Goal: Task Accomplishment & Management: Manage account settings

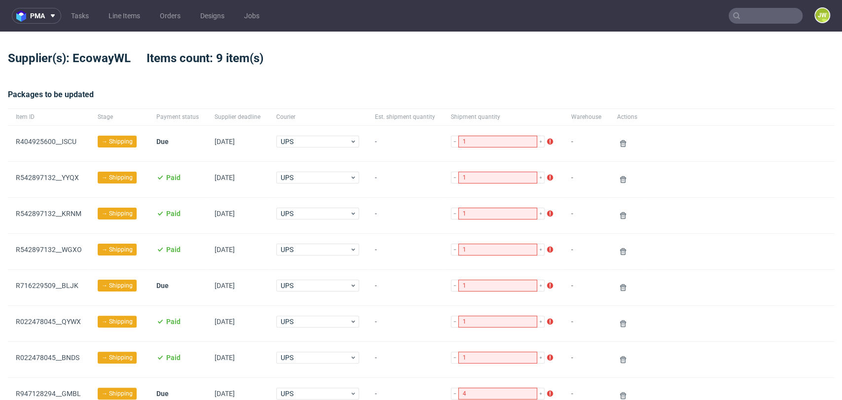
click at [754, 13] on input "text" at bounding box center [766, 16] width 74 height 16
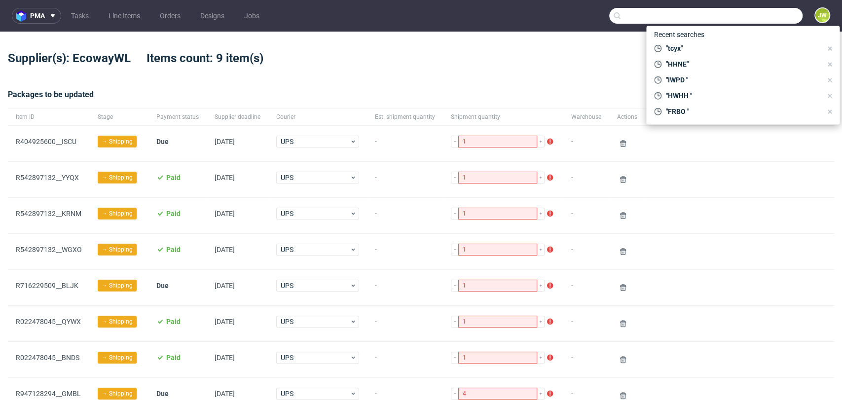
paste input "TMDH"
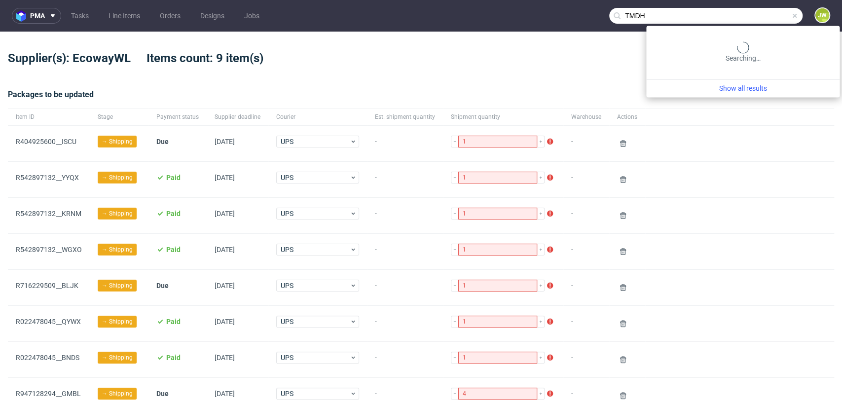
type input "TMDH"
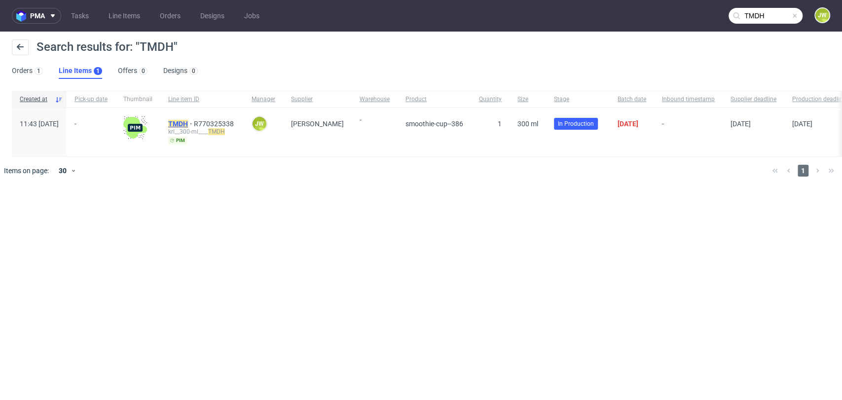
click at [188, 121] on mark "TMDH" at bounding box center [178, 124] width 20 height 8
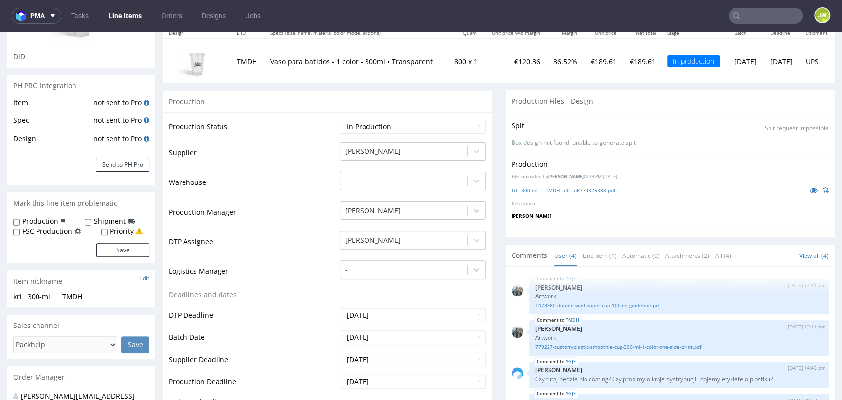
scroll to position [164, 0]
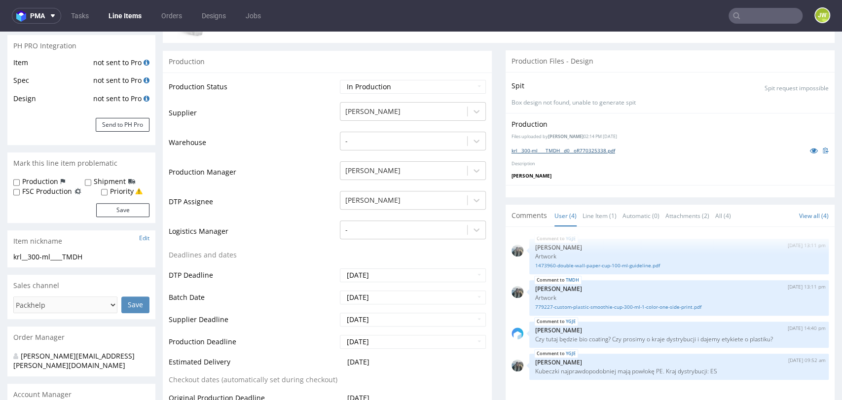
click at [540, 151] on link "krl__300-ml____TMDH__d0__oR770325338.pdf" at bounding box center [564, 150] width 104 height 7
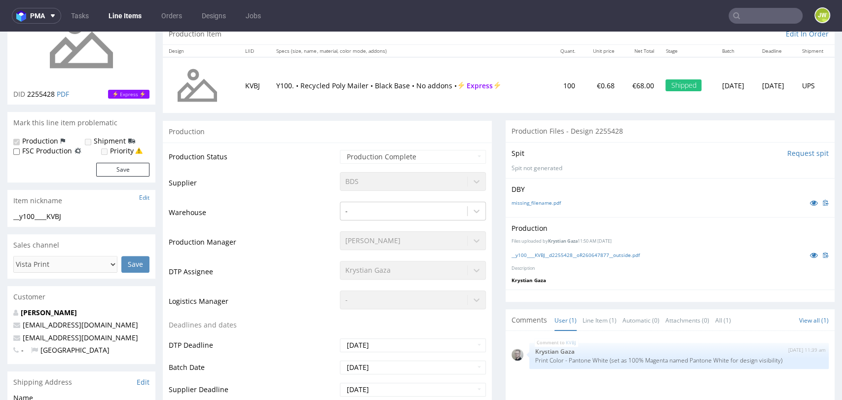
scroll to position [110, 0]
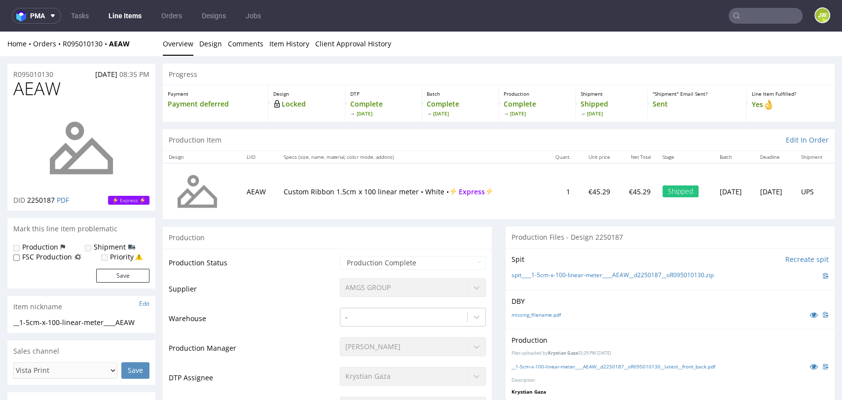
click at [133, 17] on link "Line Items" at bounding box center [125, 16] width 45 height 16
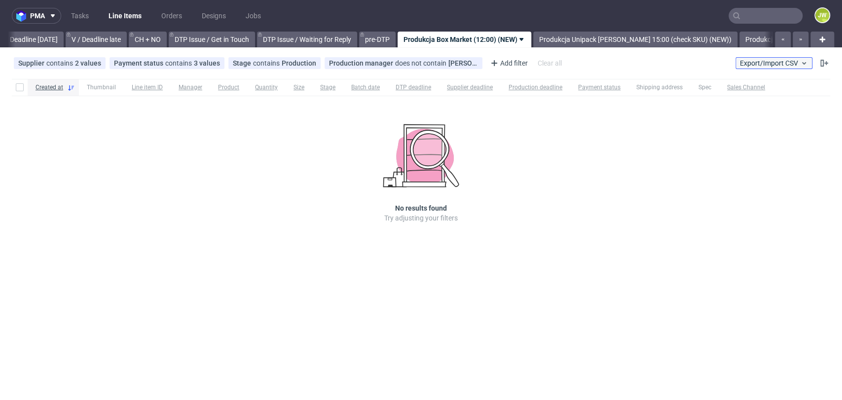
click at [770, 59] on span "Export/Import CSV" at bounding box center [774, 63] width 68 height 8
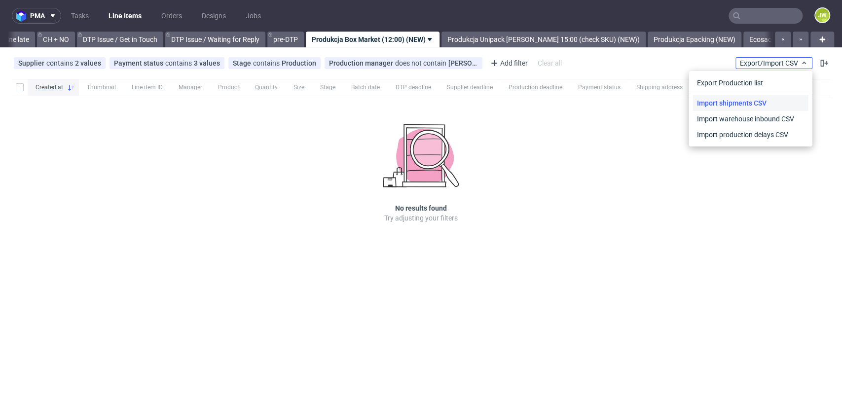
scroll to position [0, 1403]
click at [764, 101] on link "Import shipments CSV" at bounding box center [750, 103] width 115 height 16
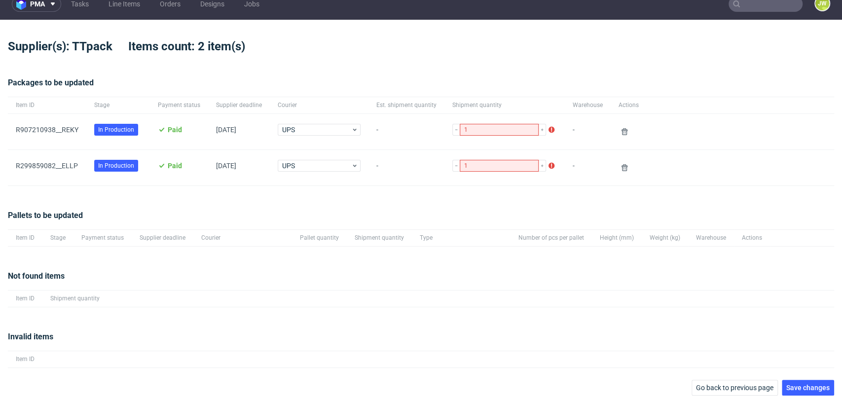
scroll to position [15, 0]
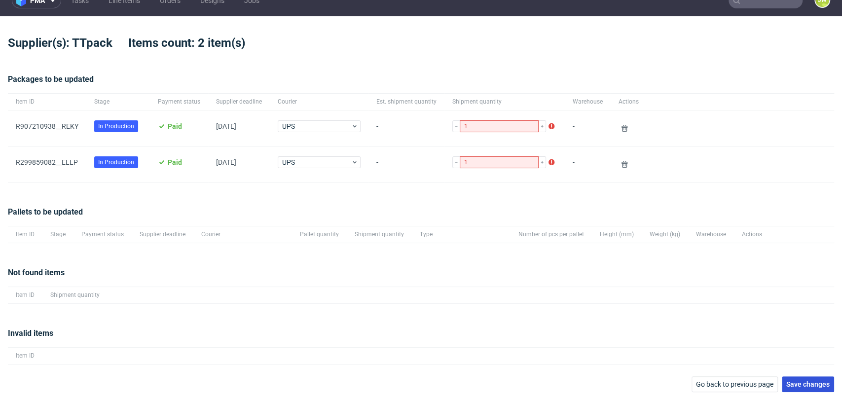
click at [792, 381] on span "Save changes" at bounding box center [808, 384] width 43 height 7
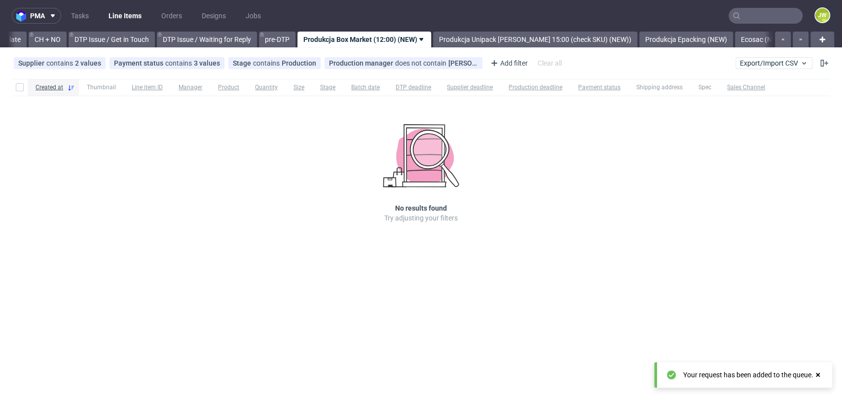
scroll to position [0, 1403]
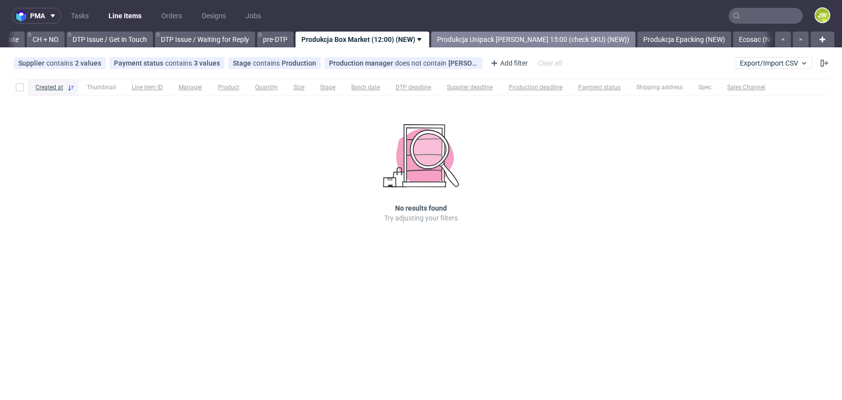
click at [510, 43] on link "Produkcja Unipack około 15:00 (check SKU) (NEW))" at bounding box center [533, 40] width 204 height 16
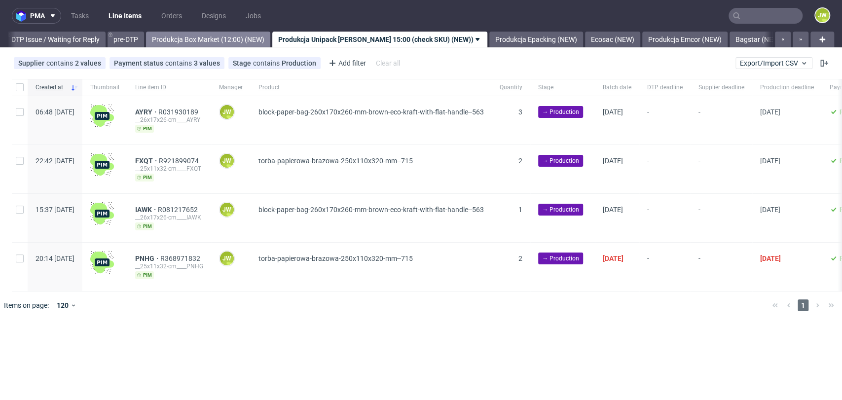
click at [259, 41] on link "Produkcja Box Market (12:00) (NEW)" at bounding box center [208, 40] width 124 height 16
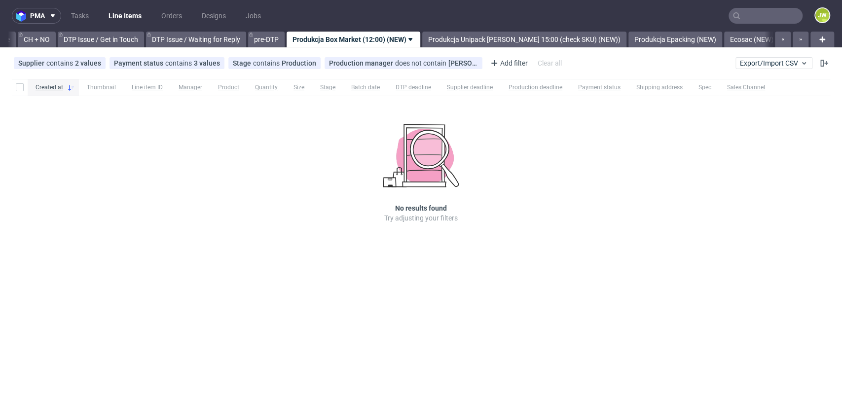
scroll to position [0, 1403]
click at [659, 38] on link "Produkcja Epacking (NEW)" at bounding box center [685, 40] width 94 height 16
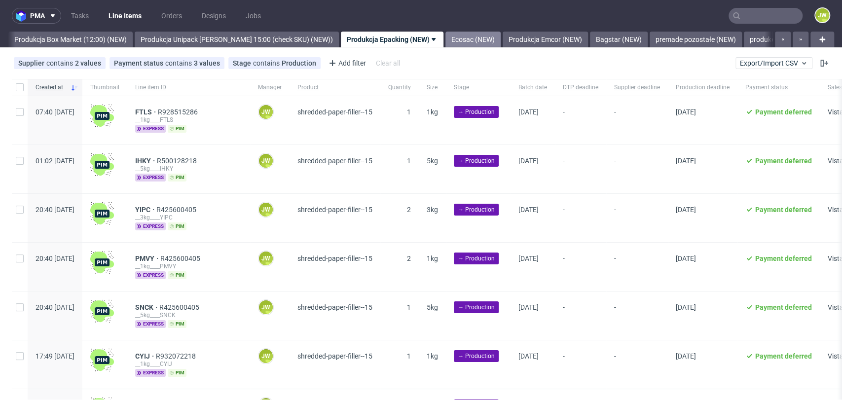
drag, startPoint x: 457, startPoint y: 38, endPoint x: 468, endPoint y: 38, distance: 11.8
click at [456, 38] on link "Ecosac (NEW)" at bounding box center [473, 40] width 55 height 16
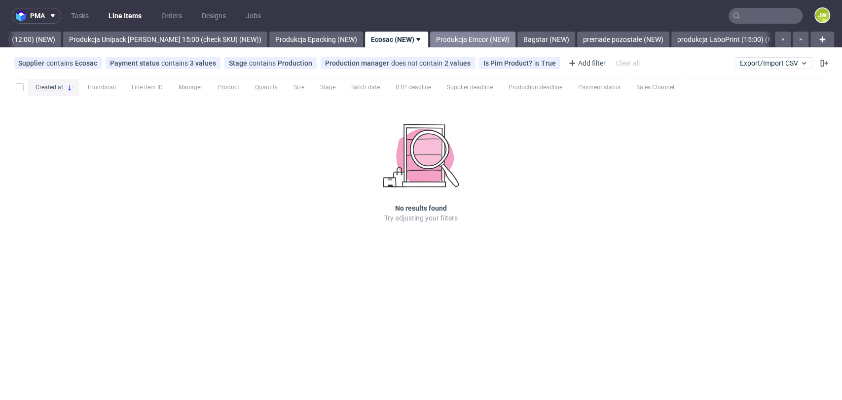
click at [461, 40] on link "Produkcja Emcor (NEW)" at bounding box center [472, 40] width 85 height 16
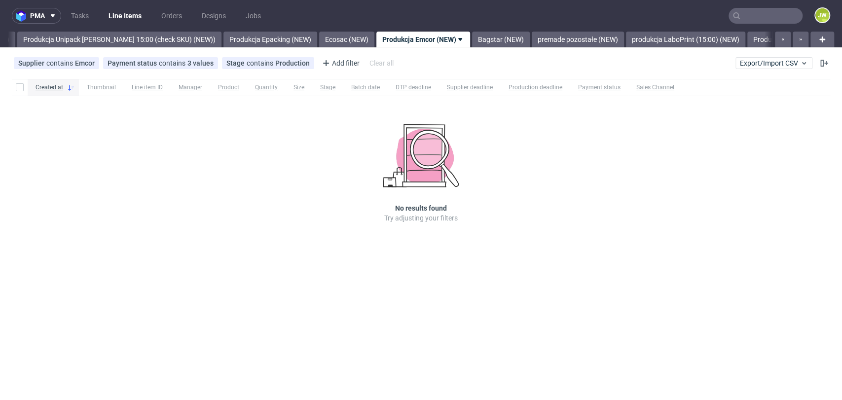
scroll to position [0, 1835]
click at [480, 43] on link "Bagstar (NEW)" at bounding box center [474, 40] width 58 height 16
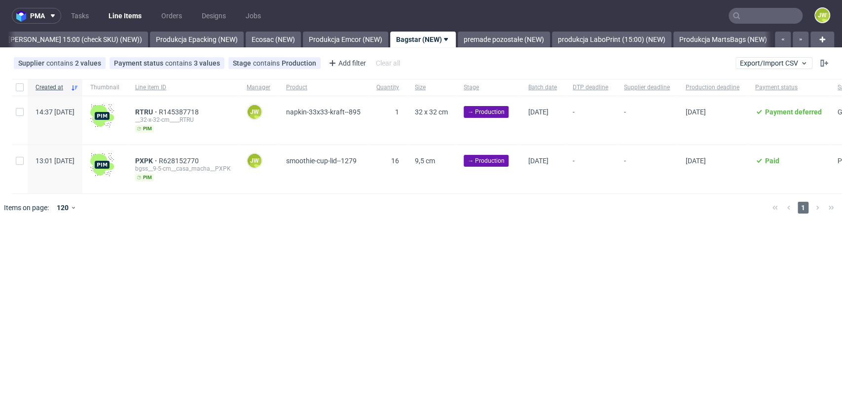
scroll to position [0, 1908]
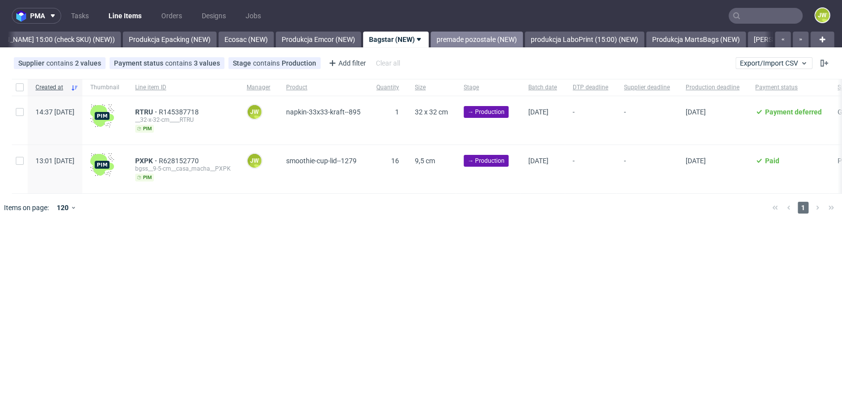
click at [450, 40] on link "premade pozostałe (NEW)" at bounding box center [477, 40] width 92 height 16
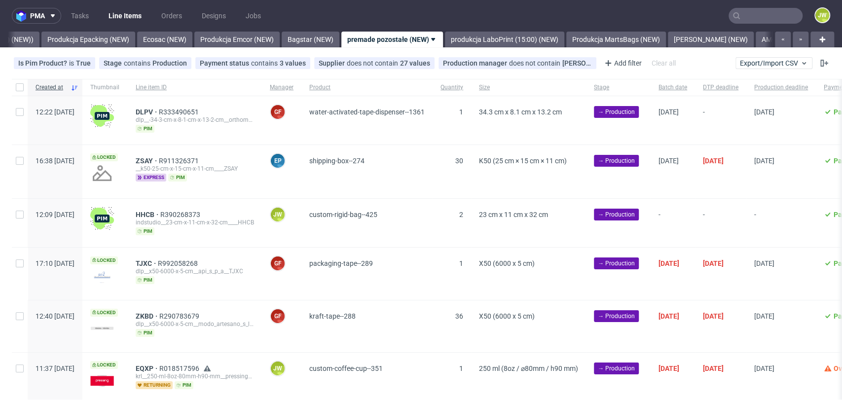
click at [37, 48] on div "pma Tasks Line Items Orders Designs Jobs JW All DTP Late Shipped Shipments DTP …" at bounding box center [421, 200] width 842 height 400
click at [47, 43] on link "Produkcja Epacking (NEW)" at bounding box center [88, 40] width 94 height 16
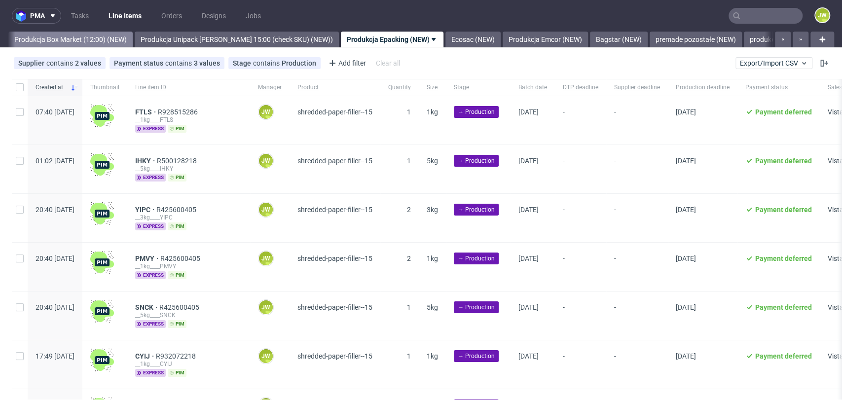
click at [90, 40] on link "Produkcja Box Market (12:00) (NEW)" at bounding box center [70, 40] width 124 height 16
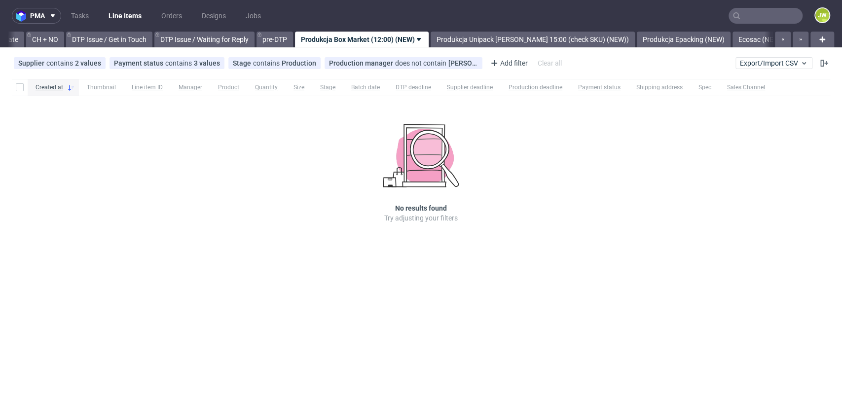
scroll to position [0, 1403]
click at [755, 68] on button "Export/Import CSV" at bounding box center [774, 63] width 77 height 12
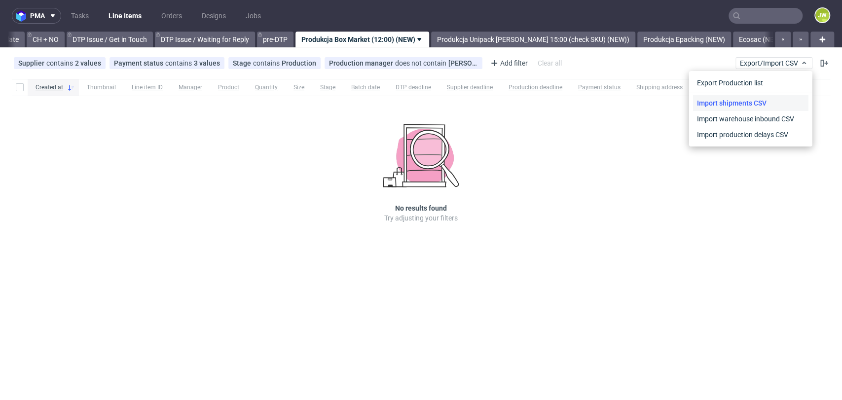
click at [751, 100] on link "Import shipments CSV" at bounding box center [750, 103] width 115 height 16
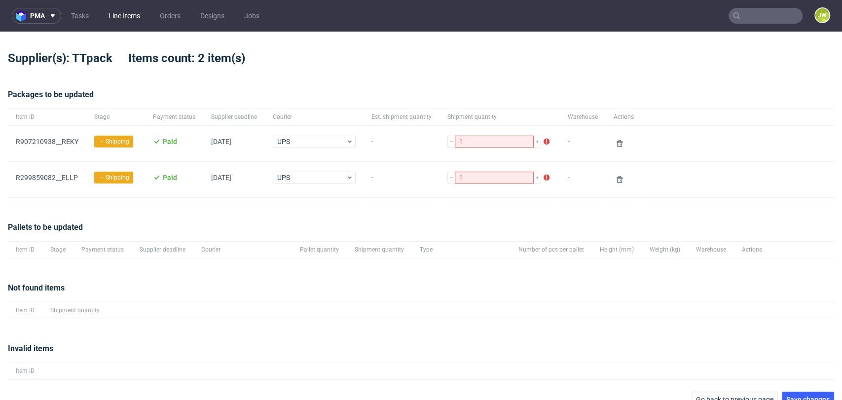
click at [126, 17] on link "Line Items" at bounding box center [124, 16] width 43 height 16
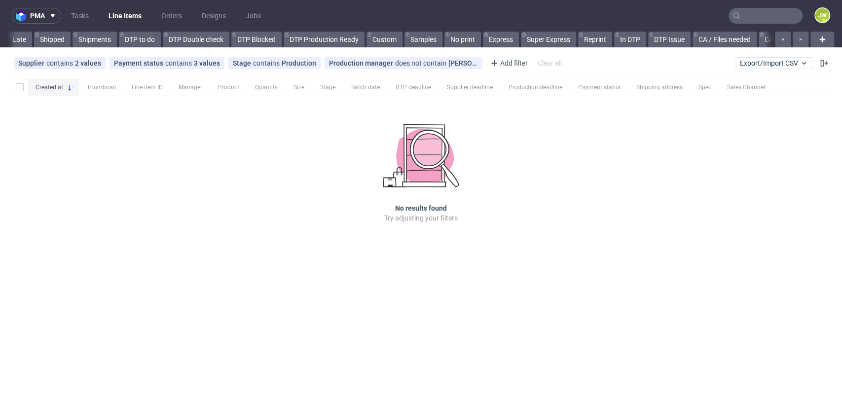
scroll to position [0, 616]
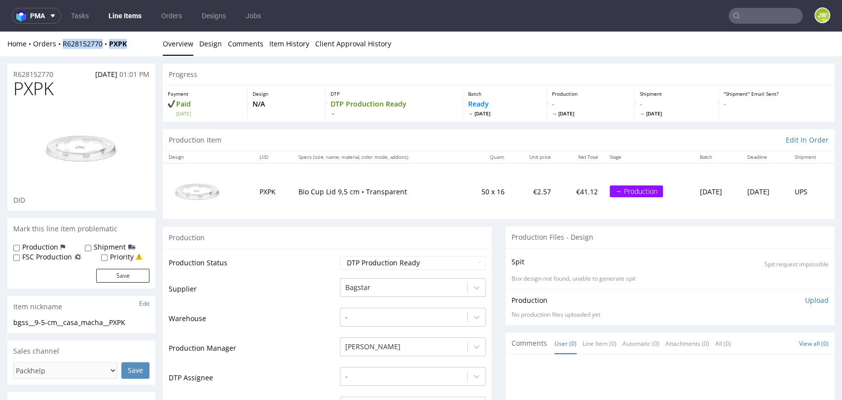
drag, startPoint x: 148, startPoint y: 46, endPoint x: 63, endPoint y: 53, distance: 84.7
click at [63, 53] on div "Home Orders R628152770 PXPK Overview Design Comments Item History Client Approv…" at bounding box center [421, 44] width 842 height 25
copy div "R628152770 PXPK"
drag, startPoint x: 146, startPoint y: 48, endPoint x: 107, endPoint y: 52, distance: 39.1
click at [107, 52] on div "Home Orders R628152770 PXPK Overview Design Comments Item History Client Approv…" at bounding box center [421, 44] width 842 height 25
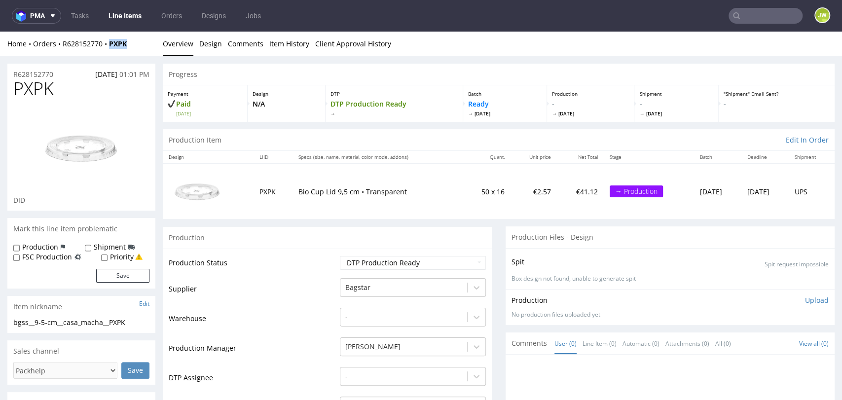
copy strong "PXPK"
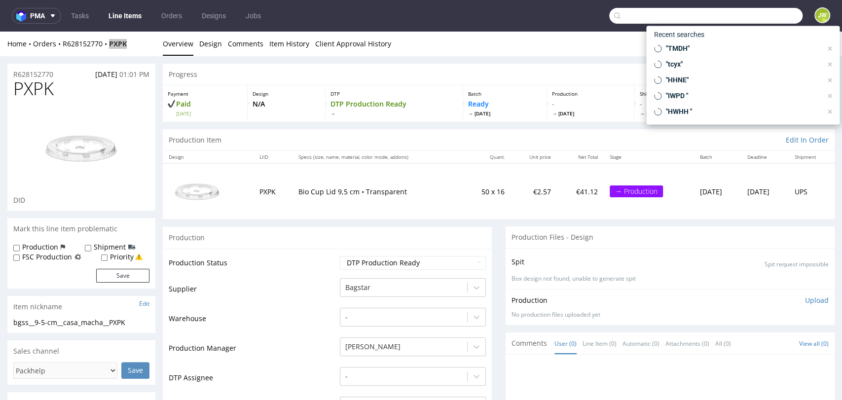
click at [734, 20] on input "text" at bounding box center [706, 16] width 193 height 16
paste input "PXPK"
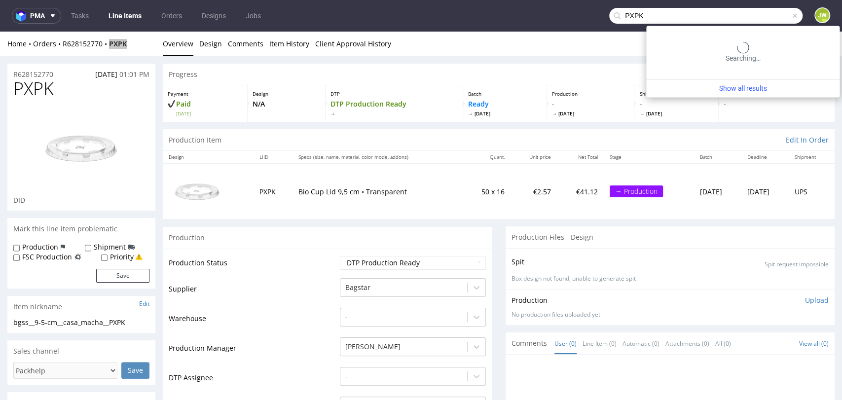
type input "PXPK"
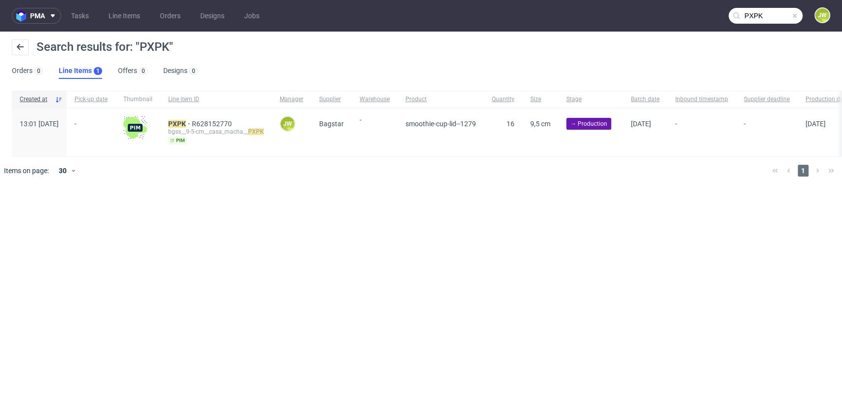
click at [200, 258] on div "pma Tasks Line Items Orders Designs Jobs PXPK JW Search results for: "PXPK" Ord…" at bounding box center [421, 200] width 842 height 400
click at [186, 121] on mark "PXPK" at bounding box center [177, 124] width 18 height 8
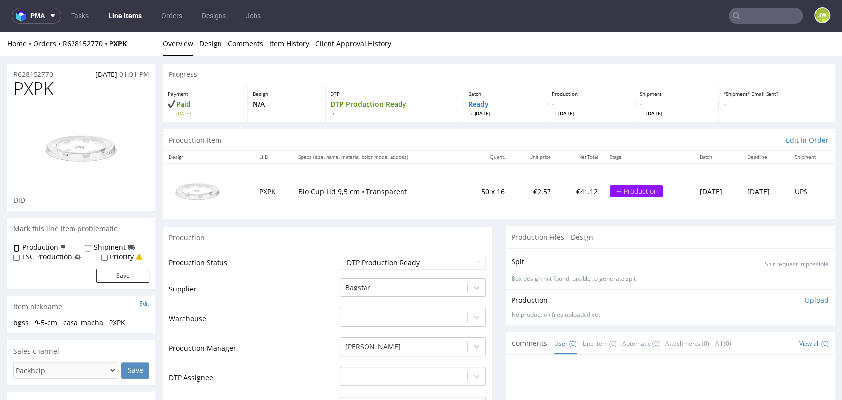
click at [18, 248] on input "Production" at bounding box center [16, 248] width 6 height 8
checkbox input "true"
click at [86, 247] on input "Shipment" at bounding box center [88, 248] width 6 height 8
checkbox input "true"
click at [107, 272] on button "Save" at bounding box center [122, 276] width 53 height 14
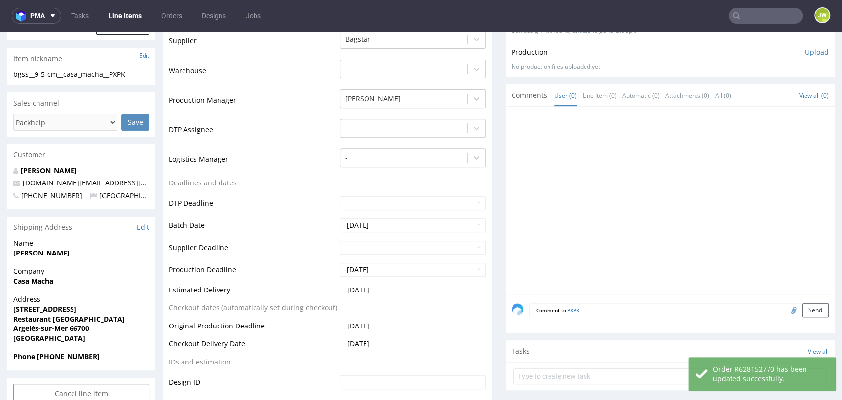
scroll to position [383, 0]
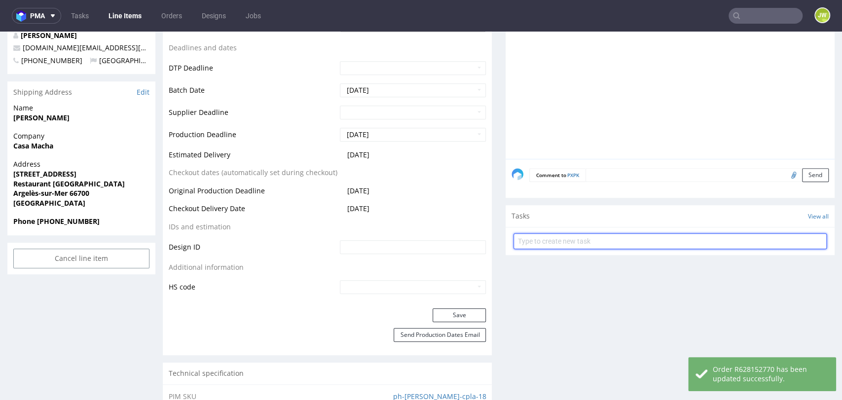
click at [555, 233] on input "text" at bounding box center [670, 241] width 313 height 16
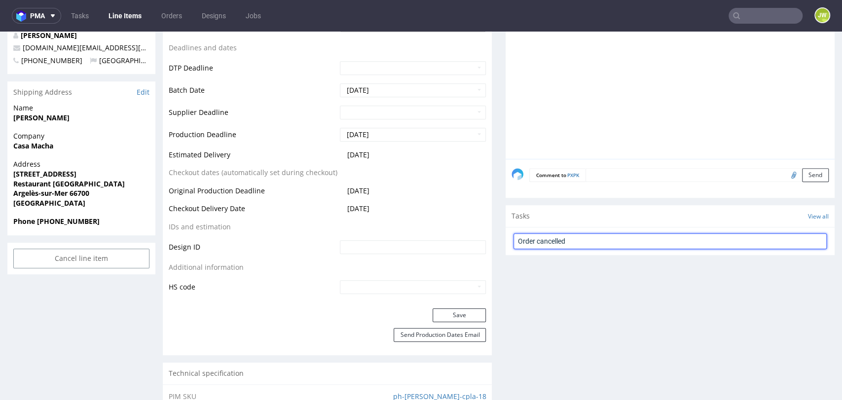
type input "Order cancelled"
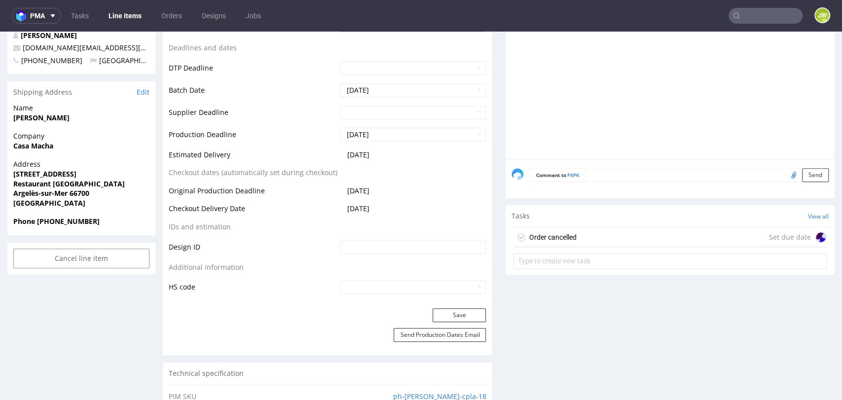
click at [549, 236] on div "Order cancelled" at bounding box center [553, 237] width 47 height 12
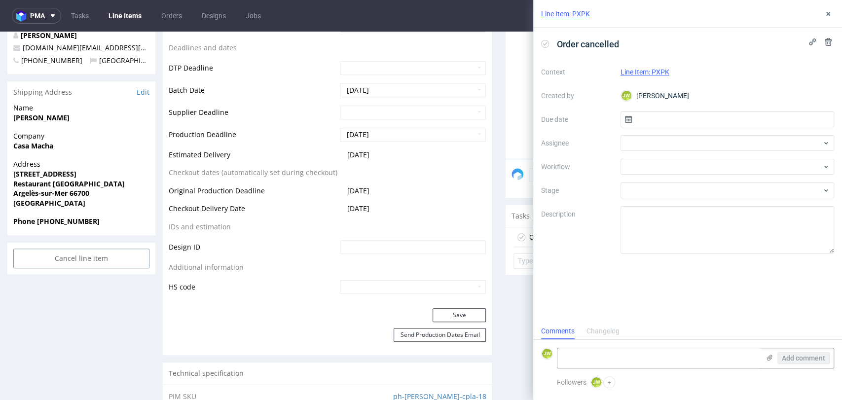
scroll to position [8, 0]
click at [832, 44] on icon at bounding box center [829, 42] width 8 height 8
click at [821, 94] on button "Delete" at bounding box center [821, 90] width 30 height 16
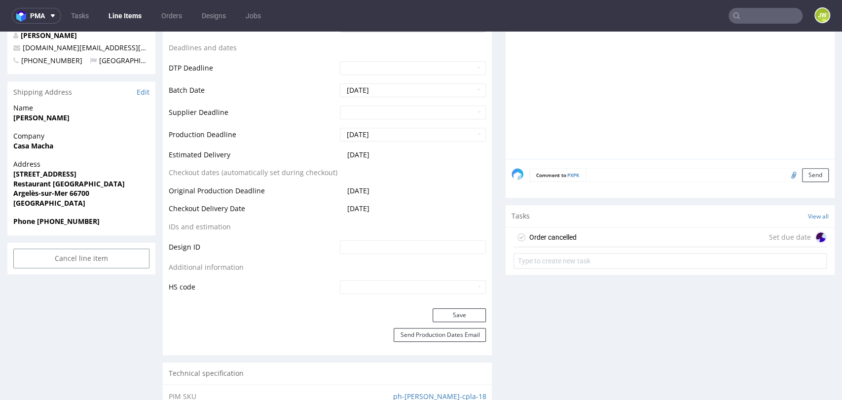
click at [605, 172] on textarea at bounding box center [707, 175] width 243 height 14
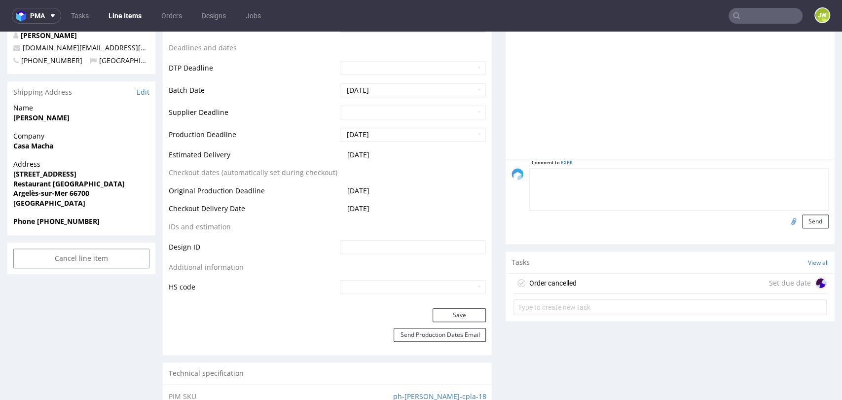
type textarea "o"
type textarea "Order cancelled"
click at [802, 222] on button "Send" at bounding box center [815, 222] width 27 height 14
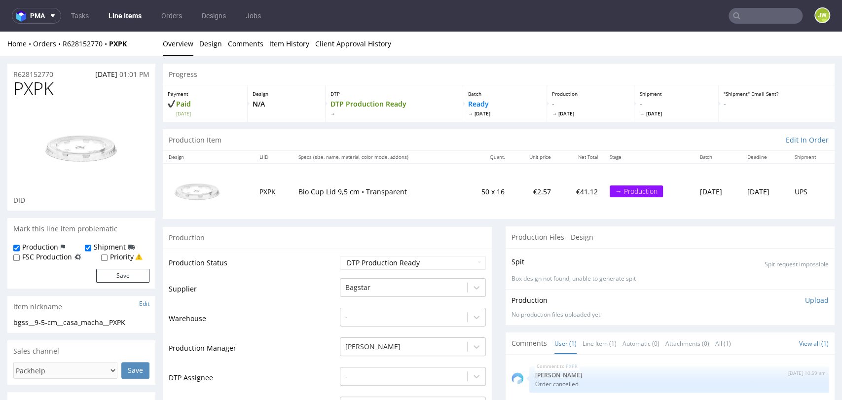
click at [120, 13] on link "Line Items" at bounding box center [125, 16] width 45 height 16
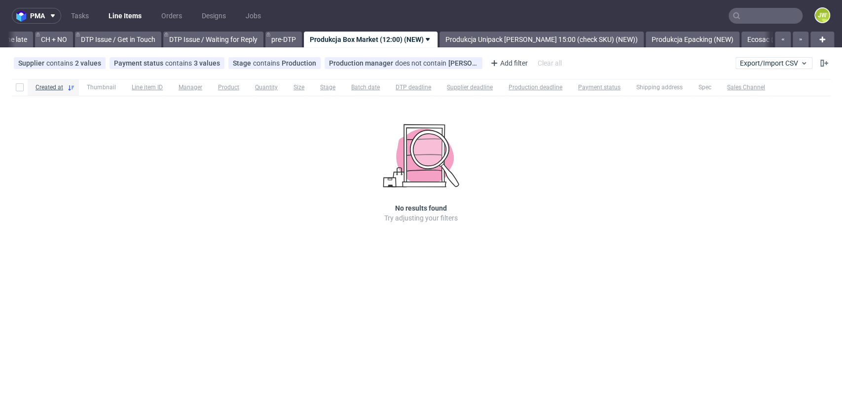
scroll to position [0, 1403]
click at [703, 38] on link "Produkcja Epacking (NEW)" at bounding box center [685, 40] width 94 height 16
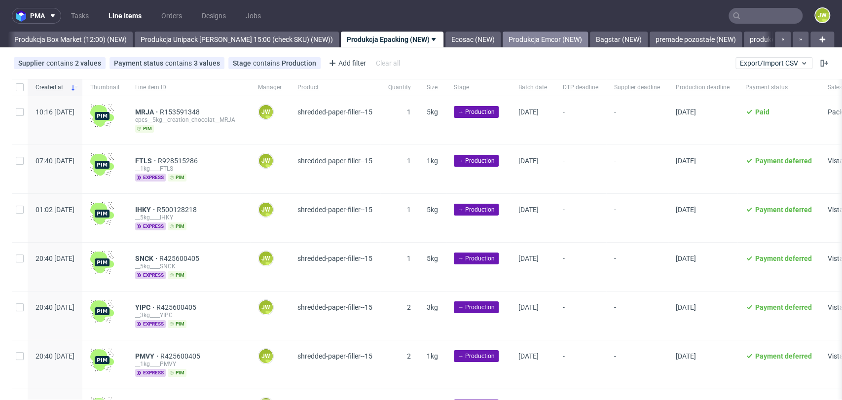
drag, startPoint x: 507, startPoint y: 43, endPoint x: 541, endPoint y: 41, distance: 34.6
click at [506, 43] on link "Produkcja Emcor (NEW)" at bounding box center [545, 40] width 85 height 16
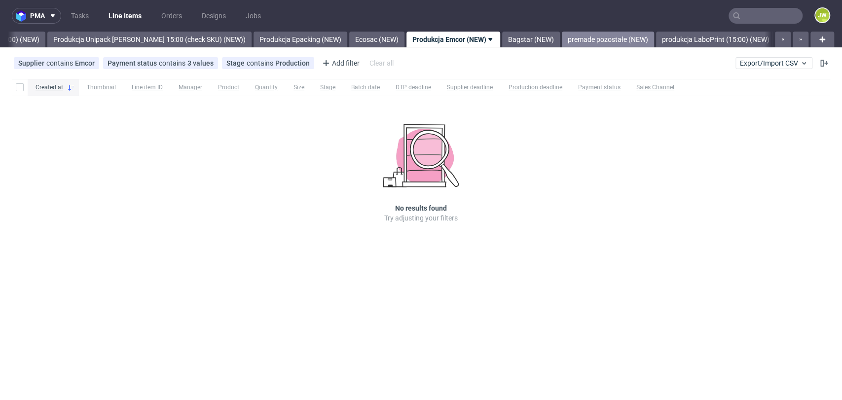
scroll to position [0, 1835]
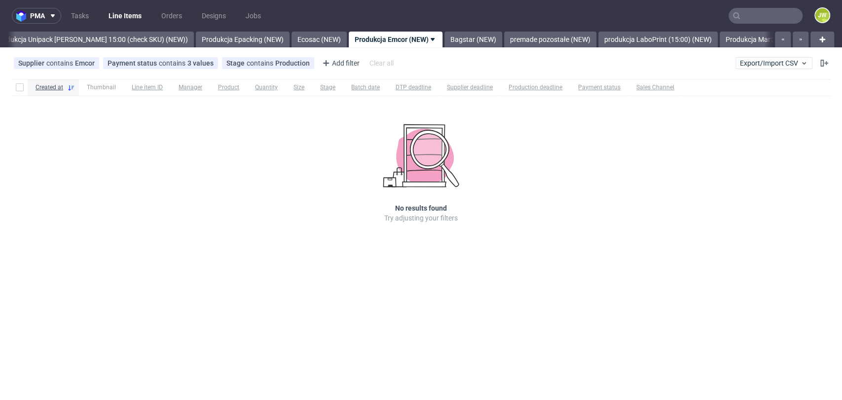
click at [447, 52] on div "Supplier contains Emcor Payment status contains 3 values Paid, Credit Owed, Pay…" at bounding box center [421, 63] width 842 height 24
click at [446, 40] on link "Bagstar (NEW)" at bounding box center [474, 40] width 58 height 16
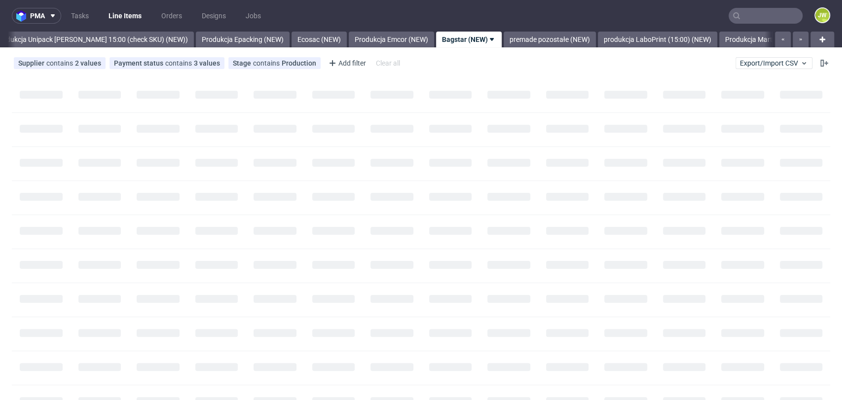
scroll to position [0, 1908]
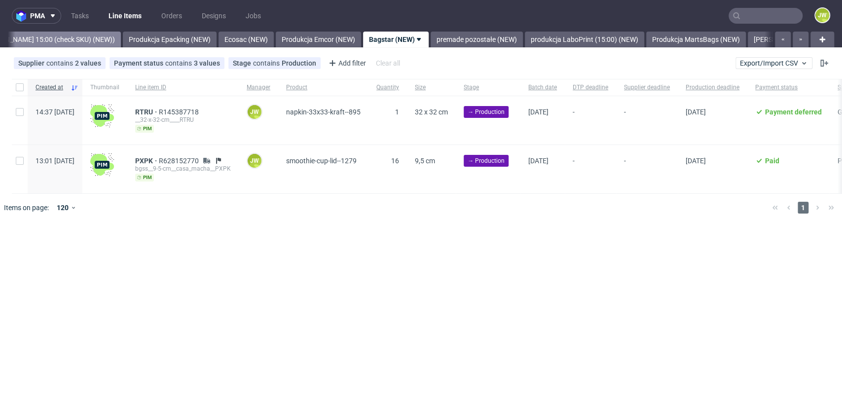
click at [67, 40] on link "Produkcja Unipack [PERSON_NAME] 15:00 (check SKU) (NEW))" at bounding box center [19, 40] width 204 height 16
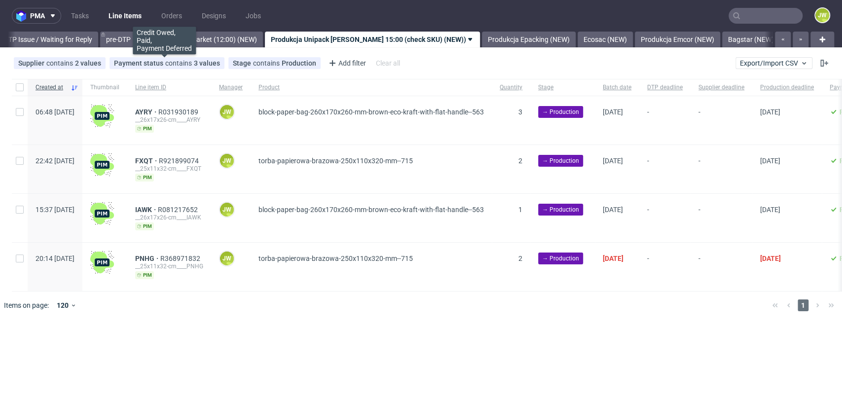
scroll to position [0, 1552]
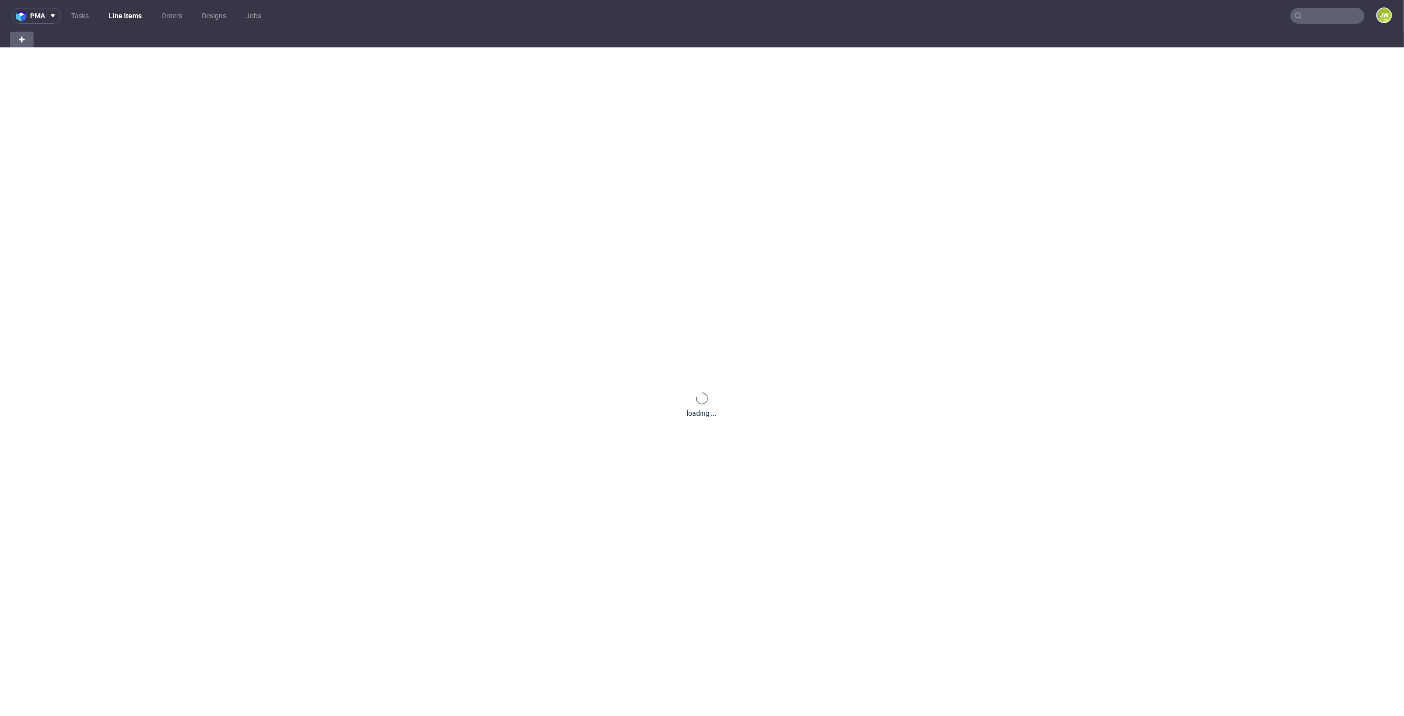
scroll to position [0, 25]
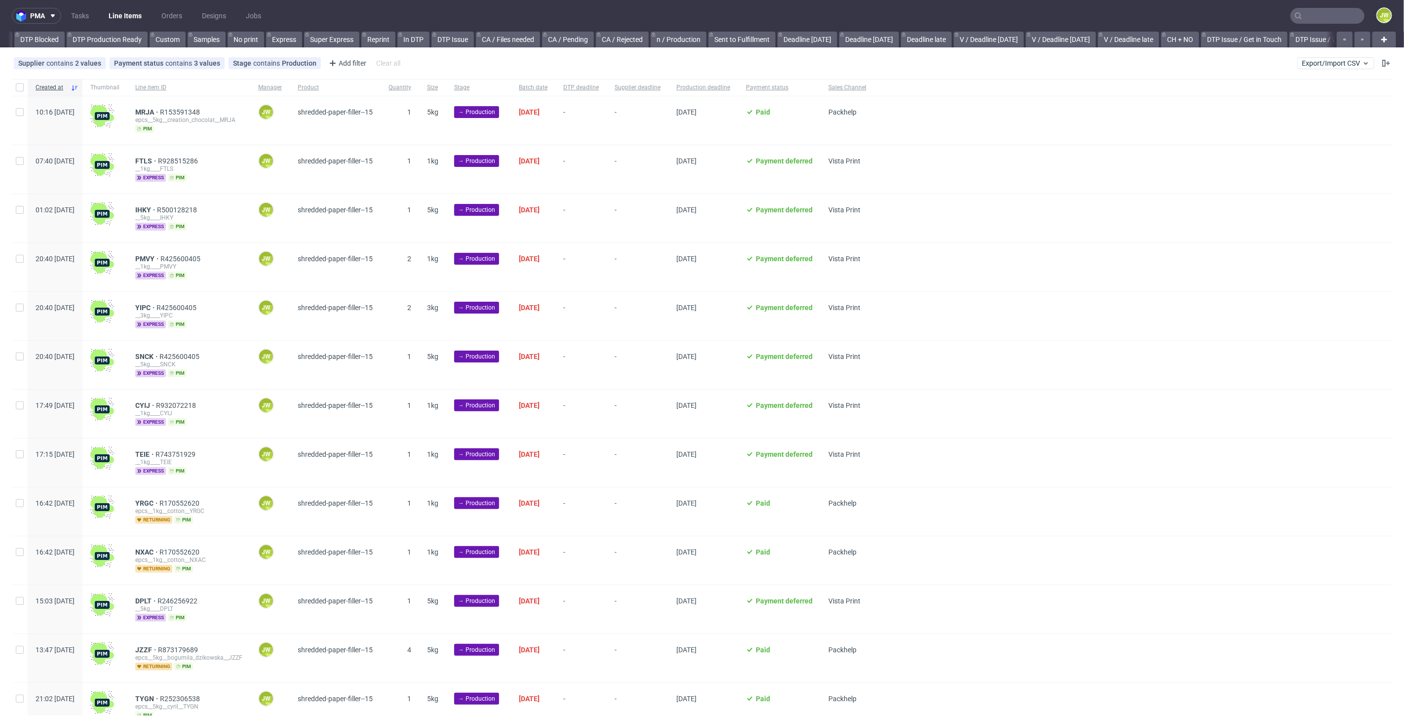
scroll to position [0, 1207]
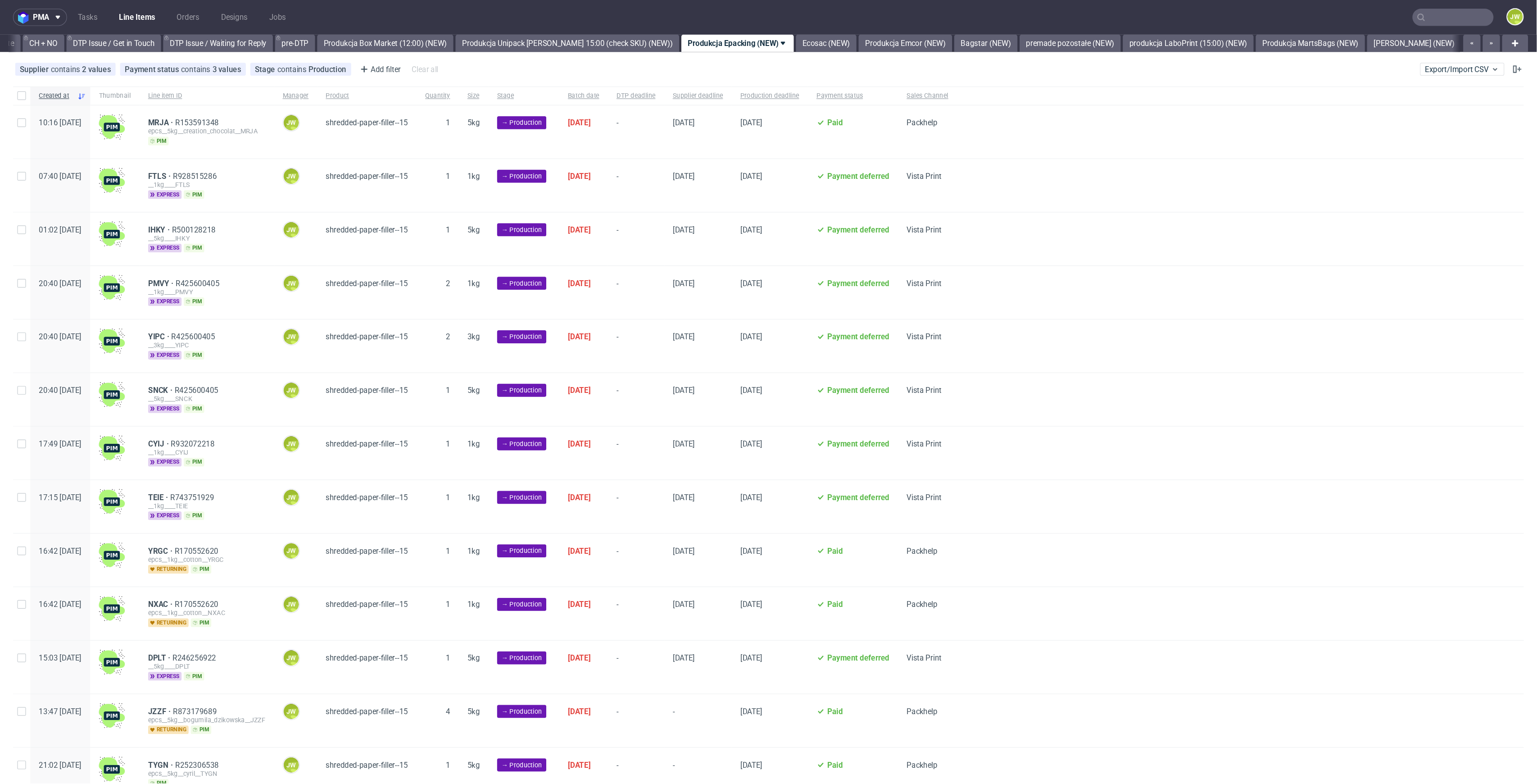
scroll to position [0, 1364]
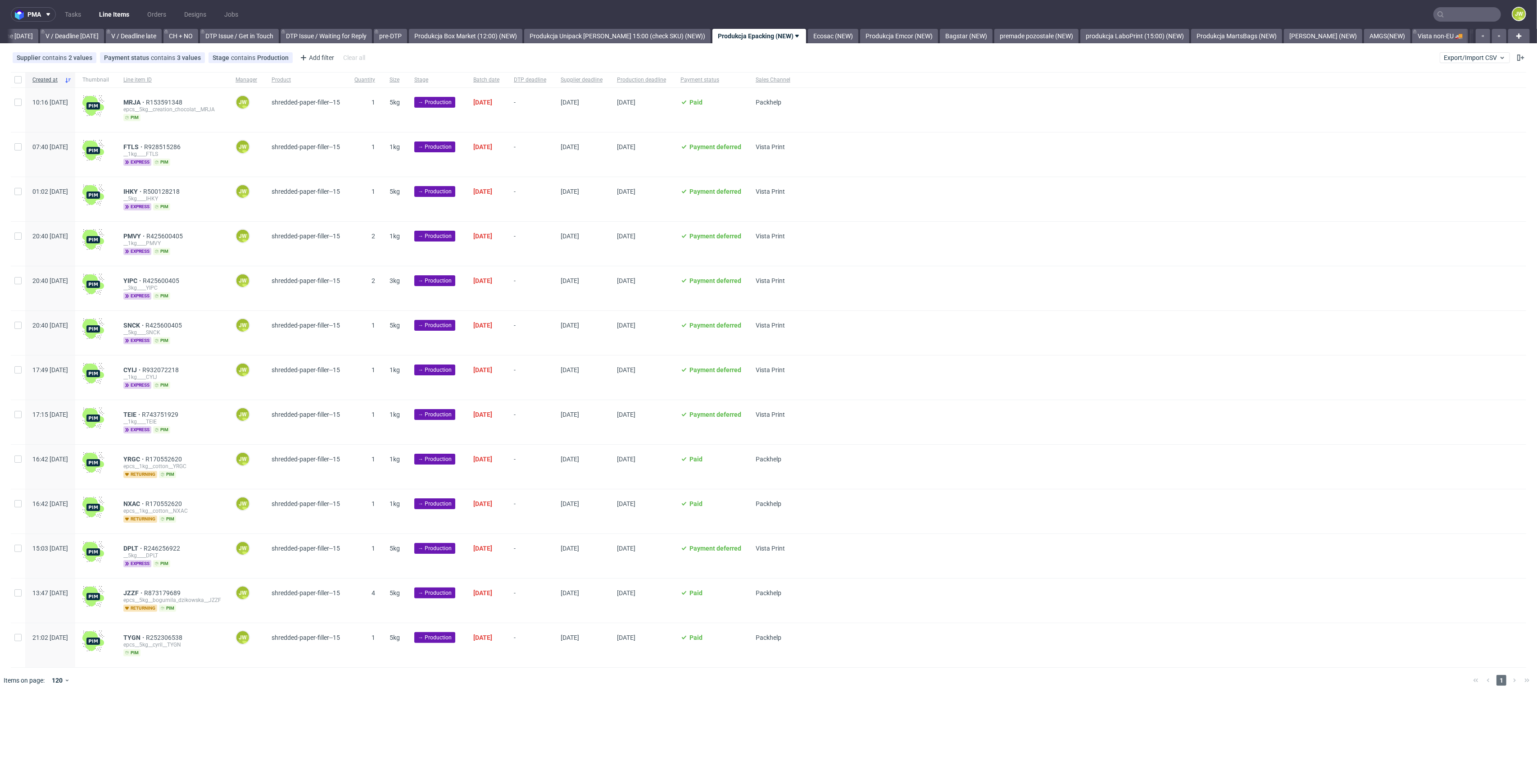
scroll to position [0, 1154]
click at [20, 82] on input "checkbox" at bounding box center [18, 79] width 7 height 7
checkbox input "true"
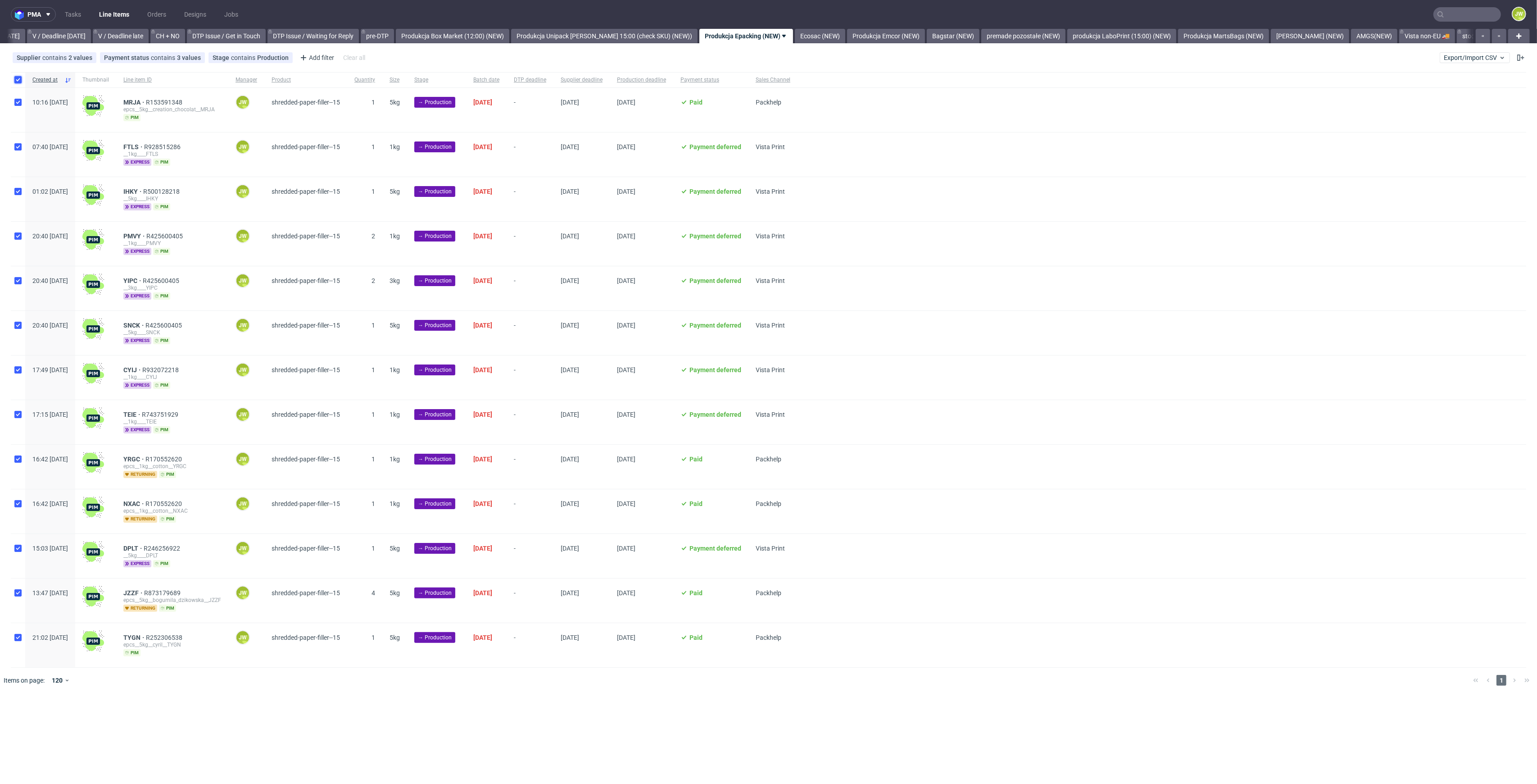
checkbox input "true"
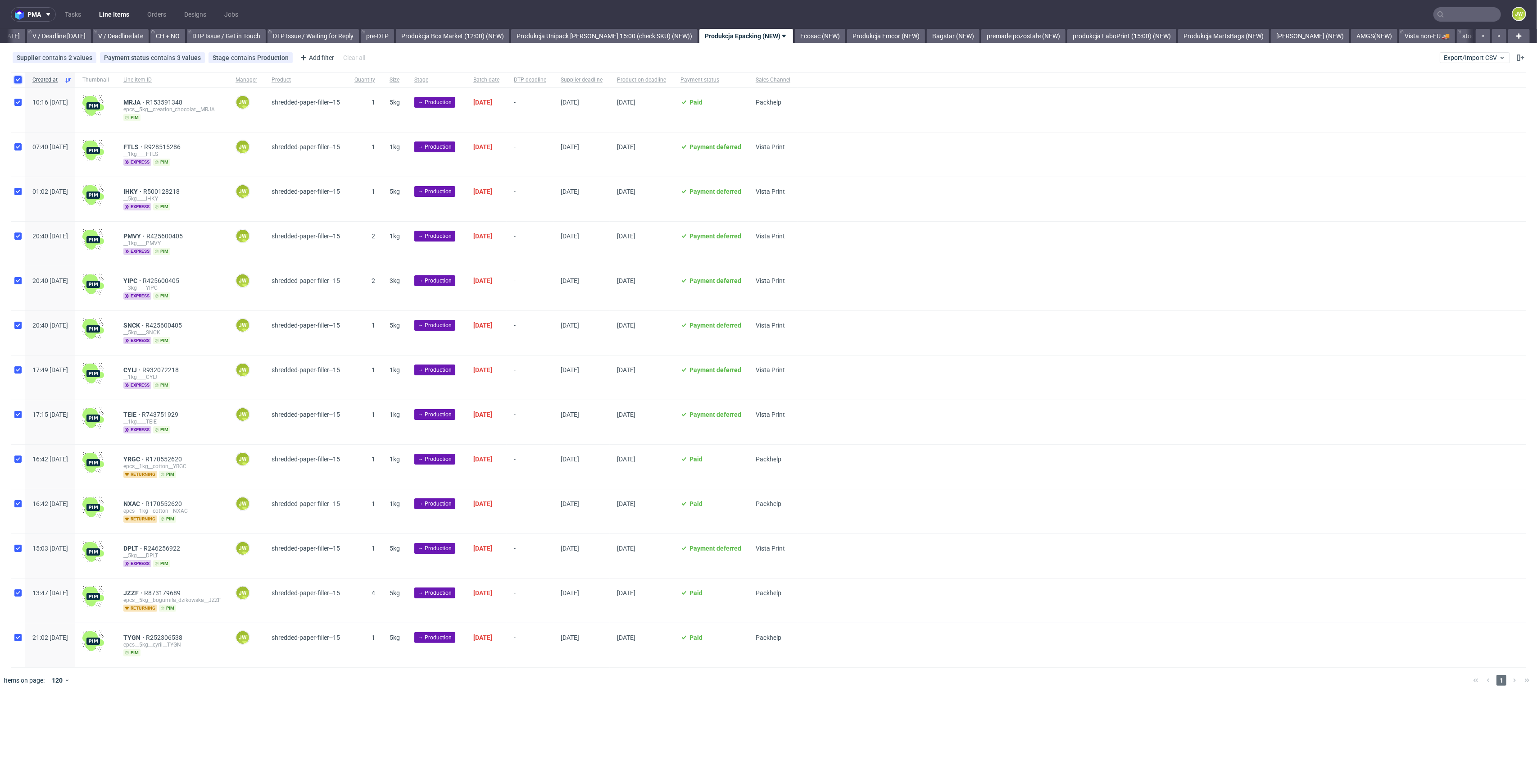
checkbox input "true"
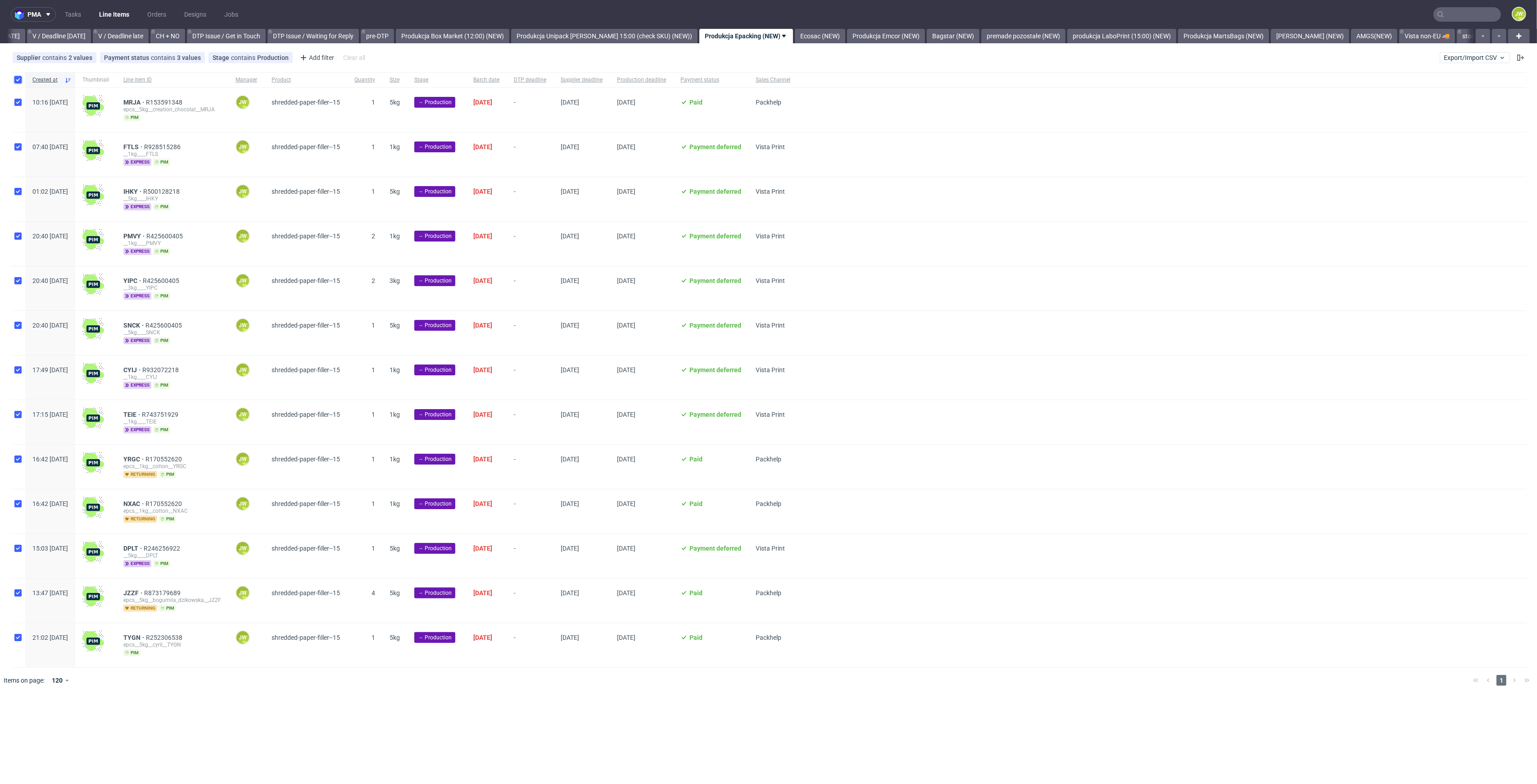
checkbox input "true"
click at [532, 719] on icon at bounding box center [532, 720] width 7 height 7
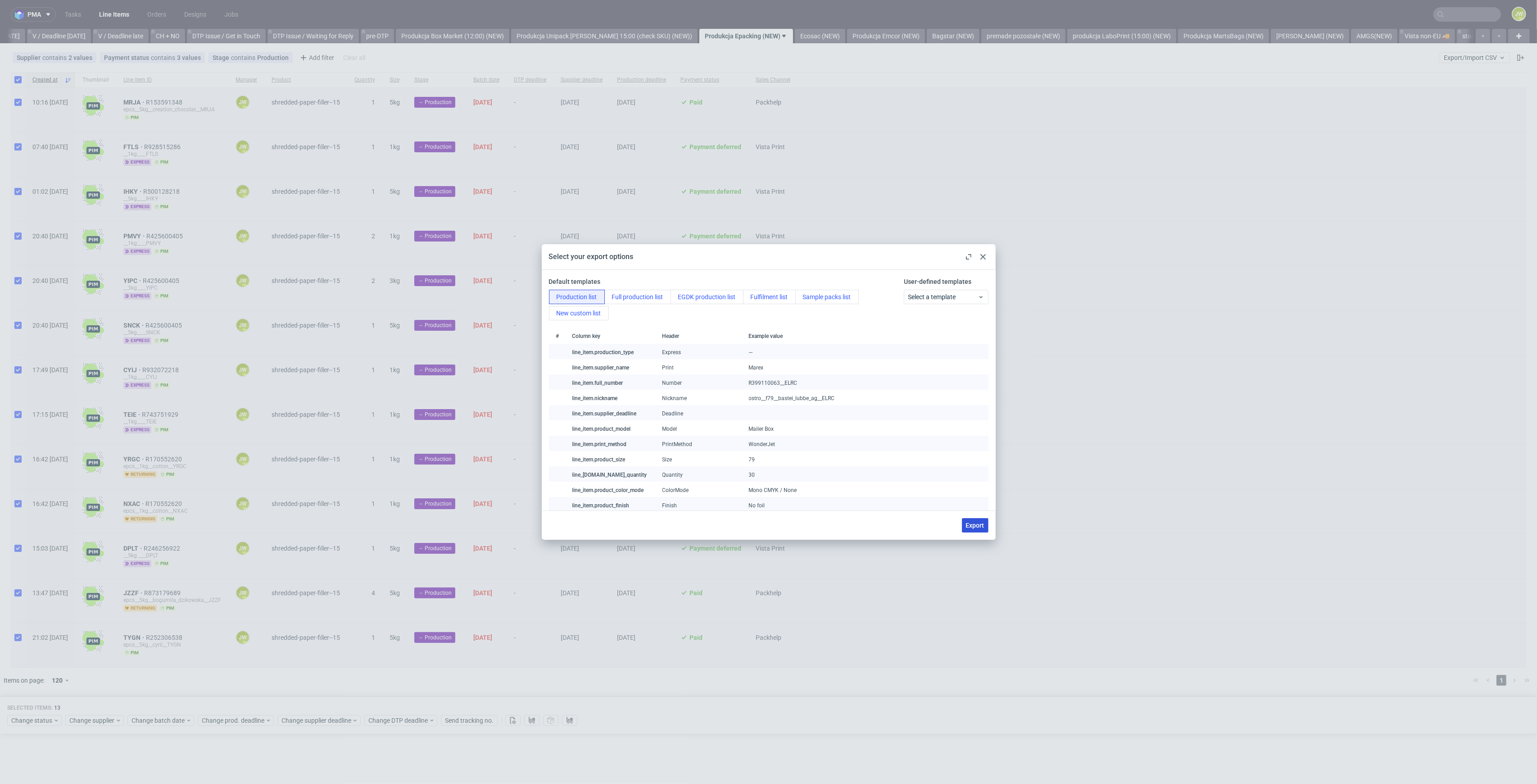
click at [986, 523] on button "Export" at bounding box center [975, 526] width 26 height 15
checkbox input "false"
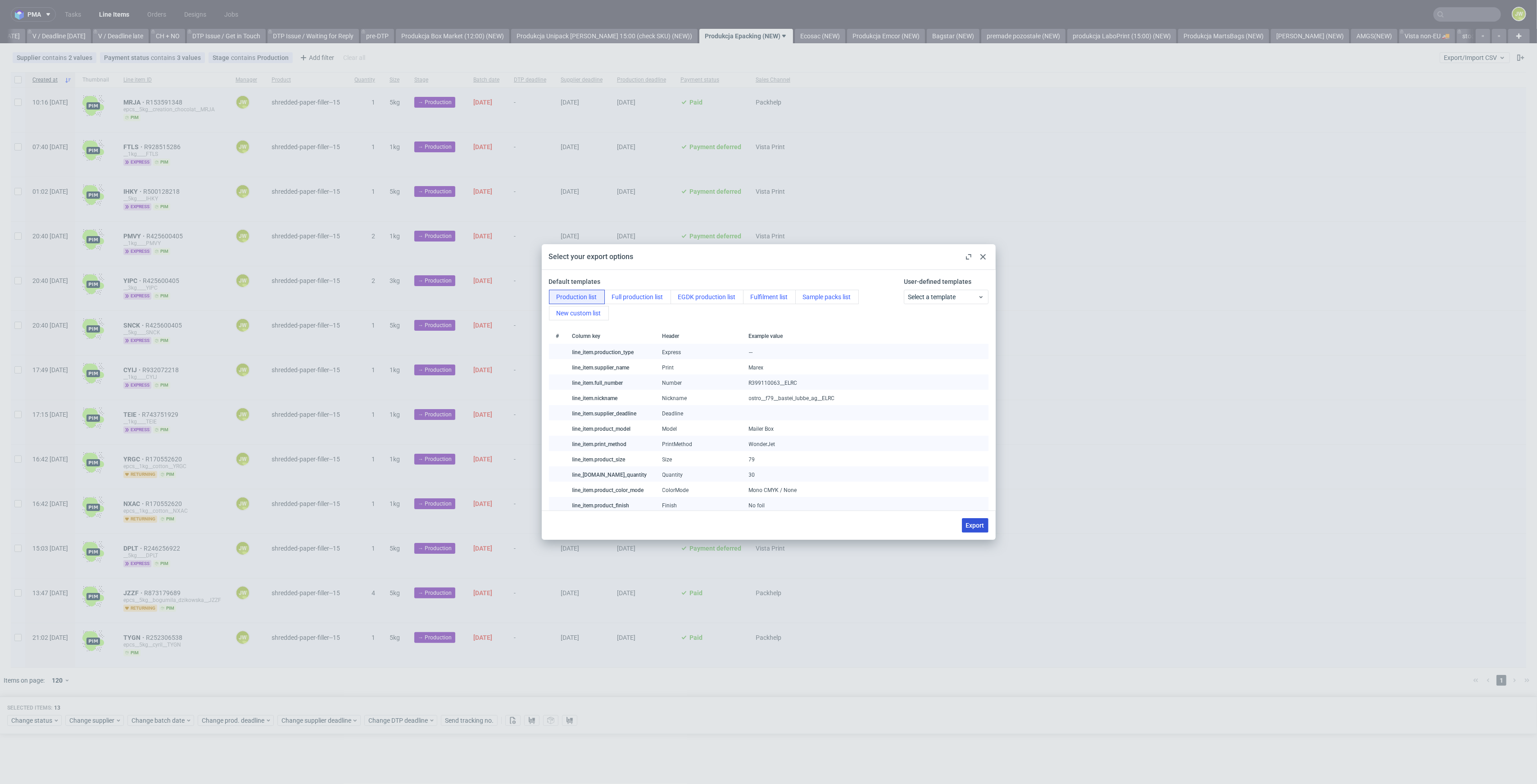
checkbox input "false"
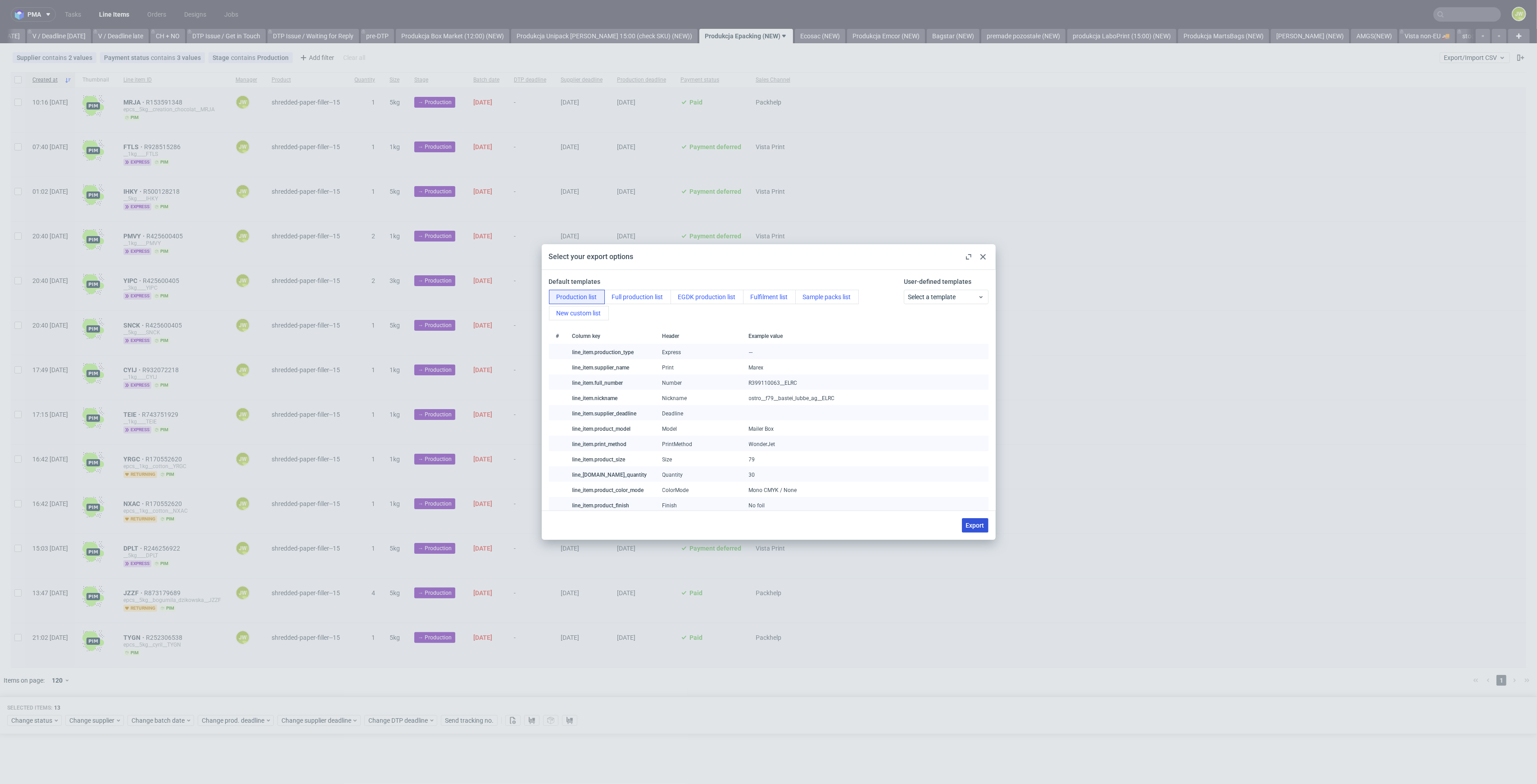
checkbox input "false"
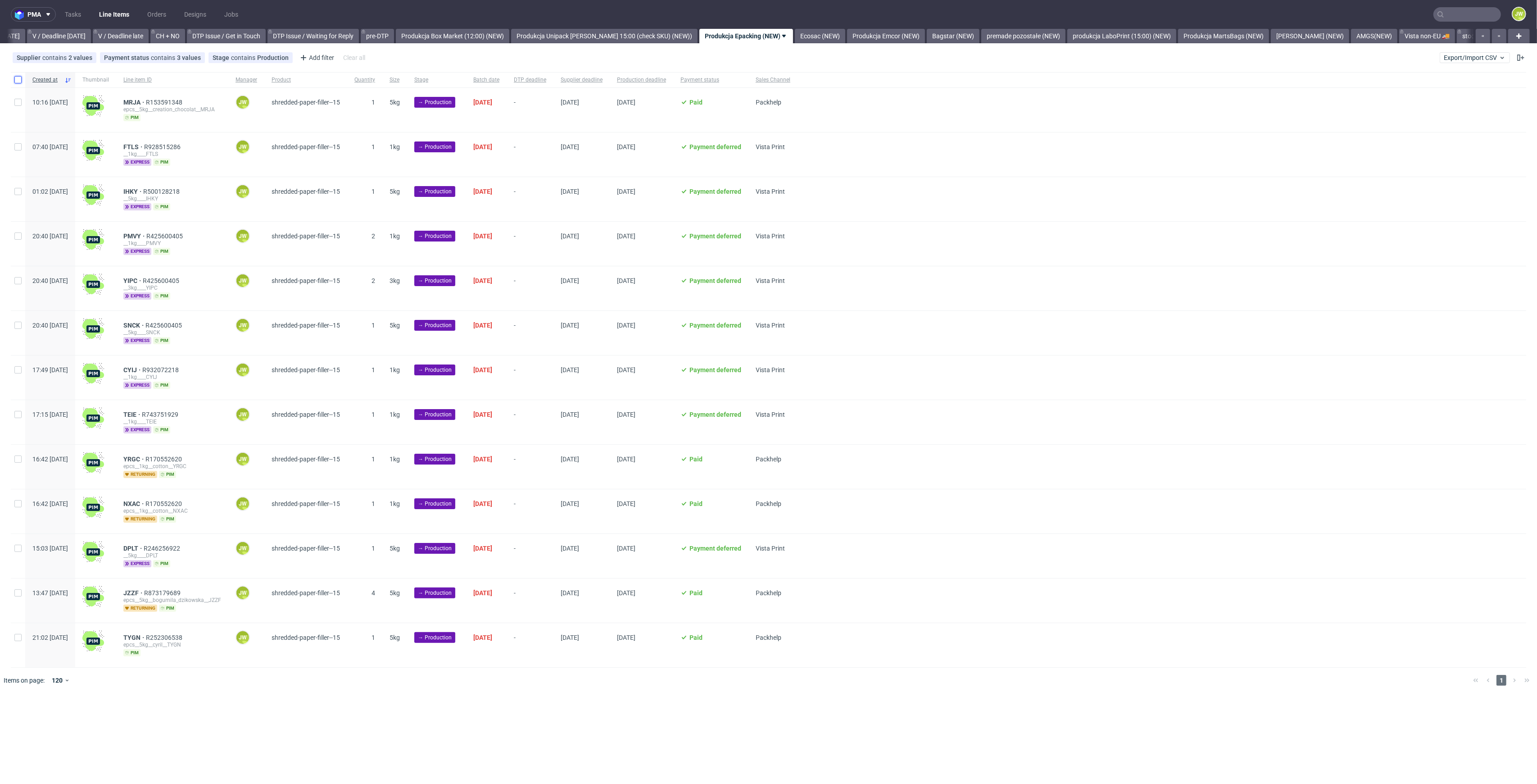
click at [21, 79] on input "checkbox" at bounding box center [18, 79] width 7 height 7
checkbox input "true"
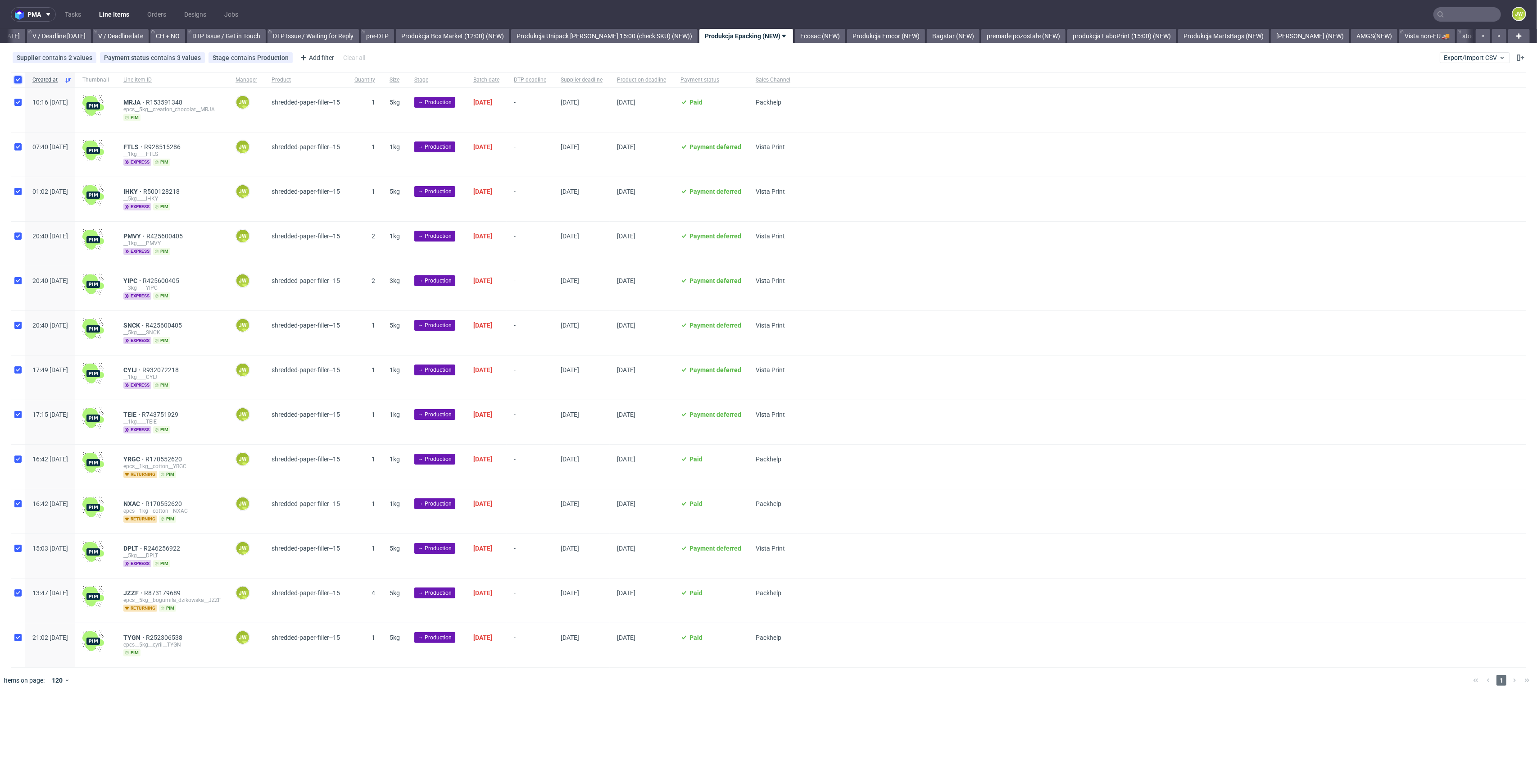
checkbox input "true"
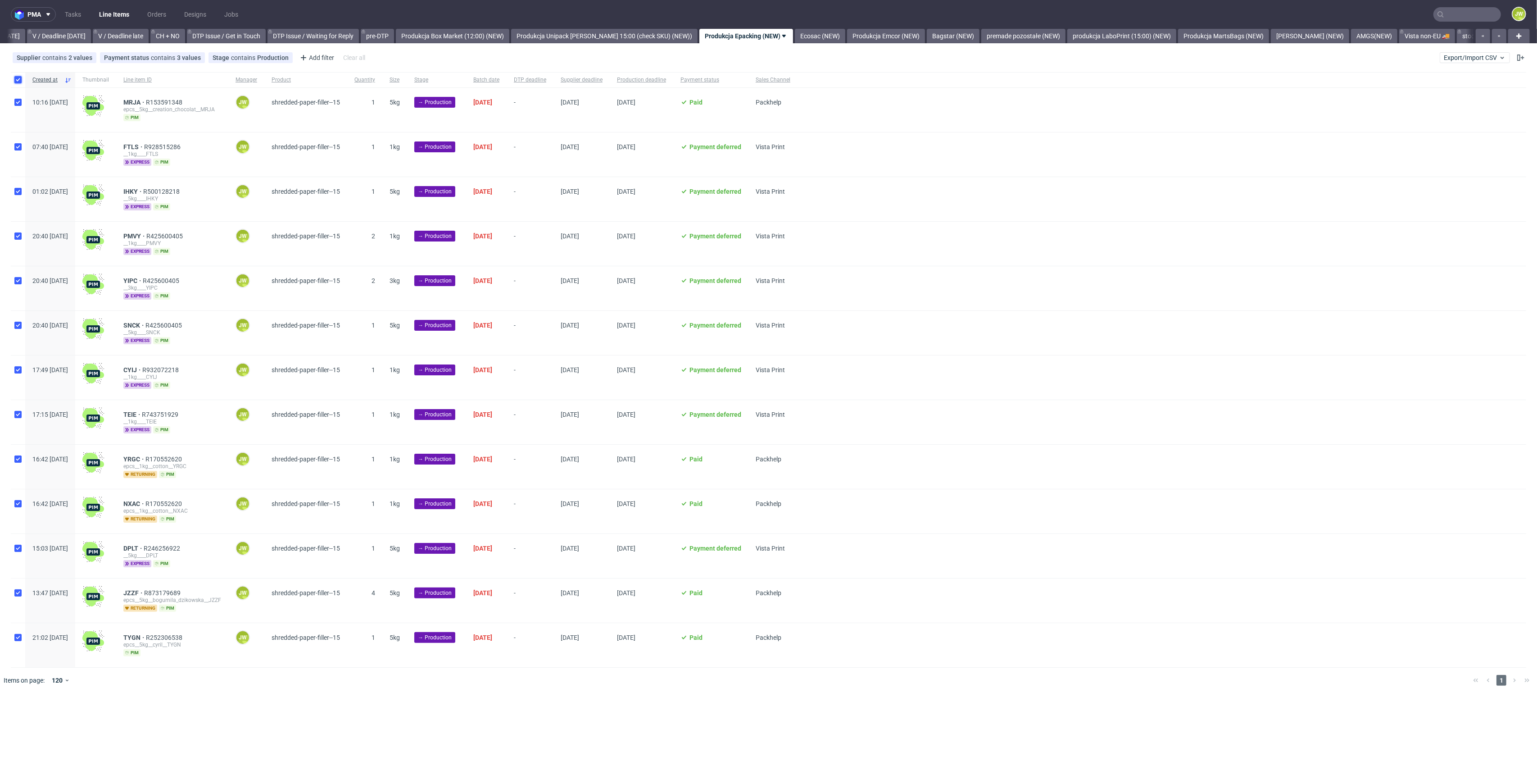
checkbox input "true"
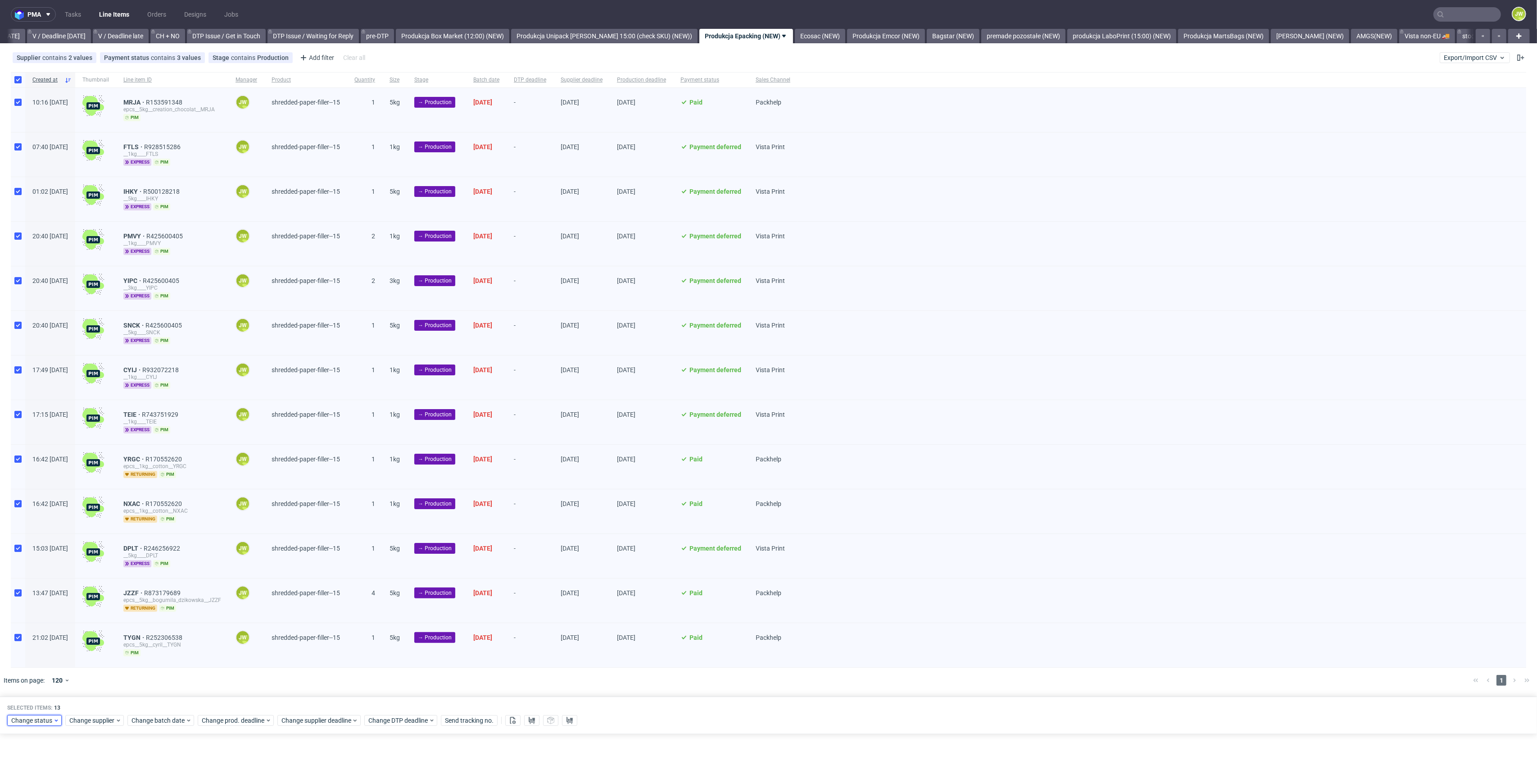
click at [26, 717] on span "Change status" at bounding box center [32, 720] width 42 height 9
click at [24, 617] on span "In Production" at bounding box center [34, 615] width 46 height 13
click at [102, 698] on span "Save" at bounding box center [102, 699] width 14 height 6
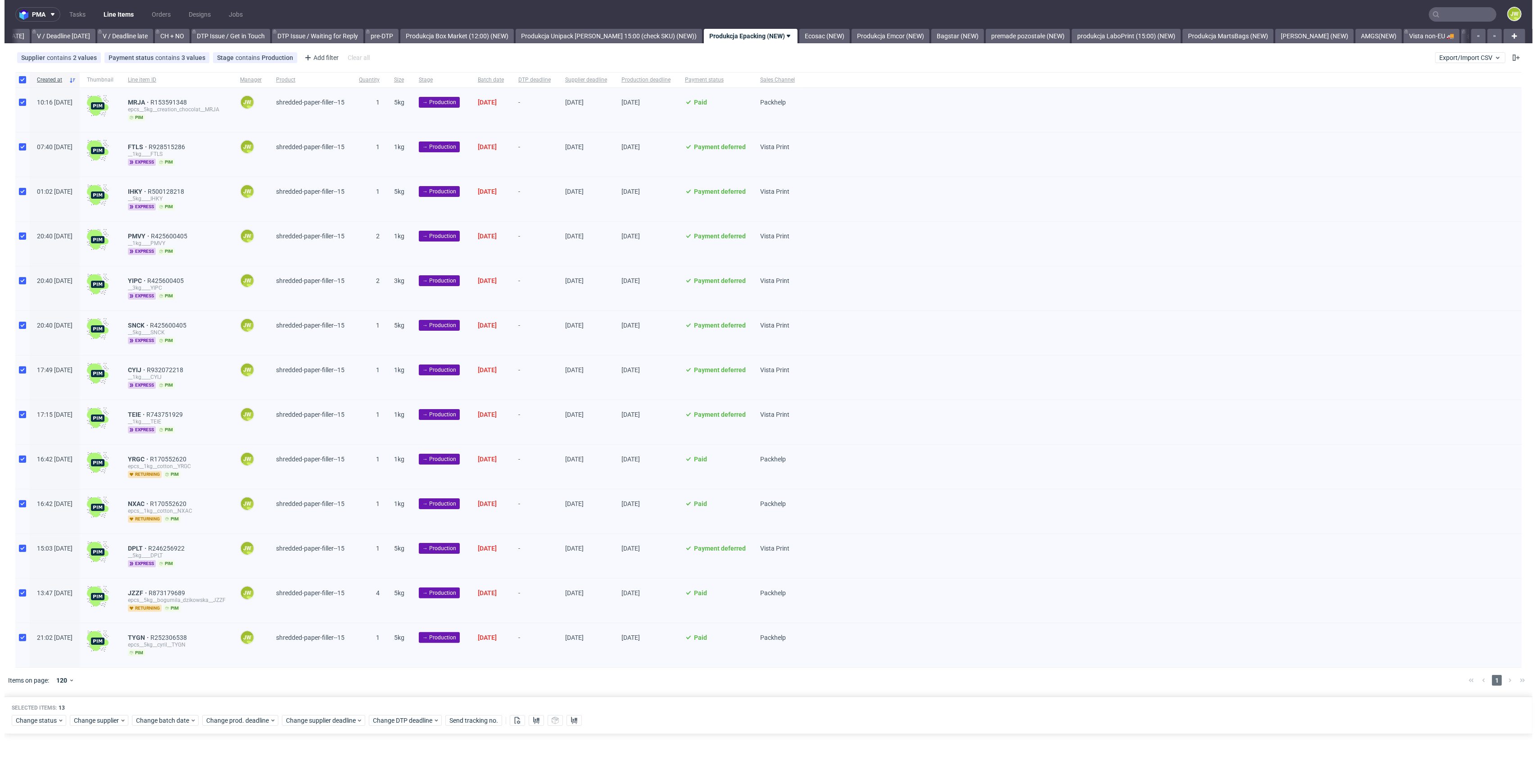
scroll to position [0, 1154]
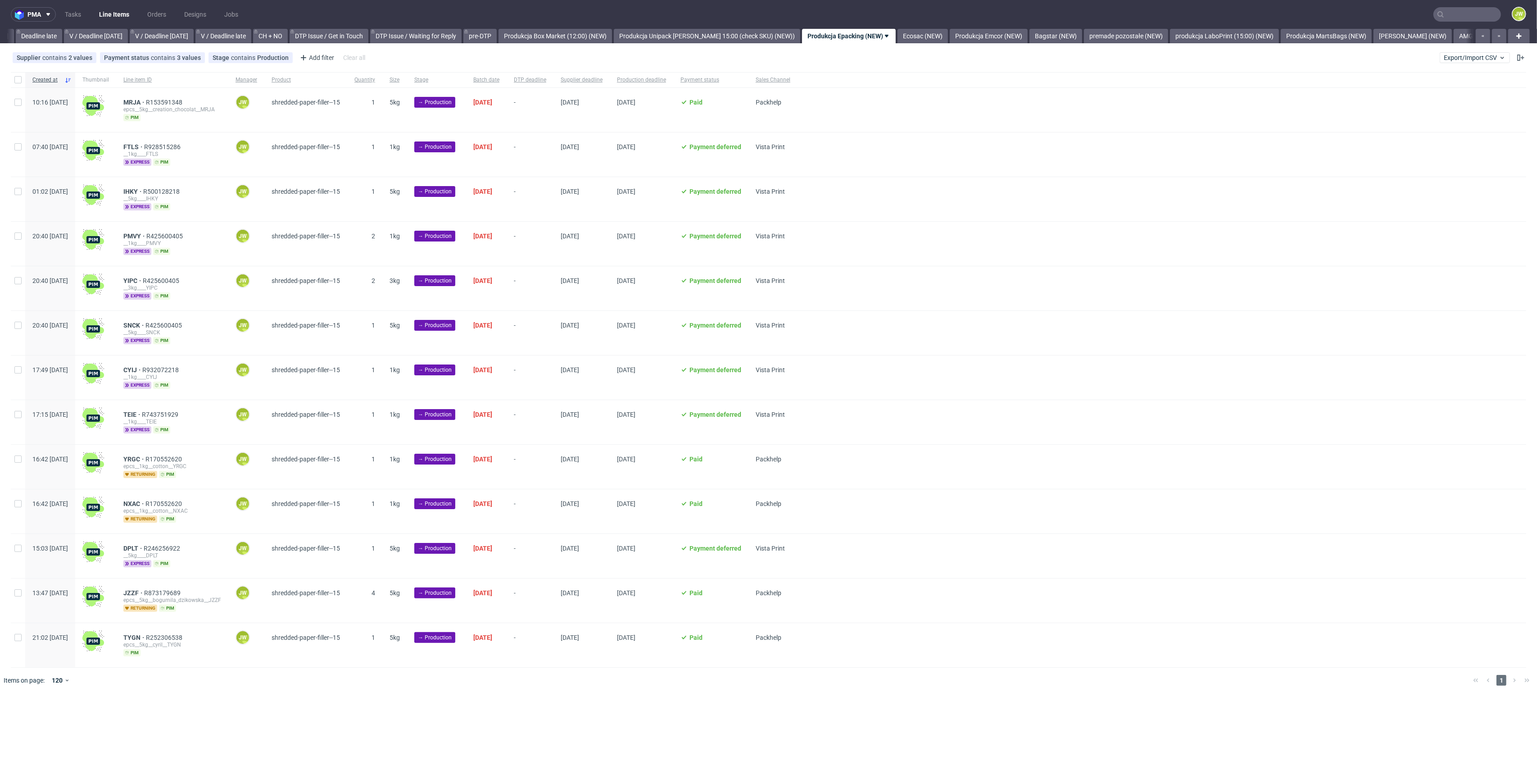
scroll to position [0, 1121]
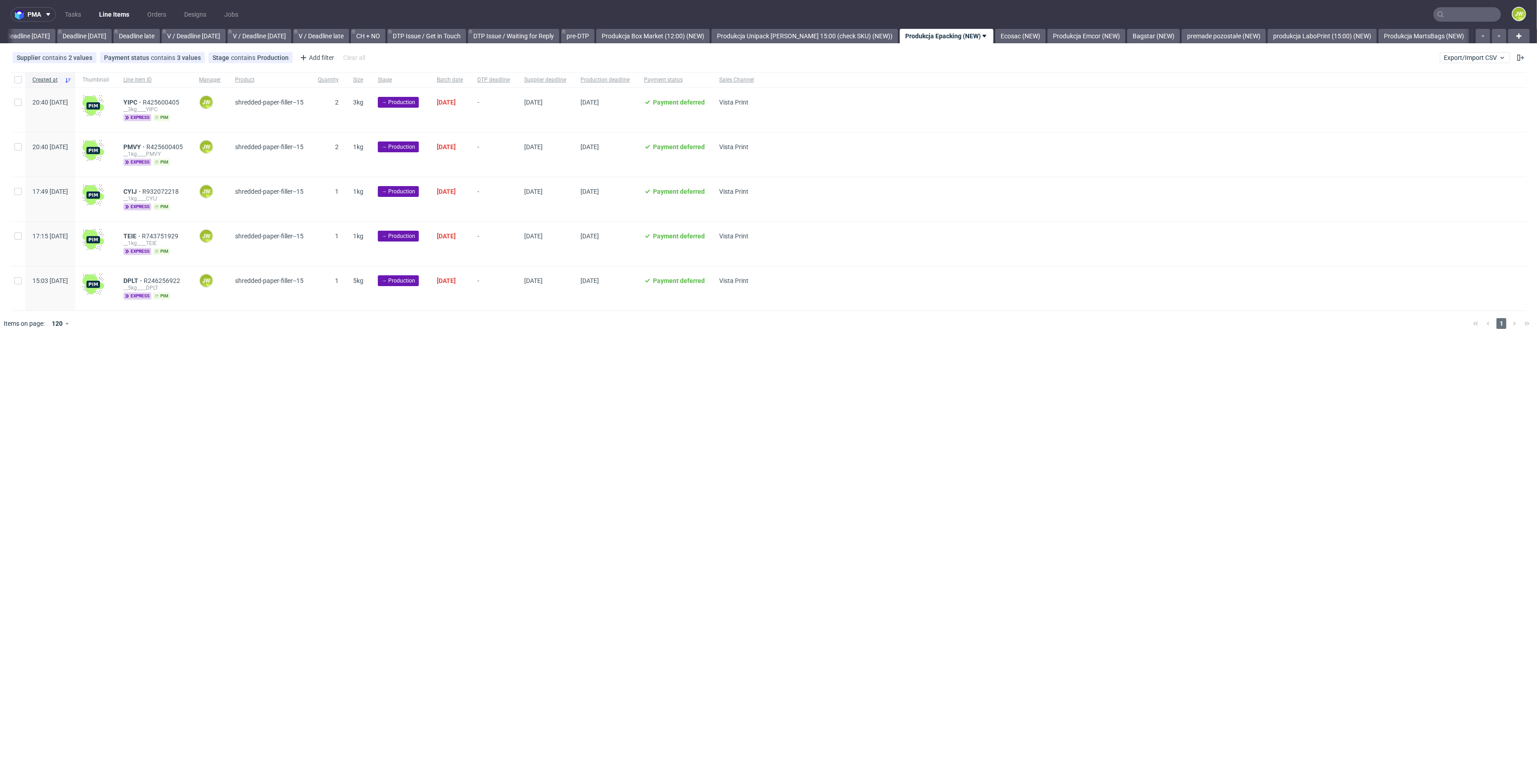
scroll to position [0, 1075]
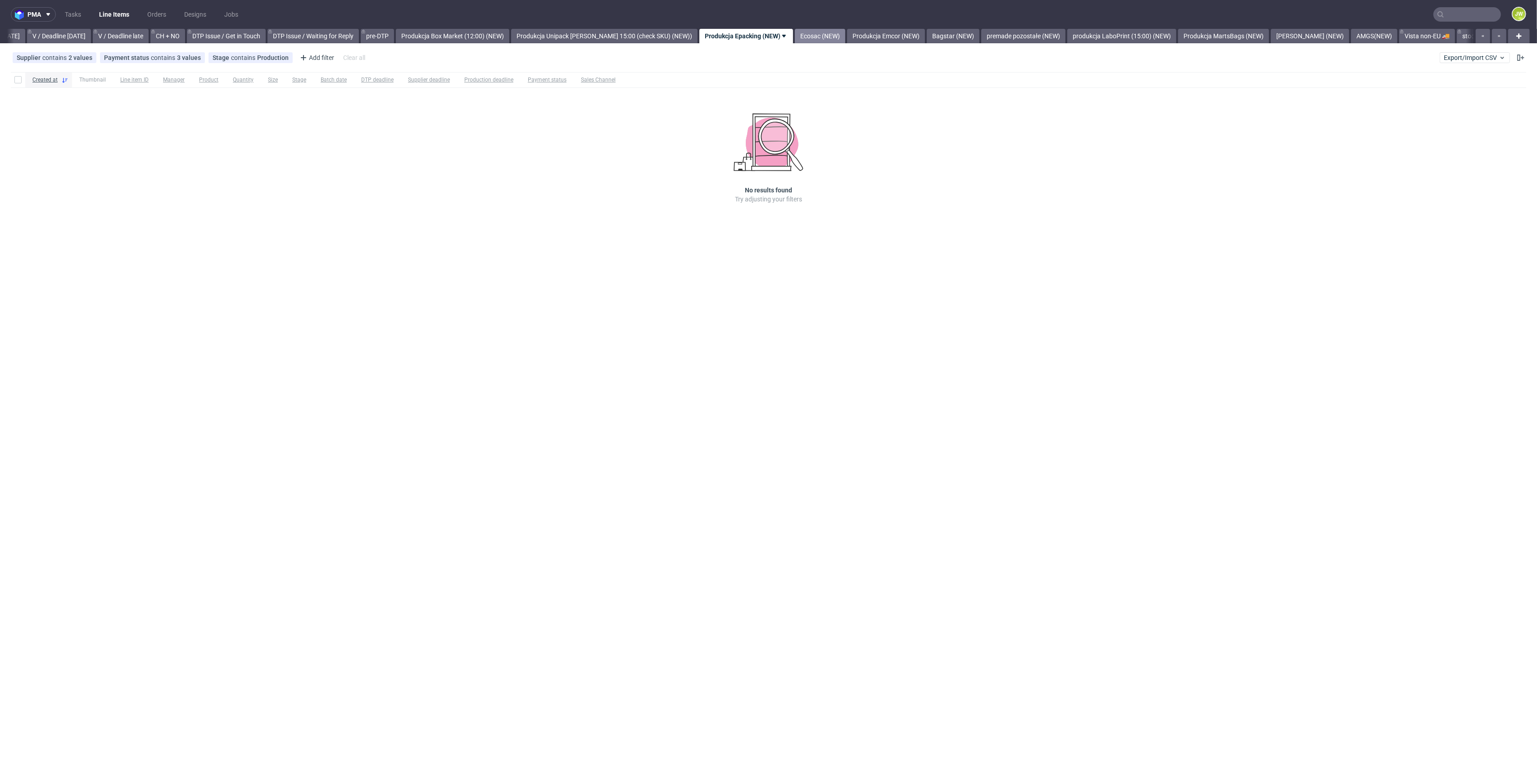
click at [806, 36] on link "Ecosac (NEW)" at bounding box center [820, 37] width 50 height 15
click at [797, 42] on link "Produkcja Emcor (NEW)" at bounding box center [815, 37] width 78 height 15
click at [804, 43] on div "pma Tasks Line Items Orders Designs Jobs JW All DTP Late Shipped Shipments DTP …" at bounding box center [768, 392] width 1537 height 784
click at [803, 37] on link "Bagstar (NEW)" at bounding box center [817, 37] width 53 height 15
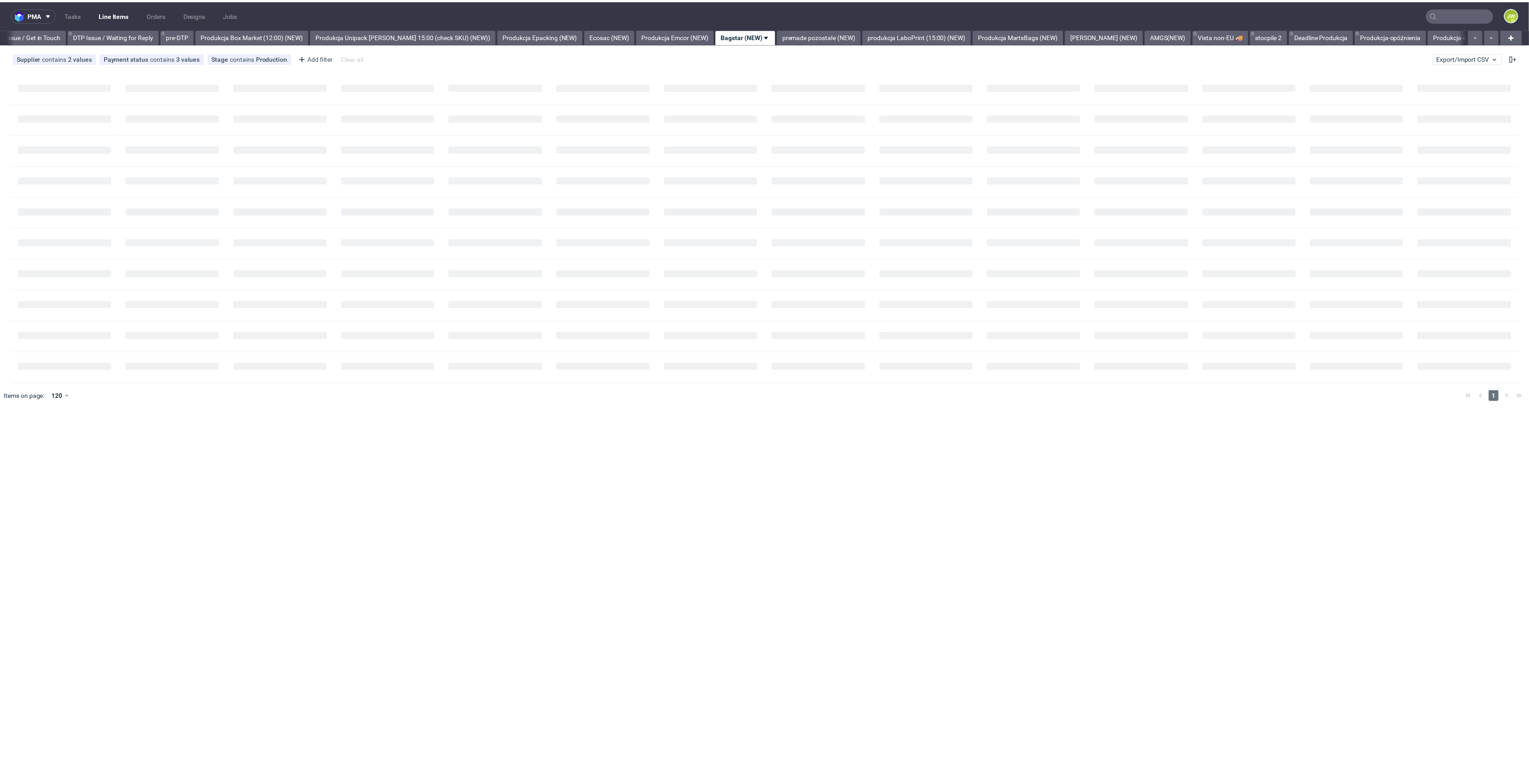
scroll to position [0, 1357]
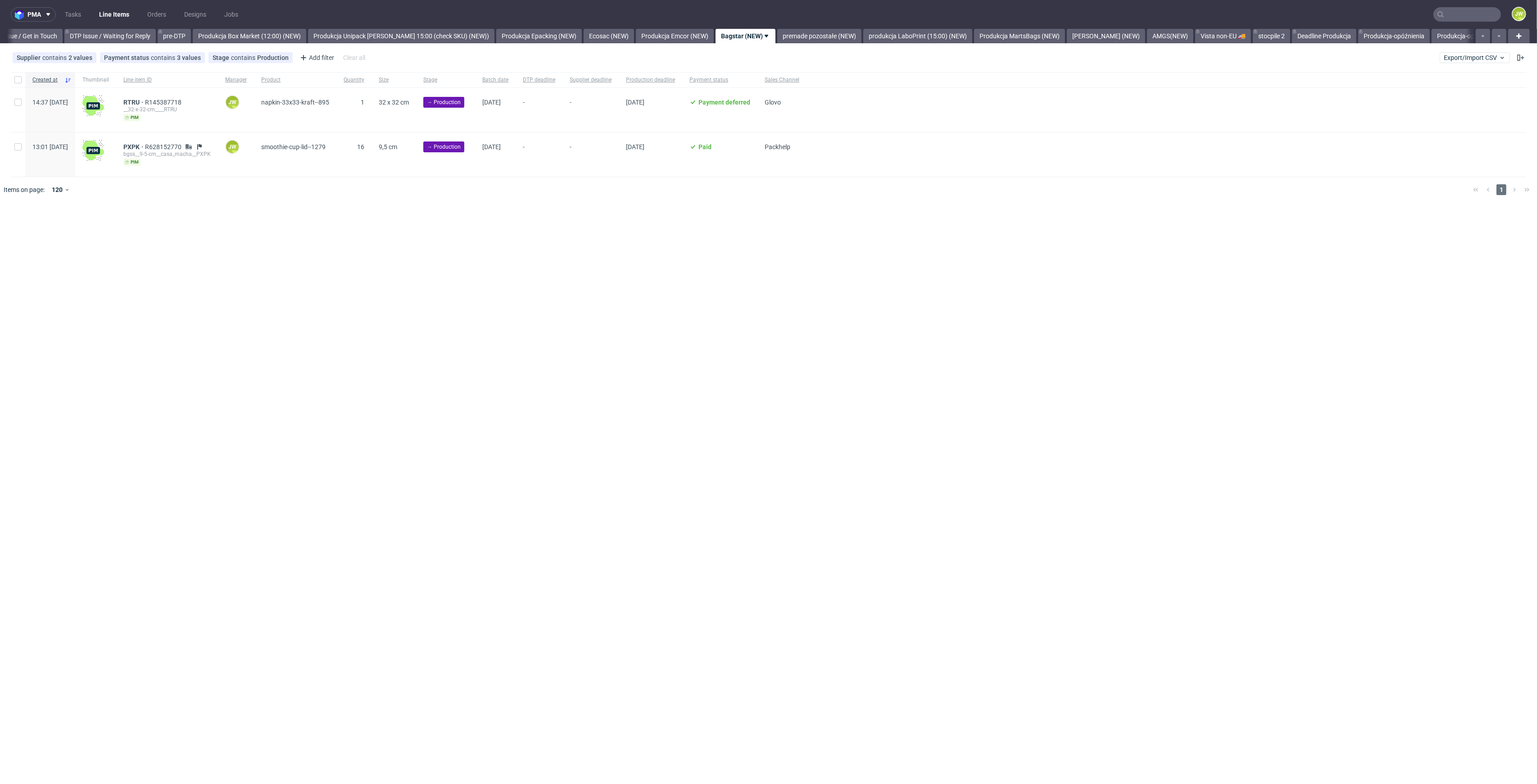
click at [467, 487] on div "pma Tasks Line Items Orders Designs Jobs JW All DTP Late Shipped Shipments DTP …" at bounding box center [768, 392] width 1537 height 784
click at [368, 369] on div "pma Tasks Line Items Orders Designs Jobs JW All DTP Late Shipped Shipments DTP …" at bounding box center [768, 392] width 1537 height 784
click at [20, 103] on input "checkbox" at bounding box center [18, 102] width 7 height 7
checkbox input "true"
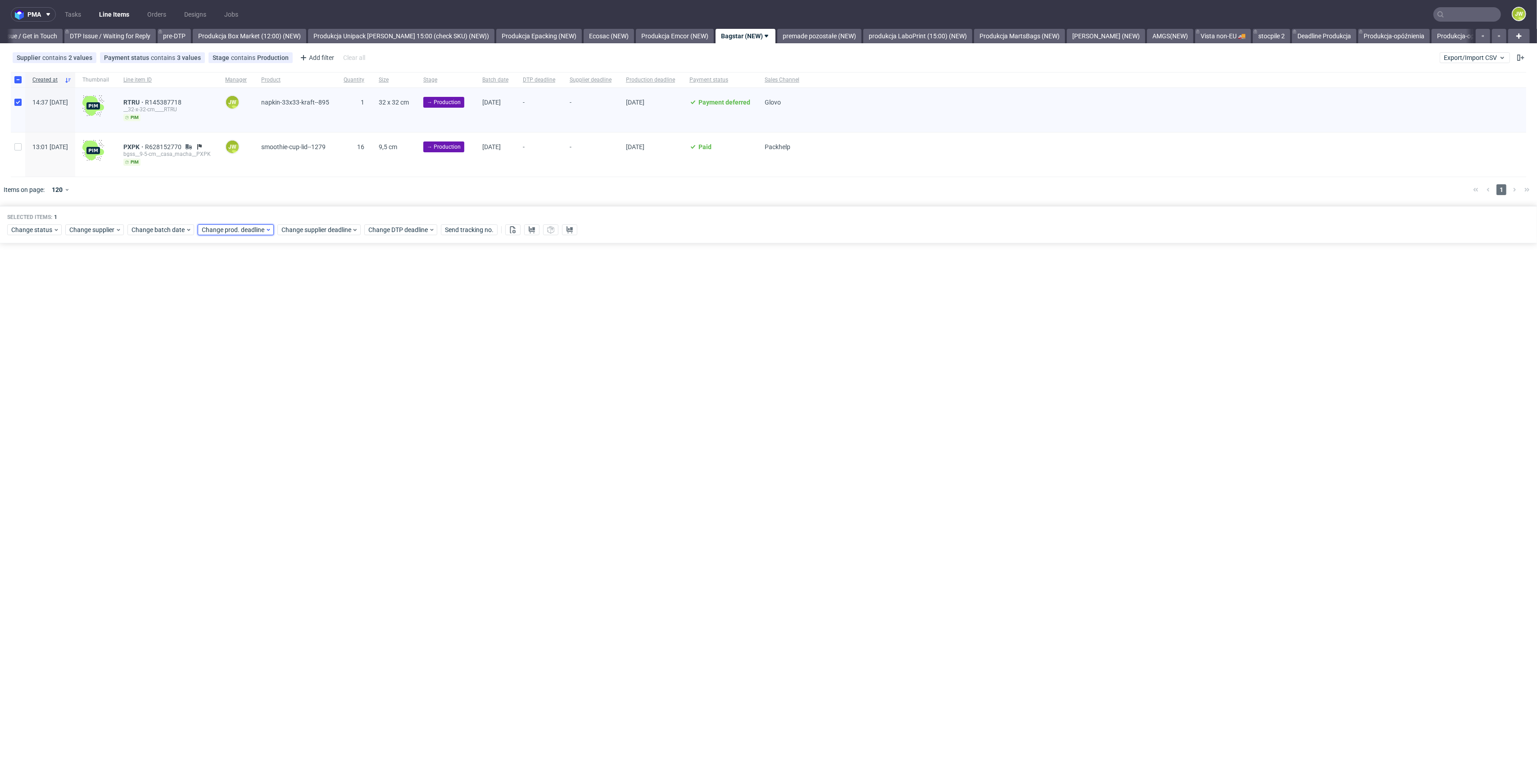
click at [233, 233] on span "Change prod. deadline" at bounding box center [234, 230] width 64 height 9
click at [287, 319] on span "19" at bounding box center [288, 319] width 7 height 9
click at [229, 338] on span "22" at bounding box center [231, 335] width 7 height 9
click at [305, 379] on span "Save" at bounding box center [306, 381] width 14 height 6
click at [160, 229] on span "Change batch date" at bounding box center [158, 230] width 54 height 9
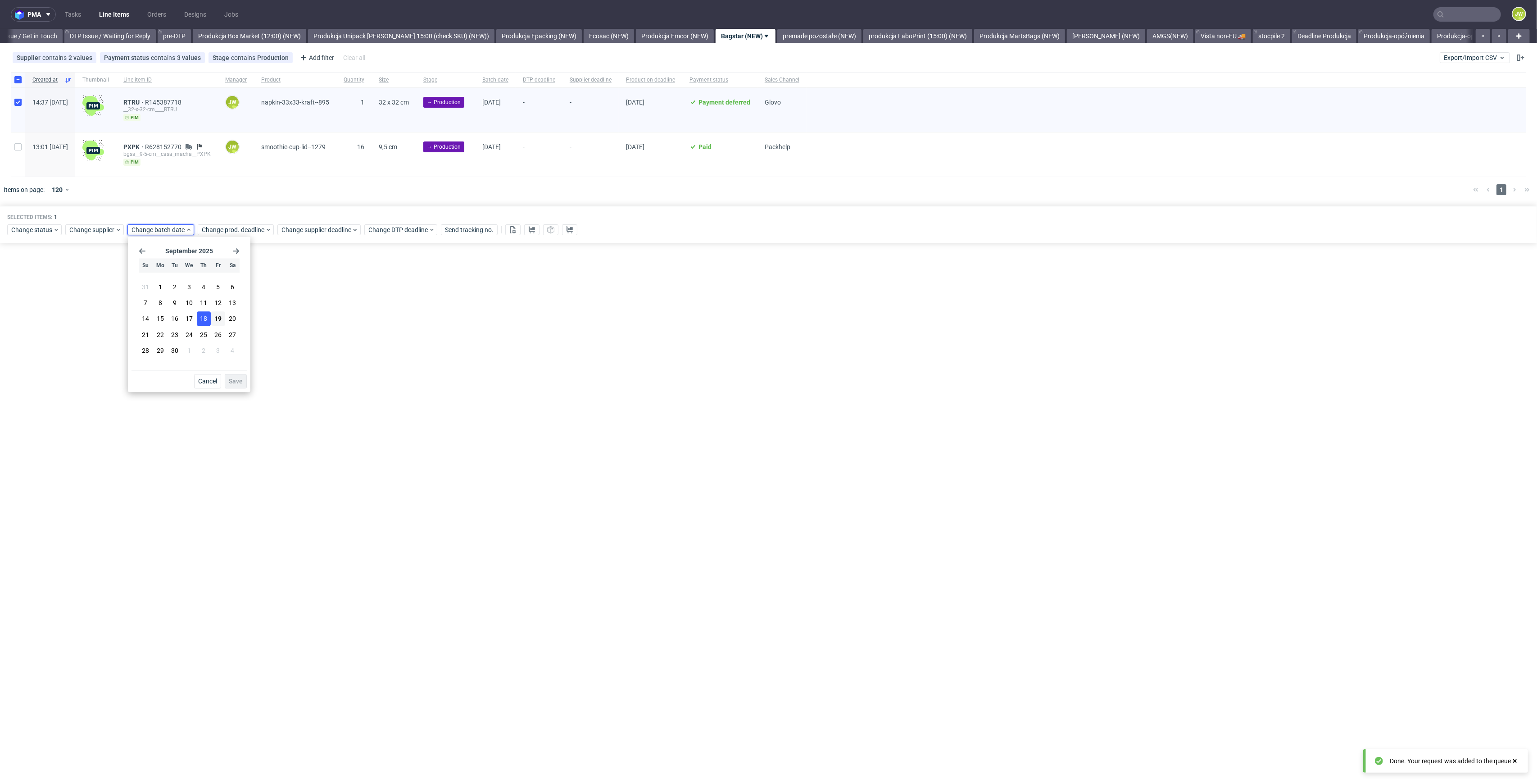
click at [201, 318] on span "18" at bounding box center [204, 319] width 7 height 9
click at [218, 319] on span "19" at bounding box center [218, 319] width 7 height 9
click at [235, 373] on div "Cancel Save" at bounding box center [189, 379] width 115 height 18
click at [233, 381] on span "Save" at bounding box center [235, 381] width 14 height 6
click at [327, 231] on span "Change supplier deadline" at bounding box center [316, 230] width 70 height 9
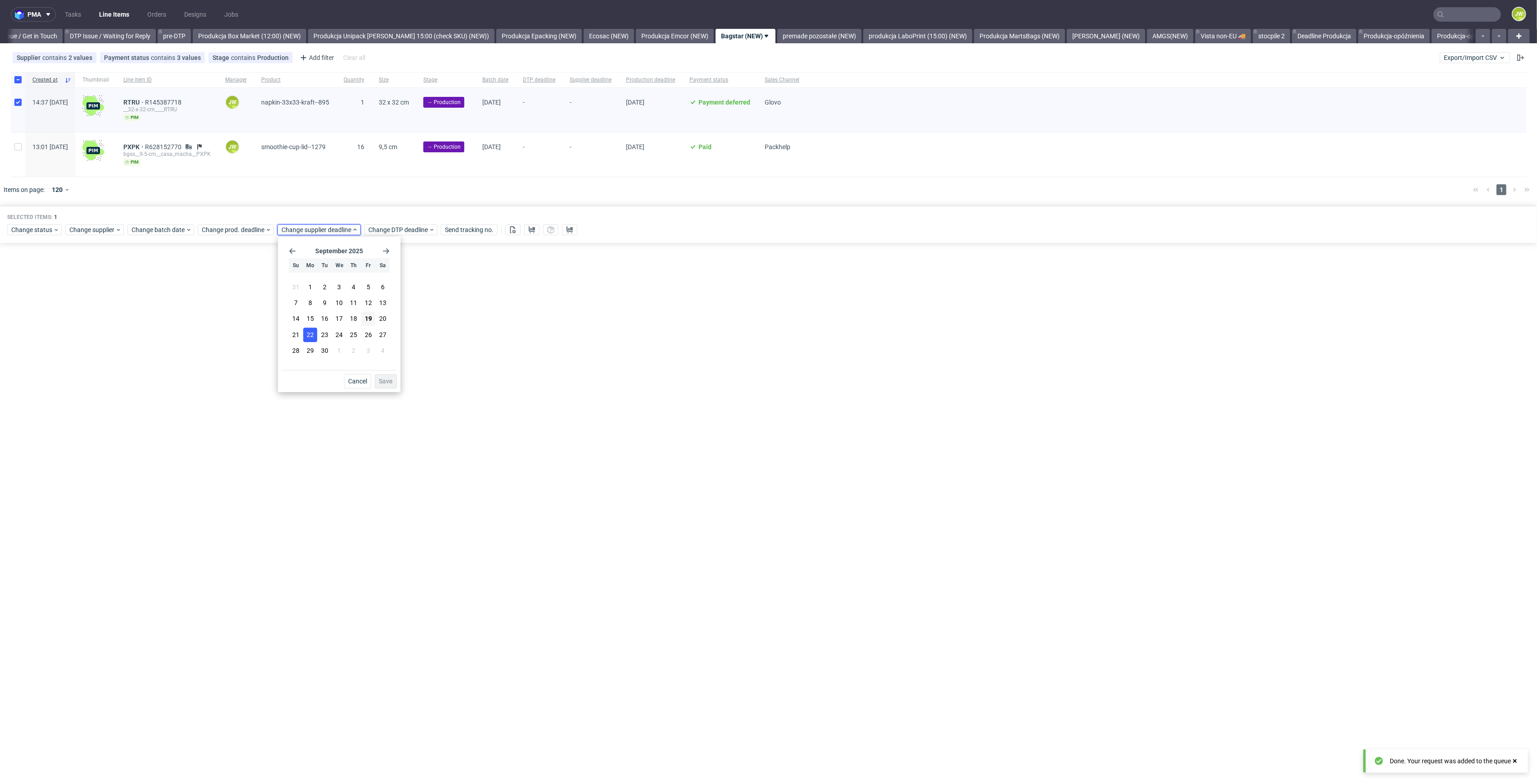
click at [312, 336] on span "22" at bounding box center [310, 335] width 7 height 9
click at [385, 382] on span "Save" at bounding box center [385, 381] width 14 height 6
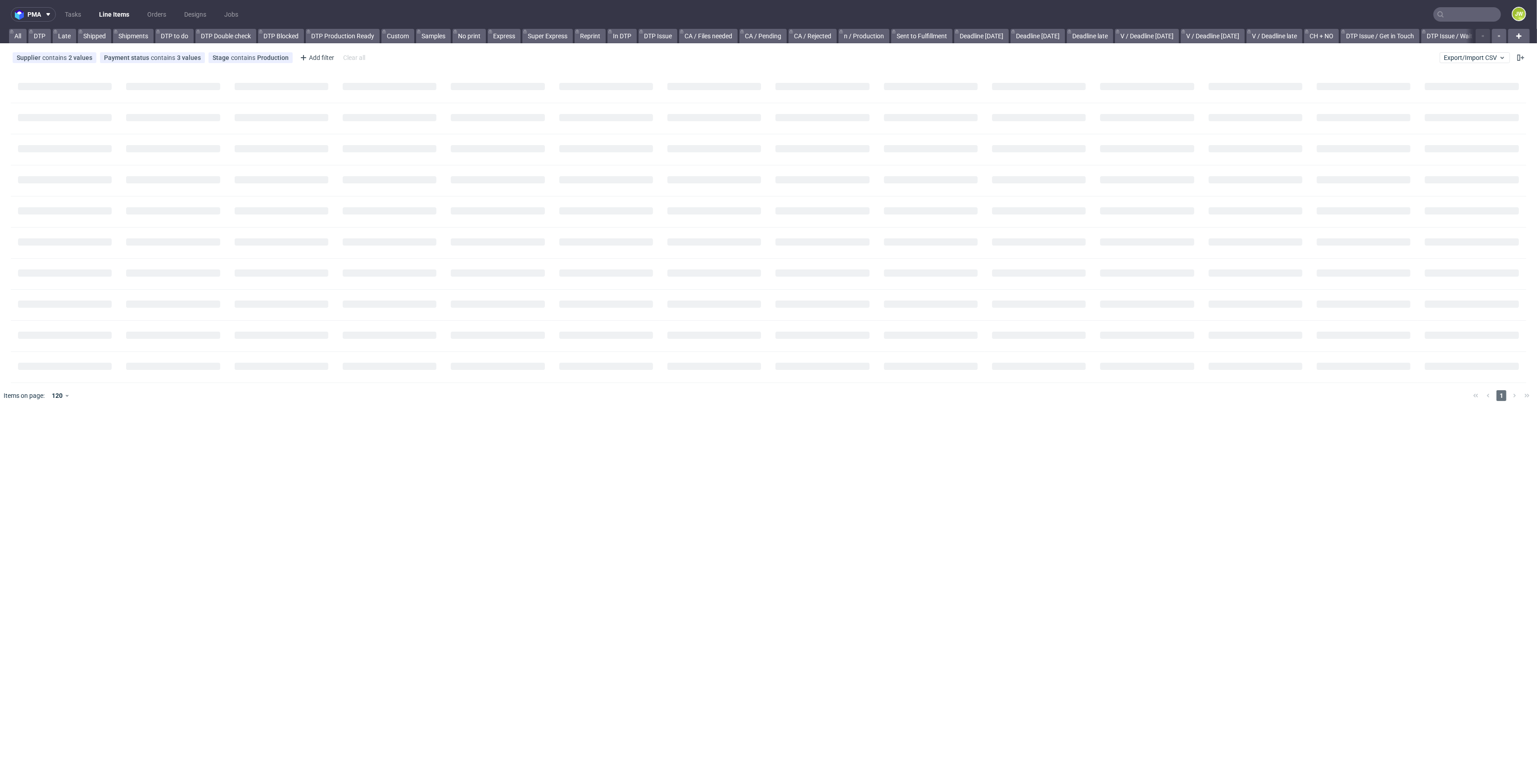
scroll to position [0, 678]
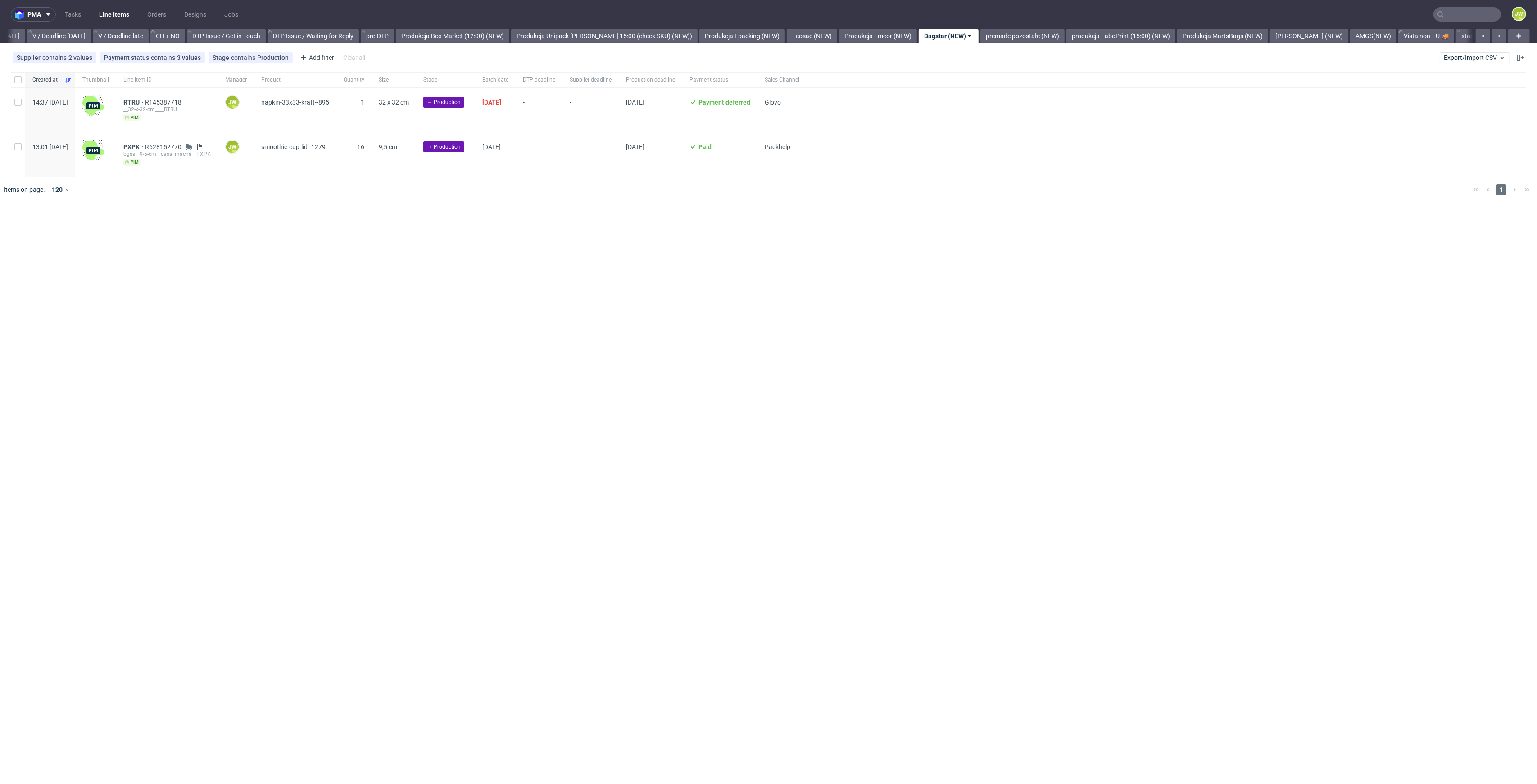
scroll to position [0, 1332]
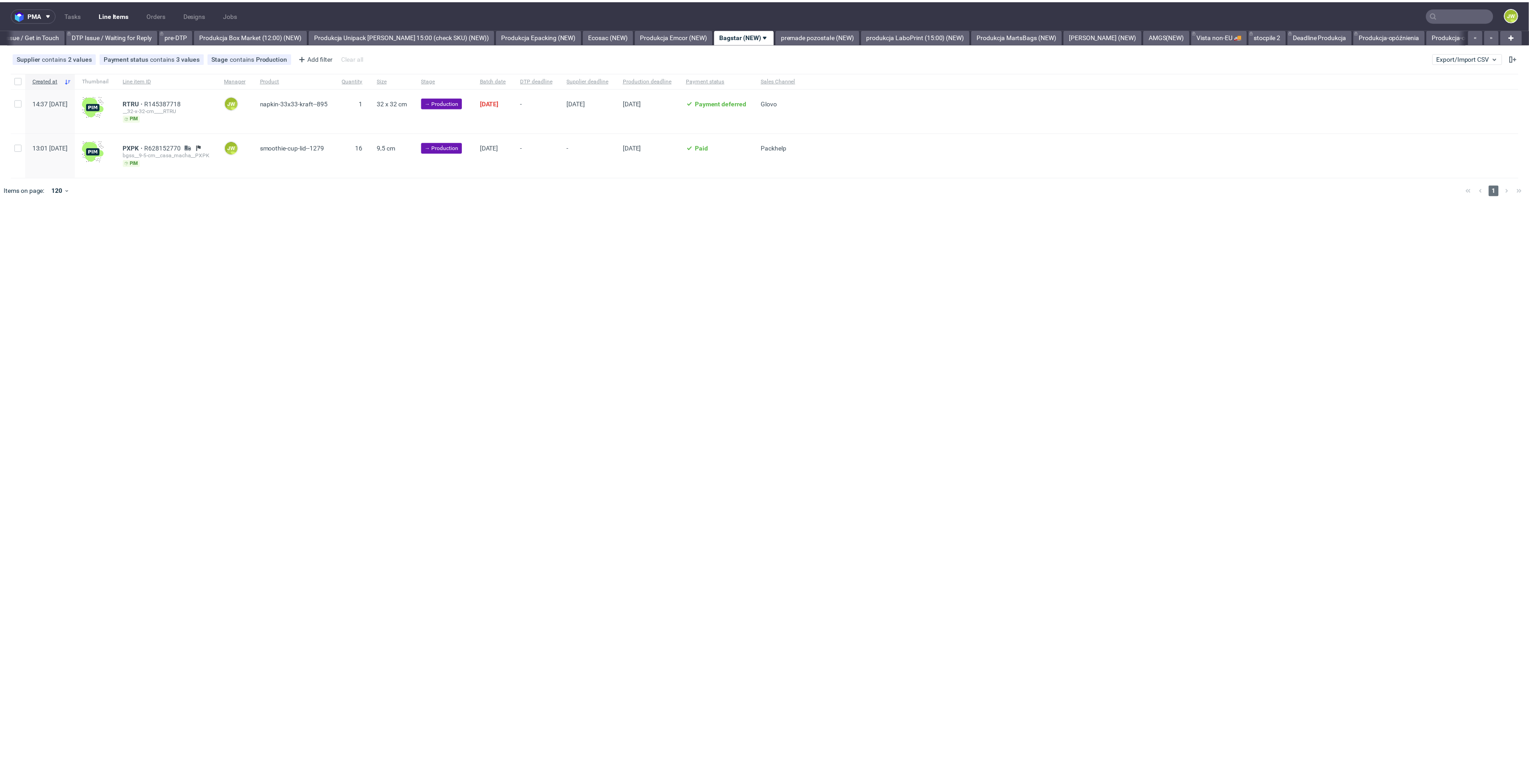
scroll to position [0, 1357]
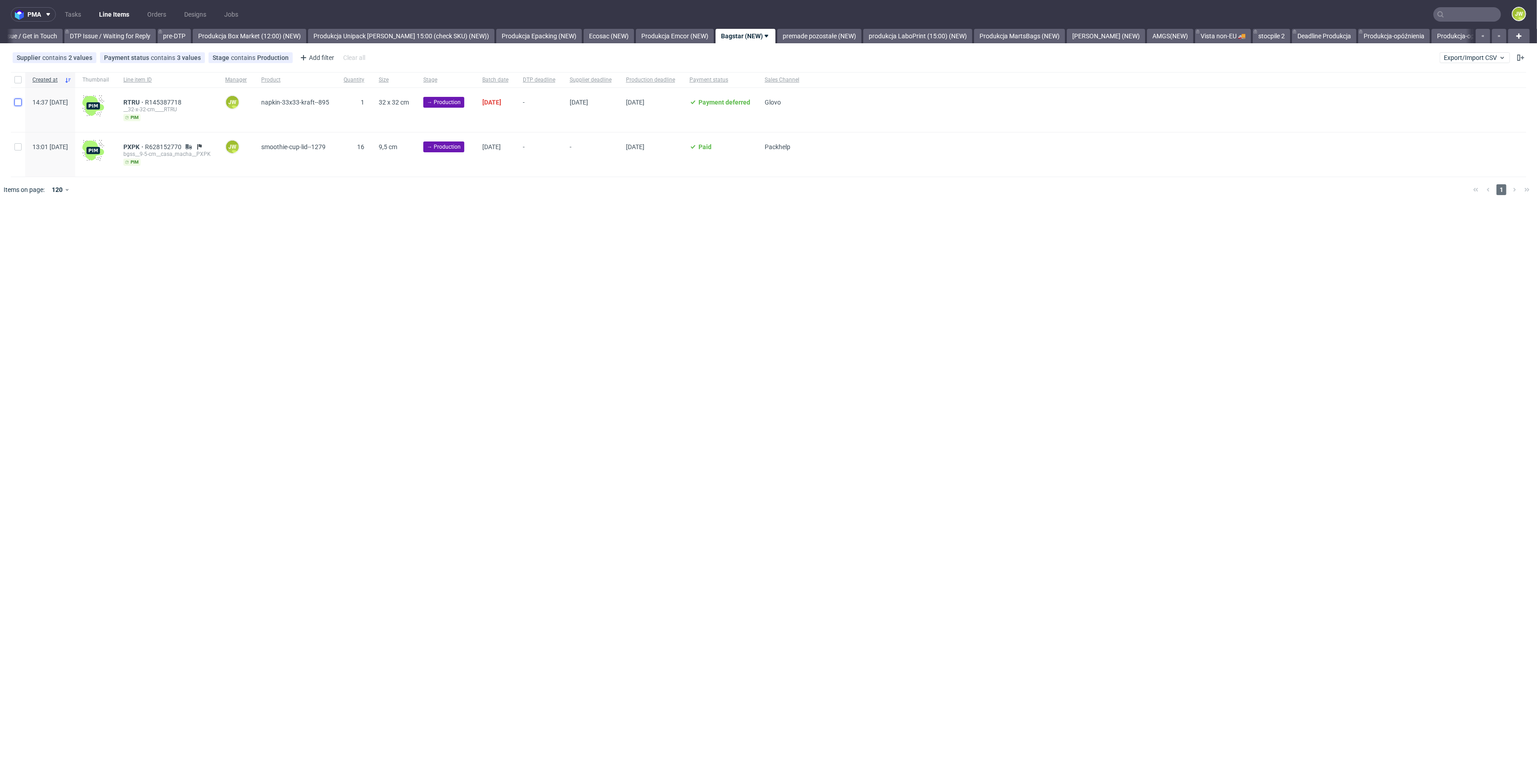
click at [16, 99] on input "checkbox" at bounding box center [18, 102] width 7 height 7
checkbox input "true"
click at [533, 233] on use at bounding box center [531, 230] width 6 height 7
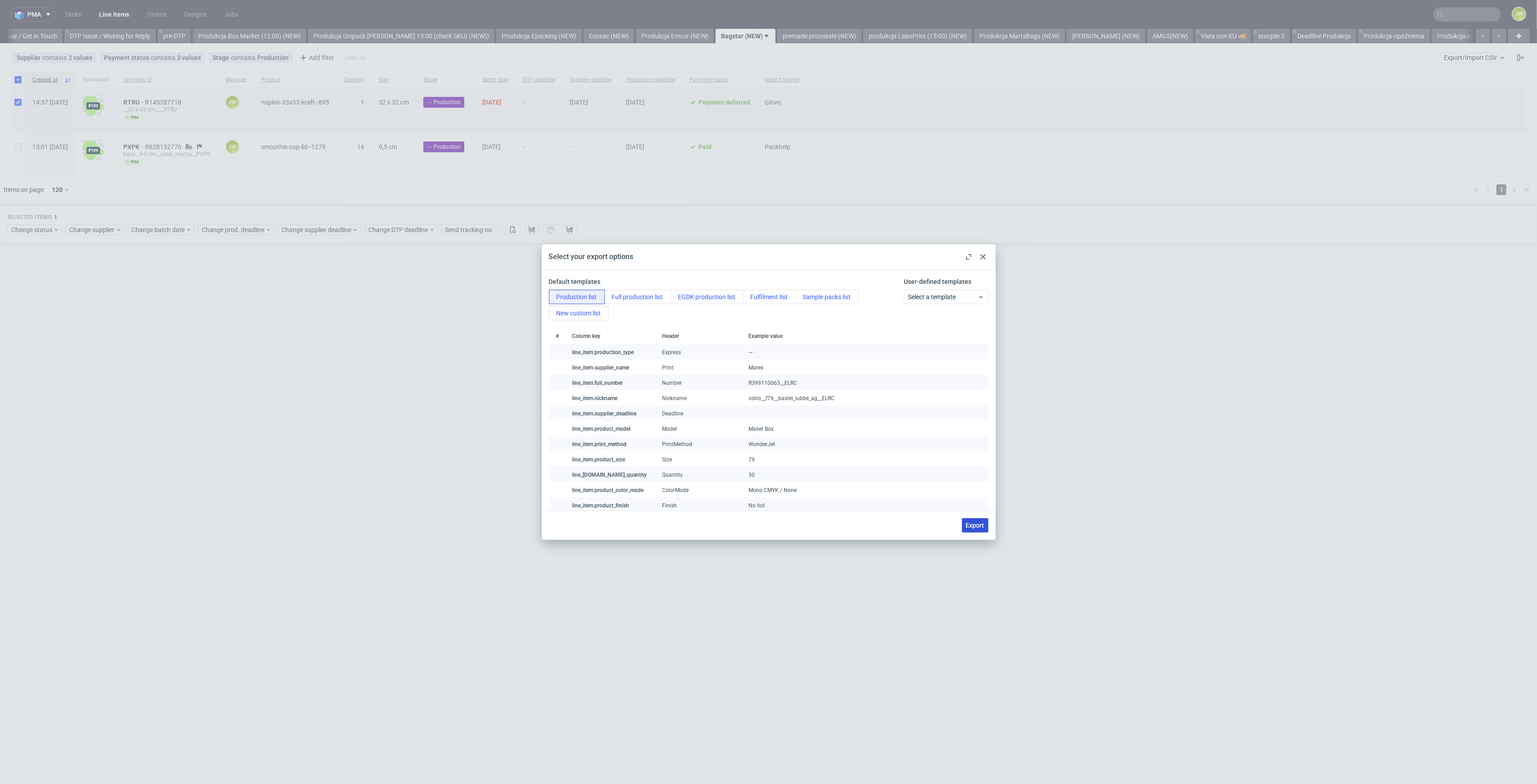
click at [967, 527] on span "Export" at bounding box center [976, 525] width 18 height 6
checkbox input "false"
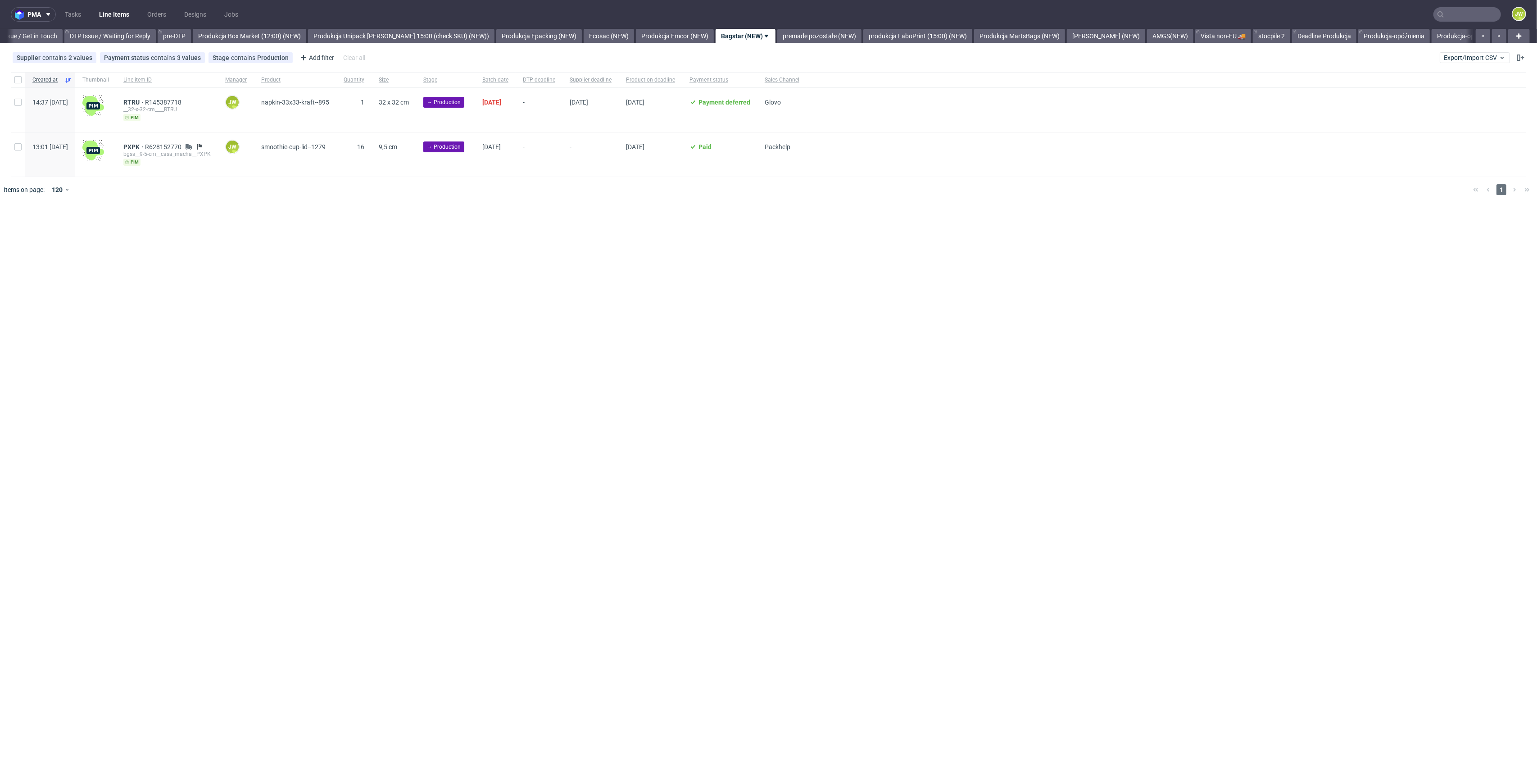
click at [22, 104] on div at bounding box center [18, 110] width 15 height 44
checkbox input "true"
click at [41, 231] on span "Change status" at bounding box center [32, 230] width 42 height 9
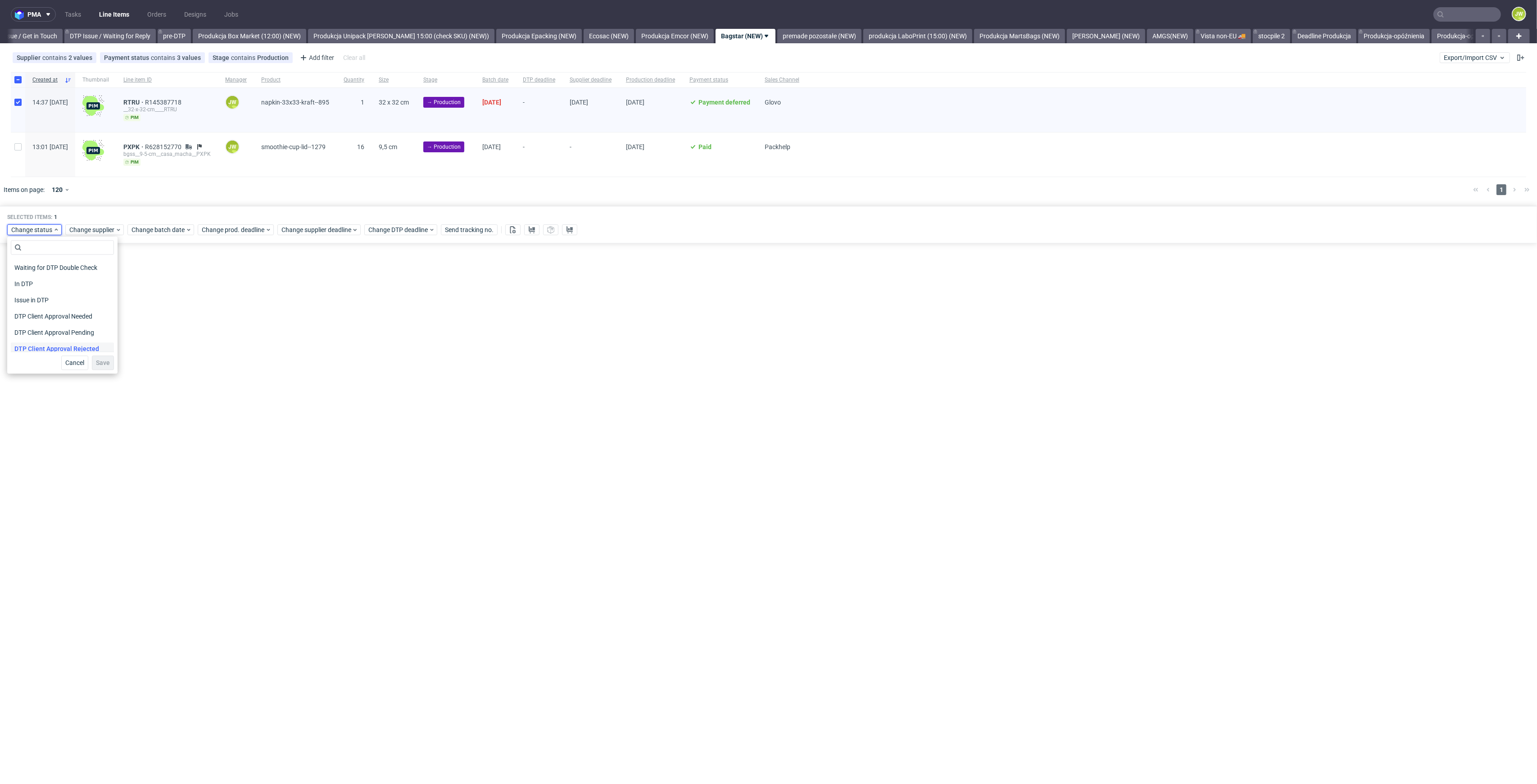
scroll to position [60, 0]
click at [35, 329] on div "In Production" at bounding box center [62, 336] width 103 height 16
click at [35, 330] on span "In Production" at bounding box center [34, 336] width 46 height 13
click at [99, 361] on span "Save" at bounding box center [102, 362] width 14 height 6
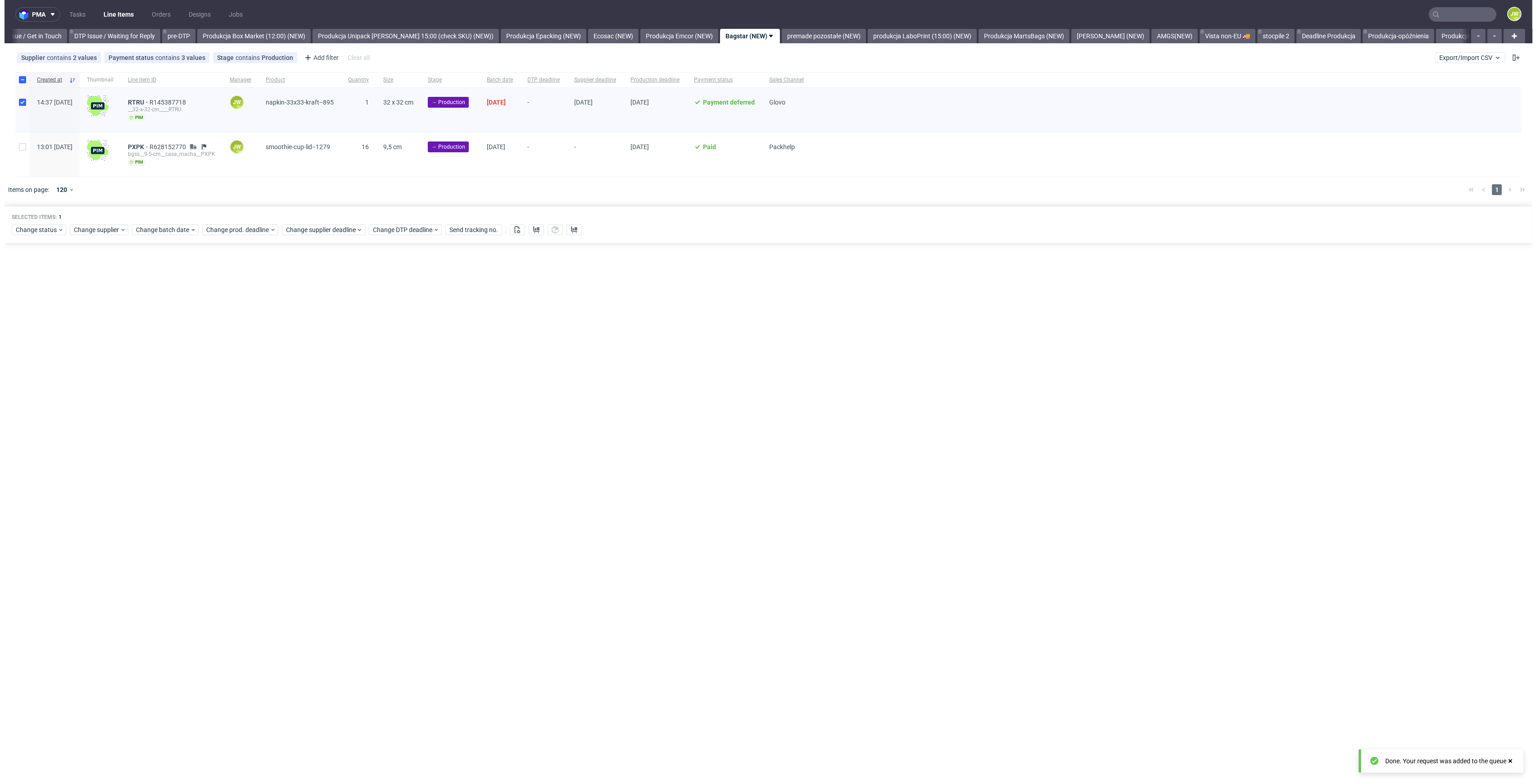
scroll to position [0, 1357]
click at [778, 37] on link "premade pozostałe (NEW)" at bounding box center [820, 37] width 84 height 15
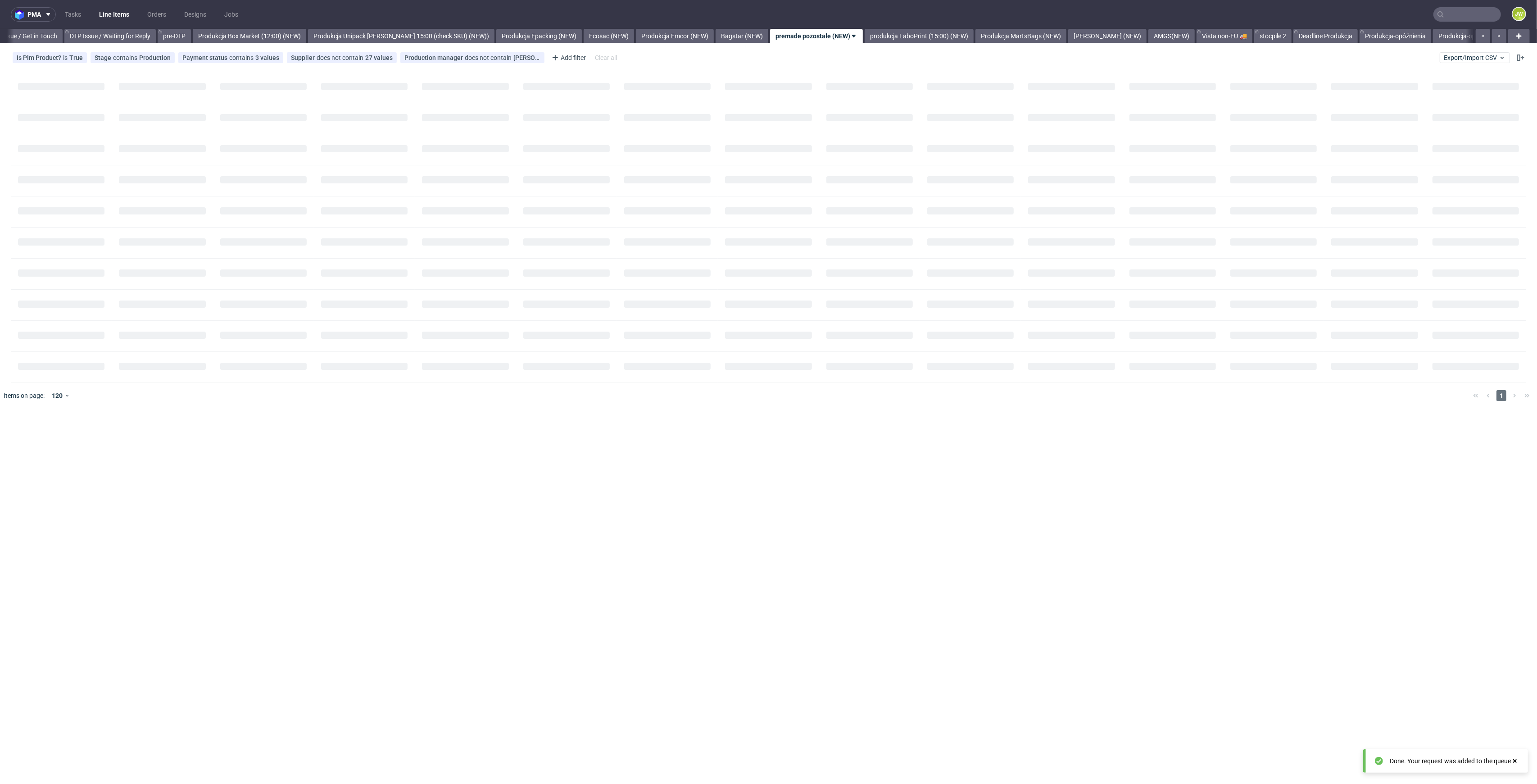
scroll to position [0, 1427]
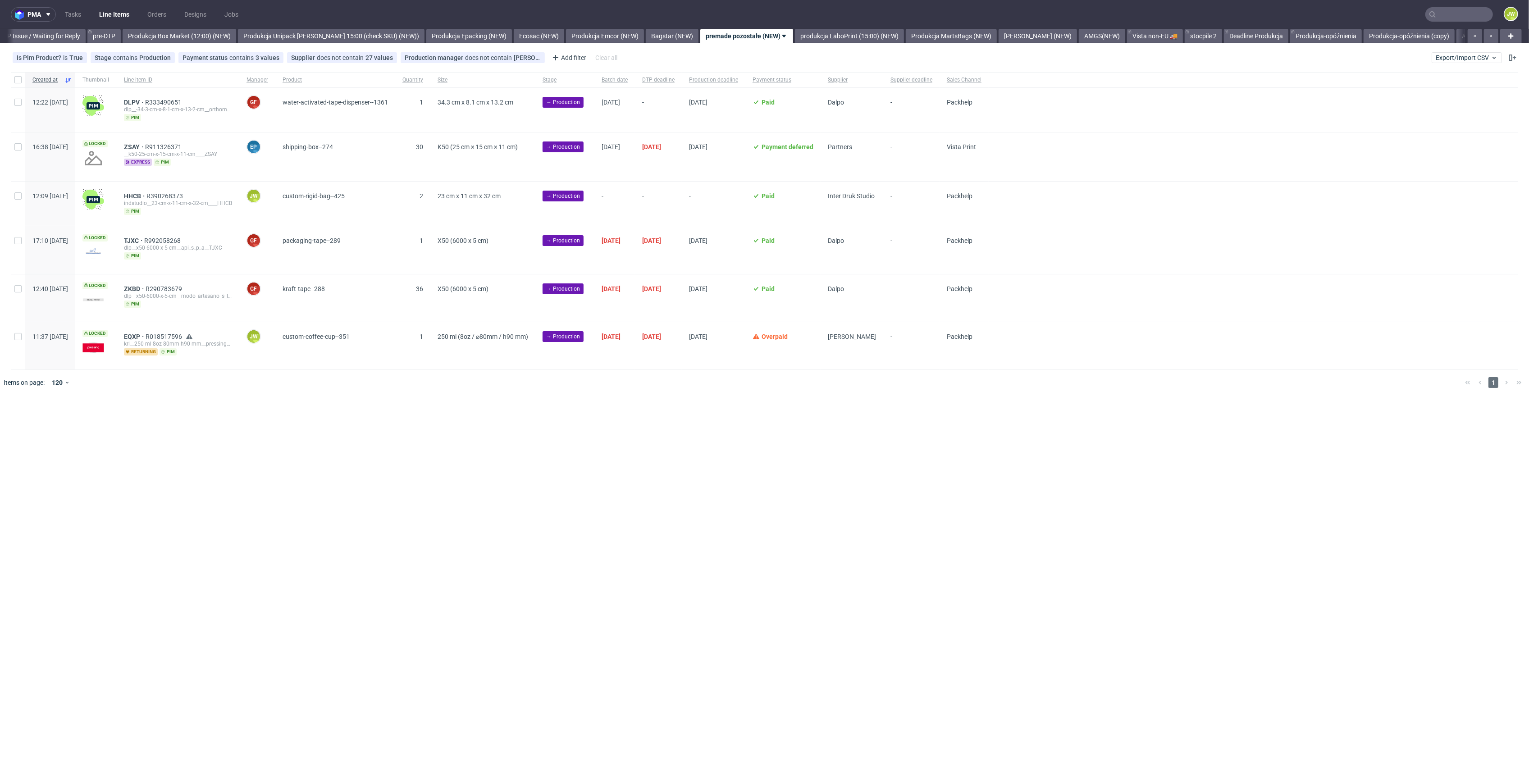
click at [613, 496] on div "pma Tasks Line Items Orders Designs Jobs JW All DTP Late Shipped Shipments DTP …" at bounding box center [764, 392] width 1529 height 784
click at [745, 202] on div "-" at bounding box center [714, 204] width 64 height 44
click at [427, 425] on div "pma Tasks Line Items Orders Designs Jobs JW All DTP Late Shipped Shipments DTP …" at bounding box center [769, 392] width 1537 height 784
click at [384, 559] on div "pma Tasks Line Items Orders Designs Jobs JW All DTP Late Shipped Shipments DTP …" at bounding box center [769, 392] width 1537 height 784
click at [875, 81] on span "Supplier" at bounding box center [852, 79] width 48 height 7
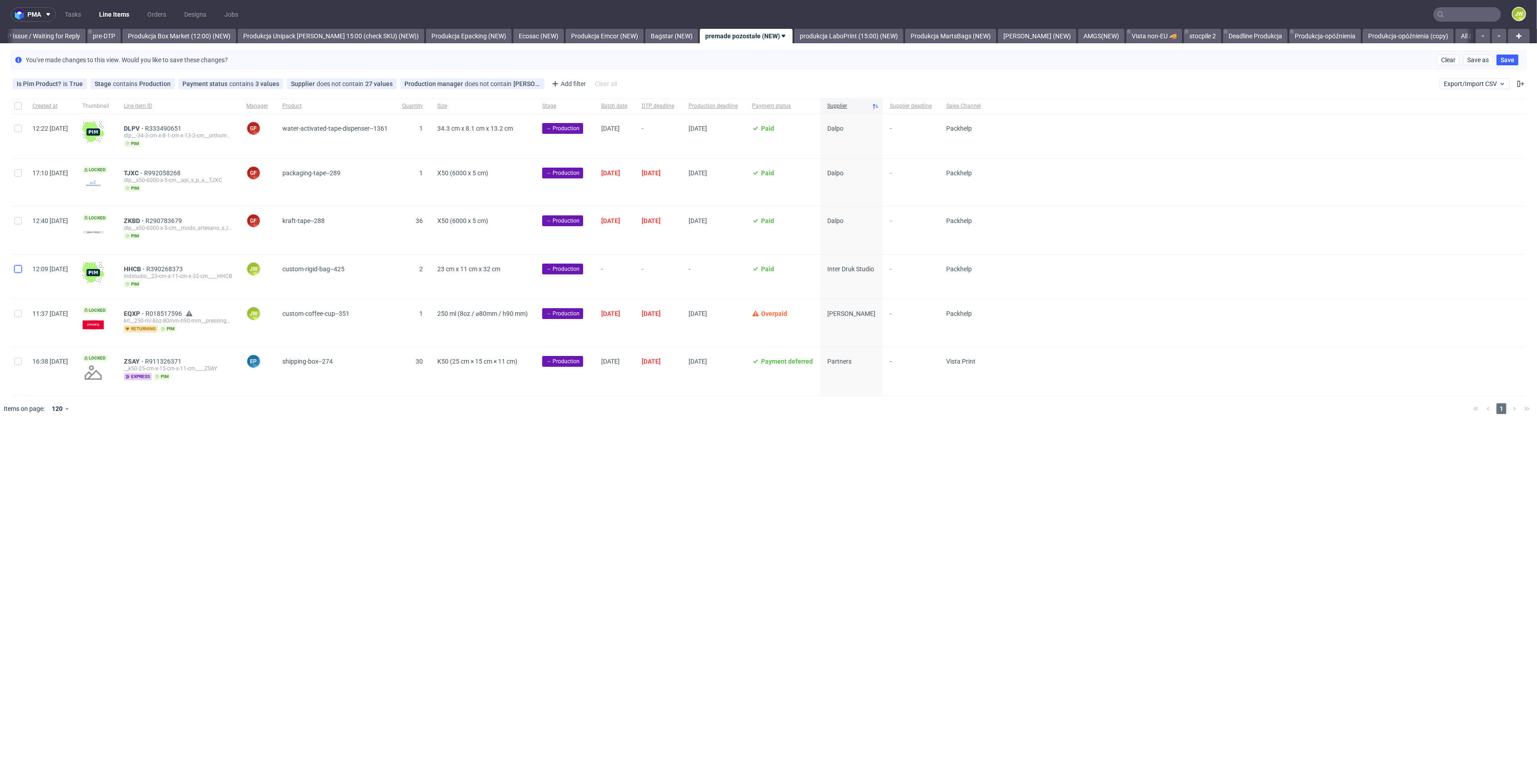
click at [15, 269] on input "checkbox" at bounding box center [18, 269] width 7 height 7
checkbox input "true"
click at [168, 450] on span "Change batch date" at bounding box center [158, 449] width 54 height 9
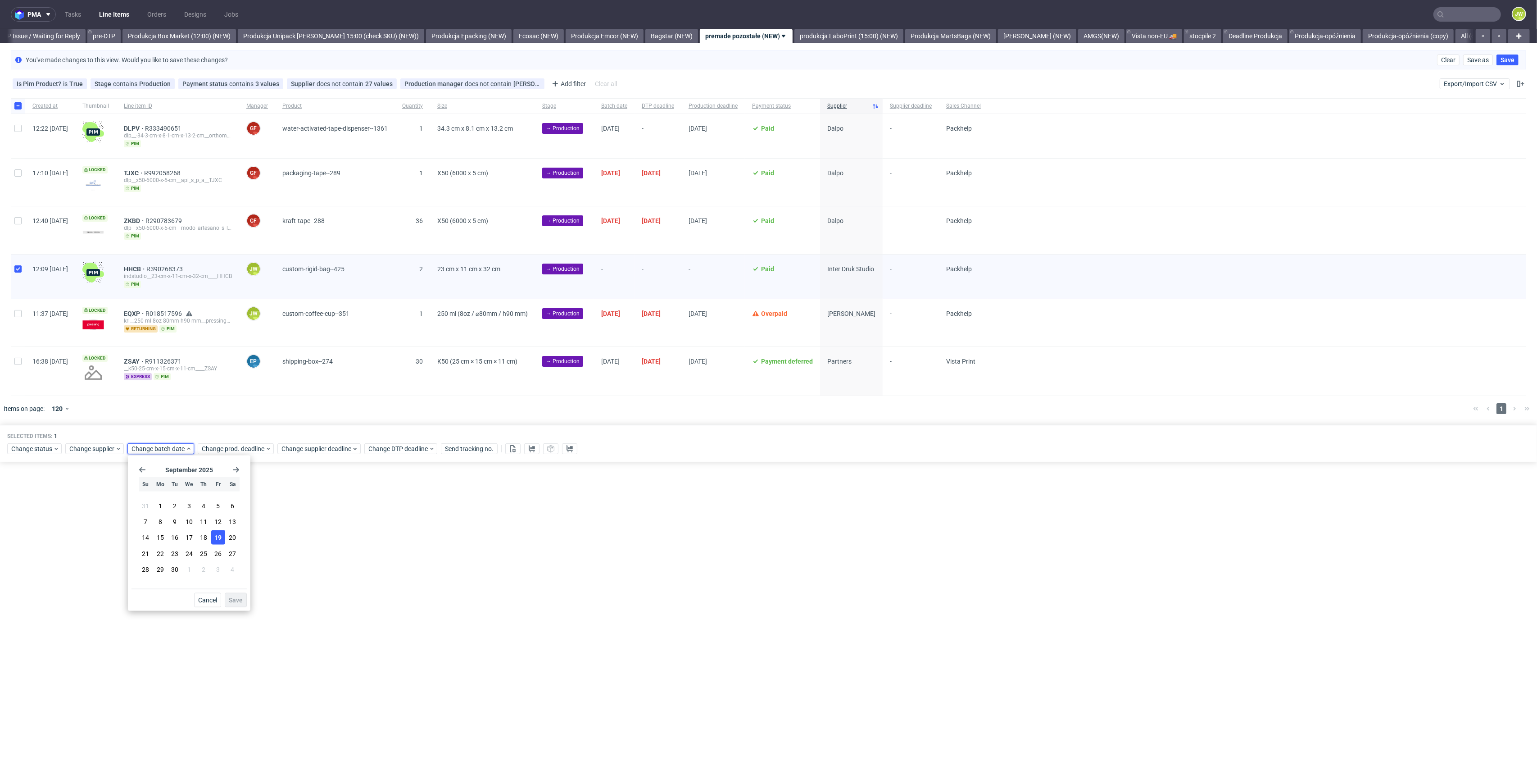
click at [214, 538] on span "19" at bounding box center [218, 538] width 7 height 9
click at [232, 597] on span "Save" at bounding box center [235, 600] width 14 height 6
click at [235, 451] on span "Change prod. deadline" at bounding box center [234, 449] width 64 height 9
click at [288, 569] on span "3" at bounding box center [288, 569] width 4 height 9
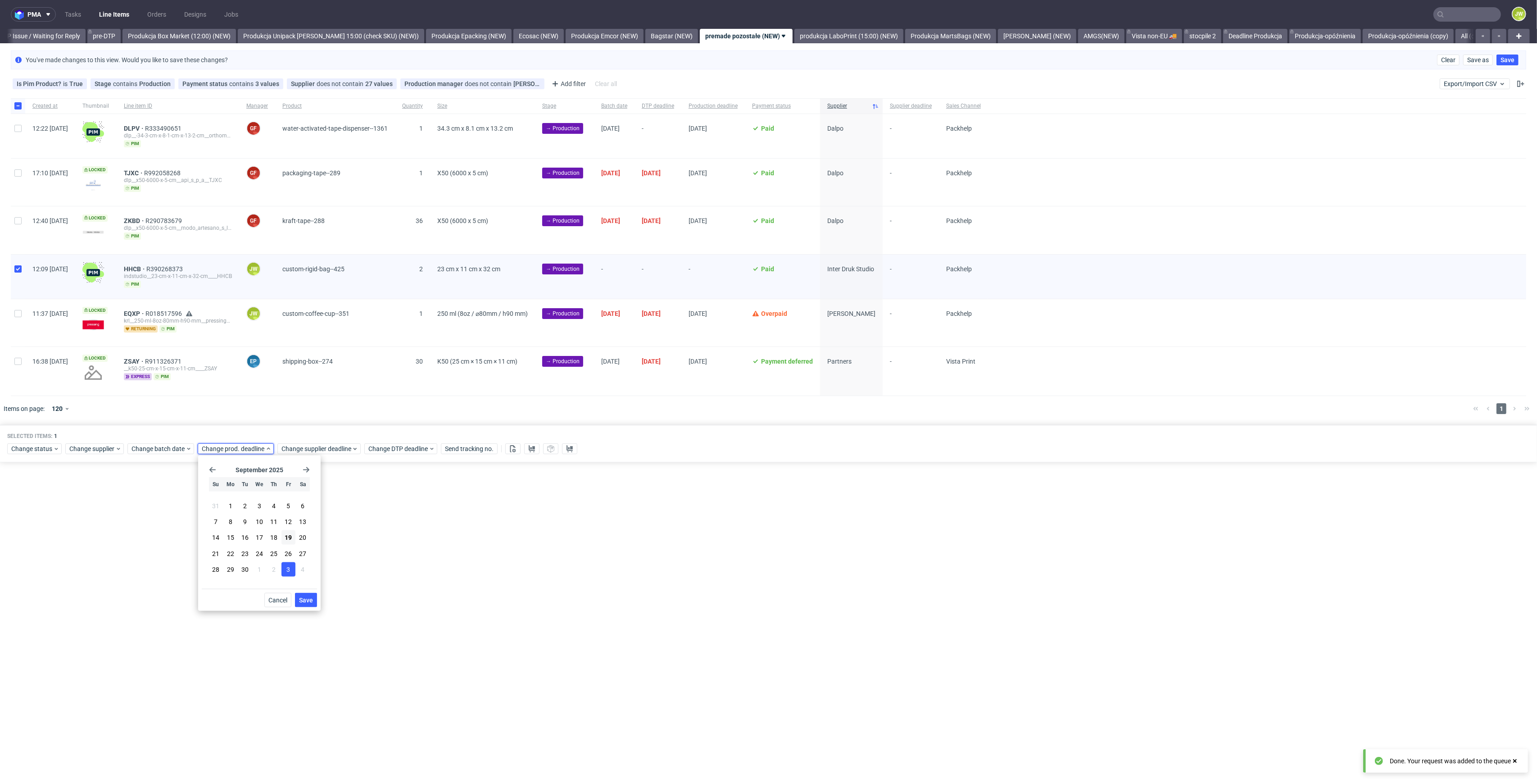
drag, startPoint x: 305, startPoint y: 602, endPoint x: 307, endPoint y: 536, distance: 66.0
click at [305, 601] on span "Save" at bounding box center [306, 600] width 14 height 6
click at [303, 451] on span "Change supplier deadline" at bounding box center [316, 449] width 70 height 9
click at [368, 568] on span "3" at bounding box center [369, 569] width 4 height 9
click at [386, 603] on button "Save" at bounding box center [386, 600] width 22 height 15
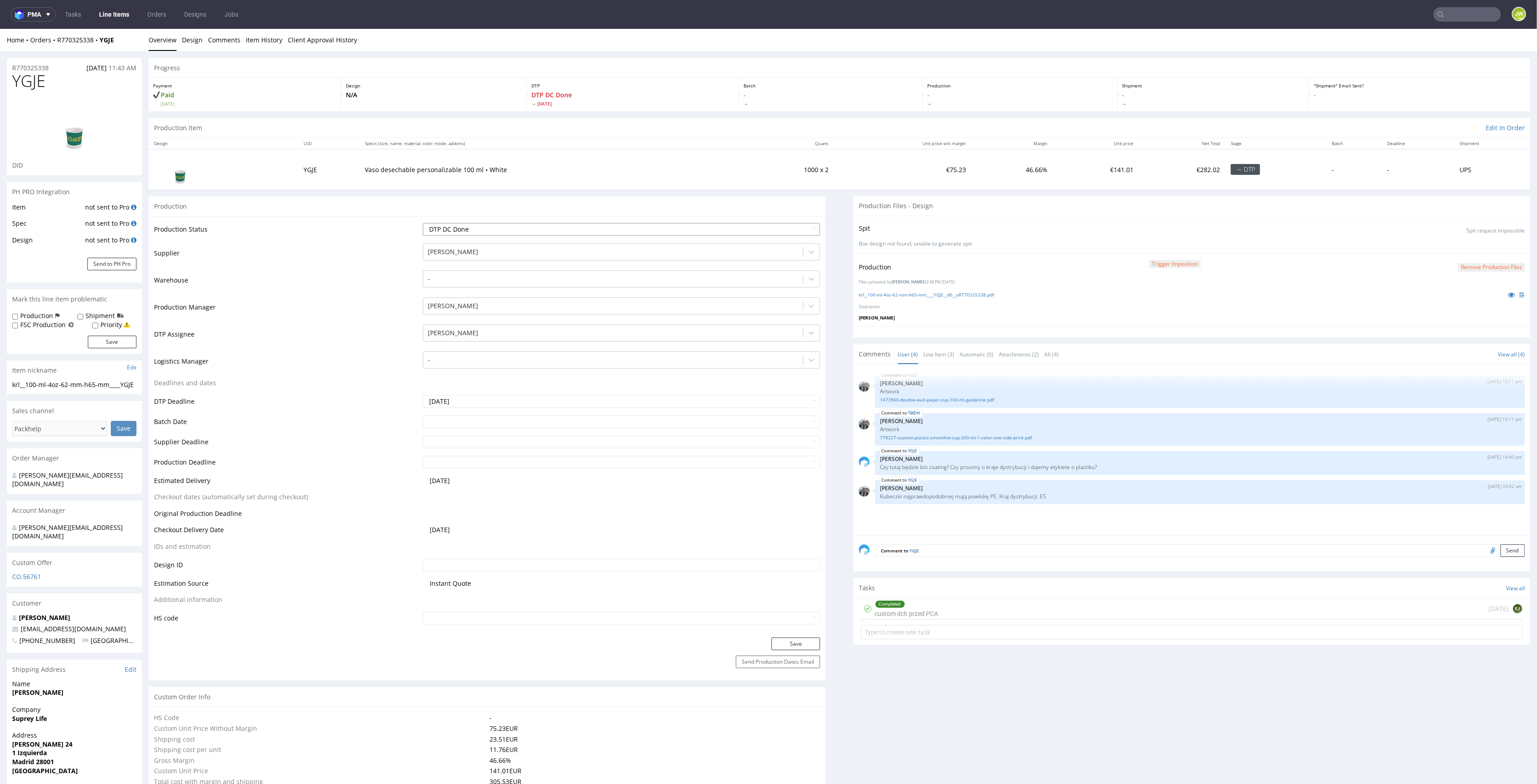
click at [454, 227] on select "Waiting for Artwork Waiting for Diecut Waiting for Mockup Waiting for DTP Waiti…" at bounding box center [622, 229] width 398 height 13
click at [374, 203] on div "Production" at bounding box center [487, 206] width 677 height 20
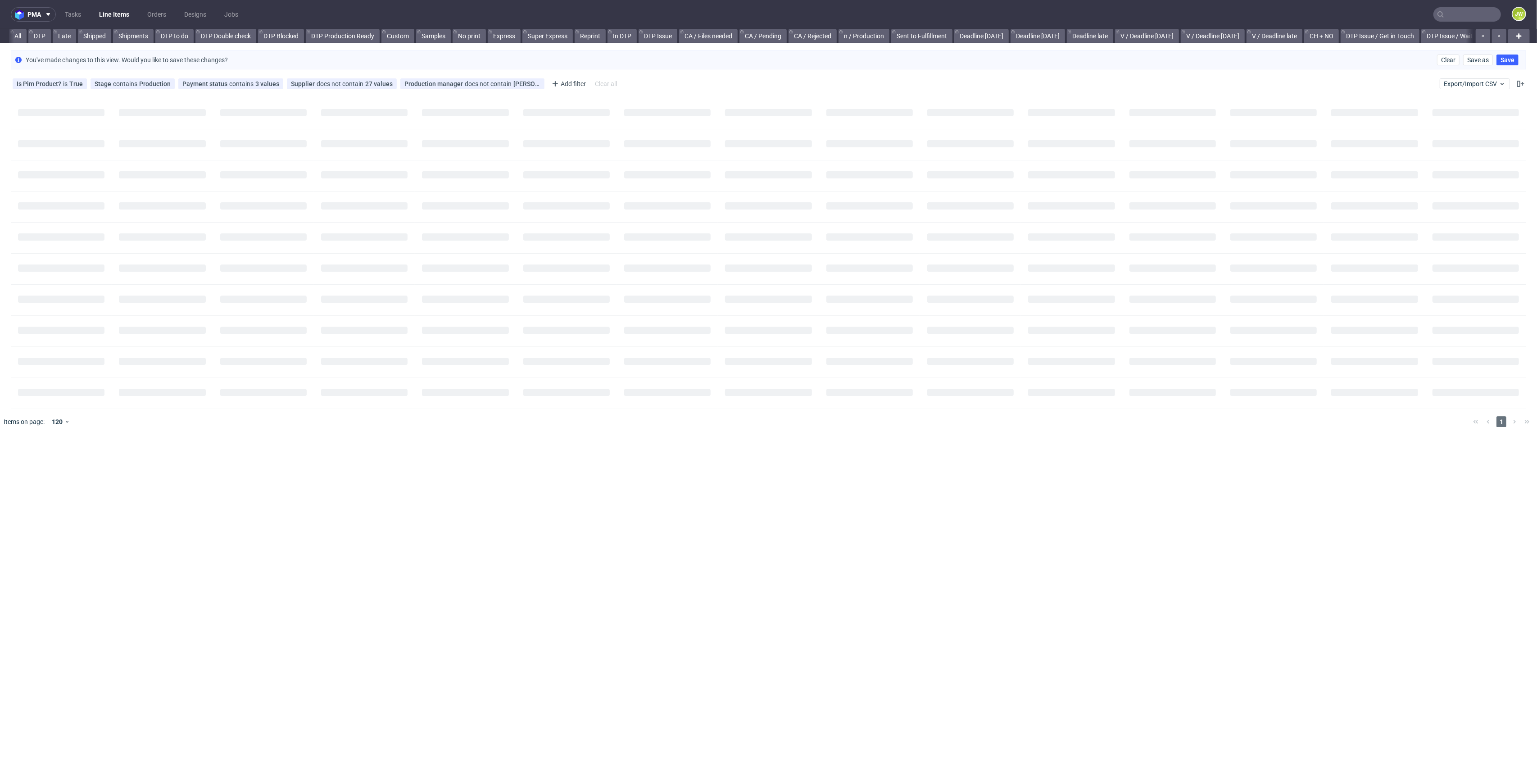
scroll to position [0, 49]
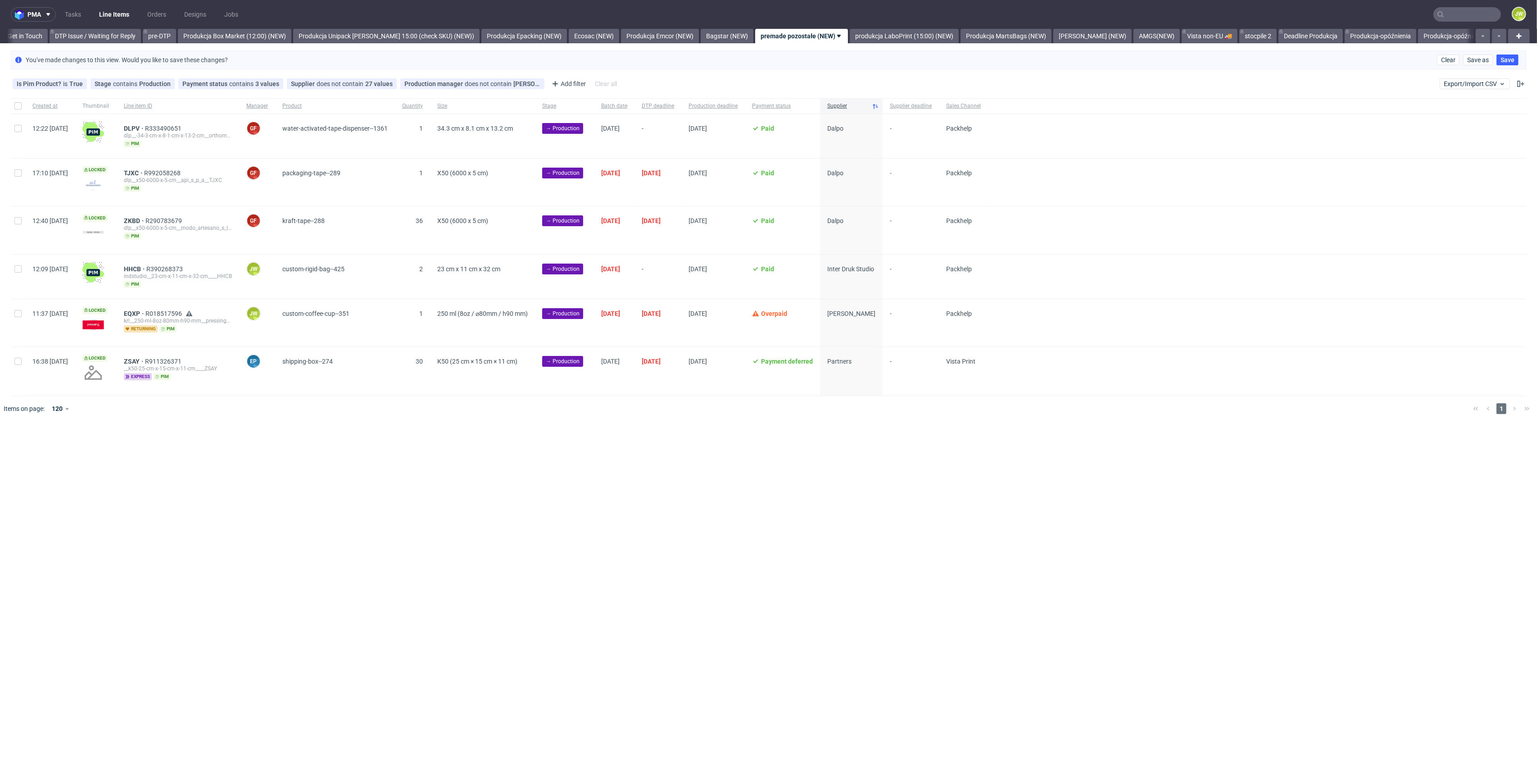
scroll to position [0, 1415]
click at [16, 271] on input "checkbox" at bounding box center [18, 269] width 7 height 7
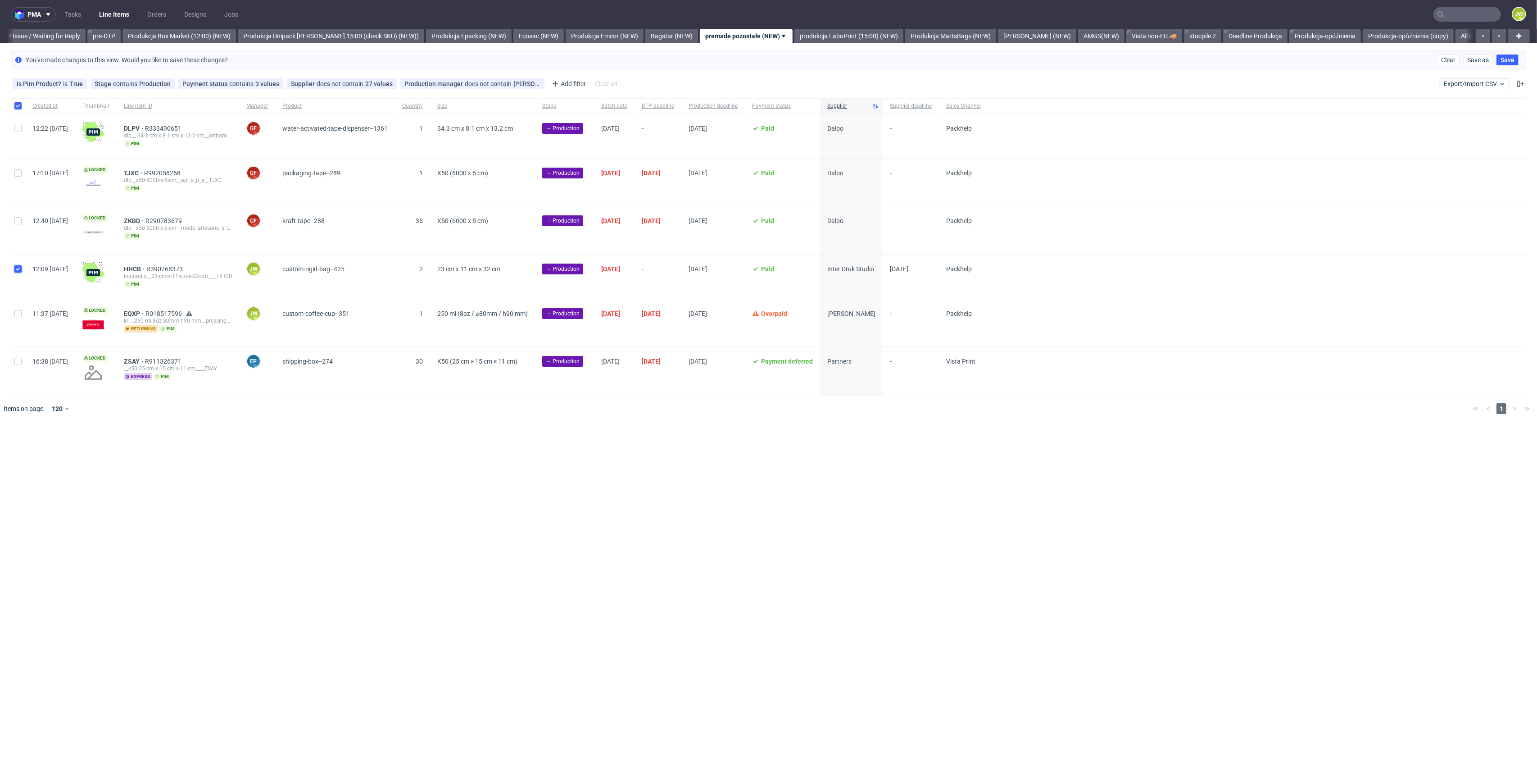
checkbox input "true"
click at [517, 450] on icon at bounding box center [513, 449] width 7 height 7
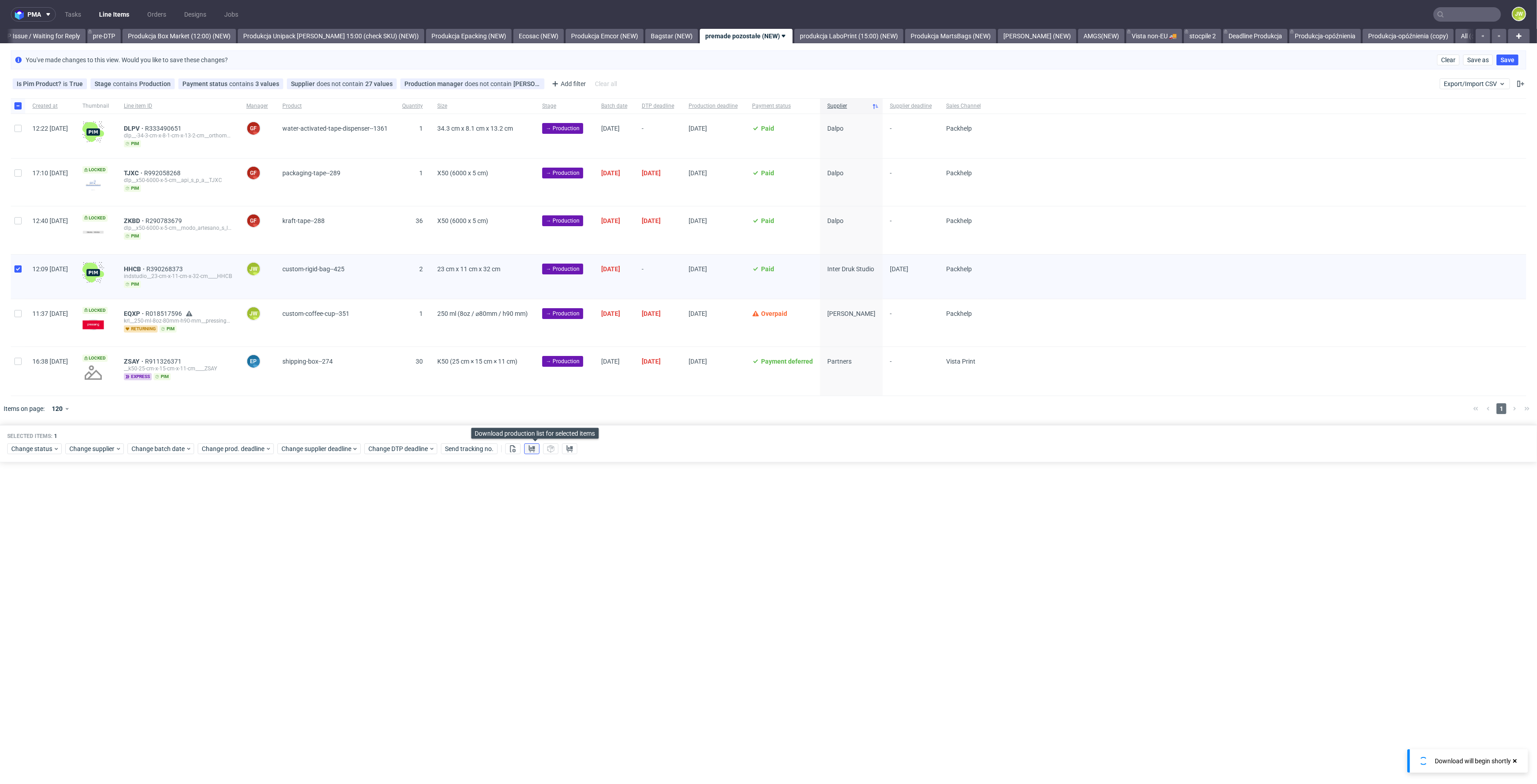
click at [528, 453] on button at bounding box center [531, 449] width 16 height 11
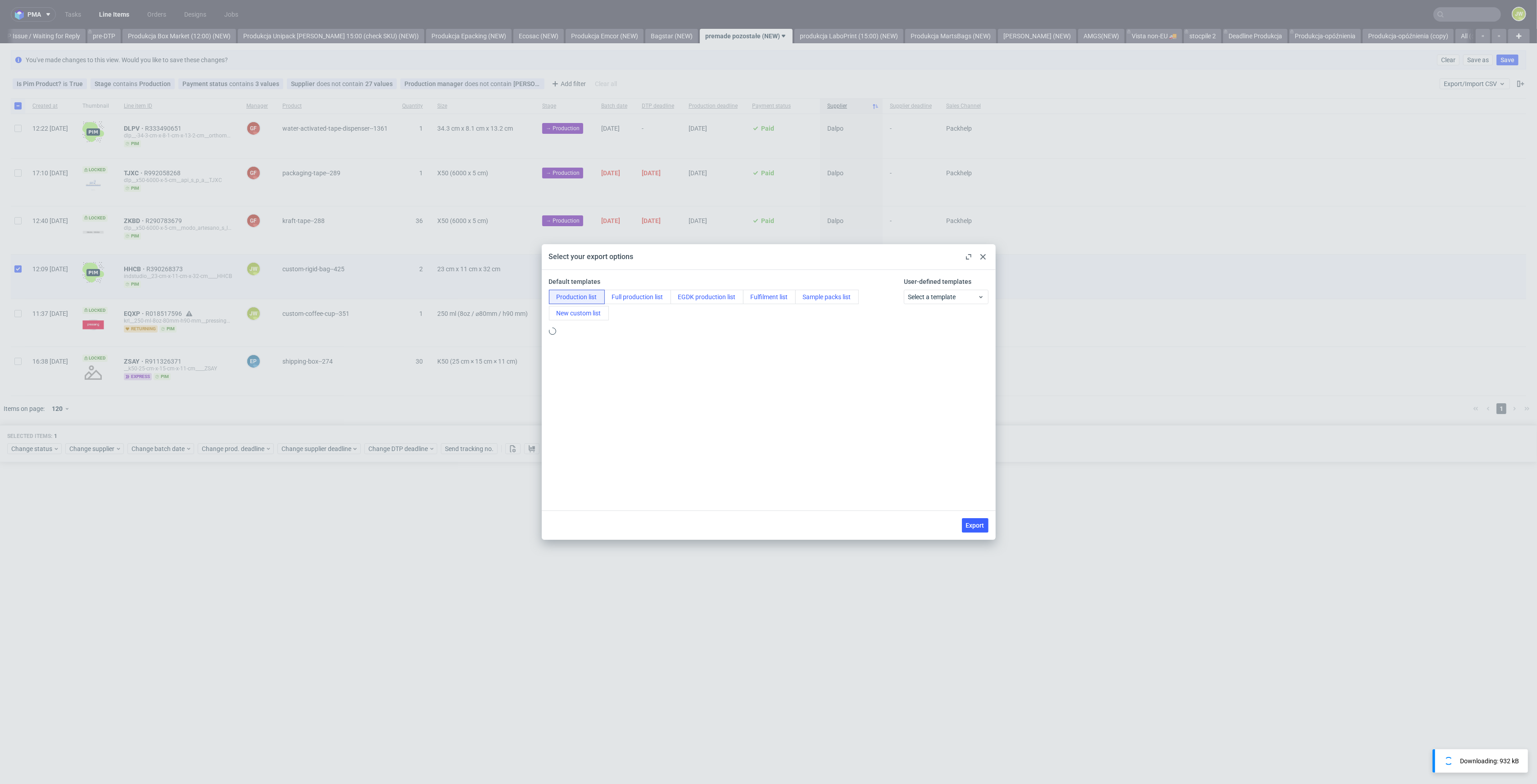
click at [978, 522] on span "Export" at bounding box center [976, 525] width 18 height 6
checkbox input "false"
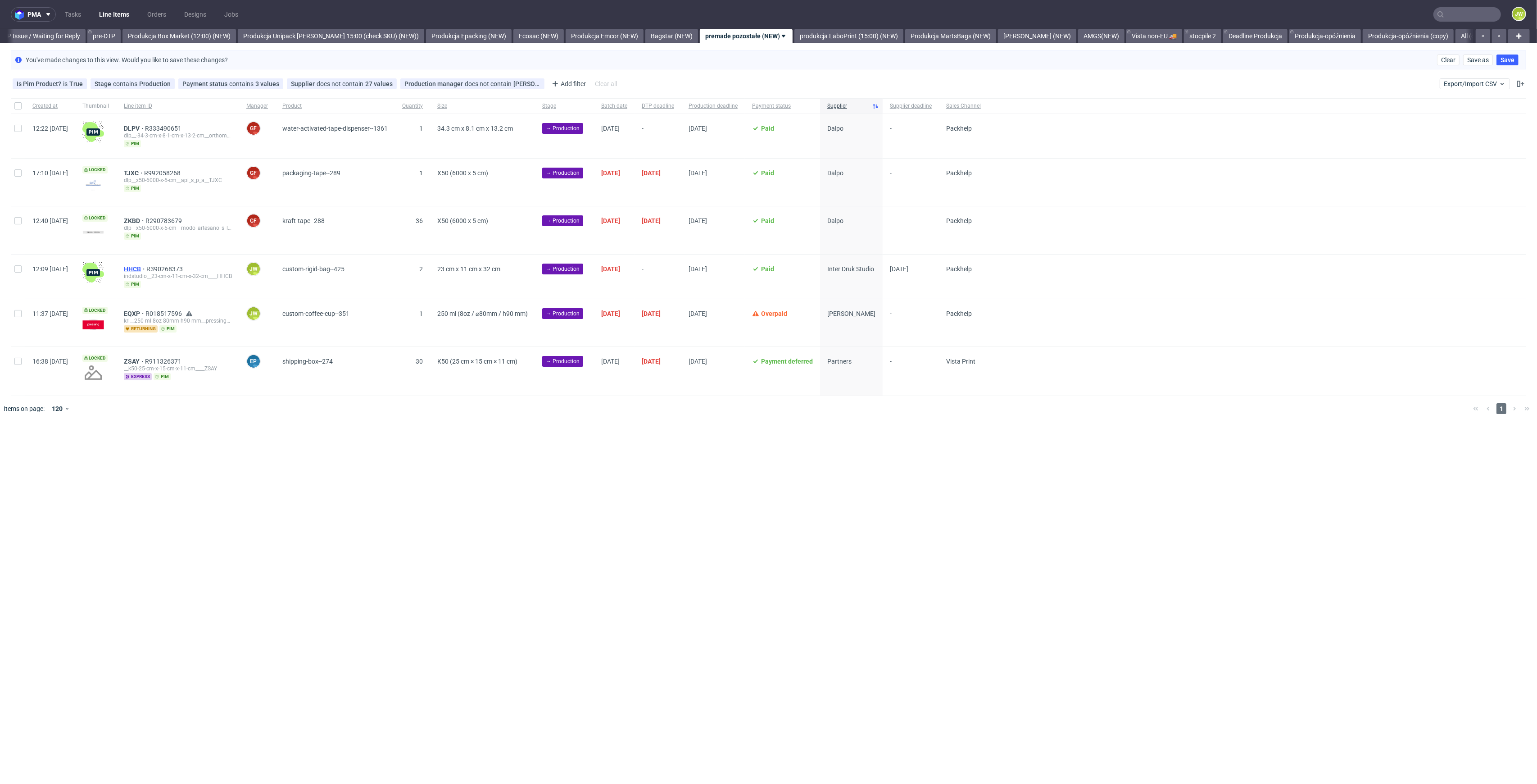
click at [146, 266] on span "HHCB" at bounding box center [135, 269] width 23 height 7
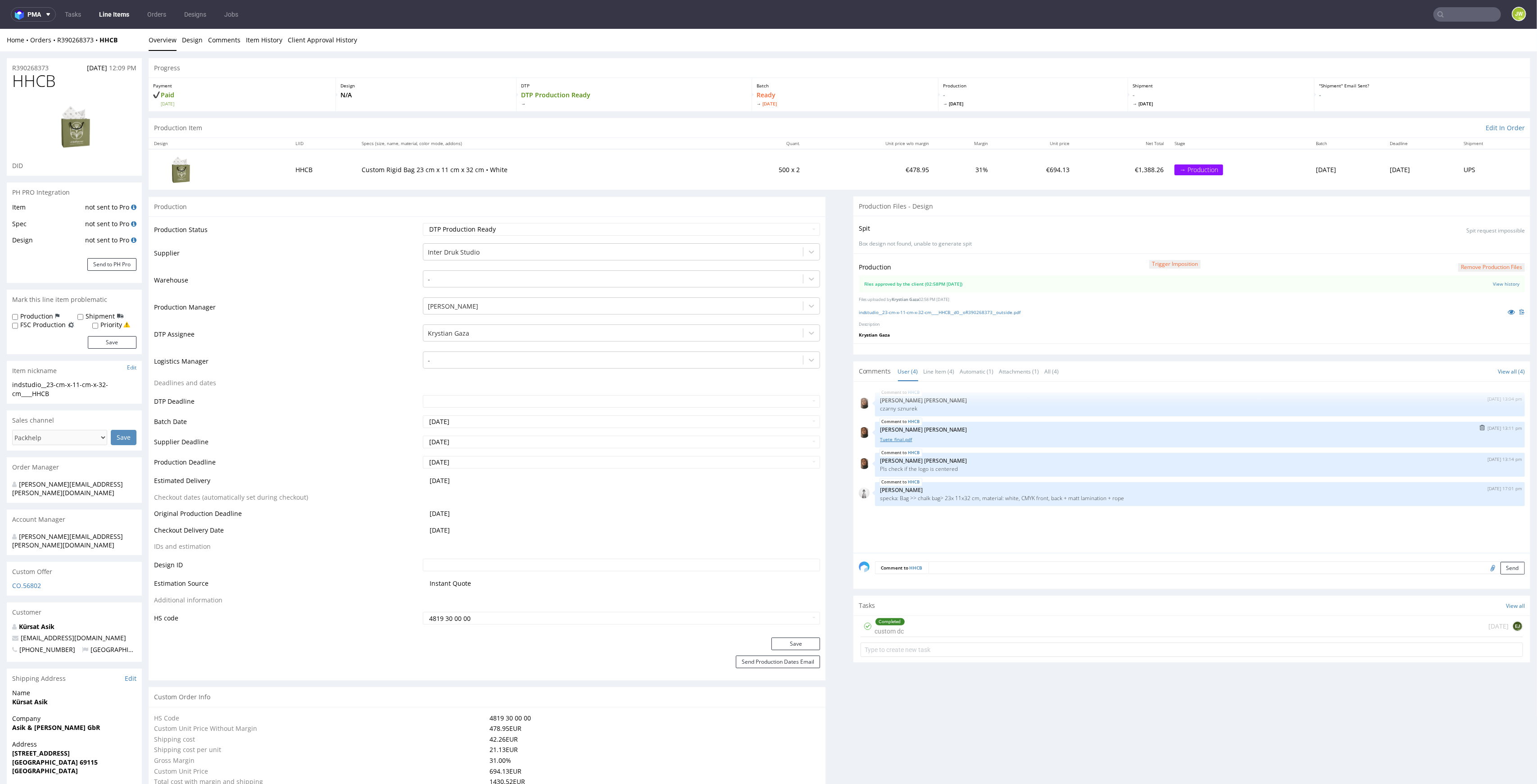
click at [892, 440] on link "Tuete_final.pdf" at bounding box center [1200, 439] width 639 height 6
click at [884, 309] on link "indstudio__23-cm-x-11-cm-x-32-cm____HHCB__d0__oR390268373__outside.pdf" at bounding box center [940, 312] width 162 height 6
click at [894, 310] on link "indstudio__23-cm-x-11-cm-x-32-cm____HHCB__d0__oR390268373__outside.pdf" at bounding box center [940, 312] width 162 height 6
drag, startPoint x: 123, startPoint y: 43, endPoint x: 55, endPoint y: 49, distance: 68.3
click at [55, 49] on div "Home Orders R390268373 HHCB Overview Design Comments Item History Client Approv…" at bounding box center [768, 40] width 1537 height 23
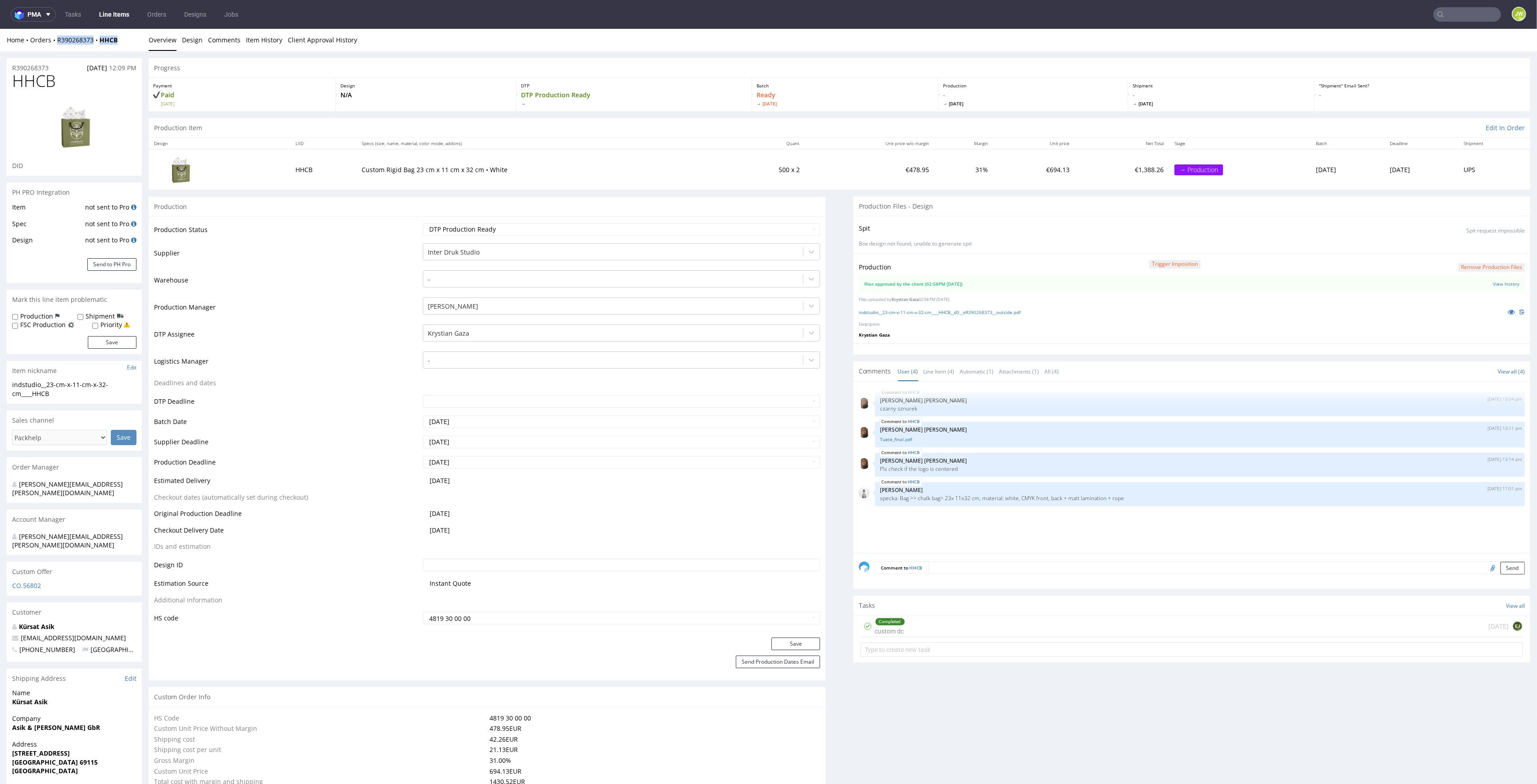
copy div "R390268373 HHCB"
click at [113, 20] on link "Line Items" at bounding box center [114, 15] width 41 height 15
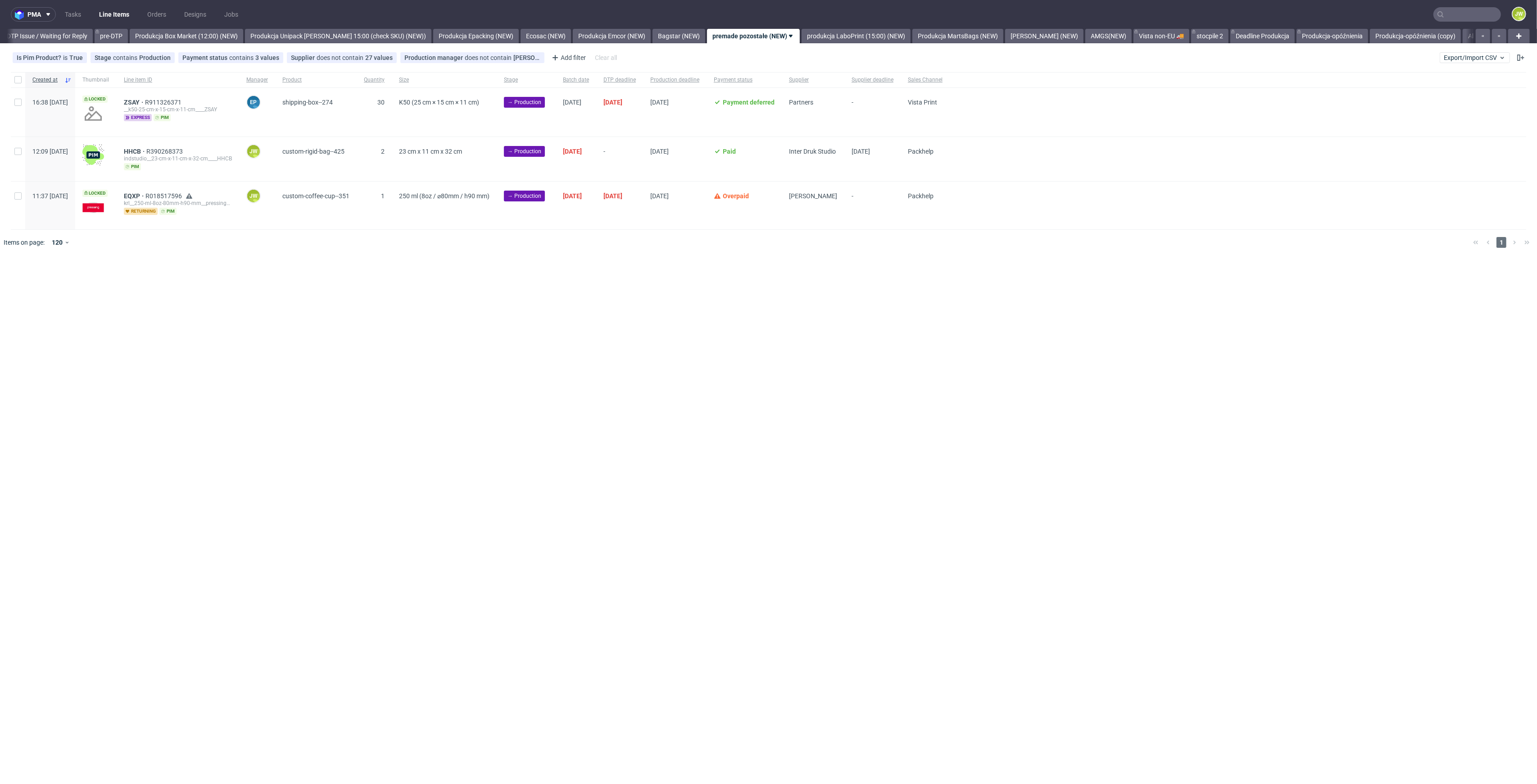
scroll to position [0, 1427]
click at [13, 153] on div at bounding box center [18, 159] width 15 height 44
checkbox input "true"
click at [42, 278] on span "Change status" at bounding box center [32, 283] width 42 height 9
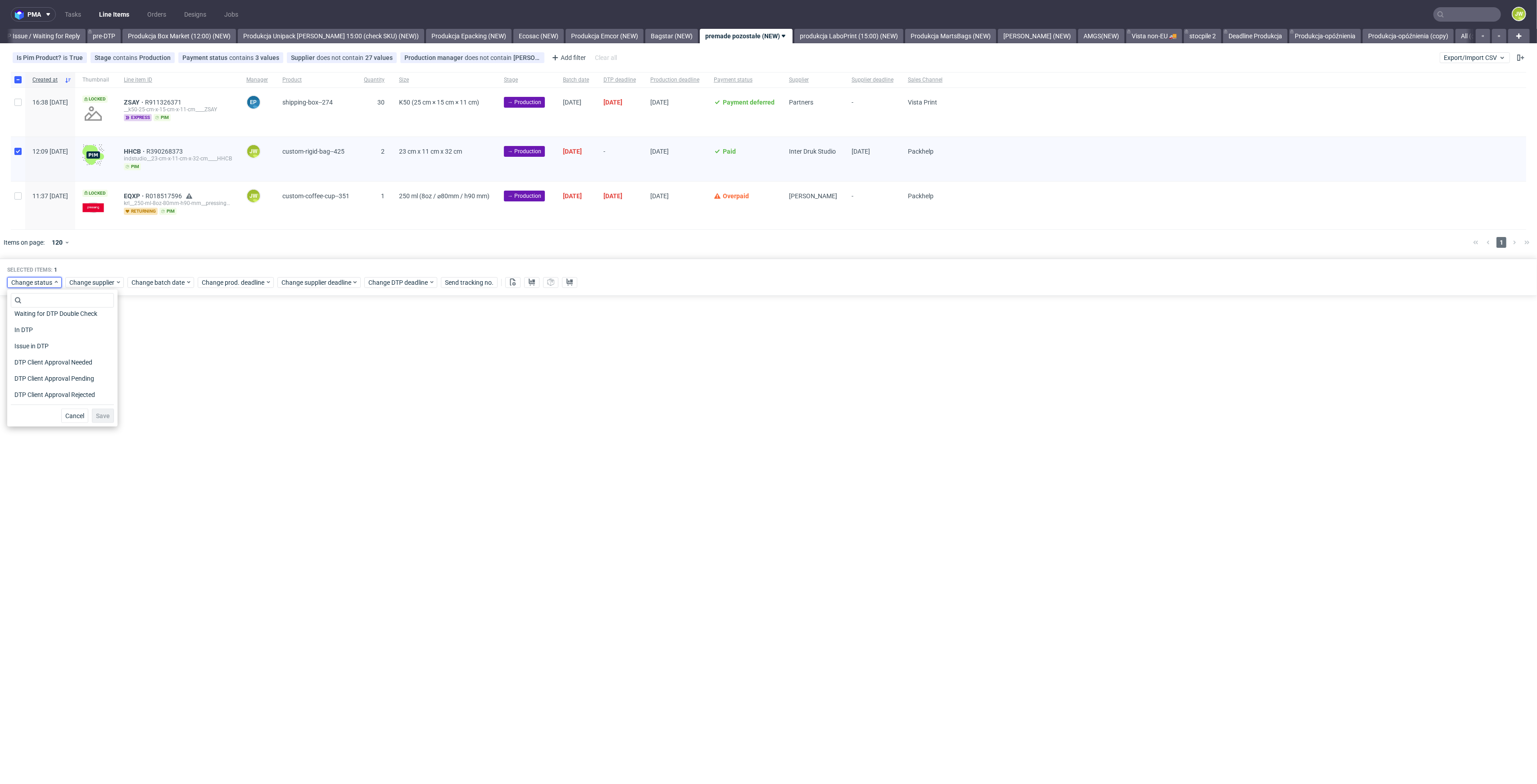
scroll to position [60, 0]
click at [37, 384] on span "In Production" at bounding box center [34, 390] width 46 height 13
click at [92, 417] on button "Save" at bounding box center [103, 416] width 22 height 15
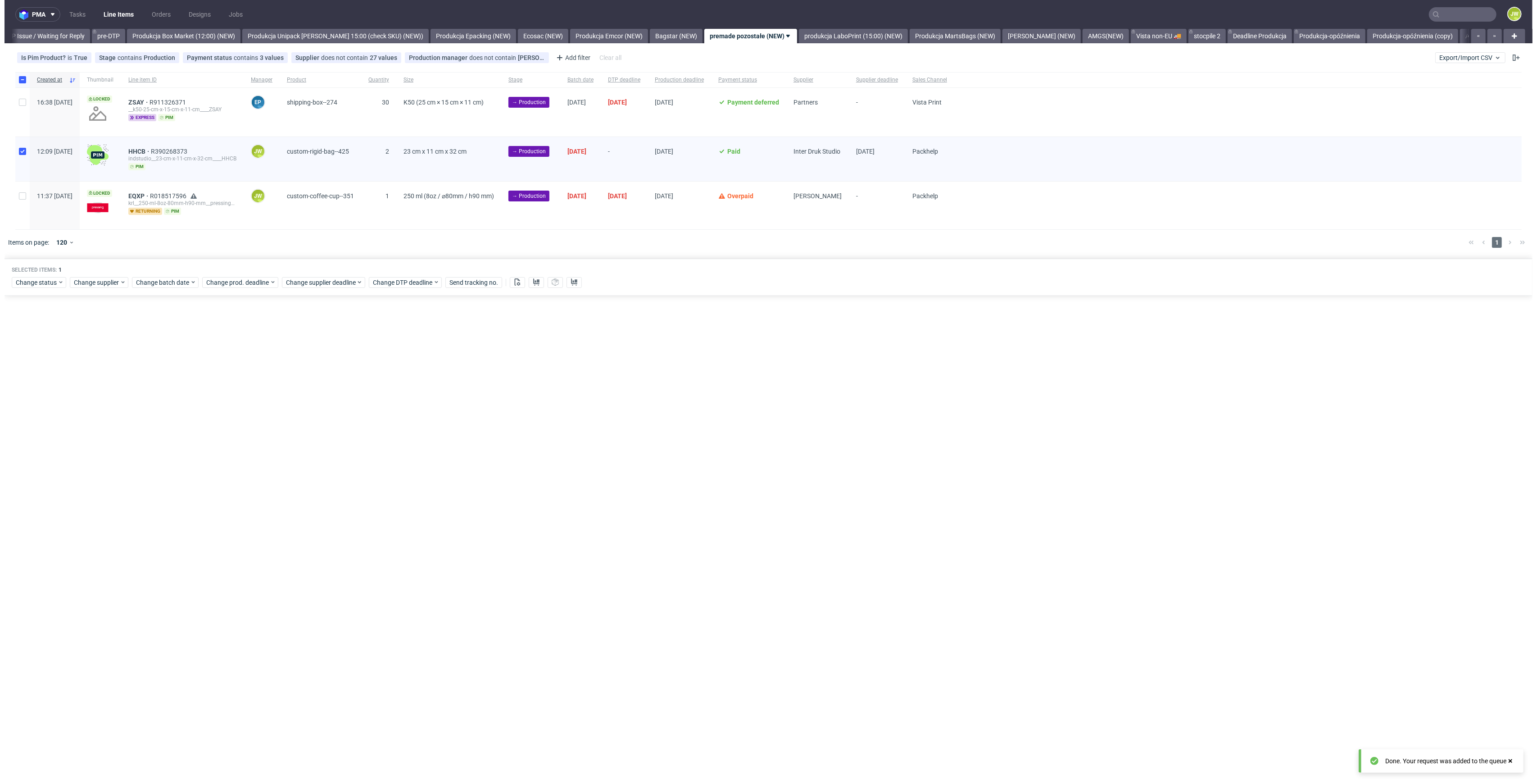
scroll to position [0, 1427]
drag, startPoint x: 372, startPoint y: 451, endPoint x: 166, endPoint y: 233, distance: 299.9
click at [371, 449] on div "pma Tasks Line Items Orders Designs Jobs JW All DTP Late Shipped Shipments DTP …" at bounding box center [768, 392] width 1537 height 784
click at [821, 31] on link "produkcja LaboPrint (15:00) (NEW)" at bounding box center [849, 37] width 109 height 15
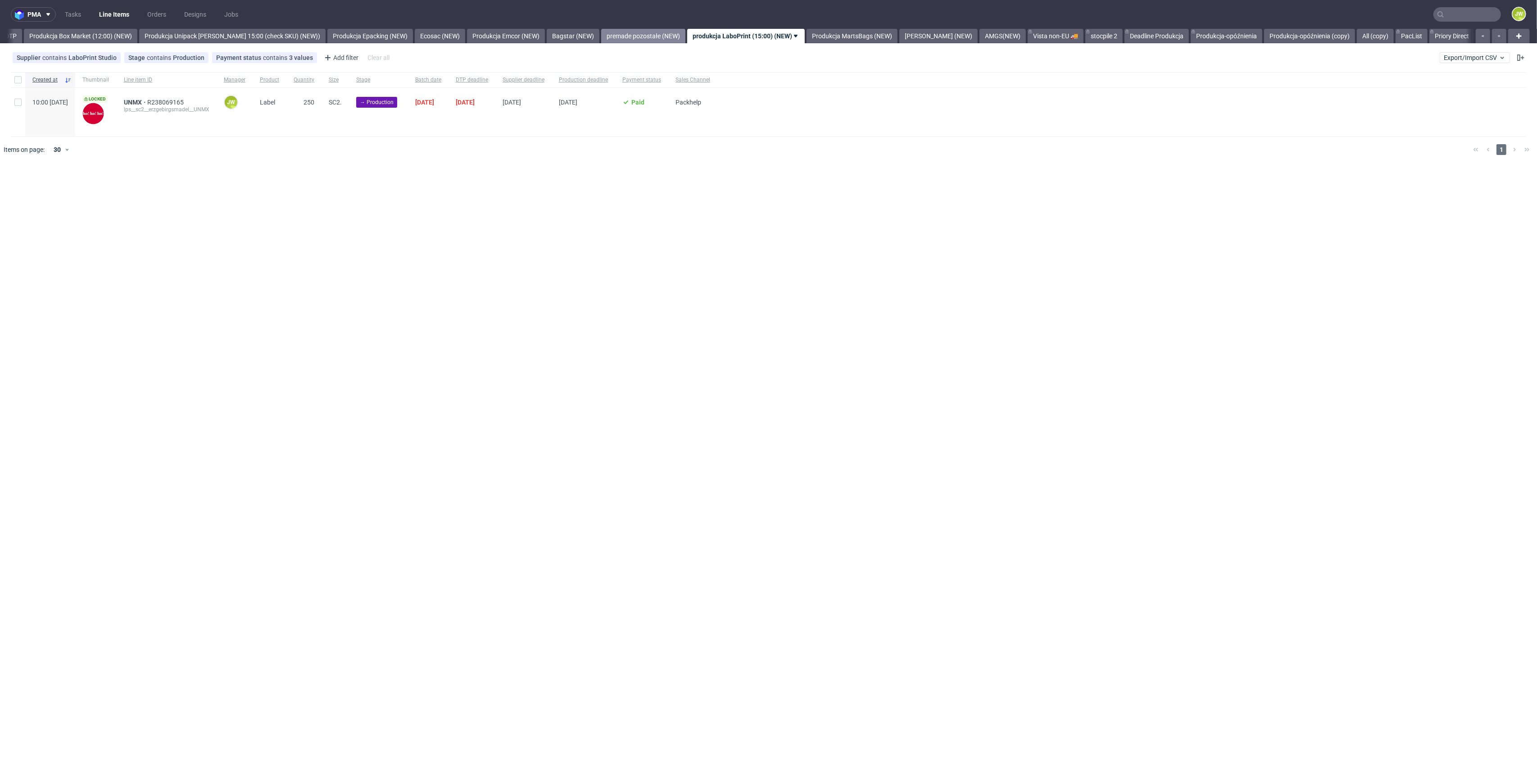
click at [649, 37] on link "premade pozostałe (NEW)" at bounding box center [643, 37] width 84 height 15
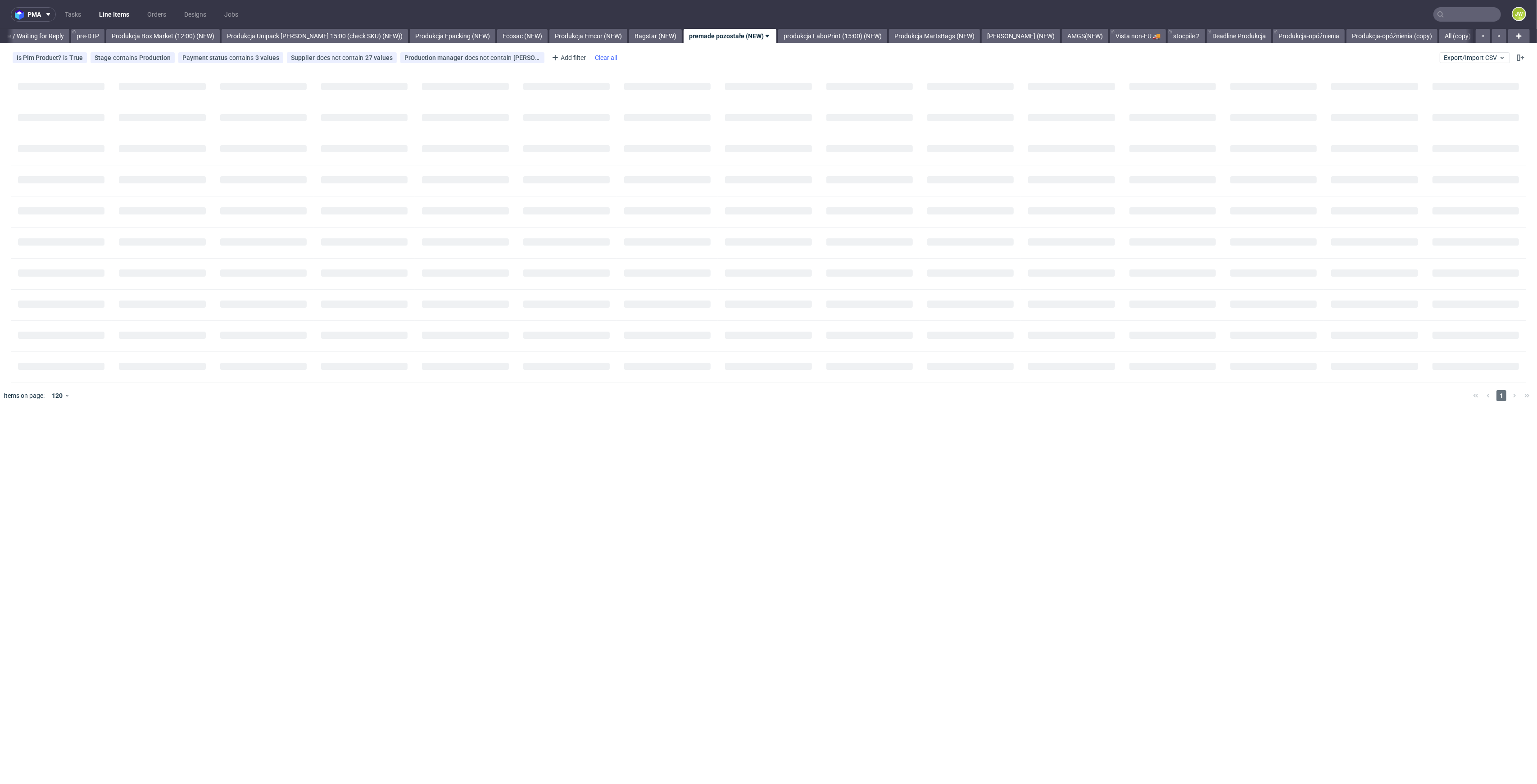
scroll to position [0, 1427]
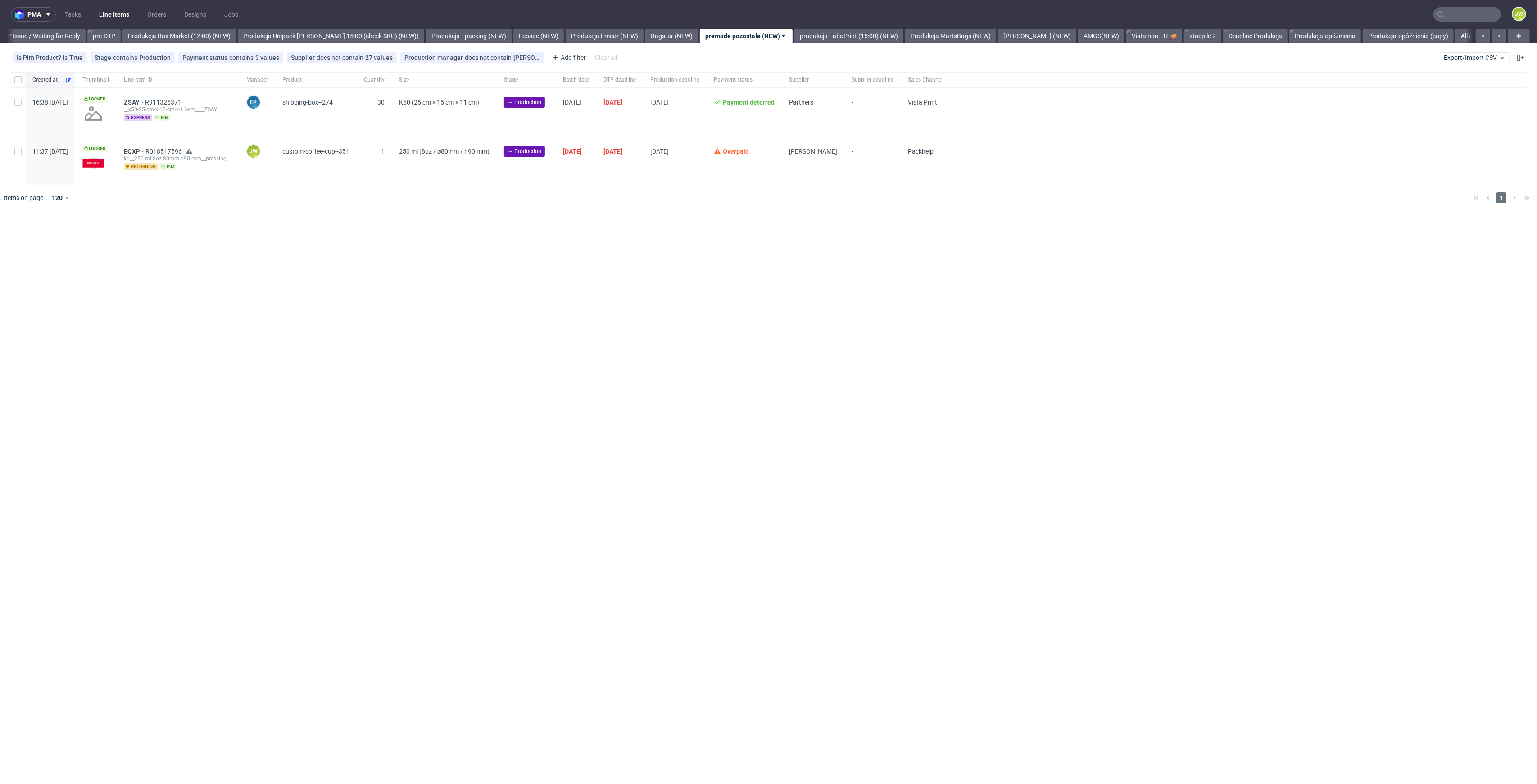
click at [489, 244] on div "pma Tasks Line Items Orders Designs Jobs JW All DTP Late Shipped Shipments DTP …" at bounding box center [768, 392] width 1537 height 784
click at [15, 155] on div at bounding box center [18, 161] width 15 height 47
checkbox input "true"
click at [145, 150] on span "EQXP" at bounding box center [135, 152] width 22 height 7
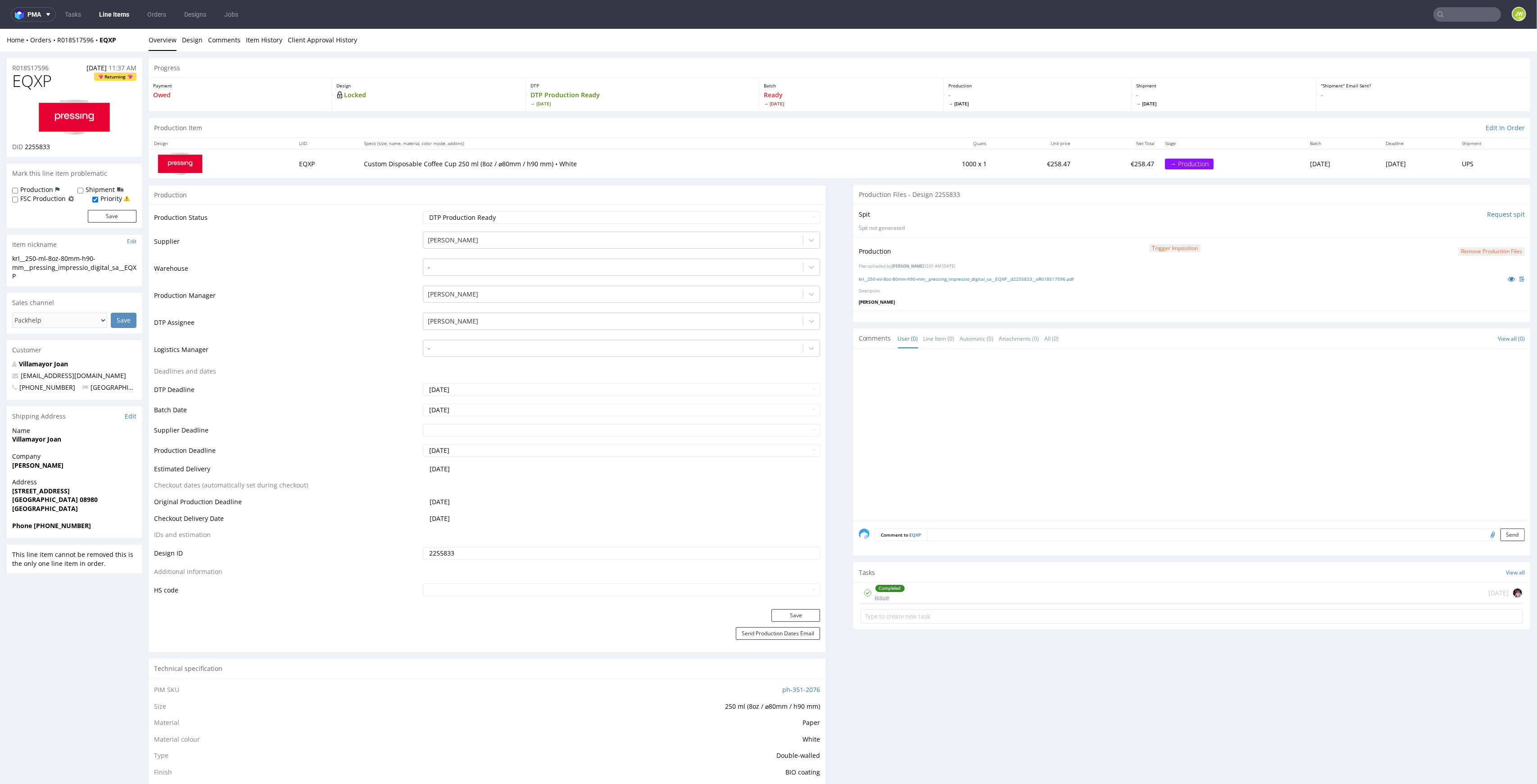
click at [896, 595] on div "Completed issue [DATE]" at bounding box center [1192, 592] width 663 height 21
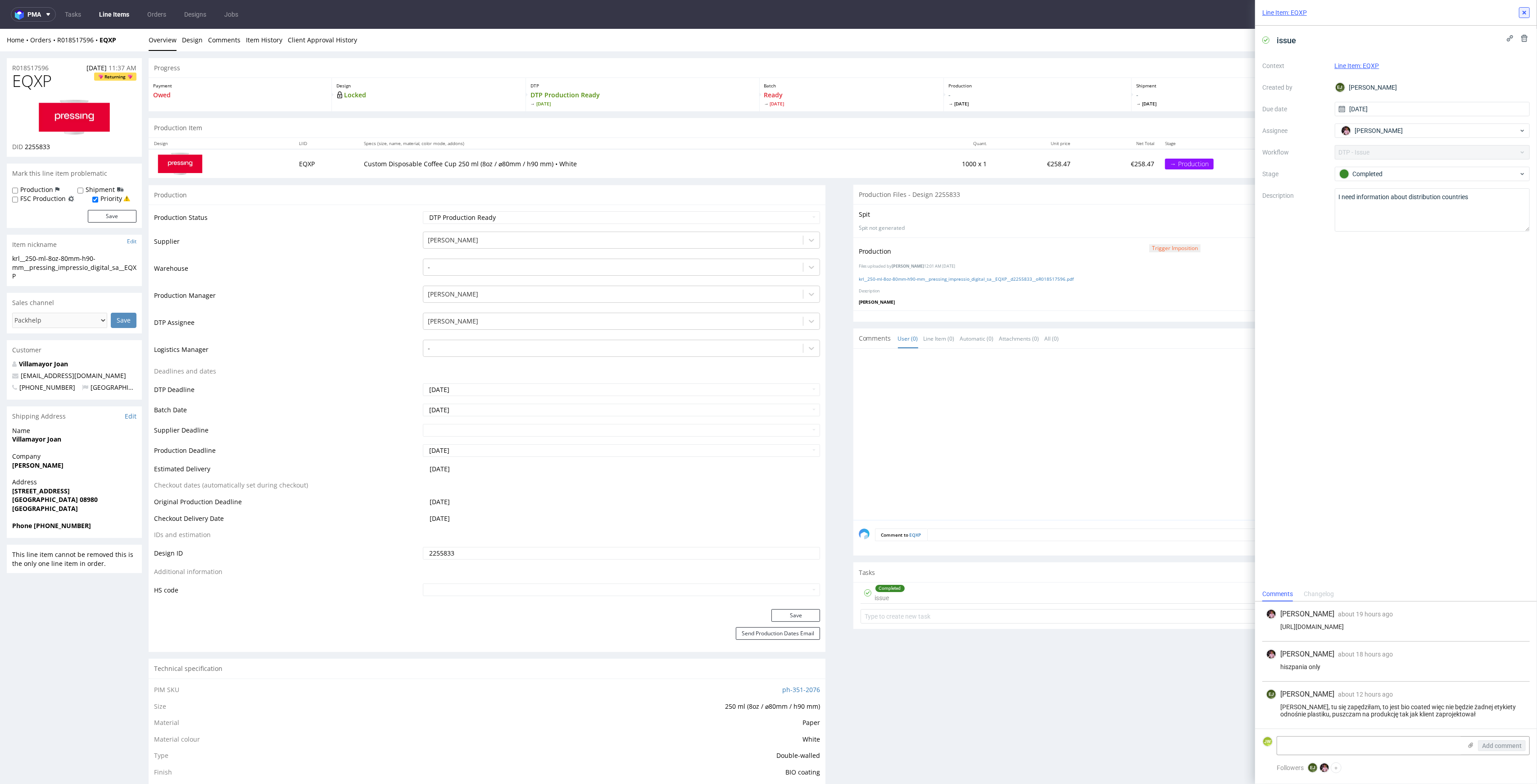
click at [1523, 15] on icon at bounding box center [1525, 13] width 7 height 7
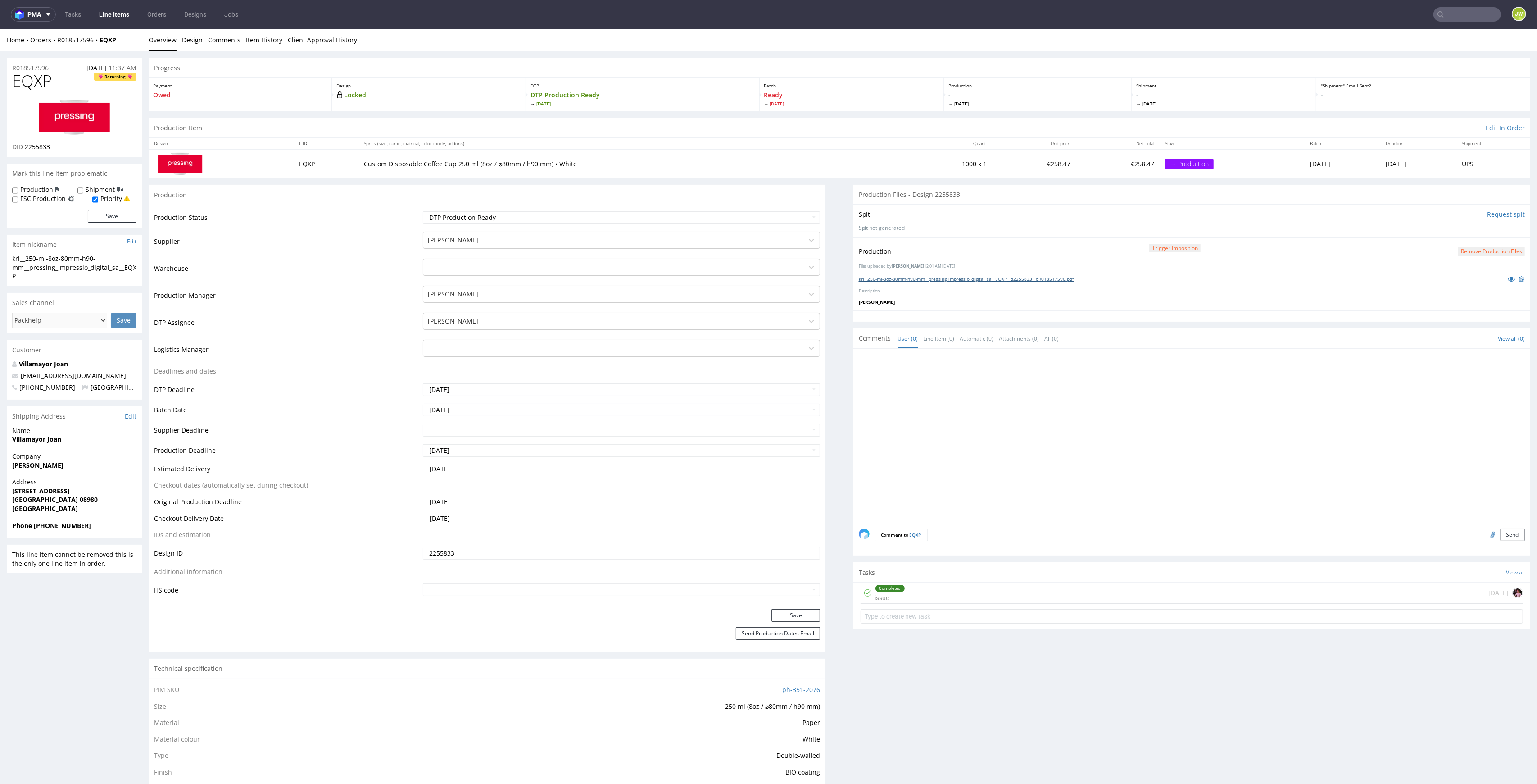
click at [879, 278] on link "krl__250-ml-8oz-80mm-h90-mm__pressing_impressio_digital_sa__EQXP__d2255833__oR0…" at bounding box center [967, 278] width 215 height 6
click at [900, 277] on link "krl__250-ml-8oz-80mm-h90-mm__pressing_impressio_digital_sa__EQXP__d2255833__oR0…" at bounding box center [967, 278] width 215 height 6
click at [107, 20] on link "Line Items" at bounding box center [114, 15] width 41 height 15
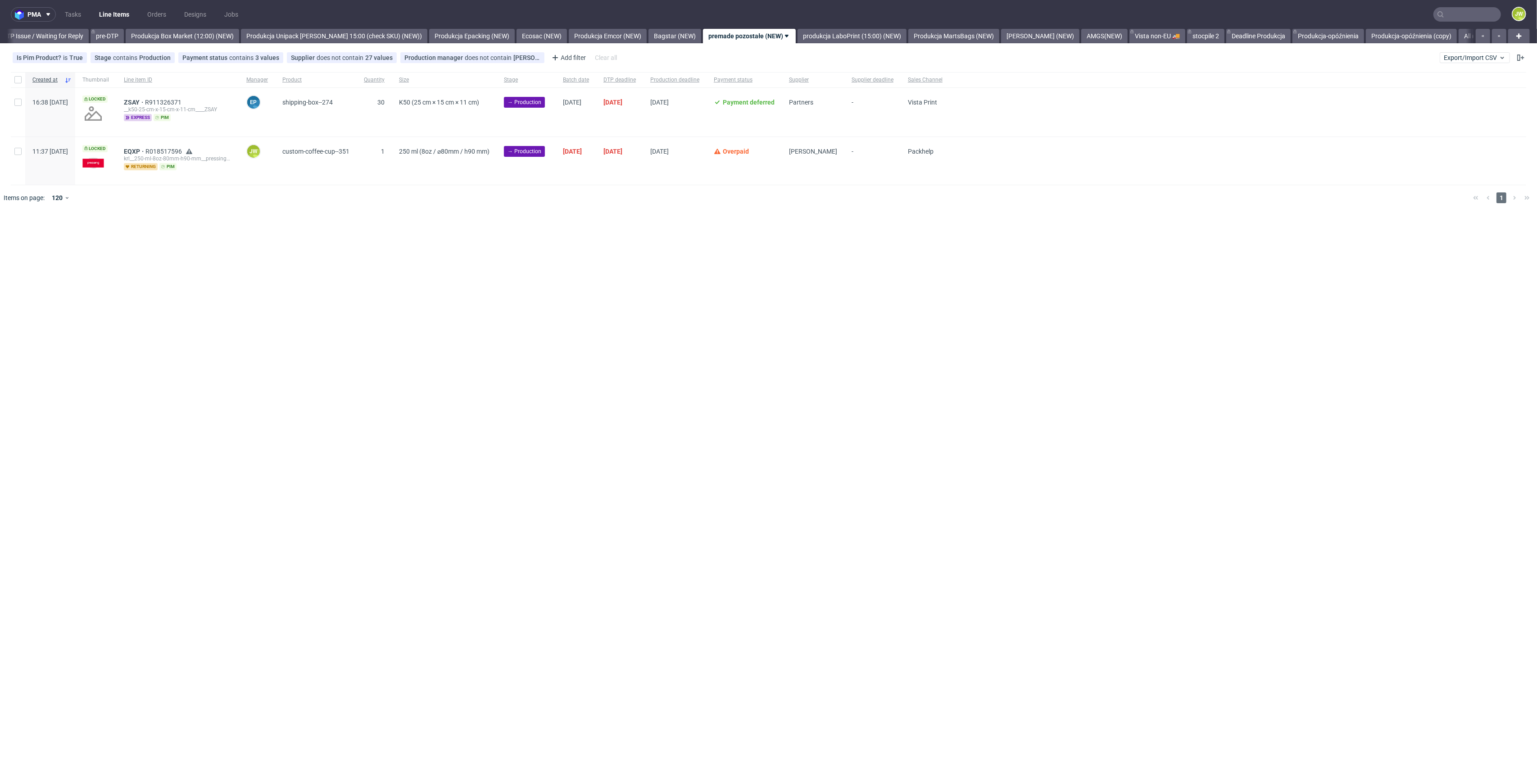
scroll to position [0, 1427]
click at [145, 149] on span "EQXP" at bounding box center [135, 152] width 22 height 7
drag, startPoint x: 239, startPoint y: 223, endPoint x: 105, endPoint y: 172, distance: 143.4
click at [238, 223] on div "pma Tasks Line Items Orders Designs Jobs JW All DTP Late Shipped Shipments DTP …" at bounding box center [768, 392] width 1537 height 784
click at [16, 153] on input "checkbox" at bounding box center [18, 152] width 7 height 7
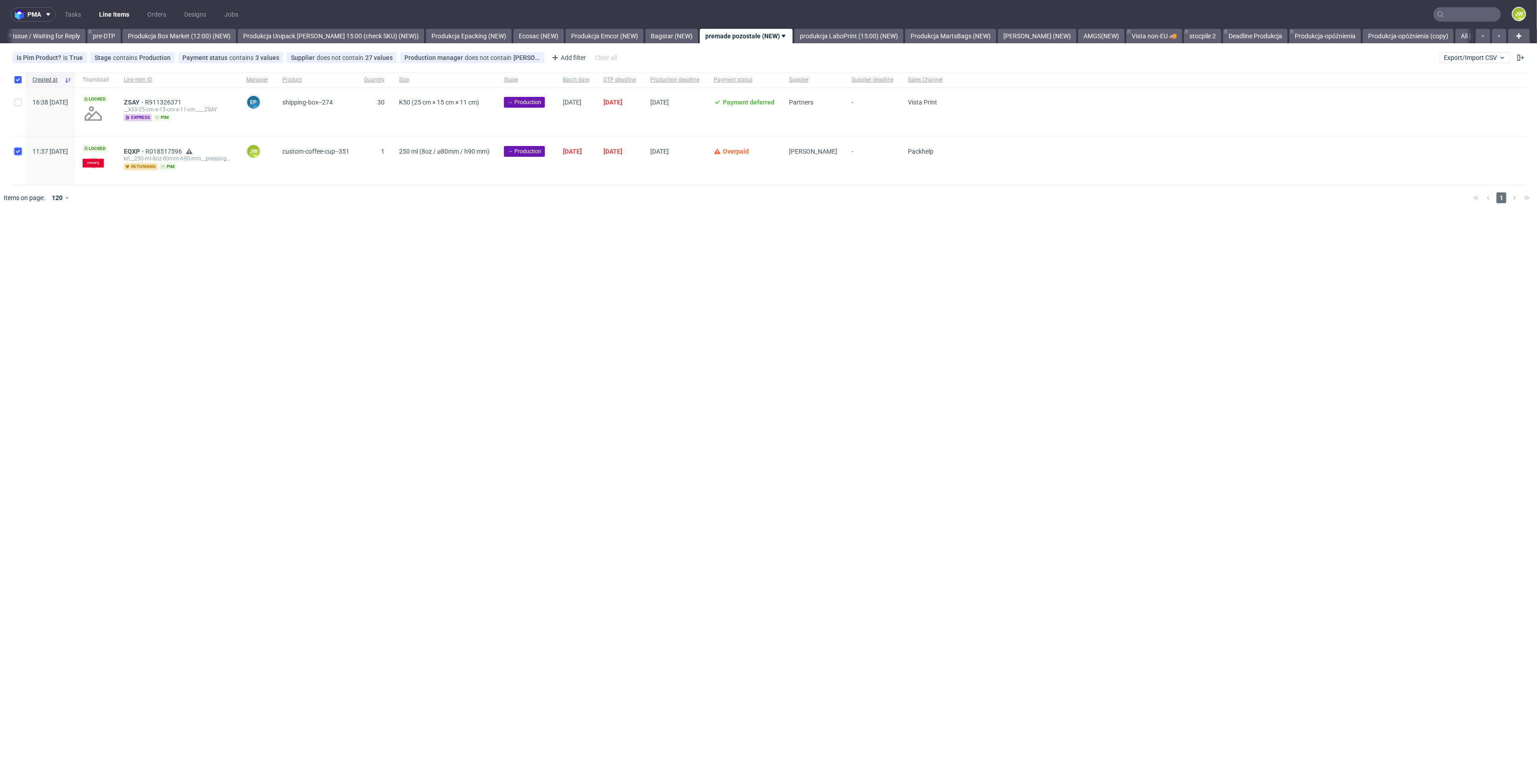
checkbox input "true"
drag, startPoint x: 166, startPoint y: 246, endPoint x: 162, endPoint y: 242, distance: 5.7
click at [166, 246] on div "Selected items: 1 Change status Change supplier Change batch date Change prod. …" at bounding box center [768, 232] width 1537 height 37
click at [162, 240] on span "Change batch date" at bounding box center [158, 238] width 54 height 9
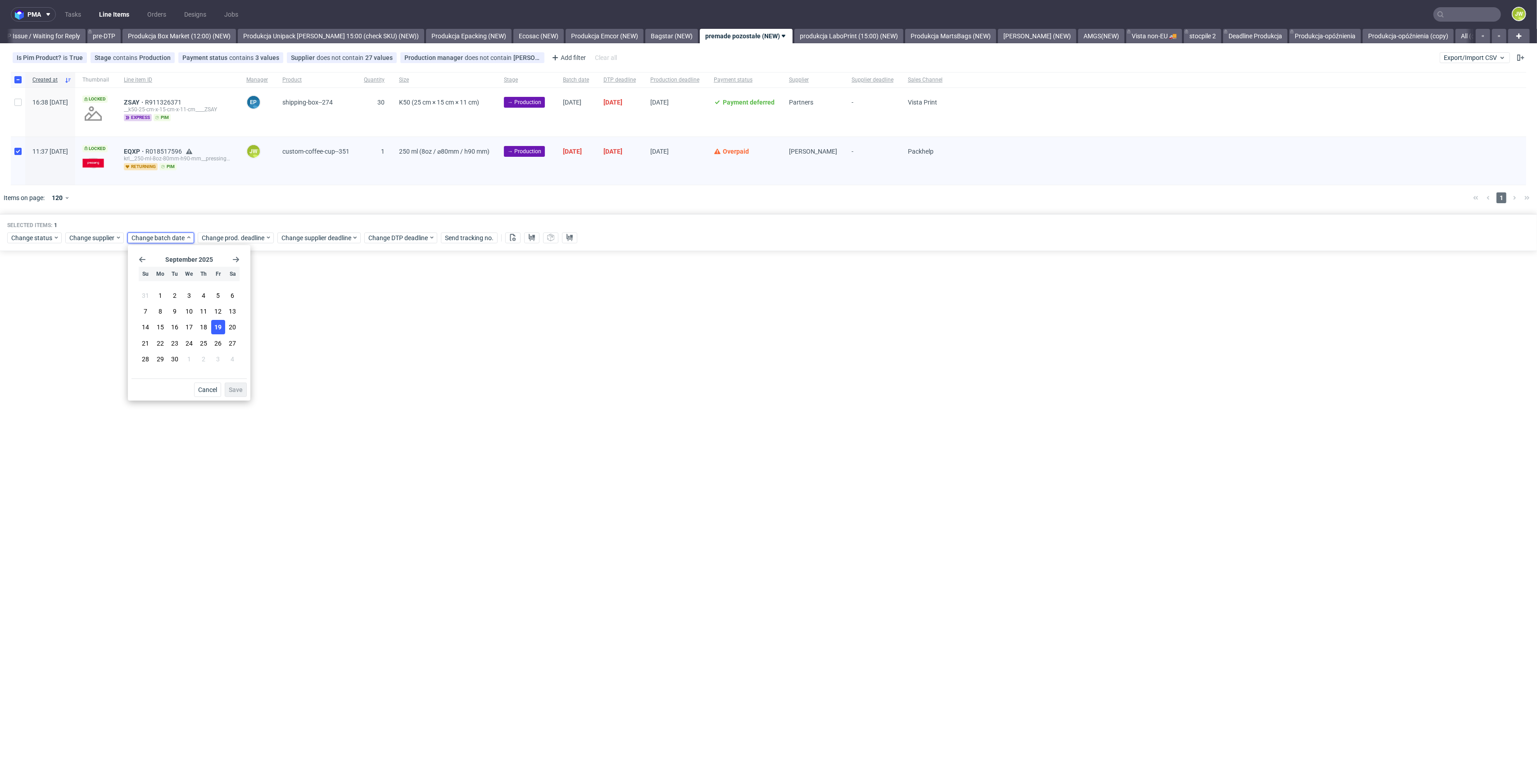
click at [220, 330] on span "19" at bounding box center [218, 327] width 7 height 9
click at [241, 390] on span "Save" at bounding box center [235, 389] width 14 height 6
click at [237, 240] on span "Change prod. deadline" at bounding box center [234, 238] width 64 height 9
click at [307, 256] on icon "Go forward 1 month" at bounding box center [307, 259] width 7 height 7
click at [255, 326] on button "15" at bounding box center [258, 327] width 14 height 15
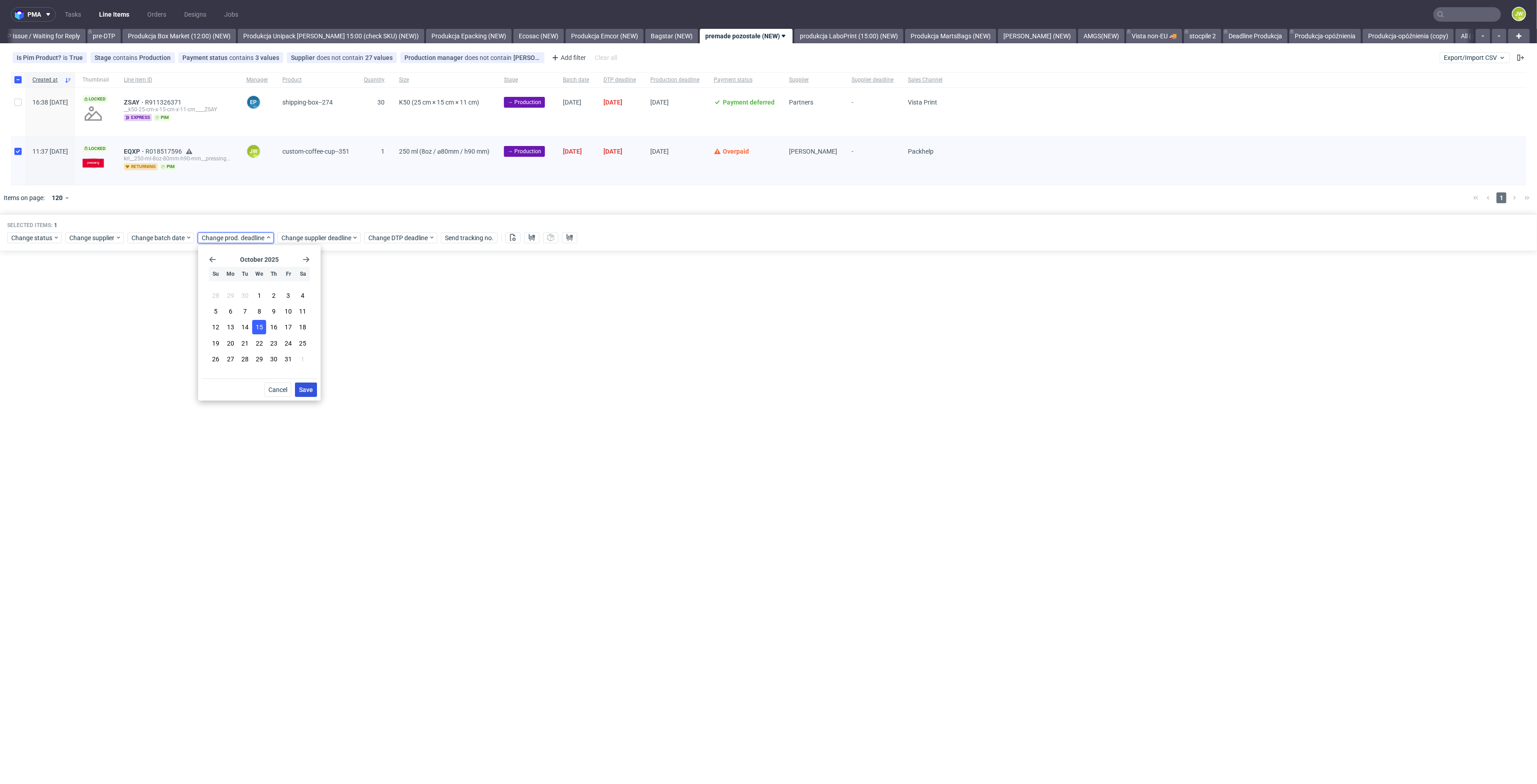
click at [307, 386] on span "Save" at bounding box center [306, 389] width 14 height 6
click at [302, 243] on div "Change supplier deadline" at bounding box center [319, 238] width 83 height 11
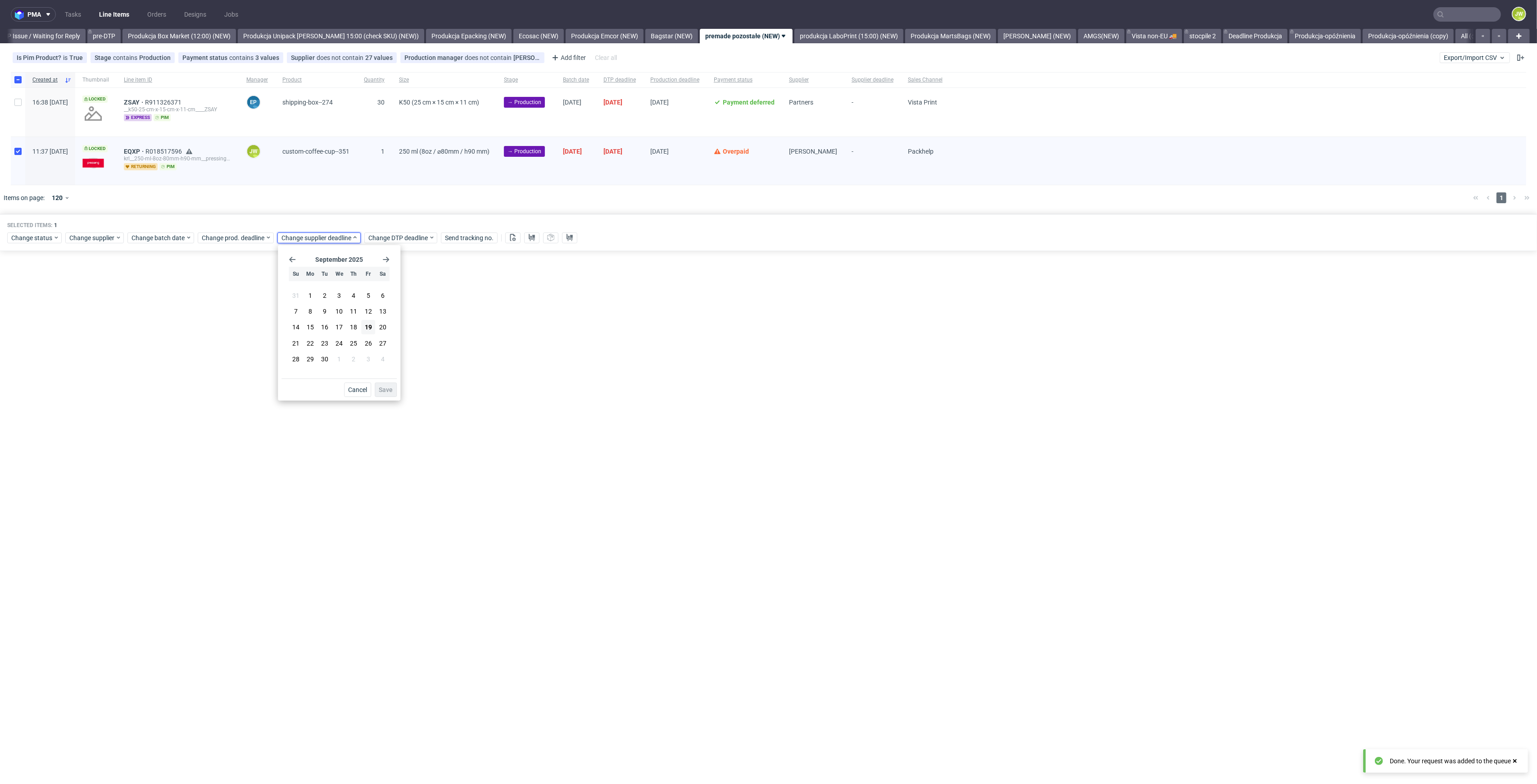
click at [385, 257] on icon "Go forward 1 month" at bounding box center [386, 259] width 7 height 7
click at [337, 325] on span "15" at bounding box center [340, 327] width 7 height 9
click at [393, 390] on button "Save" at bounding box center [386, 390] width 22 height 15
click at [472, 415] on div "pma Tasks Line Items Orders Designs Jobs JW All DTP Late Shipped Shipments DTP …" at bounding box center [768, 392] width 1537 height 784
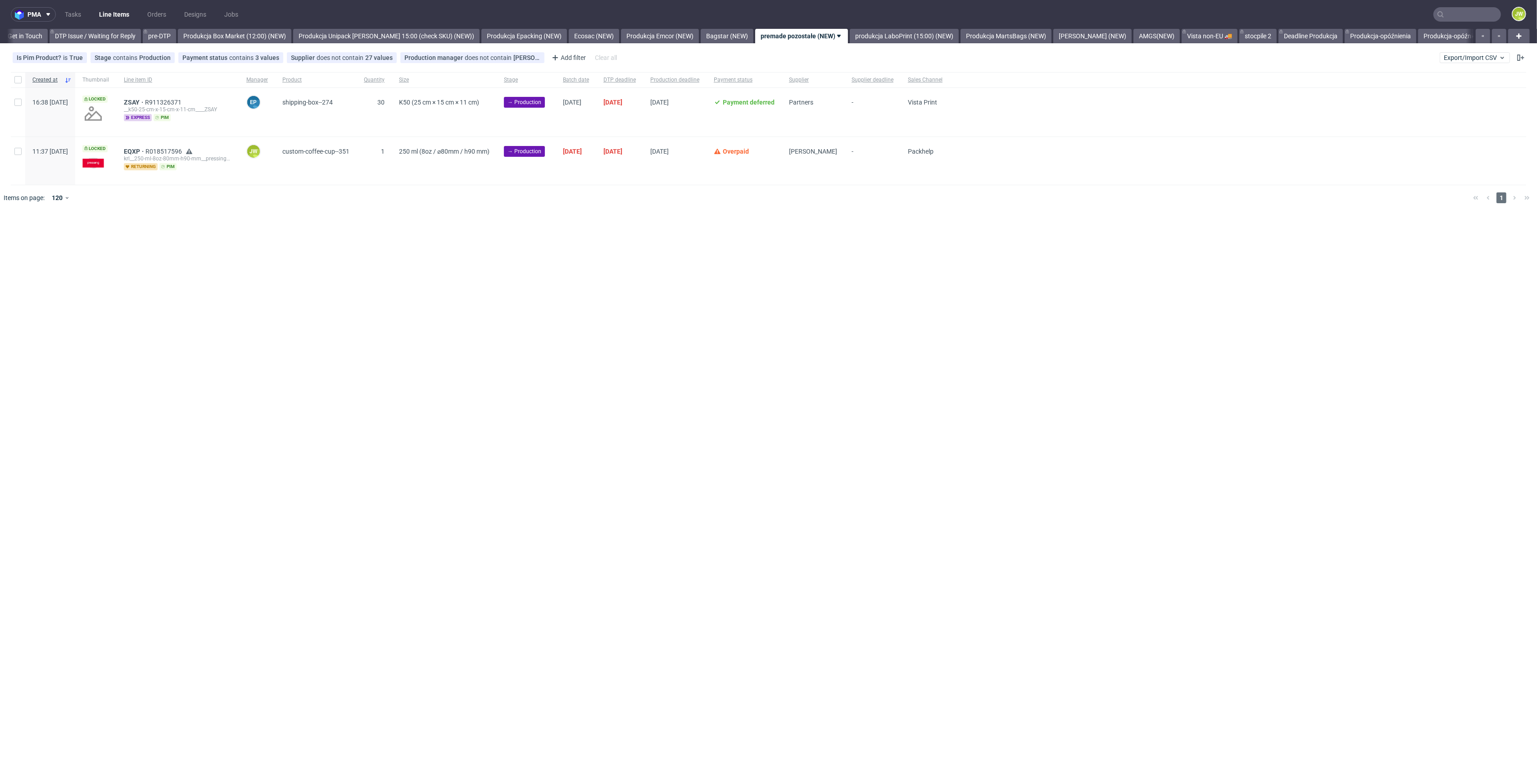
scroll to position [0, 1406]
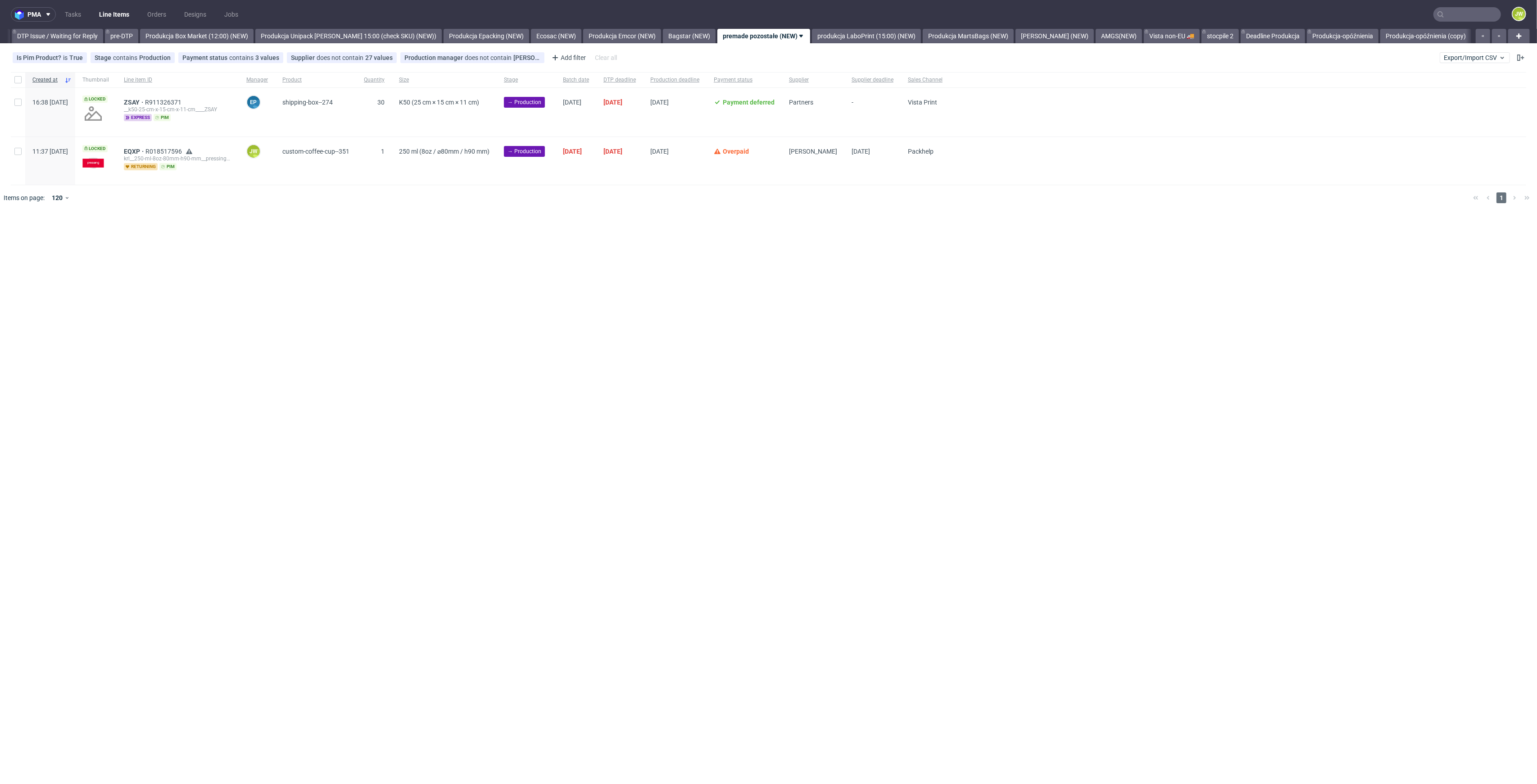
scroll to position [0, 1427]
click at [719, 202] on div at bounding box center [782, 198] width 1369 height 26
drag, startPoint x: 13, startPoint y: 154, endPoint x: 38, endPoint y: 172, distance: 30.8
click at [16, 155] on div at bounding box center [18, 161] width 15 height 47
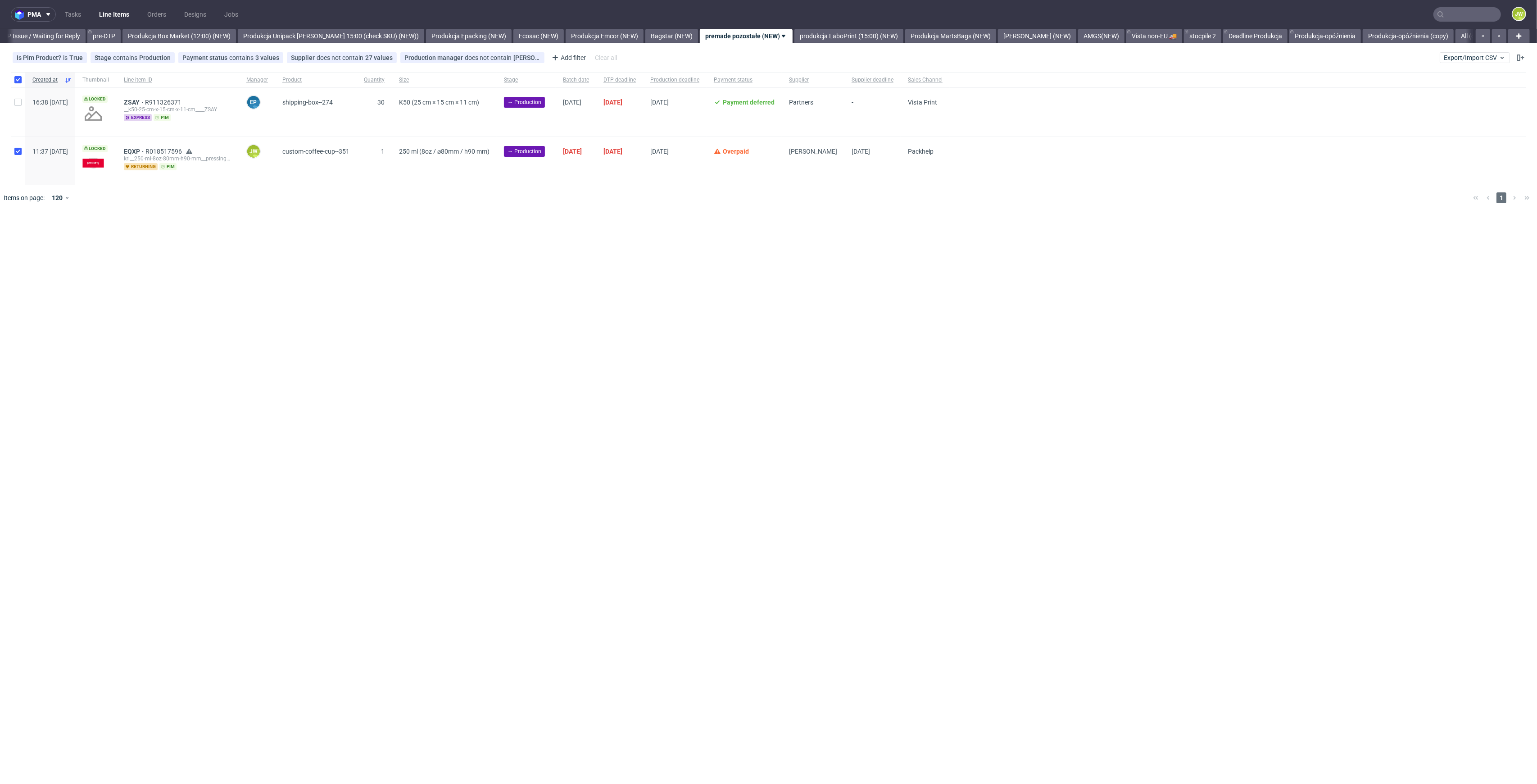
checkbox input "true"
click at [516, 238] on icon at bounding box center [513, 237] width 7 height 7
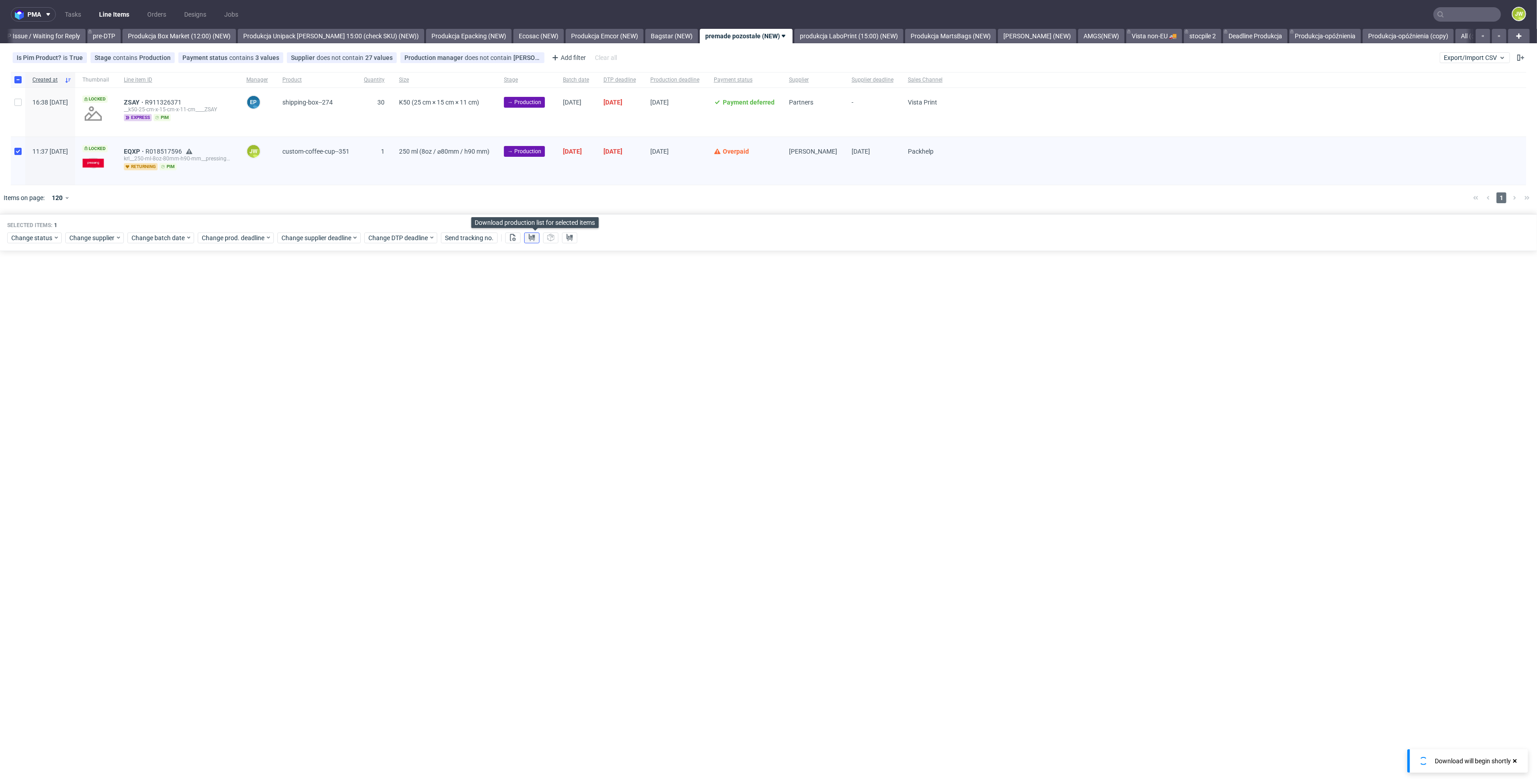
click at [533, 239] on use at bounding box center [531, 237] width 6 height 7
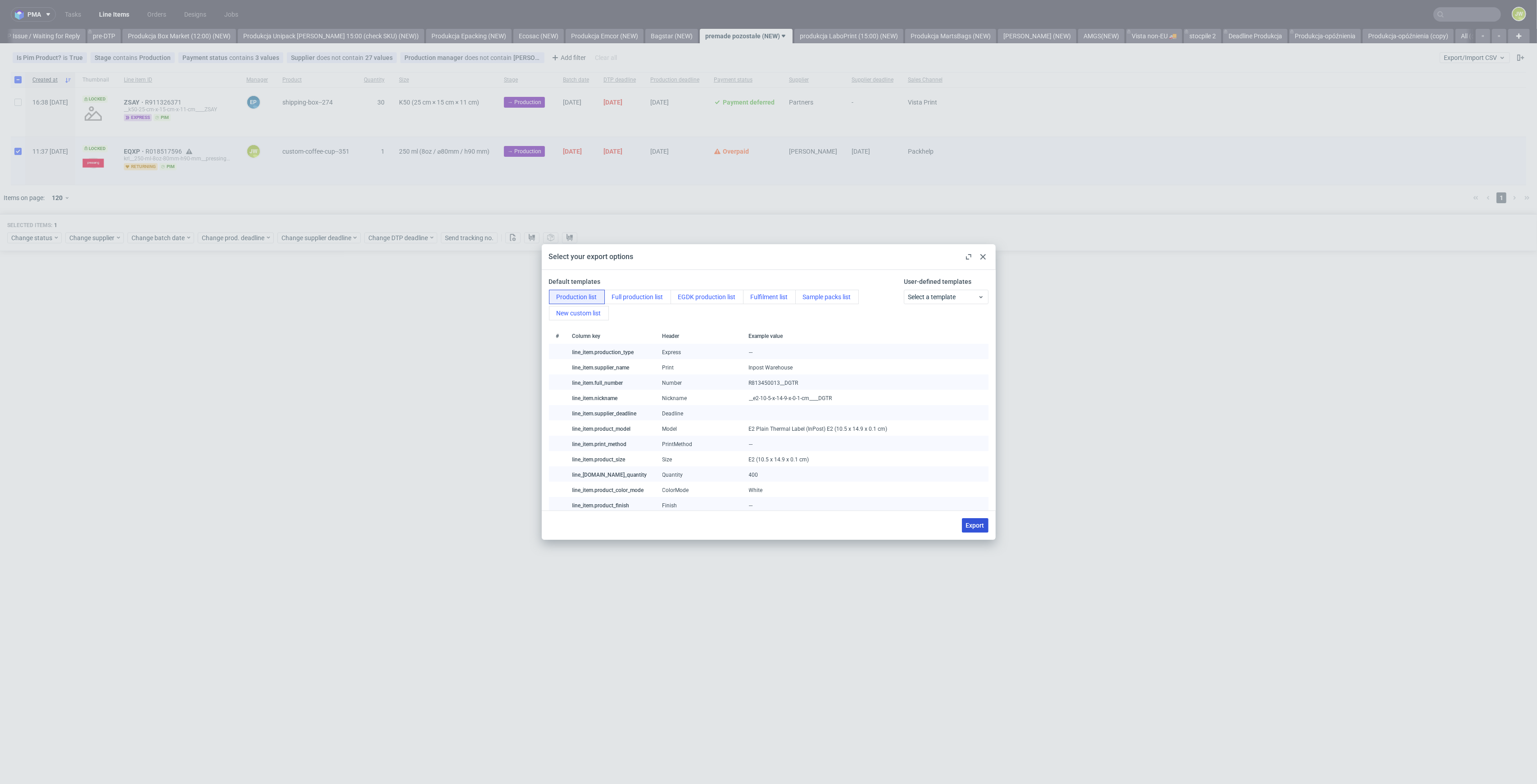
click at [971, 522] on span "Export" at bounding box center [976, 525] width 18 height 6
checkbox input "false"
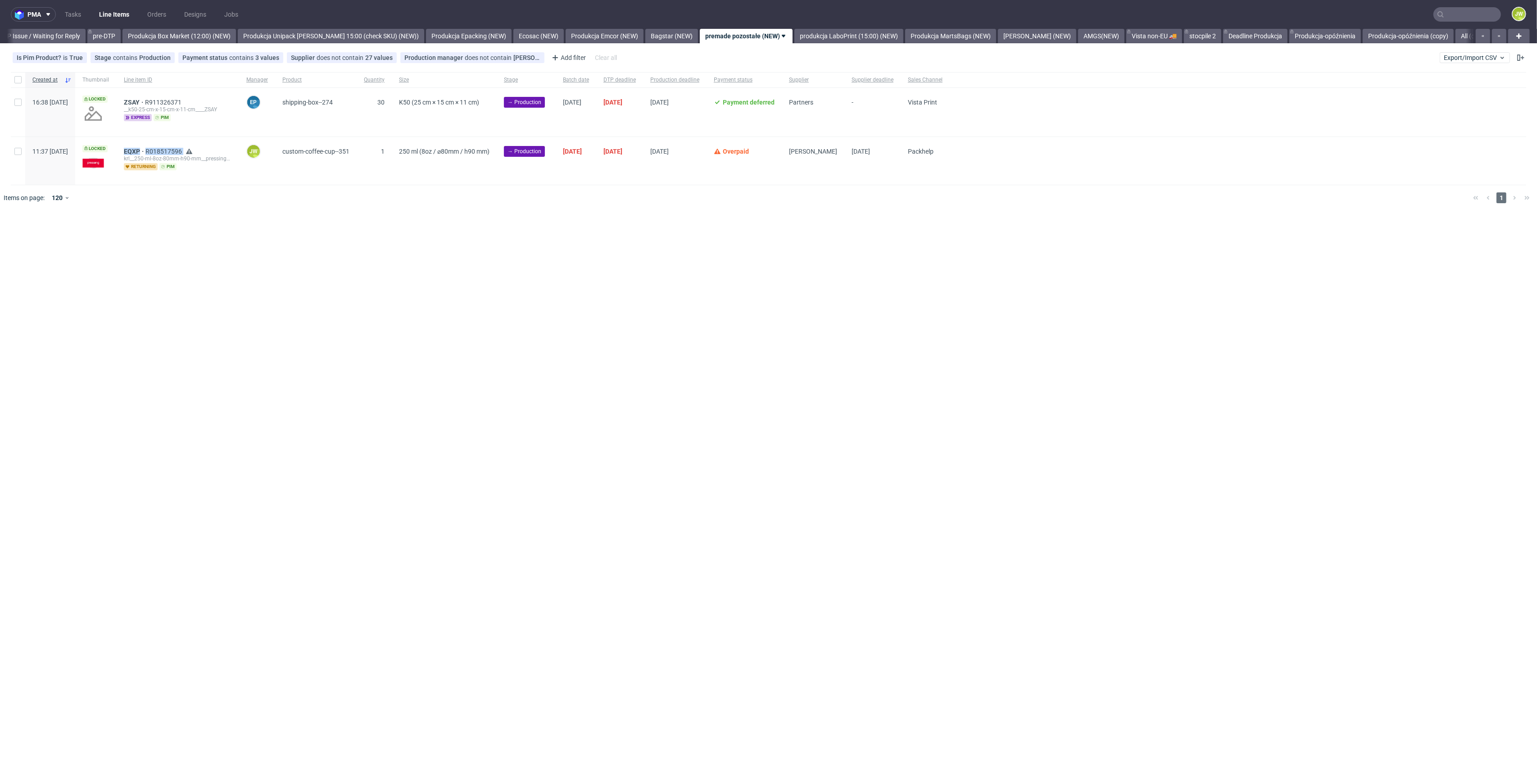
drag, startPoint x: 209, startPoint y: 151, endPoint x: 150, endPoint y: 152, distance: 59.0
click at [150, 152] on div "EQXP R018517596 krl__250-ml-8oz-80mm-h90-mm__pressing_impressio_digital_sa__EQX…" at bounding box center [178, 161] width 122 height 47
copy div "EQXP R018517596"
click at [503, 414] on div "pma Tasks Line Items Orders Designs Jobs JW All DTP Late Shipped Shipments DTP …" at bounding box center [768, 392] width 1537 height 784
click at [18, 155] on input "checkbox" at bounding box center [18, 152] width 7 height 7
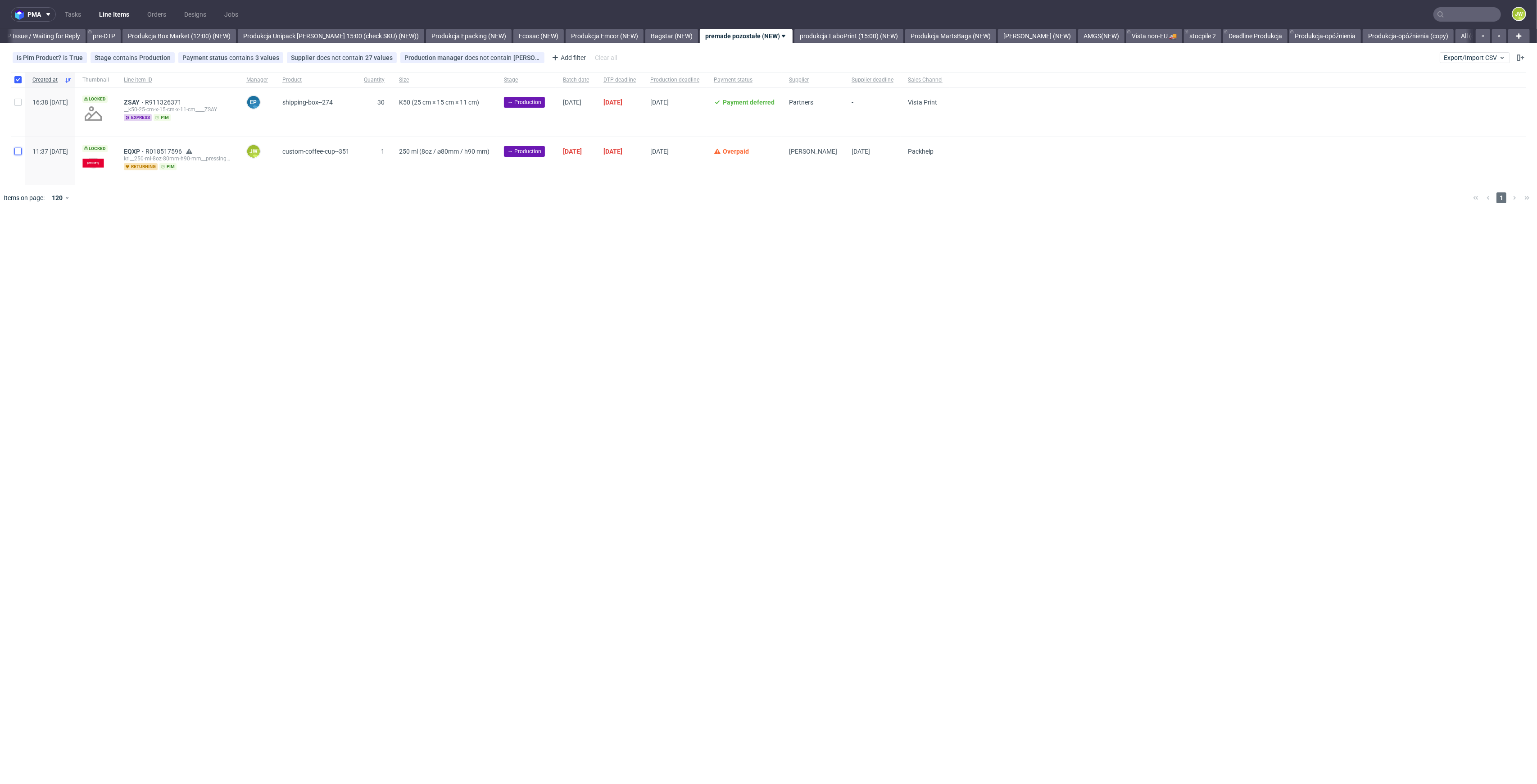
checkbox input "true"
click at [51, 233] on div "Change status" at bounding box center [35, 238] width 55 height 11
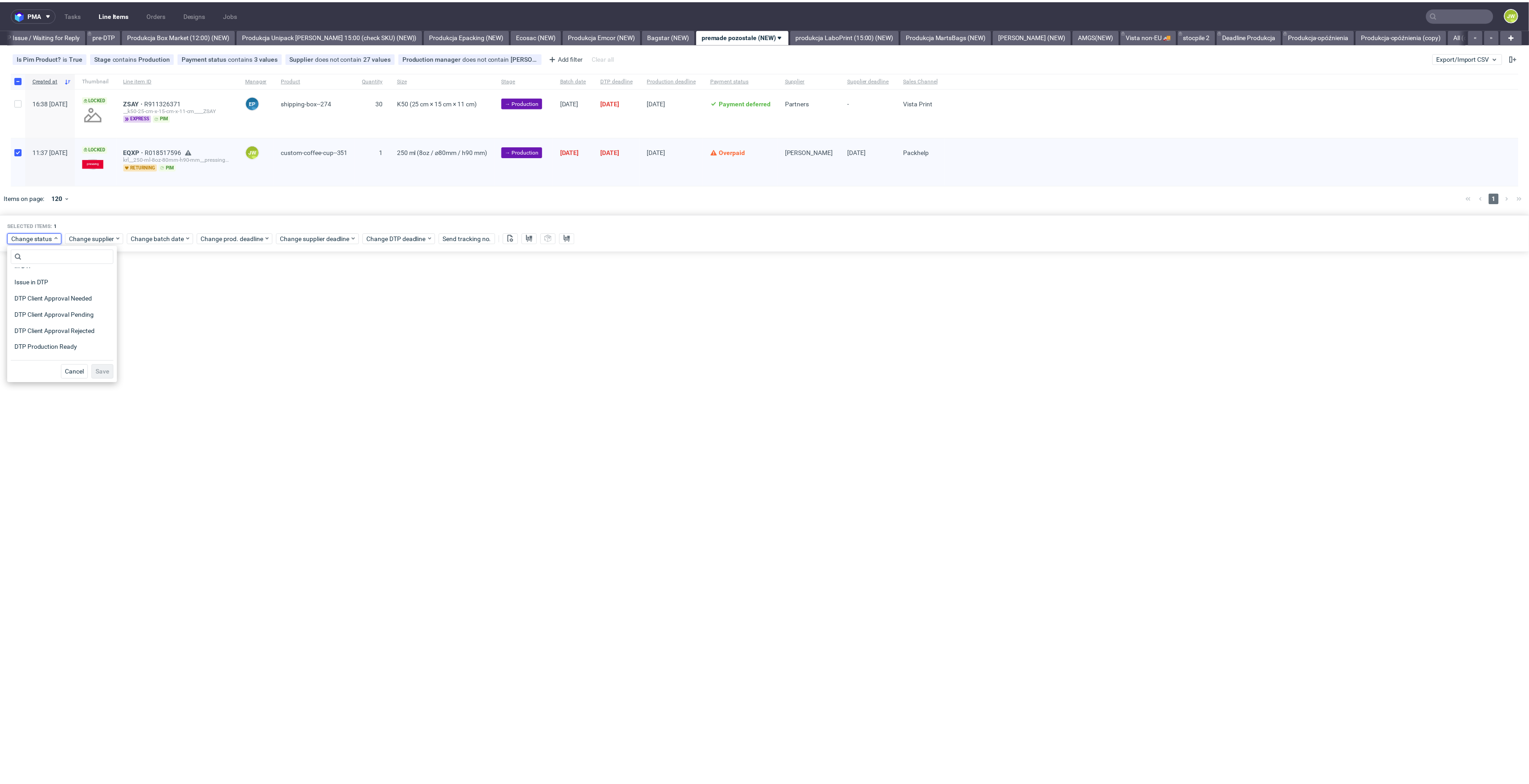
scroll to position [60, 0]
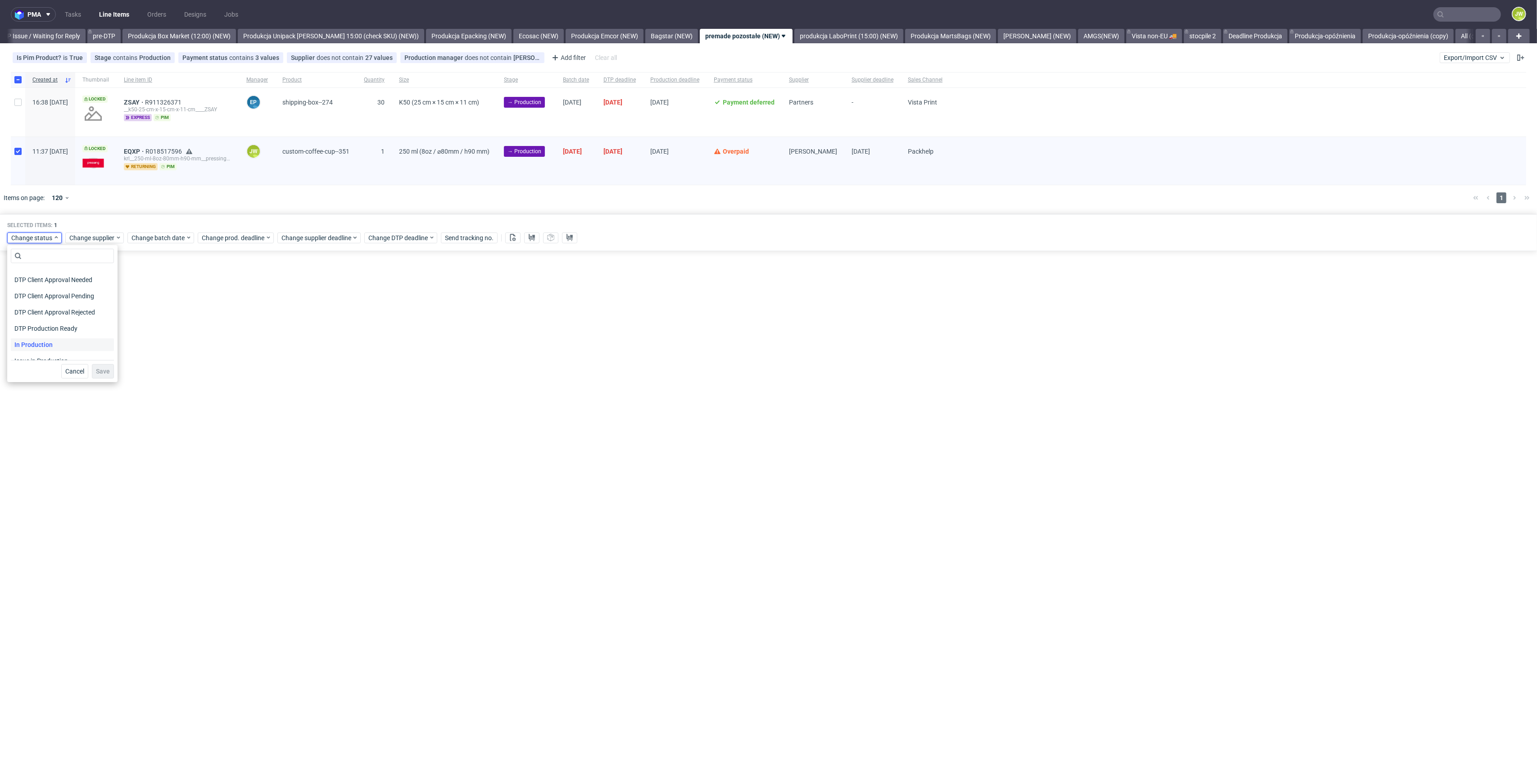
click at [31, 342] on span "In Production" at bounding box center [34, 345] width 46 height 13
click at [99, 372] on span "Save" at bounding box center [102, 371] width 14 height 6
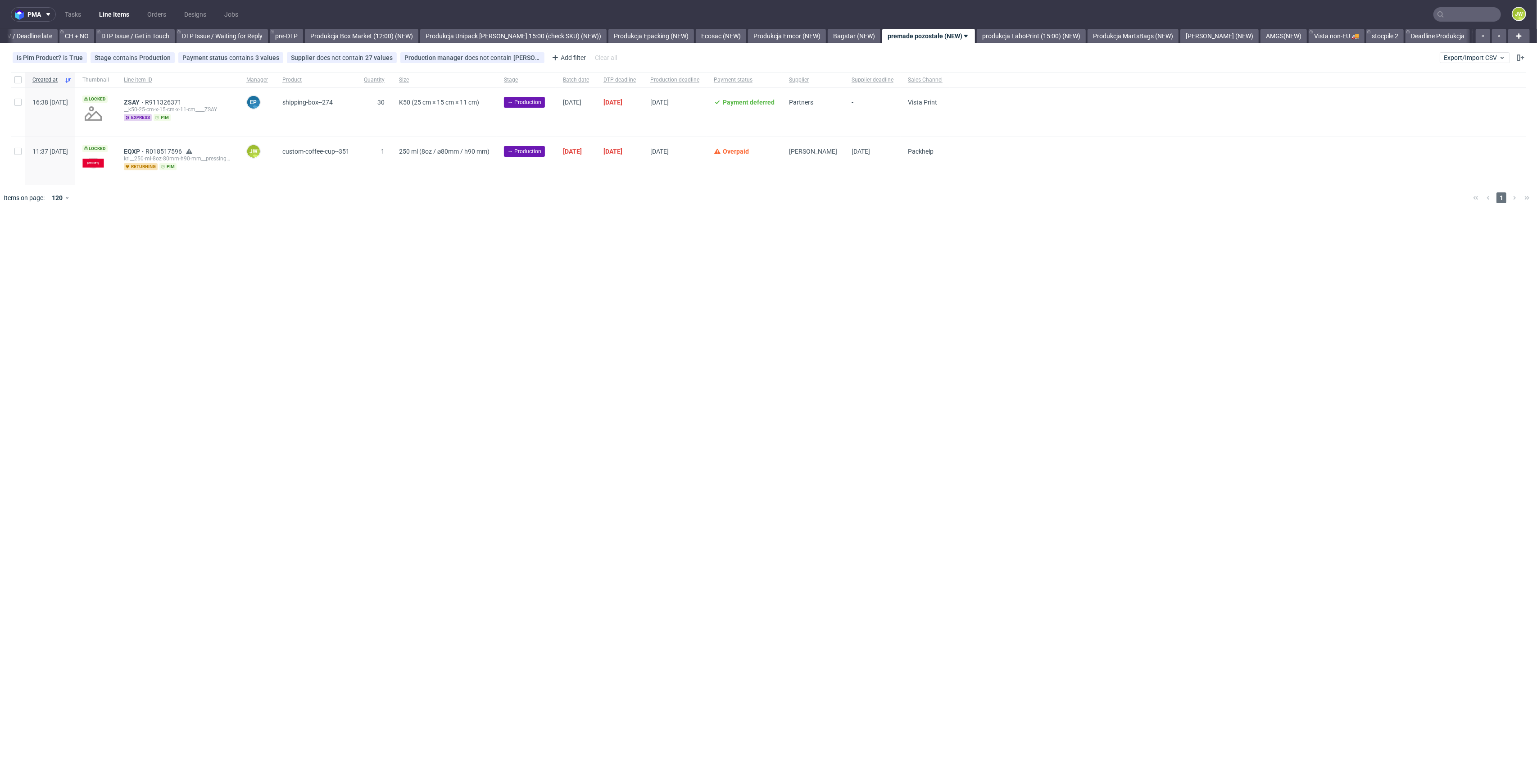
scroll to position [0, 1352]
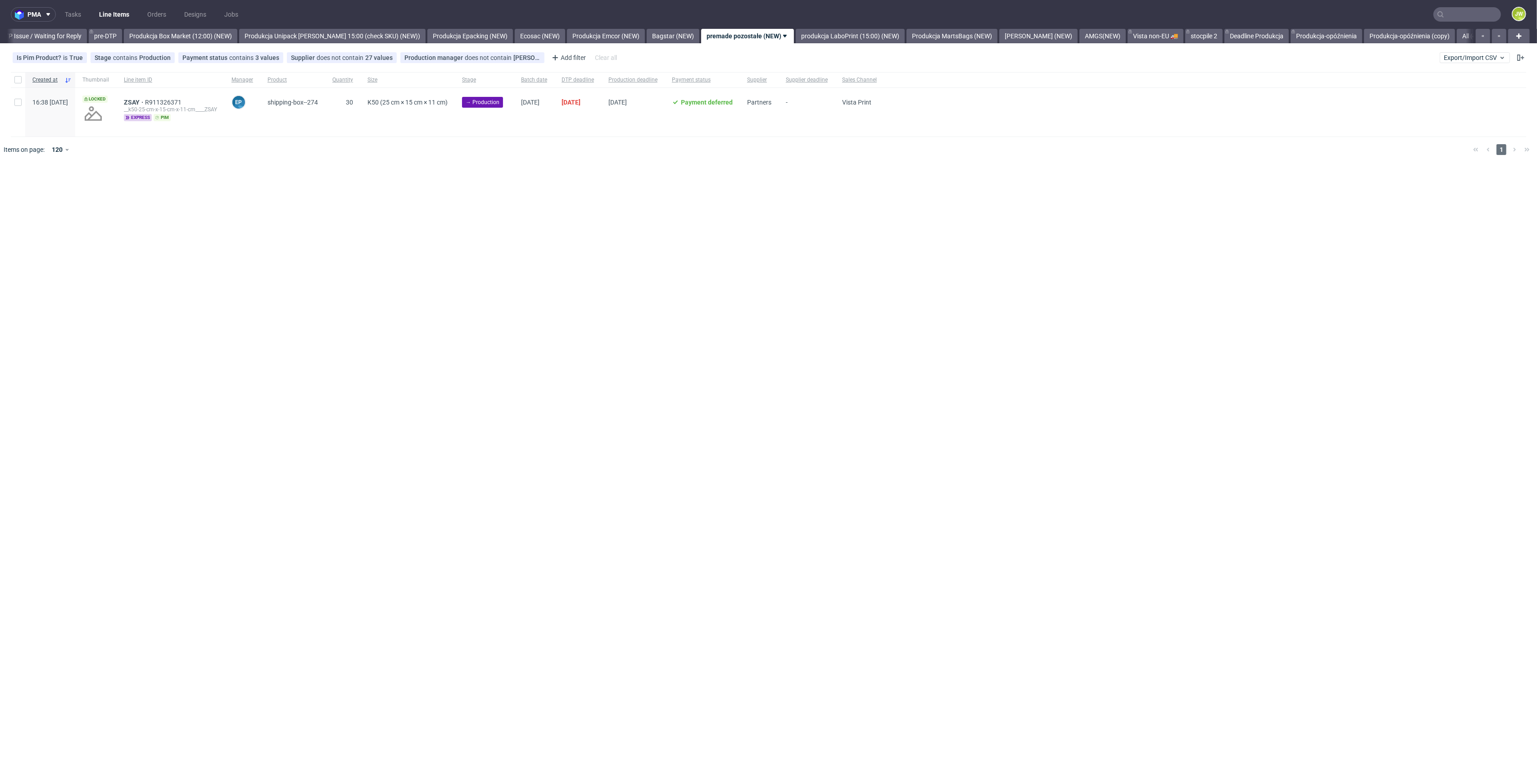
scroll to position [0, 1427]
click at [820, 31] on div "pma Tasks Line Items Orders Designs Jobs JW All DTP Late Shipped Shipments DTP …" at bounding box center [768, 392] width 1537 height 784
click at [860, 38] on link "produkcja LaboPrint (15:00) (NEW)" at bounding box center [849, 37] width 109 height 15
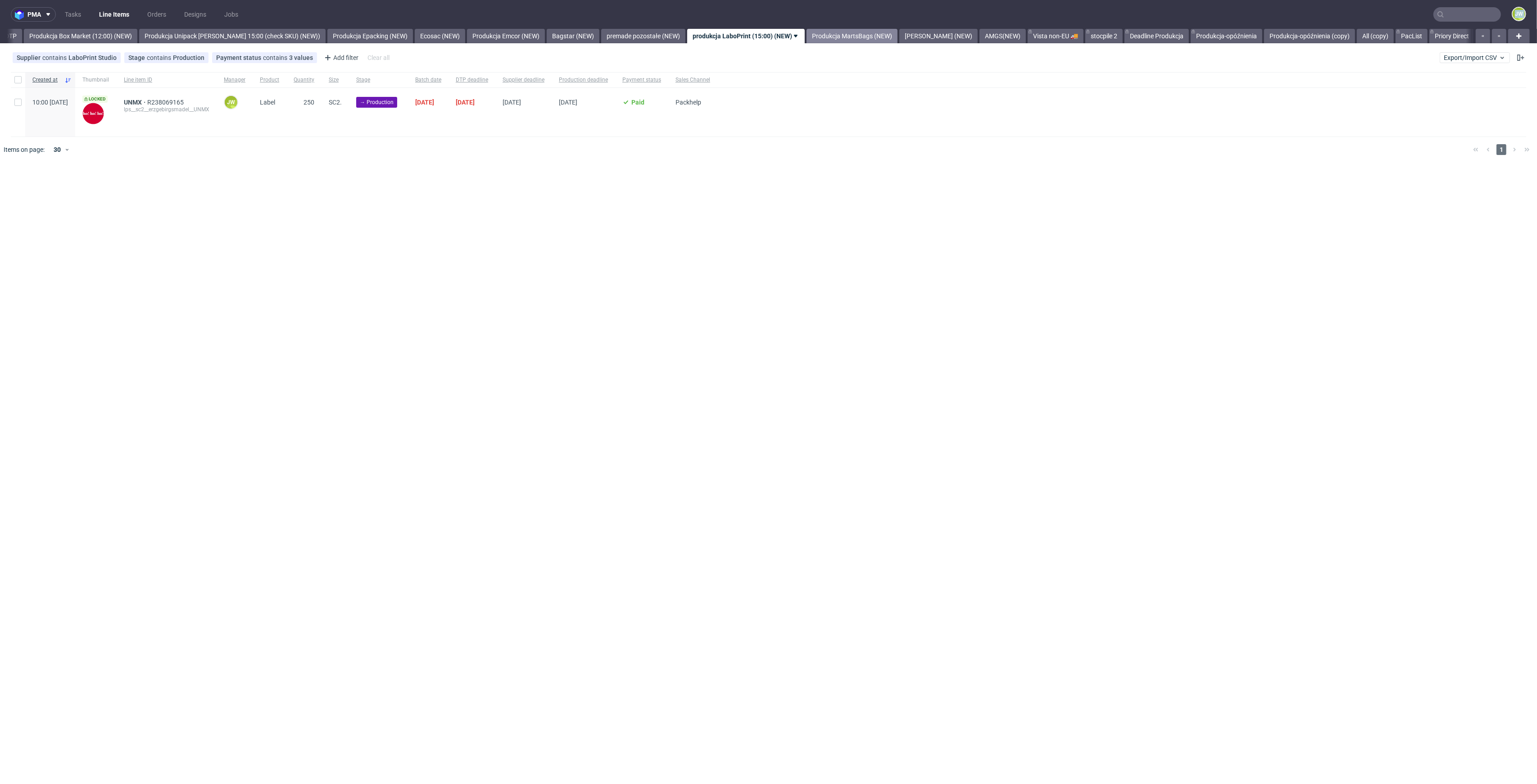
click at [831, 38] on link "Produkcja MartsBags (NEW)" at bounding box center [852, 37] width 91 height 15
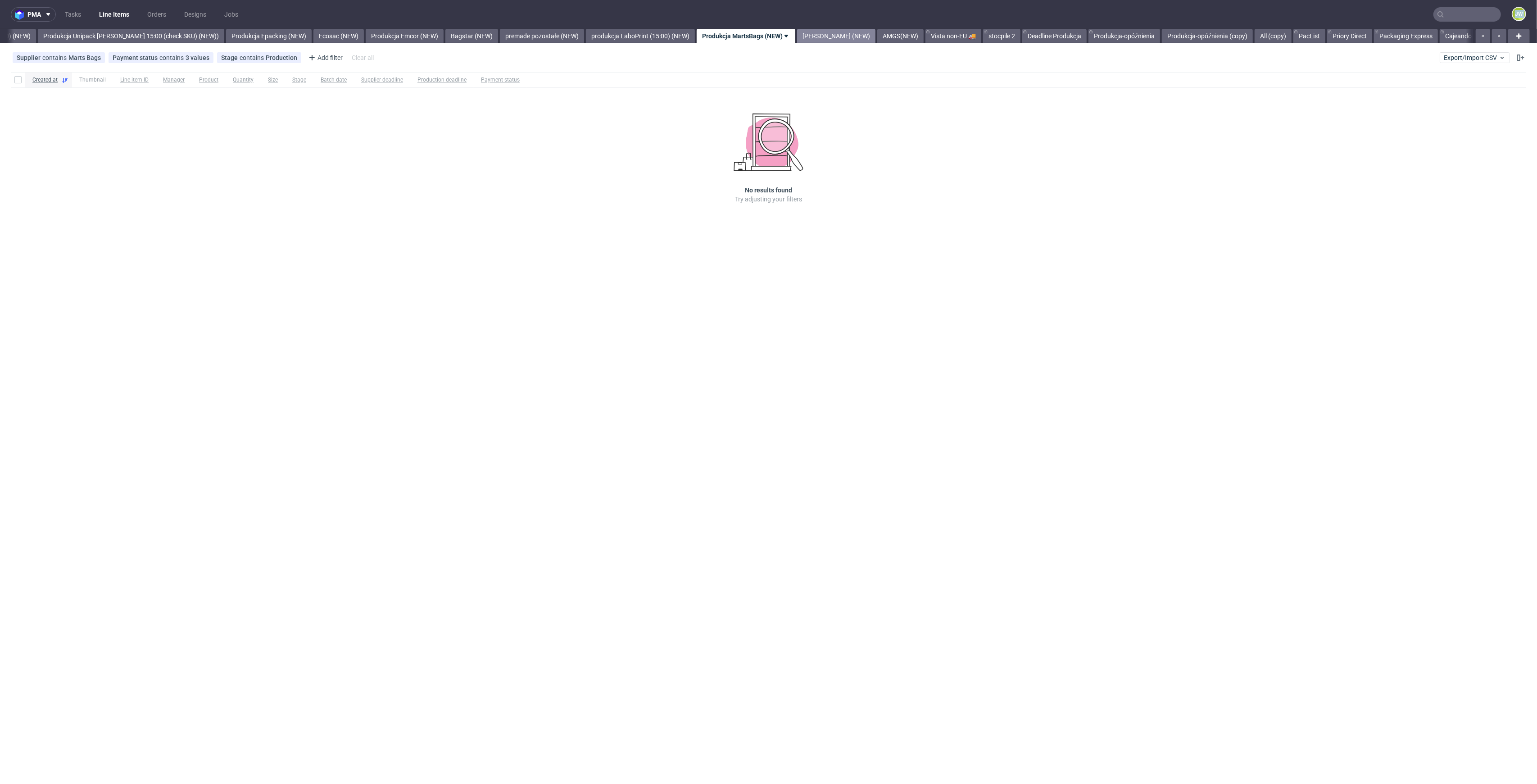
click at [821, 40] on link "[PERSON_NAME] (NEW)" at bounding box center [837, 37] width 78 height 15
click at [805, 37] on link "AMGS(NEW)" at bounding box center [828, 37] width 47 height 15
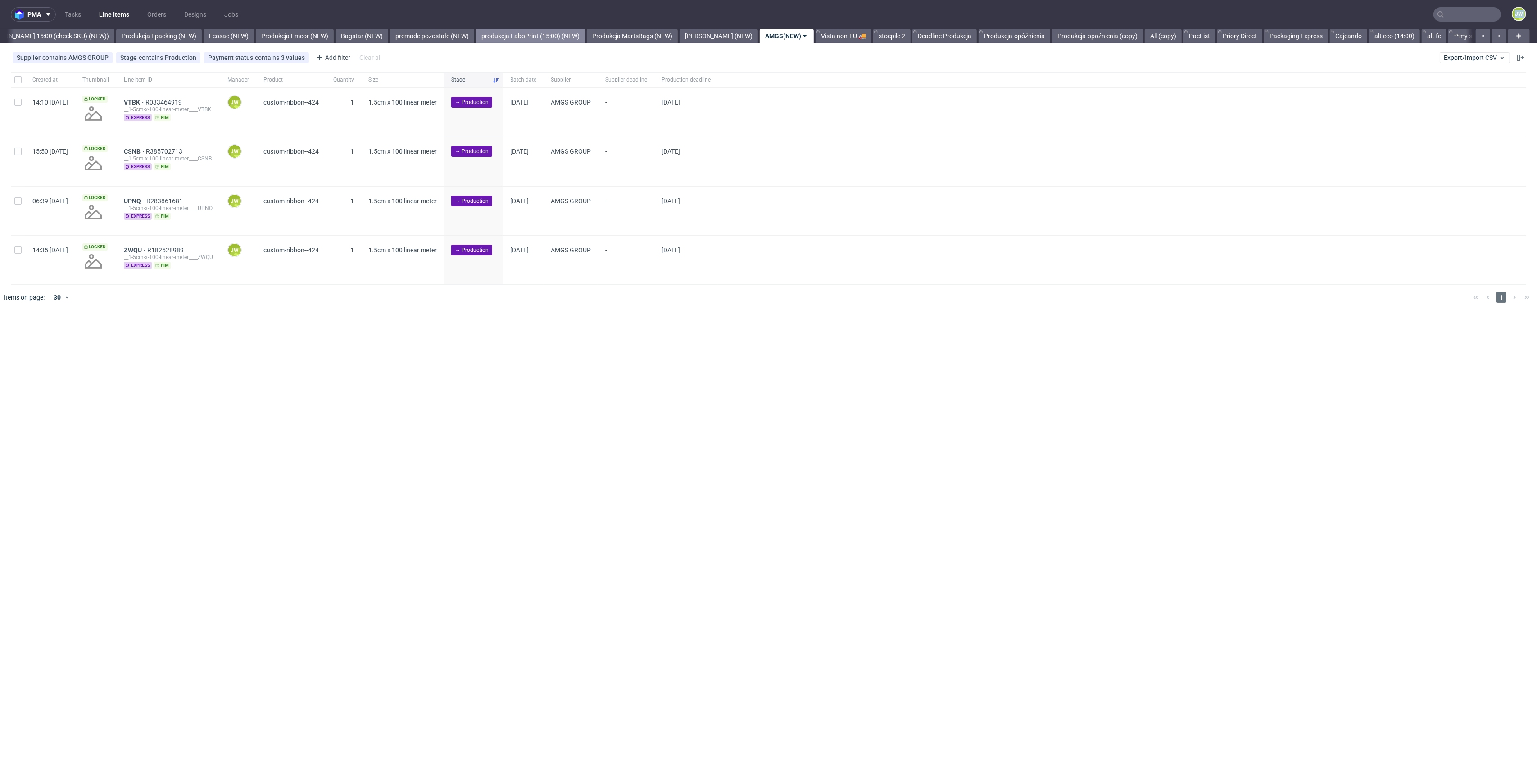
click at [509, 38] on link "produkcja LaboPrint (15:00) (NEW)" at bounding box center [530, 37] width 109 height 15
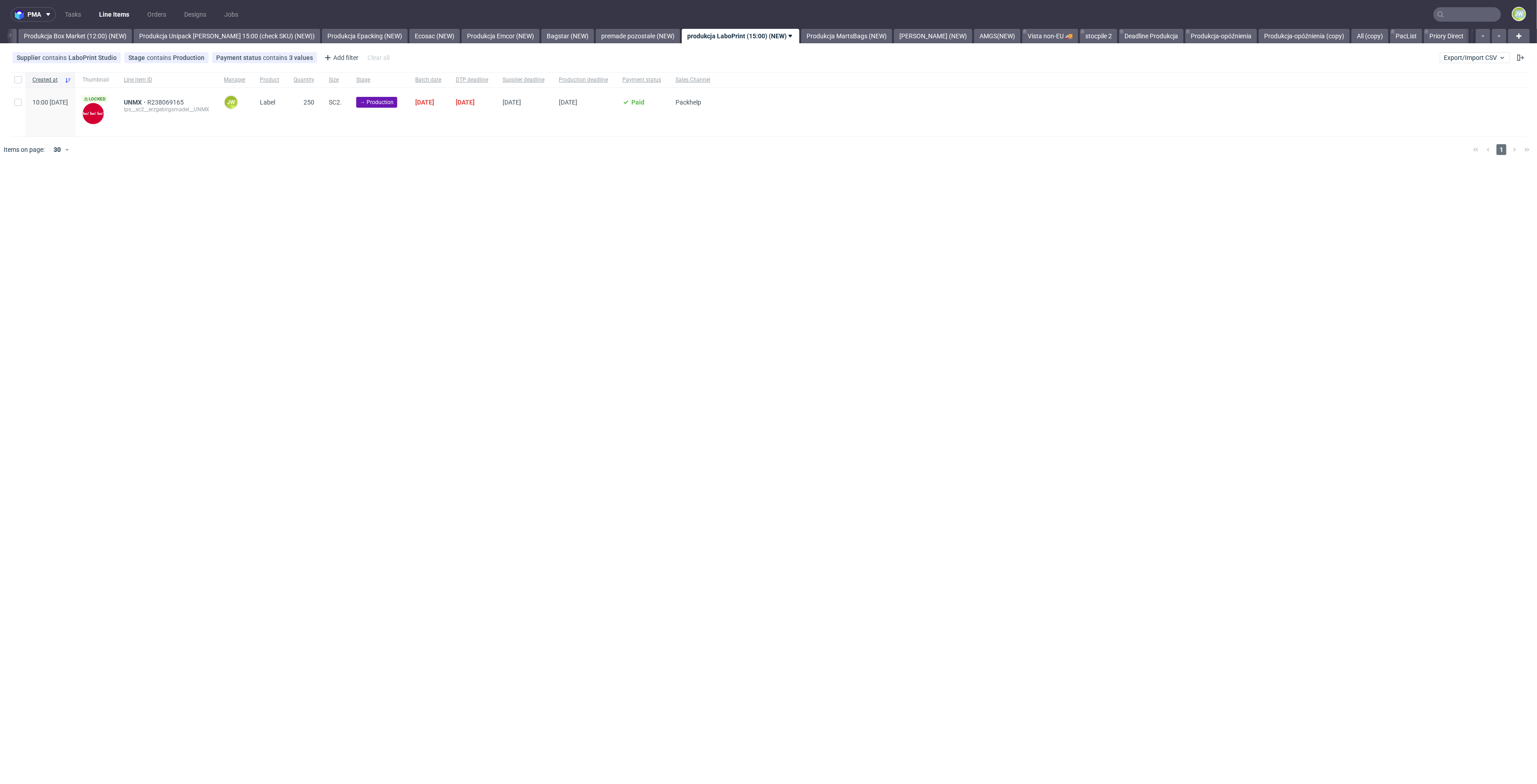
scroll to position [0, 1526]
click at [20, 87] on div at bounding box center [18, 79] width 15 height 16
checkbox input "true"
drag, startPoint x: 218, startPoint y: 105, endPoint x: 143, endPoint y: 101, distance: 75.1
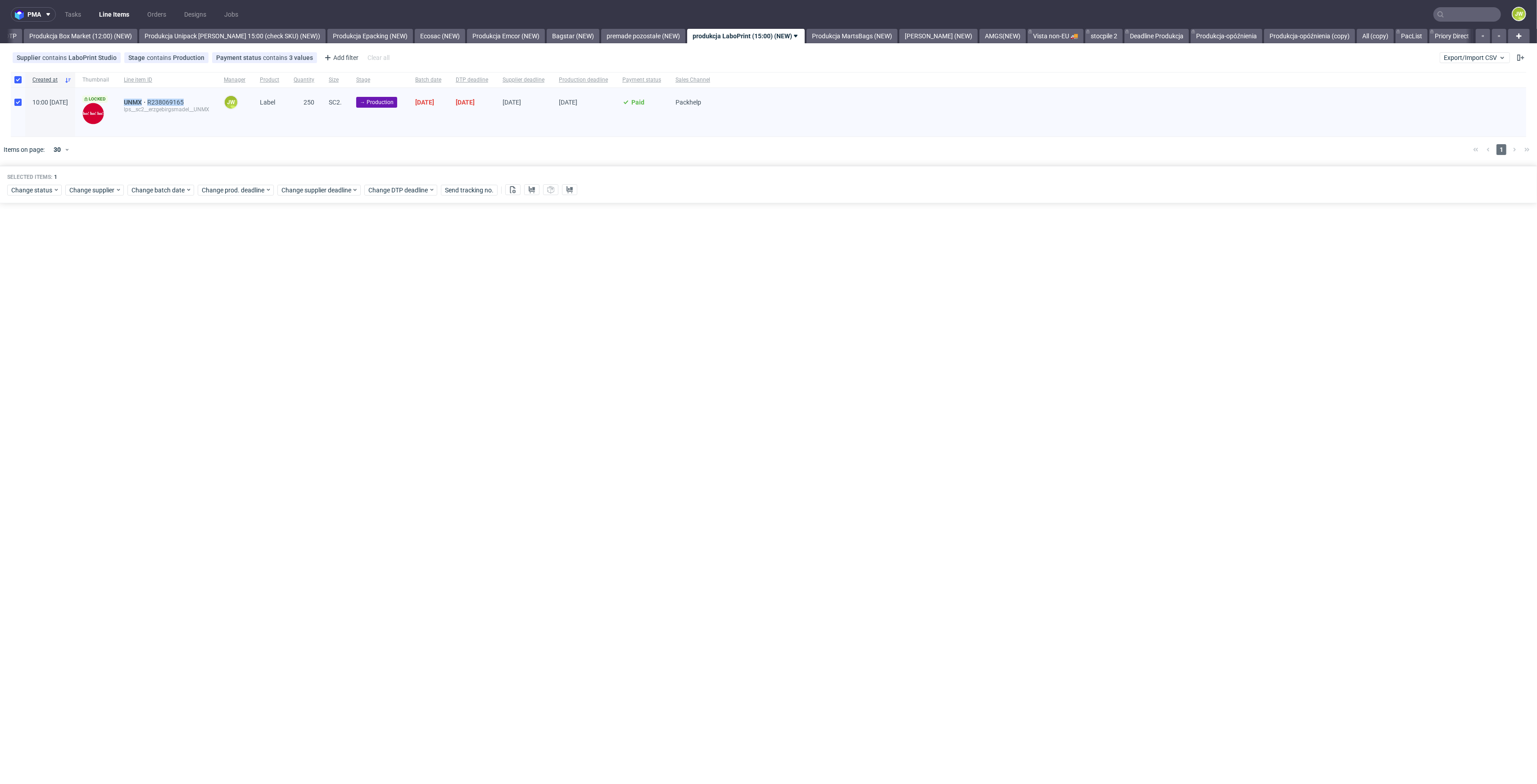
click at [143, 101] on div "UNMX R238069165 lps__sc2__erzgebirgsmadel__UNMX" at bounding box center [167, 111] width 100 height 48
copy div "UNMX R238069165"
click at [439, 139] on div at bounding box center [782, 150] width 1369 height 26
click at [308, 464] on div "pma Tasks Line Items Orders Designs Jobs JW All DTP Late Shipped Shipments DTP …" at bounding box center [768, 392] width 1537 height 784
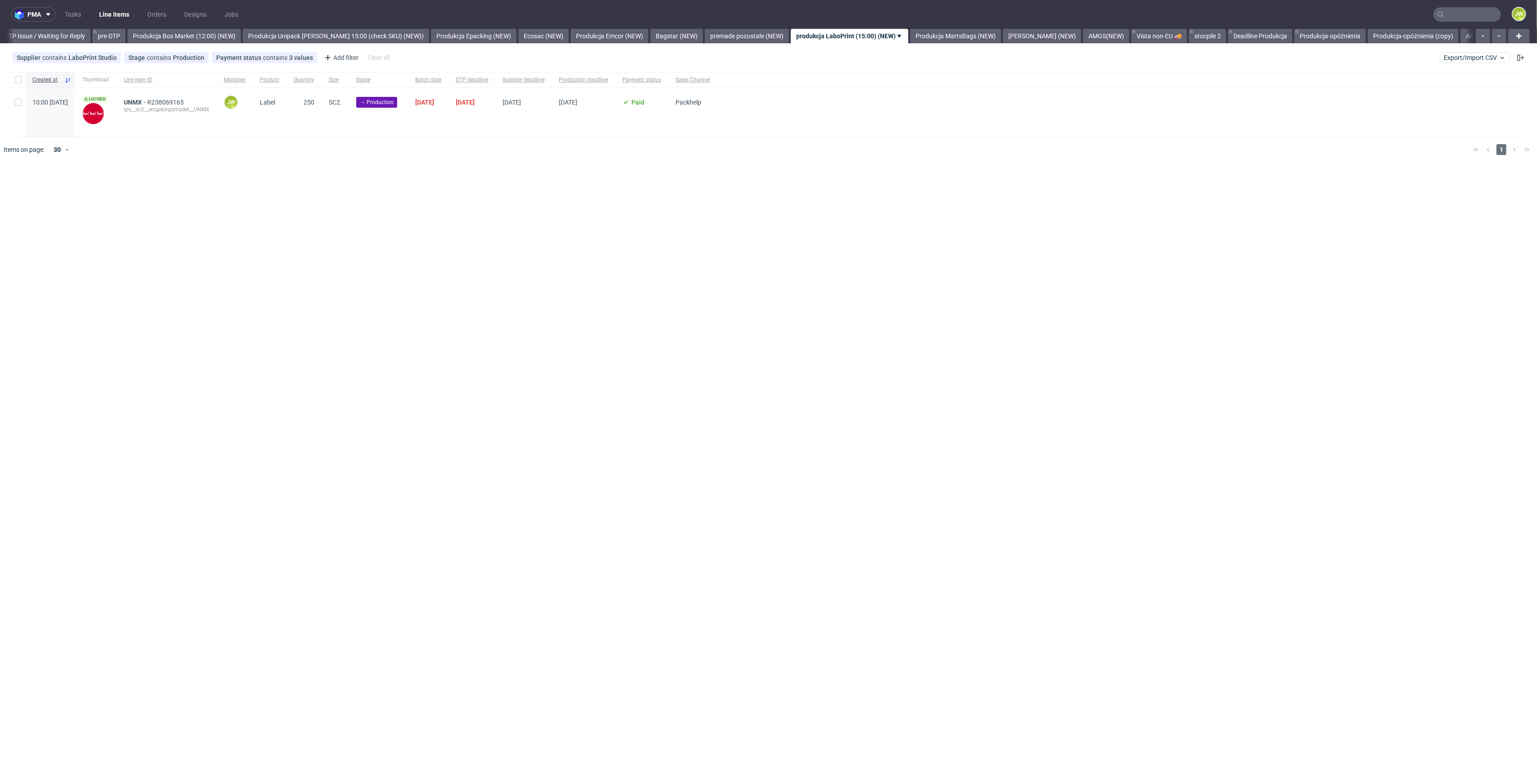
click at [519, 216] on div "pma Tasks Line Items Orders Designs Jobs JW All DTP Late Shipped Shipments DTP …" at bounding box center [768, 392] width 1537 height 784
click at [17, 101] on input "checkbox" at bounding box center [18, 102] width 7 height 7
checkbox input "true"
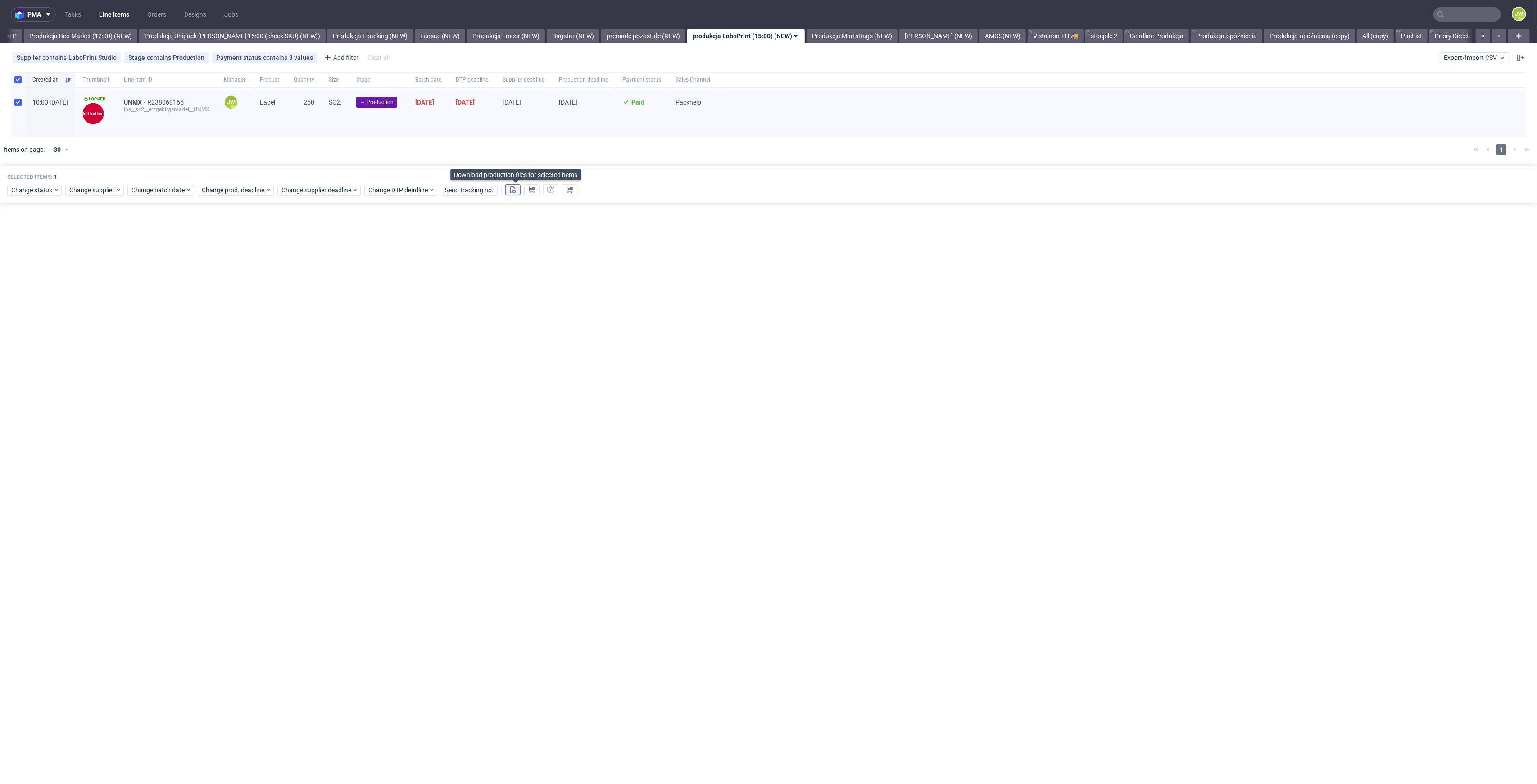
click at [508, 189] on button at bounding box center [513, 190] width 16 height 11
click at [531, 190] on icon at bounding box center [532, 190] width 7 height 7
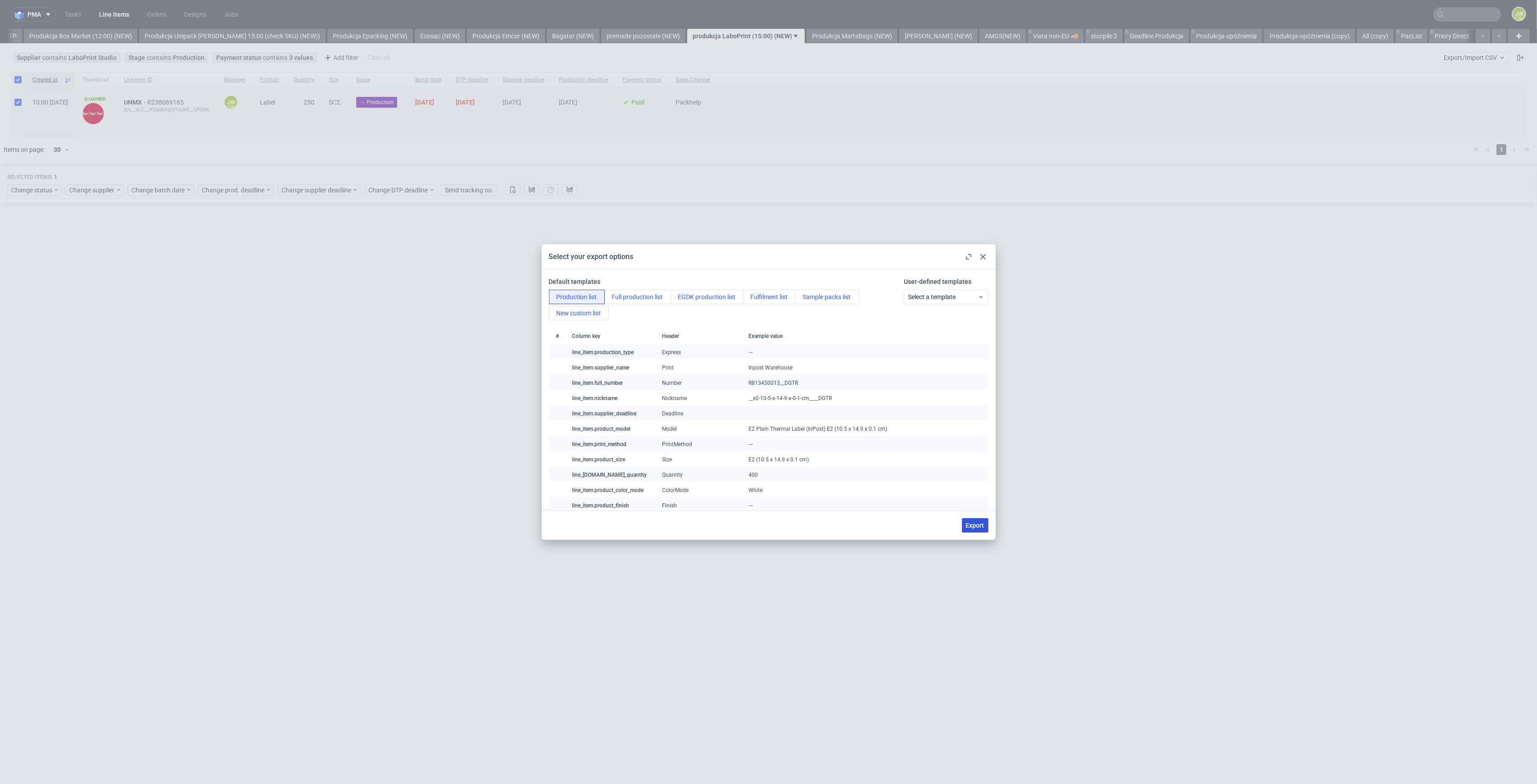
click at [962, 523] on button "Export" at bounding box center [975, 526] width 26 height 15
checkbox input "false"
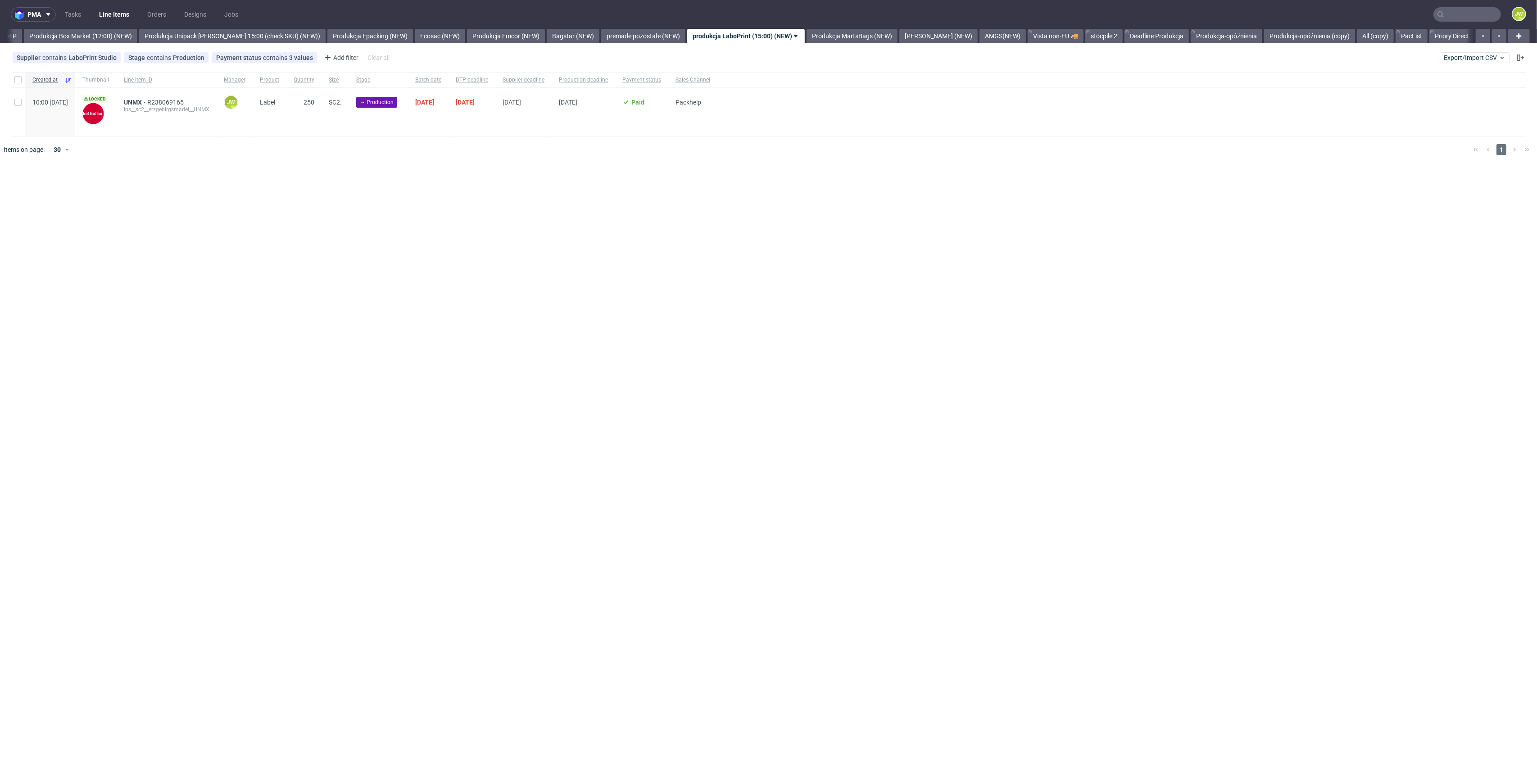
drag, startPoint x: 278, startPoint y: 270, endPoint x: 251, endPoint y: 232, distance: 46.6
click at [278, 270] on div "pma Tasks Line Items Orders Designs Jobs JW All DTP Late Shipped Shipments DTP …" at bounding box center [768, 392] width 1537 height 784
drag, startPoint x: 16, startPoint y: 84, endPoint x: 33, endPoint y: 139, distance: 57.6
click at [16, 84] on div at bounding box center [18, 79] width 15 height 16
checkbox input "true"
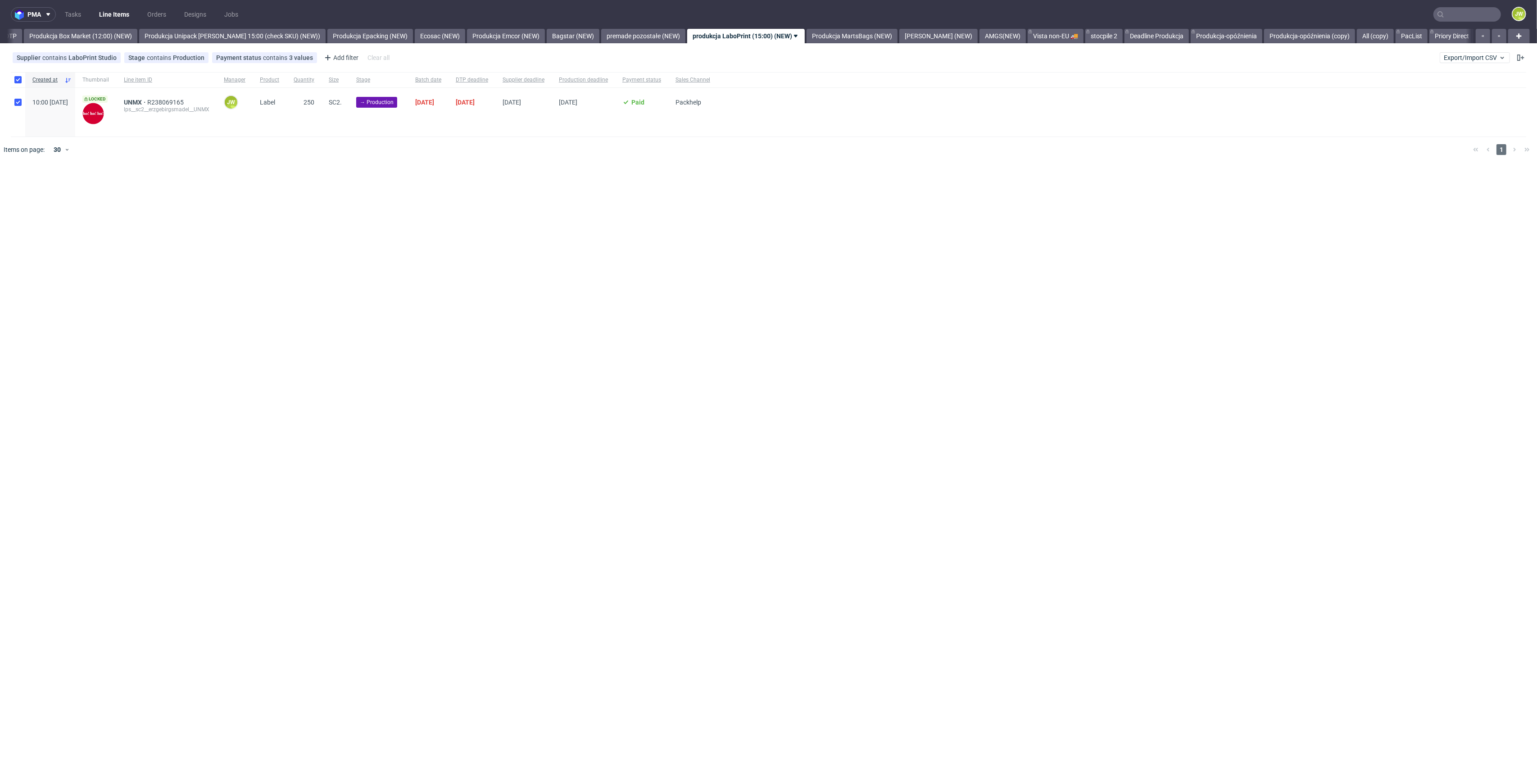
checkbox input "true"
click at [34, 187] on span "Change status" at bounding box center [32, 190] width 42 height 9
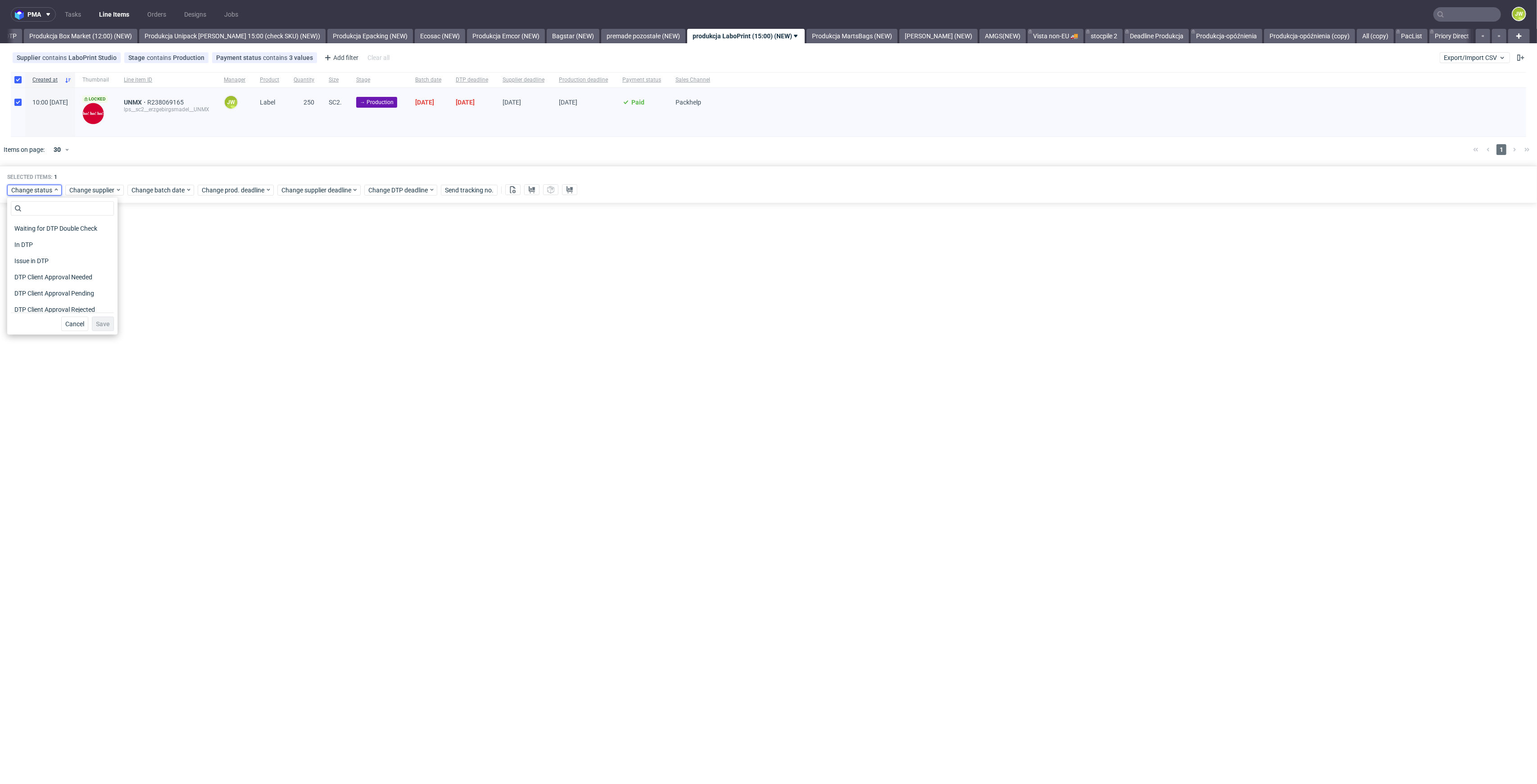
scroll to position [60, 0]
click at [23, 297] on span "In Production" at bounding box center [34, 298] width 46 height 13
click at [99, 329] on button "Save" at bounding box center [103, 324] width 22 height 15
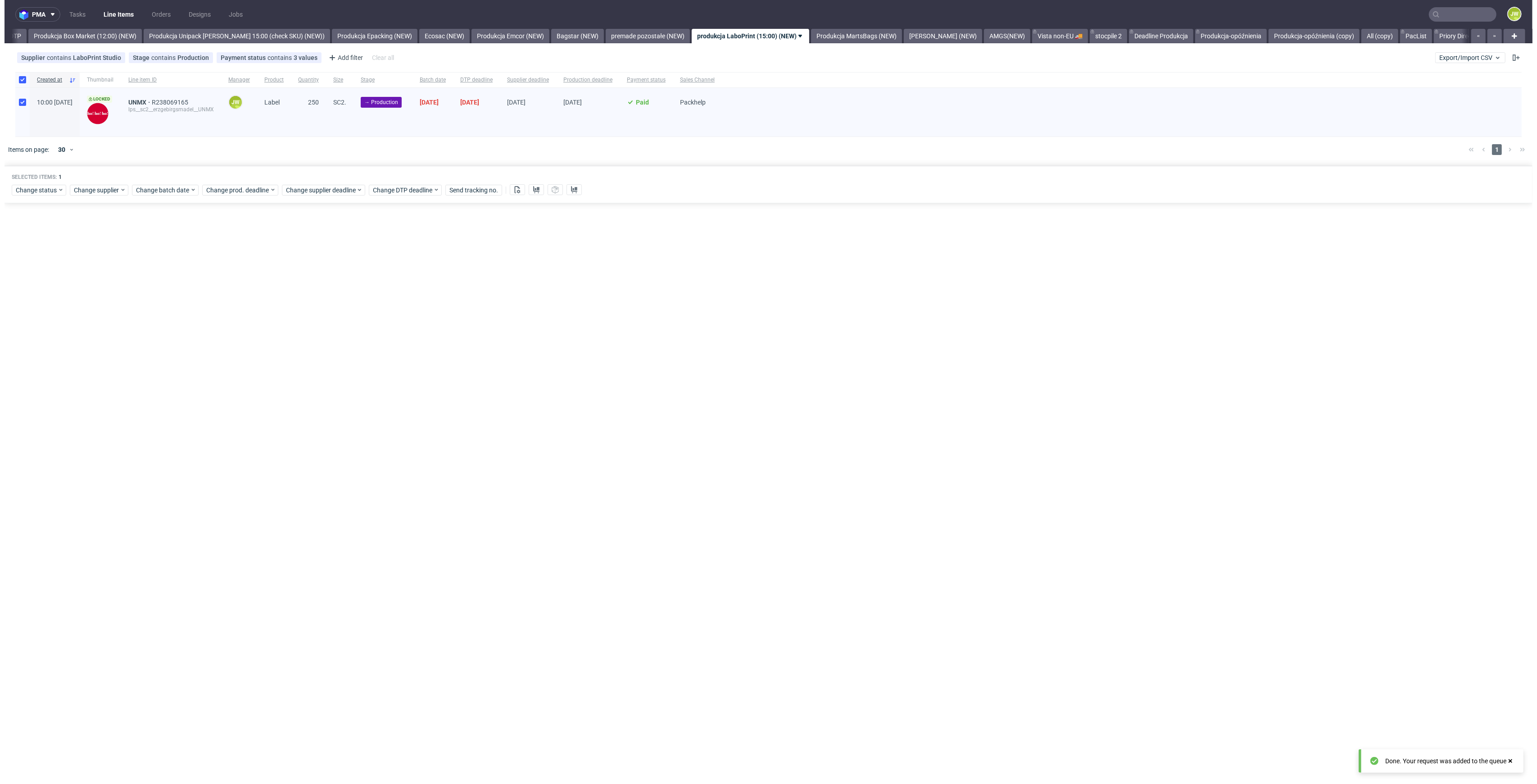
scroll to position [0, 1526]
click at [847, 43] on div "pma Tasks Line Items Orders Designs Jobs JW All DTP Late Shipped Shipments DTP …" at bounding box center [768, 392] width 1537 height 784
click at [866, 35] on link "Produkcja MartsBags (NEW)" at bounding box center [852, 37] width 91 height 15
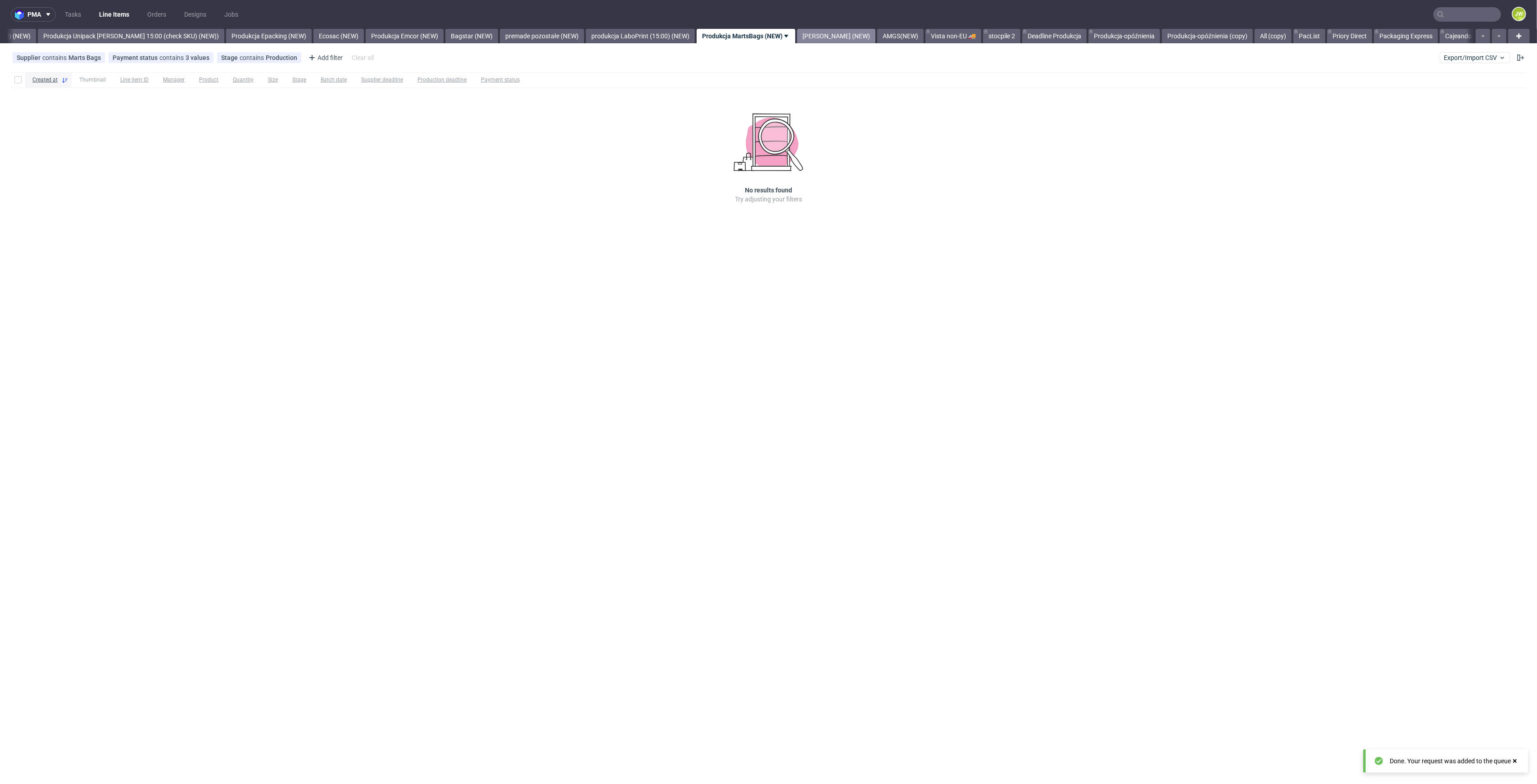
click at [826, 34] on link "[PERSON_NAME] (NEW)" at bounding box center [837, 37] width 78 height 15
click at [805, 35] on link "AMGS(NEW)" at bounding box center [828, 37] width 47 height 15
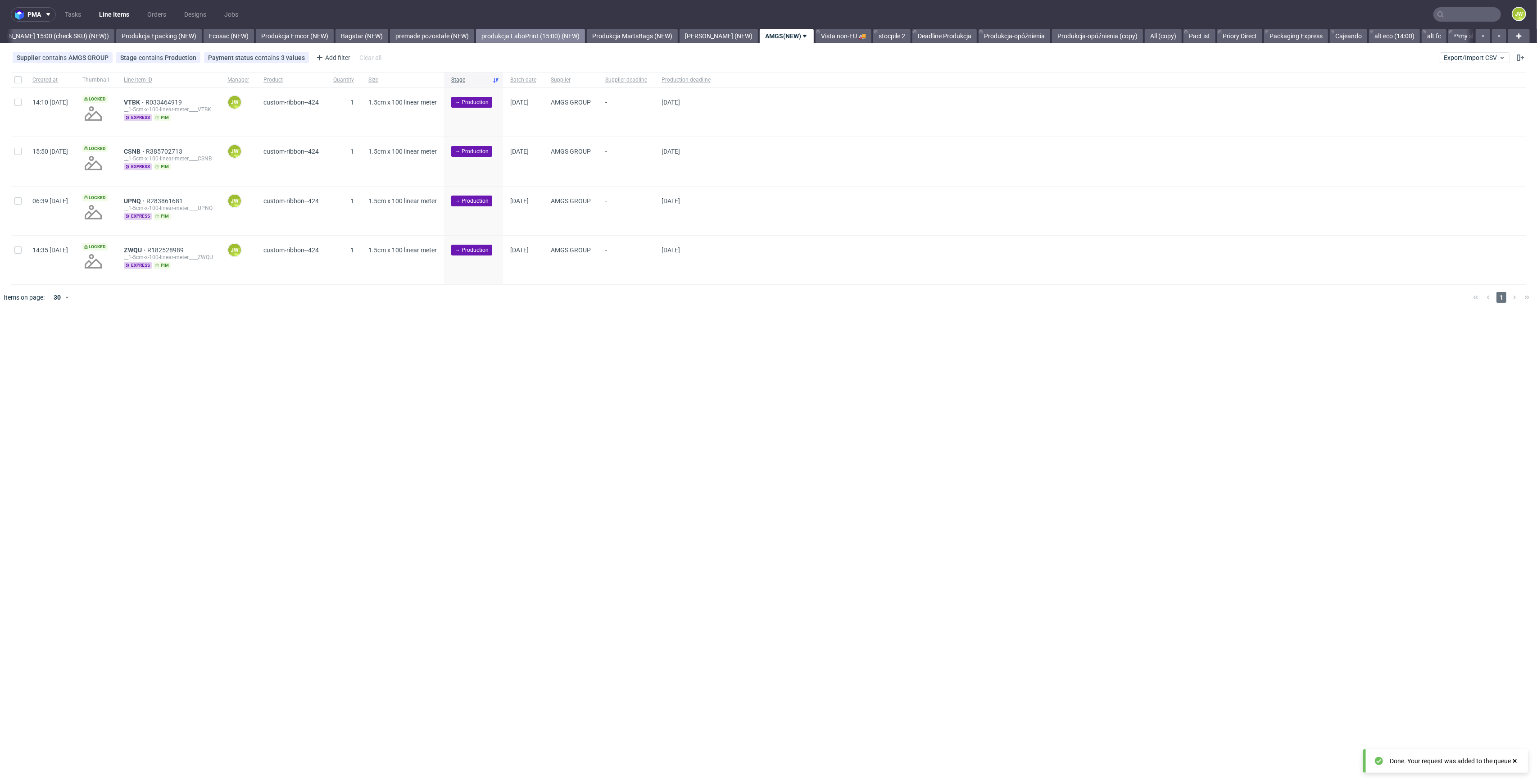
click at [491, 30] on link "produkcja LaboPrint (15:00) (NEW)" at bounding box center [530, 37] width 109 height 15
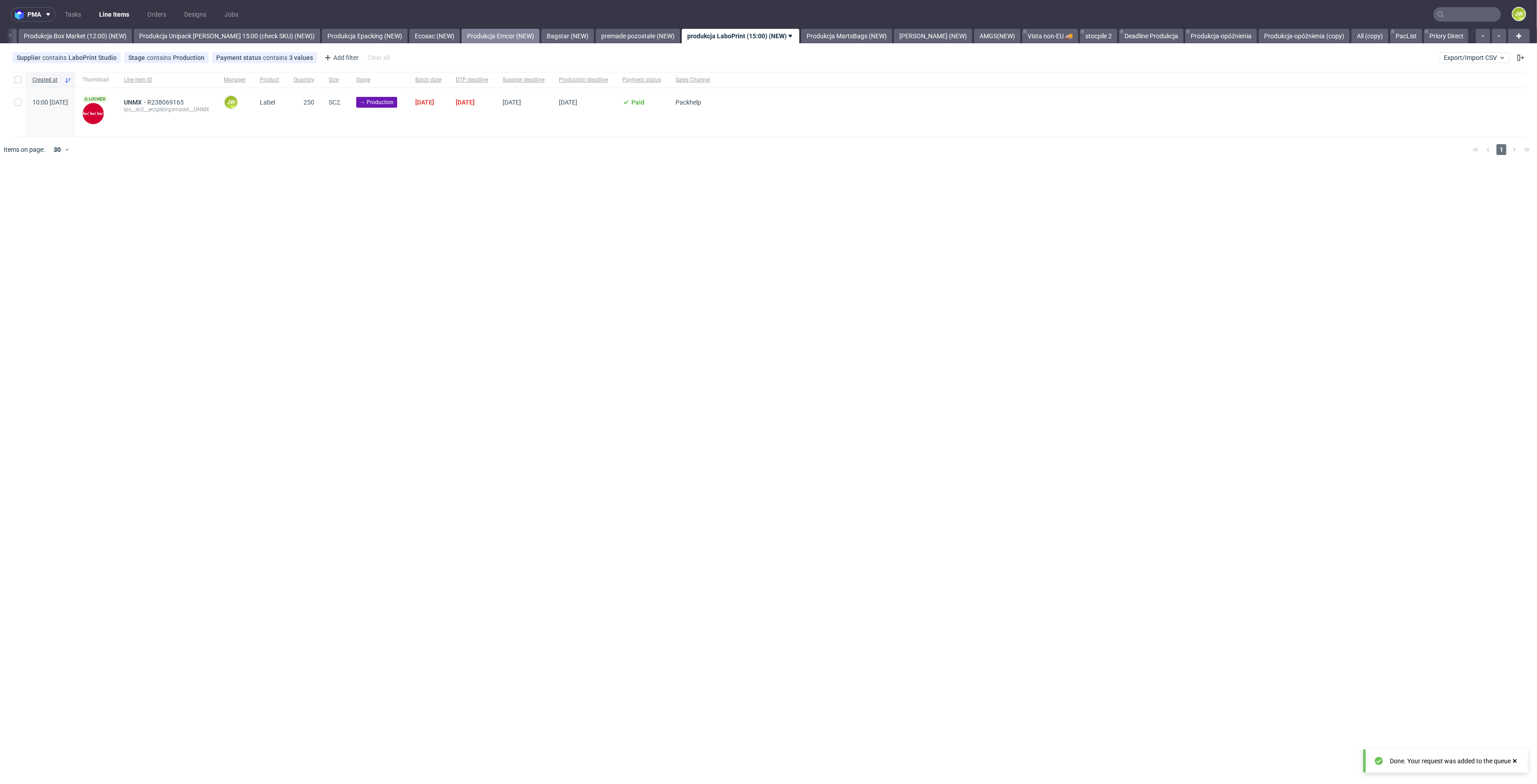
scroll to position [0, 1526]
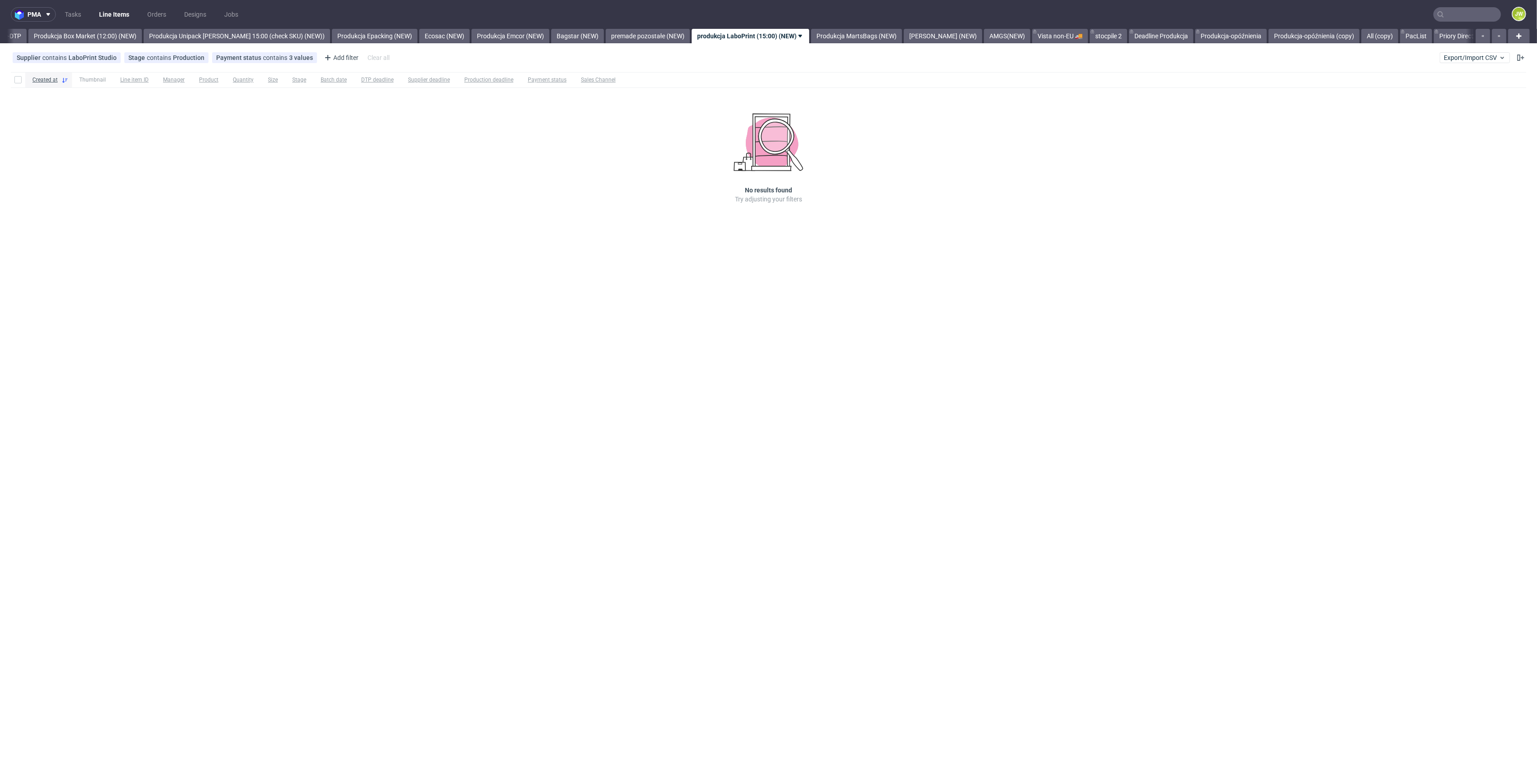
scroll to position [0, 1526]
click at [979, 29] on link "AMGS(NEW)" at bounding box center [1002, 37] width 47 height 15
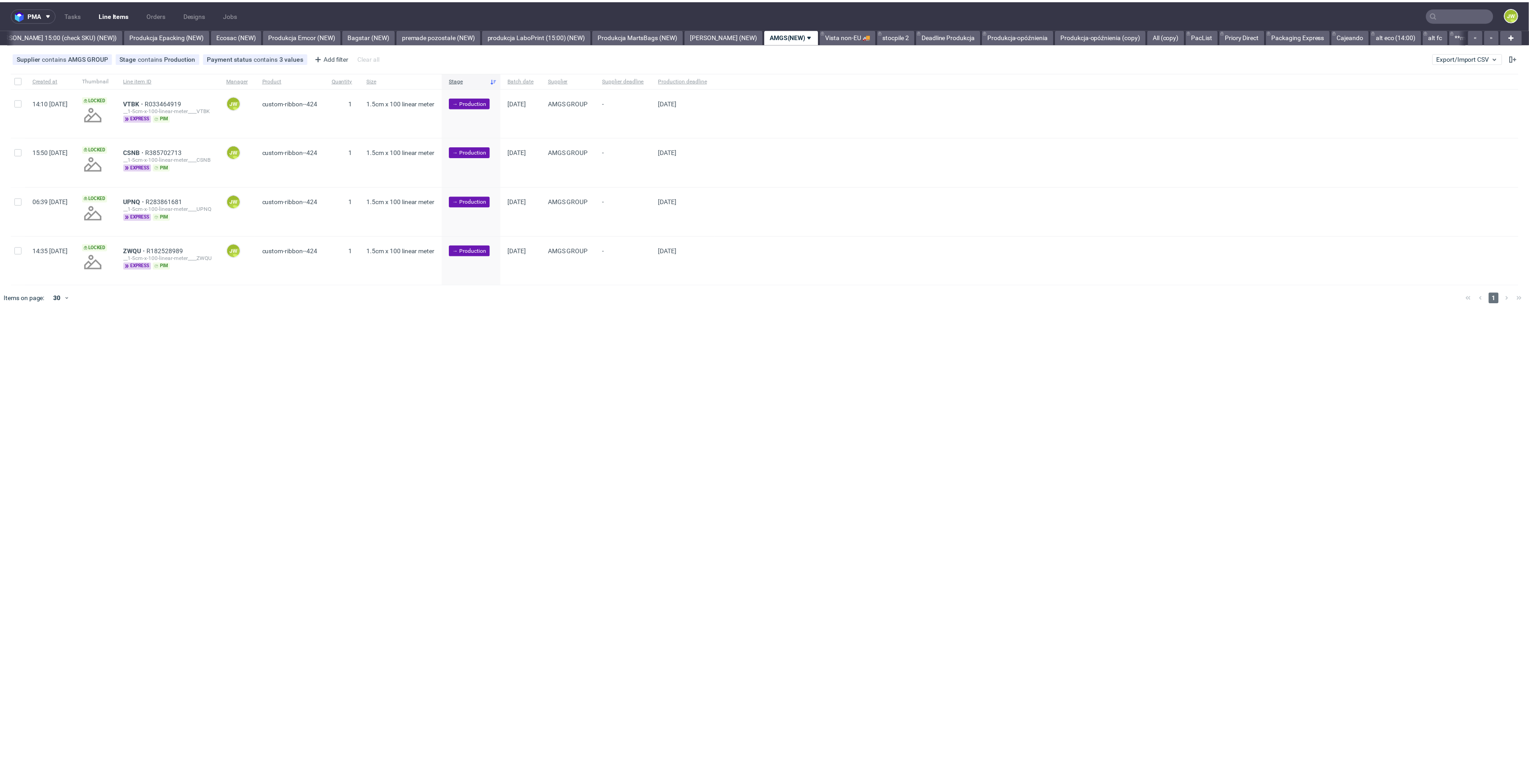
scroll to position [0, 1738]
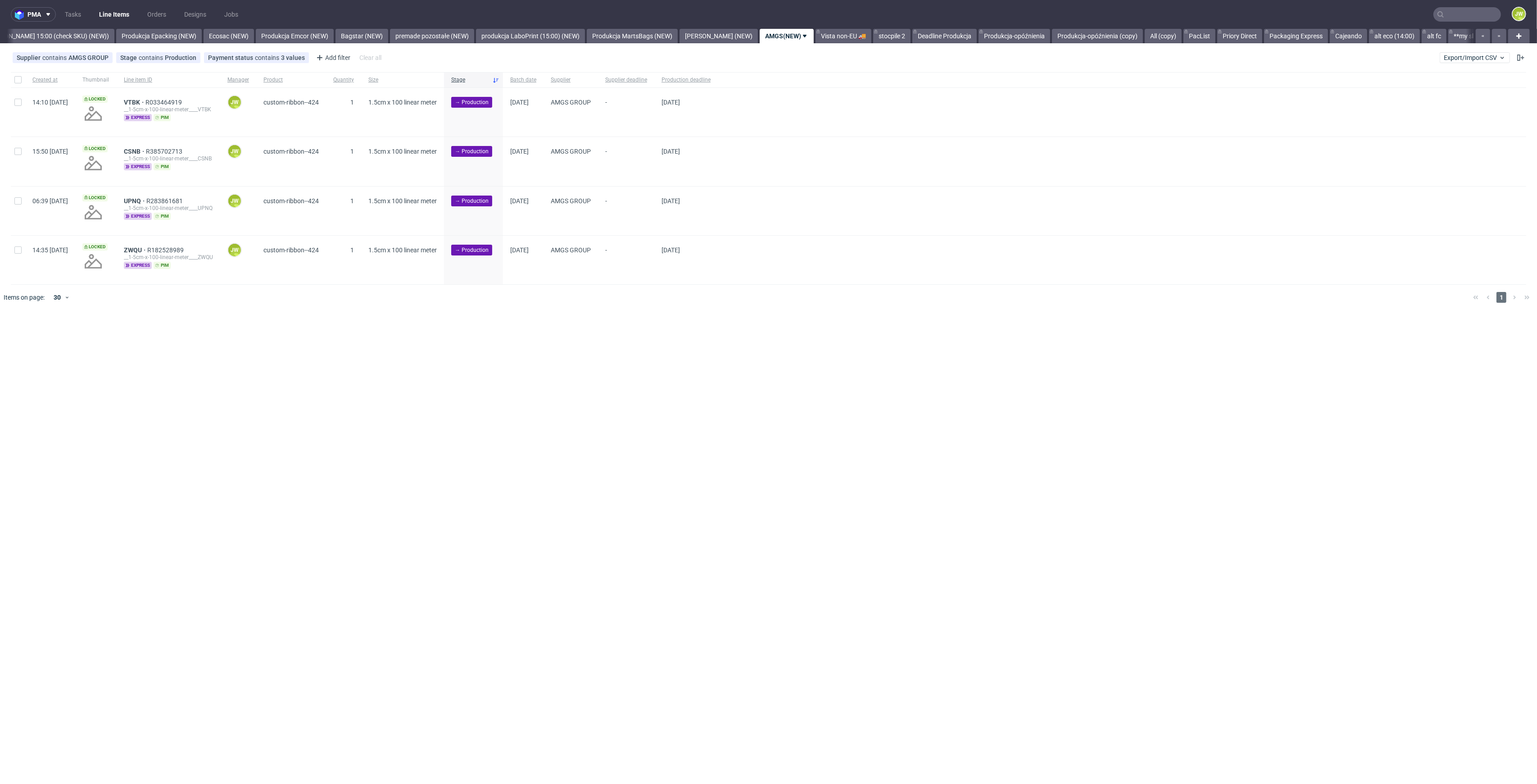
click at [13, 81] on div at bounding box center [18, 79] width 15 height 16
checkbox input "true"
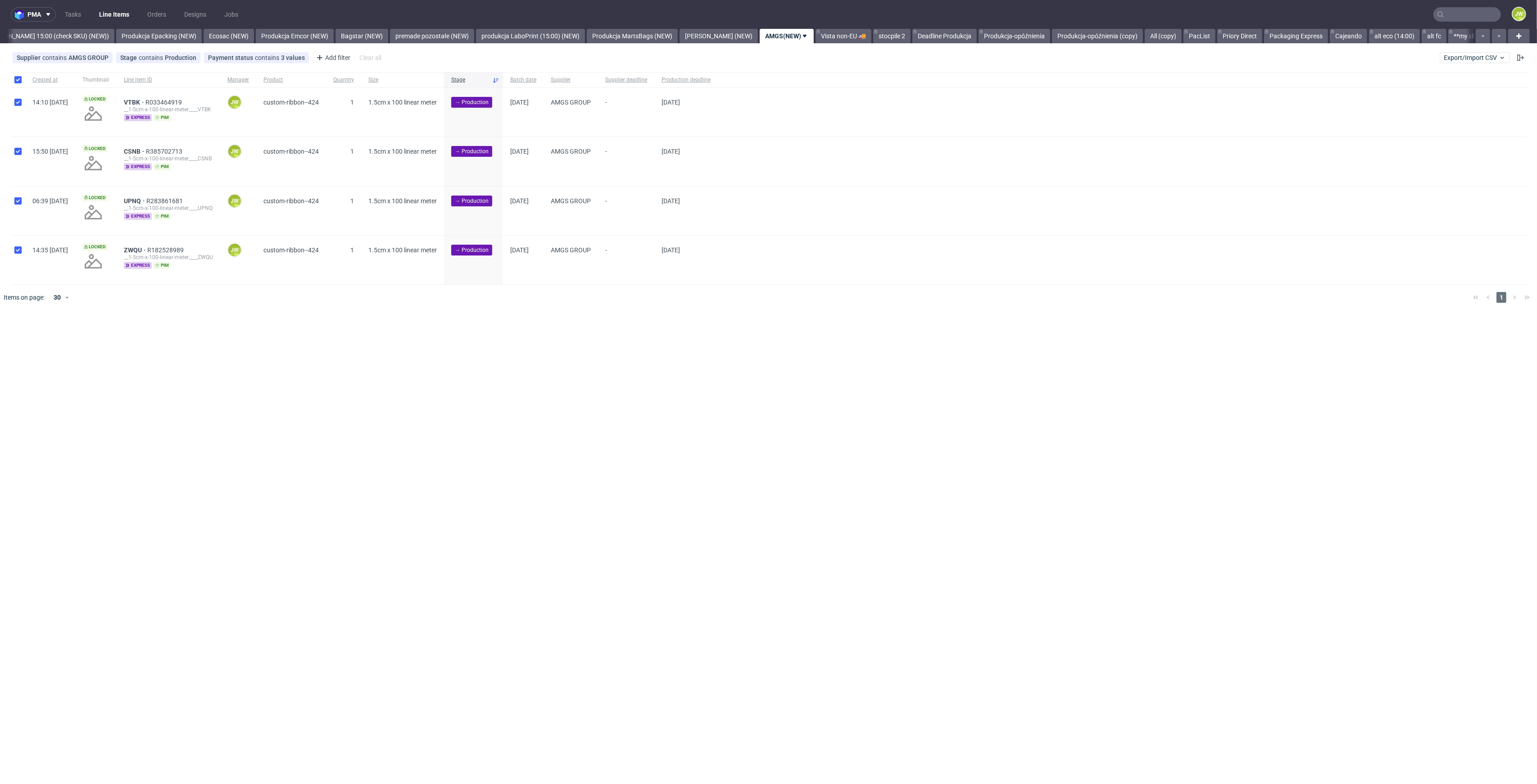
checkbox input "true"
click at [212, 340] on span "Change prod. deadline" at bounding box center [234, 338] width 64 height 9
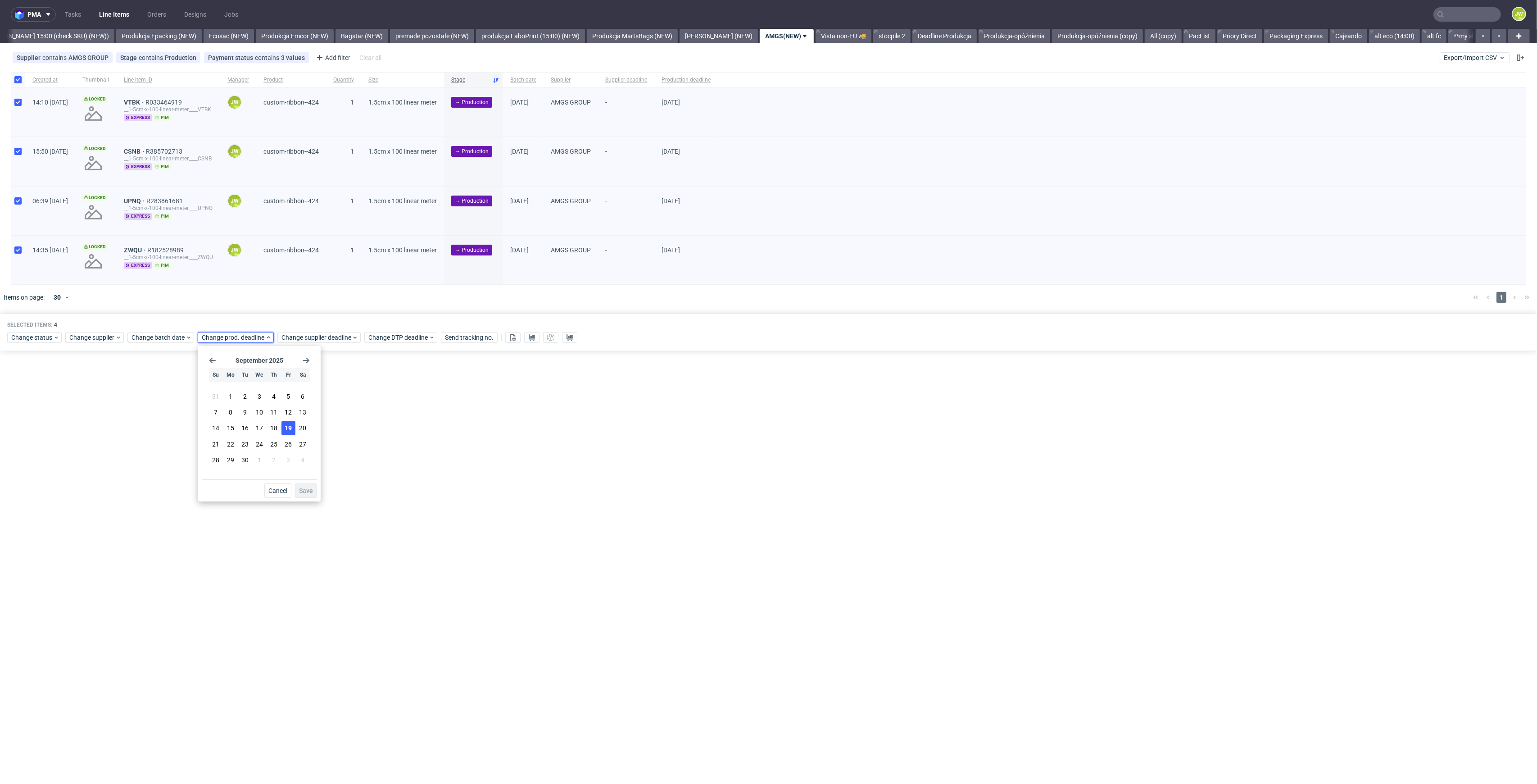
click at [284, 427] on button "19" at bounding box center [288, 428] width 14 height 15
click at [283, 444] on button "26" at bounding box center [288, 444] width 14 height 15
click at [302, 490] on span "Save" at bounding box center [306, 490] width 14 height 6
click at [288, 342] on span "Change supplier deadline" at bounding box center [316, 338] width 70 height 9
click at [363, 445] on button "26" at bounding box center [368, 444] width 14 height 15
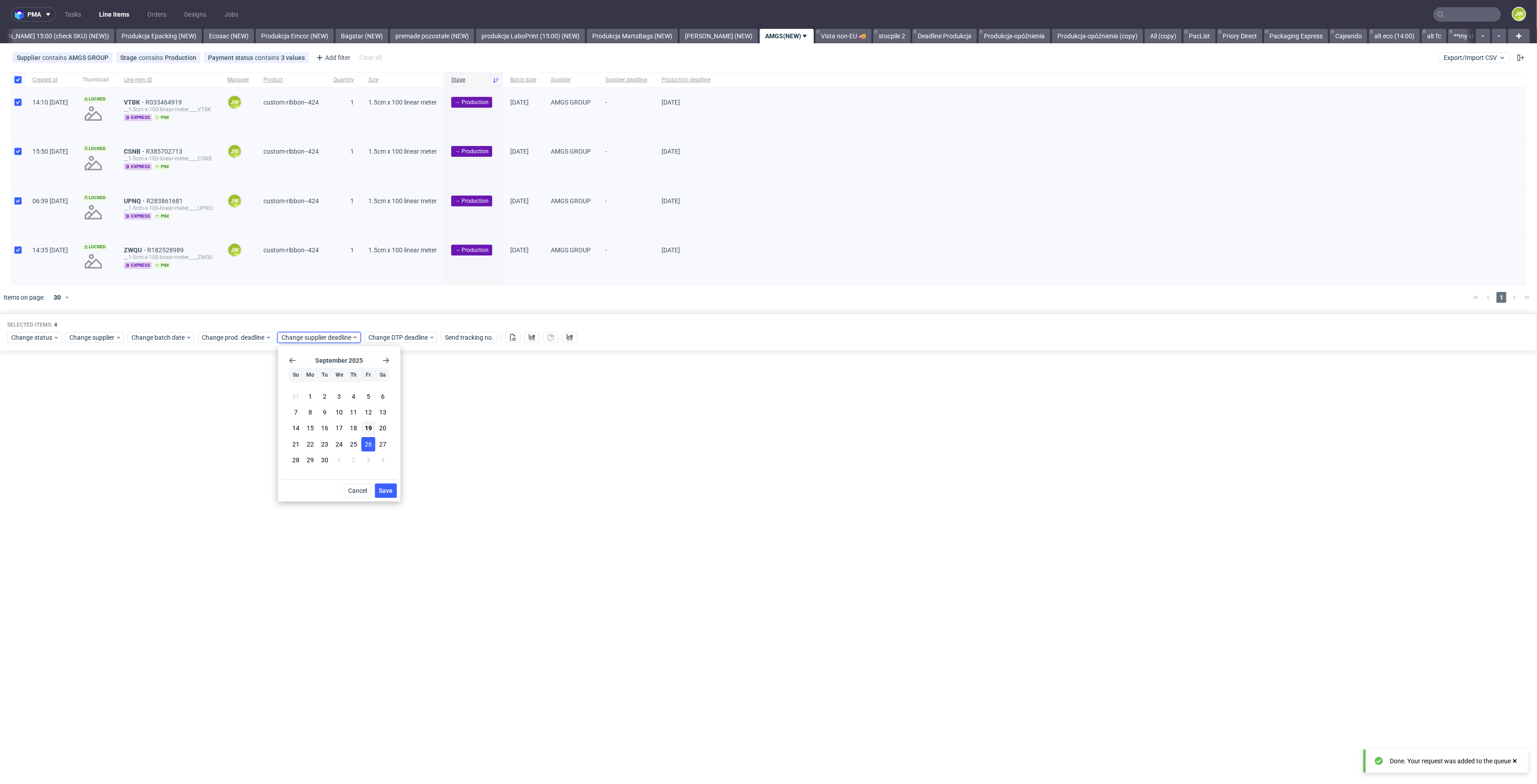
drag, startPoint x: 381, startPoint y: 486, endPoint x: 369, endPoint y: 478, distance: 14.4
click at [382, 486] on button "Save" at bounding box center [386, 491] width 22 height 15
click at [241, 332] on div "Change status Change supplier Change batch date Change prod. deadline Change su…" at bounding box center [768, 337] width 1523 height 13
click at [220, 340] on span "Change prod. deadline" at bounding box center [234, 338] width 64 height 9
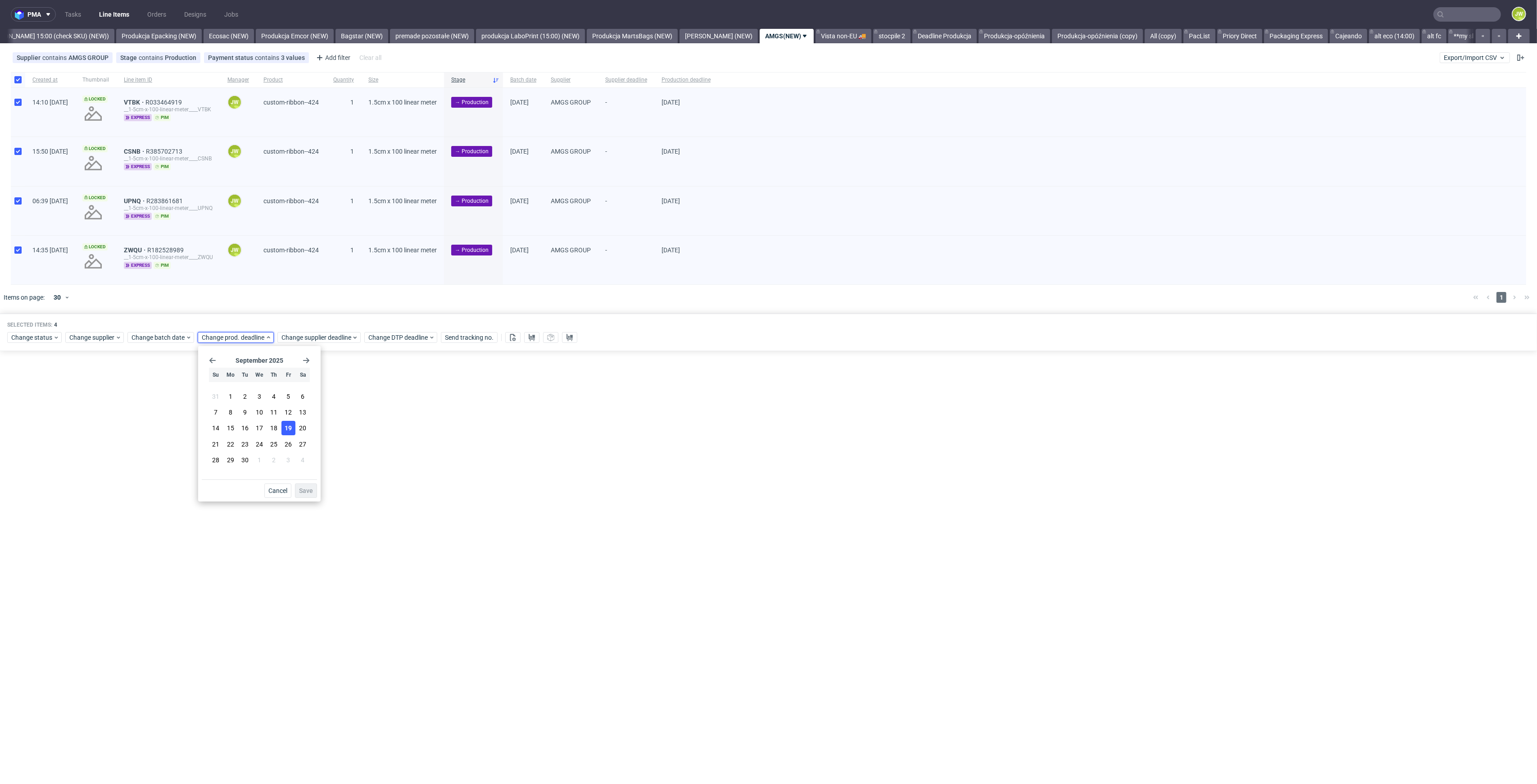
click at [287, 429] on span "19" at bounding box center [288, 428] width 7 height 9
click at [308, 488] on span "Save" at bounding box center [306, 490] width 14 height 6
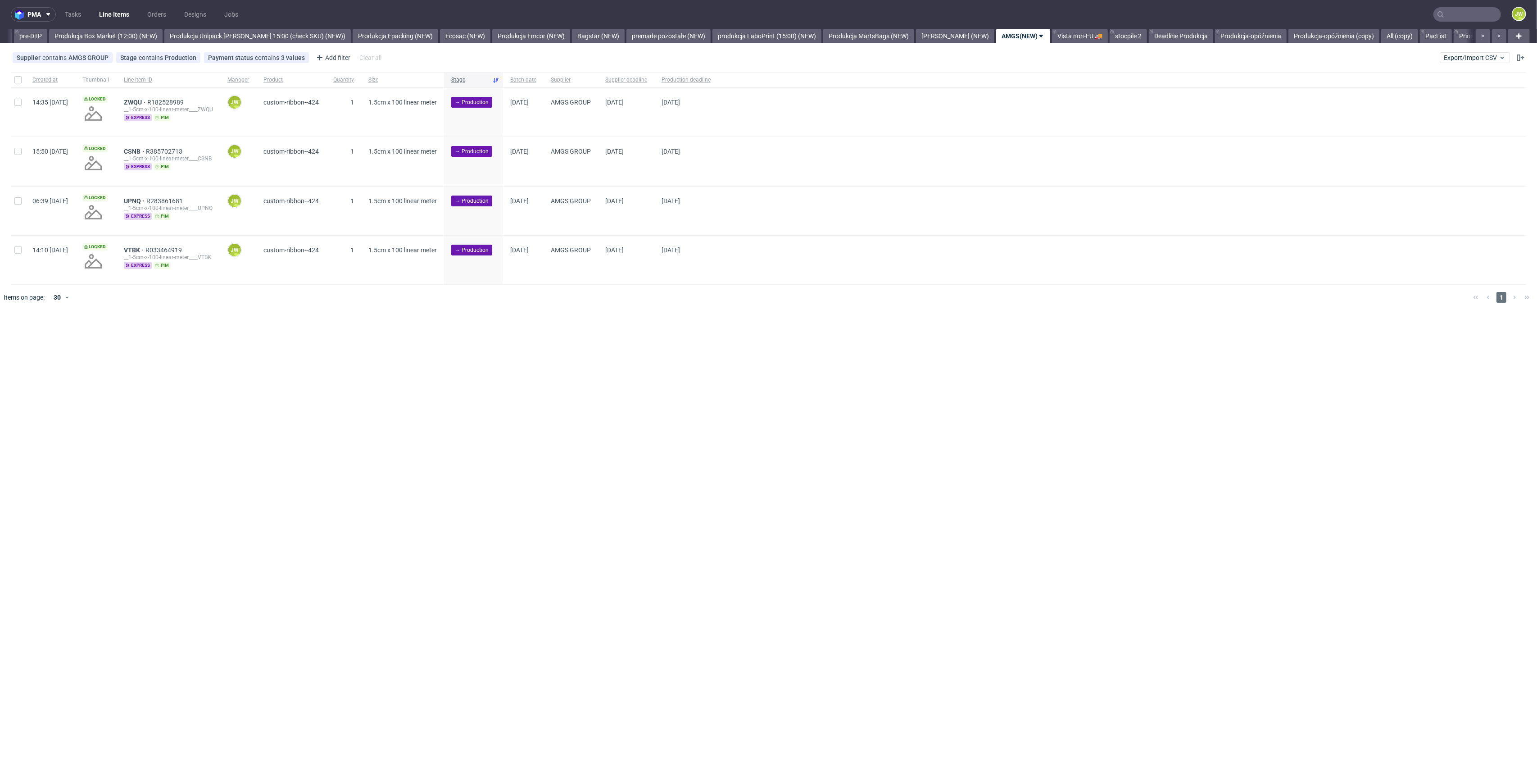
scroll to position [0, 1600]
click at [13, 81] on div at bounding box center [18, 79] width 15 height 16
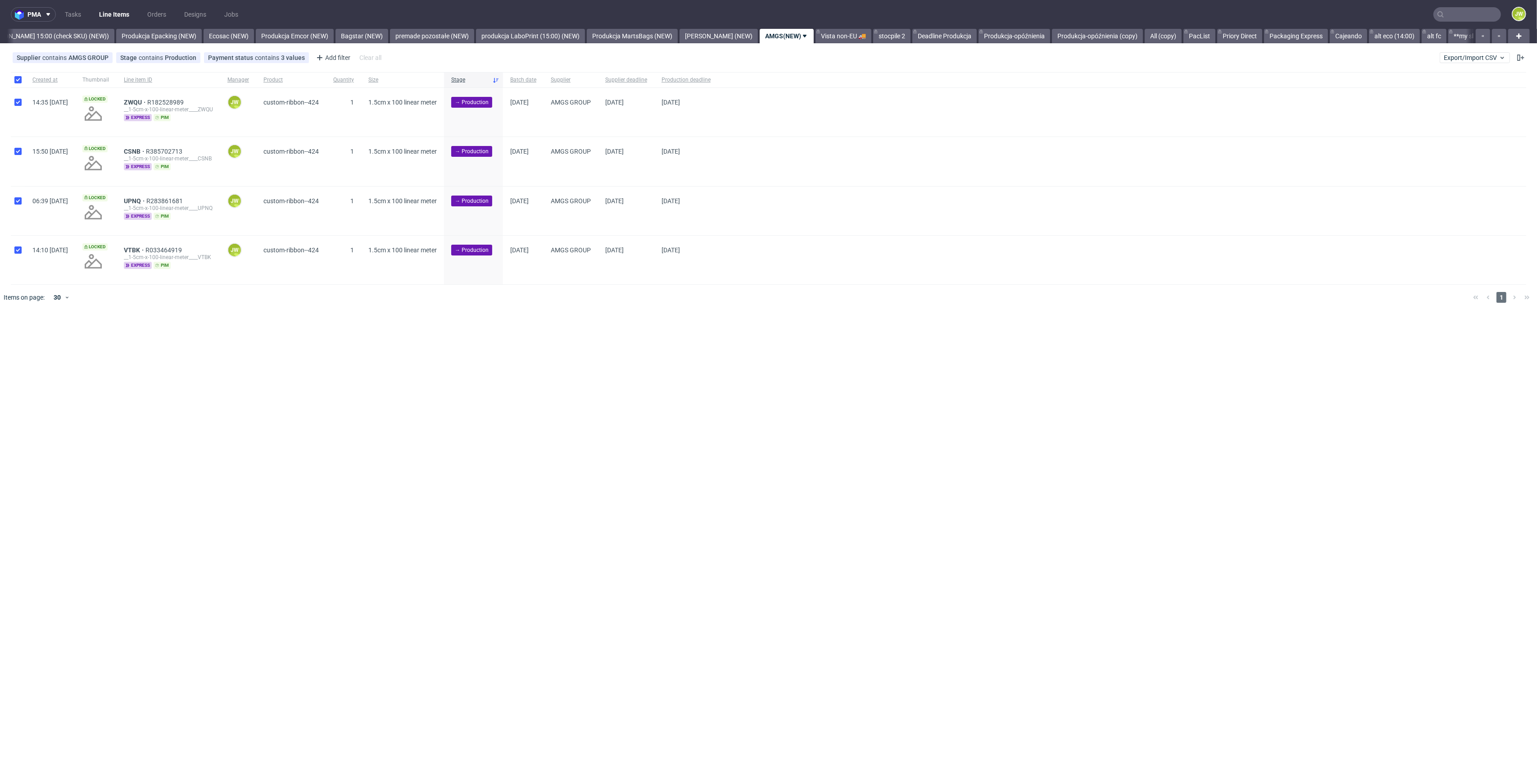
checkbox input "true"
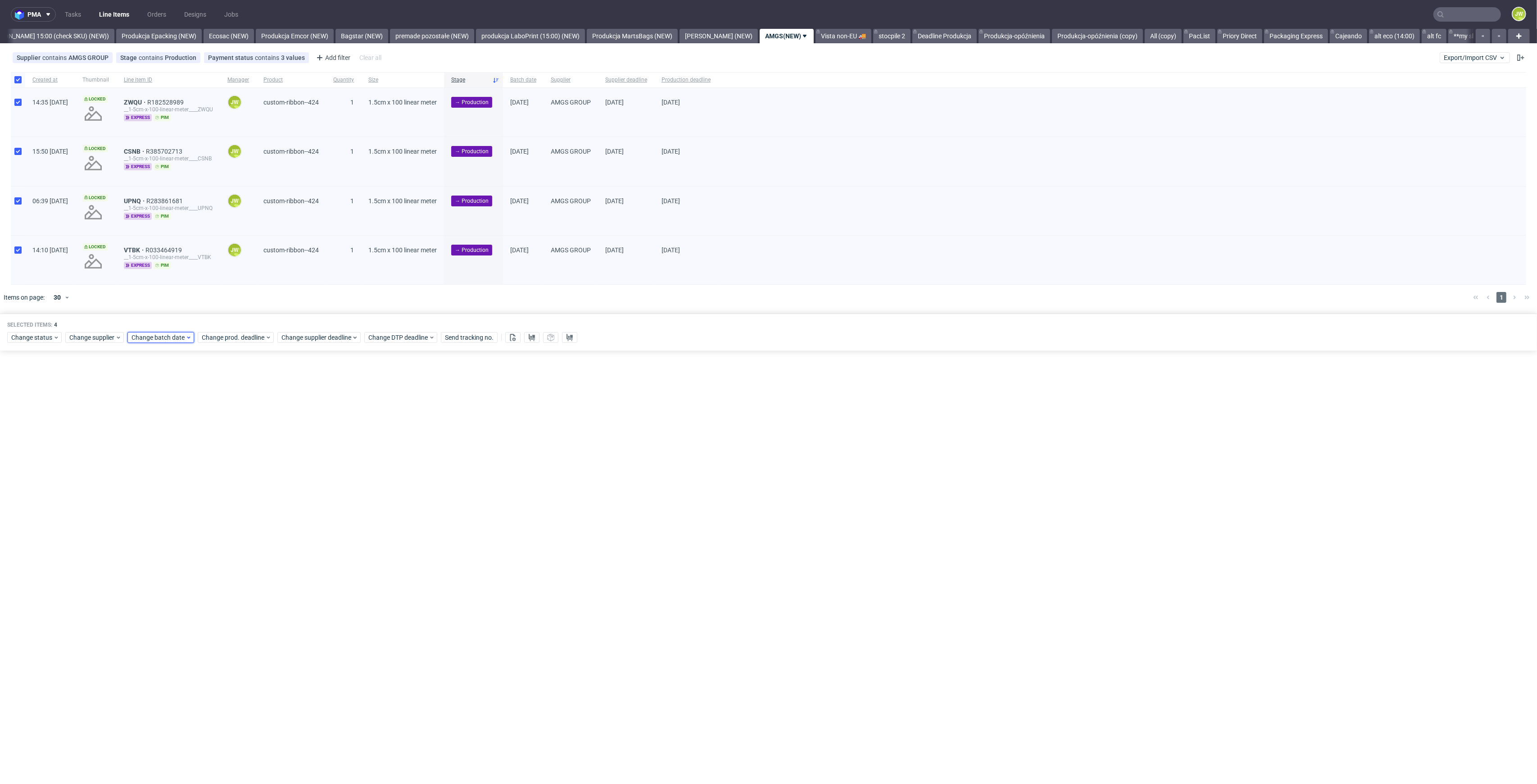
click at [158, 341] on span "Change batch date" at bounding box center [158, 338] width 54 height 9
click at [220, 427] on span "19" at bounding box center [218, 428] width 7 height 9
click at [235, 497] on button "Save" at bounding box center [235, 491] width 22 height 15
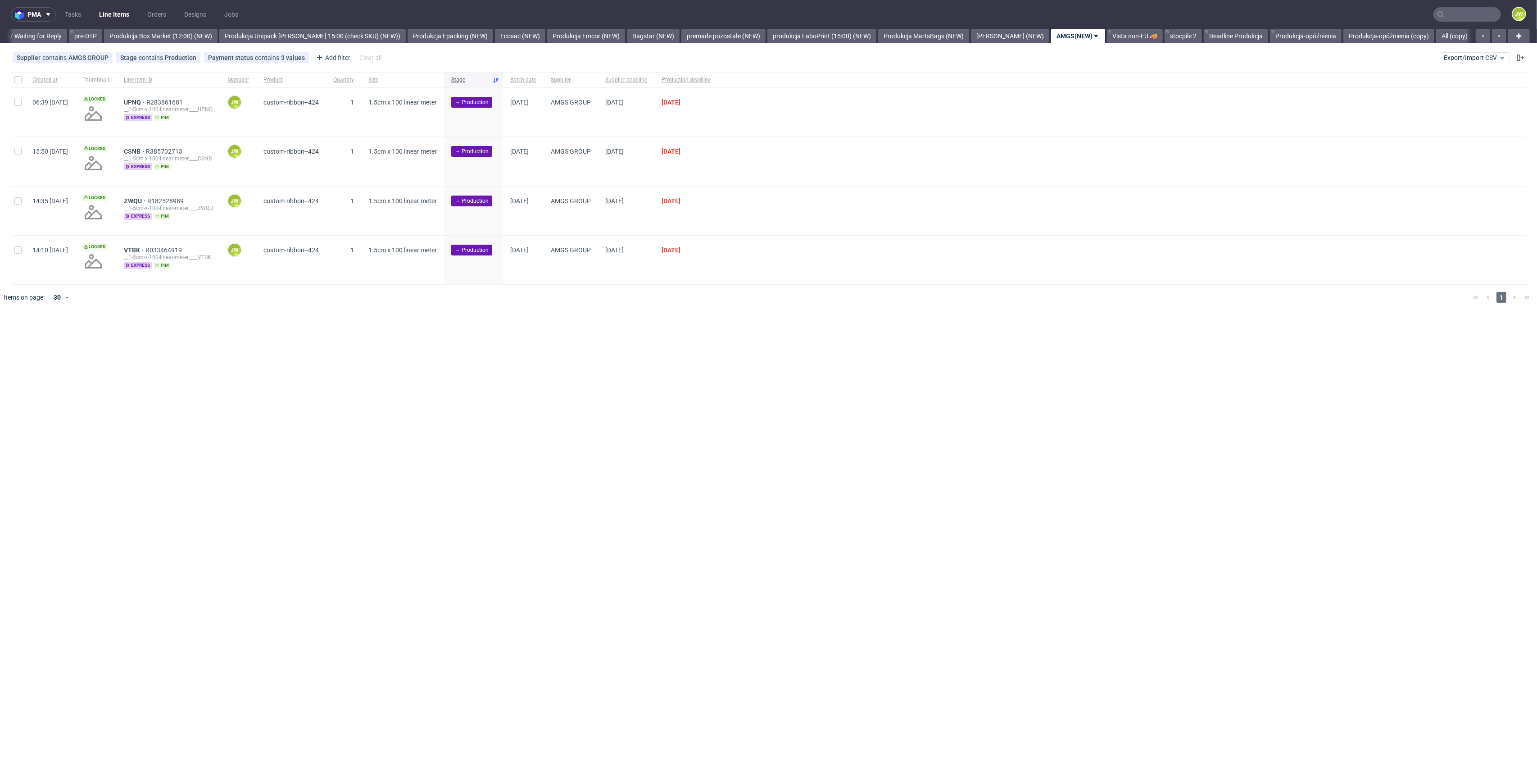
scroll to position [0, 1615]
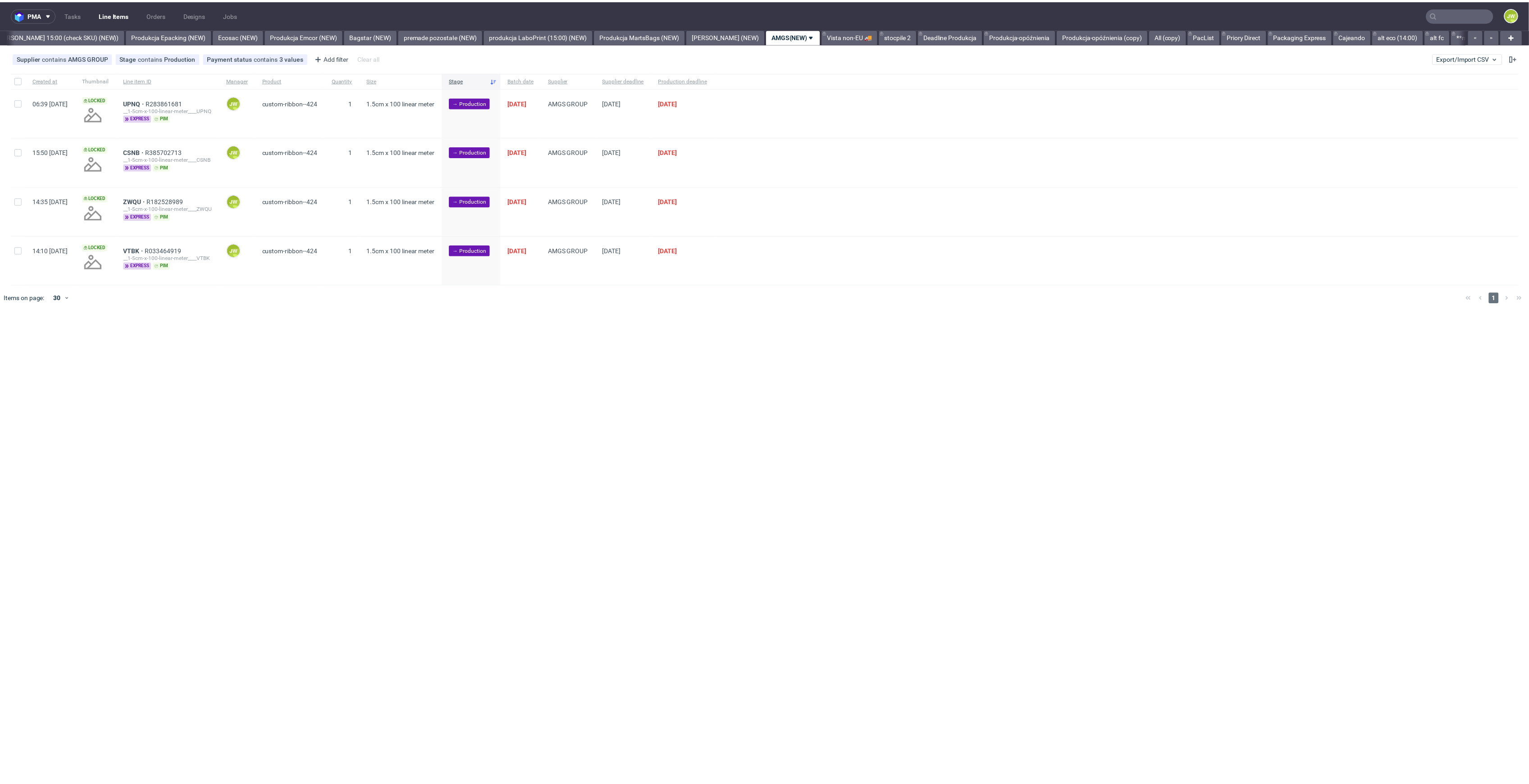
scroll to position [0, 1738]
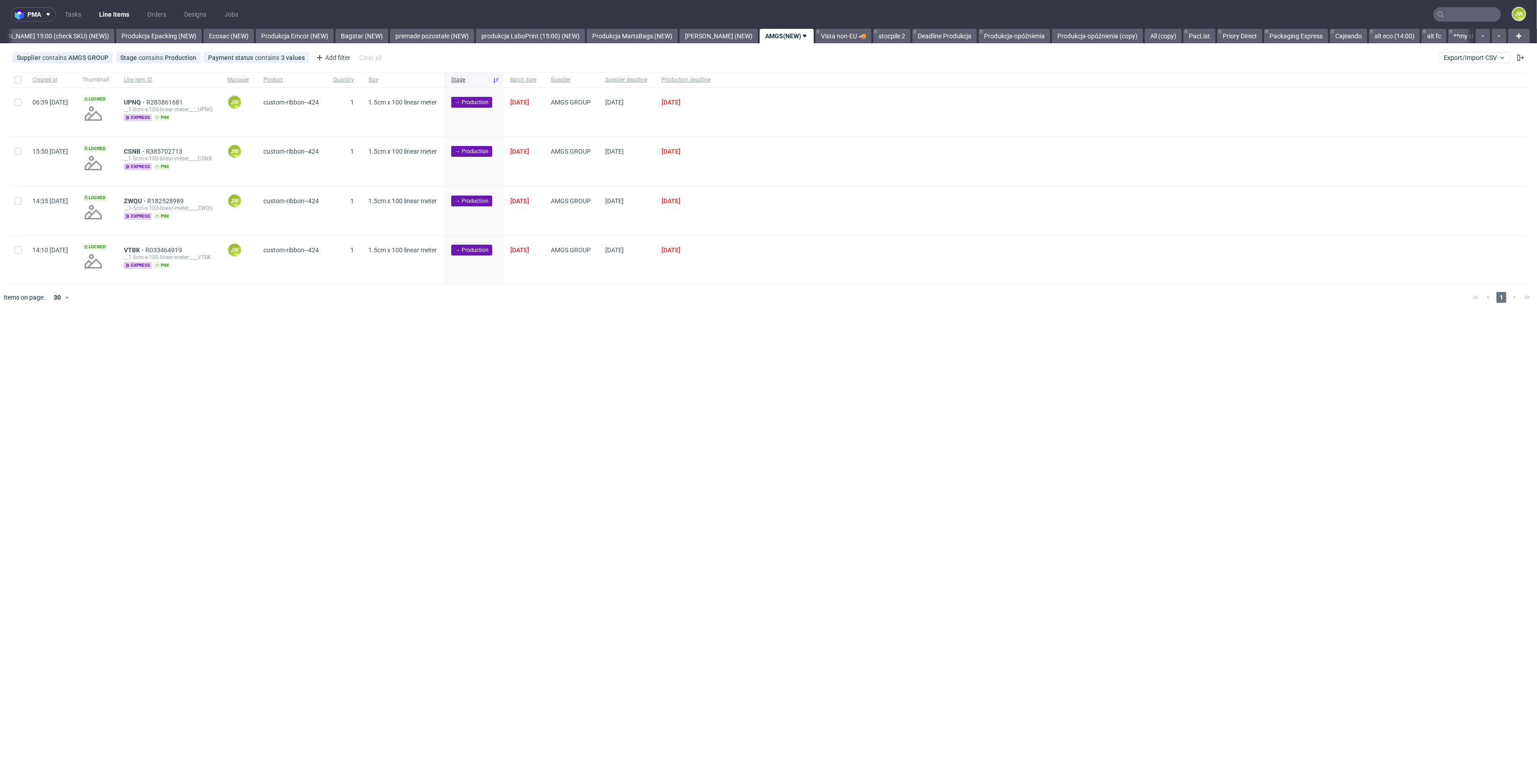
click at [22, 86] on div at bounding box center [18, 79] width 15 height 16
checkbox input "true"
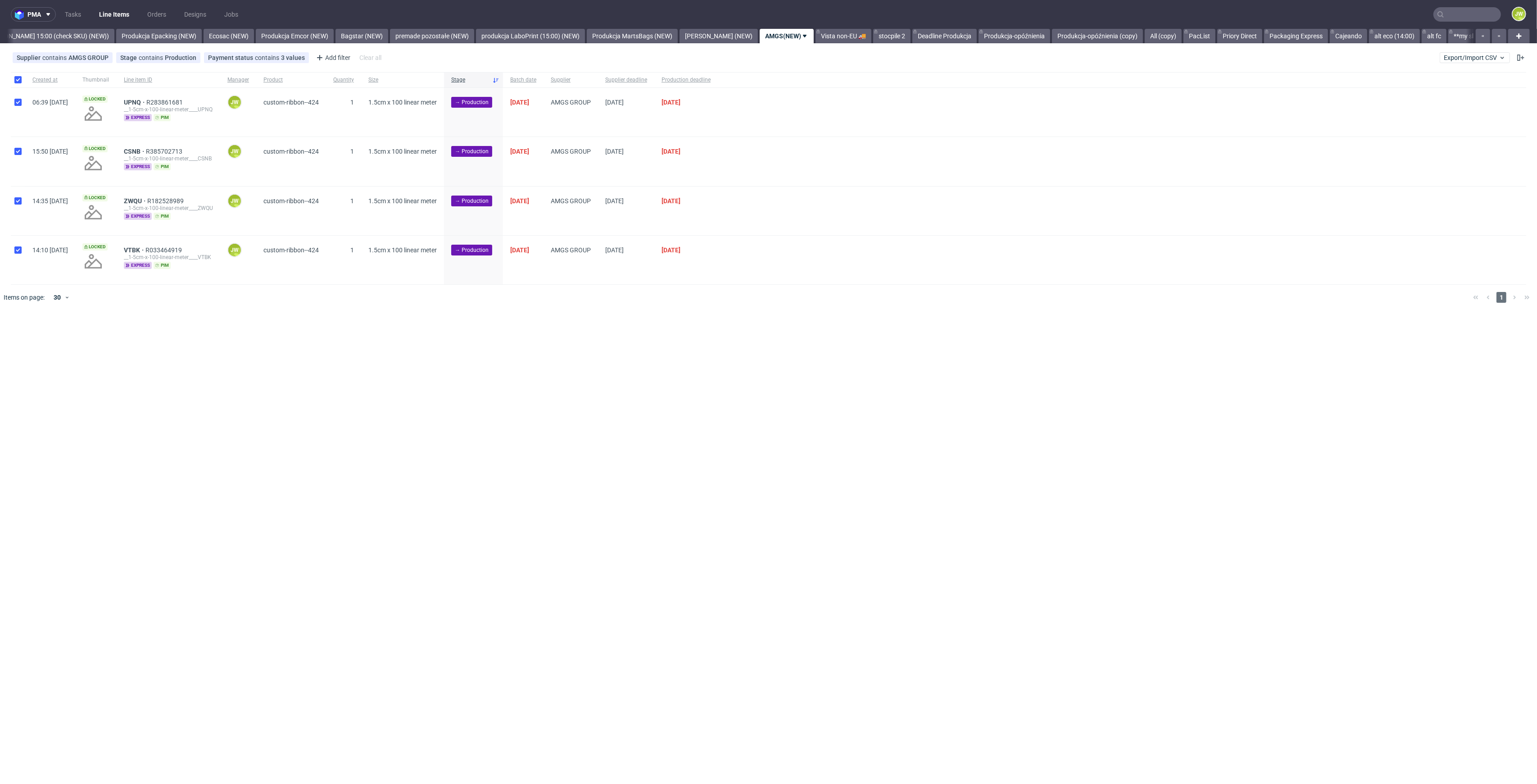
checkbox input "true"
click at [259, 338] on span "Change prod. deadline" at bounding box center [234, 338] width 64 height 9
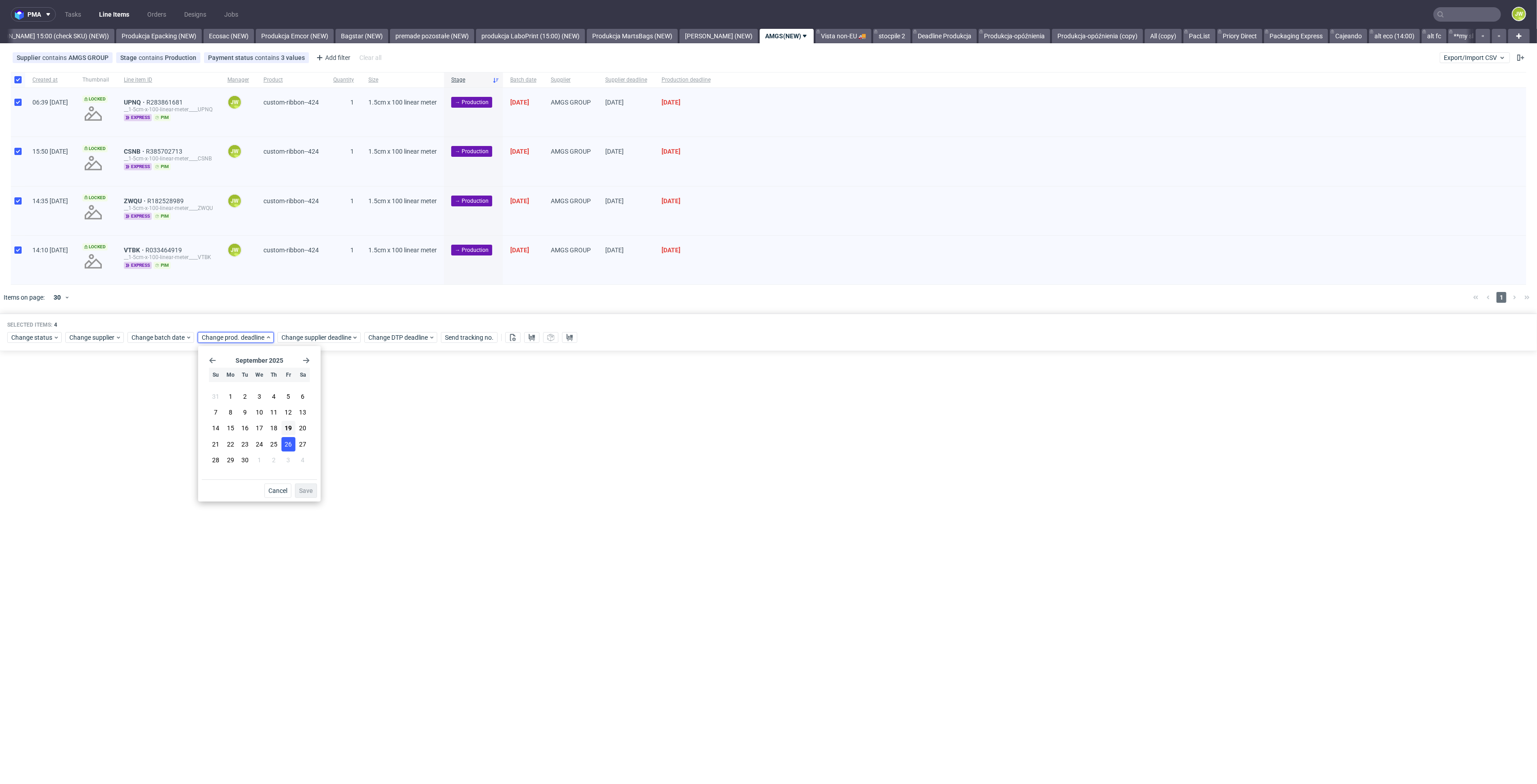
click at [288, 442] on span "26" at bounding box center [288, 444] width 7 height 9
click at [306, 492] on span "Save" at bounding box center [306, 490] width 14 height 6
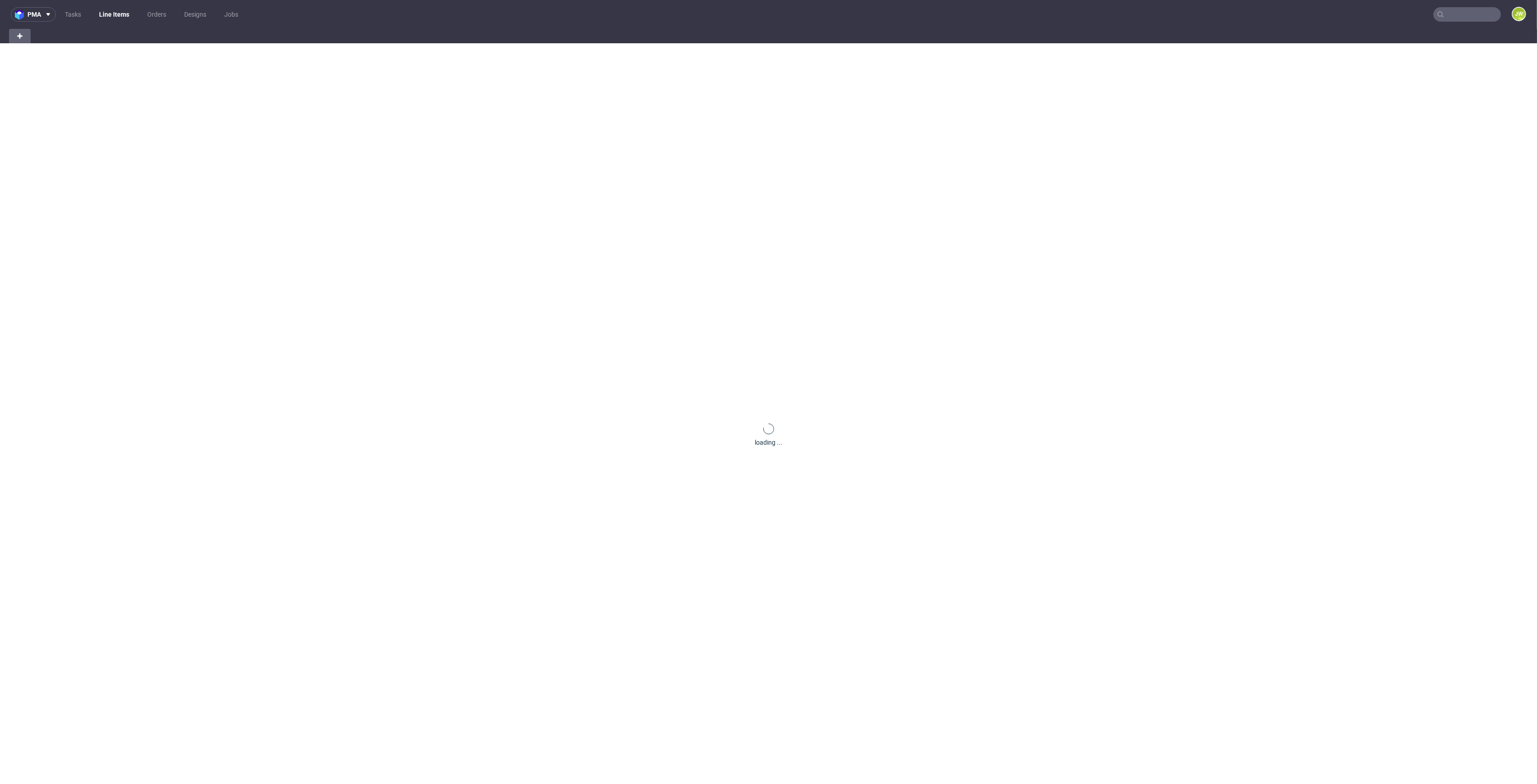
scroll to position [0, 44]
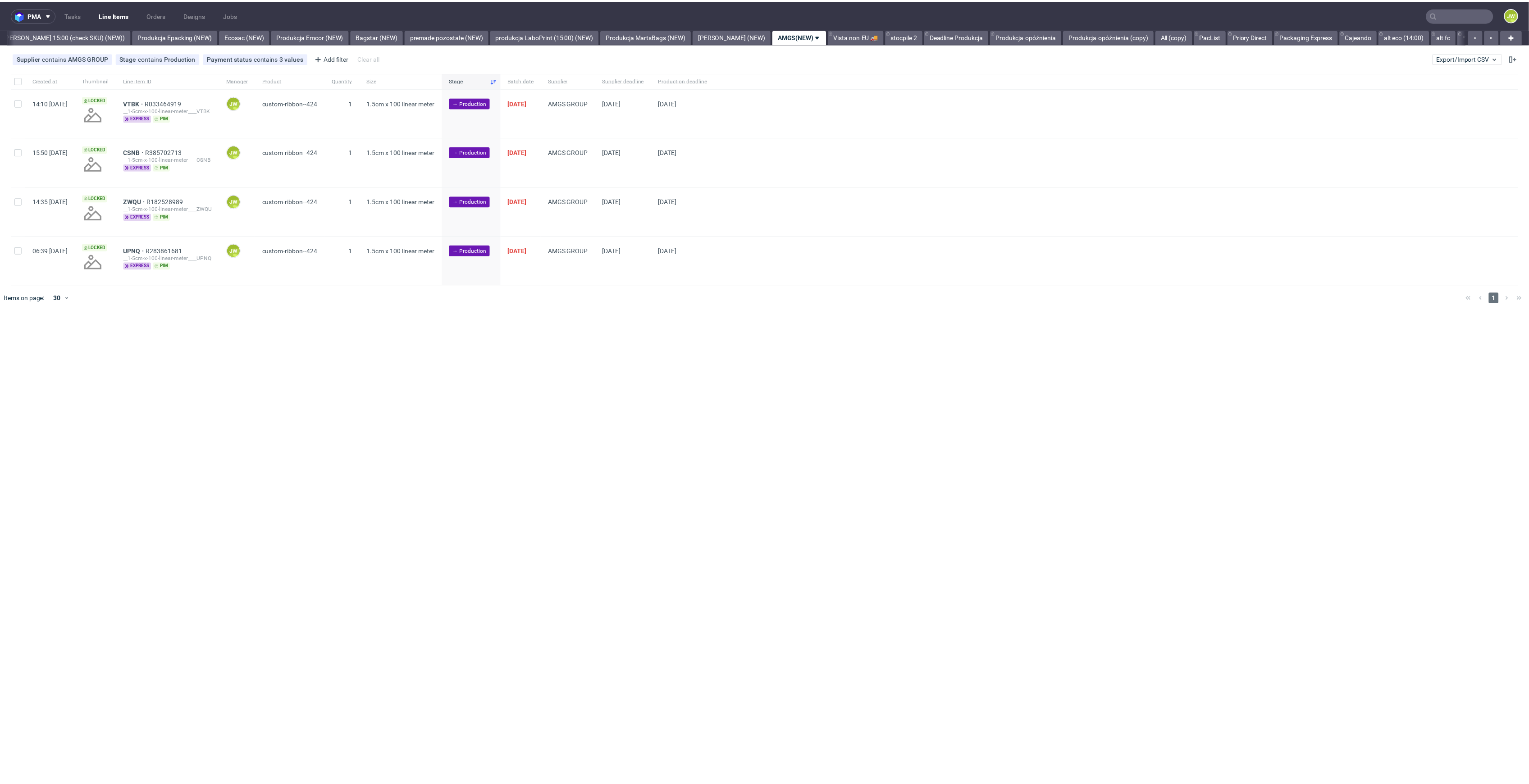
scroll to position [0, 1738]
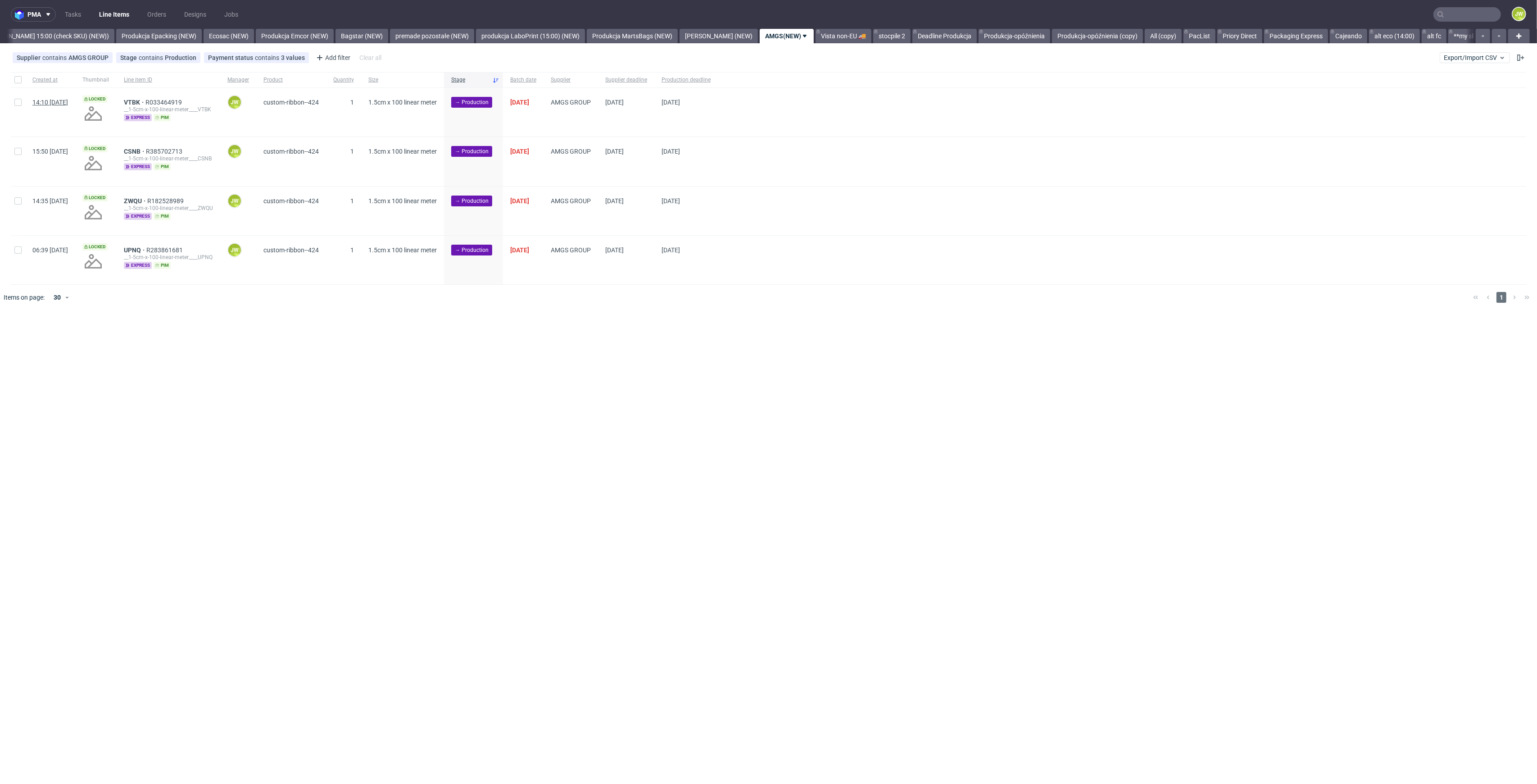
drag, startPoint x: 15, startPoint y: 84, endPoint x: 33, endPoint y: 100, distance: 24.1
click at [15, 84] on div at bounding box center [18, 79] width 15 height 16
checkbox input "true"
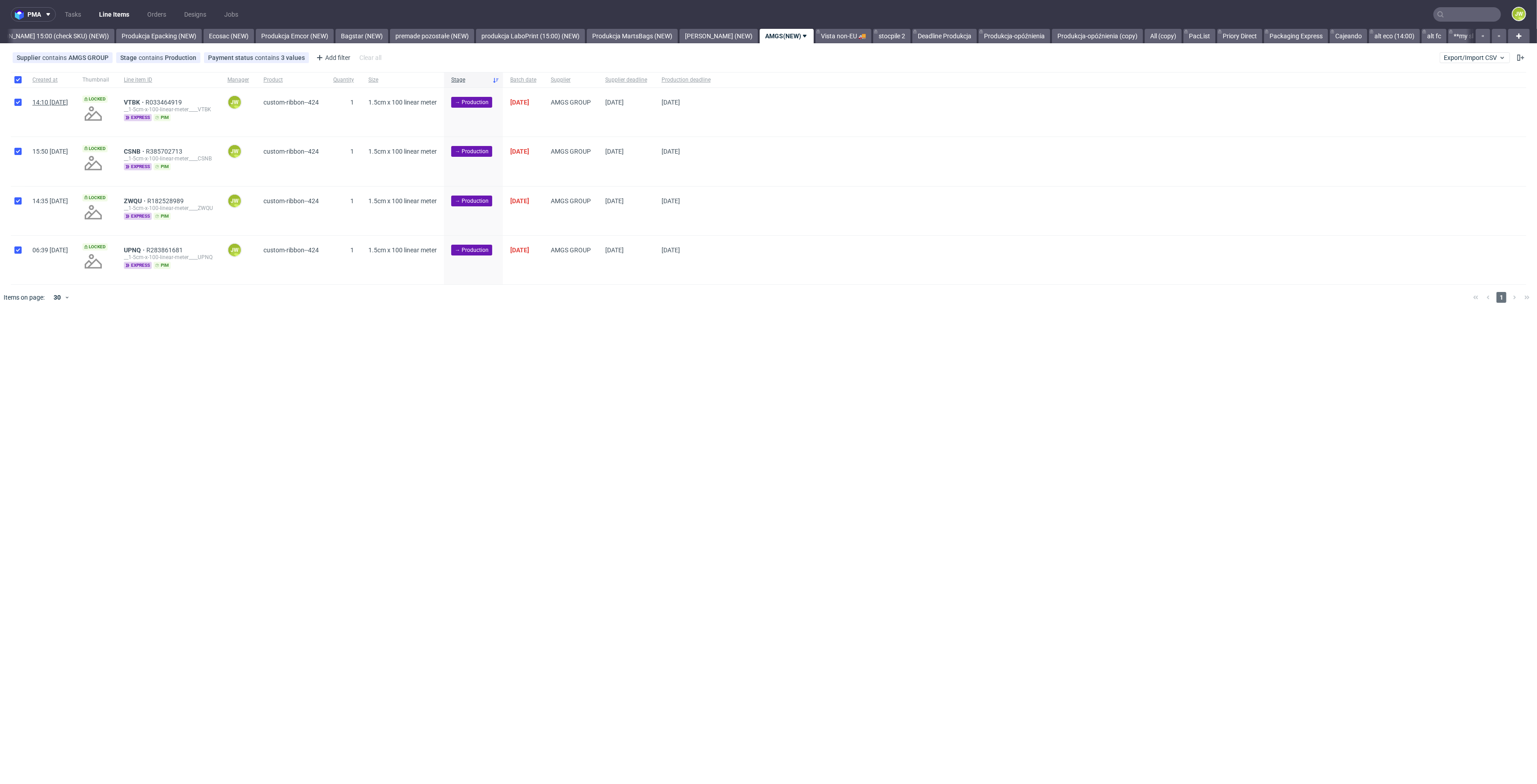
checkbox input "true"
click at [517, 343] on button at bounding box center [513, 338] width 16 height 11
click at [532, 340] on icon at bounding box center [532, 338] width 7 height 7
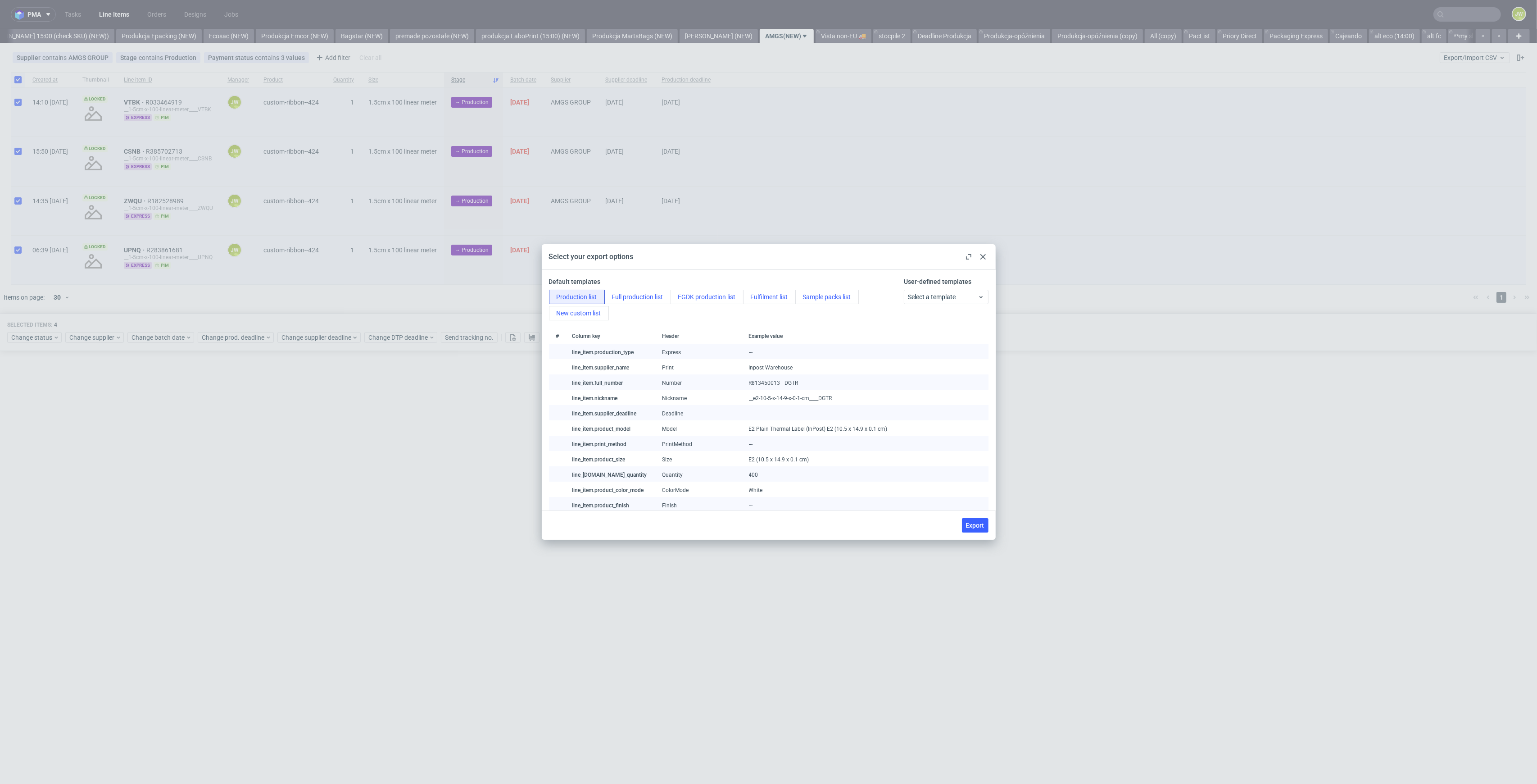
drag, startPoint x: 977, startPoint y: 527, endPoint x: 865, endPoint y: 643, distance: 161.2
click at [977, 527] on span "Export" at bounding box center [976, 525] width 18 height 6
checkbox input "false"
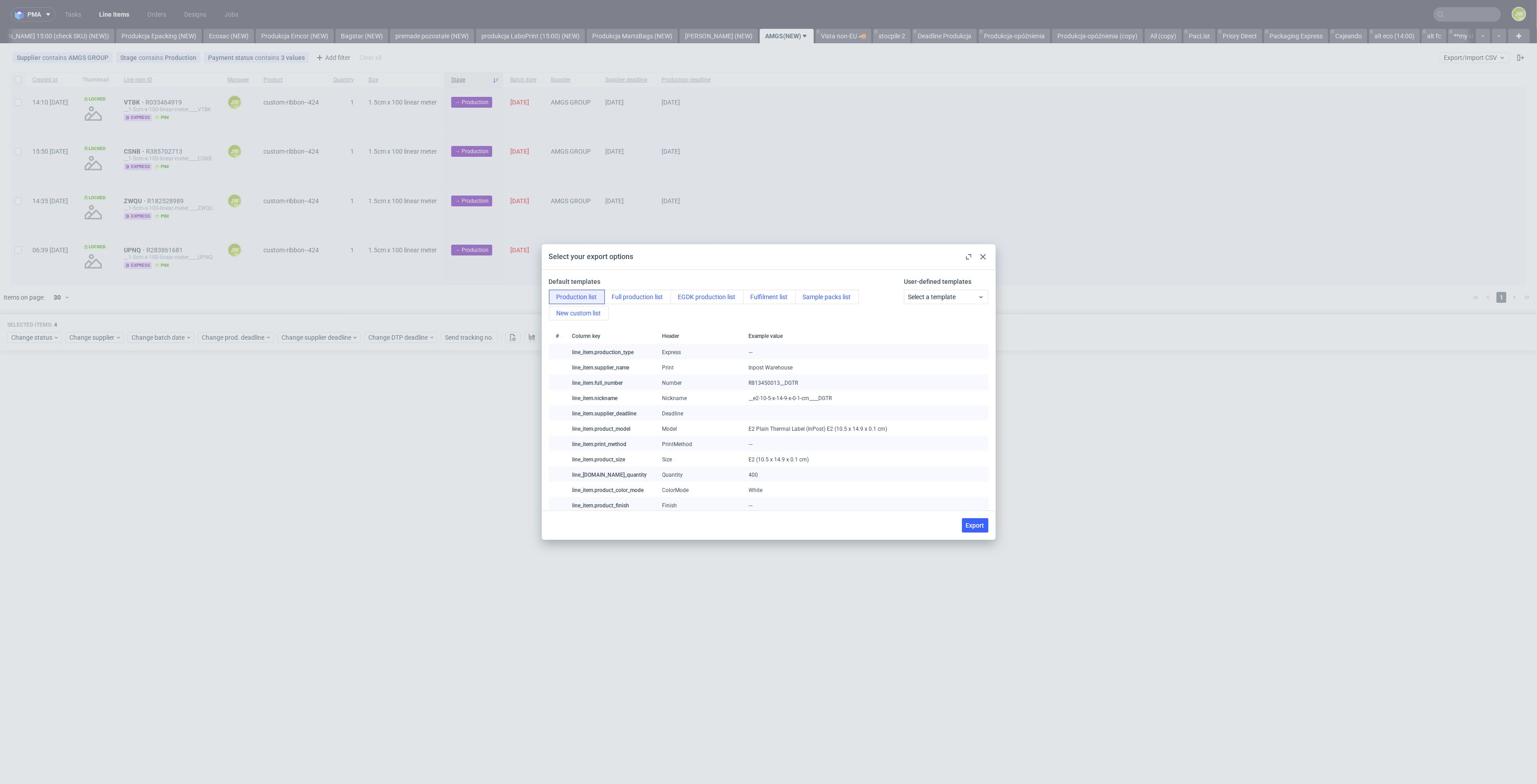
checkbox input "false"
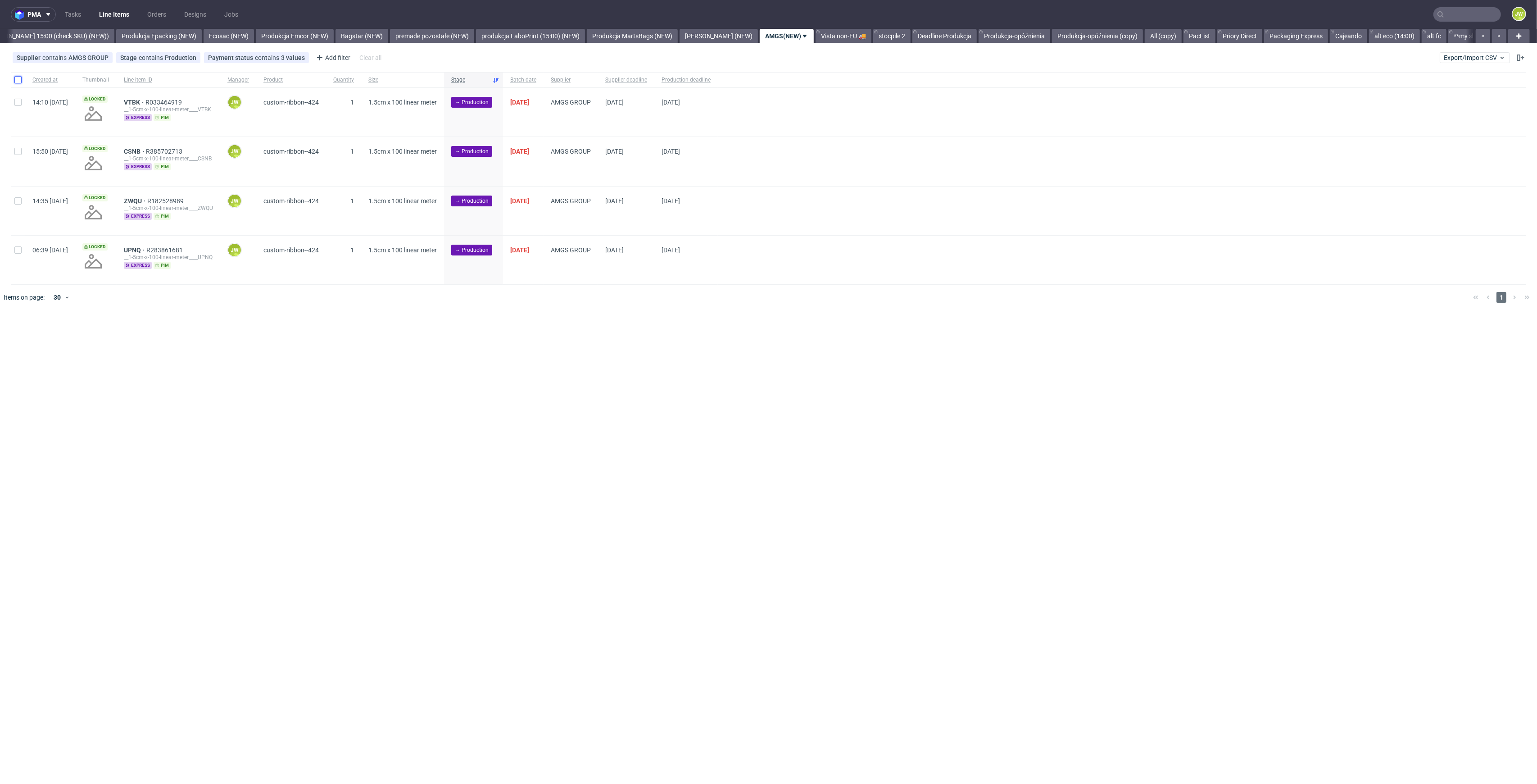
click at [15, 78] on input "checkbox" at bounding box center [18, 79] width 7 height 7
checkbox input "true"
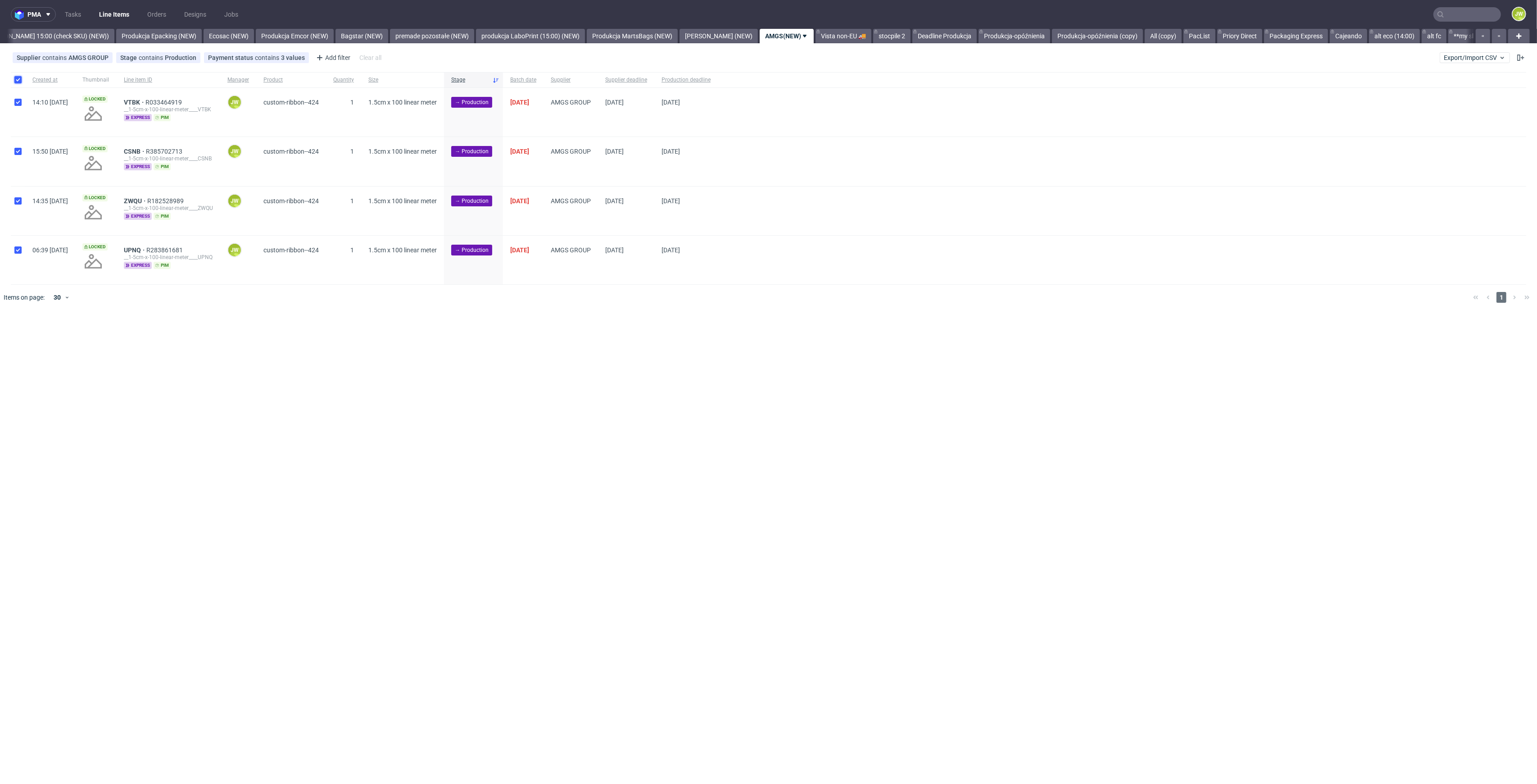
checkbox input "true"
click at [33, 340] on span "Change status" at bounding box center [32, 338] width 42 height 9
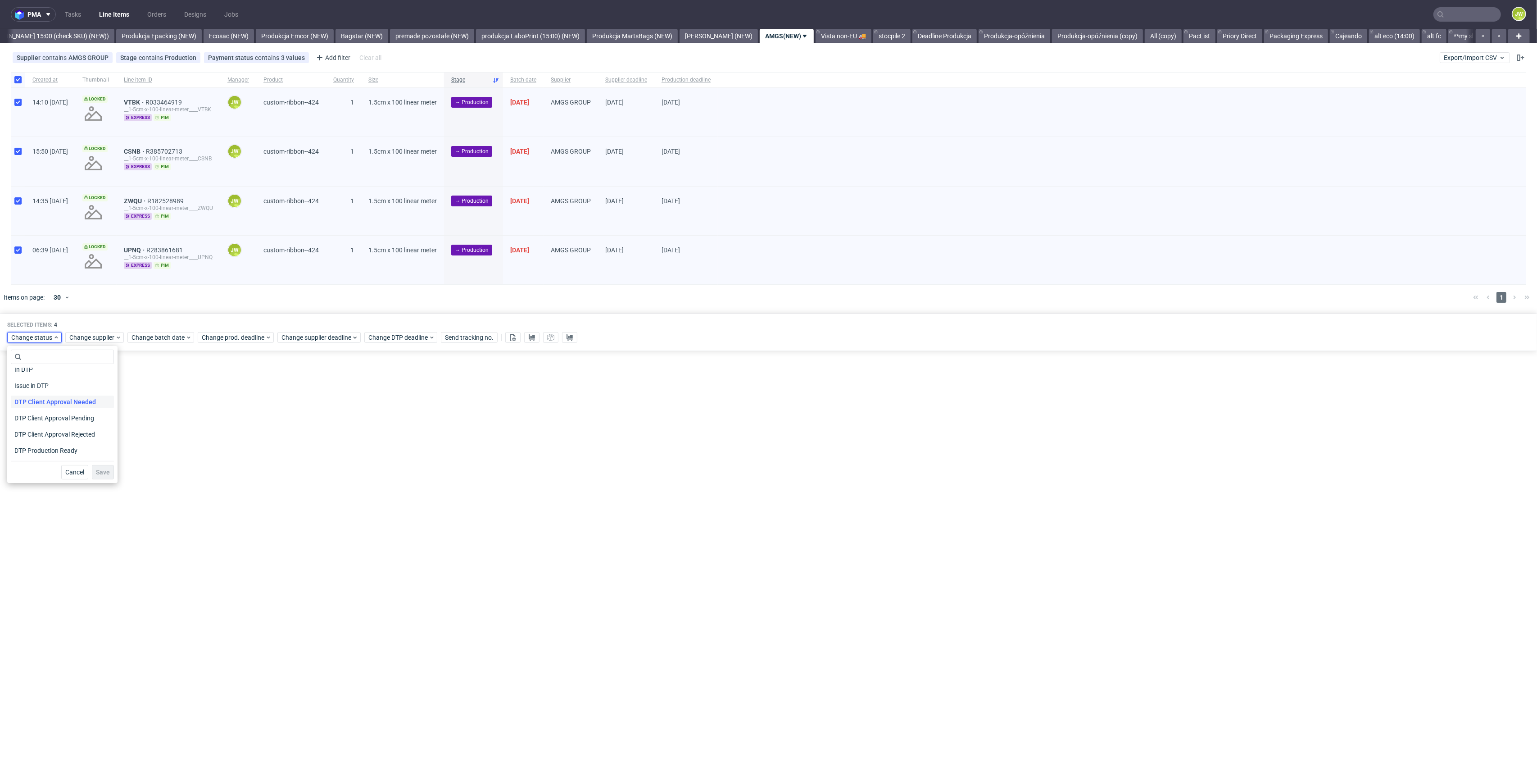
scroll to position [60, 0]
click at [31, 445] on span "In Production" at bounding box center [34, 445] width 46 height 13
click at [92, 472] on button "Save" at bounding box center [103, 472] width 22 height 15
click at [913, 35] on link "Deadline Produkcja" at bounding box center [945, 37] width 65 height 15
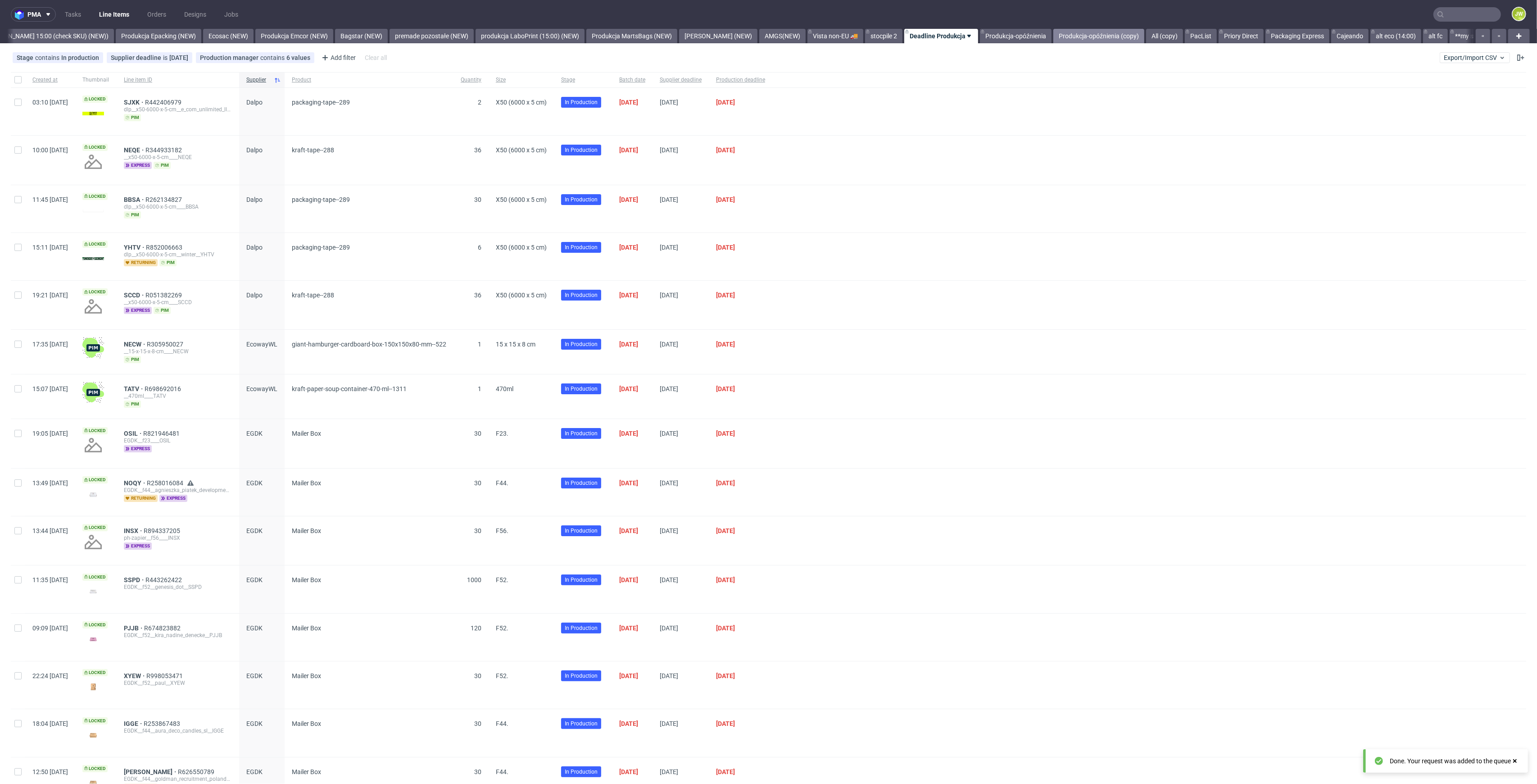
click at [1088, 38] on link "Produkcja-opóźnienia (copy)" at bounding box center [1099, 37] width 91 height 15
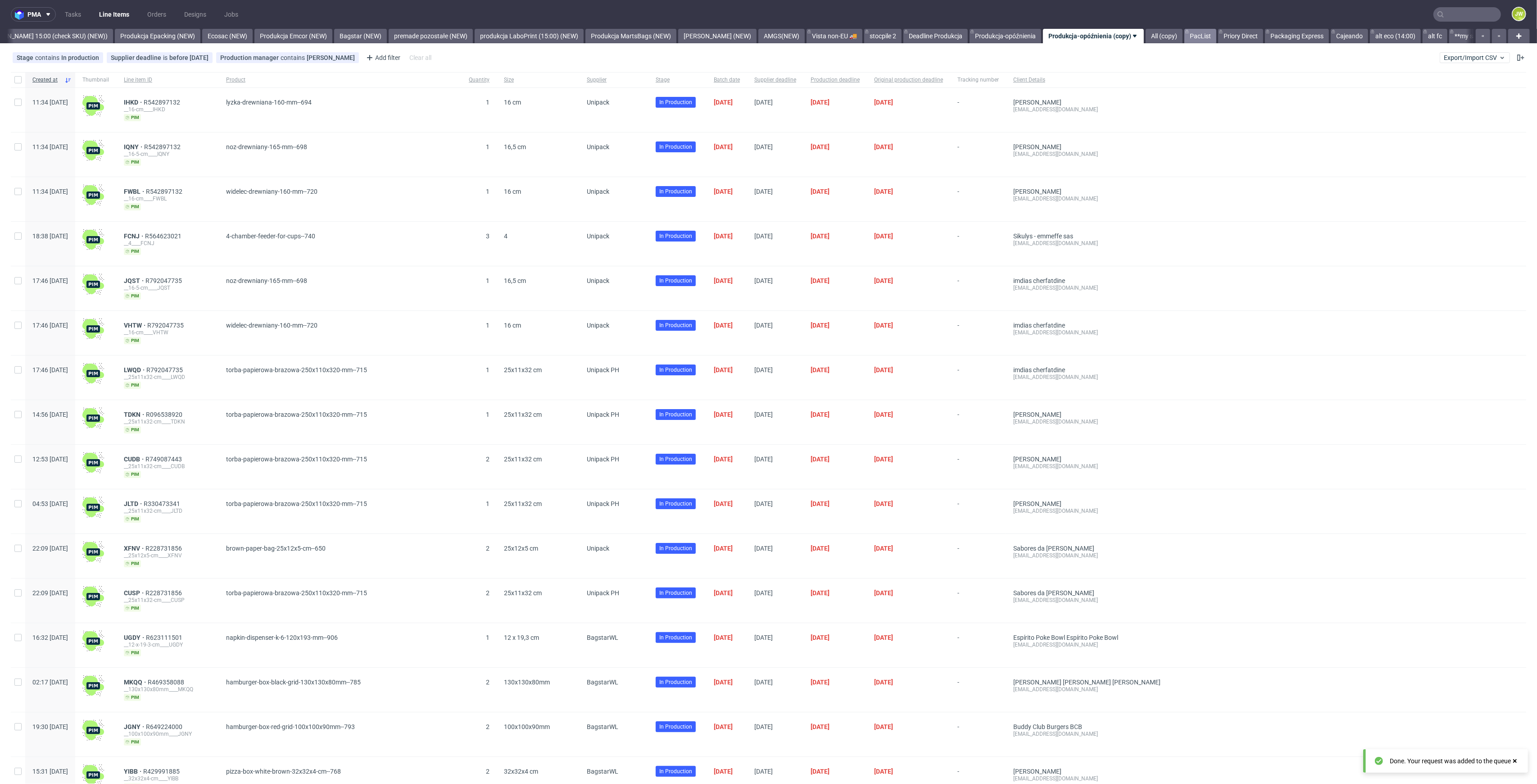
click at [1185, 33] on link "PacList" at bounding box center [1200, 37] width 32 height 15
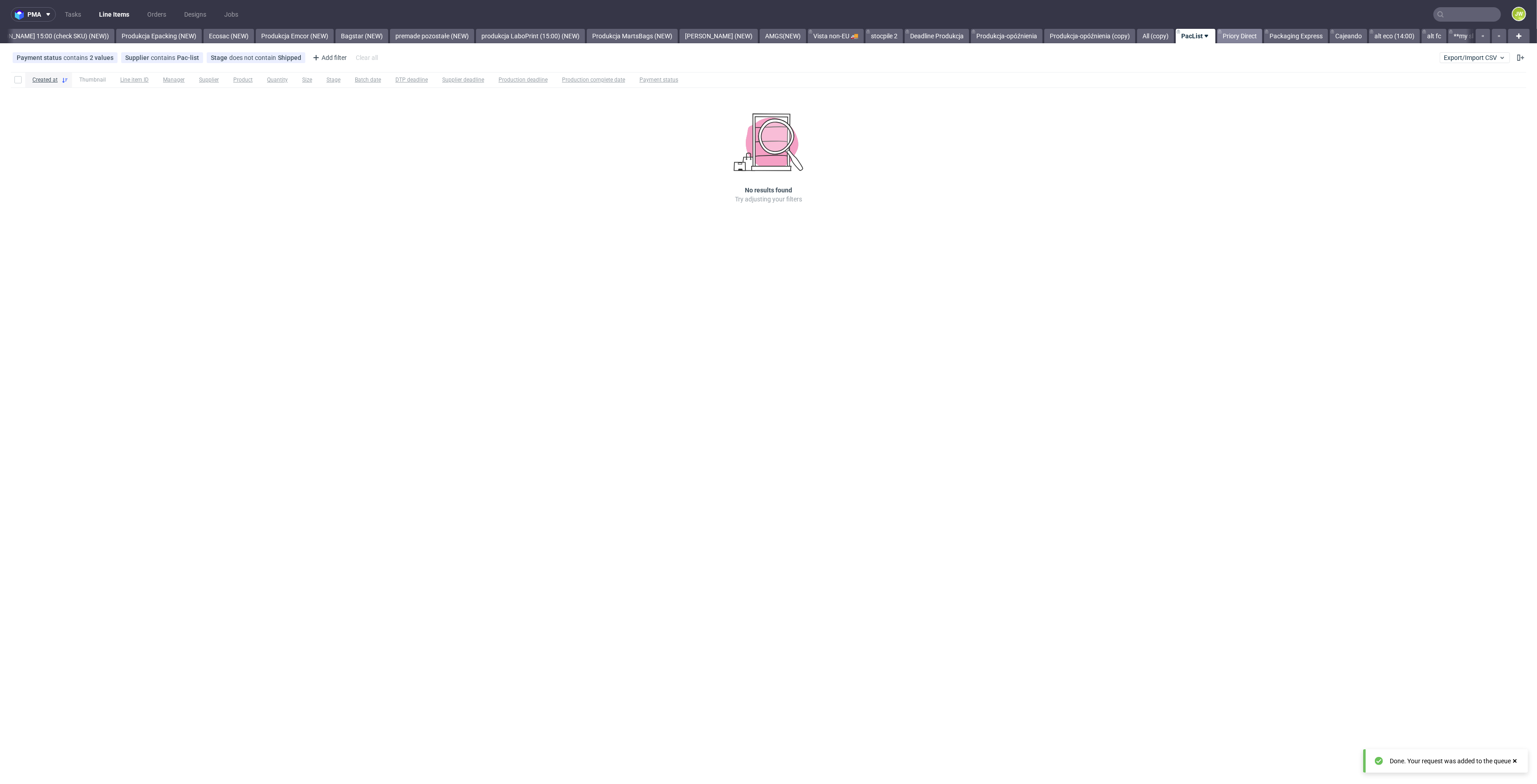
click at [1218, 35] on link "Priory Direct" at bounding box center [1239, 37] width 45 height 15
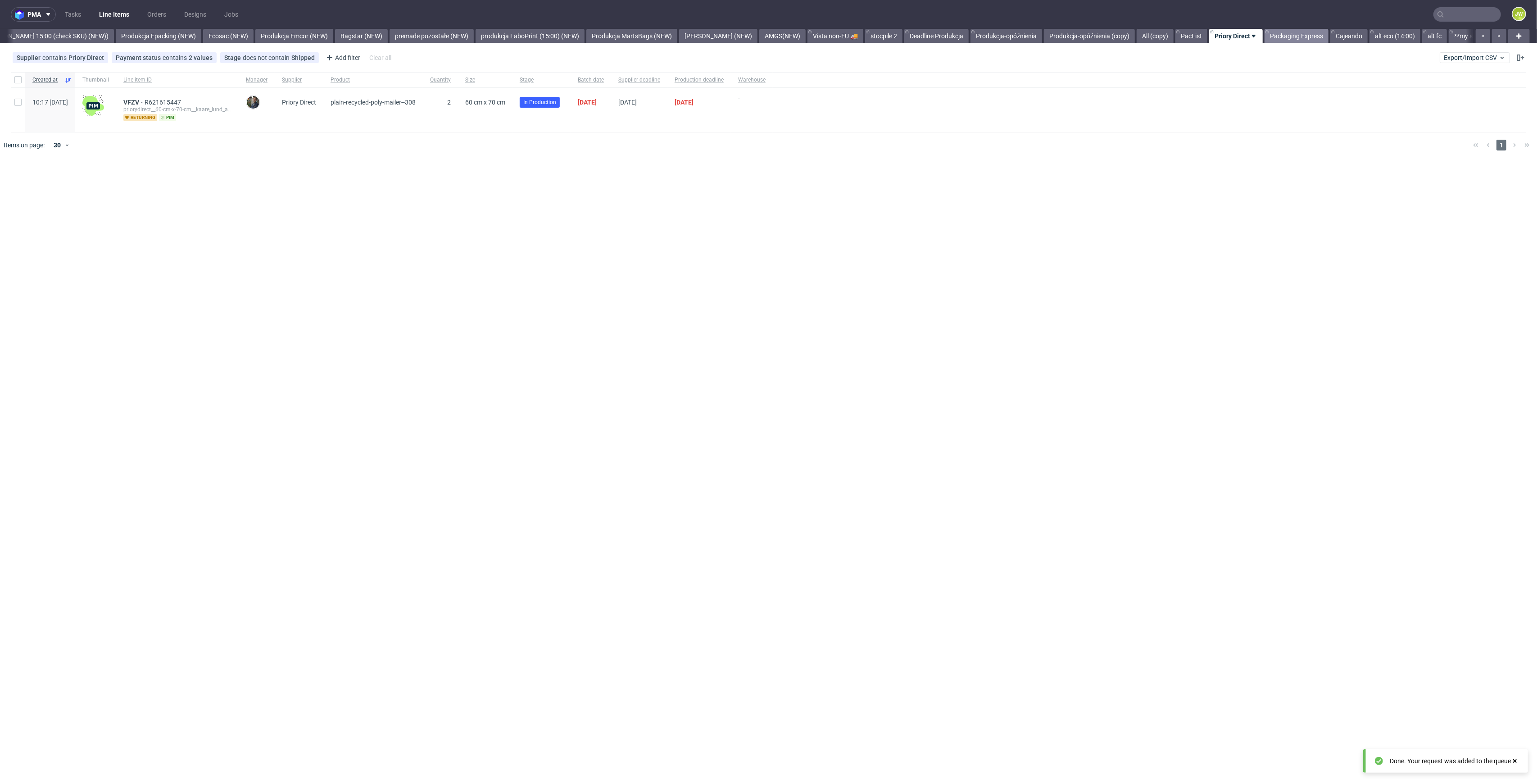
click at [1265, 36] on link "Packaging Express" at bounding box center [1297, 37] width 64 height 15
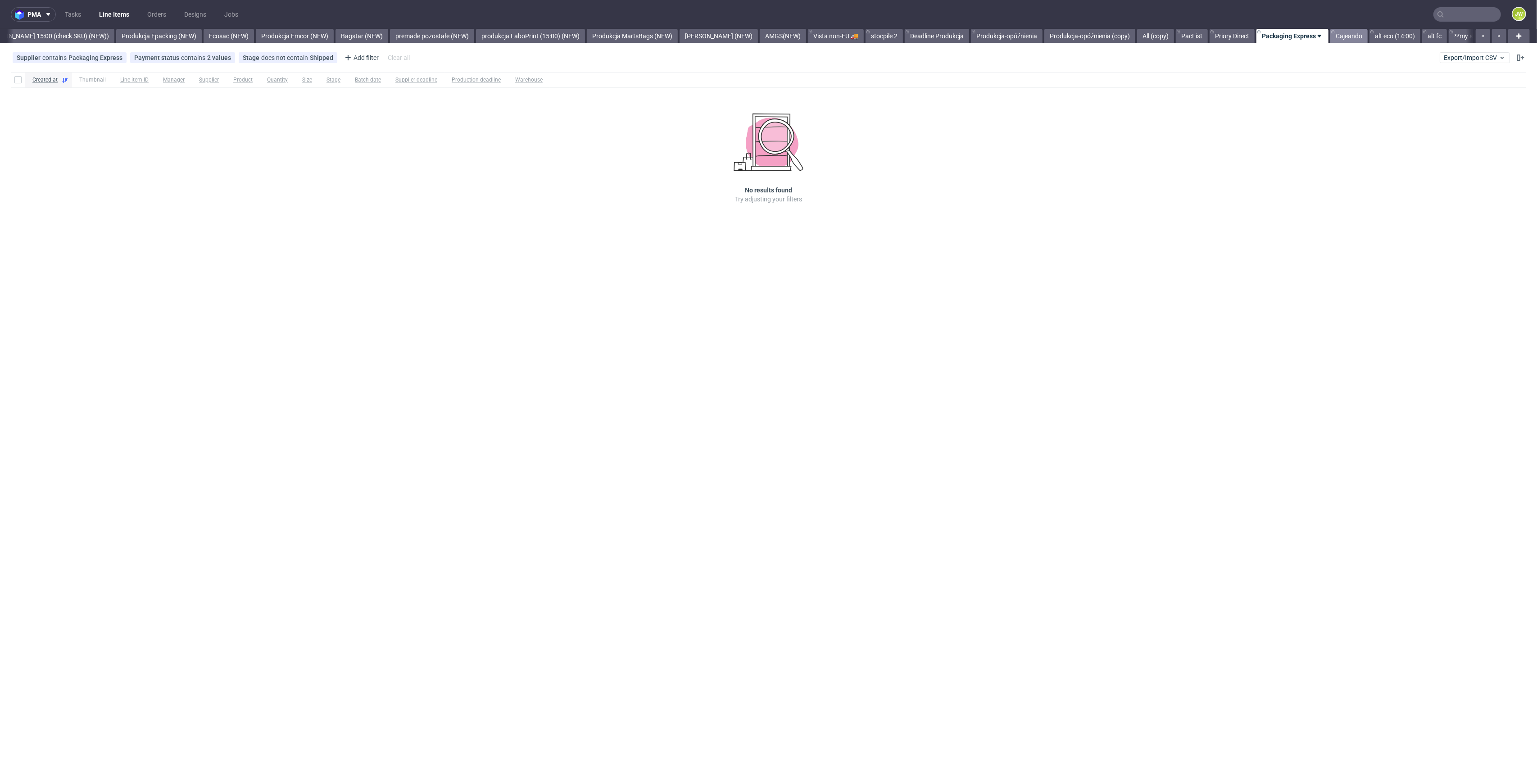
click at [1331, 37] on link "Cajeando" at bounding box center [1349, 37] width 37 height 15
click at [1210, 37] on link "Priory Direct" at bounding box center [1232, 37] width 45 height 15
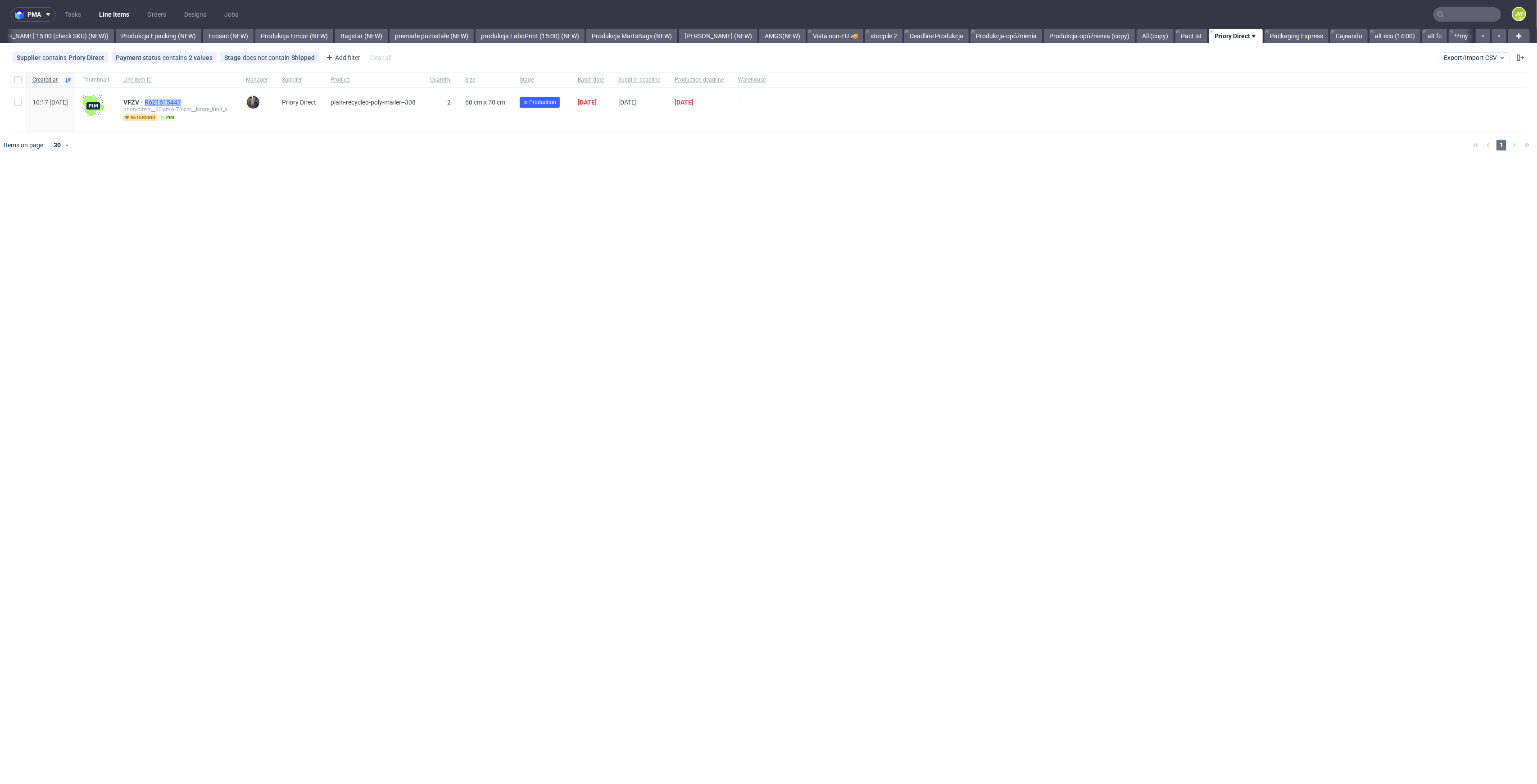
drag, startPoint x: 224, startPoint y: 99, endPoint x: 172, endPoint y: 103, distance: 52.2
click at [172, 101] on div "VFZV R621615447" at bounding box center [177, 102] width 108 height 7
copy span "R621615447"
click at [256, 246] on div "pma Tasks Line Items Orders Designs Jobs JW All DTP Late Shipped Shipments DTP …" at bounding box center [768, 392] width 1537 height 784
click at [1269, 39] on link "Packaging Express" at bounding box center [1297, 37] width 64 height 15
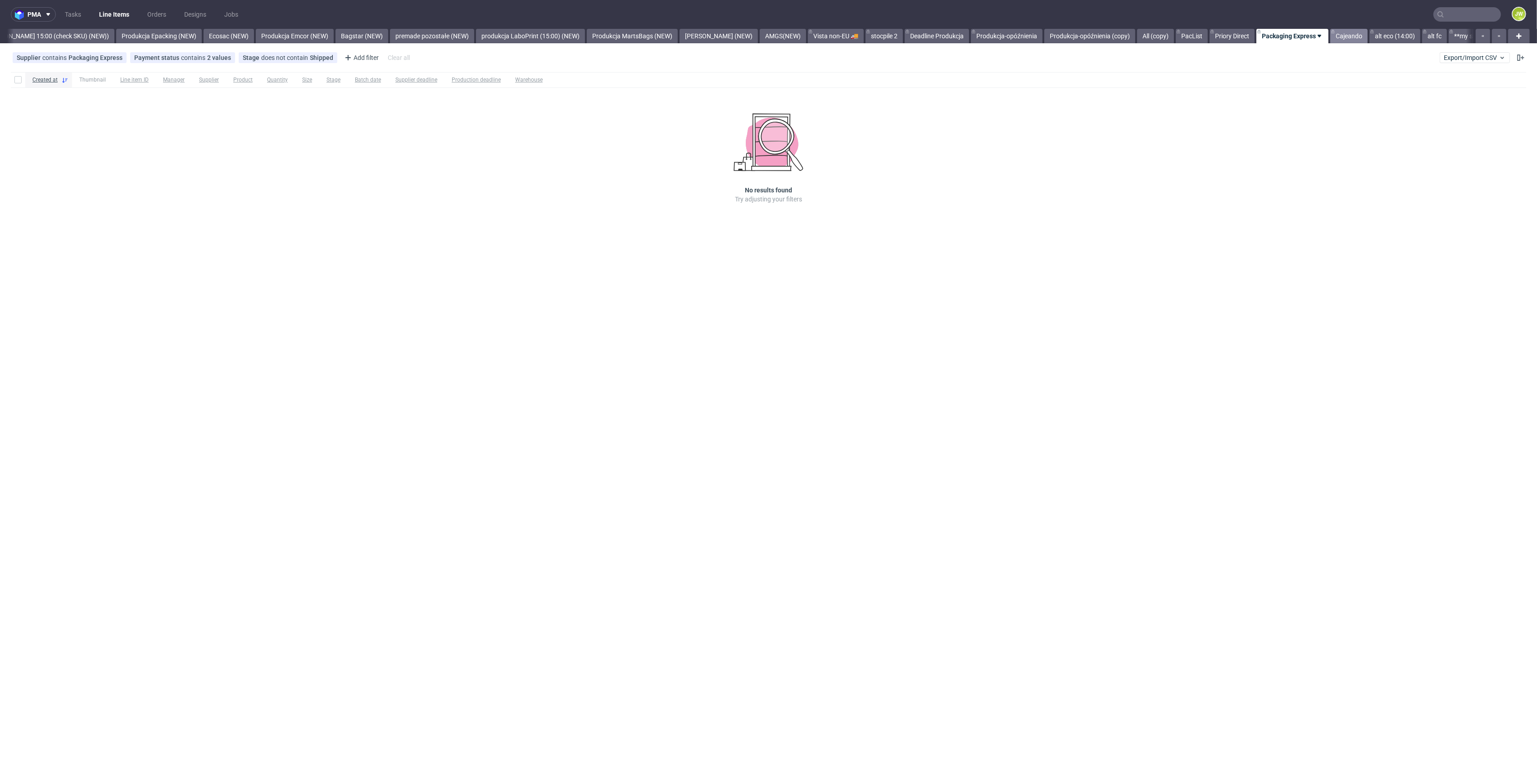
click at [1331, 37] on link "Cajeando" at bounding box center [1349, 37] width 37 height 15
click at [1370, 38] on link "alt eco (14:00)" at bounding box center [1396, 37] width 51 height 15
click at [1423, 35] on link "alt fc" at bounding box center [1435, 37] width 25 height 15
click at [1448, 36] on link "**my shipping**" at bounding box center [1476, 37] width 56 height 15
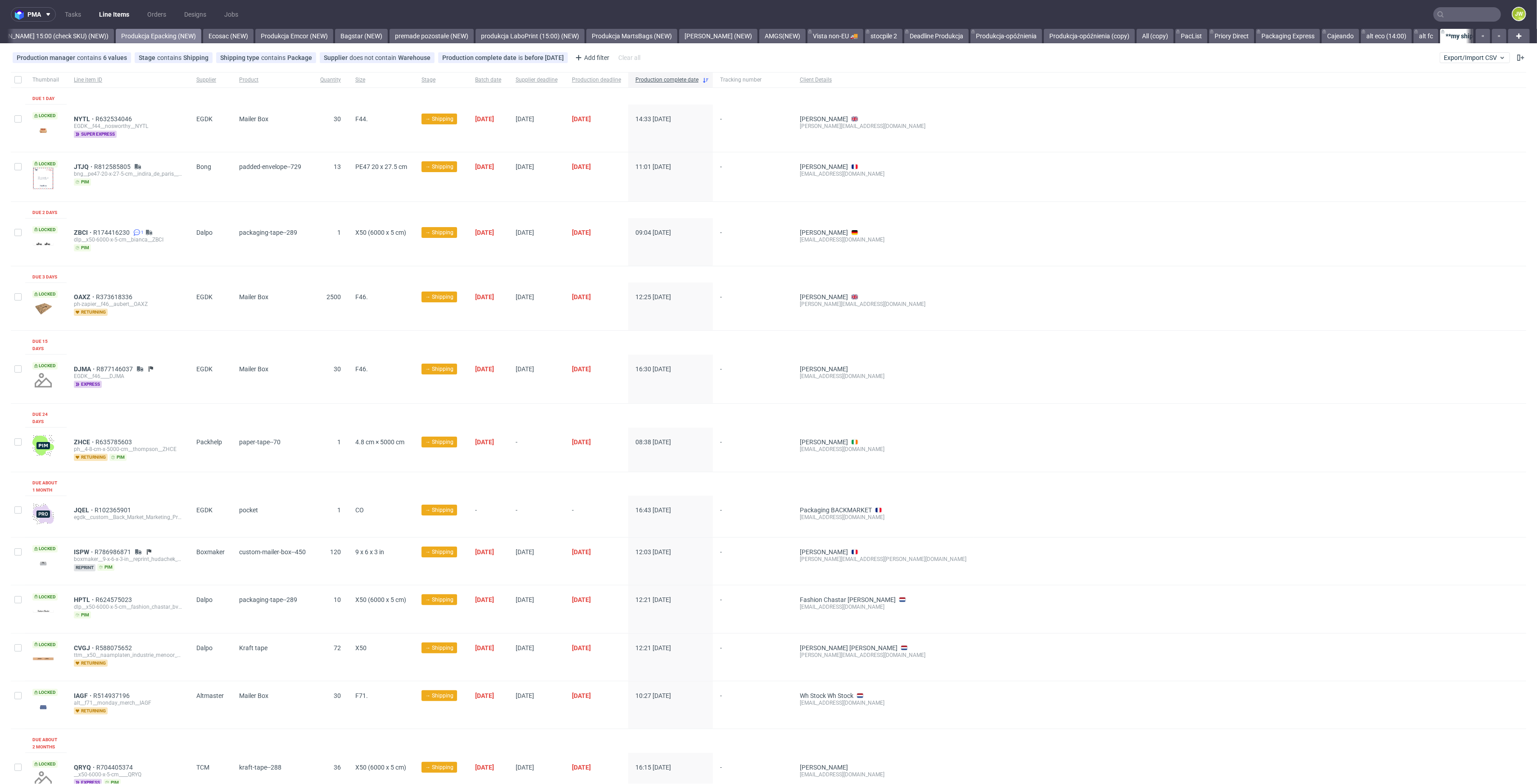
click at [162, 33] on link "Produkcja Epacking (NEW)" at bounding box center [159, 37] width 86 height 15
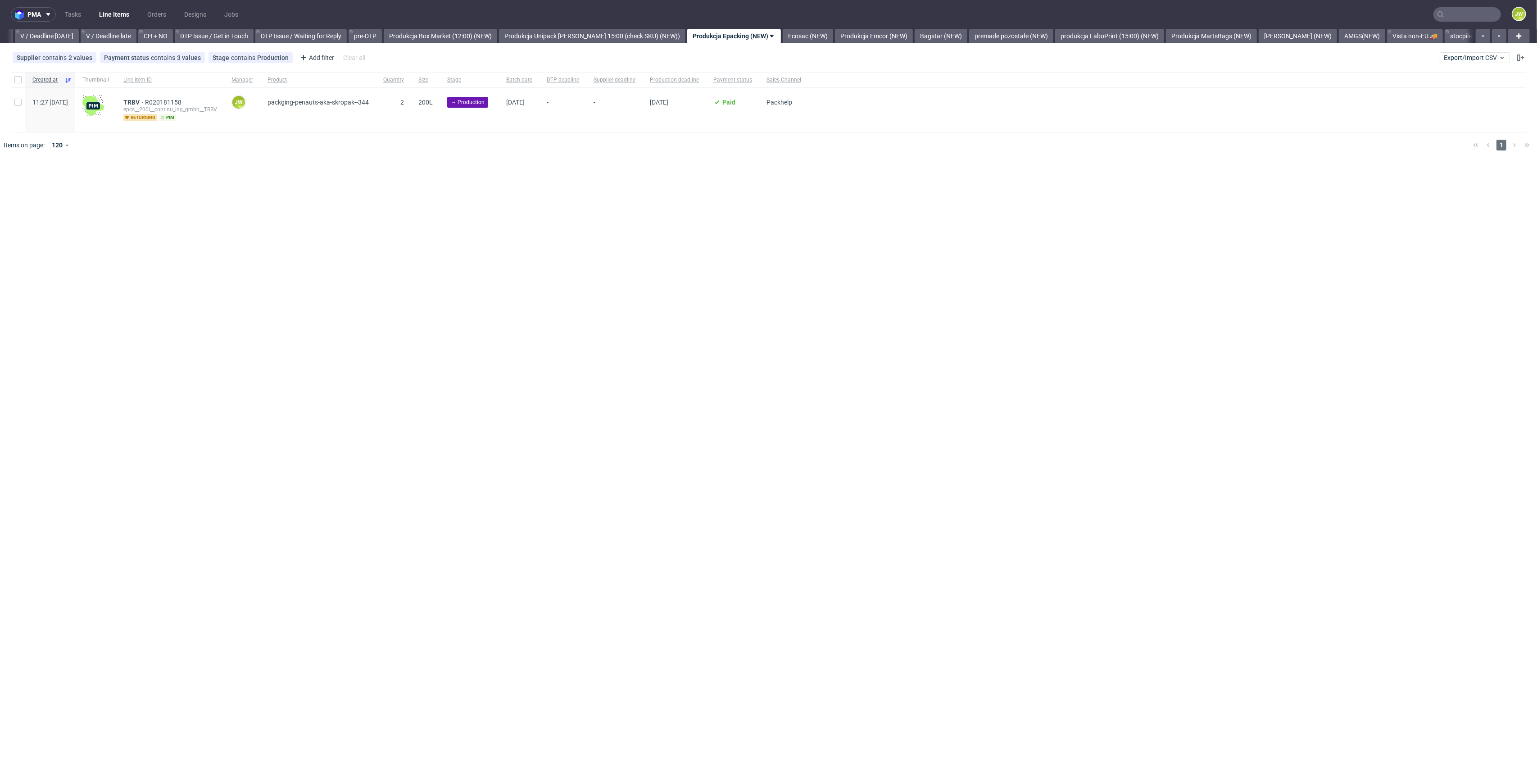
scroll to position [0, 1154]
click at [570, 38] on link "Produkcja Unipack około 15:00 (check SKU) (NEW))" at bounding box center [604, 37] width 186 height 15
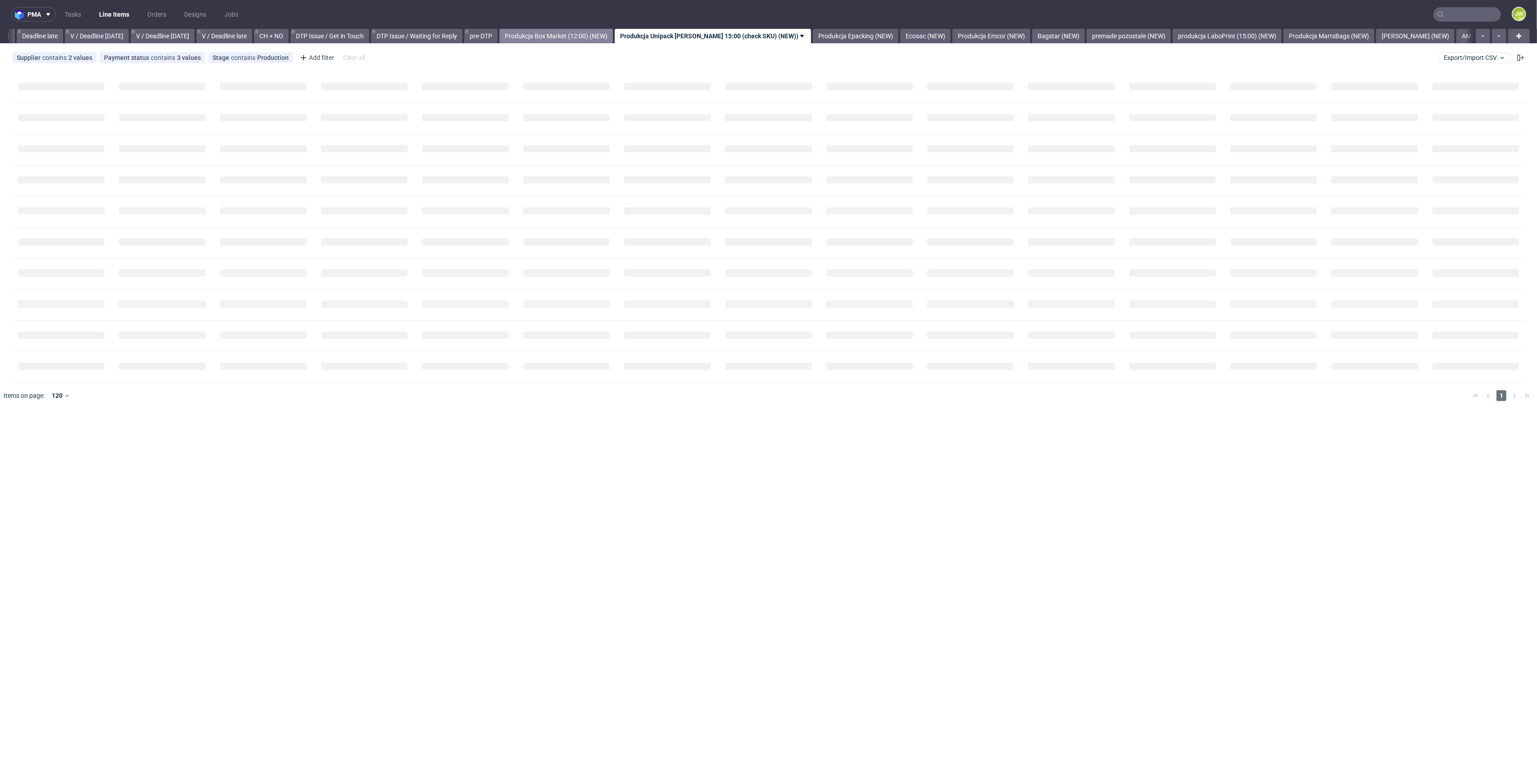
scroll to position [0, 1033]
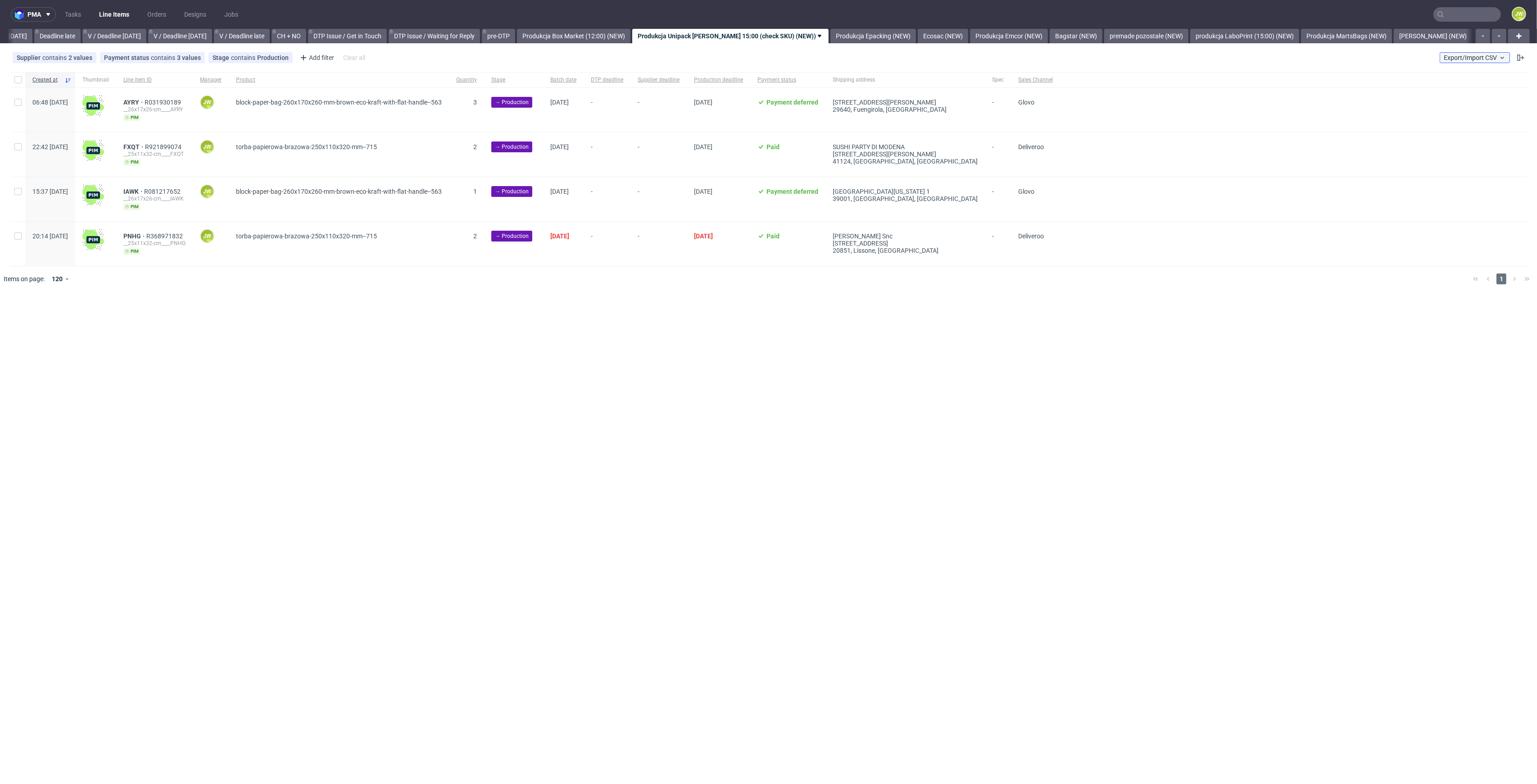
click at [1482, 55] on span "Export/Import CSV" at bounding box center [1475, 57] width 62 height 7
click at [1416, 90] on link "Import shipments CSV" at bounding box center [1453, 94] width 105 height 15
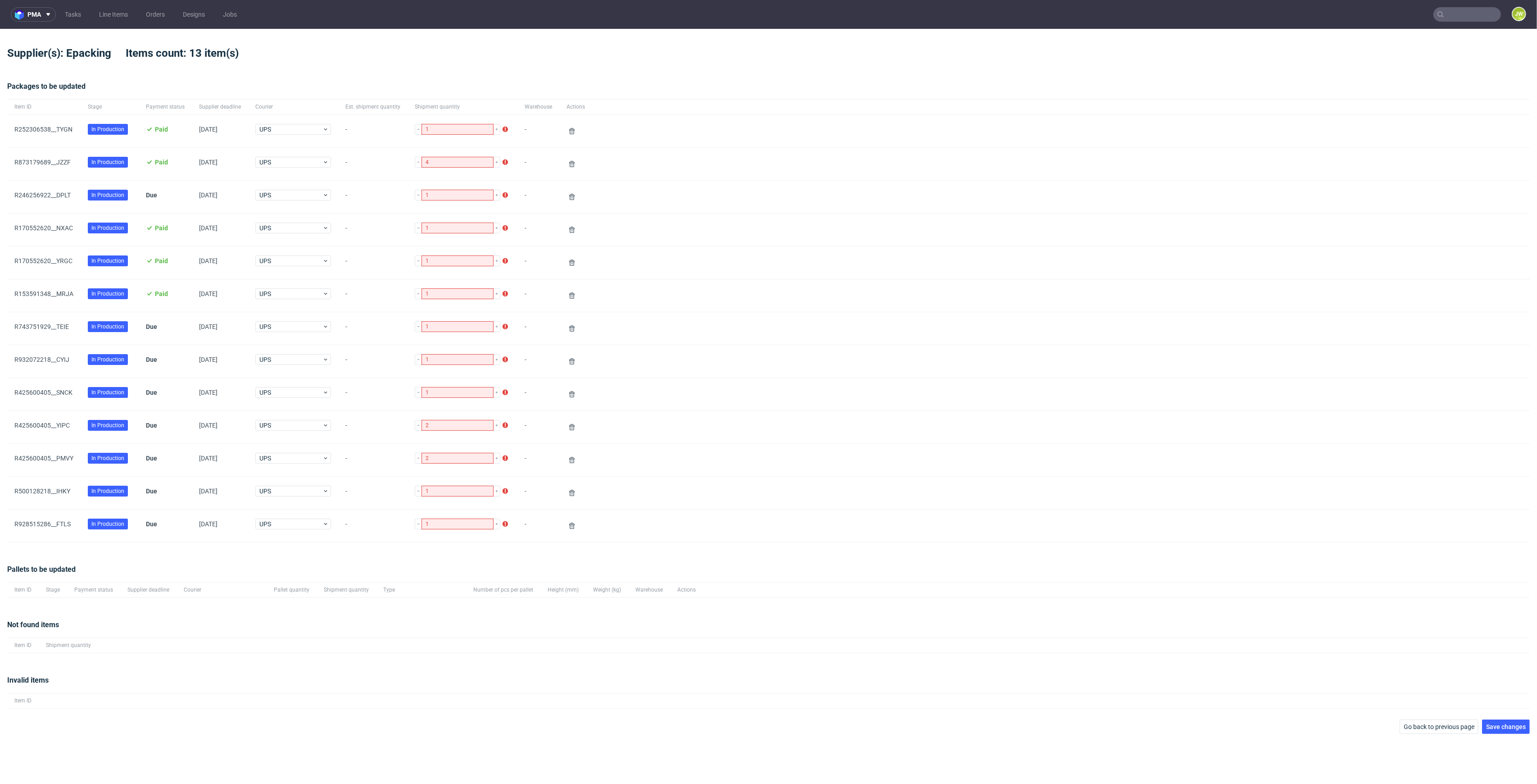
click at [1514, 736] on div "pma Tasks Line Items Orders Designs Jobs JW Supplier(s): Epacking Items count: …" at bounding box center [768, 392] width 1537 height 784
click at [1511, 733] on button "Save changes" at bounding box center [1506, 727] width 47 height 15
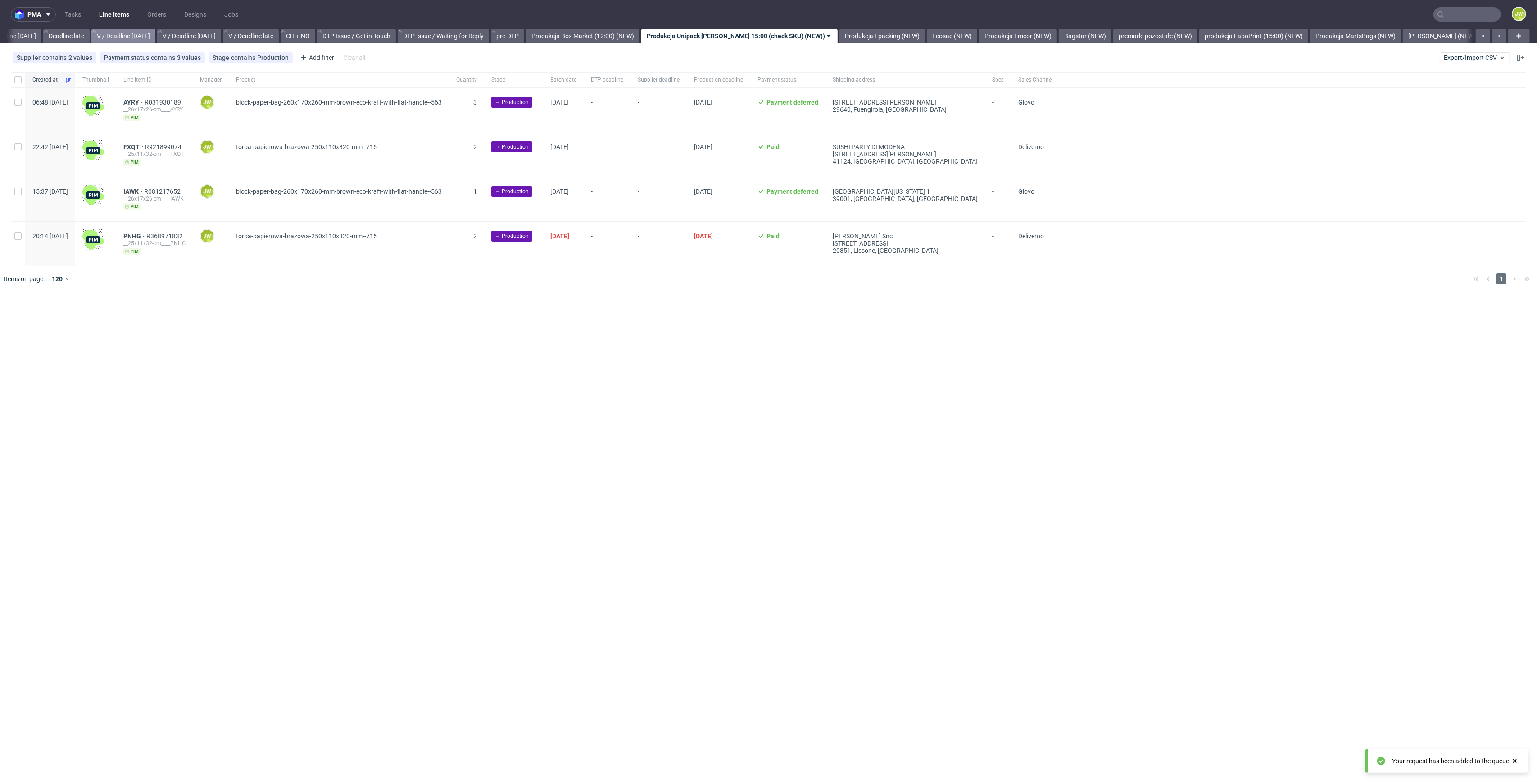
scroll to position [0, 1033]
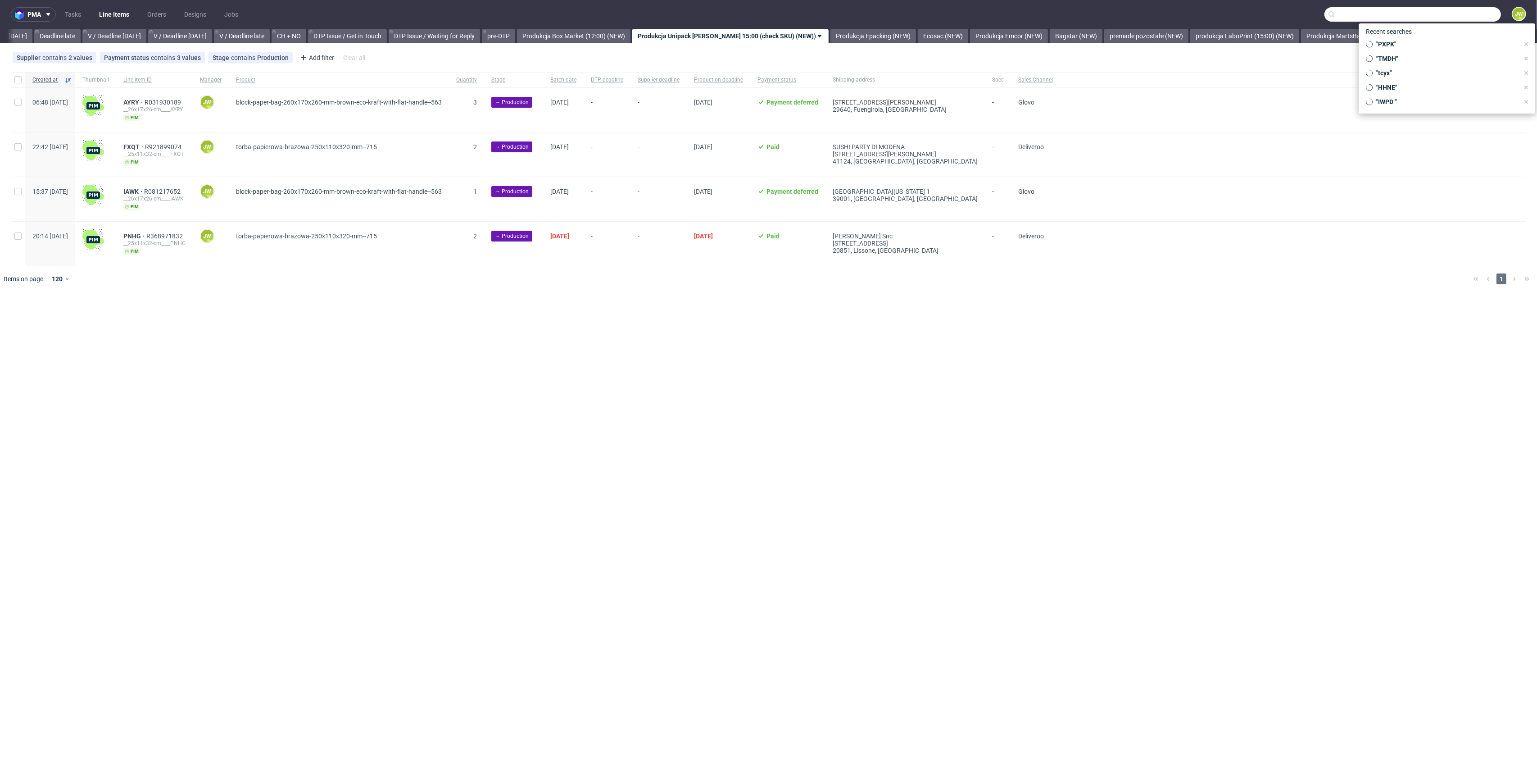
click at [1457, 15] on input "text" at bounding box center [1412, 15] width 176 height 15
paste input "WQKF"
type input "WQKF"
click at [1377, 46] on div "WQKF __470ml____ WQKF" at bounding box center [1448, 38] width 170 height 22
click at [1384, 40] on div "WQKF" at bounding box center [1389, 37] width 17 height 9
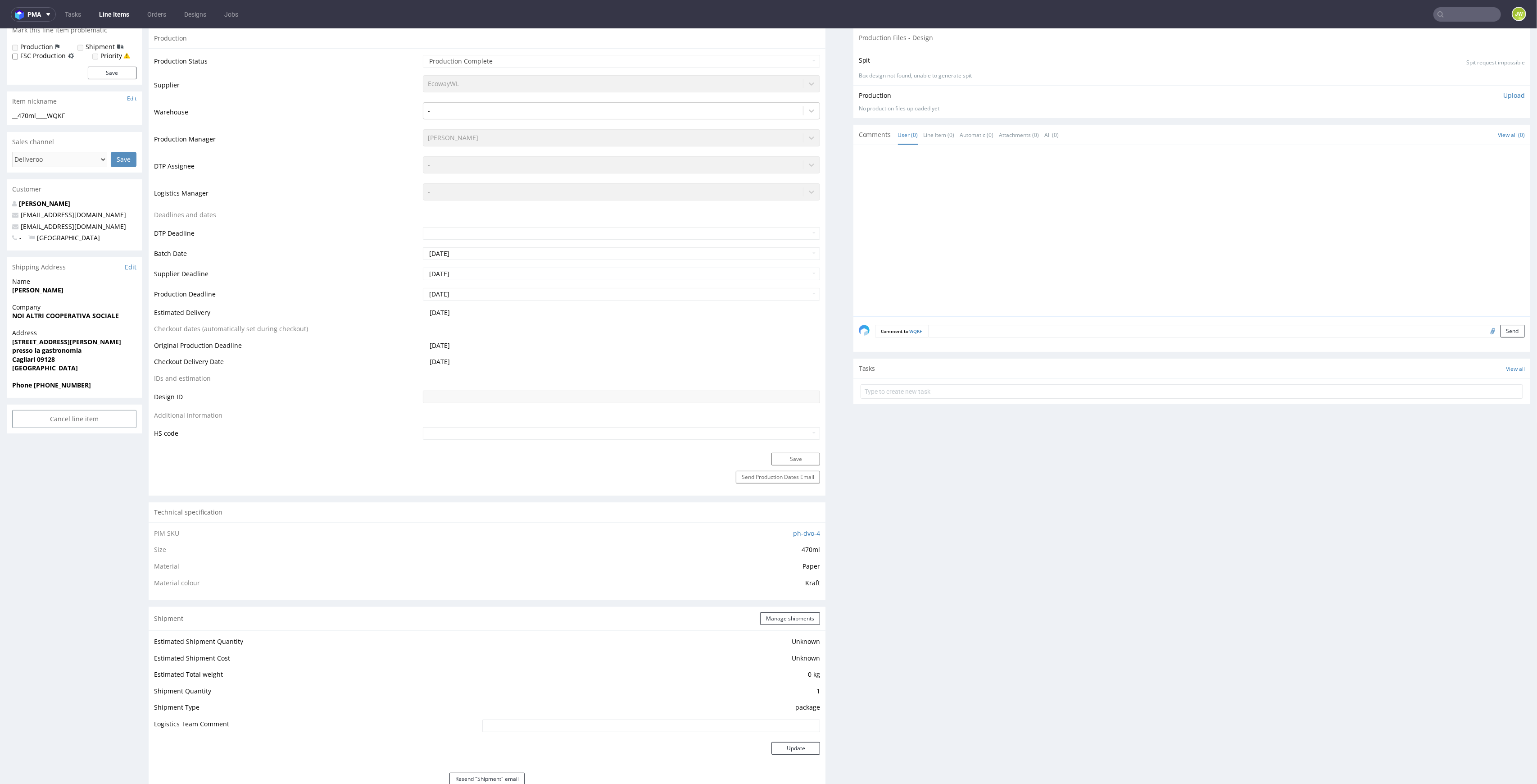
scroll to position [420, 0]
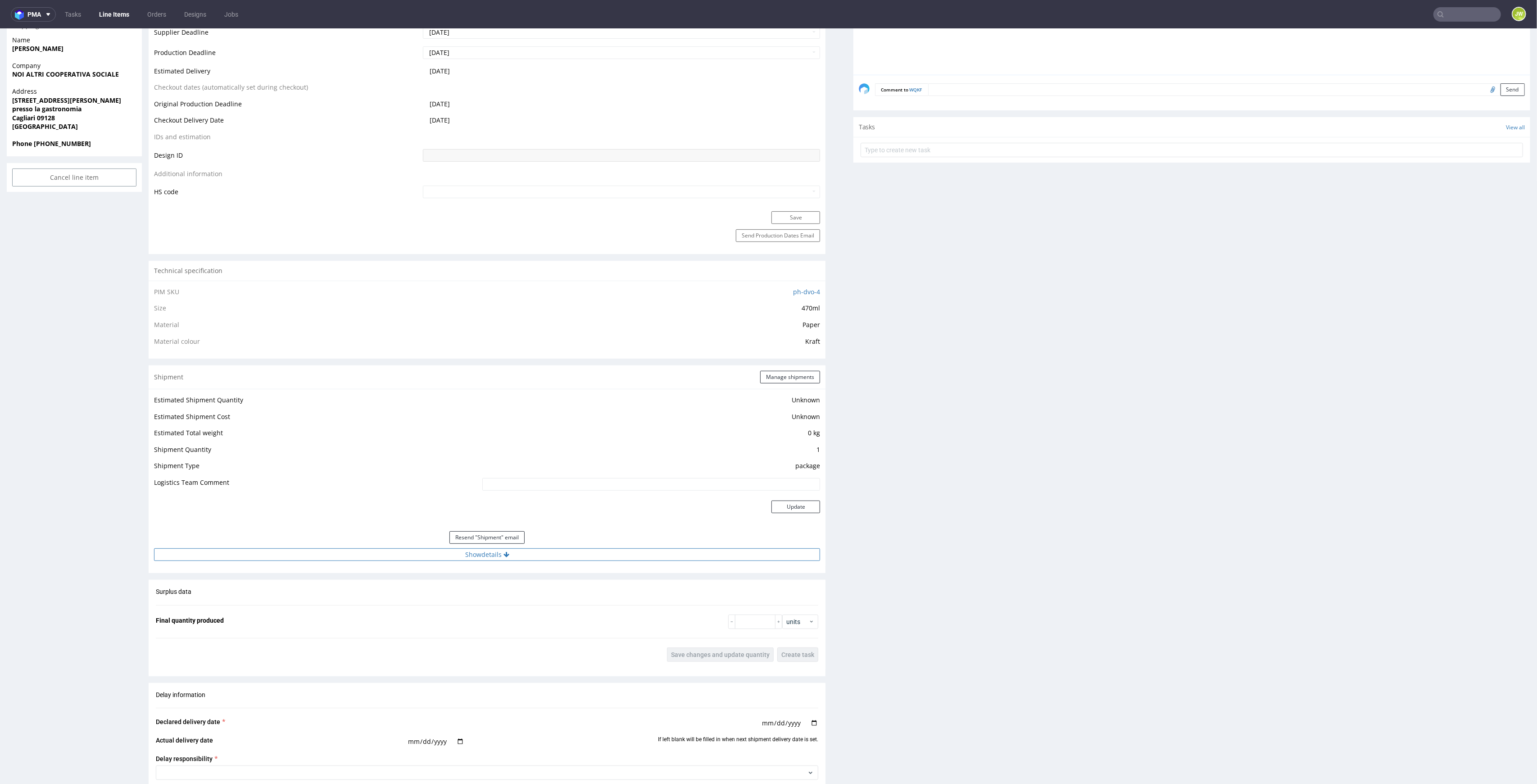
click at [462, 550] on button "Show details" at bounding box center [487, 555] width 666 height 13
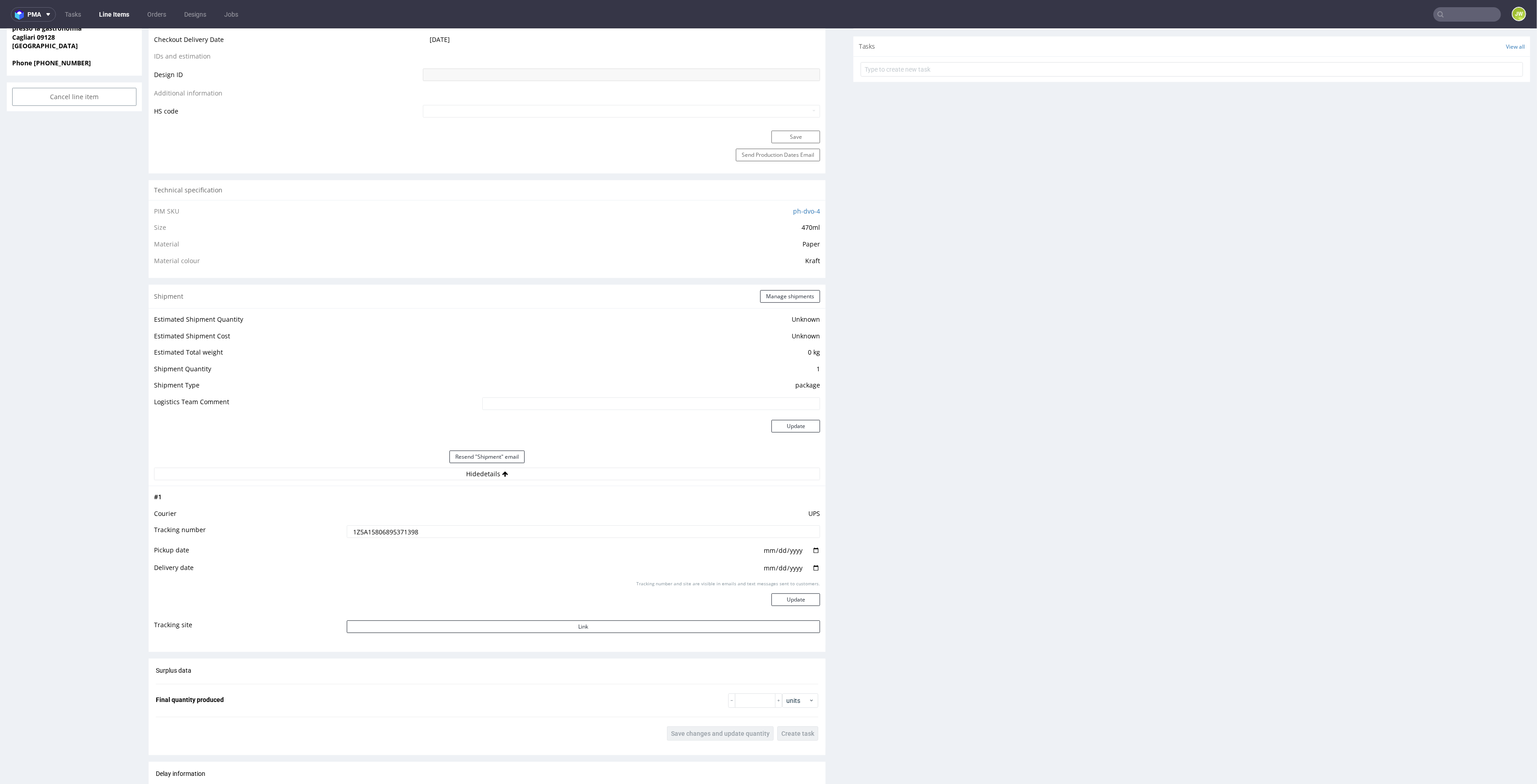
scroll to position [601, 0]
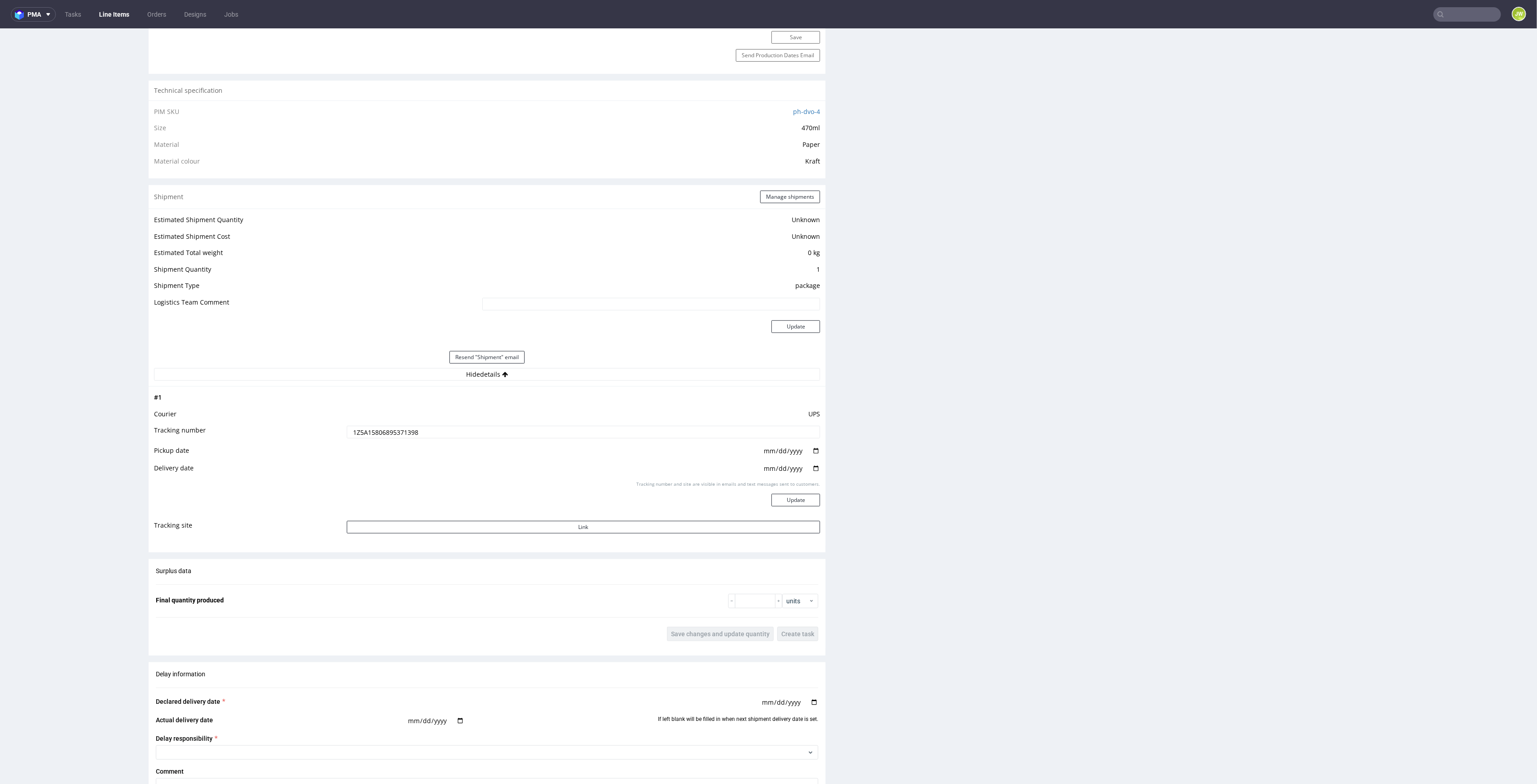
click at [381, 442] on td "1Z5A15806895371398" at bounding box center [583, 434] width 476 height 20
click at [375, 436] on input "1Z5A15806895371398" at bounding box center [583, 432] width 474 height 13
drag, startPoint x: 375, startPoint y: 436, endPoint x: 381, endPoint y: 444, distance: 10.0
click at [381, 444] on td "1Z5A15806895371398" at bounding box center [583, 434] width 476 height 20
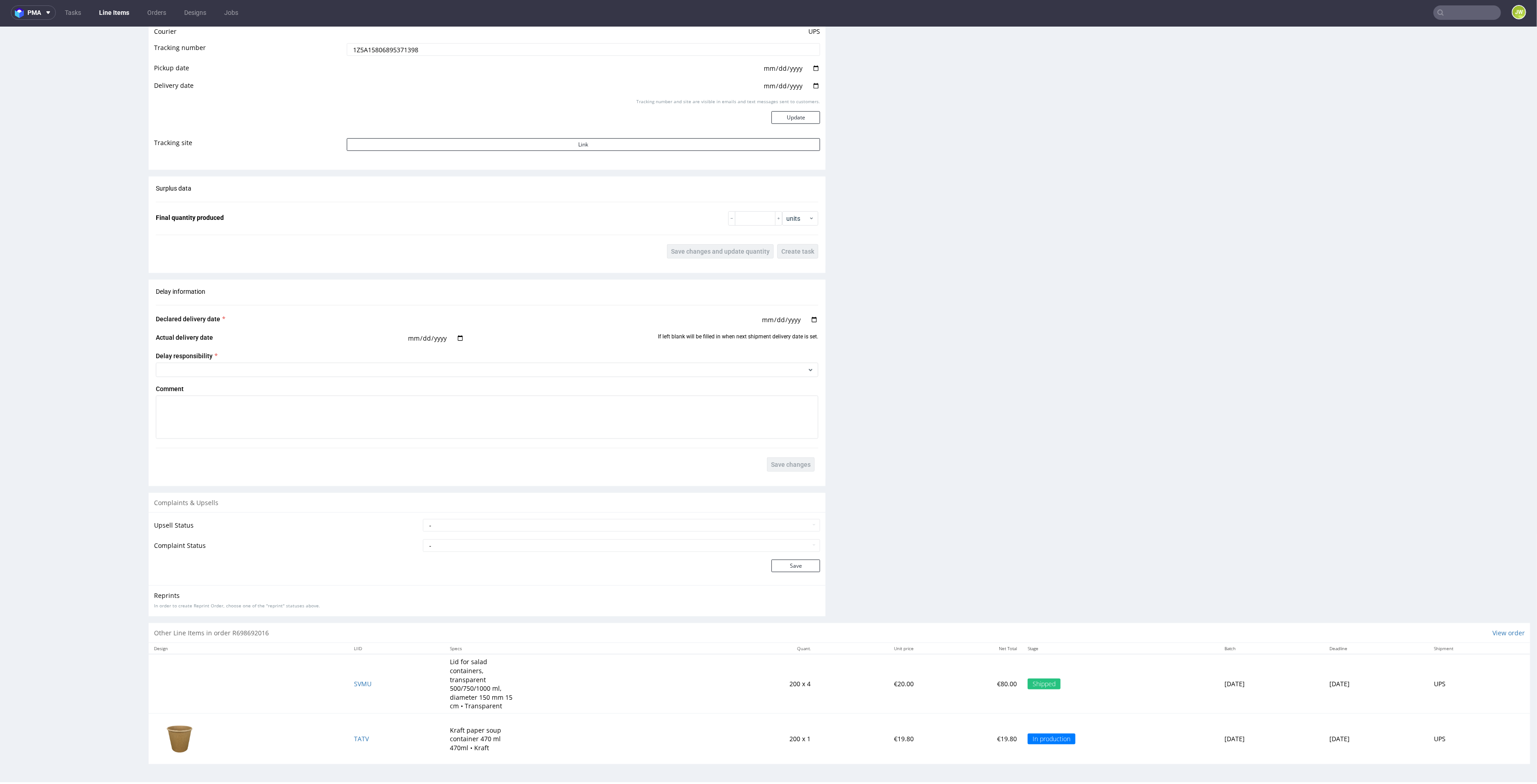
scroll to position [2, 0]
click at [354, 740] on span "TATV" at bounding box center [361, 737] width 15 height 8
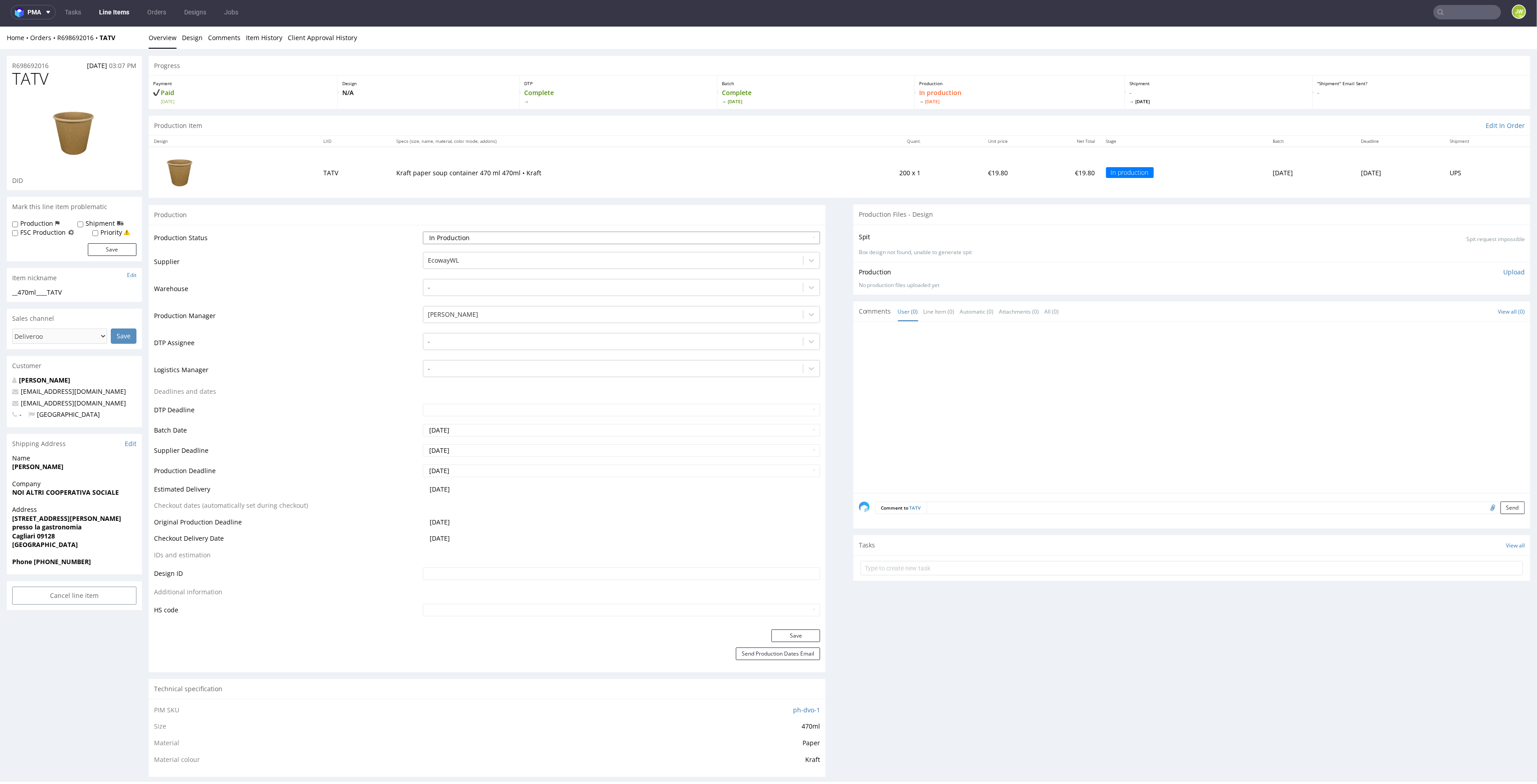
click at [434, 242] on select "Waiting for Artwork Waiting for Diecut Waiting for Mockup Waiting for DTP Waiti…" at bounding box center [622, 238] width 398 height 13
select select "production_complete"
click at [423, 232] on select "Waiting for Artwork Waiting for Diecut Waiting for Mockup Waiting for DTP Waiti…" at bounding box center [622, 238] width 398 height 13
click at [773, 633] on button "Save" at bounding box center [795, 635] width 48 height 13
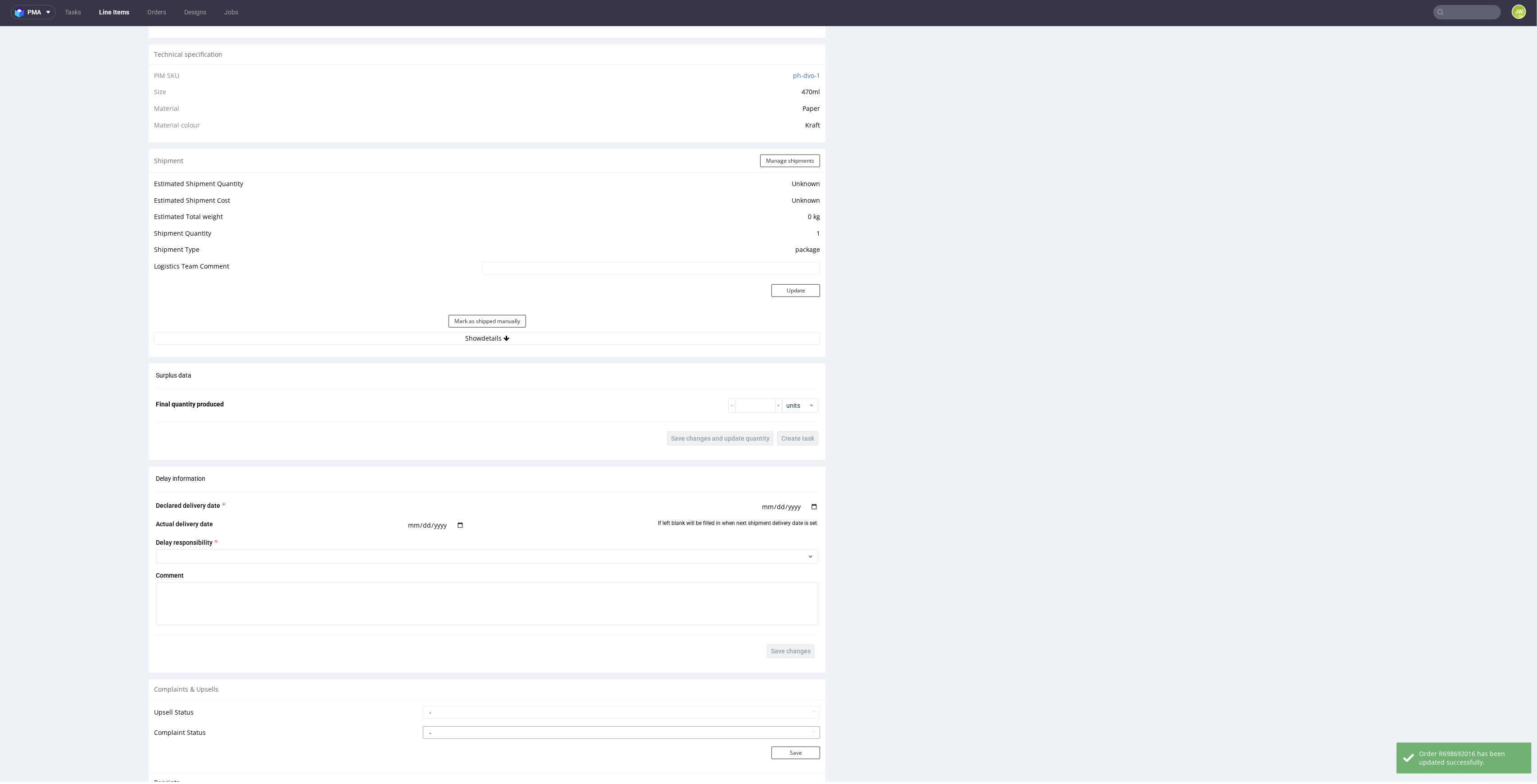
scroll to position [831, 0]
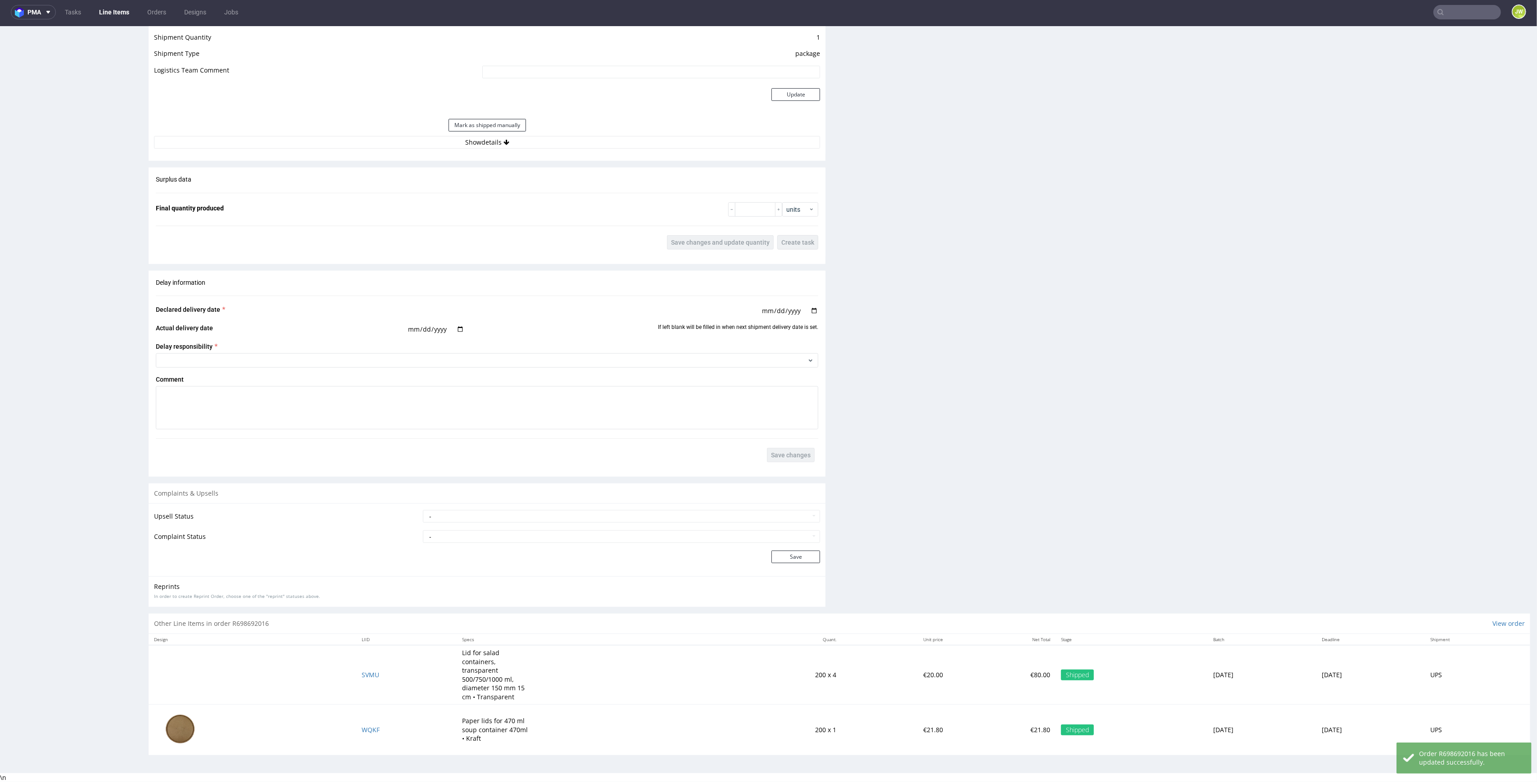
click at [455, 148] on div "Estimated Shipment Quantity Unknown Estimated Shipment Cost Unknown Estimated T…" at bounding box center [487, 65] width 677 height 177
click at [453, 143] on button "Show details" at bounding box center [487, 142] width 666 height 13
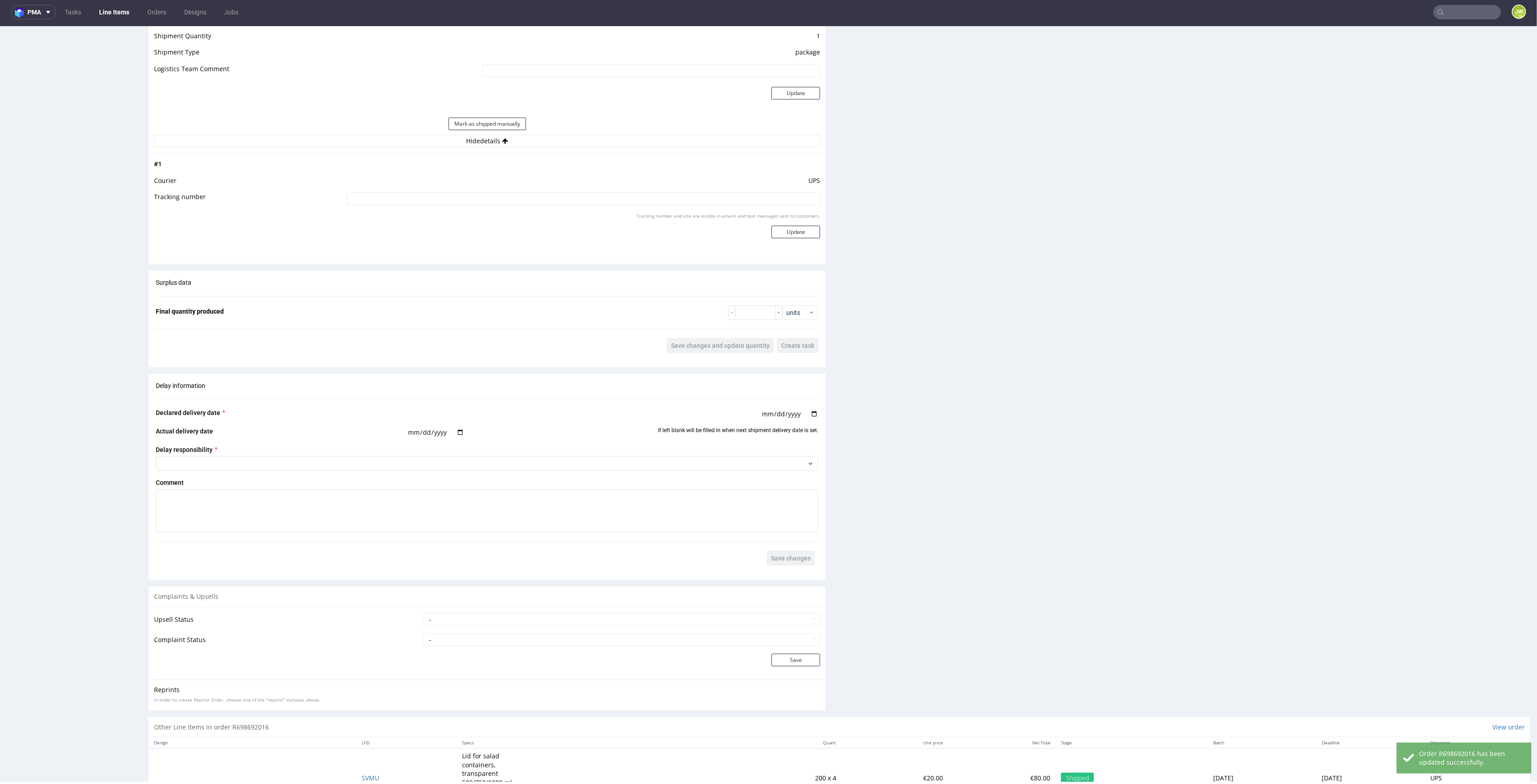
click at [458, 198] on input at bounding box center [583, 199] width 474 height 13
paste input "1Z5A15806895371398"
type input "1Z5A15806895371398"
click at [771, 223] on div "Tracking number and site are visible in emails and text messages sent to custom…" at bounding box center [583, 229] width 474 height 33
drag, startPoint x: 771, startPoint y: 229, endPoint x: 756, endPoint y: 222, distance: 16.6
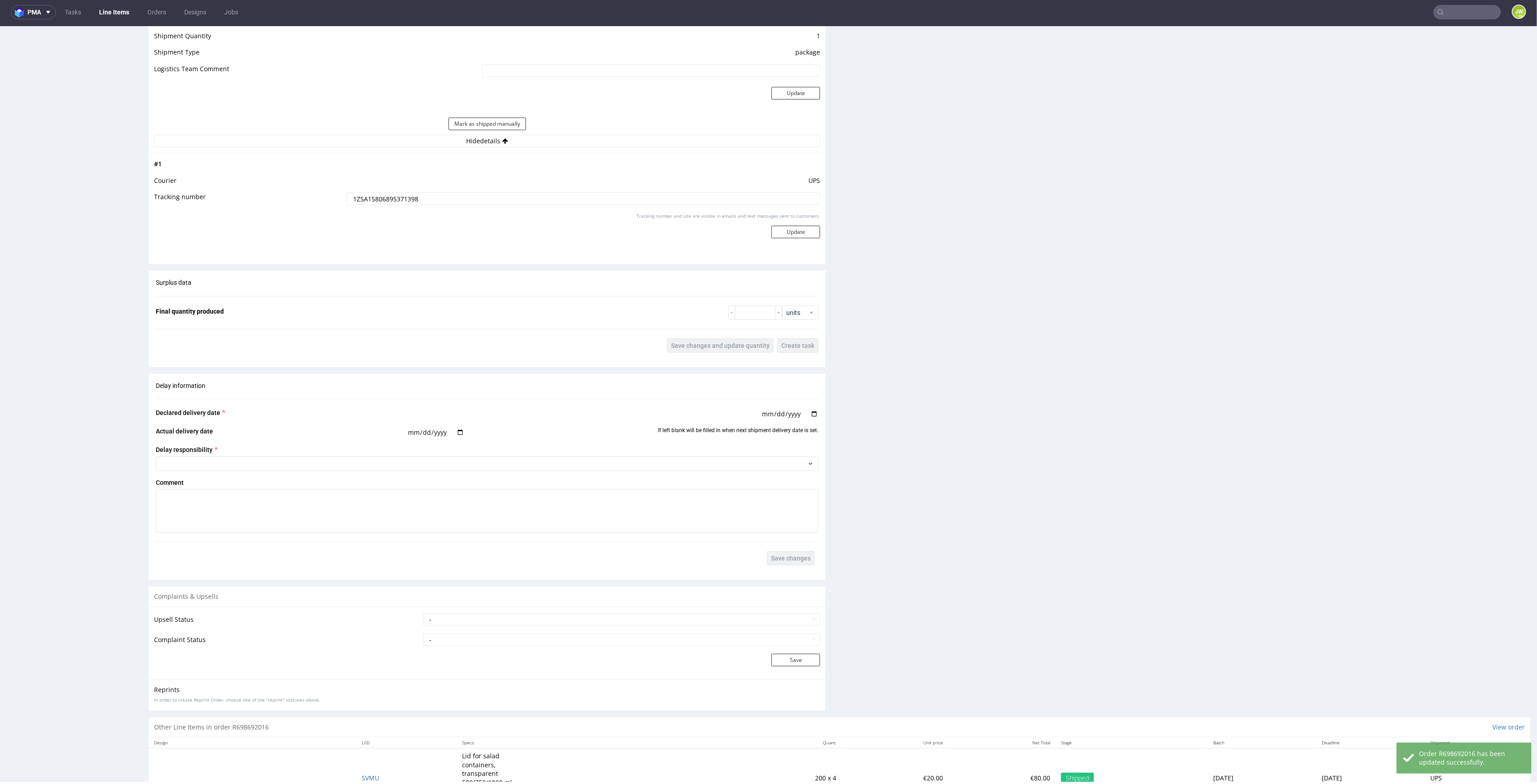
click at [773, 229] on button "Update" at bounding box center [795, 232] width 48 height 13
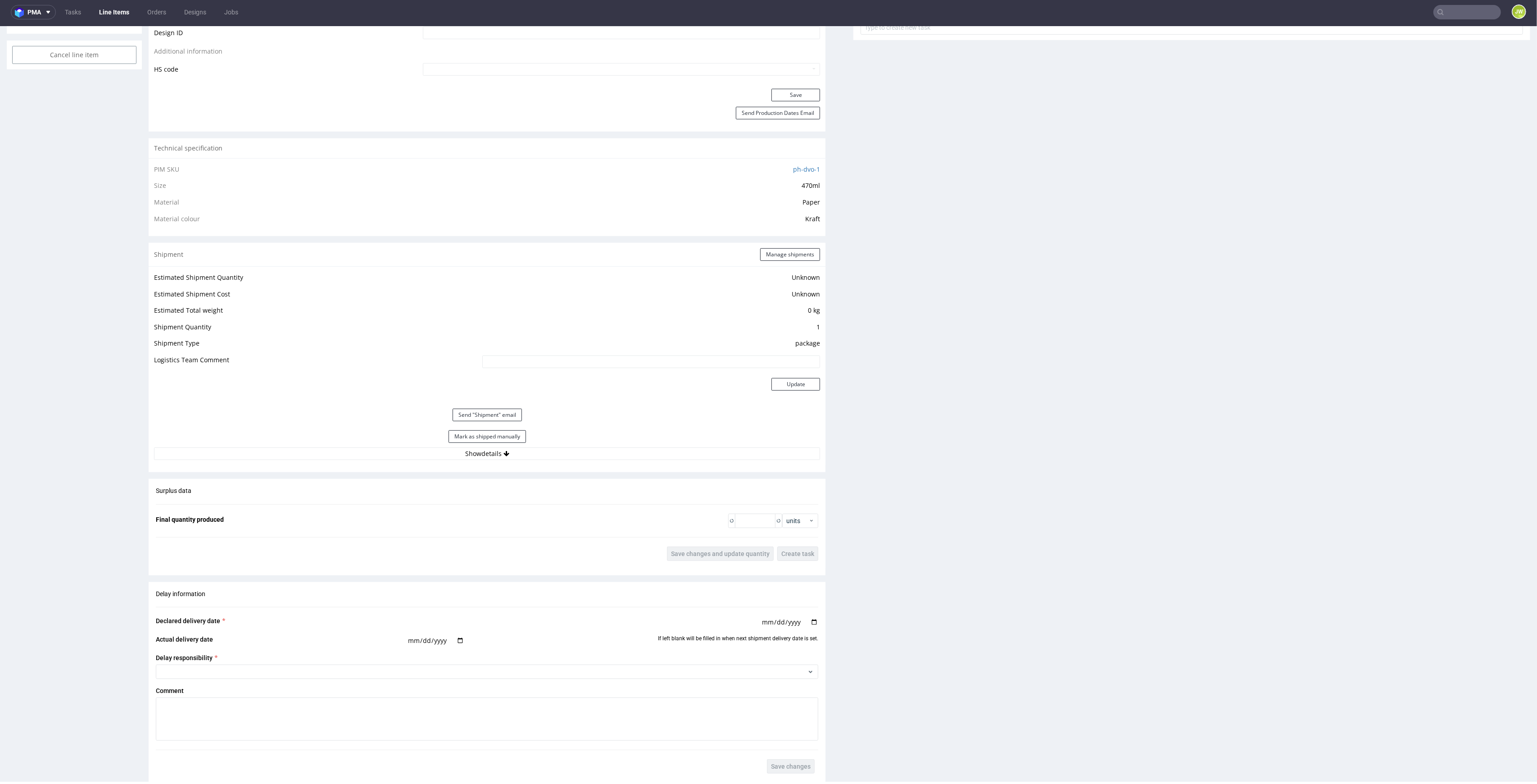
scroll to position [739, 0]
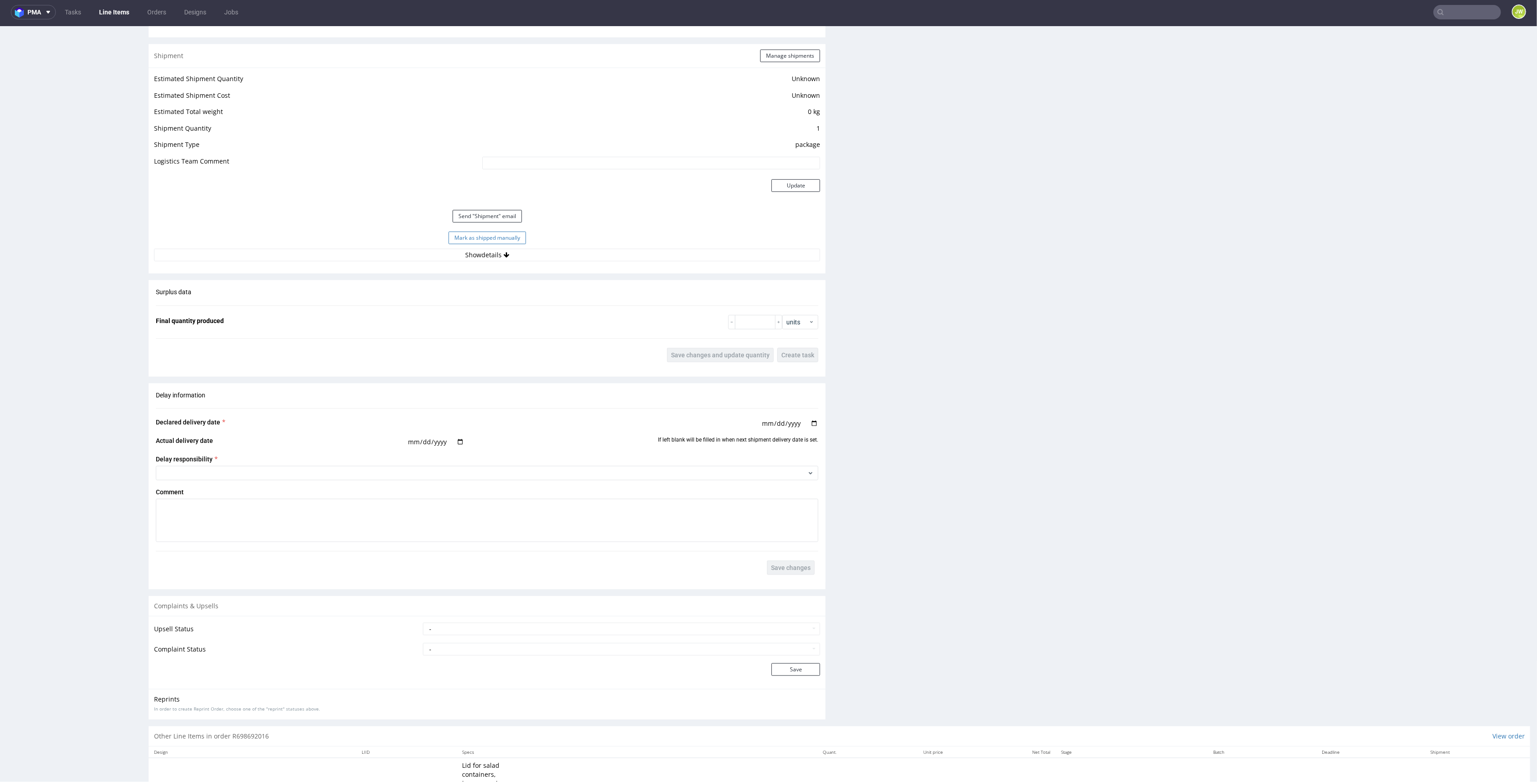
click at [460, 235] on button "Mark as shipped manually" at bounding box center [487, 238] width 78 height 13
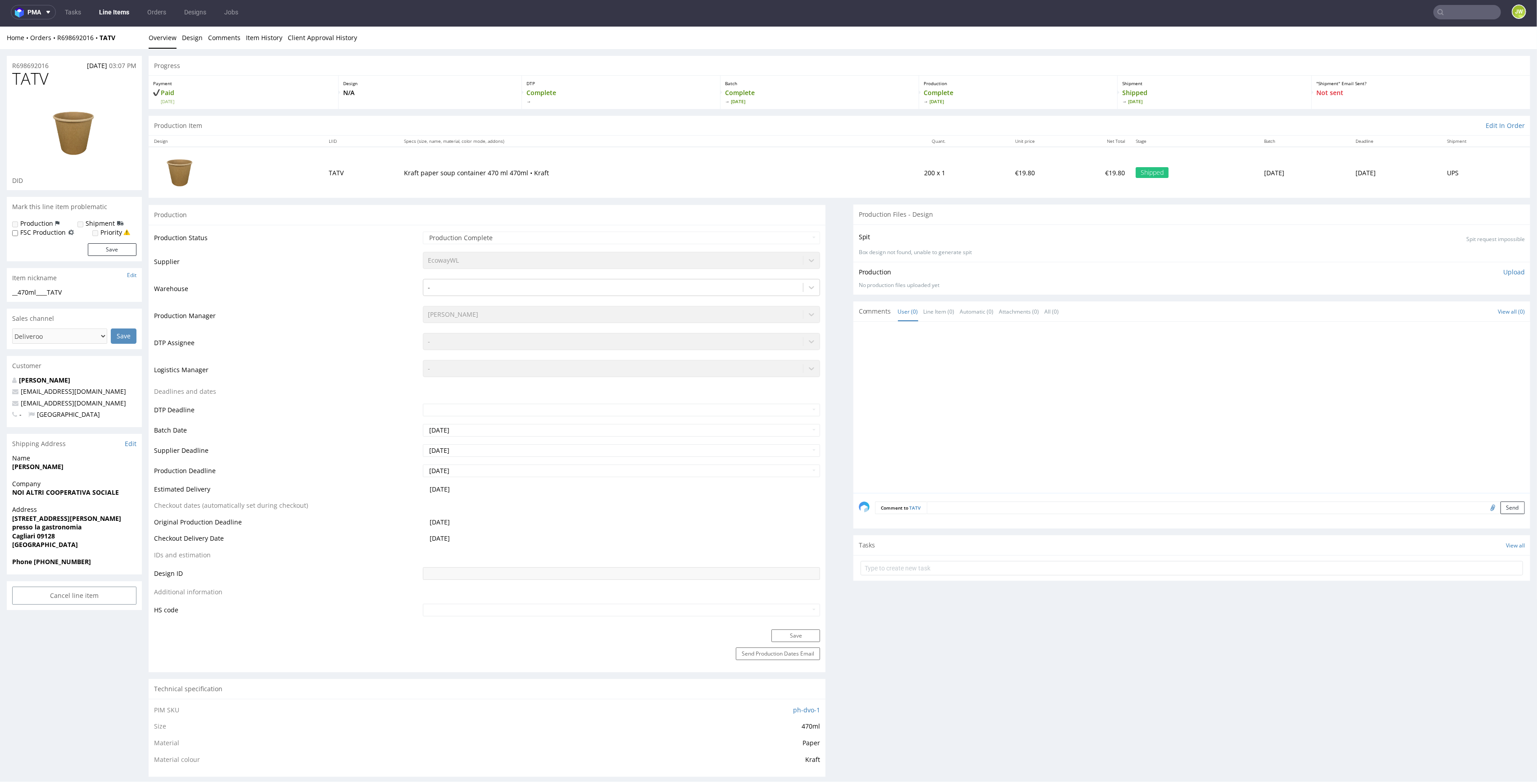
scroll to position [0, 0]
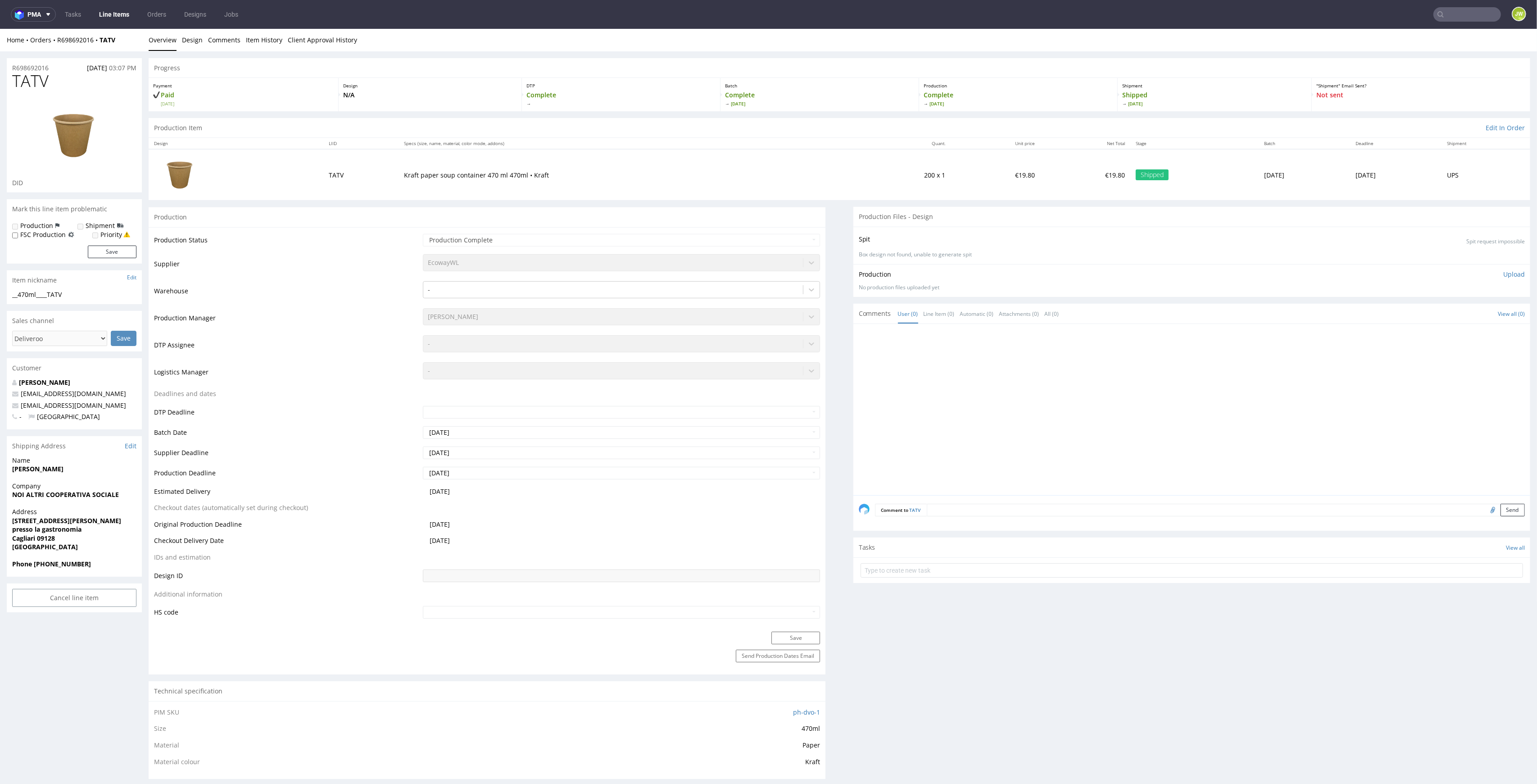
click at [1459, 14] on input "text" at bounding box center [1468, 15] width 68 height 15
paste input "BMJK"
type input "BMJK"
click at [730, 46] on div "Home Orders R698692016 TATV Overview Design Comments Item History Client Approv…" at bounding box center [768, 40] width 1537 height 23
click at [1451, 21] on input "text" at bounding box center [1468, 15] width 68 height 15
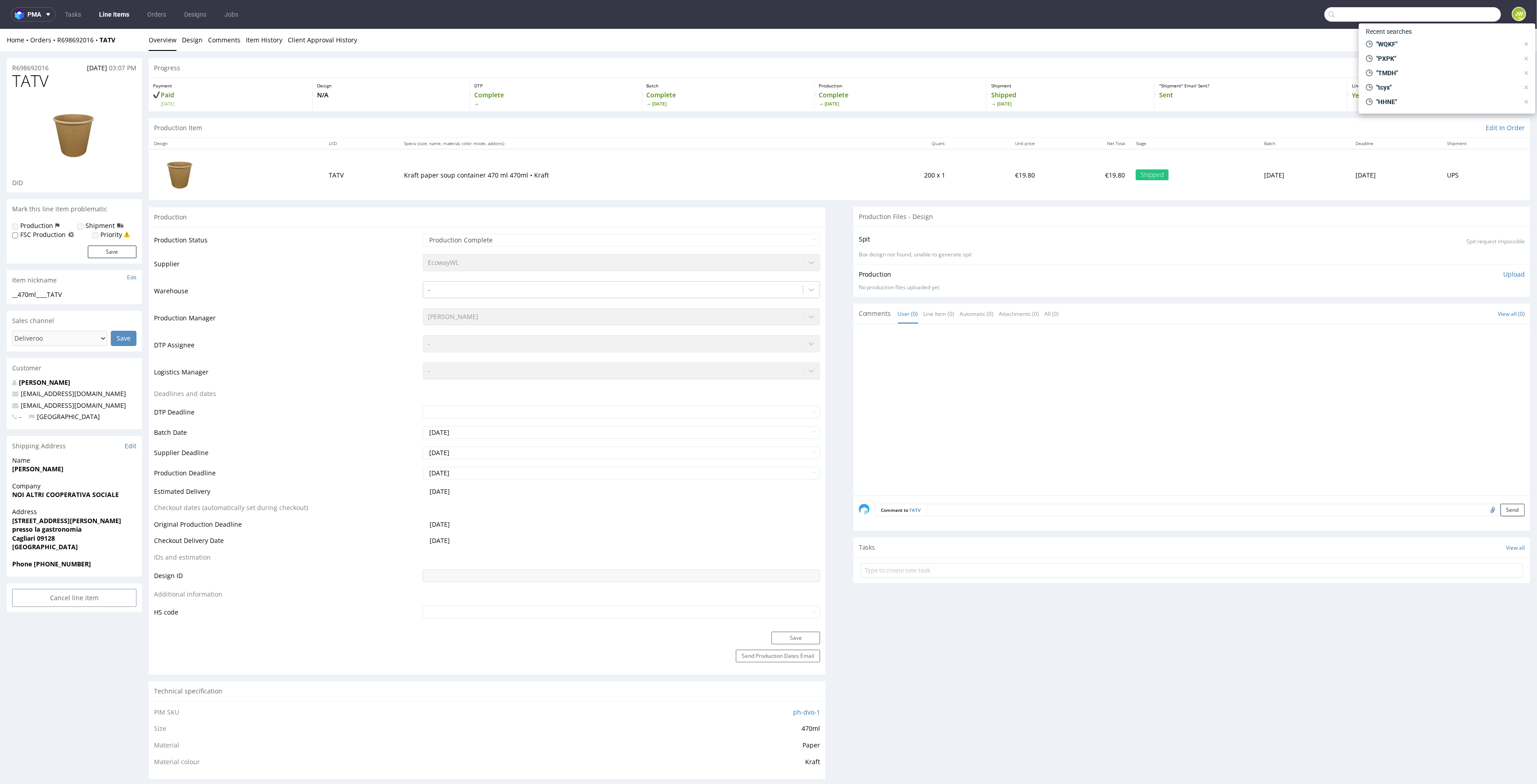
paste input "BMJK"
type input "BMJK"
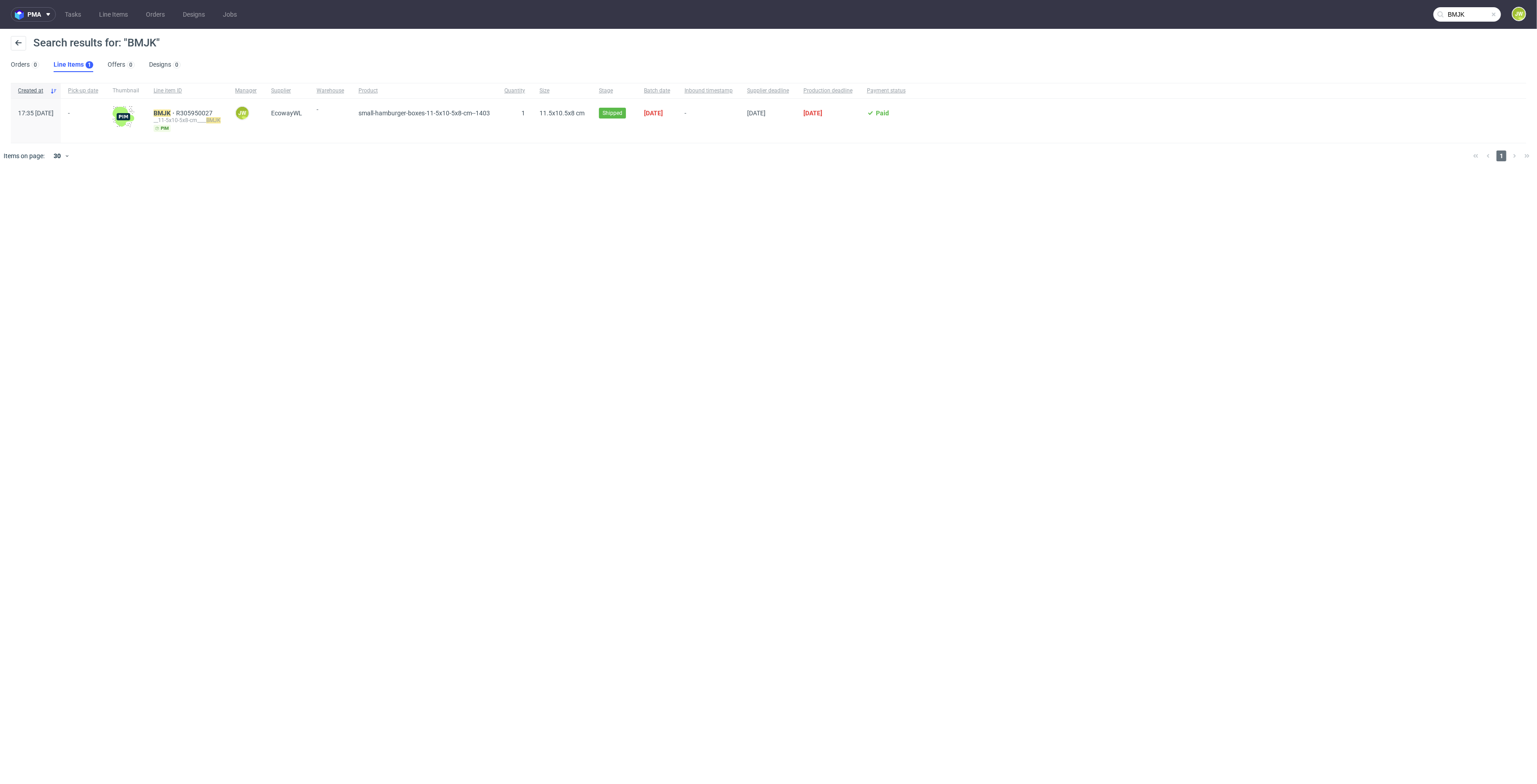
drag, startPoint x: 1263, startPoint y: 316, endPoint x: 624, endPoint y: 193, distance: 650.7
click at [1249, 314] on div "pma Tasks Line Items Orders Designs Jobs BMJK JW Search results for: "BMJK" Ord…" at bounding box center [768, 392] width 1537 height 784
click at [171, 110] on mark "BMJK" at bounding box center [162, 113] width 17 height 7
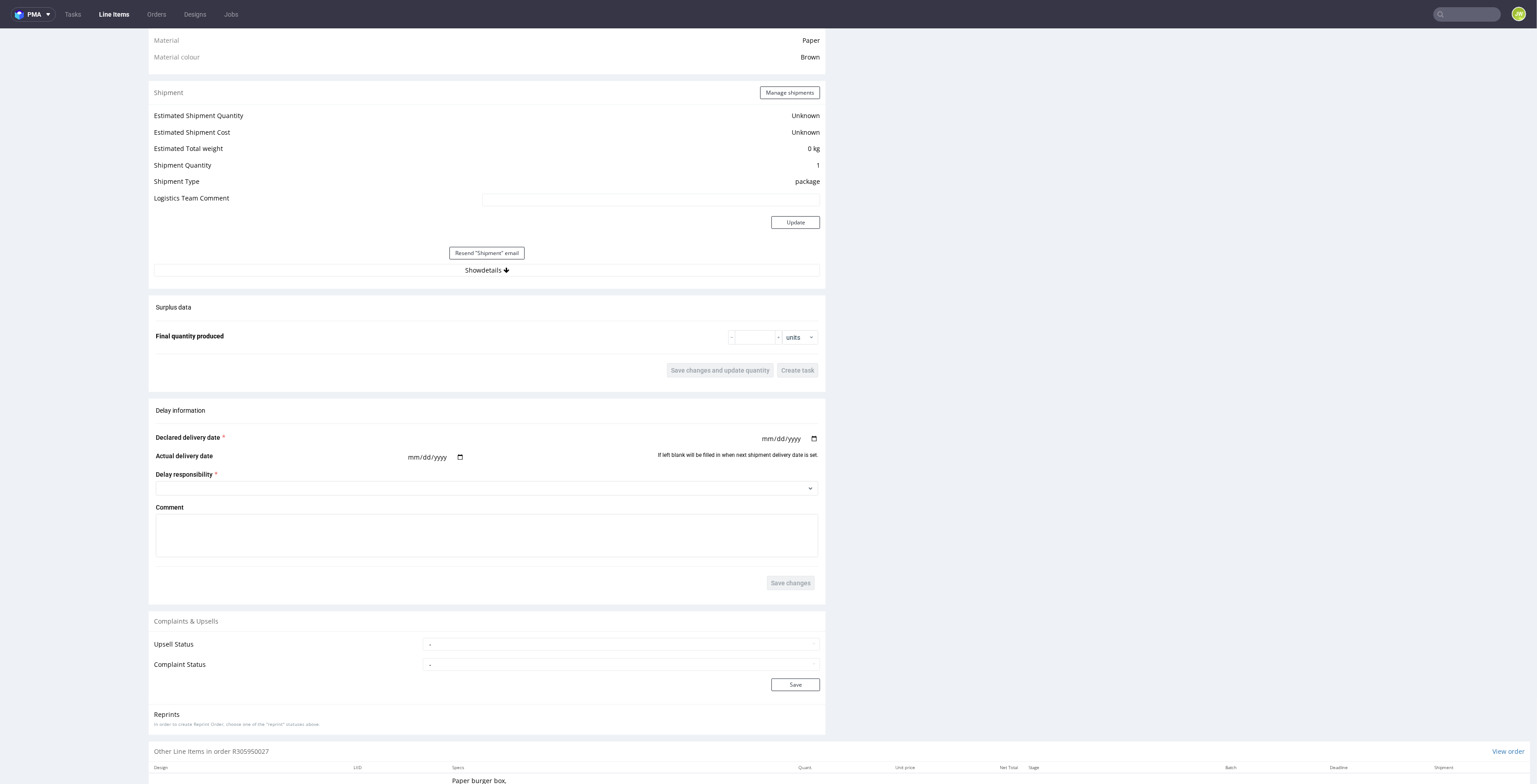
scroll to position [754, 0]
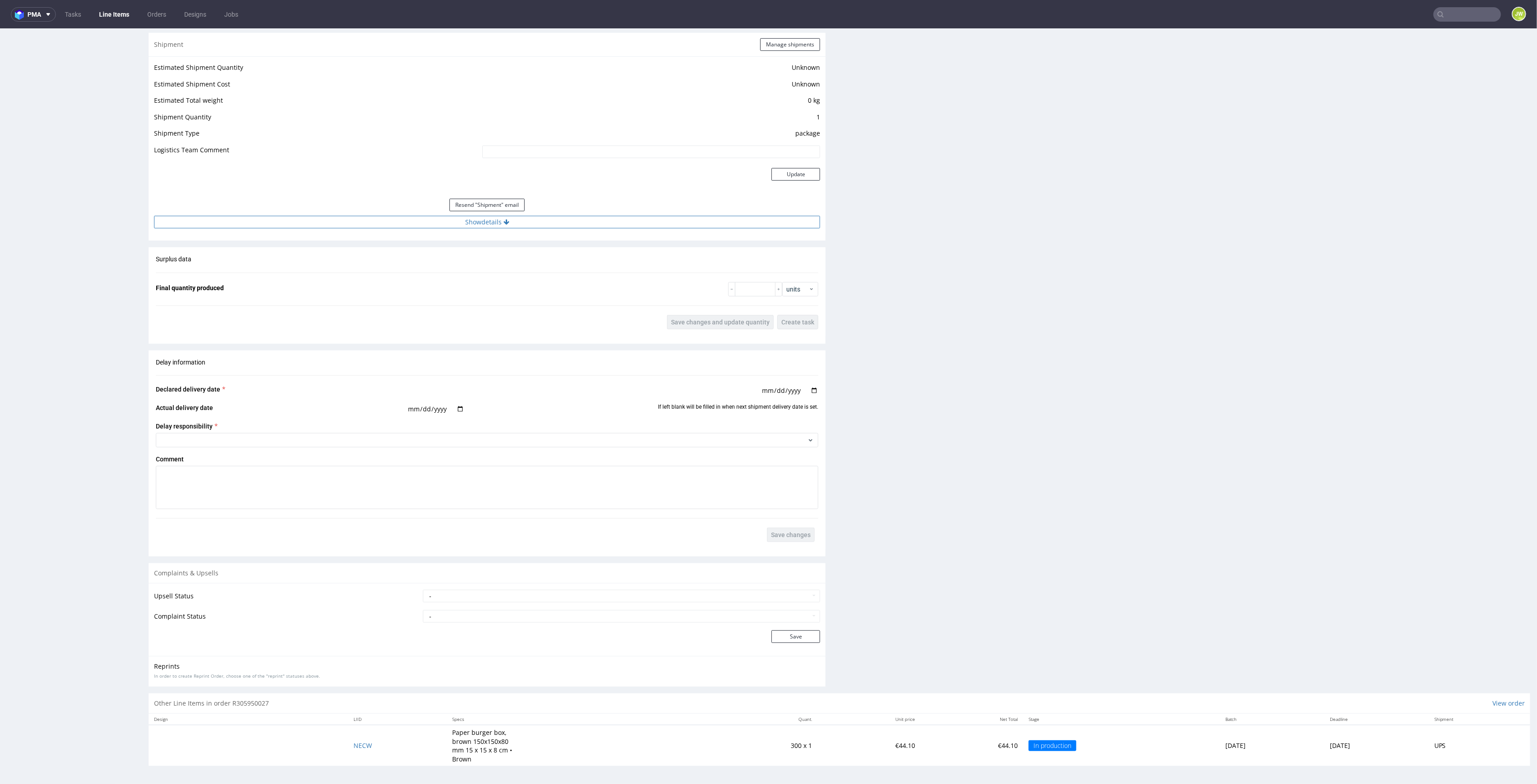
click at [465, 222] on button "Show details" at bounding box center [487, 222] width 666 height 13
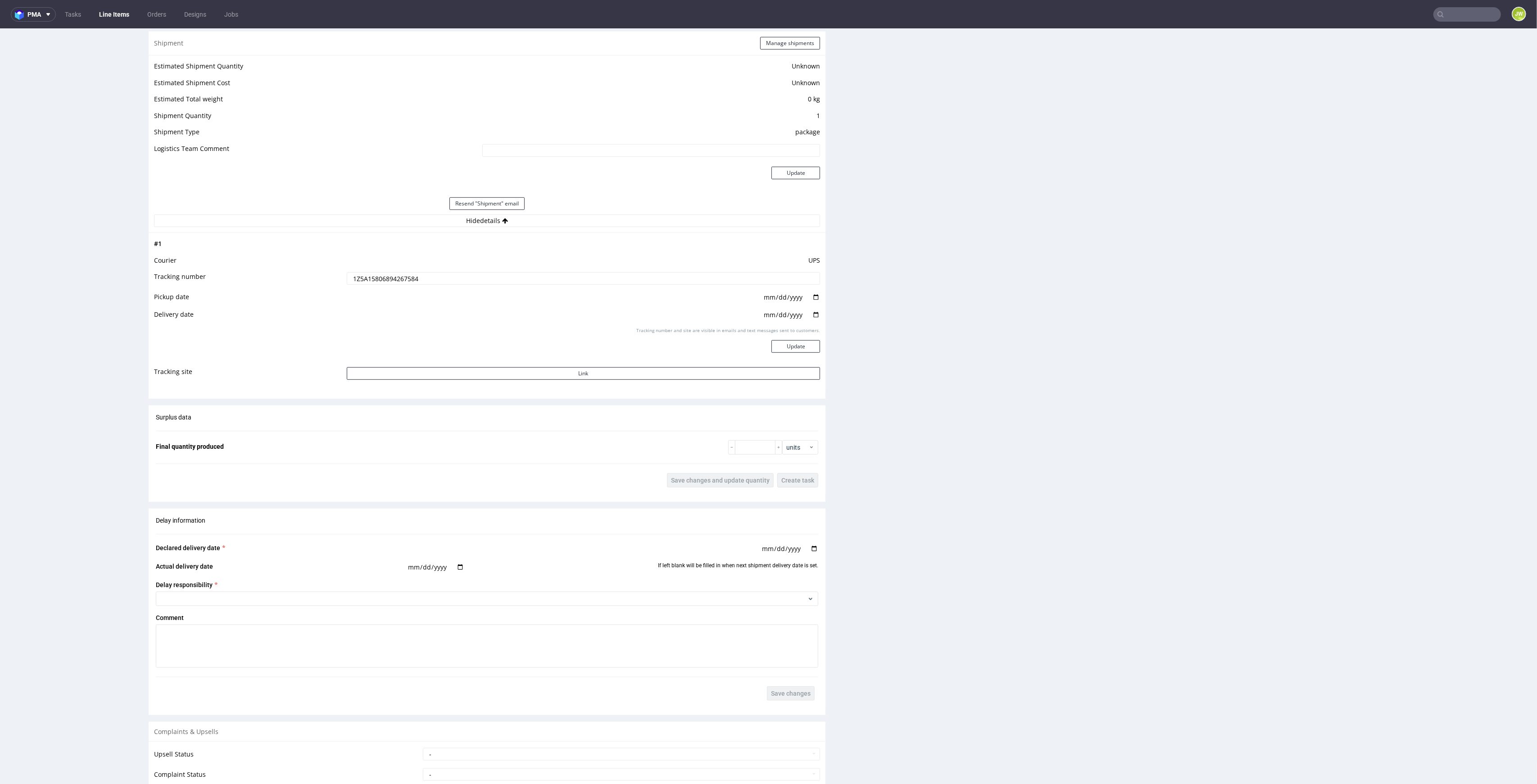
click at [387, 278] on input "1Z5A15806894267584" at bounding box center [583, 278] width 474 height 13
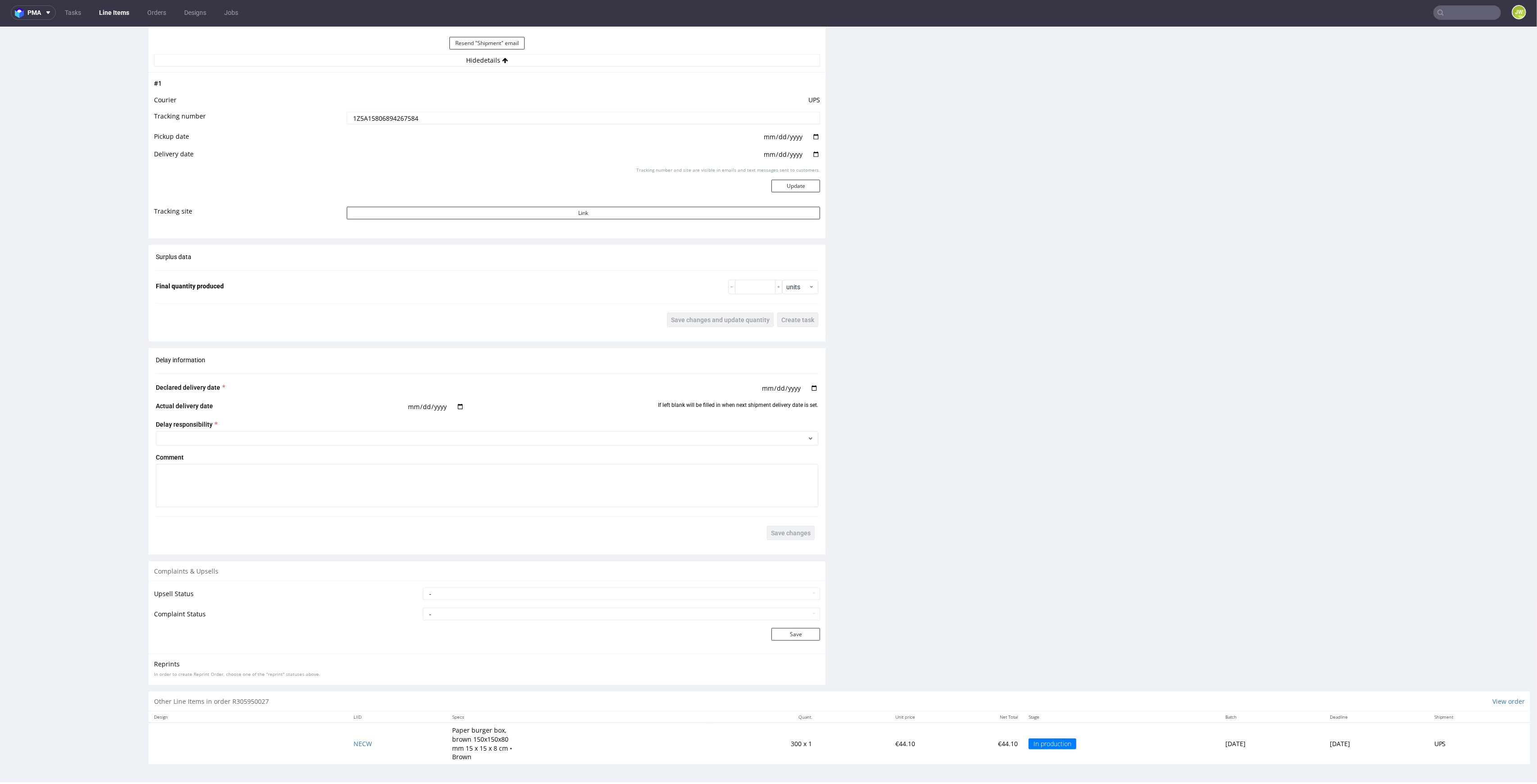
scroll to position [2, 0]
click at [354, 743] on span "NECW" at bounding box center [363, 742] width 18 height 8
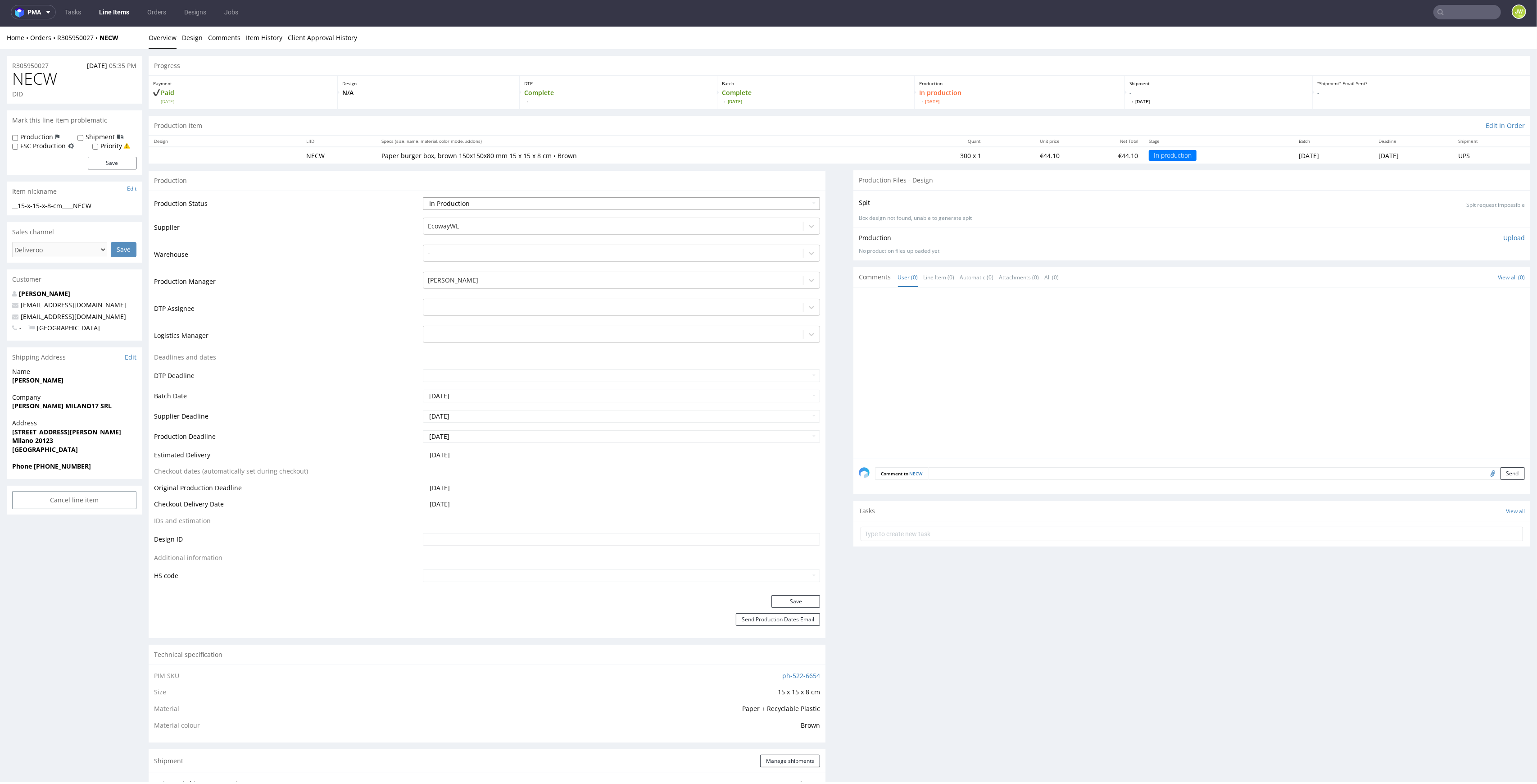
click at [435, 209] on select "Waiting for Artwork Waiting for Diecut Waiting for Mockup Waiting for DTP Waiti…" at bounding box center [622, 204] width 398 height 13
select select "production_complete"
click at [423, 197] on select "Waiting for Artwork Waiting for Diecut Waiting for Mockup Waiting for DTP Waiti…" at bounding box center [622, 204] width 398 height 13
click at [788, 603] on button "Save" at bounding box center [795, 601] width 48 height 13
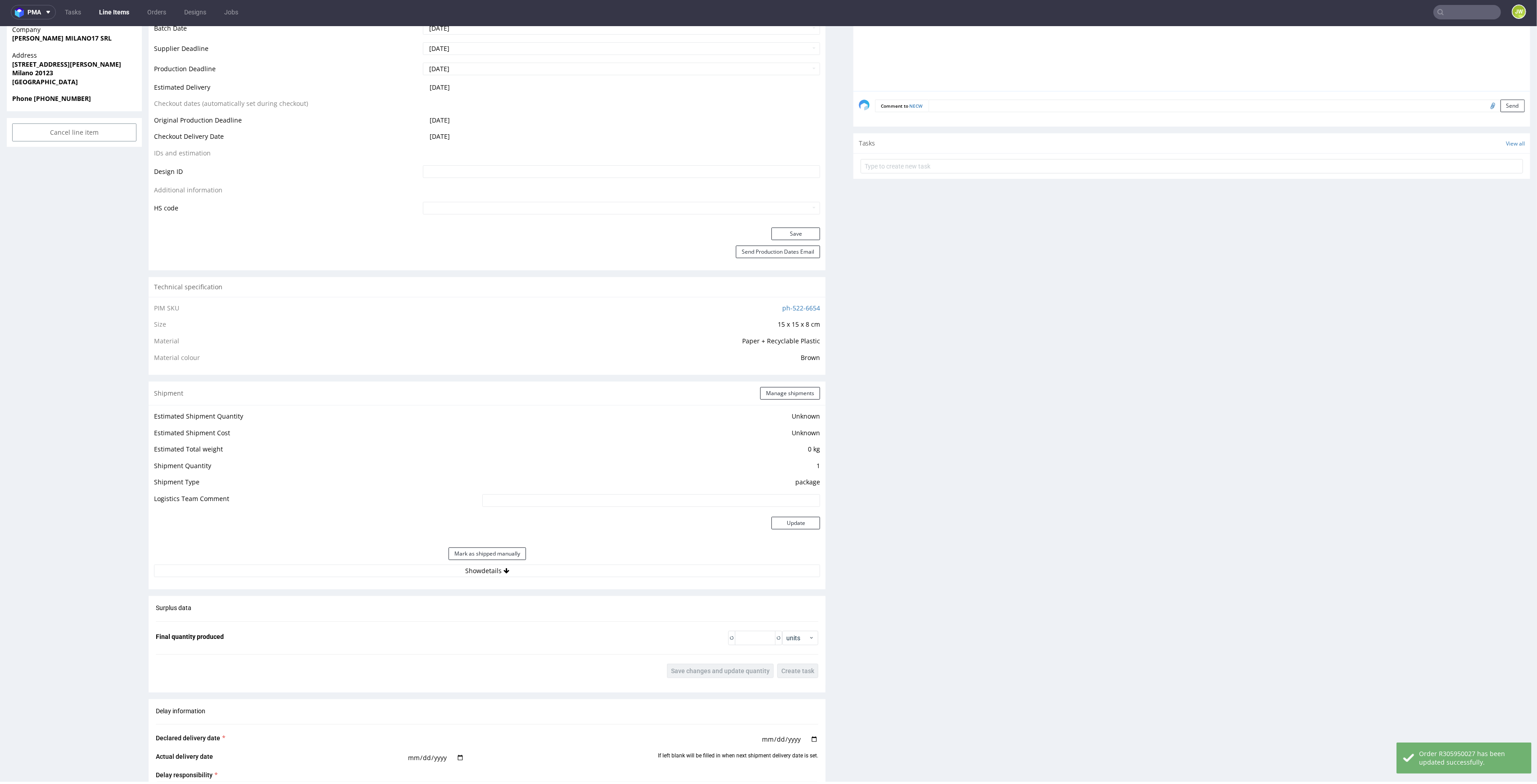
scroll to position [540, 0]
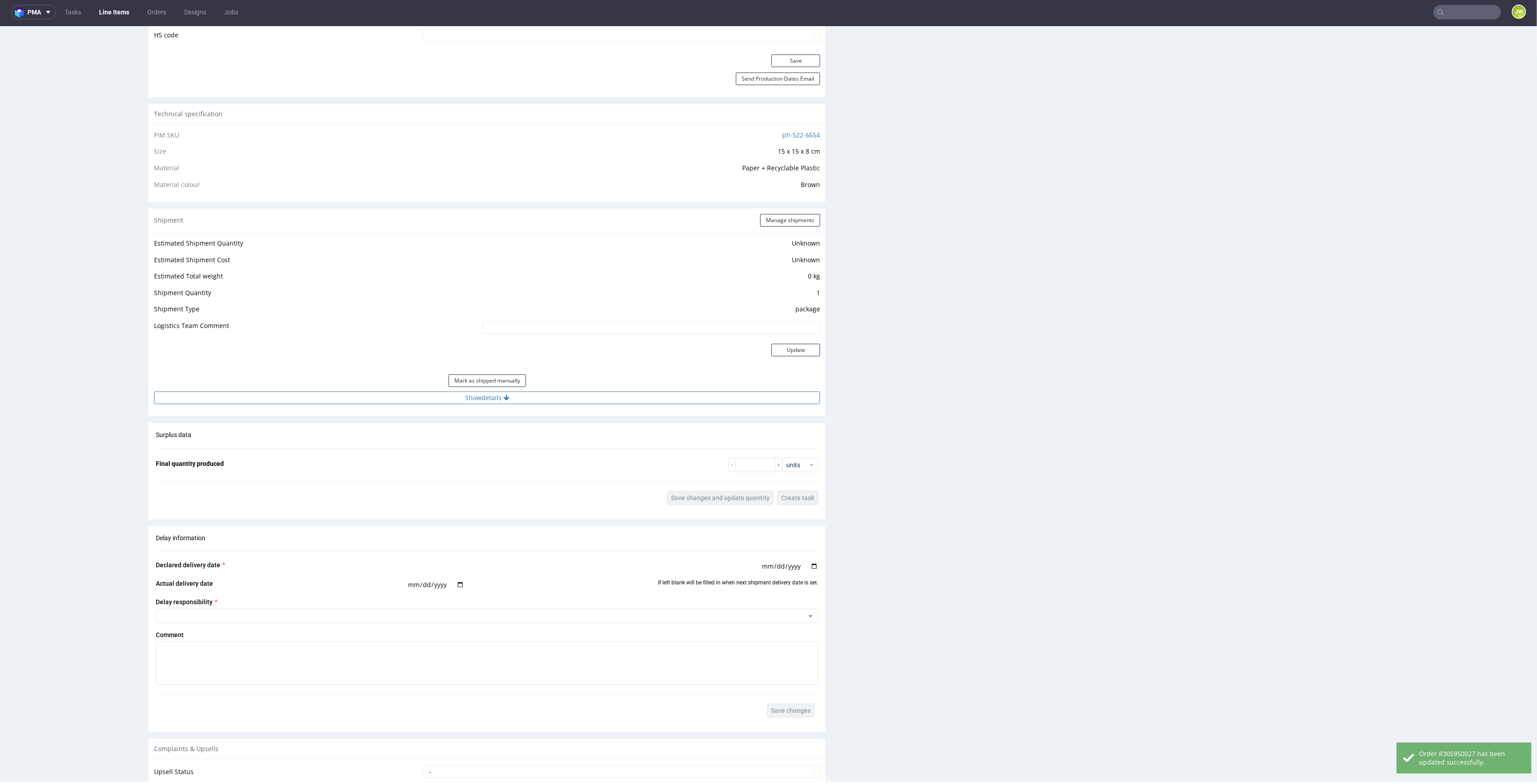
click at [467, 403] on button "Show details" at bounding box center [487, 398] width 666 height 13
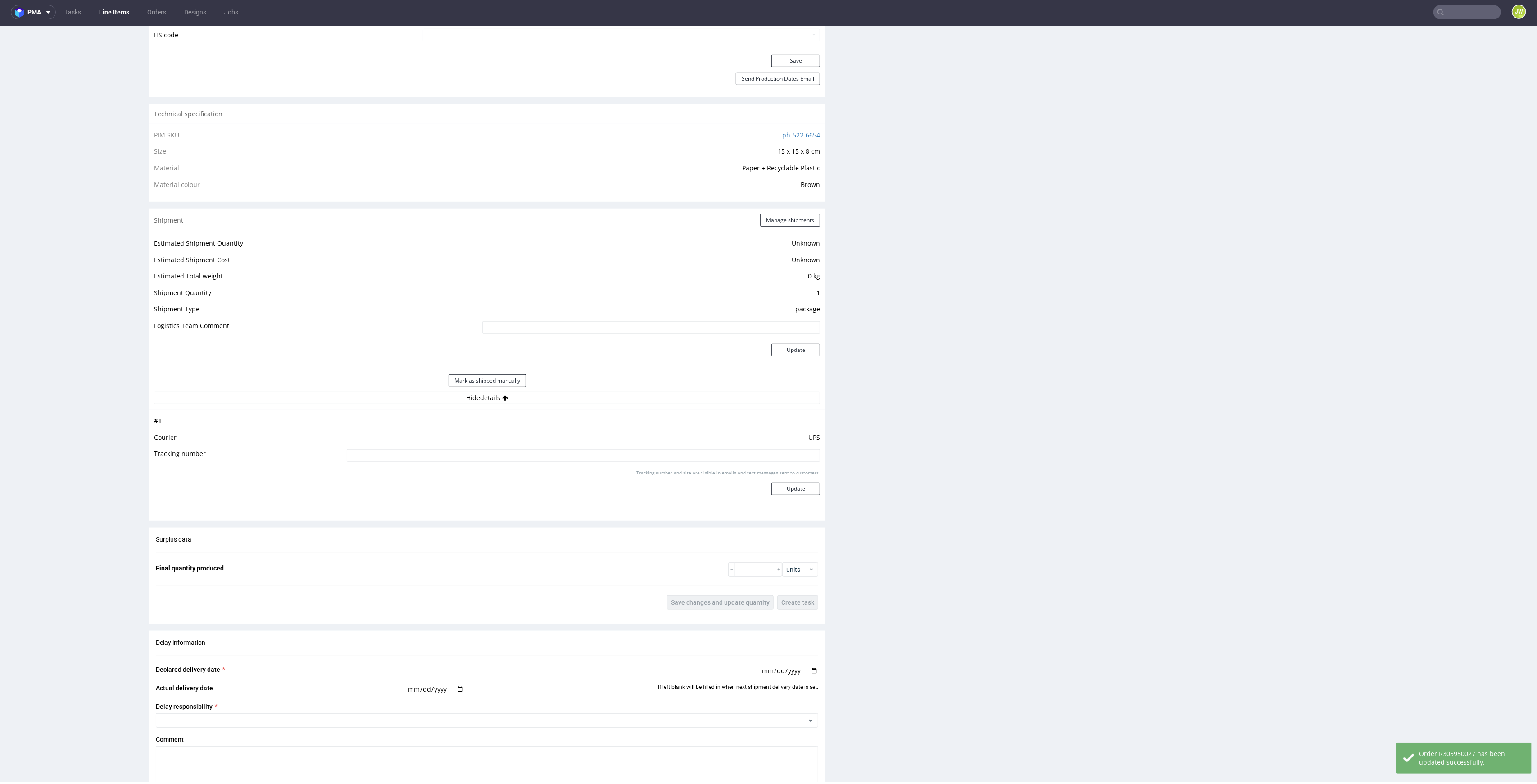
drag, startPoint x: 467, startPoint y: 450, endPoint x: 468, endPoint y: 457, distance: 7.1
click at [467, 455] on input at bounding box center [583, 455] width 474 height 13
paste input "1Z5A15806894267584"
type input "1Z5A15806894267584"
click at [777, 495] on button "Update" at bounding box center [795, 489] width 48 height 13
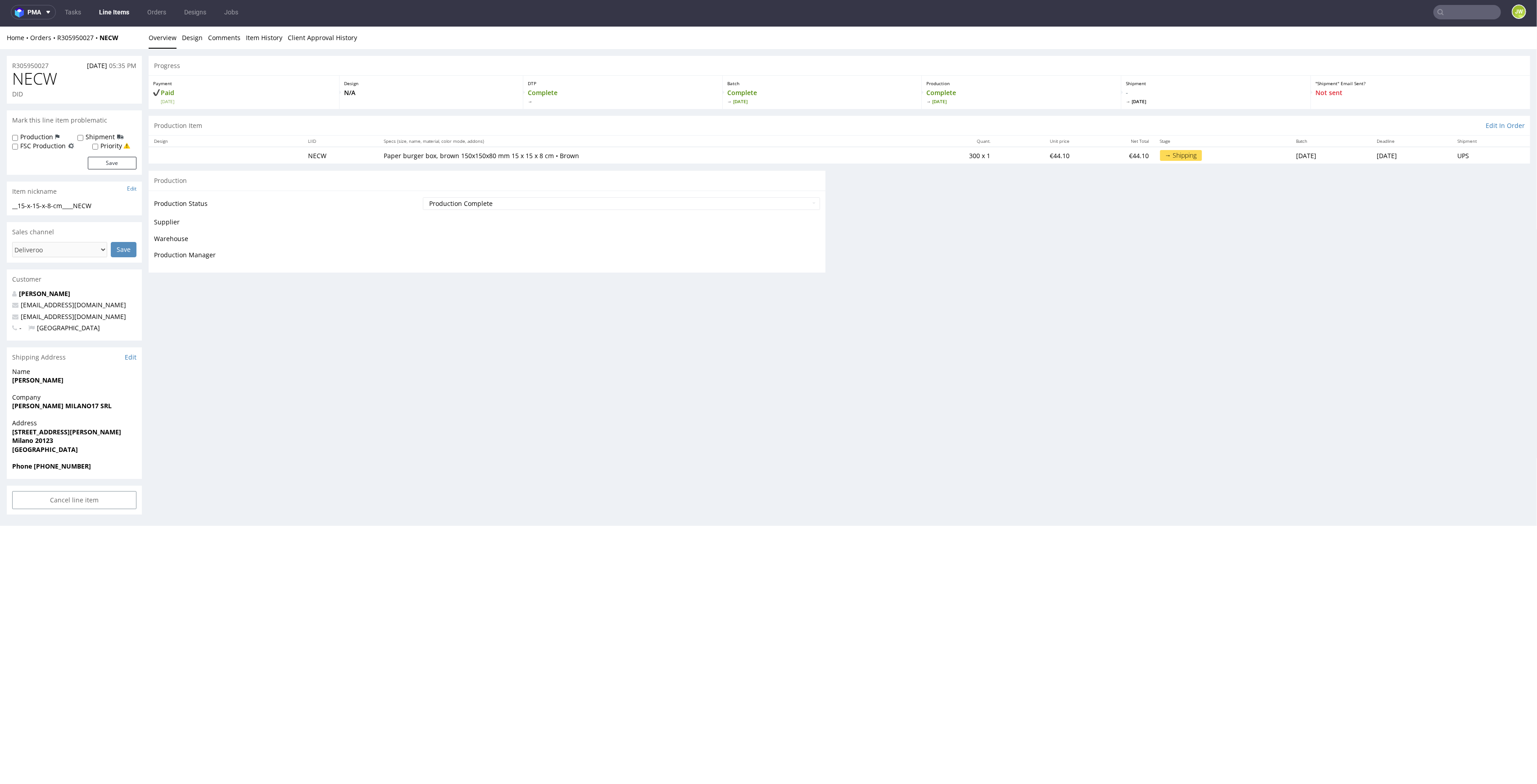
scroll to position [225, 0]
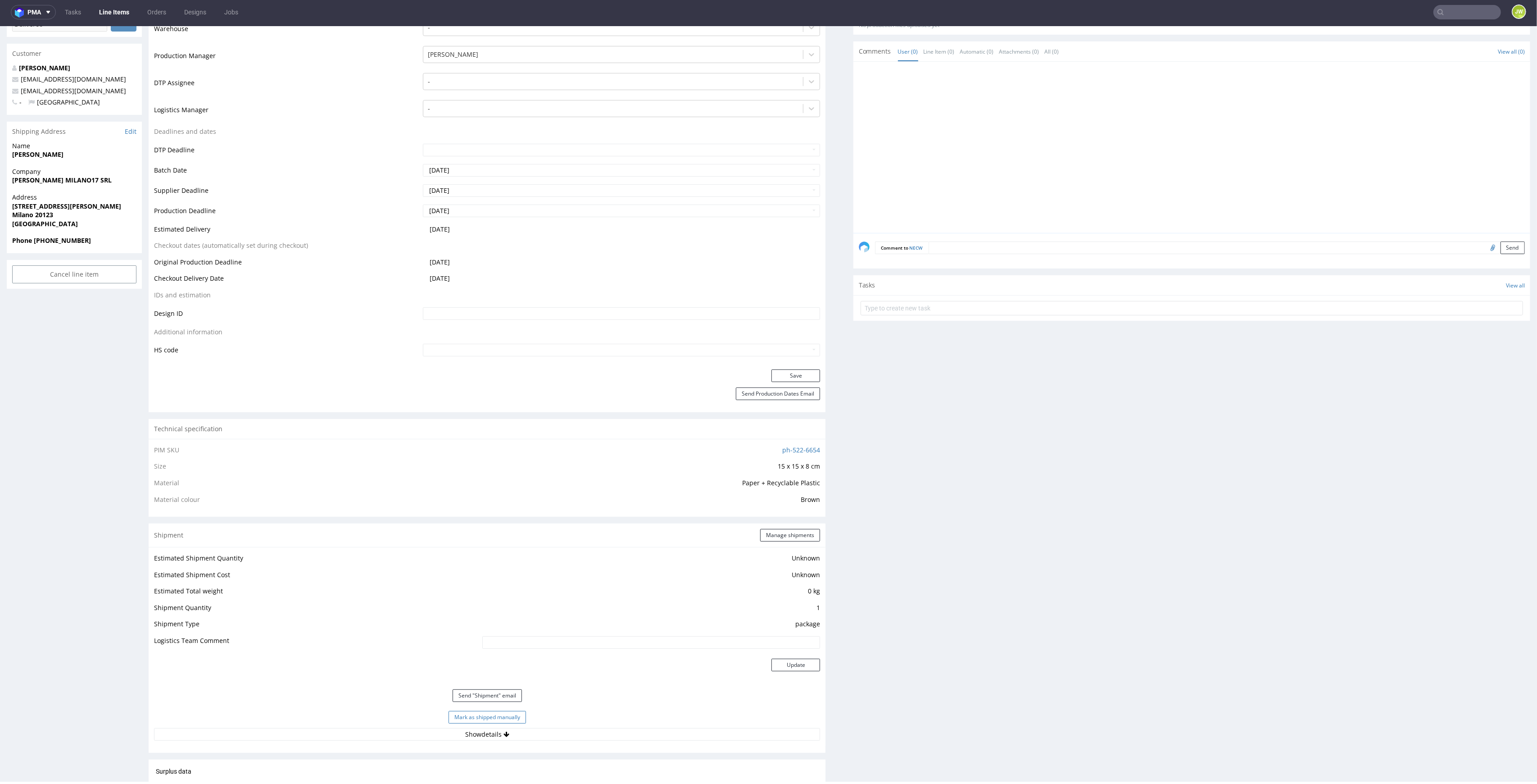
click at [462, 720] on button "Mark as shipped manually" at bounding box center [487, 717] width 78 height 13
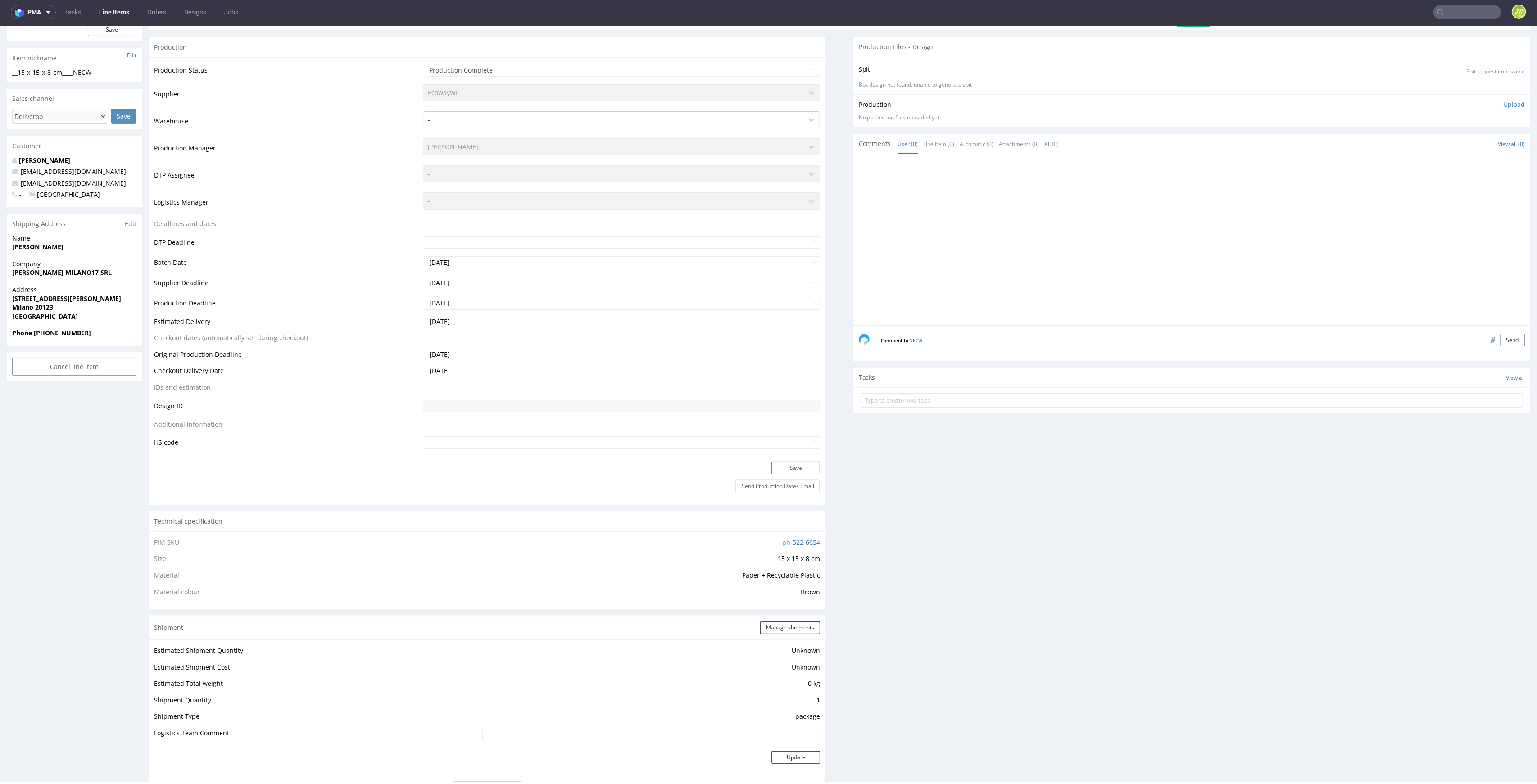
scroll to position [0, 0]
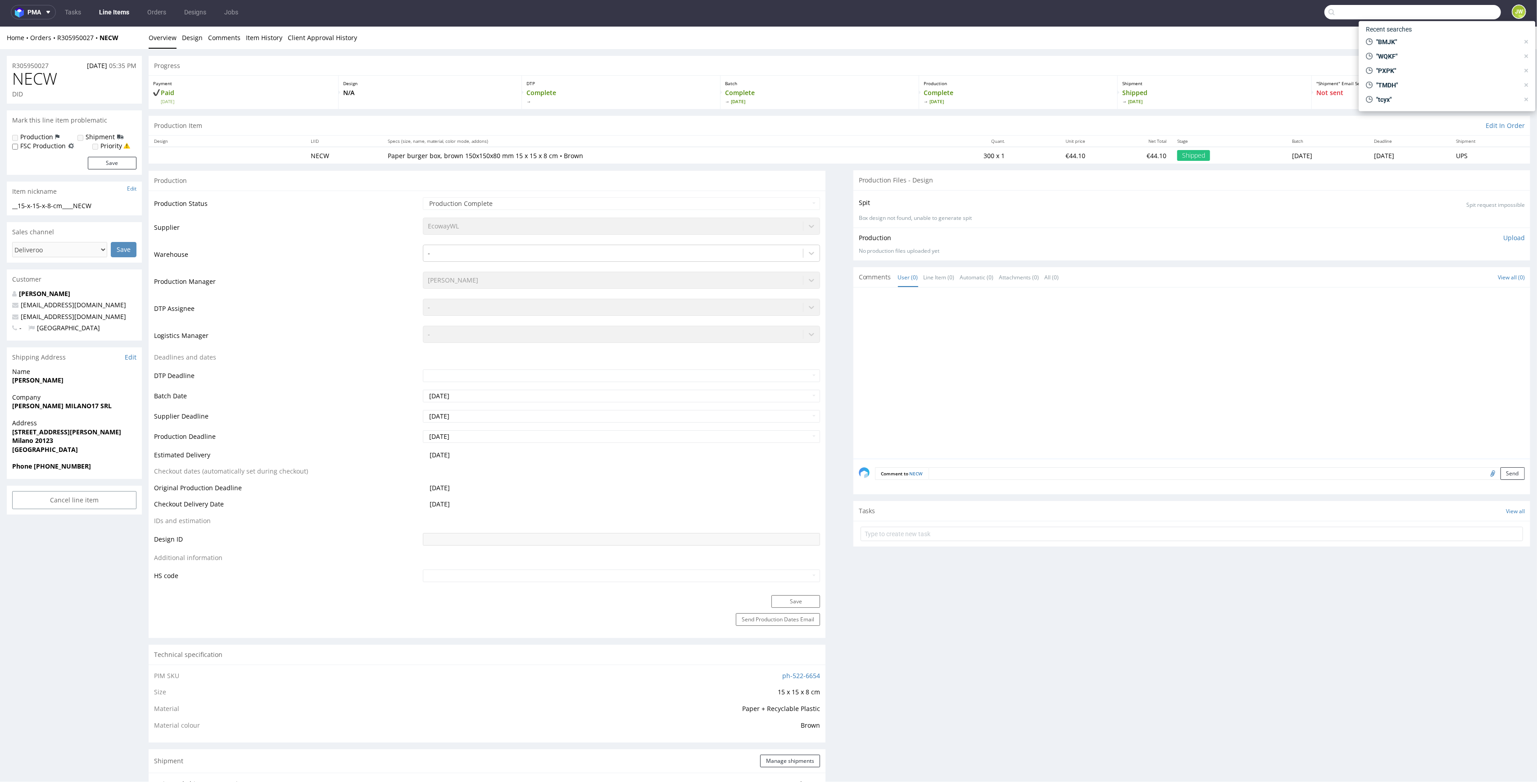
click at [1472, 16] on input "text" at bounding box center [1412, 12] width 176 height 15
paste input "EKCF"
type input "EKCF"
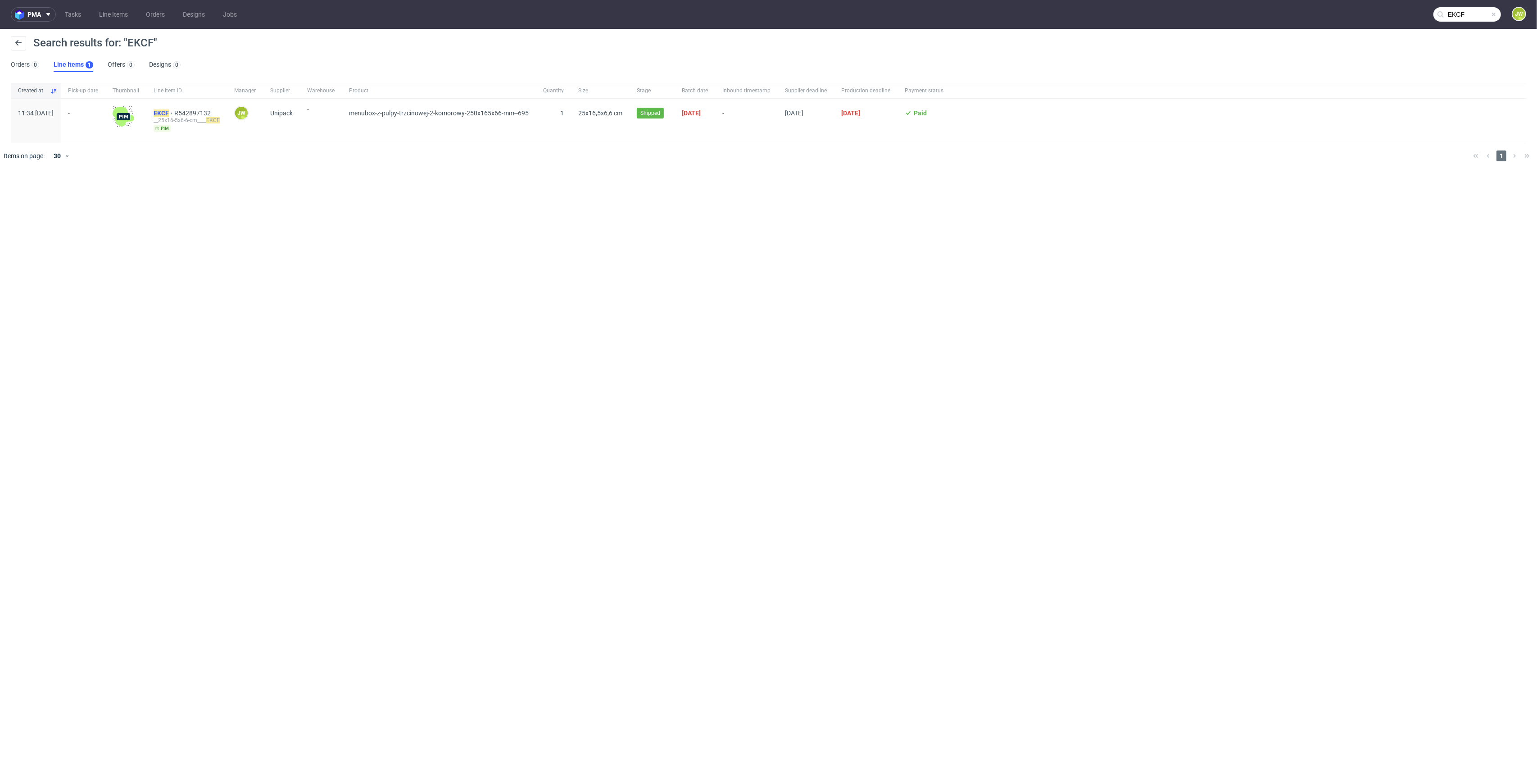
click at [174, 112] on span "EKCF" at bounding box center [163, 113] width 21 height 7
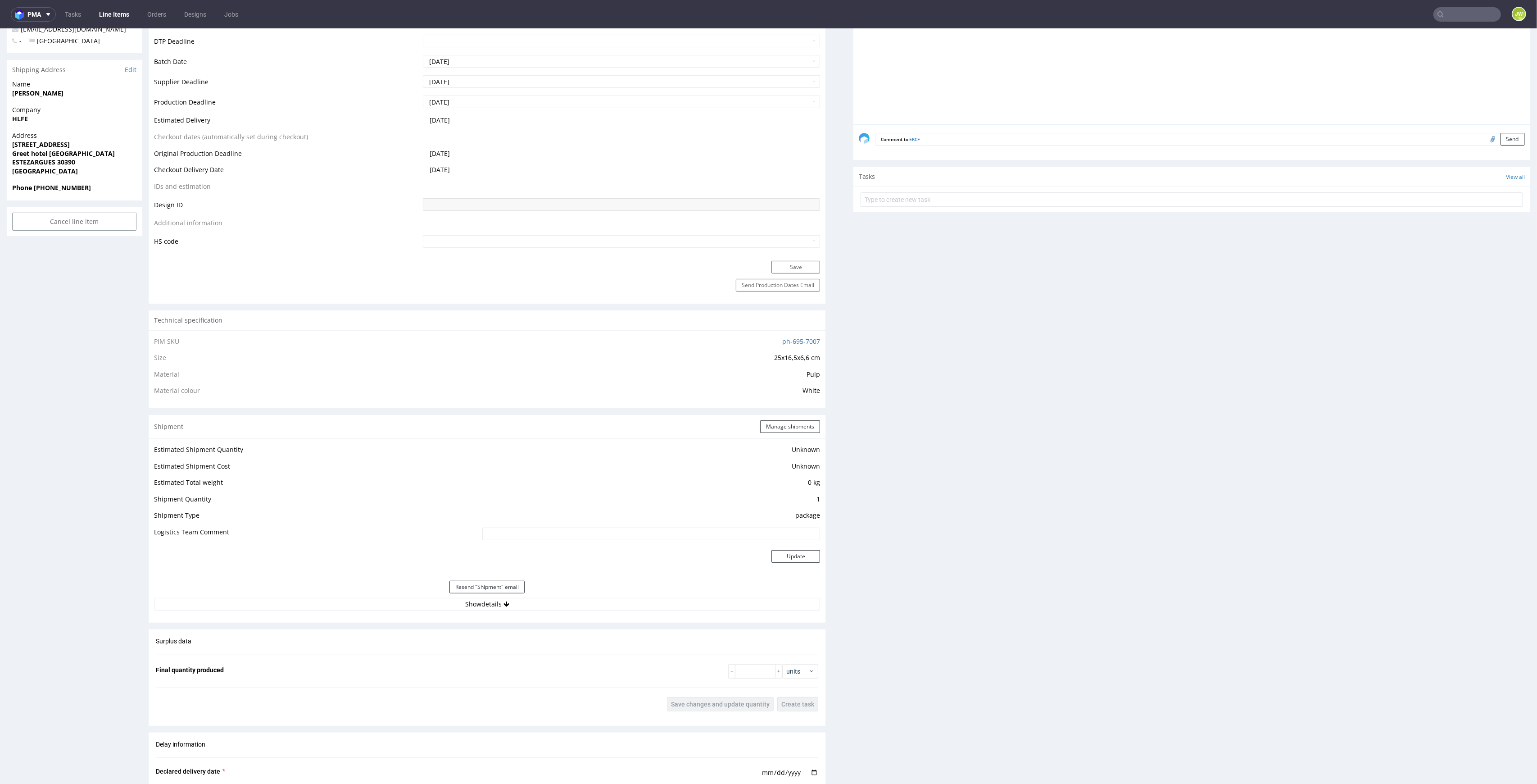
scroll to position [601, 0]
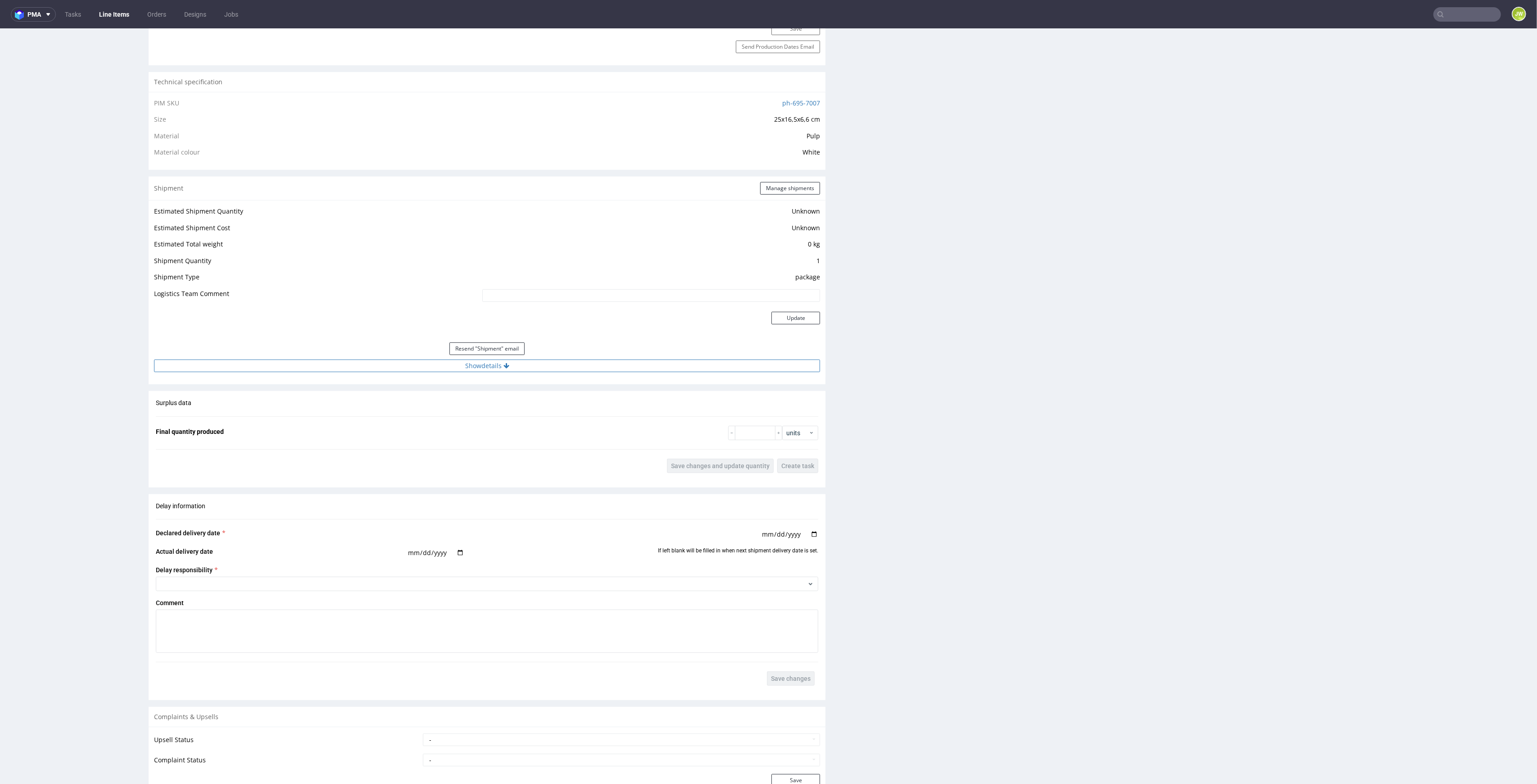
click at [462, 362] on button "Show details" at bounding box center [487, 366] width 666 height 13
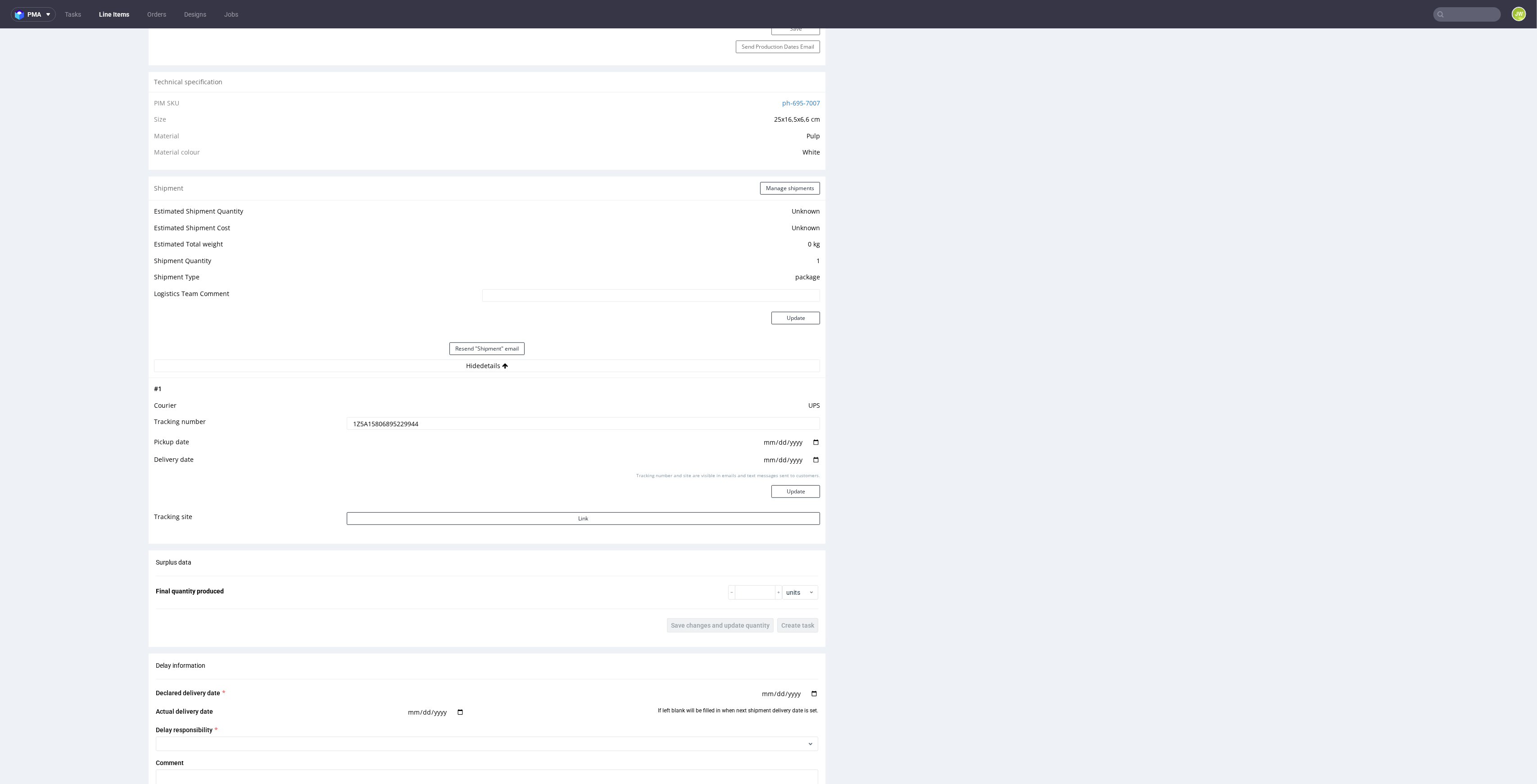
click at [376, 418] on input "1Z5A15806895229944" at bounding box center [583, 423] width 474 height 13
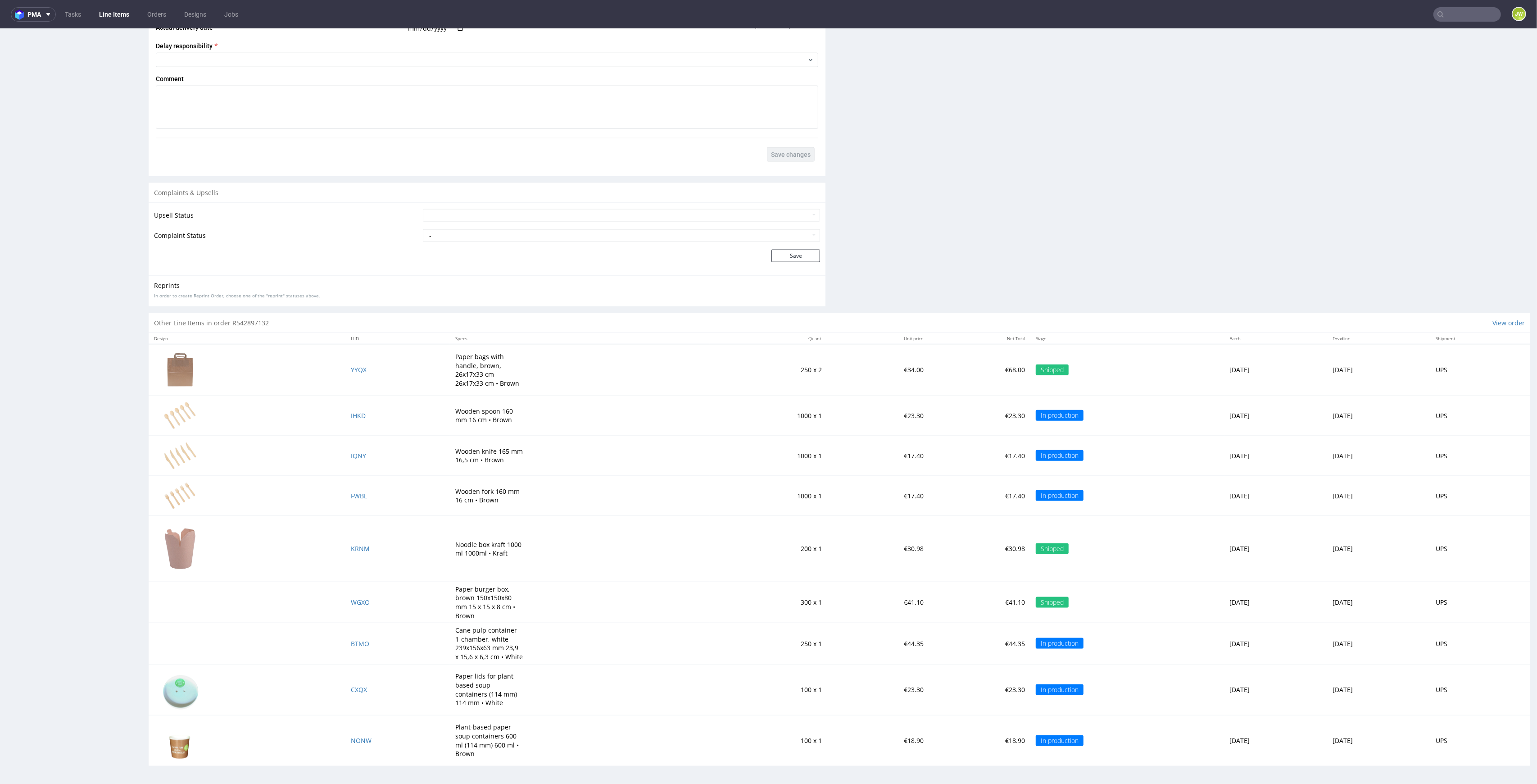
scroll to position [2, 0]
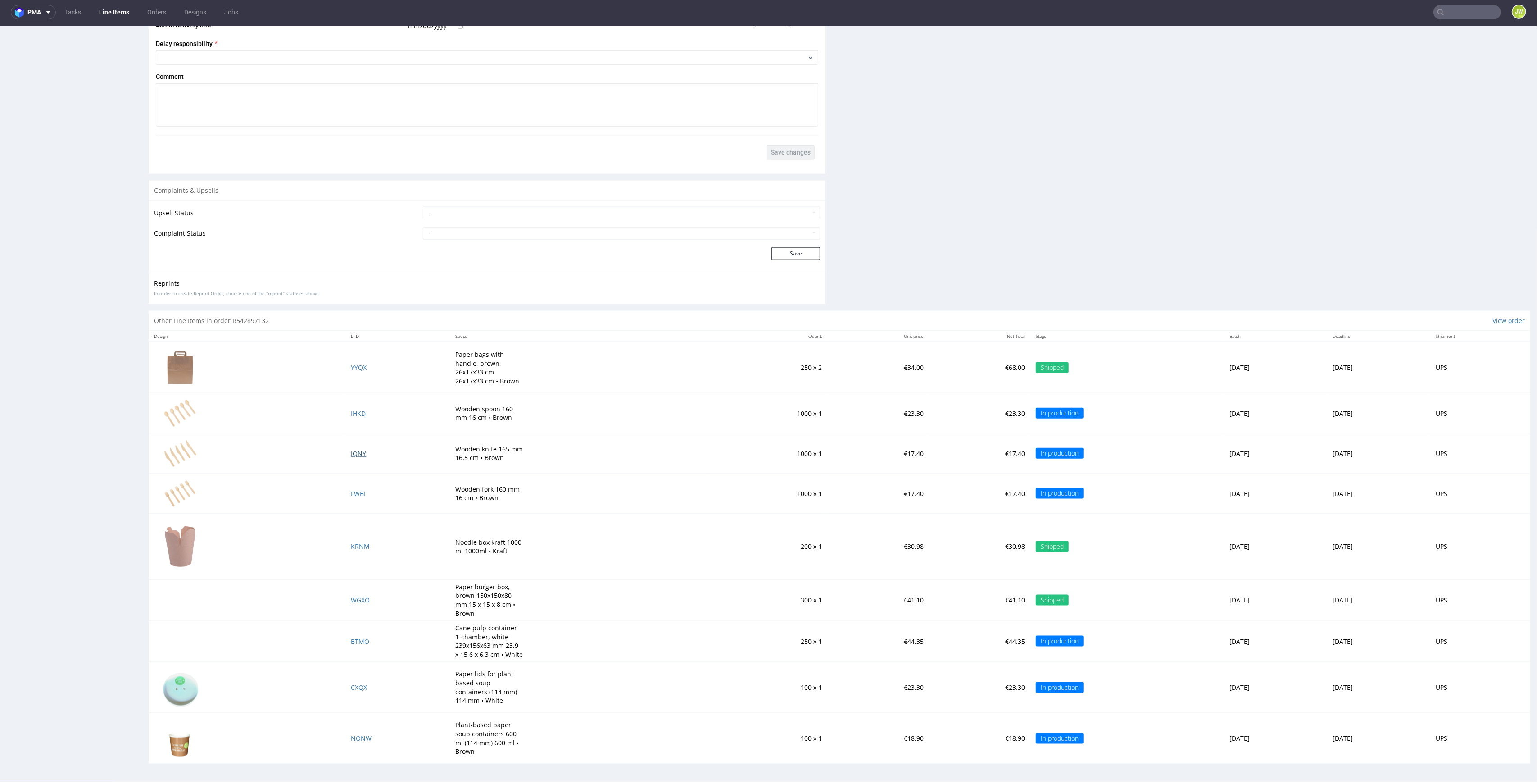
click at [350, 455] on span "IQNY" at bounding box center [358, 453] width 16 height 8
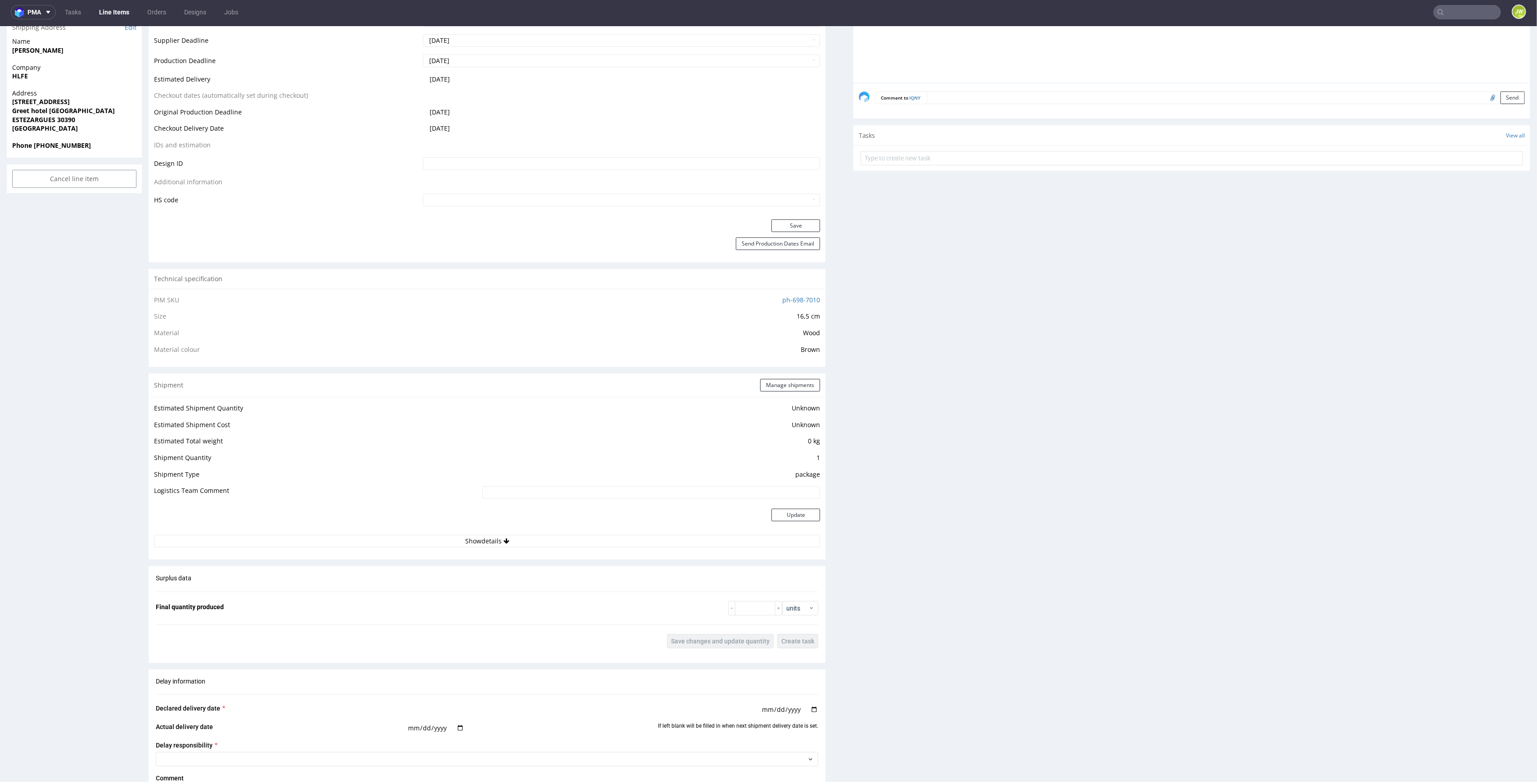
scroll to position [420, 0]
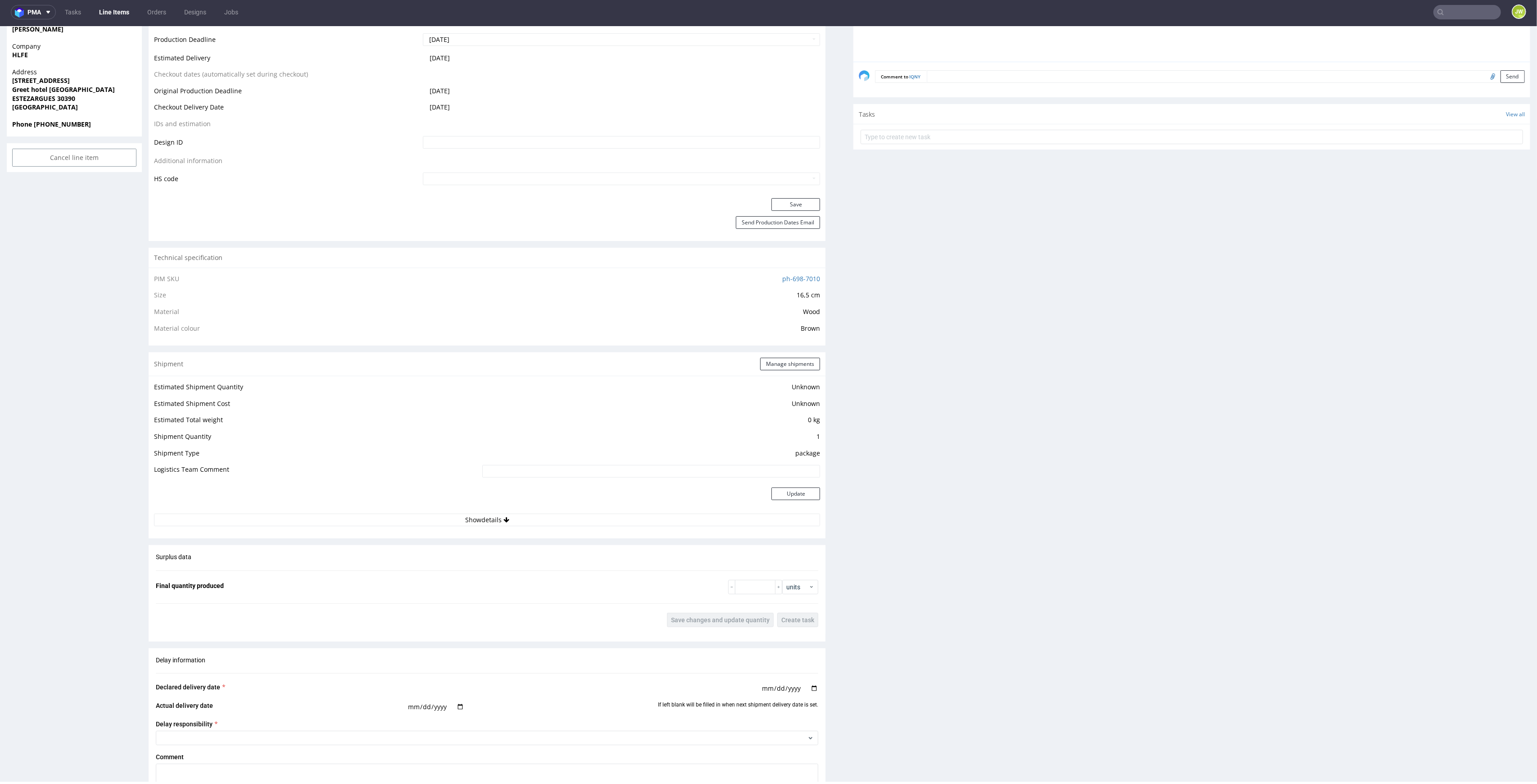
click at [453, 531] on div "Estimated Shipment Quantity Unknown Estimated Shipment Cost Unknown Estimated T…" at bounding box center [487, 454] width 677 height 156
click at [446, 518] on button "Show details" at bounding box center [487, 520] width 666 height 13
click at [457, 582] on input at bounding box center [583, 578] width 474 height 13
paste input "1Z5A15806895229944"
type input "1Z5A15806895229944"
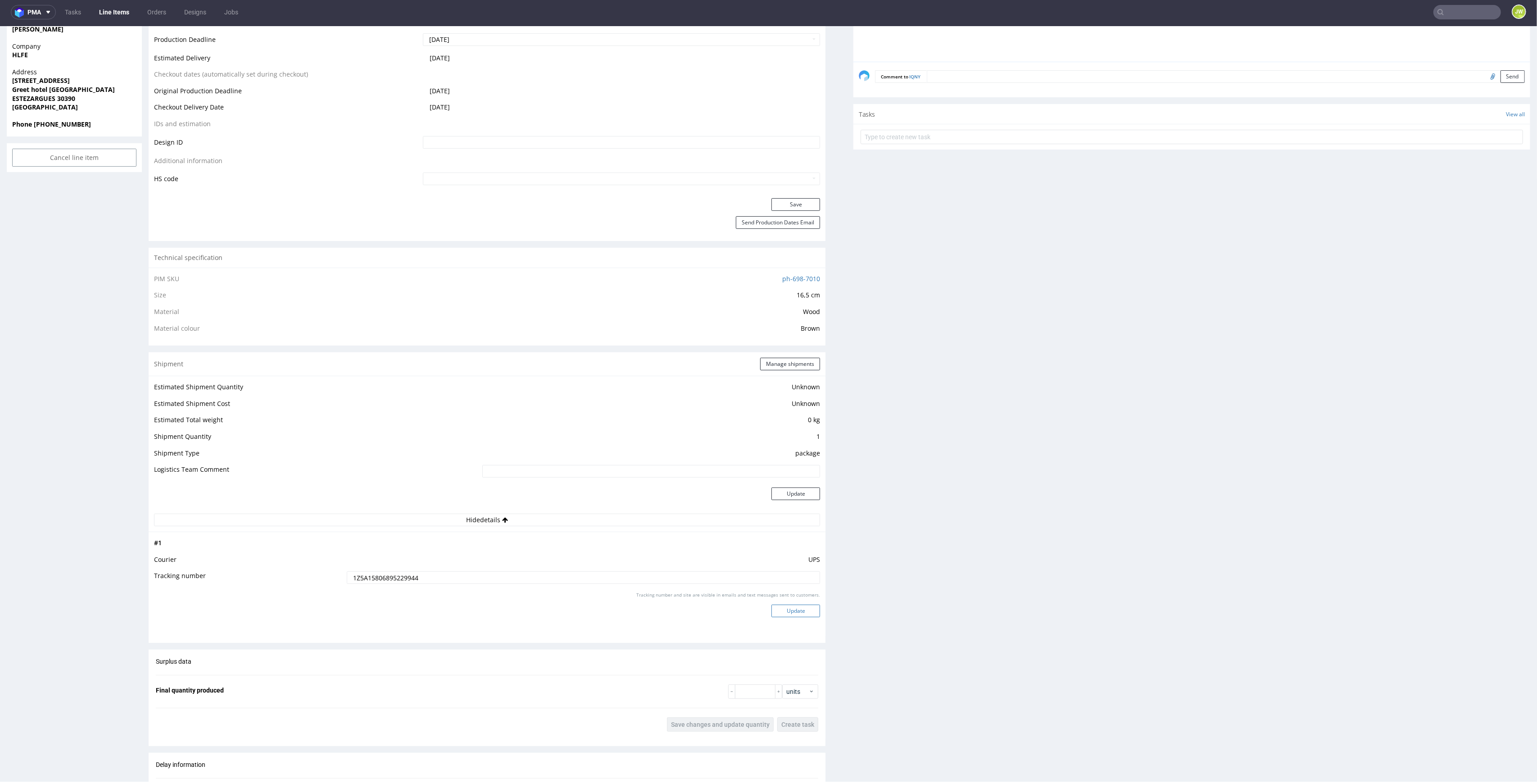
click at [791, 609] on button "Update" at bounding box center [795, 611] width 48 height 13
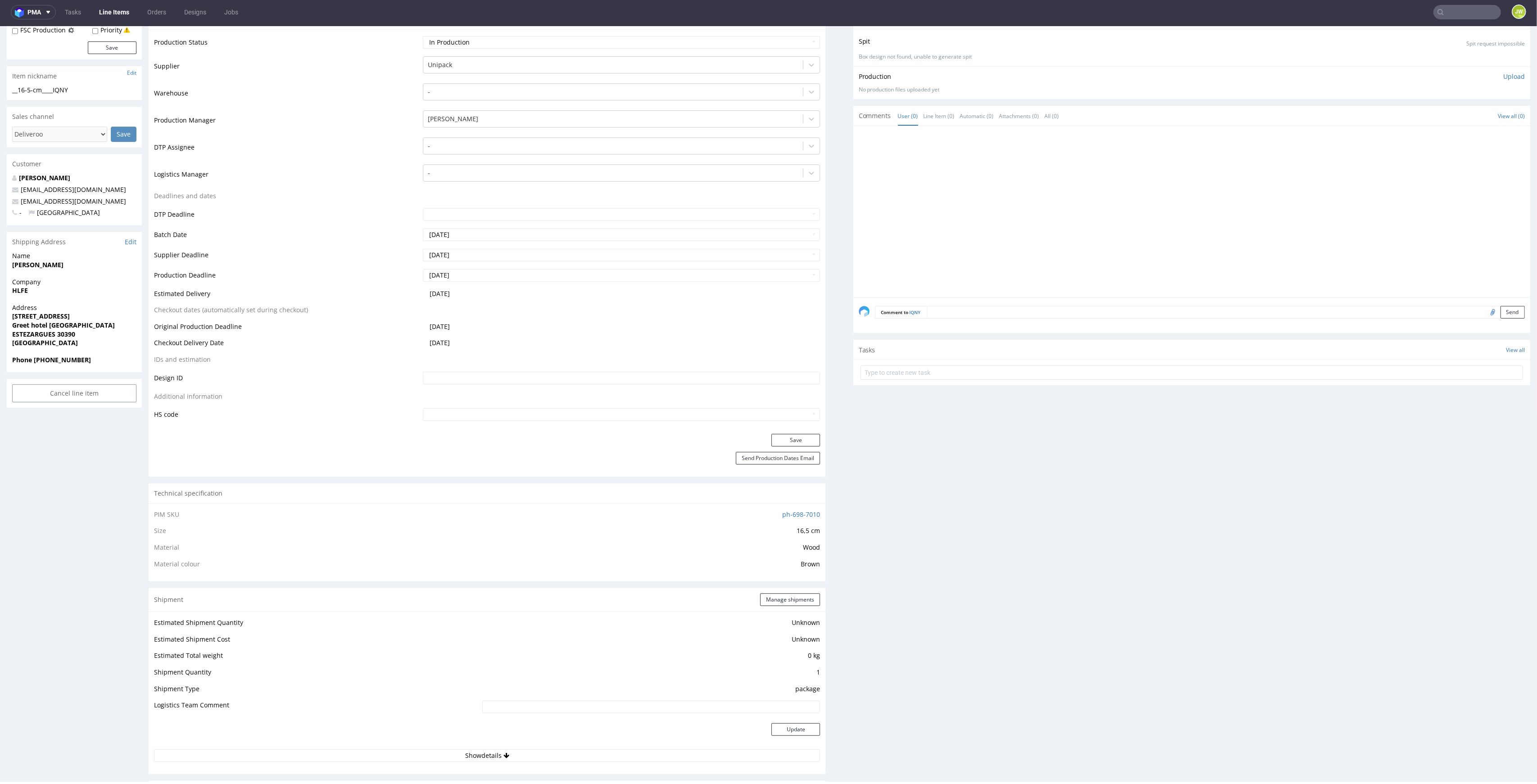
scroll to position [0, 0]
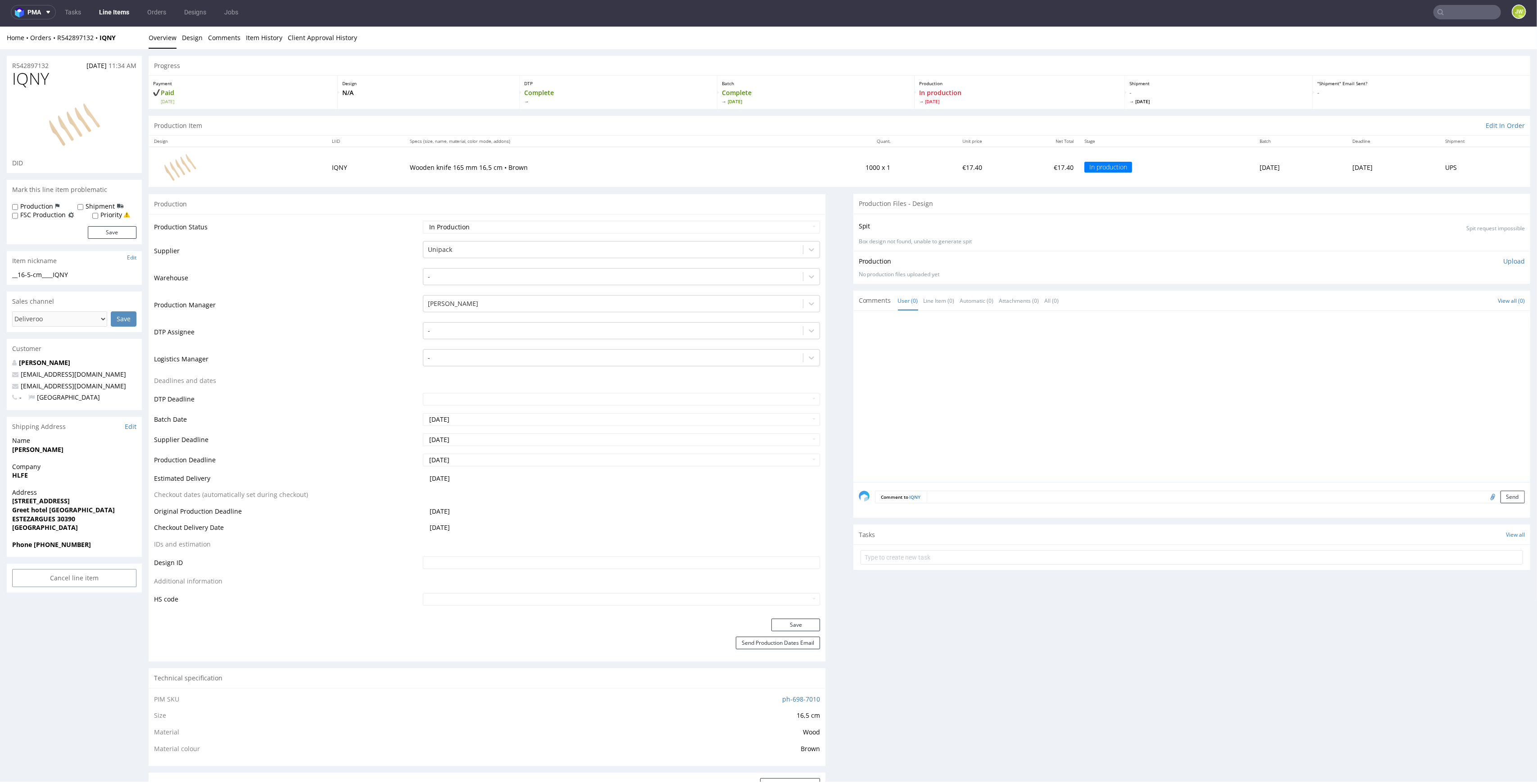
click at [455, 235] on td "Waiting for Artwork Waiting for Diecut Waiting for Mockup Waiting for DTP Waiti…" at bounding box center [621, 230] width 400 height 20
click at [453, 227] on select "Waiting for Artwork Waiting for Diecut Waiting for Mockup Waiting for DTP Waiti…" at bounding box center [622, 227] width 398 height 13
select select "production_complete"
click at [423, 221] on select "Waiting for Artwork Waiting for Diecut Waiting for Mockup Waiting for DTP Waiti…" at bounding box center [622, 227] width 398 height 13
click at [771, 625] on button "Save" at bounding box center [795, 625] width 48 height 13
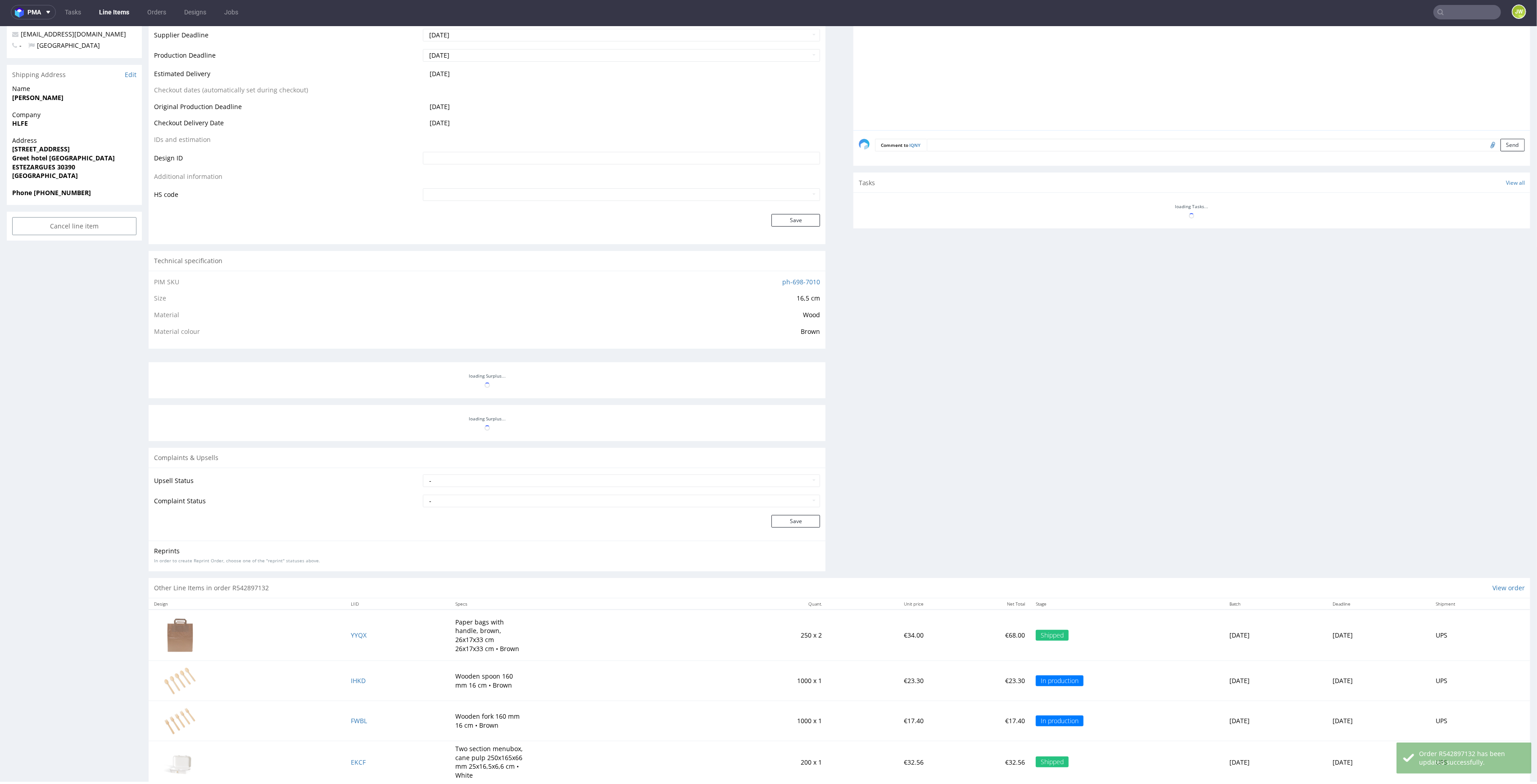
scroll to position [361, 0]
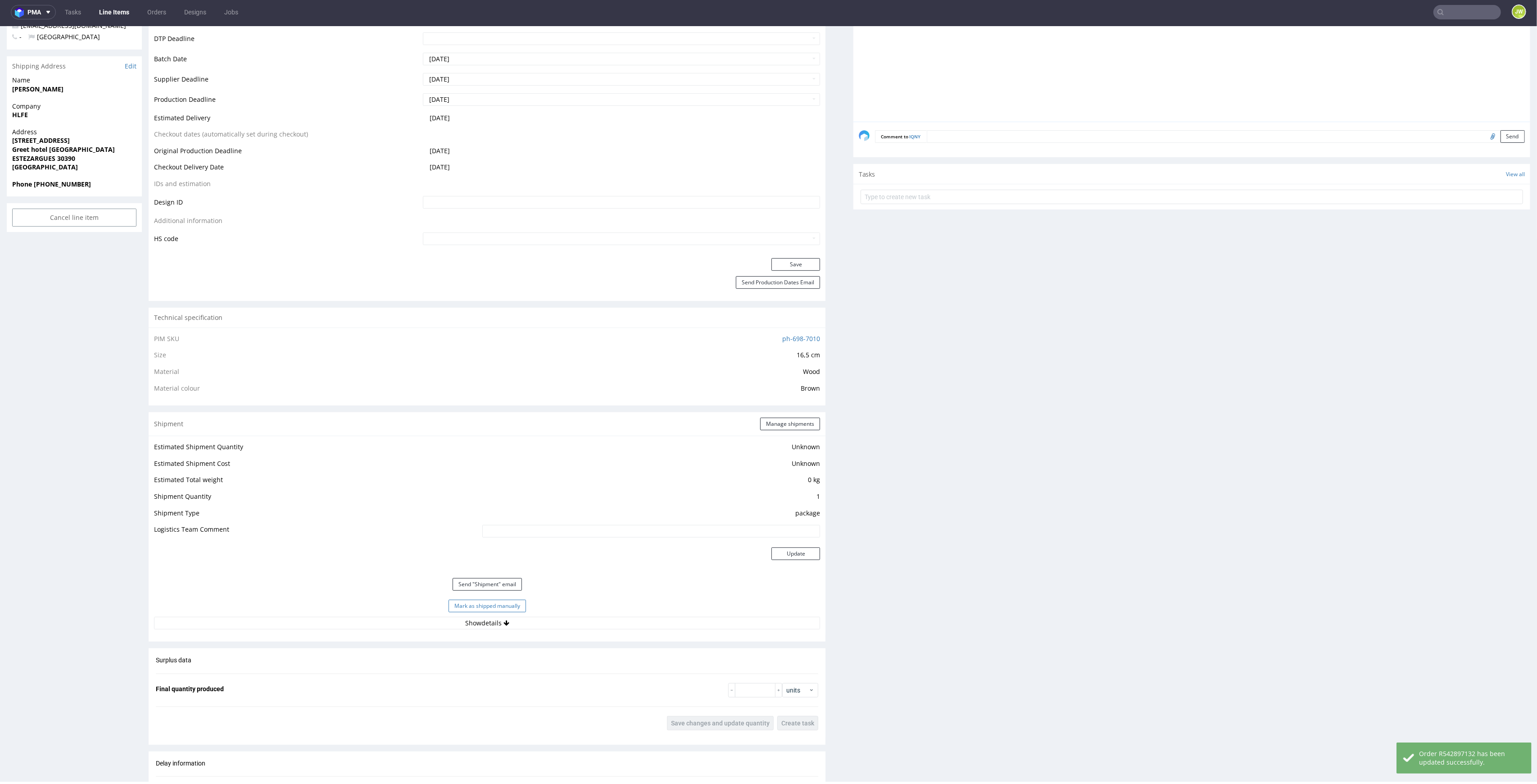
click at [475, 605] on button "Mark as shipped manually" at bounding box center [487, 606] width 78 height 13
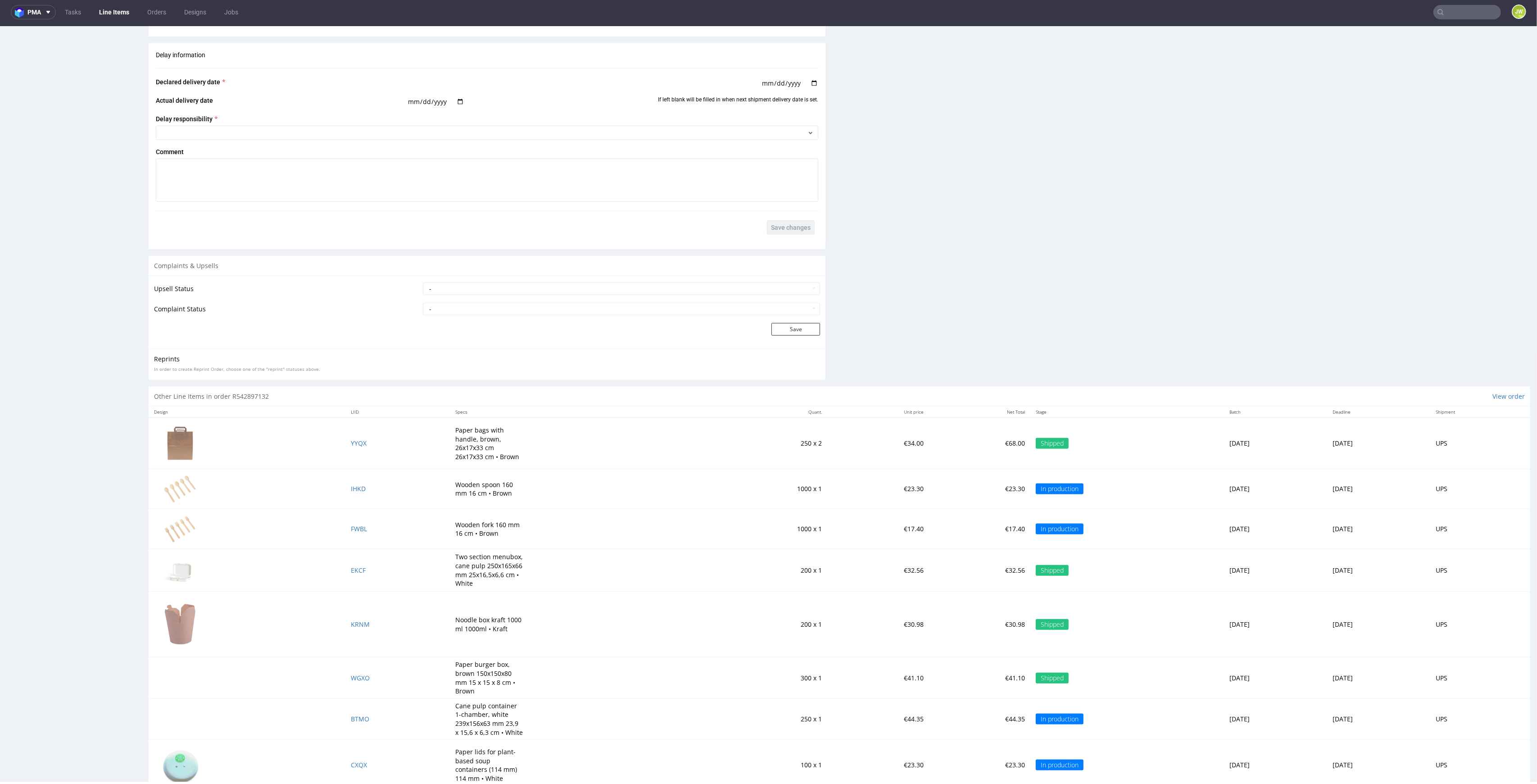
scroll to position [1126, 0]
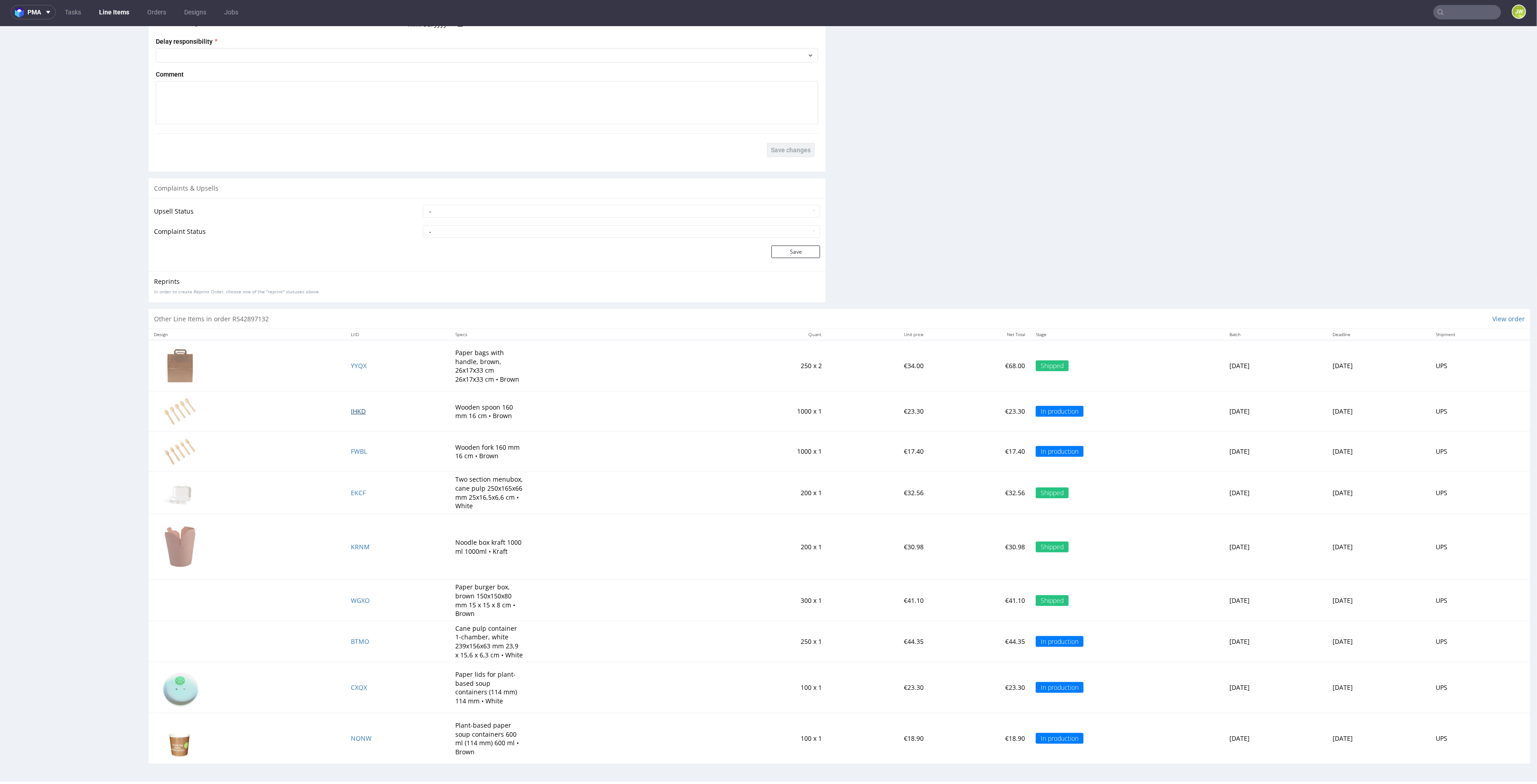
click at [350, 413] on span "IHKD" at bounding box center [358, 411] width 15 height 8
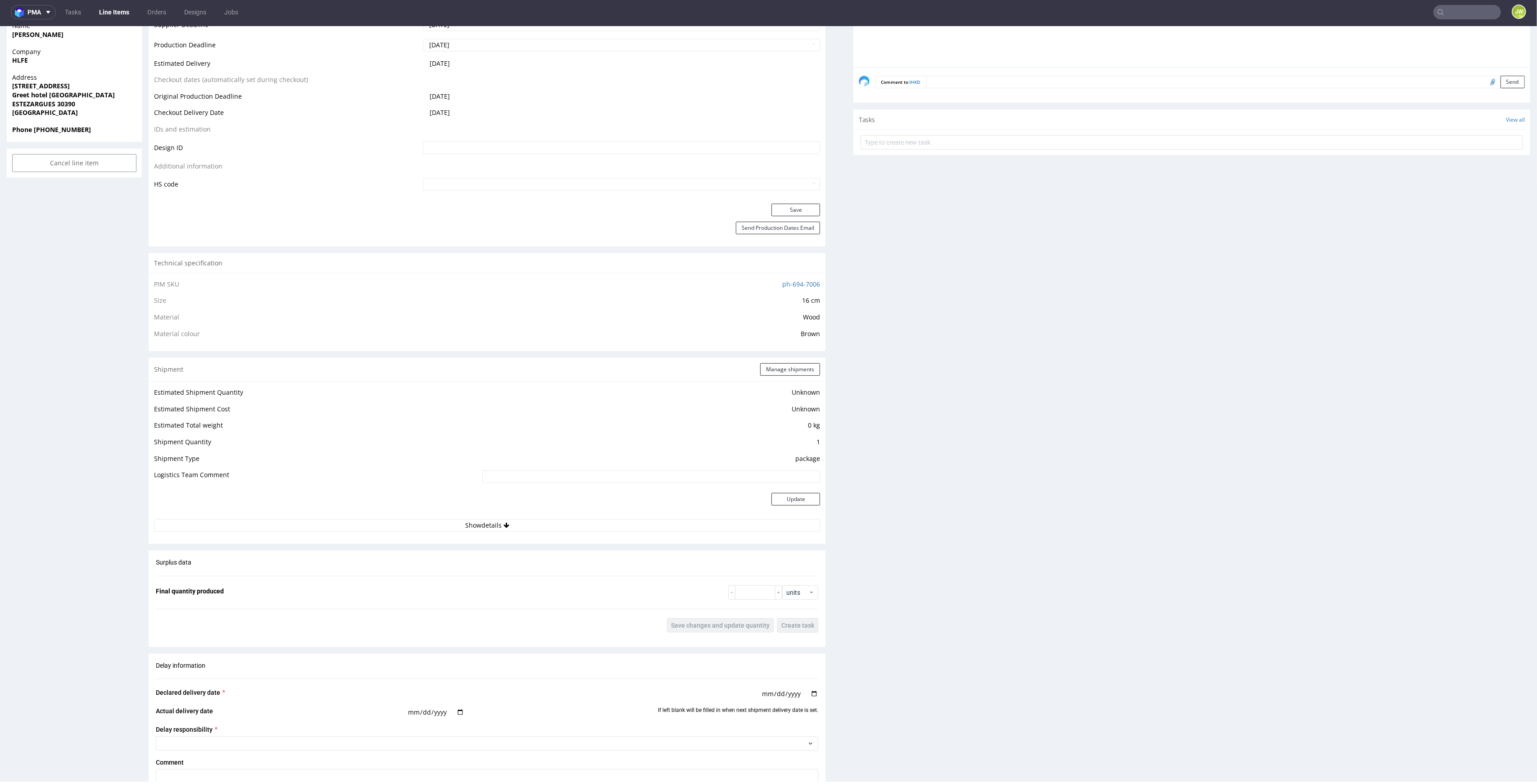
scroll to position [480, 0]
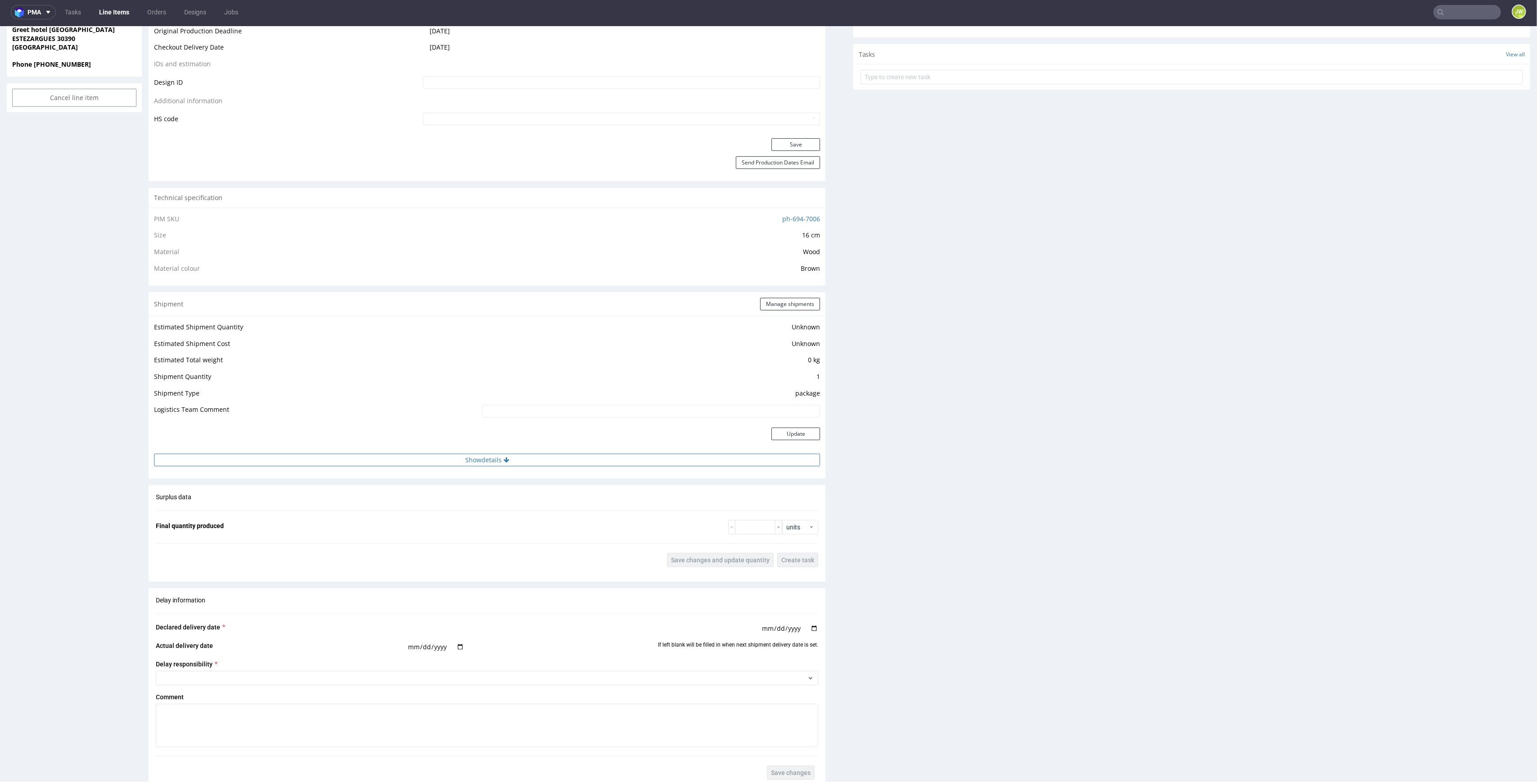
click at [460, 465] on button "Show details" at bounding box center [487, 460] width 666 height 13
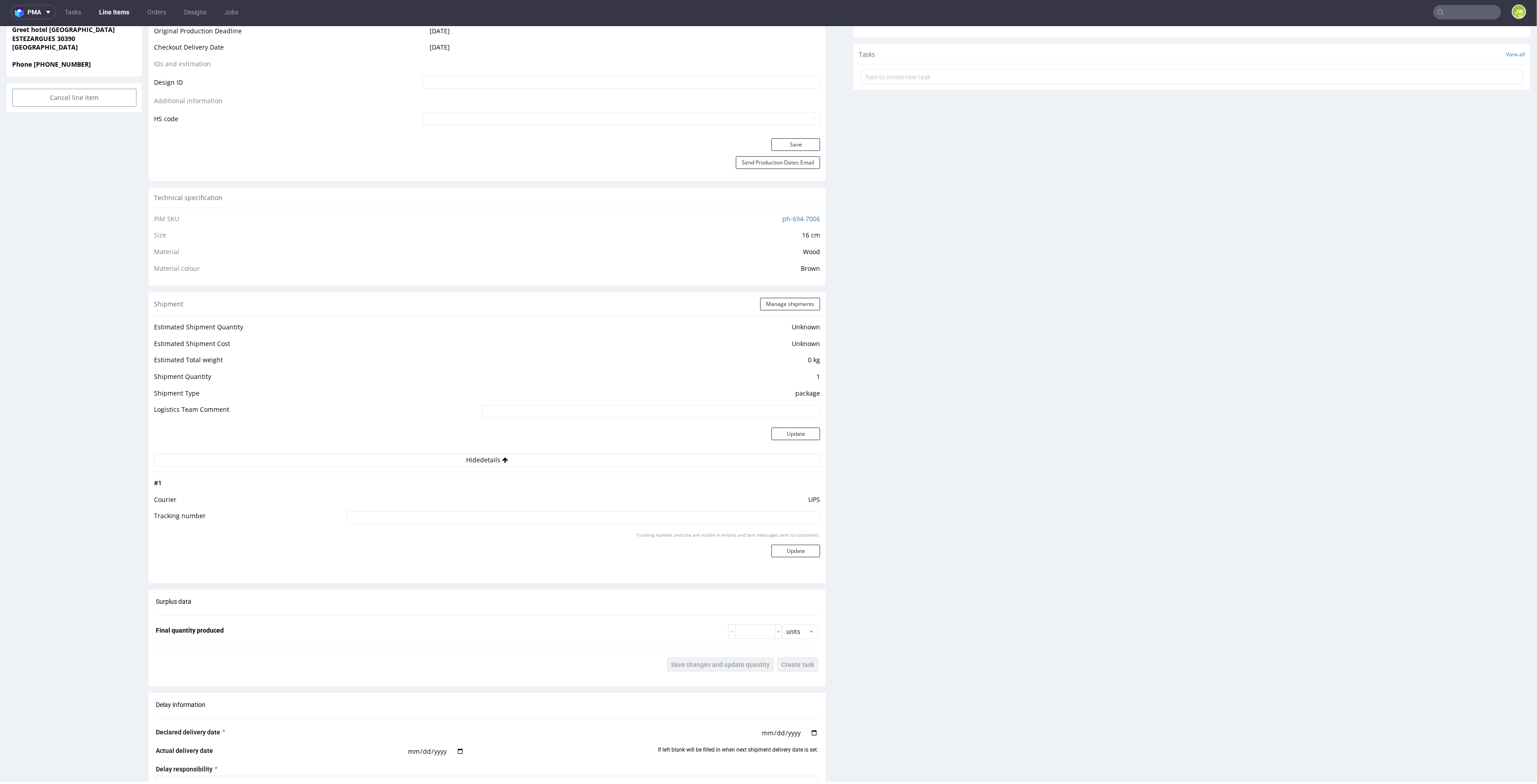
click at [445, 522] on input at bounding box center [583, 517] width 474 height 13
paste input "1Z5A15806895229944"
type input "1Z5A15806895229944"
click at [771, 551] on button "Update" at bounding box center [795, 551] width 48 height 13
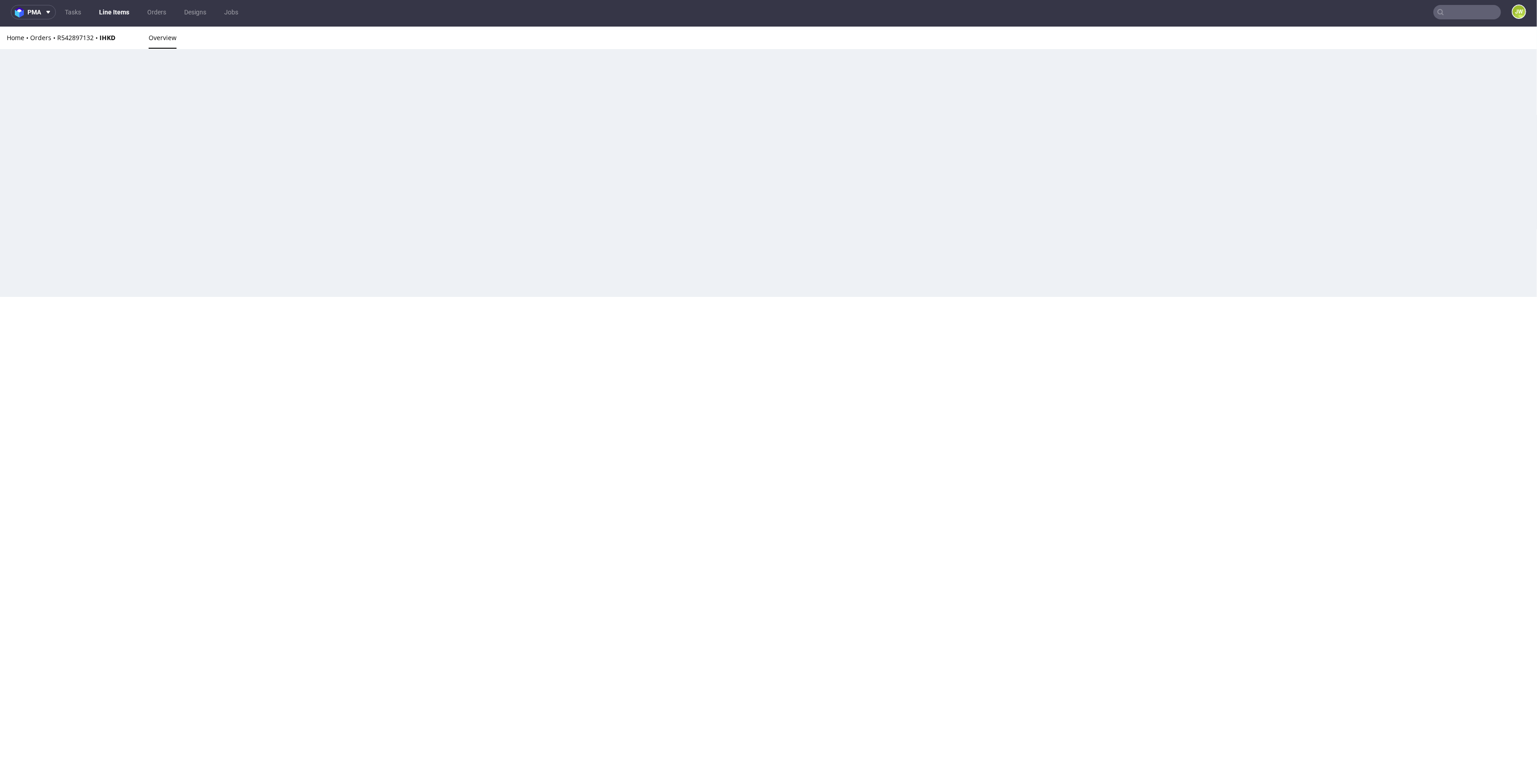
scroll to position [0, 0]
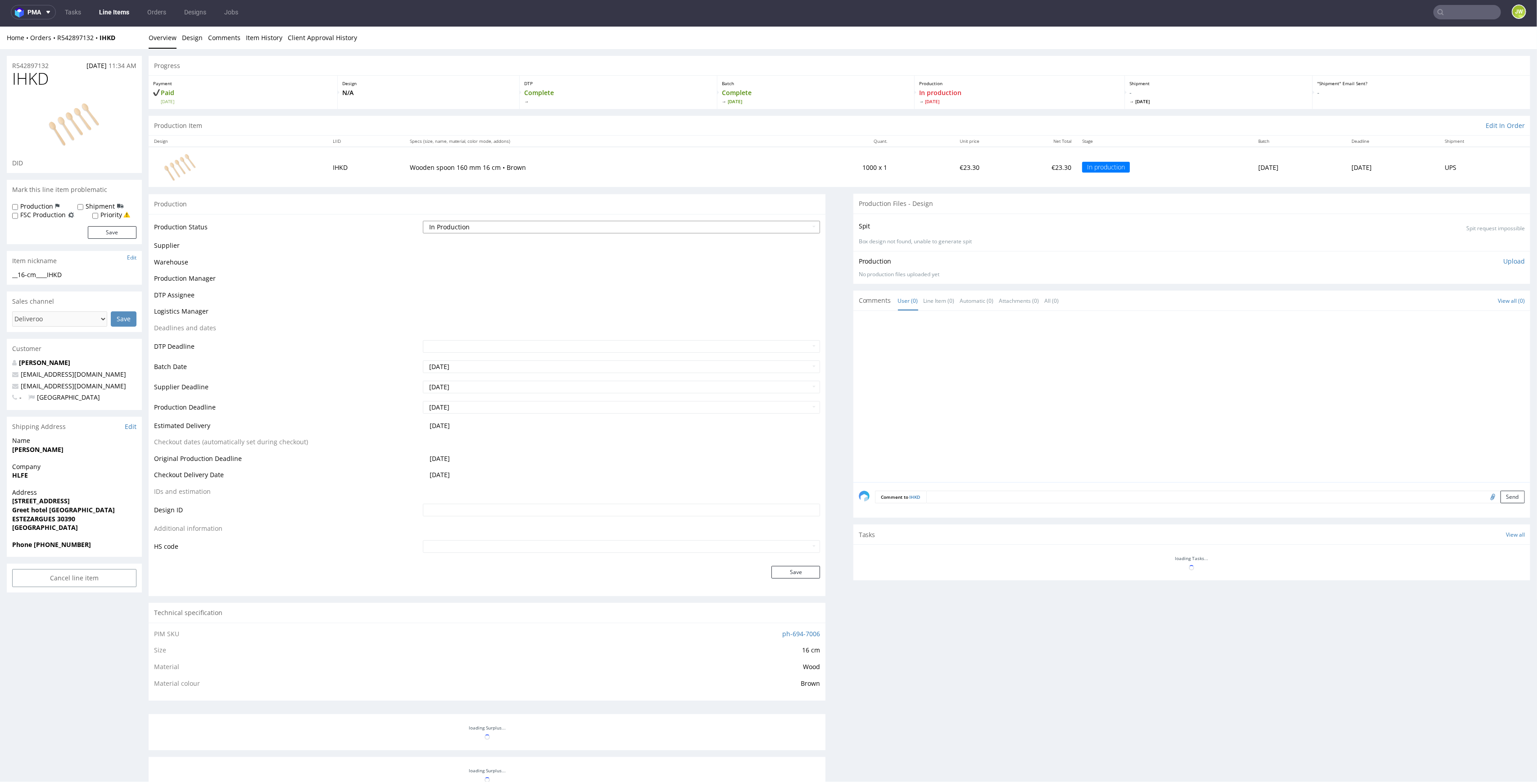
drag, startPoint x: 429, startPoint y: 244, endPoint x: 446, endPoint y: 225, distance: 25.5
click at [446, 225] on select "Waiting for Artwork Waiting for Diecut Waiting for Mockup Waiting for DTP Waiti…" at bounding box center [622, 227] width 398 height 13
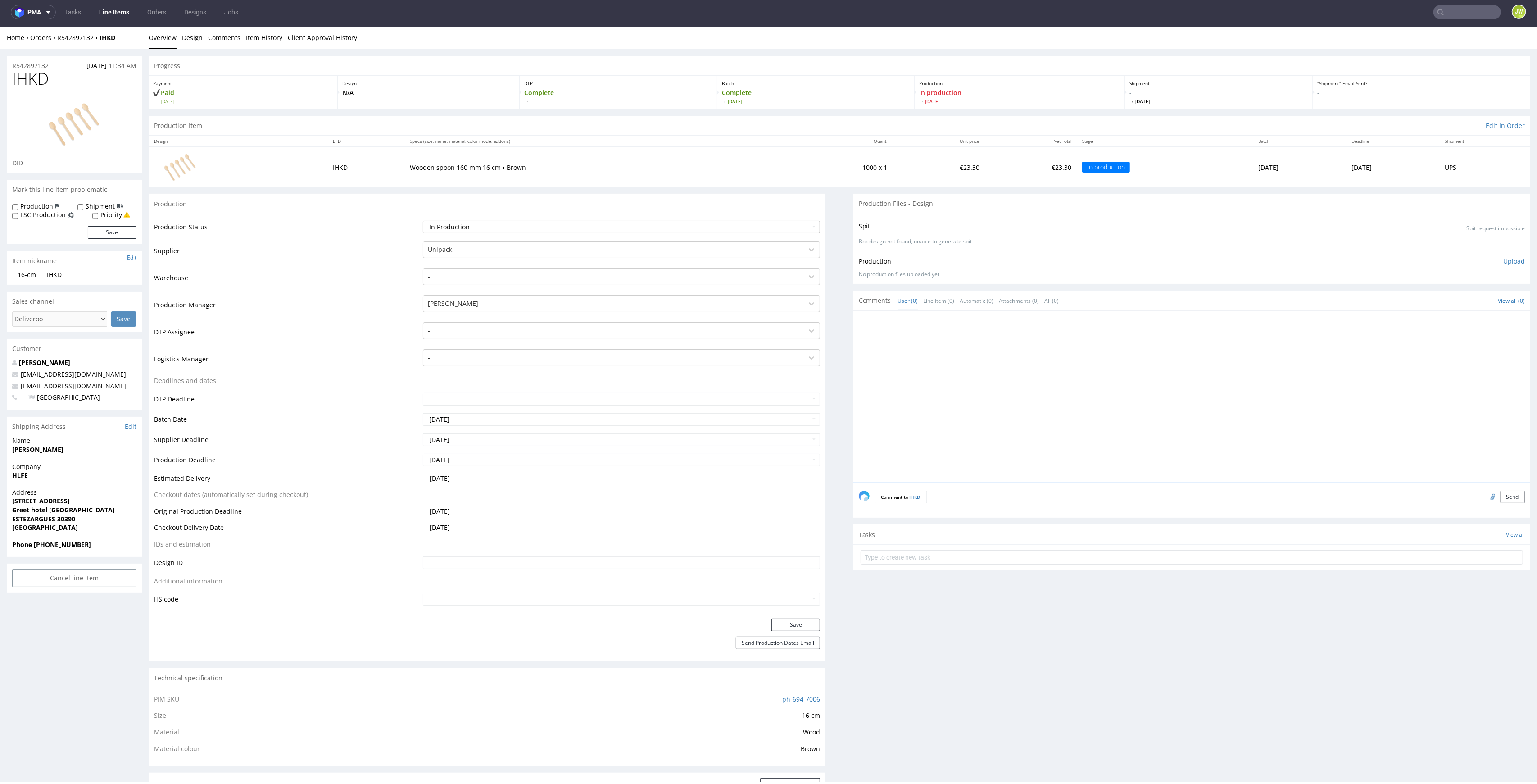
select select "production_complete"
click at [423, 221] on select "Waiting for Artwork Waiting for Diecut Waiting for Mockup Waiting for DTP Waiti…" at bounding box center [622, 227] width 398 height 13
drag, startPoint x: 774, startPoint y: 627, endPoint x: 772, endPoint y: 622, distance: 5.4
click at [774, 626] on button "Save" at bounding box center [795, 625] width 48 height 13
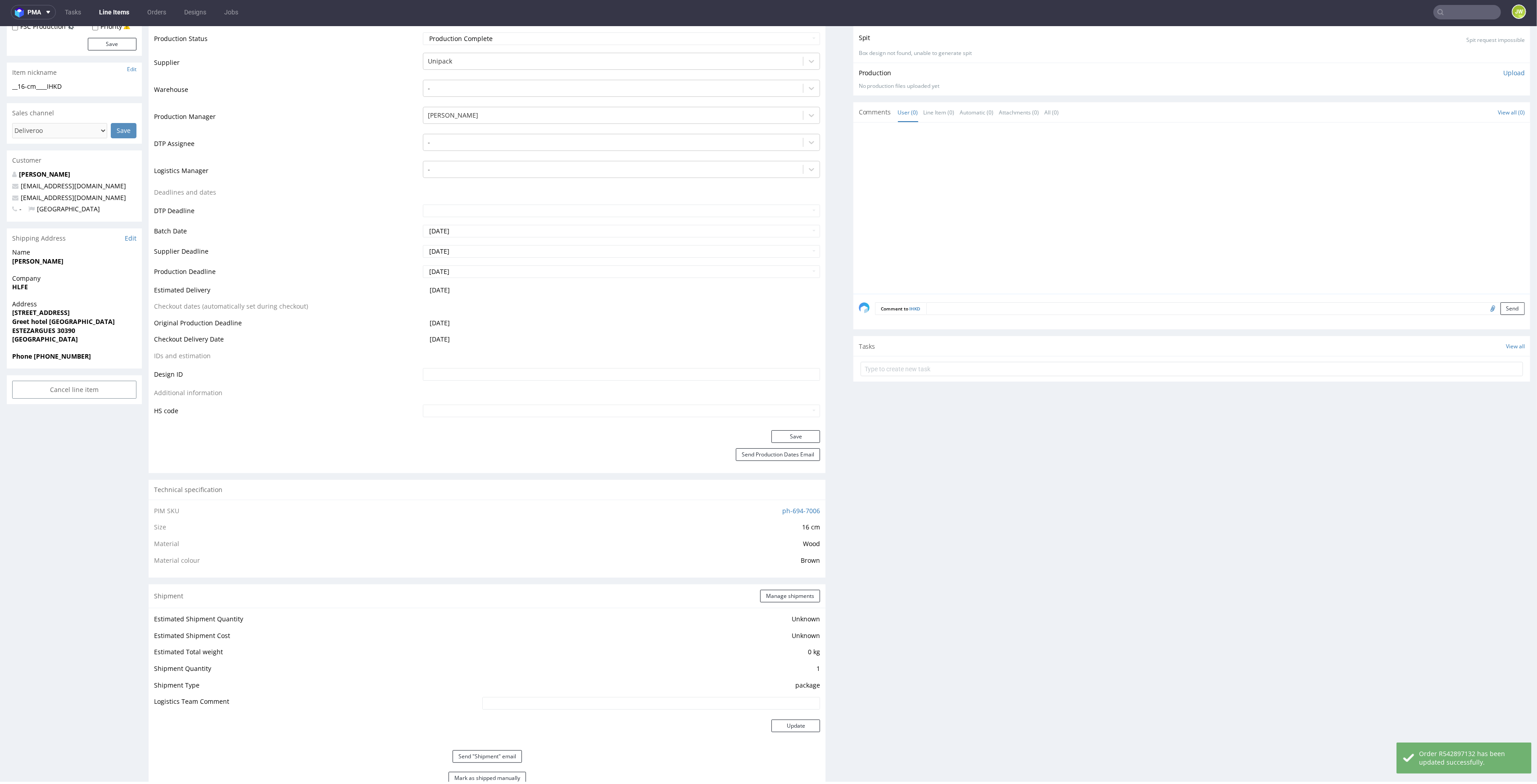
scroll to position [540, 0]
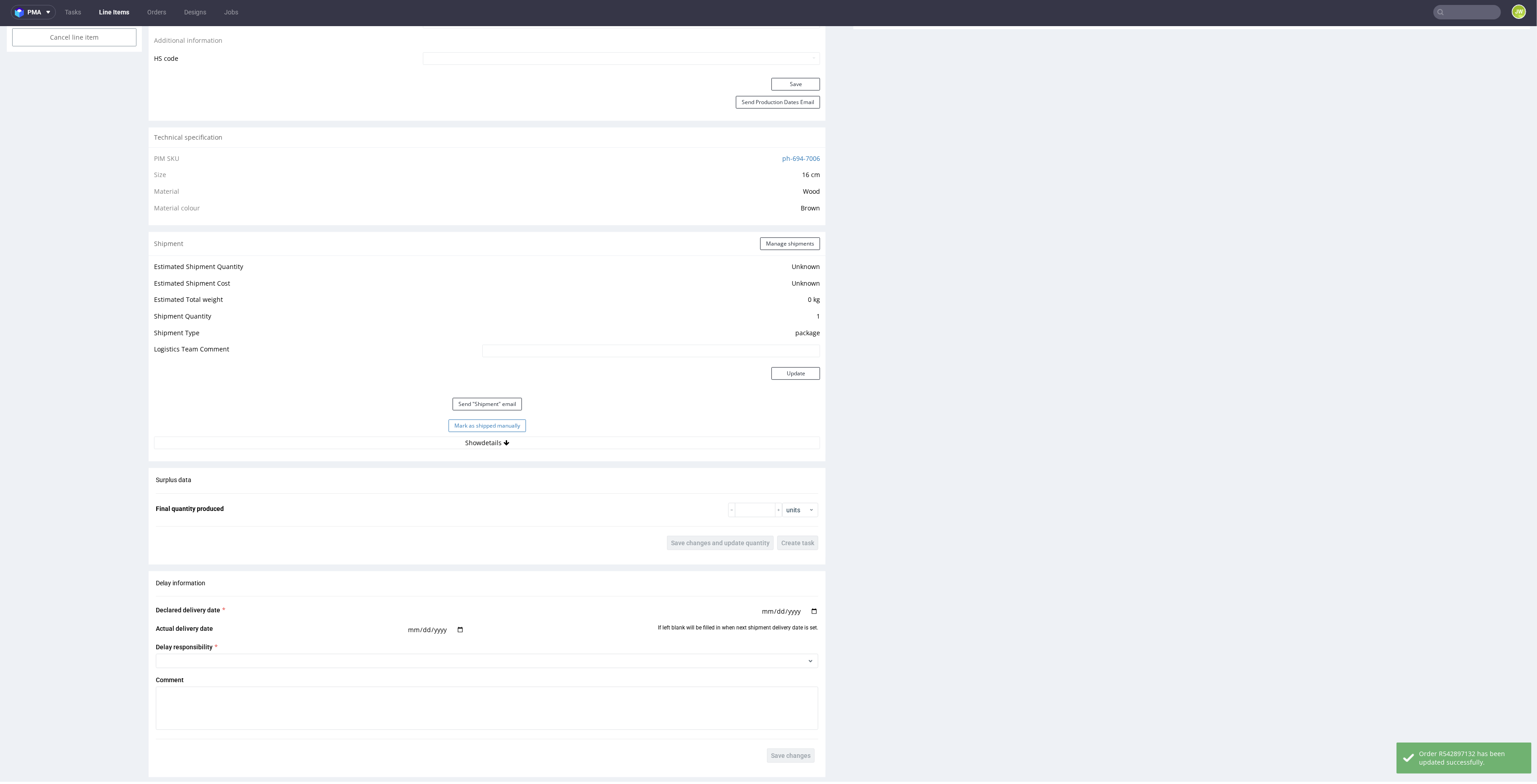
click at [461, 427] on button "Mark as shipped manually" at bounding box center [487, 425] width 78 height 13
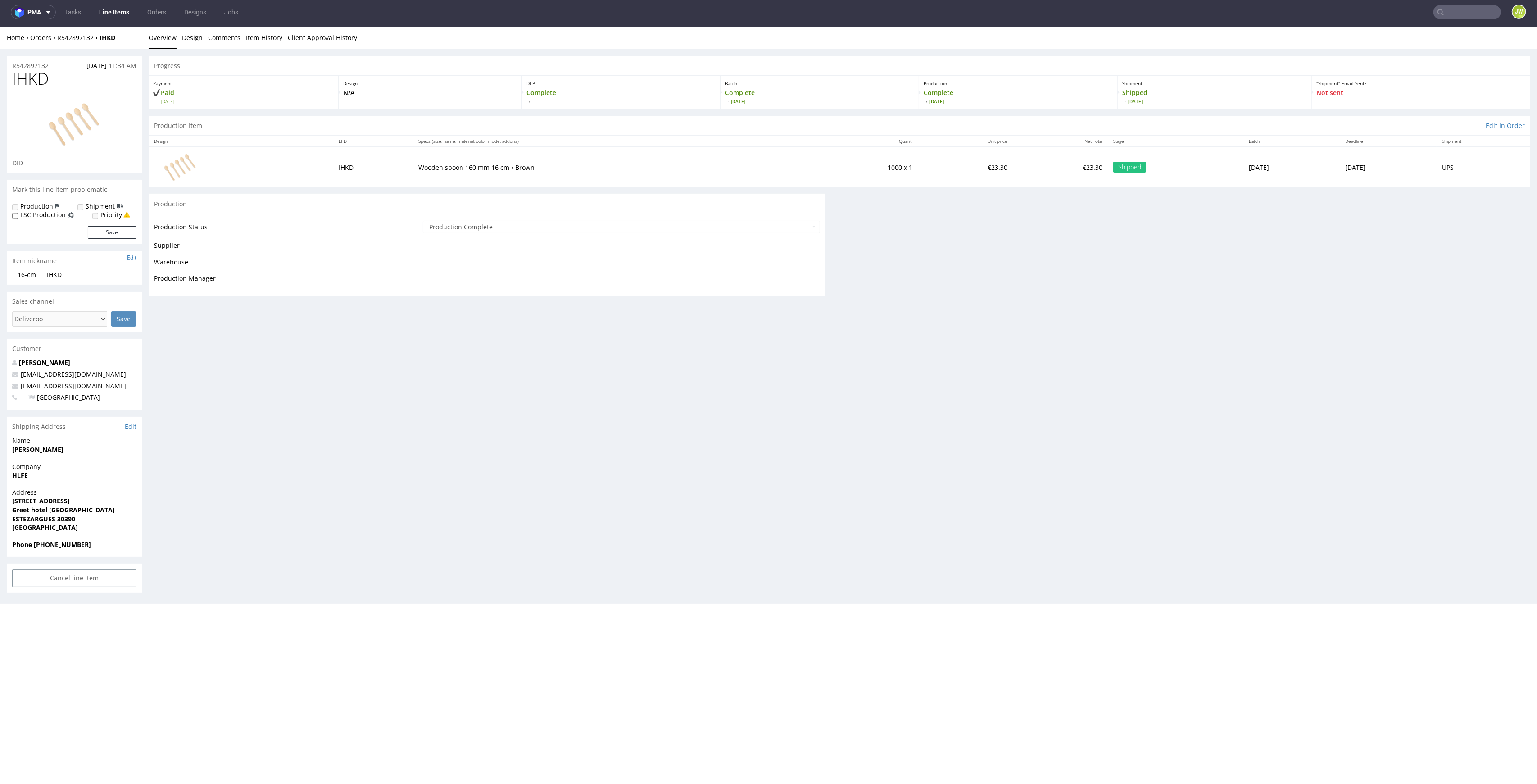
scroll to position [0, 0]
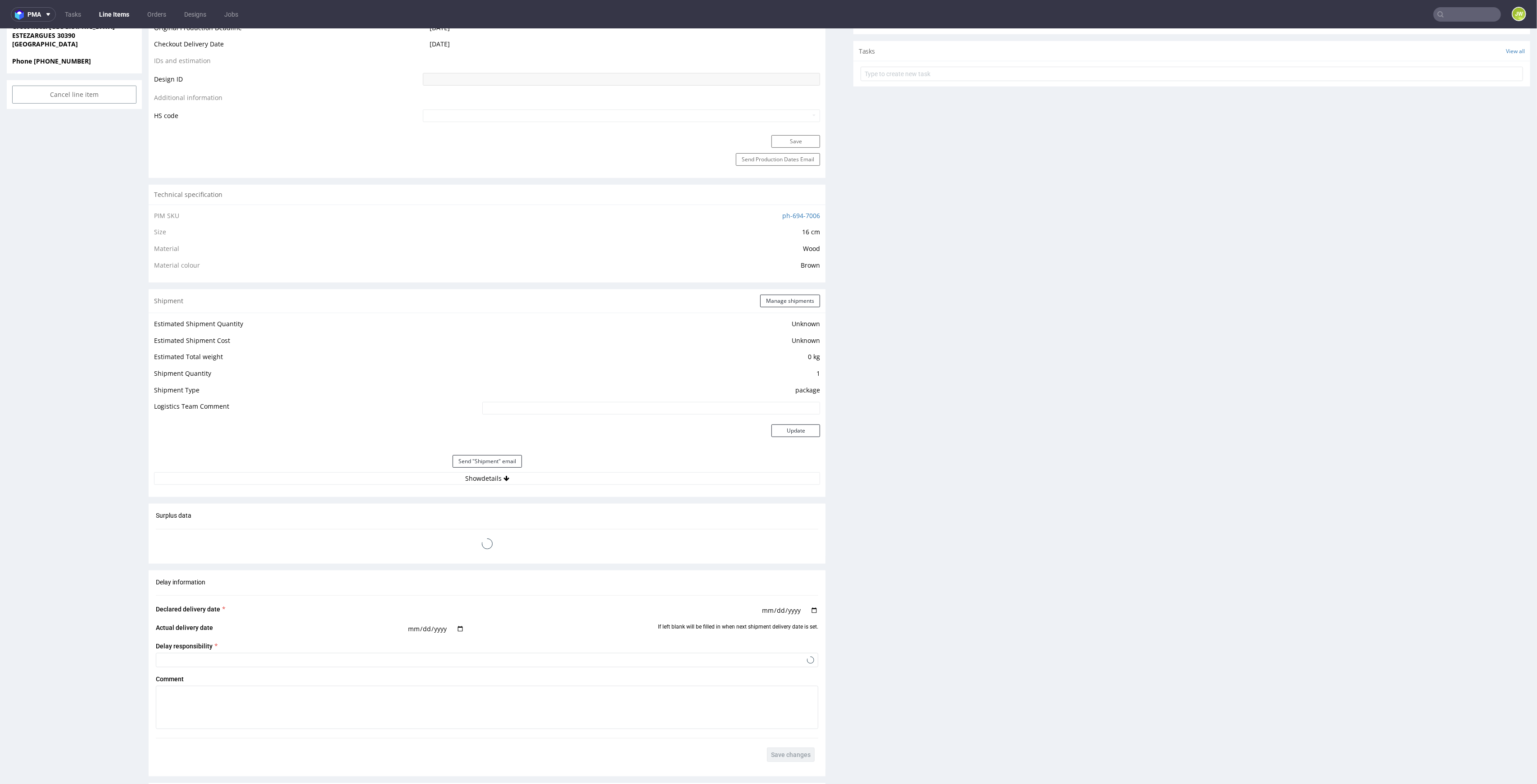
scroll to position [540, 0]
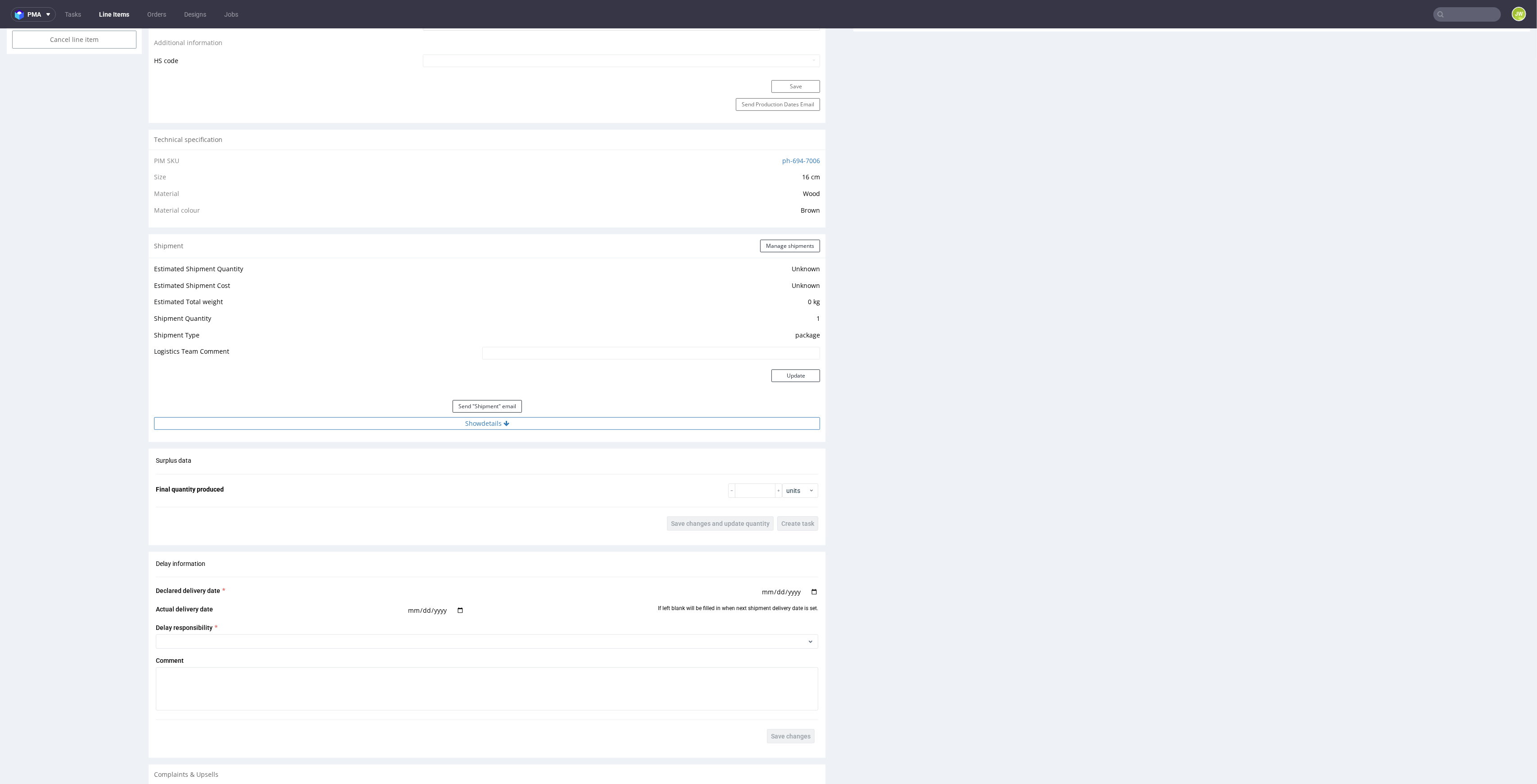
click at [445, 420] on button "Show details" at bounding box center [487, 423] width 666 height 13
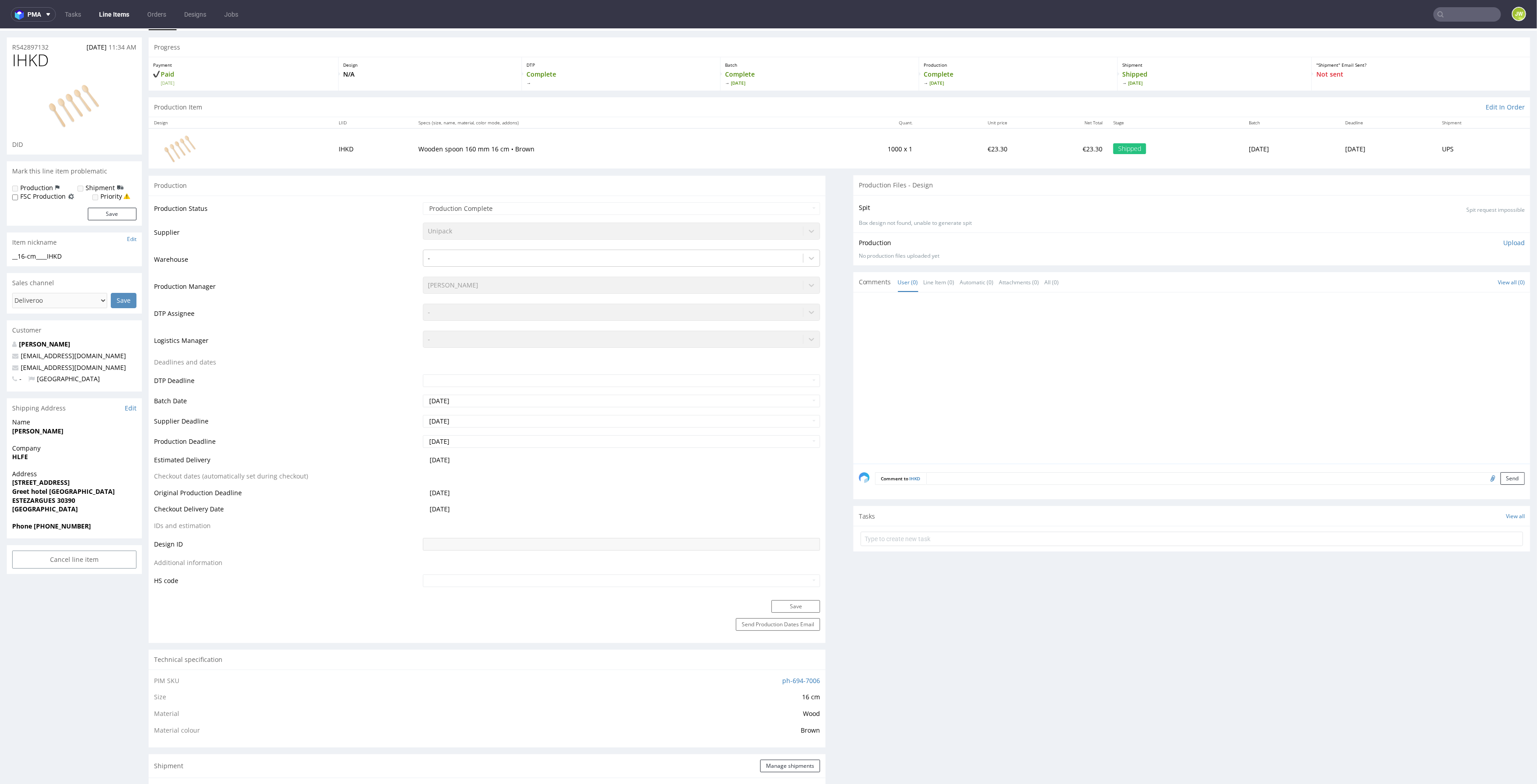
scroll to position [0, 0]
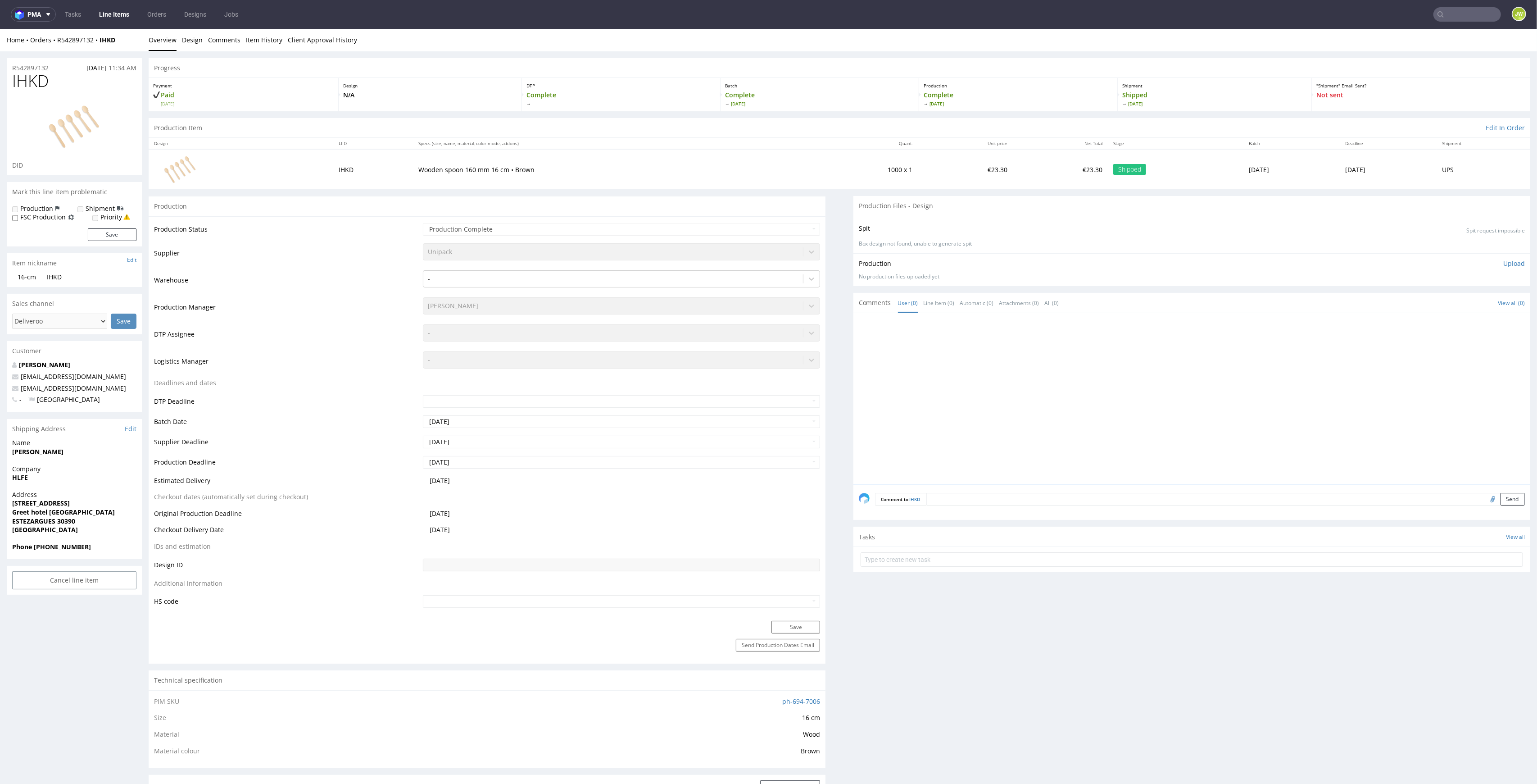
click at [376, 221] on div "Production Status Waiting for Artwork Waiting for Diecut Waiting for Mockup Wai…" at bounding box center [487, 418] width 677 height 404
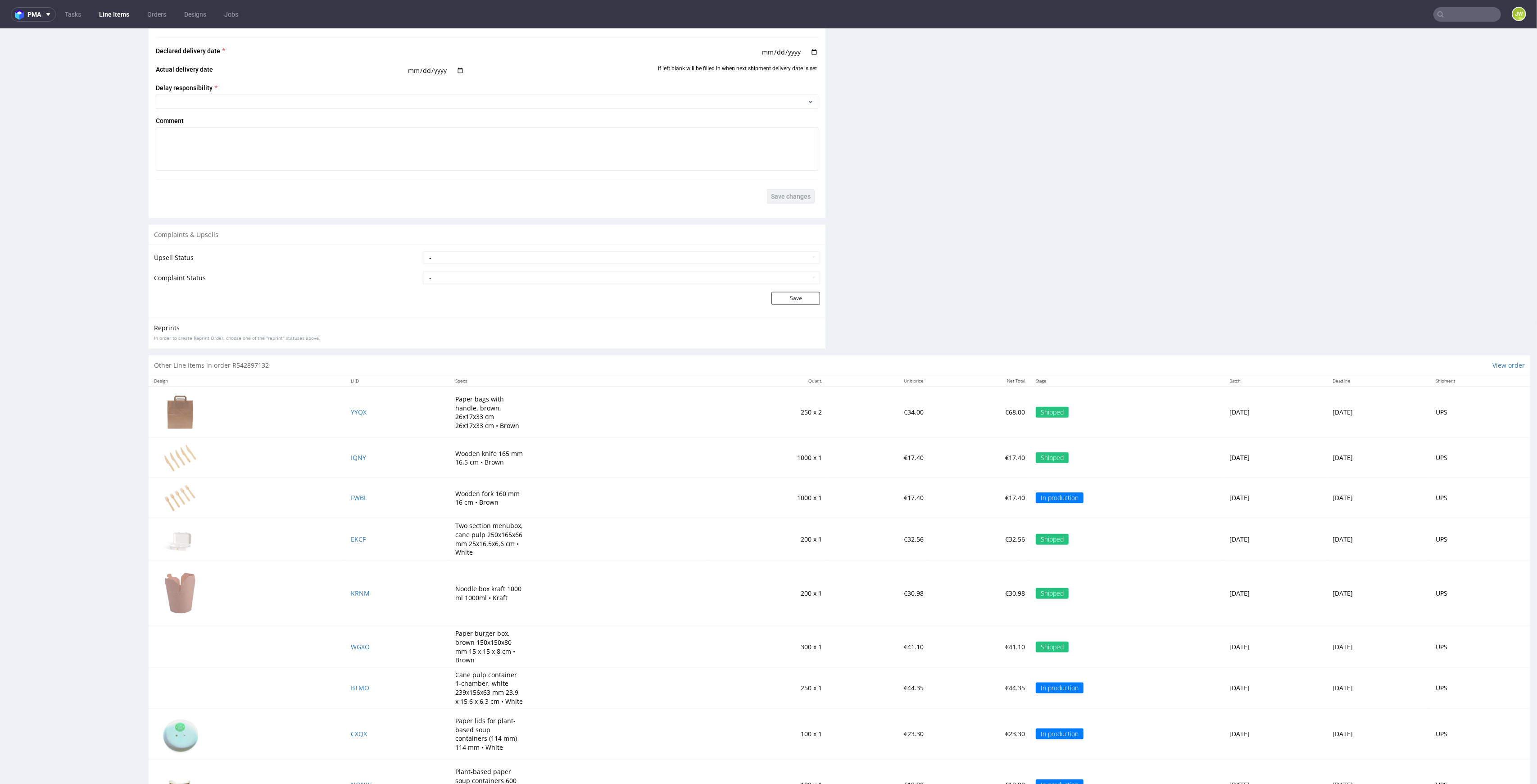
scroll to position [1126, 0]
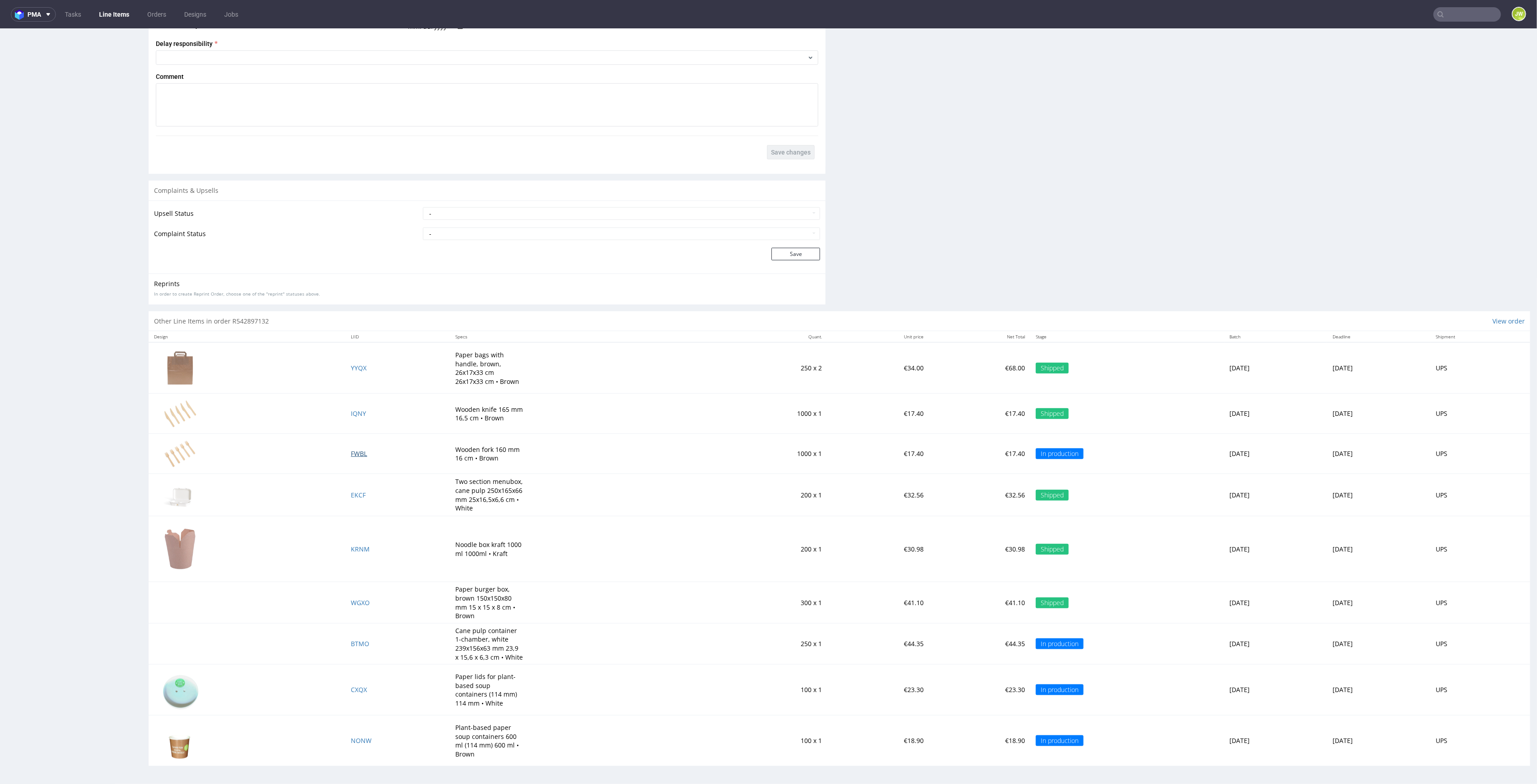
click at [350, 454] on span "FWBL" at bounding box center [359, 453] width 16 height 8
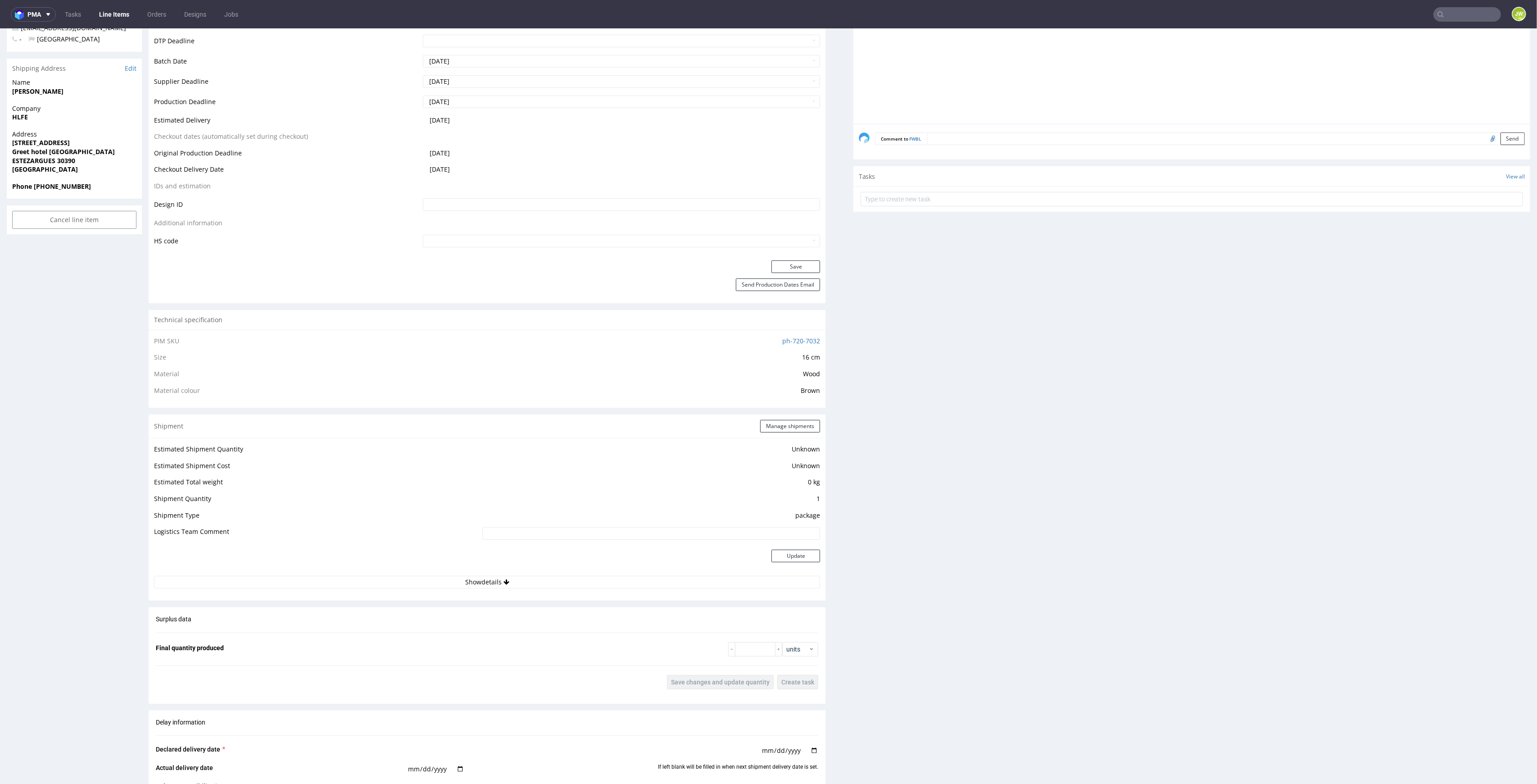
scroll to position [661, 0]
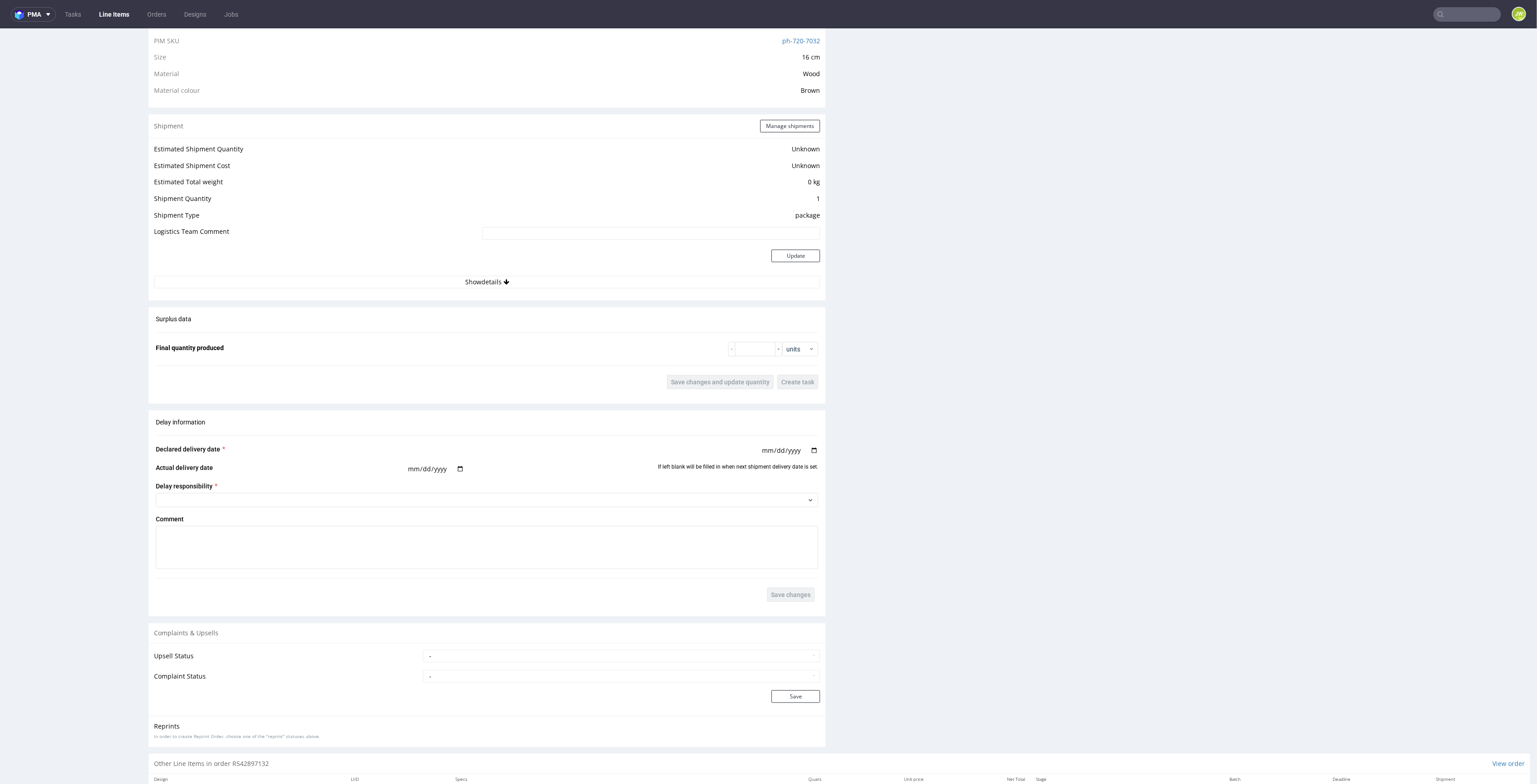
click at [465, 291] on div "Estimated Shipment Quantity Unknown Estimated Shipment Cost Unknown Estimated T…" at bounding box center [487, 215] width 677 height 156
click at [474, 281] on button "Show details" at bounding box center [487, 282] width 666 height 13
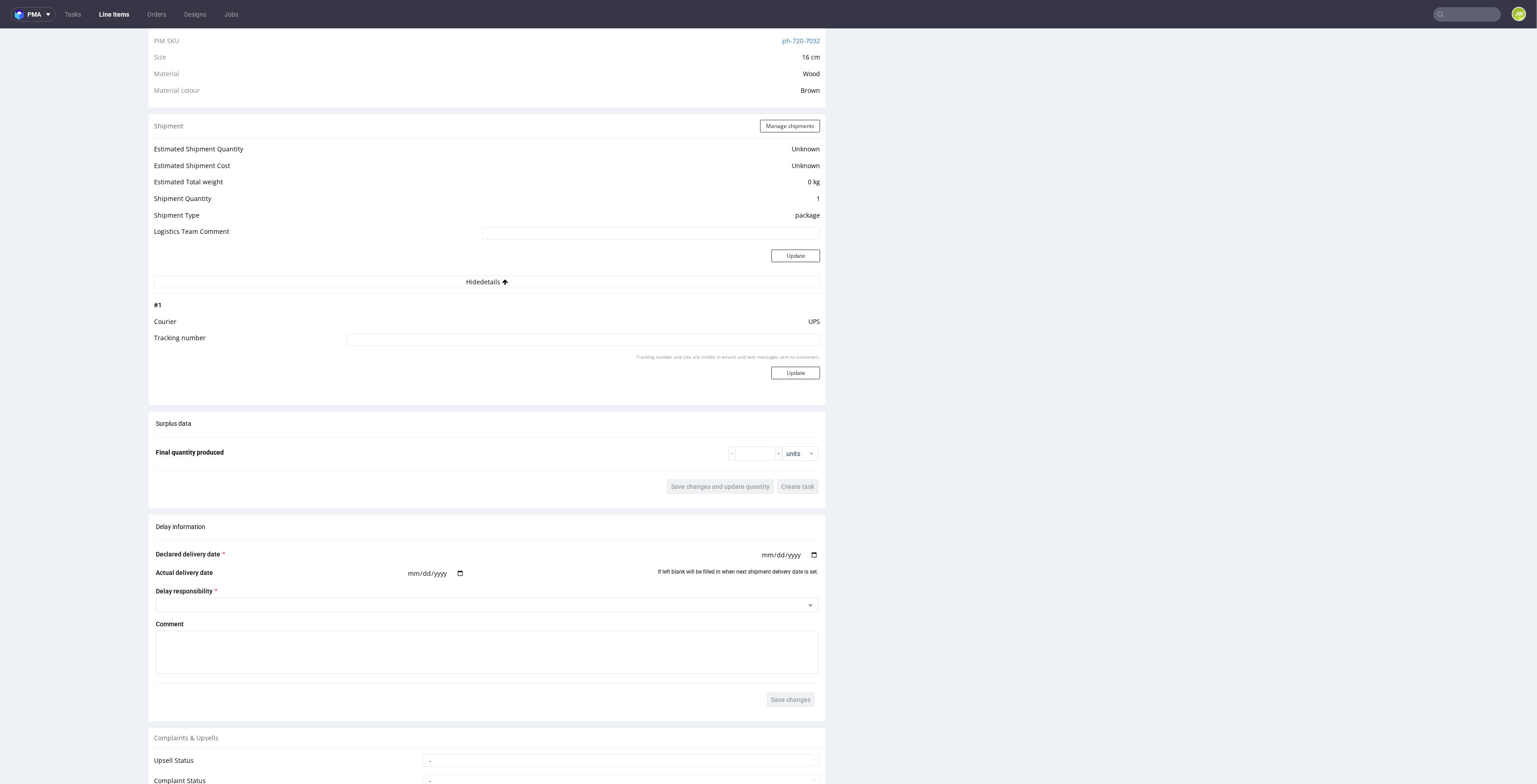
click at [478, 340] on input at bounding box center [583, 340] width 474 height 13
paste input "1Z5A15806895229944"
type input "1Z5A15806895229944"
click at [786, 379] on button "Update" at bounding box center [795, 373] width 48 height 13
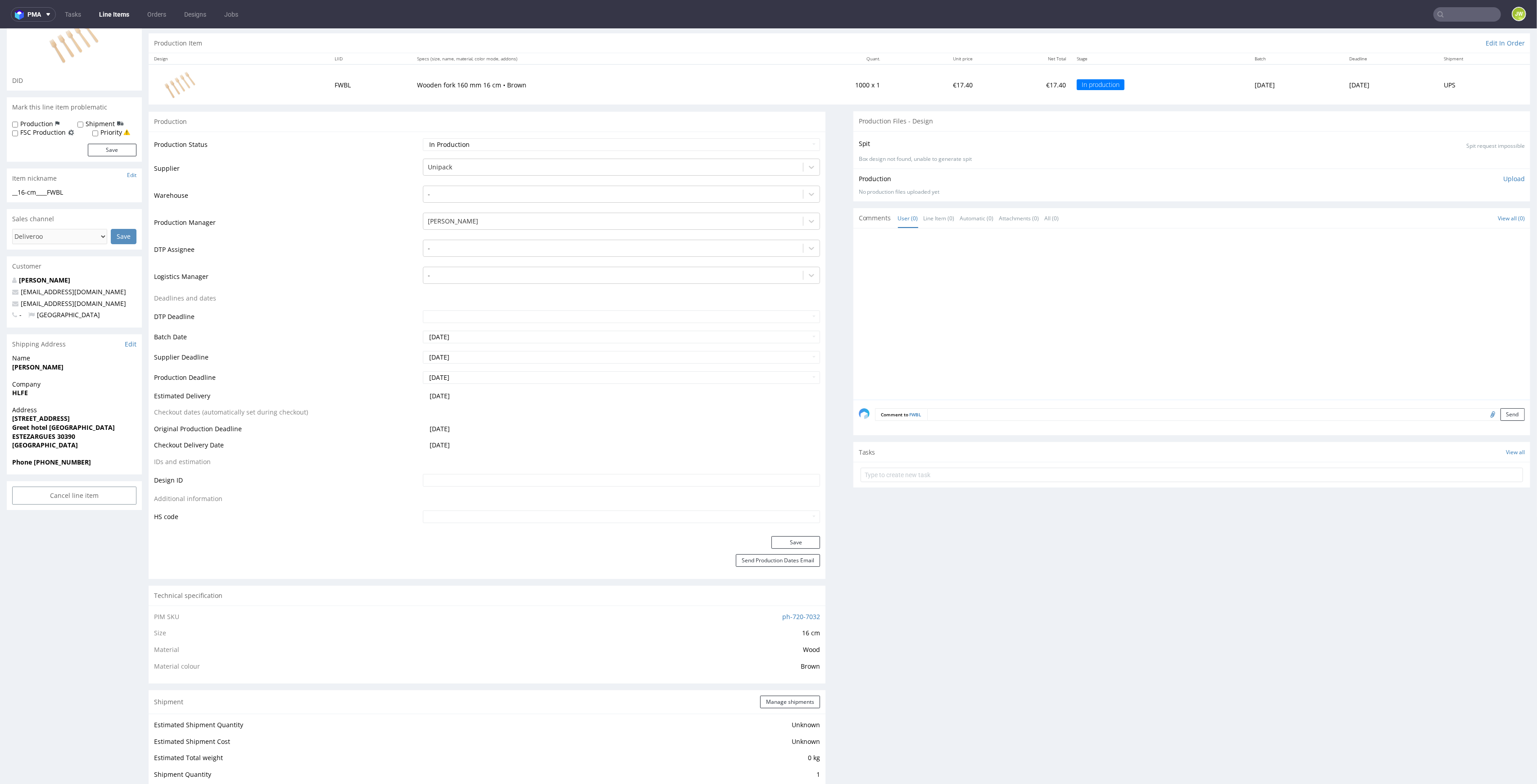
scroll to position [0, 0]
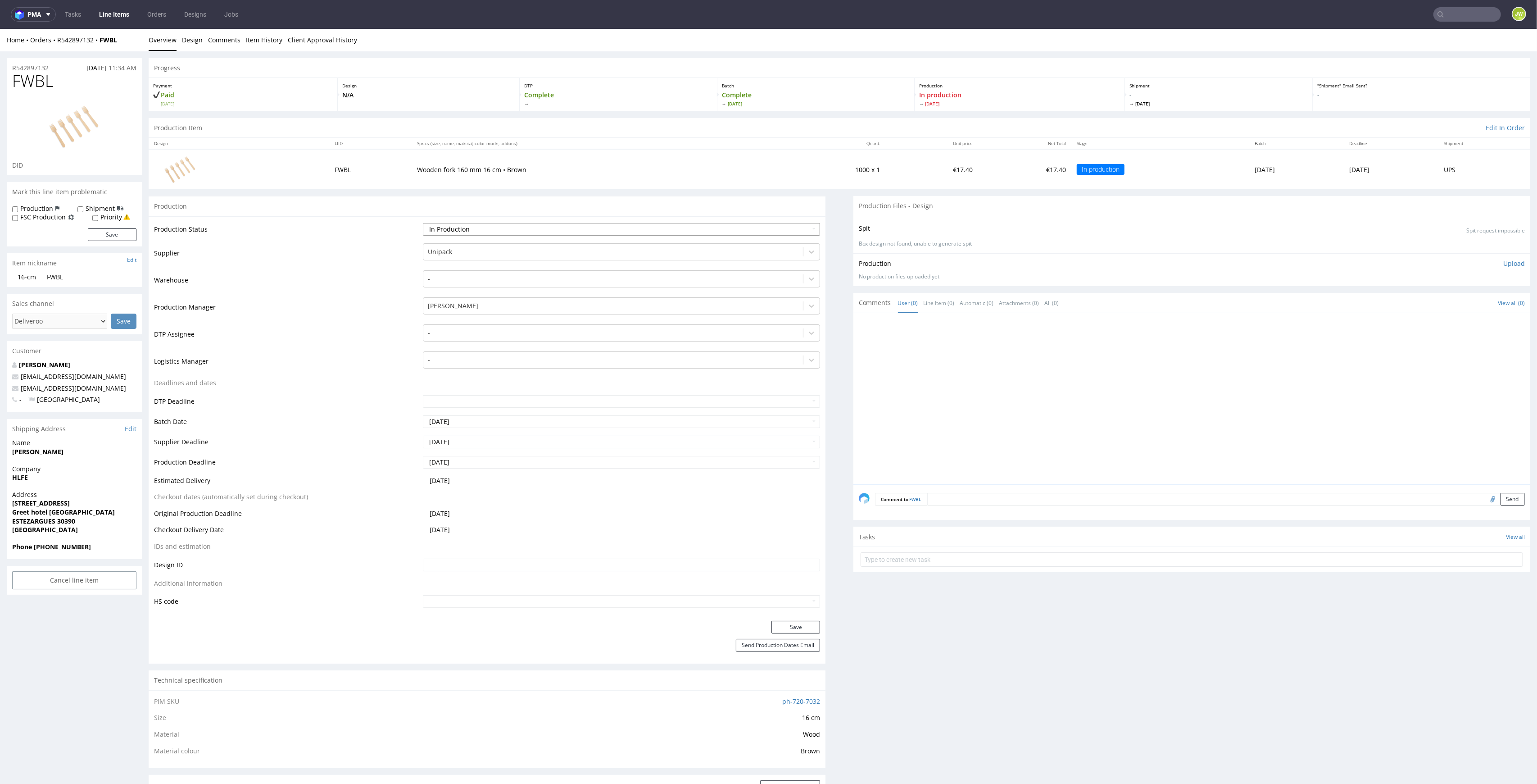
click at [453, 231] on select "Waiting for Artwork Waiting for Diecut Waiting for Mockup Waiting for DTP Waiti…" at bounding box center [622, 229] width 398 height 13
select select "production_complete"
click at [423, 223] on select "Waiting for Artwork Waiting for Diecut Waiting for Mockup Waiting for DTP Waiti…" at bounding box center [622, 229] width 398 height 13
click at [775, 626] on button "Save" at bounding box center [795, 627] width 48 height 13
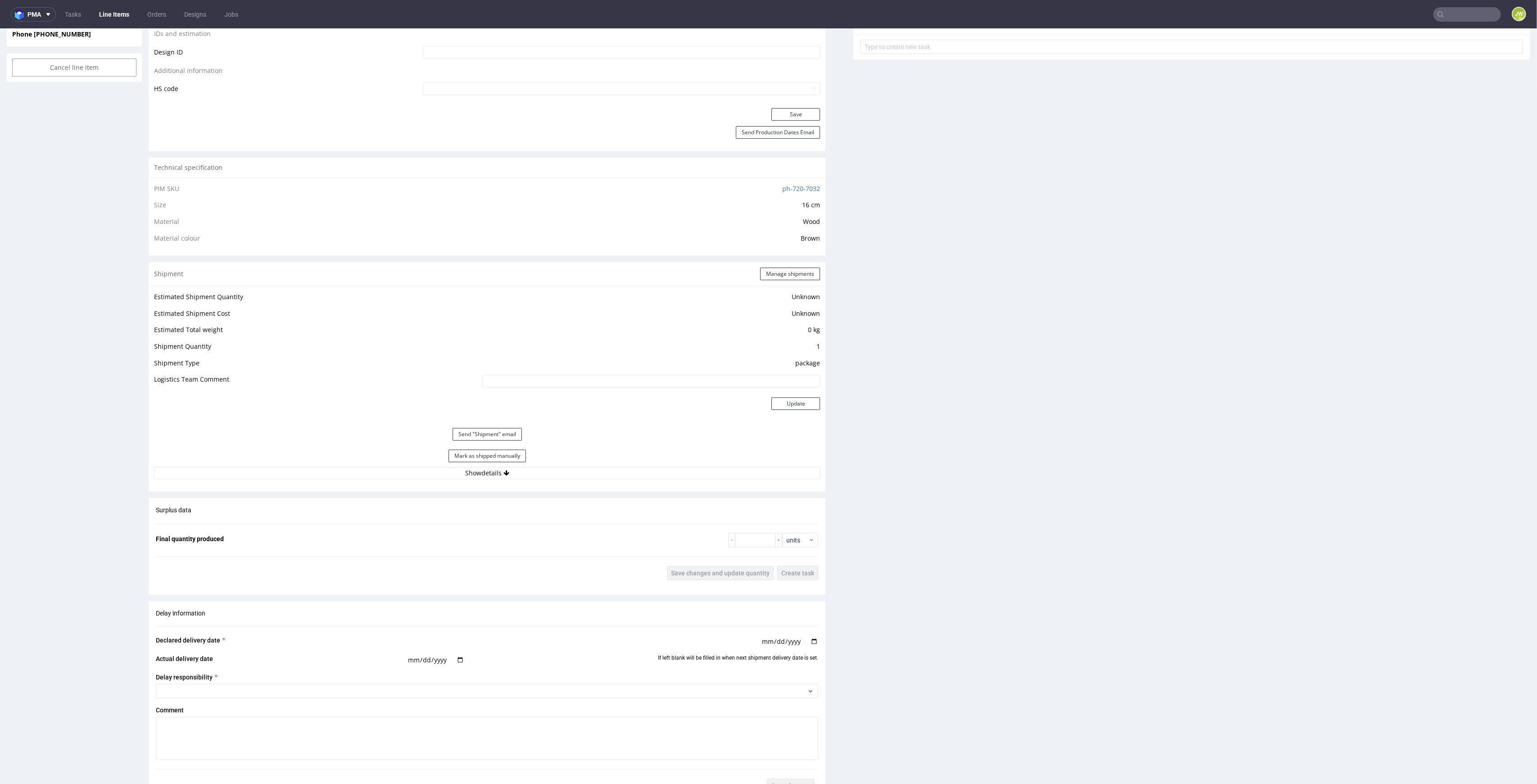
scroll to position [540, 0]
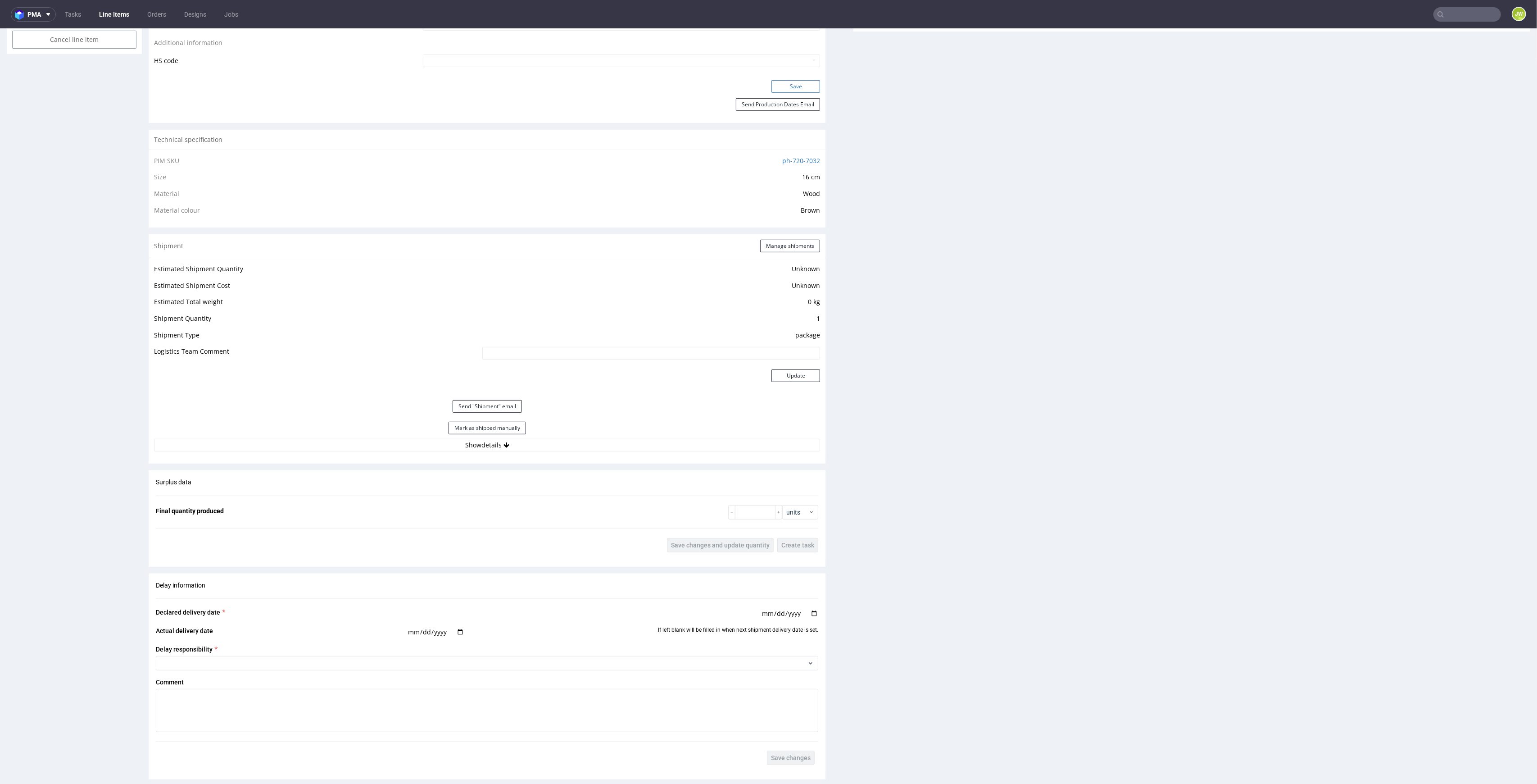
click at [791, 88] on button "Save" at bounding box center [795, 87] width 48 height 13
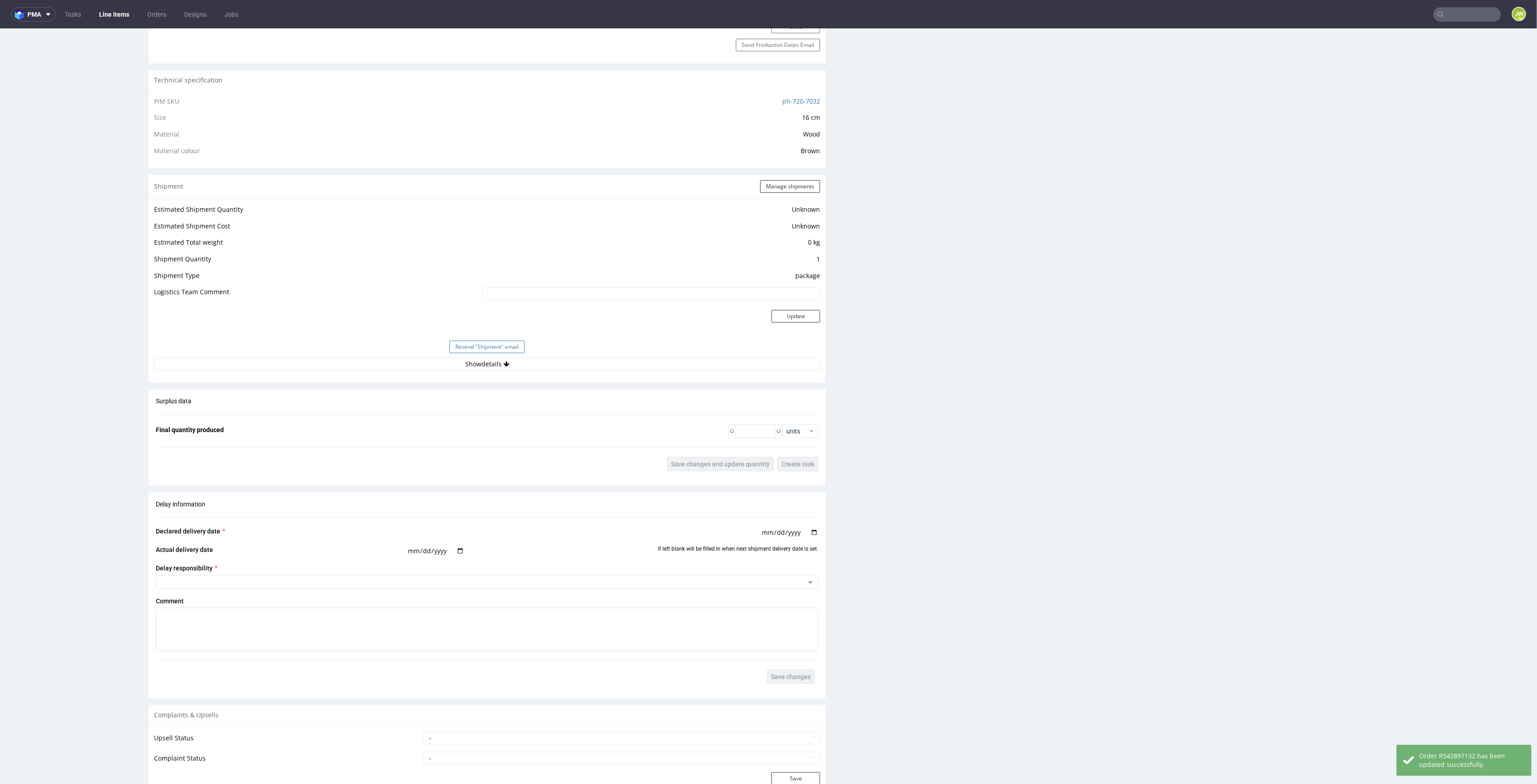
scroll to position [601, 0]
click at [452, 370] on button "Show details" at bounding box center [487, 363] width 666 height 13
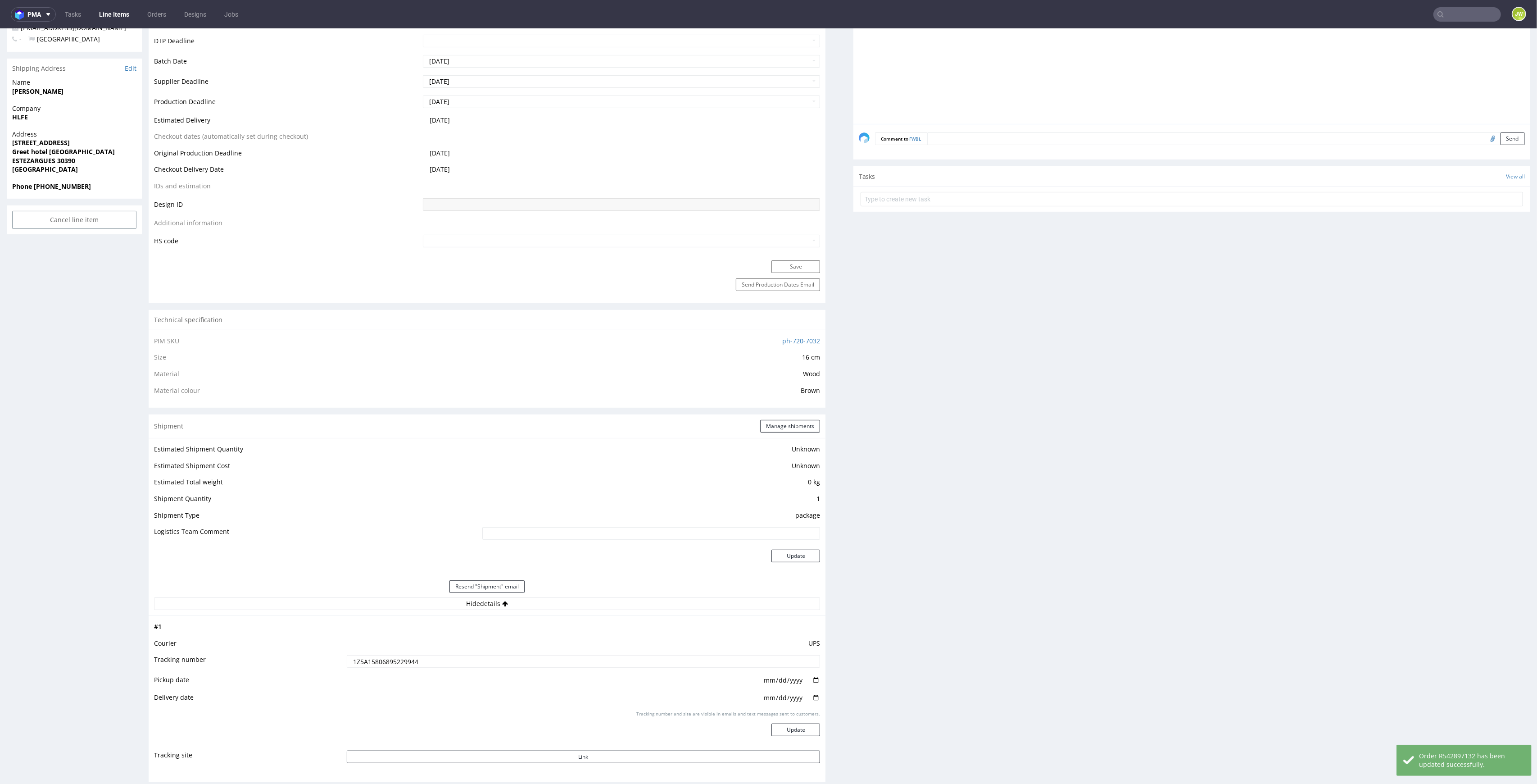
scroll to position [0, 0]
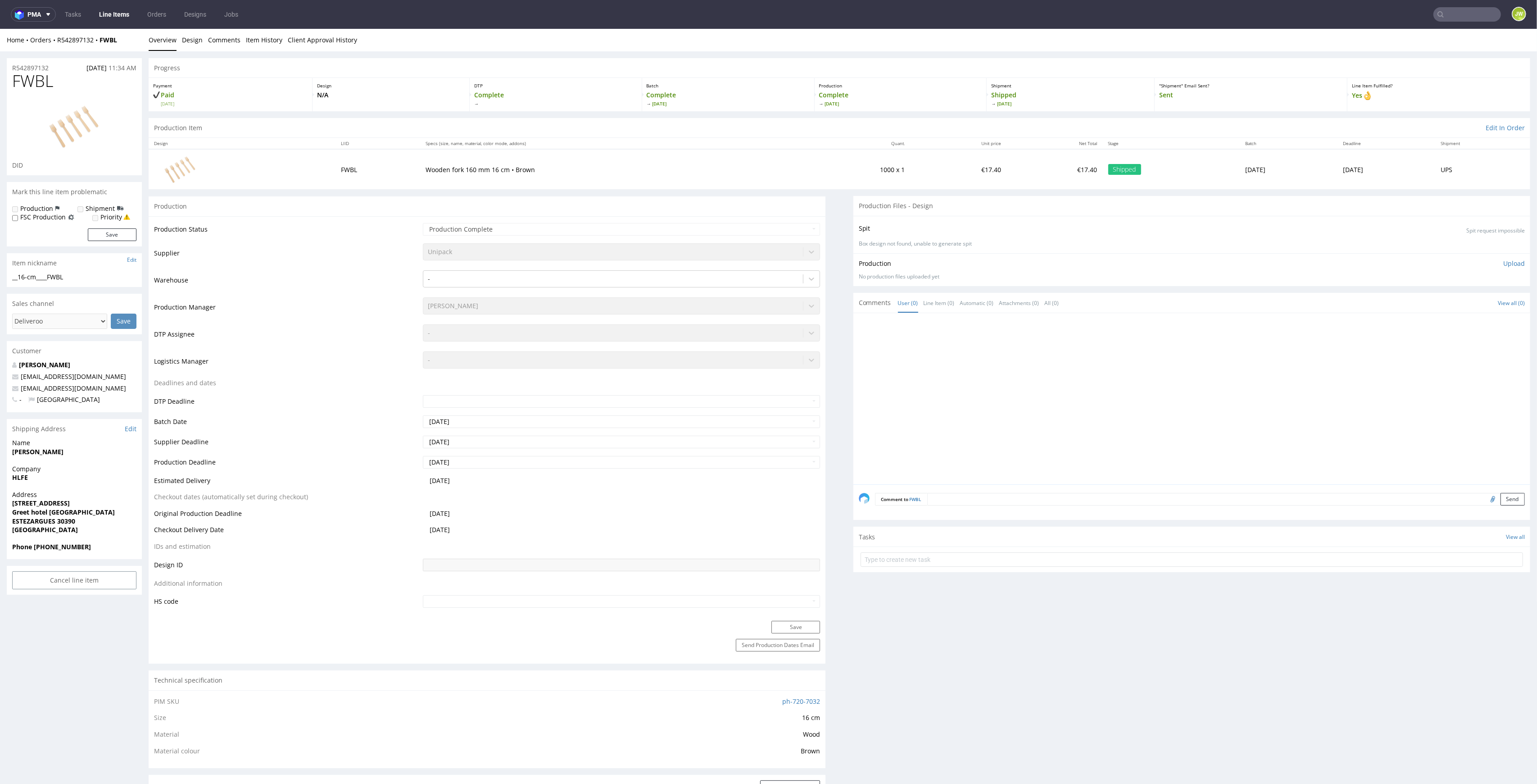
click at [1479, 2] on nav "pma Tasks Line Items Orders Designs Jobs JW" at bounding box center [768, 15] width 1537 height 29
click at [1465, 28] on nav "pma Tasks Line Items Orders Designs Jobs JW" at bounding box center [768, 15] width 1537 height 29
click at [1462, 16] on input "text" at bounding box center [1412, 15] width 176 height 15
paste input "YNAZ"
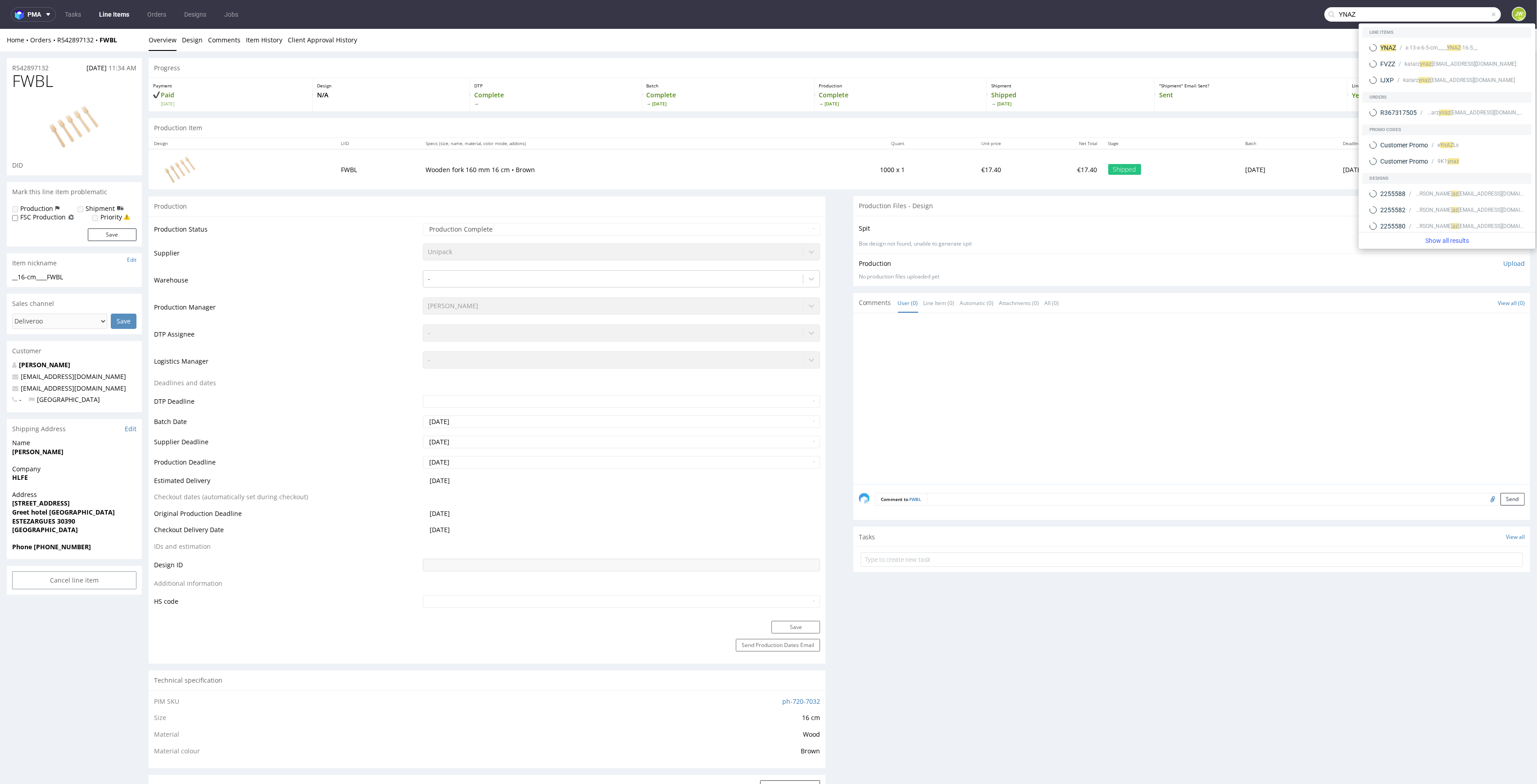
type input "YNAZ"
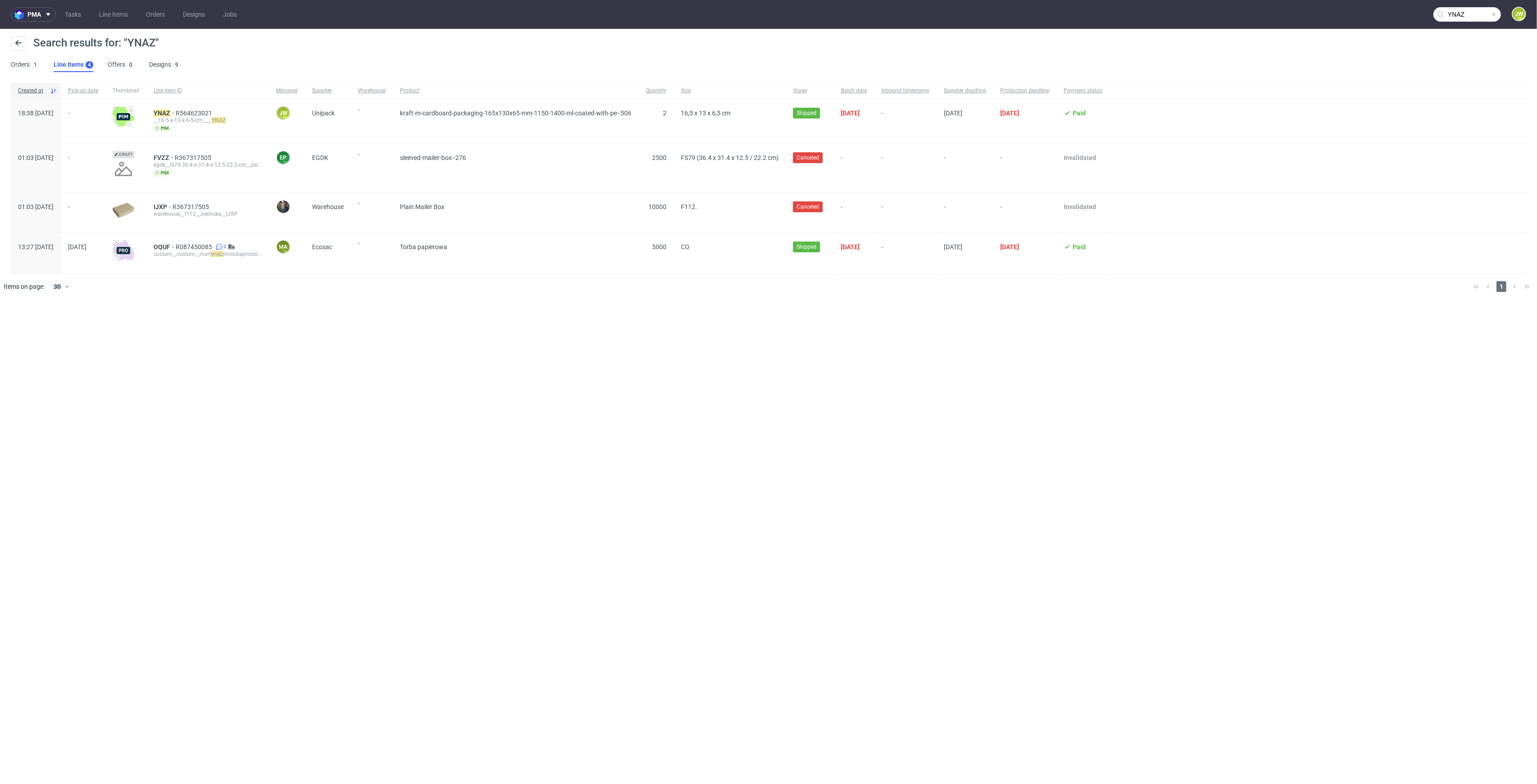
click at [186, 105] on div "YNAZ R564623021 __16-5-x-13-x-6-5-cm____ YNAZ pim" at bounding box center [207, 120] width 122 height 44
click at [171, 111] on mark "YNAZ" at bounding box center [162, 113] width 16 height 7
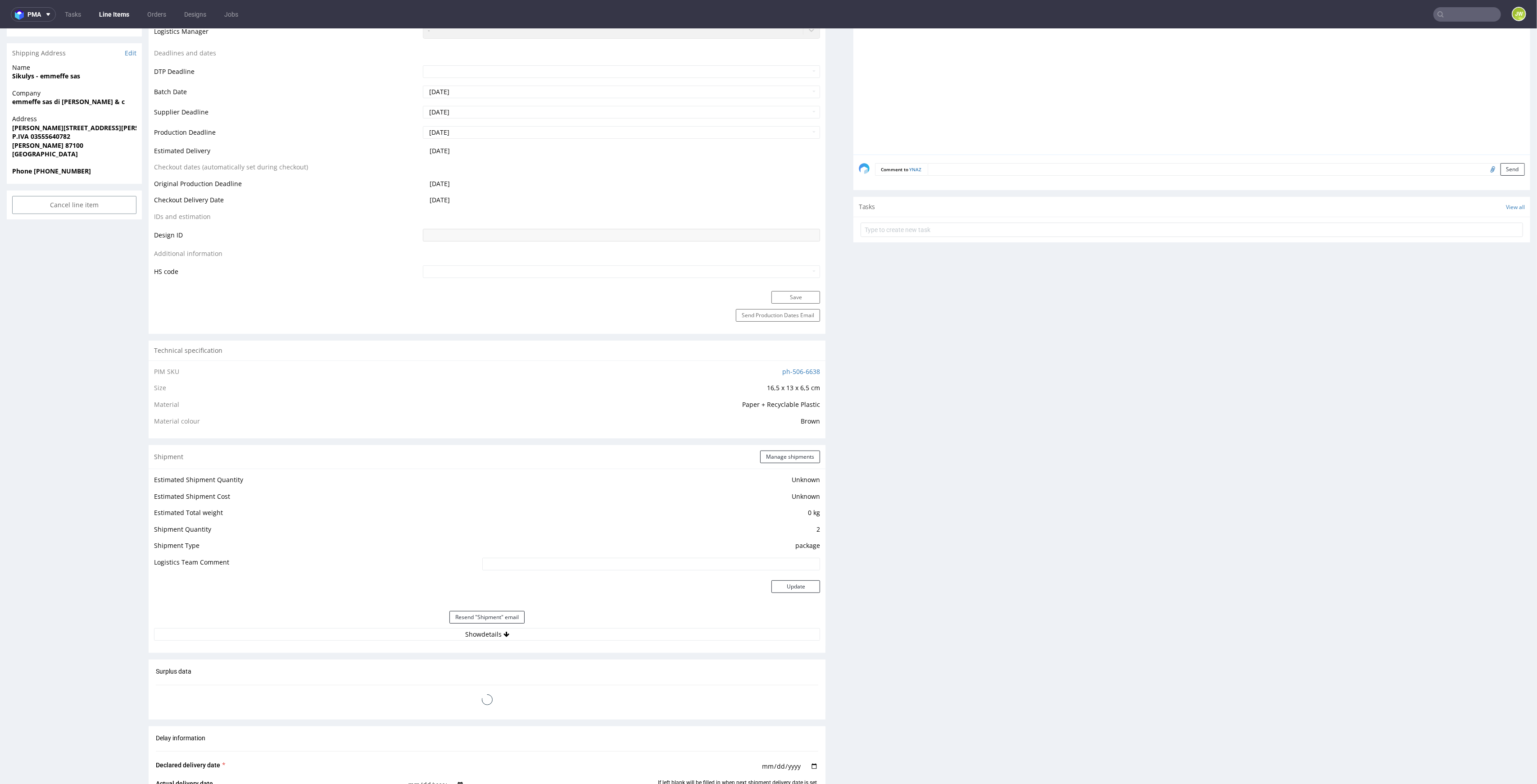
scroll to position [340, 0]
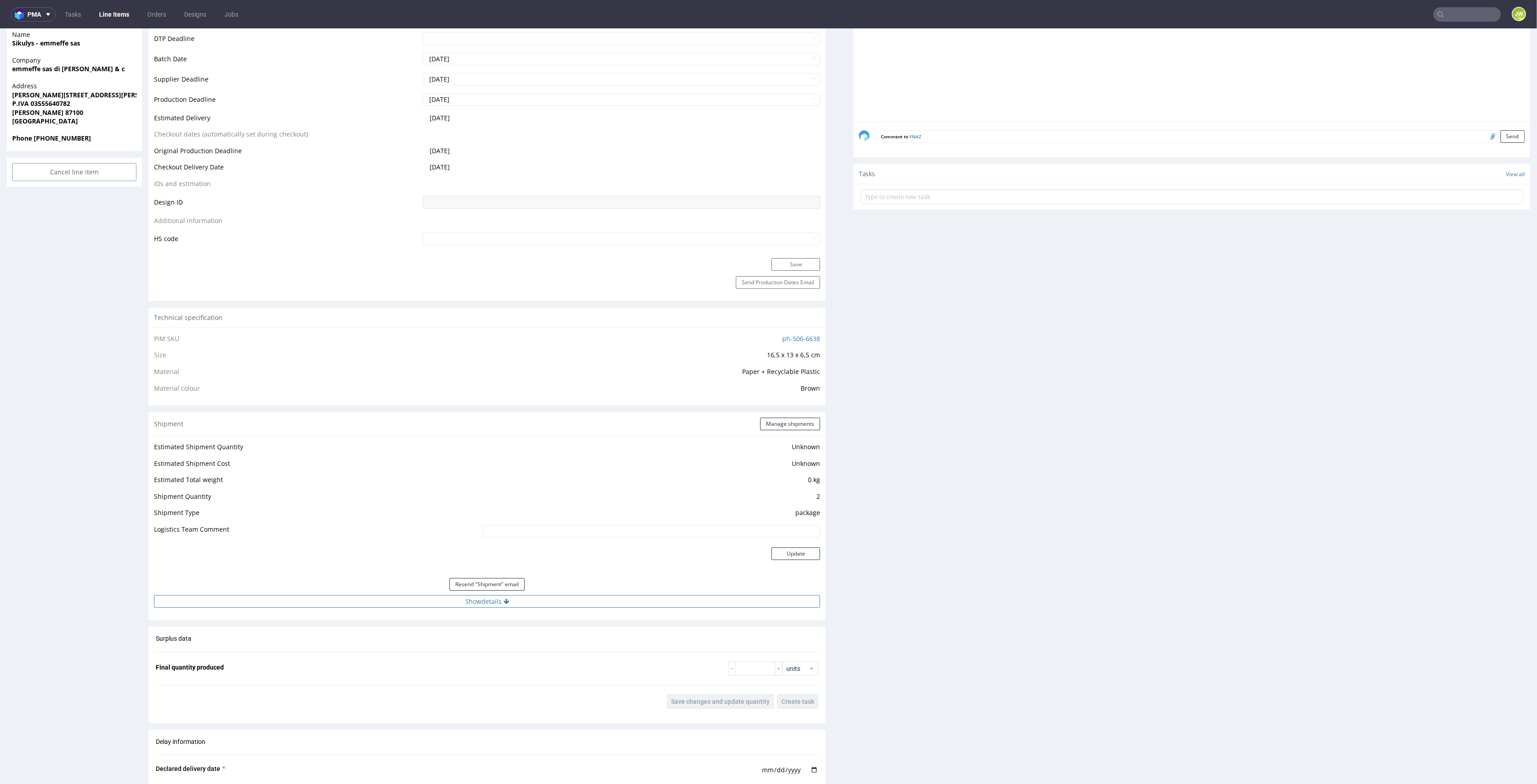
click at [471, 604] on button "Show details" at bounding box center [487, 601] width 666 height 13
click at [402, 647] on td "UPS" at bounding box center [583, 643] width 476 height 16
click at [399, 650] on td "UPS" at bounding box center [583, 643] width 476 height 16
click at [394, 656] on input "1Z5A15806899002967" at bounding box center [583, 659] width 474 height 13
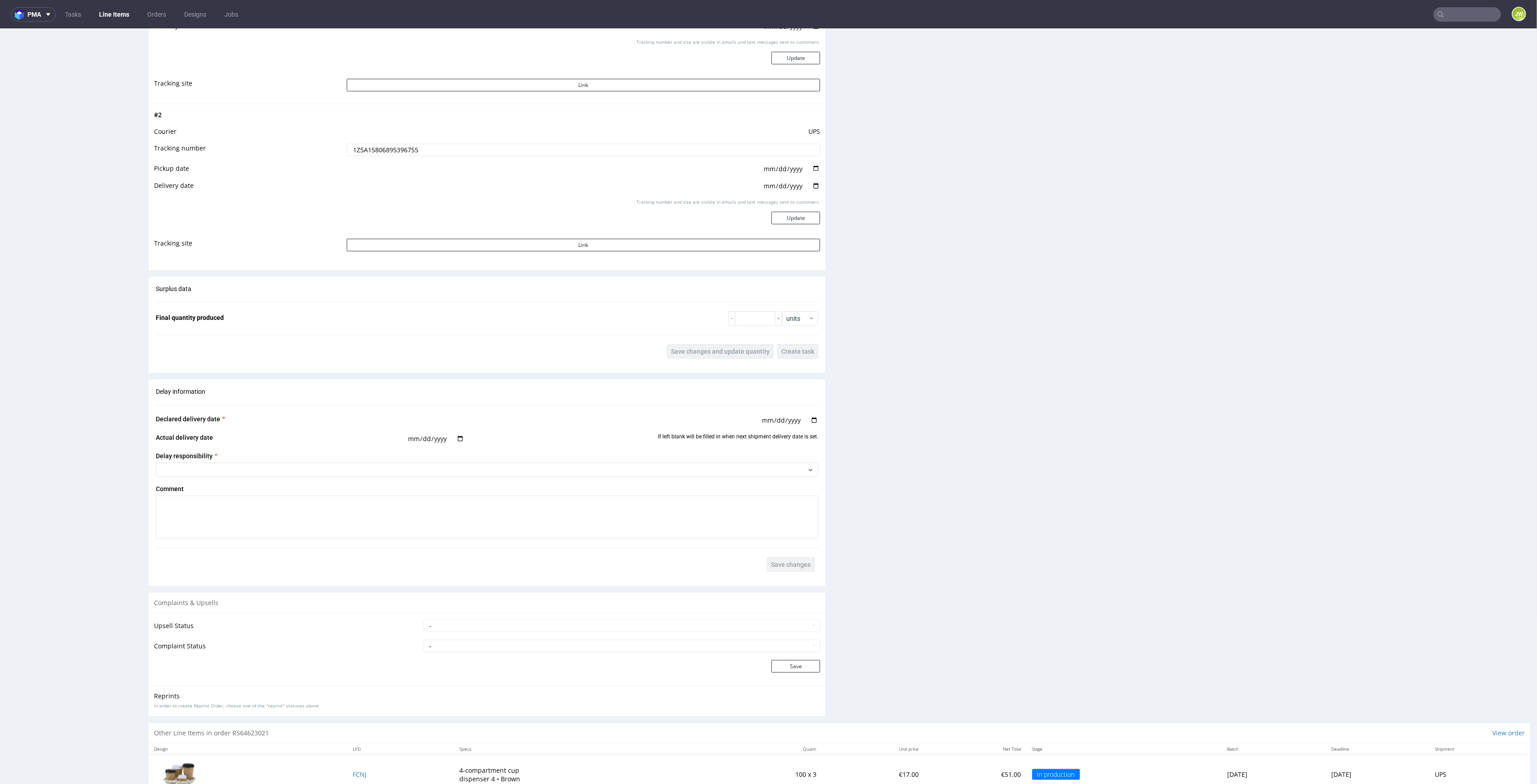
scroll to position [1082, 0]
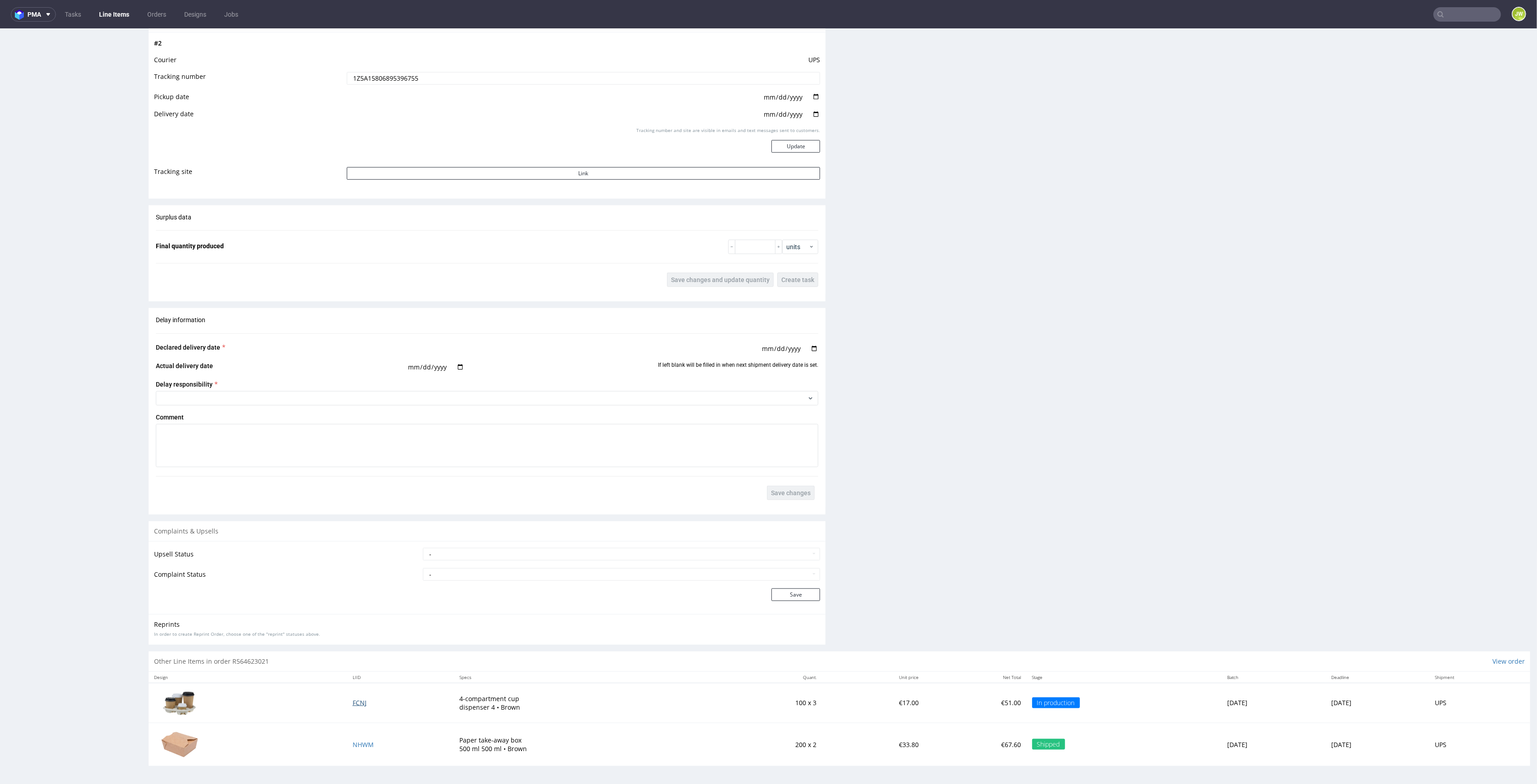
click at [352, 702] on span "FCNJ" at bounding box center [359, 702] width 14 height 8
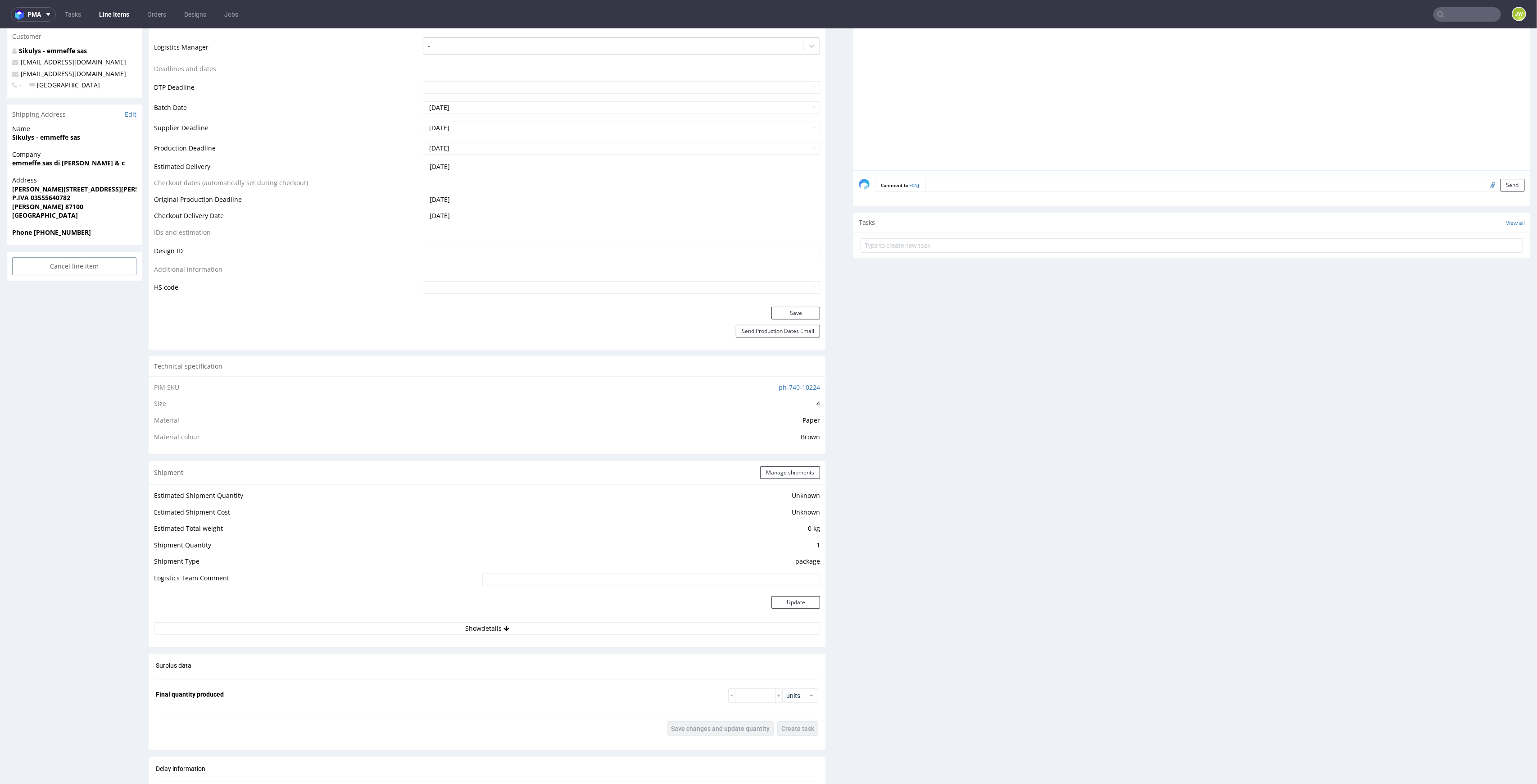
scroll to position [480, 0]
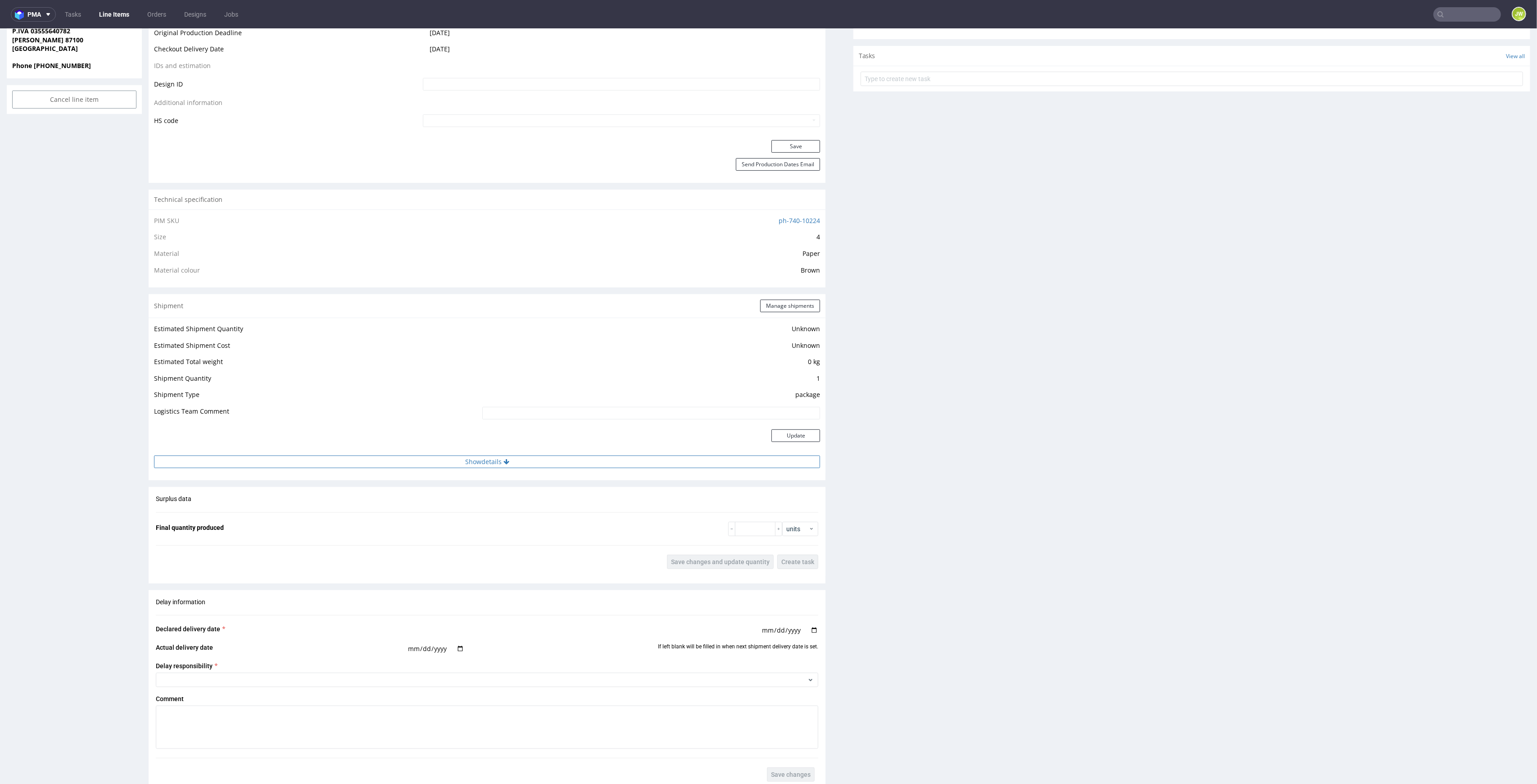
click at [464, 461] on button "Show details" at bounding box center [487, 462] width 666 height 13
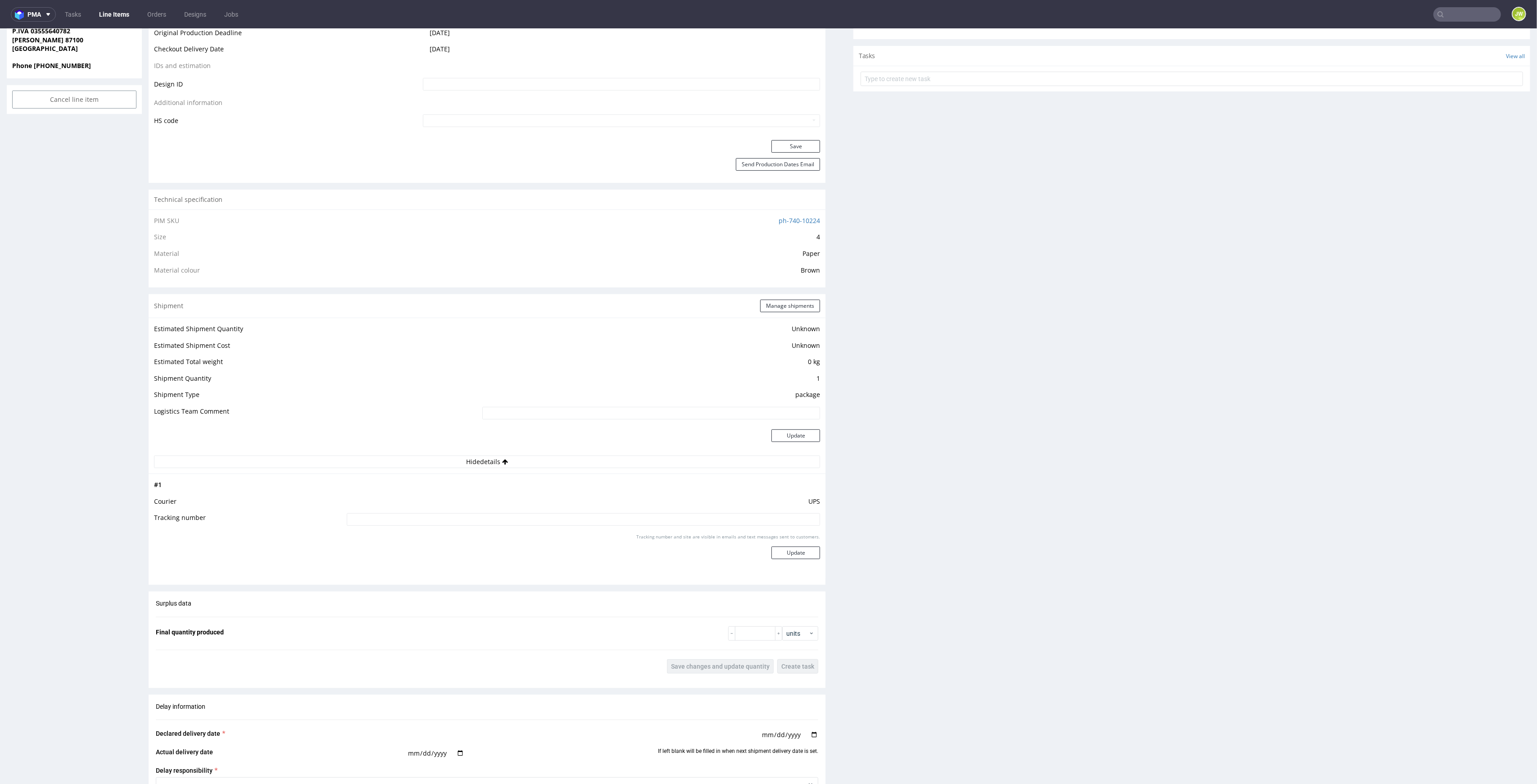
click at [444, 527] on td at bounding box center [583, 522] width 476 height 20
click at [440, 519] on input at bounding box center [583, 519] width 474 height 13
paste input "1Z5A15806899002967"
type input "1Z5A15806899002967"
click at [772, 546] on div "Tracking number and site are visible in emails and text messages sent to custom…" at bounding box center [583, 549] width 474 height 33
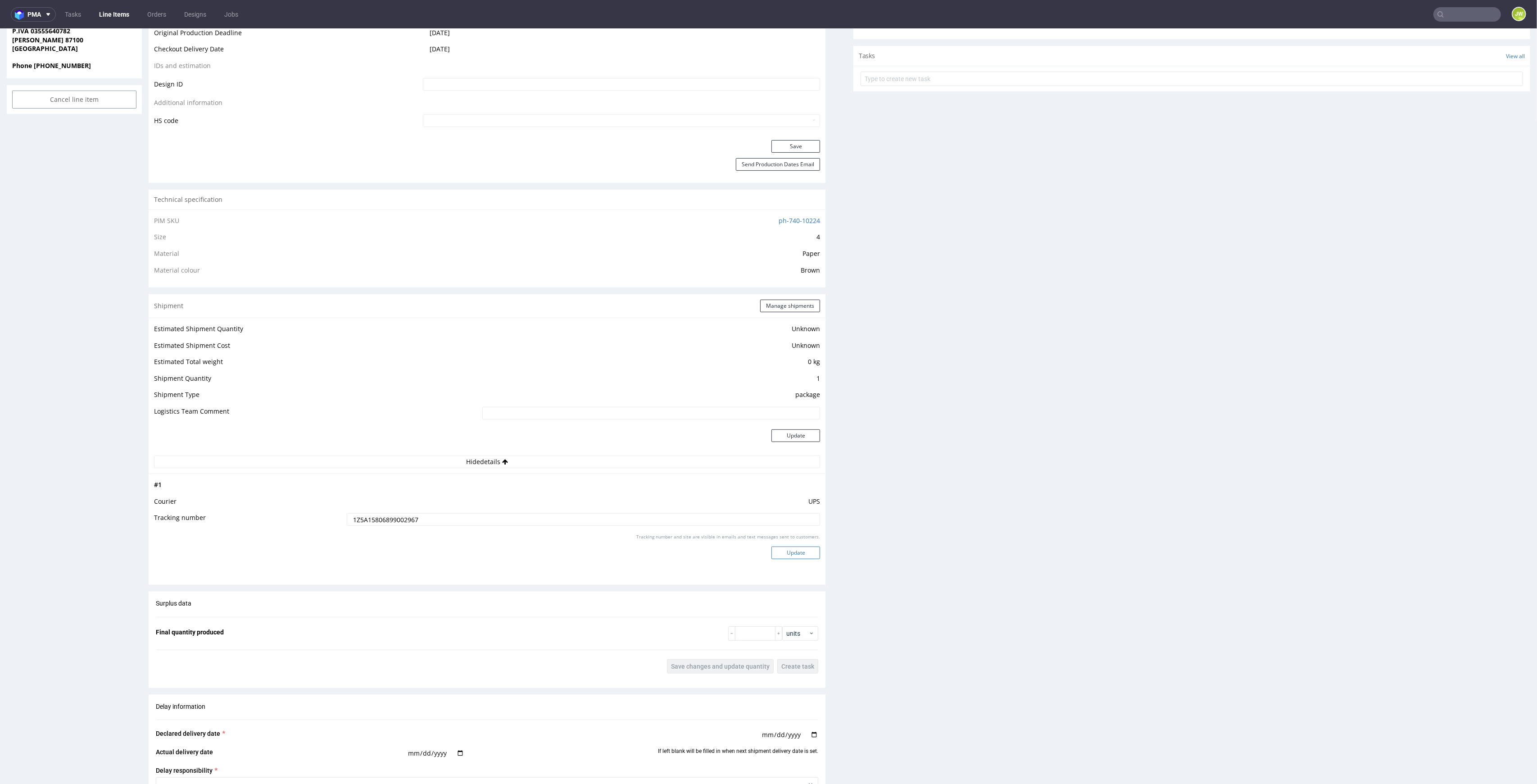
click at [771, 547] on button "Update" at bounding box center [795, 553] width 48 height 13
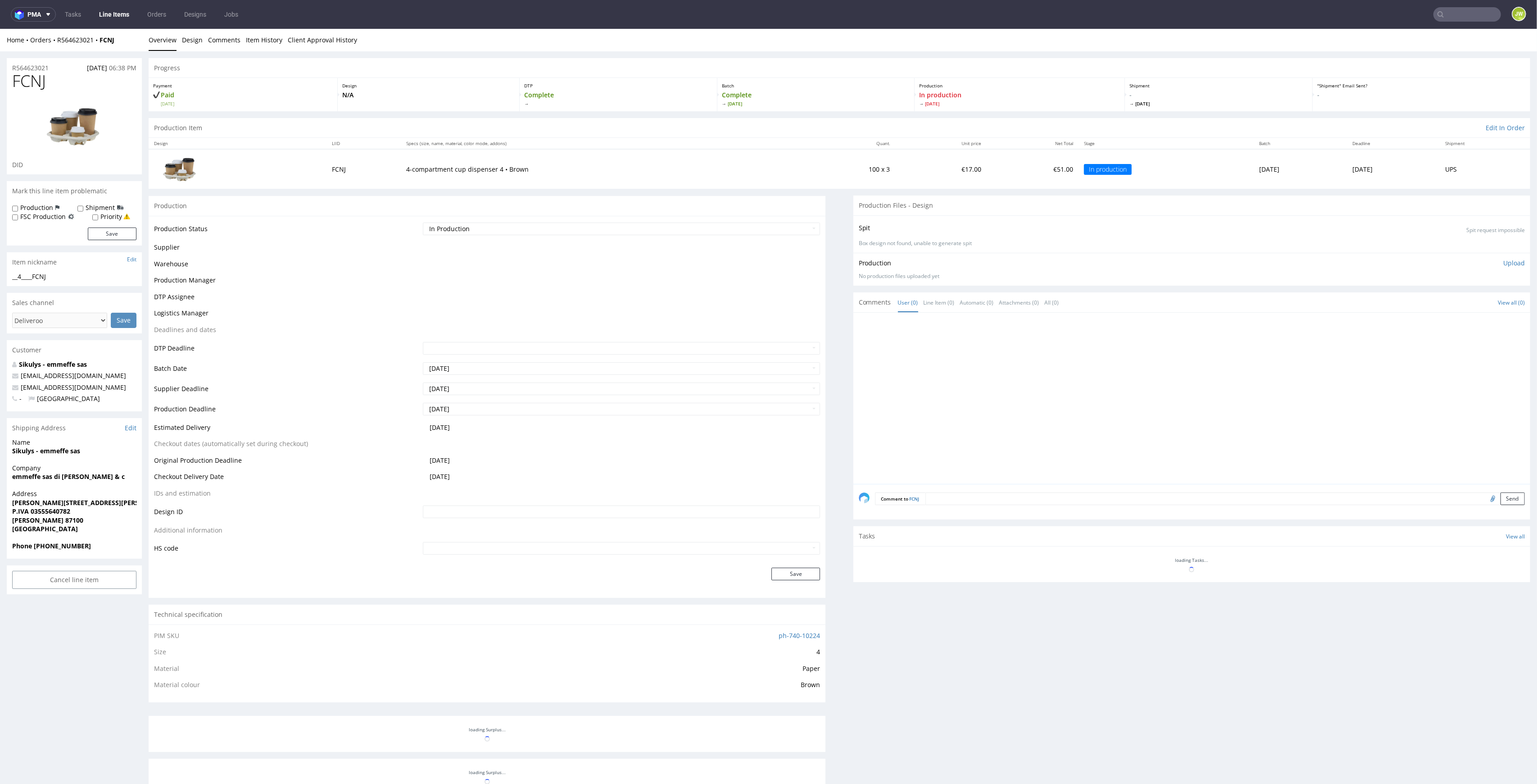
scroll to position [0, 0]
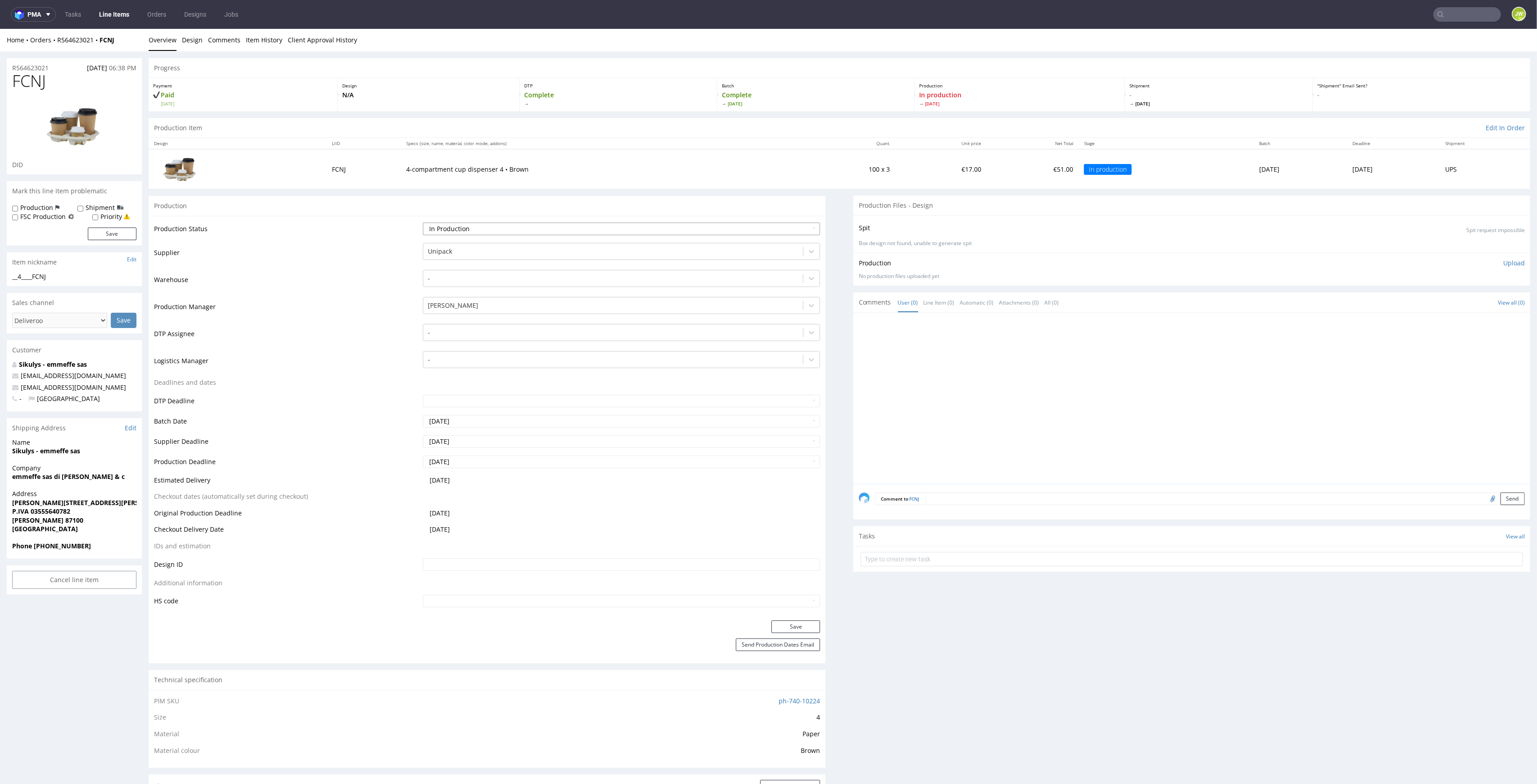
click at [445, 234] on select "Waiting for Artwork Waiting for Diecut Waiting for Mockup Waiting for DTP Waiti…" at bounding box center [622, 229] width 398 height 13
select select "production_complete"
click at [423, 223] on select "Waiting for Artwork Waiting for Diecut Waiting for Mockup Waiting for DTP Waiti…" at bounding box center [622, 229] width 398 height 13
click at [779, 625] on button "Save" at bounding box center [795, 627] width 48 height 13
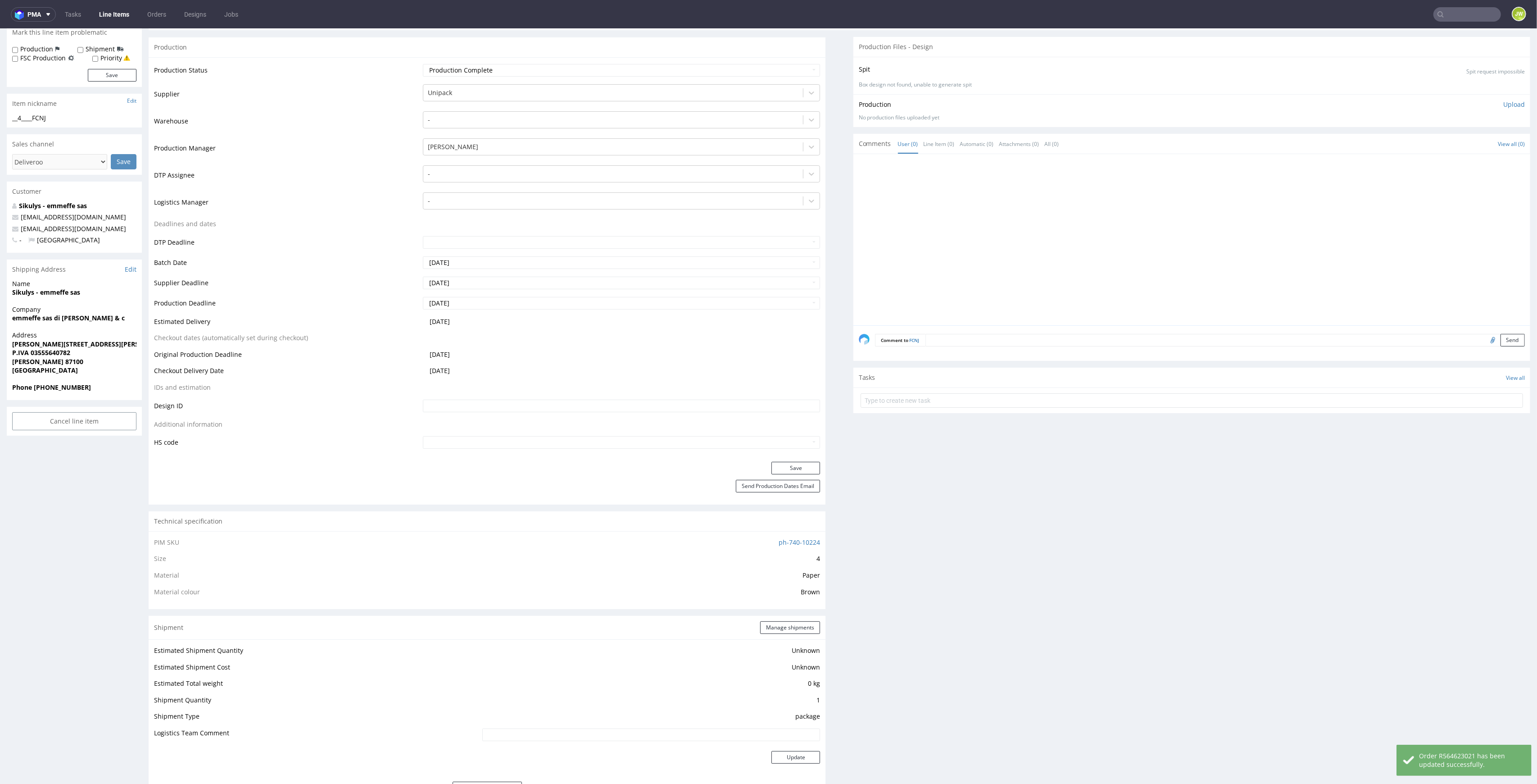
scroll to position [531, 0]
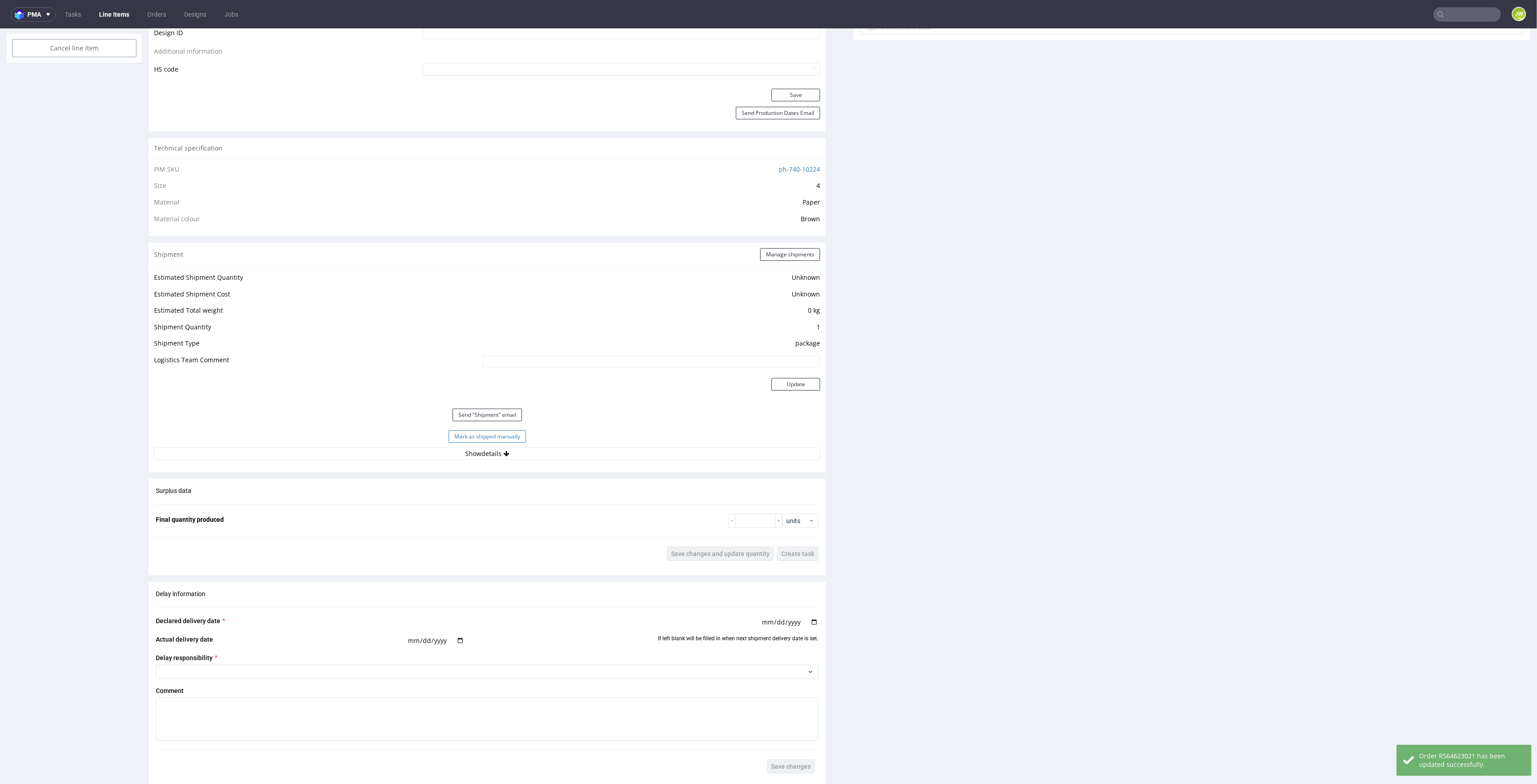
click at [449, 440] on button "Mark as shipped manually" at bounding box center [487, 436] width 78 height 13
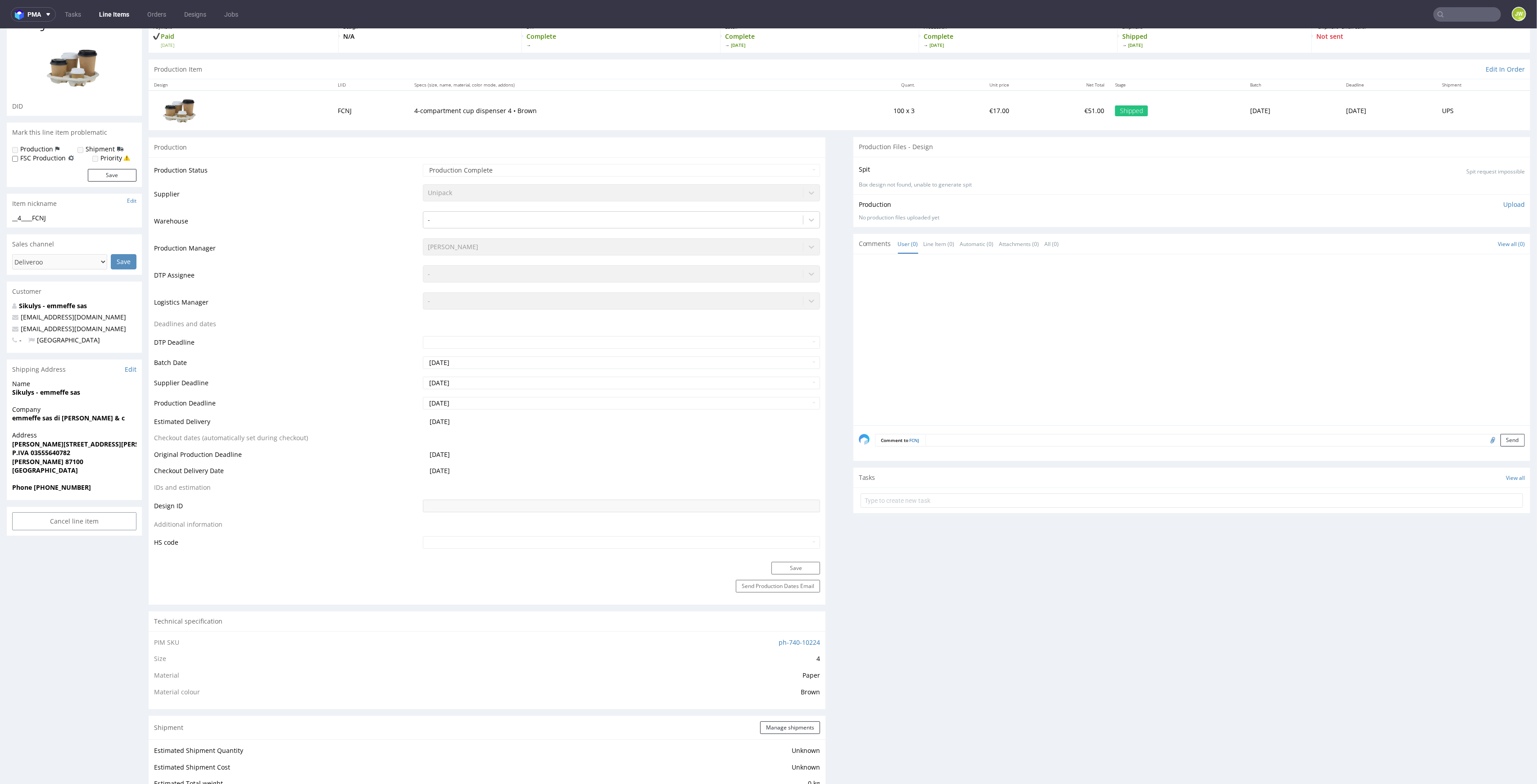
scroll to position [0, 0]
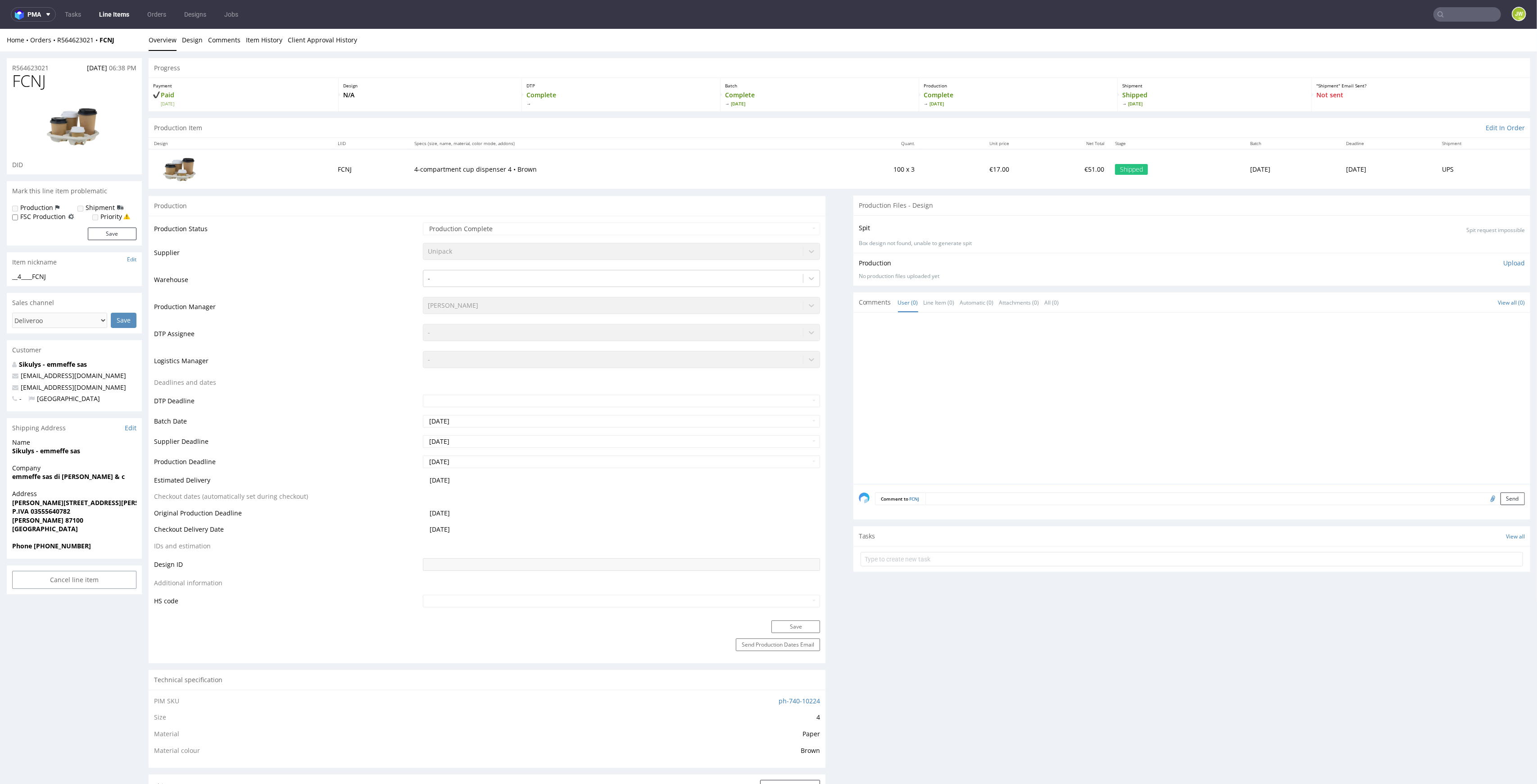
click at [1455, 16] on input "text" at bounding box center [1468, 15] width 68 height 15
paste input "WGXO"
type input "WGXO"
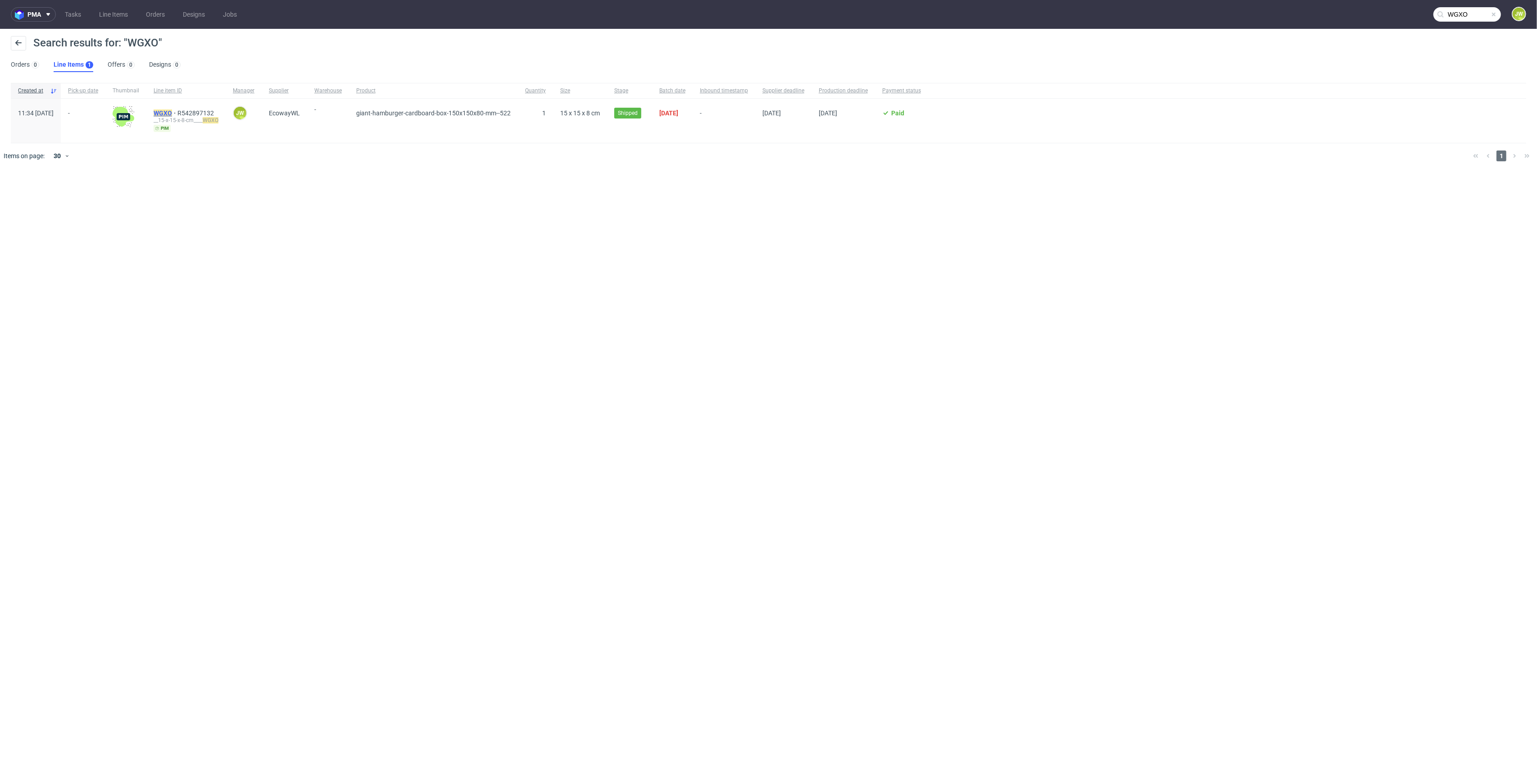
click at [173, 110] on mark "WGXO" at bounding box center [162, 113] width 18 height 7
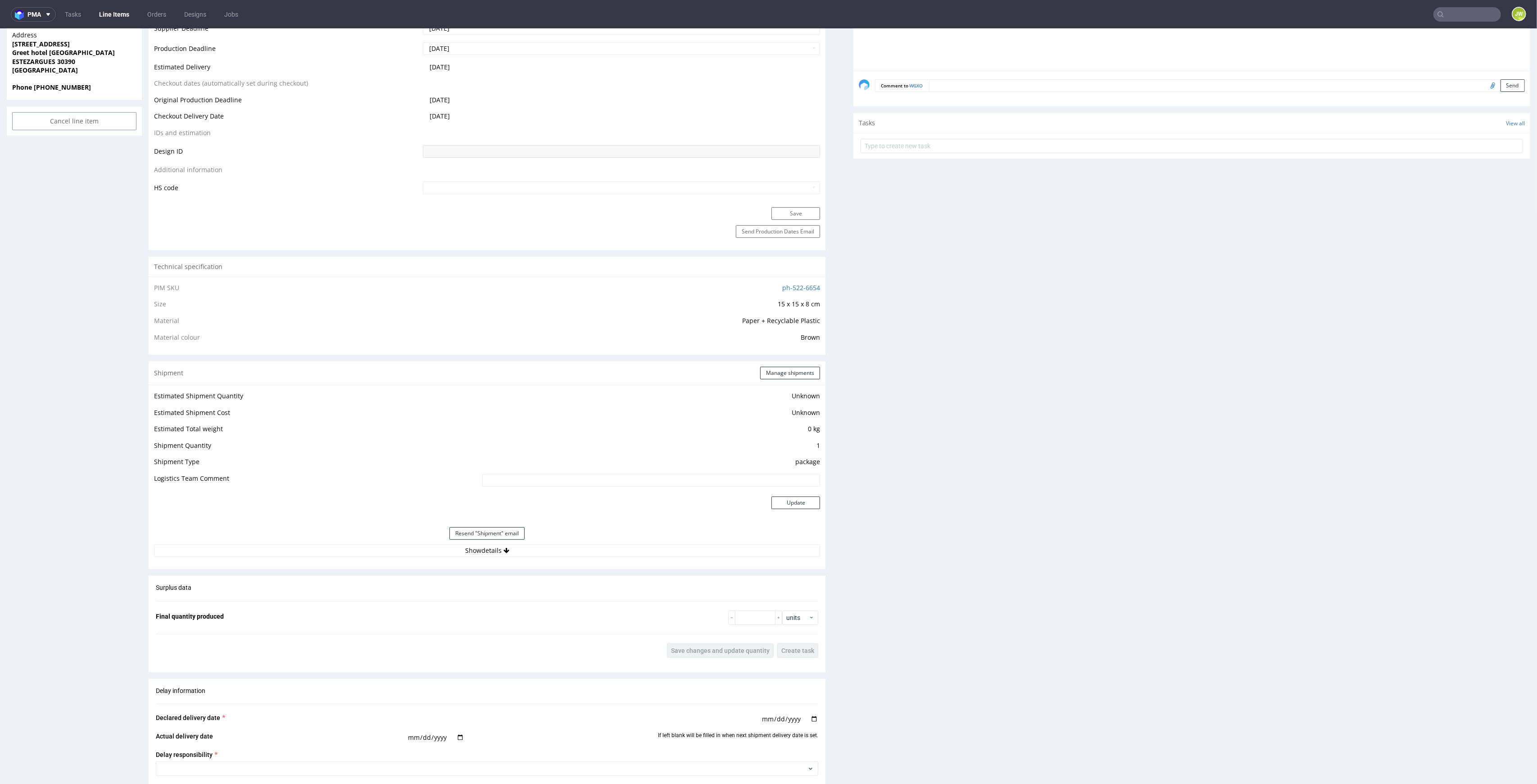
scroll to position [420, 0]
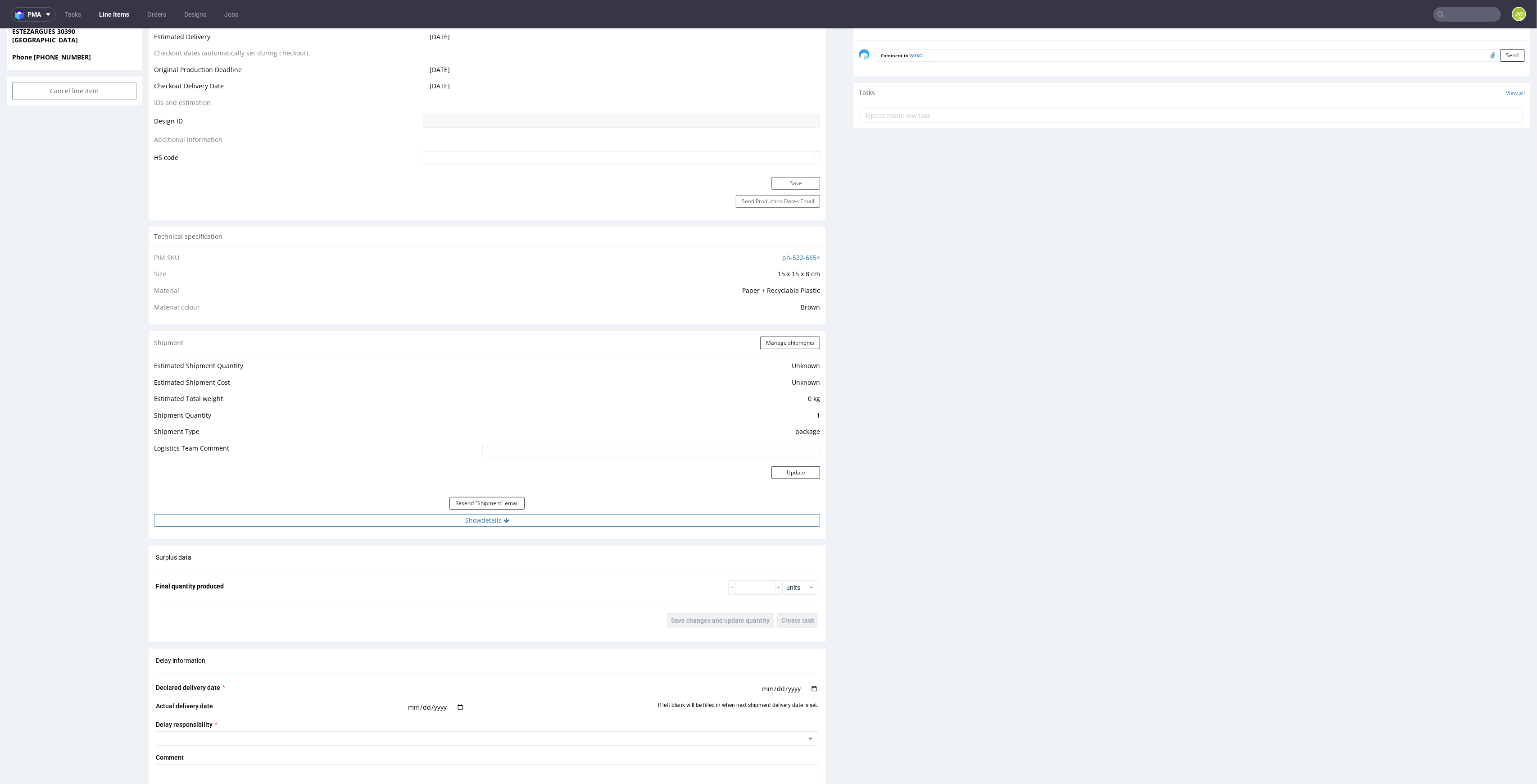
click at [476, 521] on button "Show details" at bounding box center [487, 520] width 666 height 13
click at [393, 581] on input "1Z5A15806898838745" at bounding box center [583, 578] width 474 height 13
drag, startPoint x: 393, startPoint y: 581, endPoint x: 393, endPoint y: 586, distance: 5.0
click at [393, 586] on td "1Z5A15806898838745" at bounding box center [583, 580] width 476 height 20
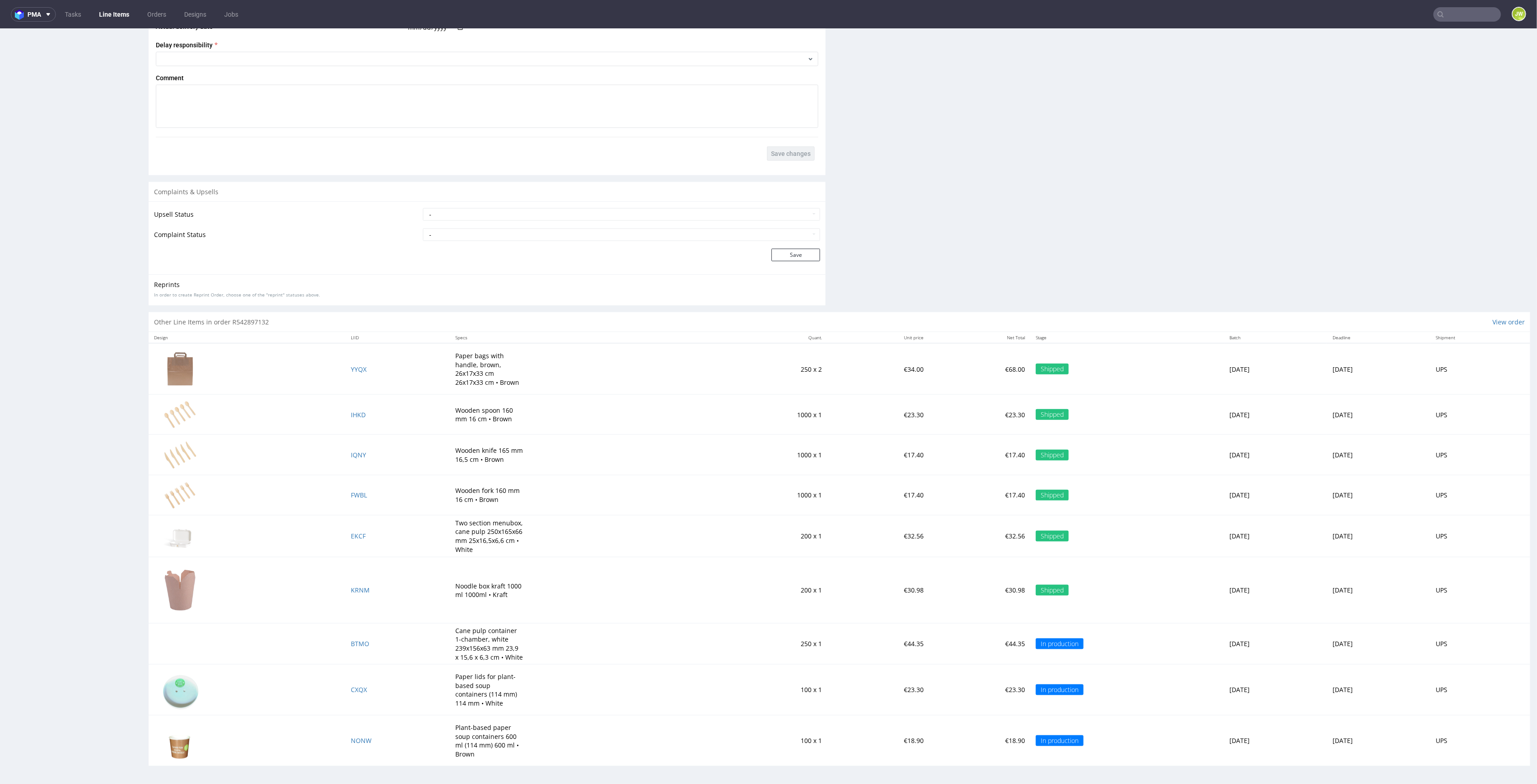
scroll to position [2, 0]
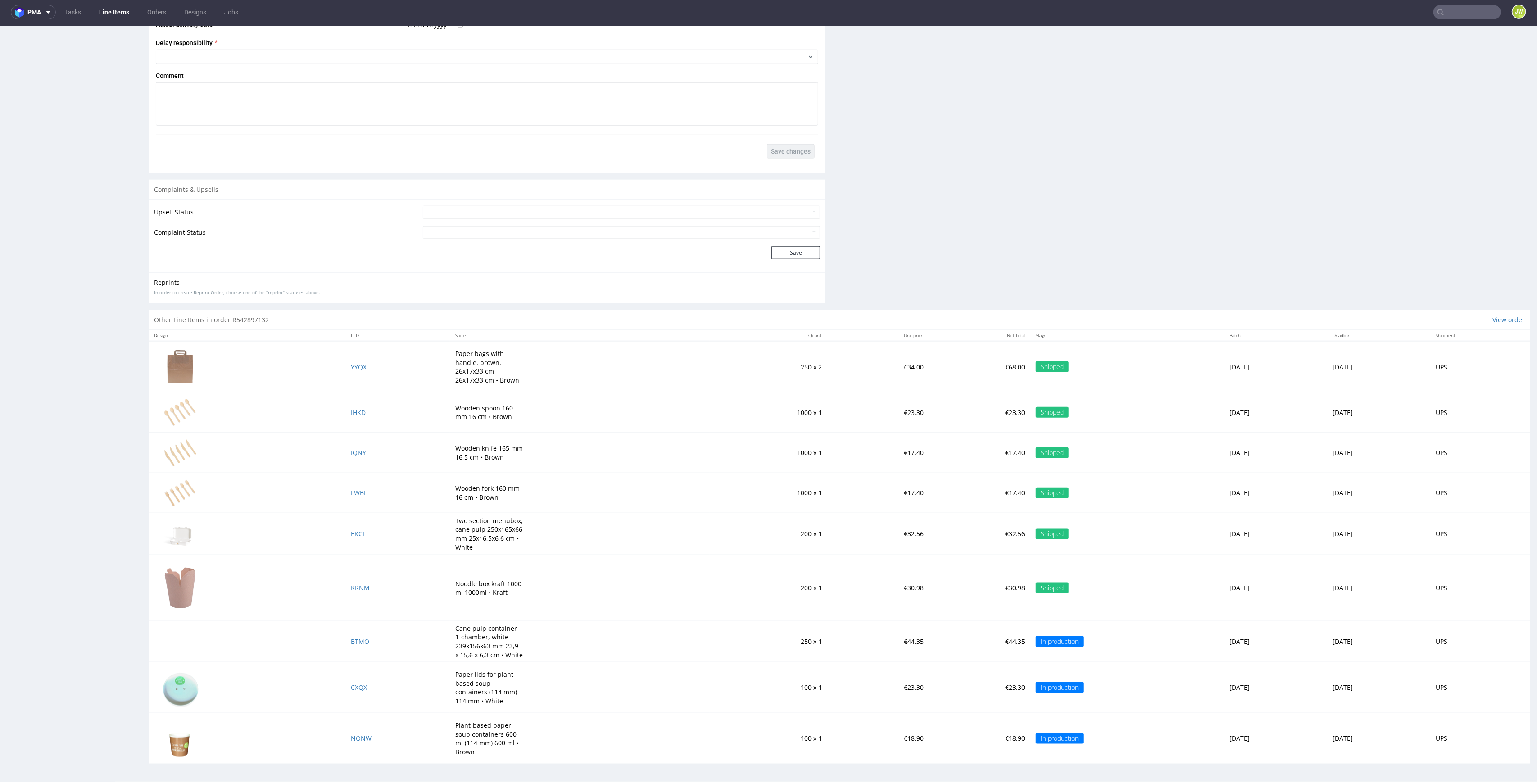
click at [346, 639] on td "BTMO" at bounding box center [398, 641] width 105 height 41
click at [350, 640] on span "BTMO" at bounding box center [360, 641] width 18 height 8
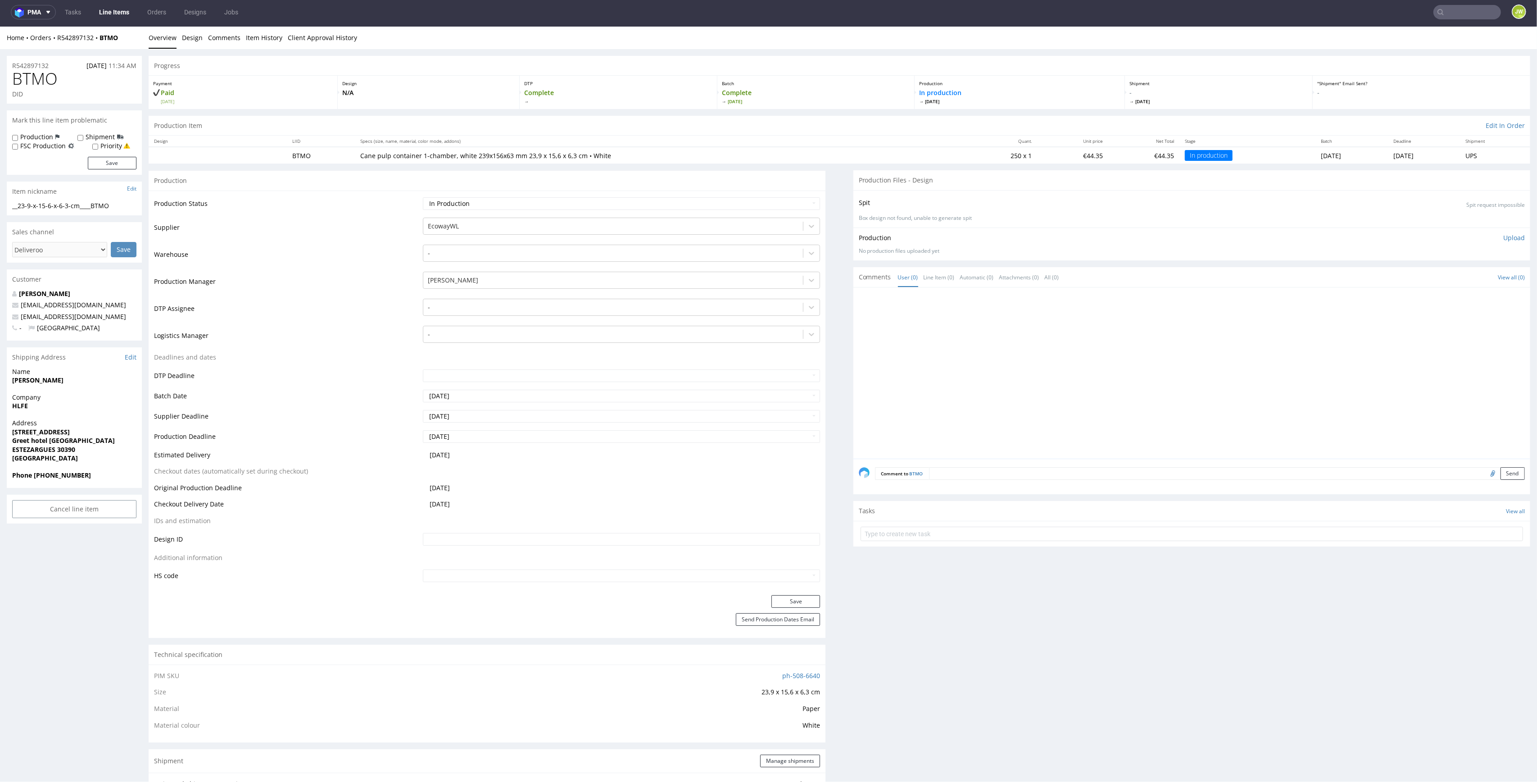
scroll to position [540, 0]
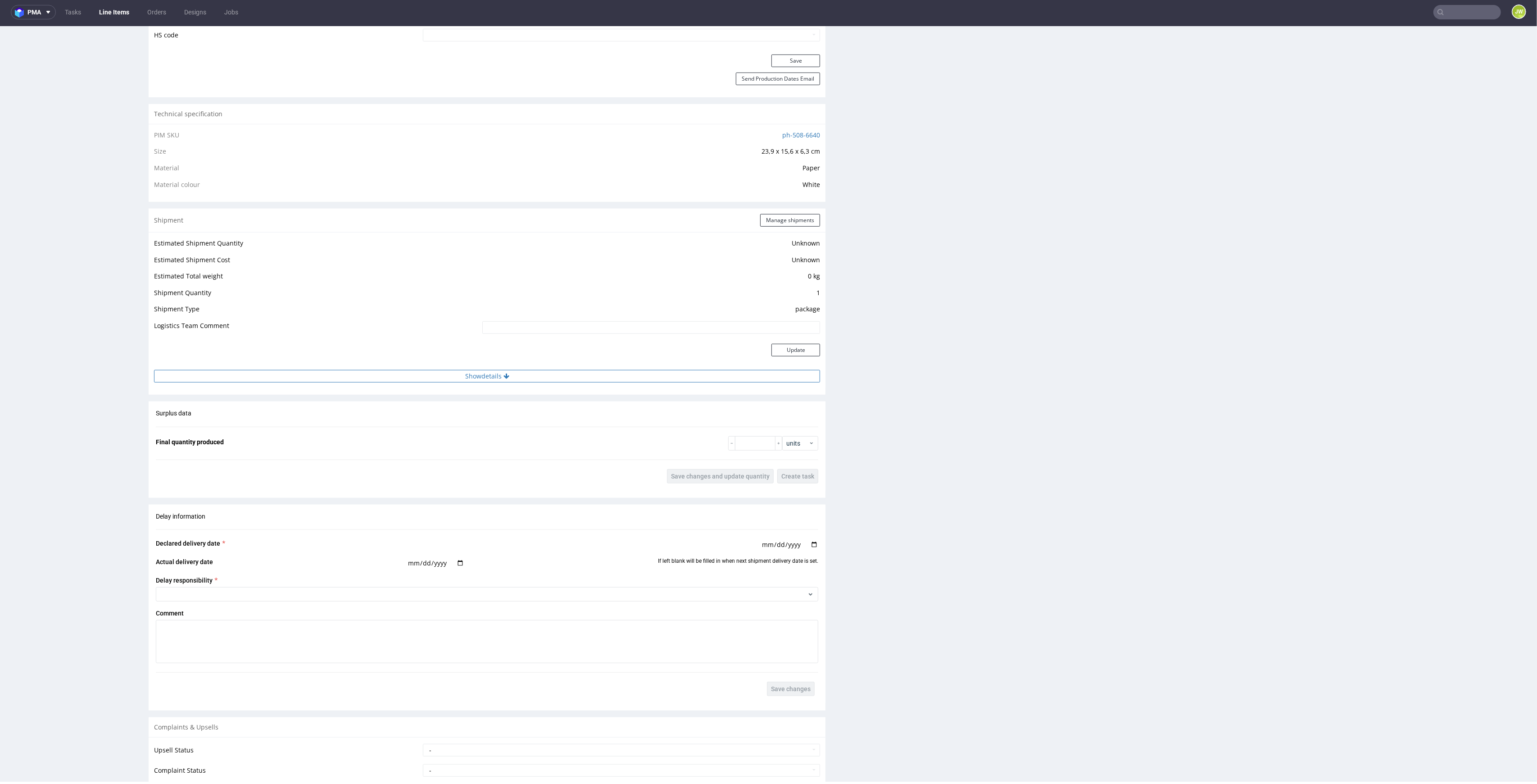
click at [466, 376] on button "Show details" at bounding box center [487, 376] width 666 height 13
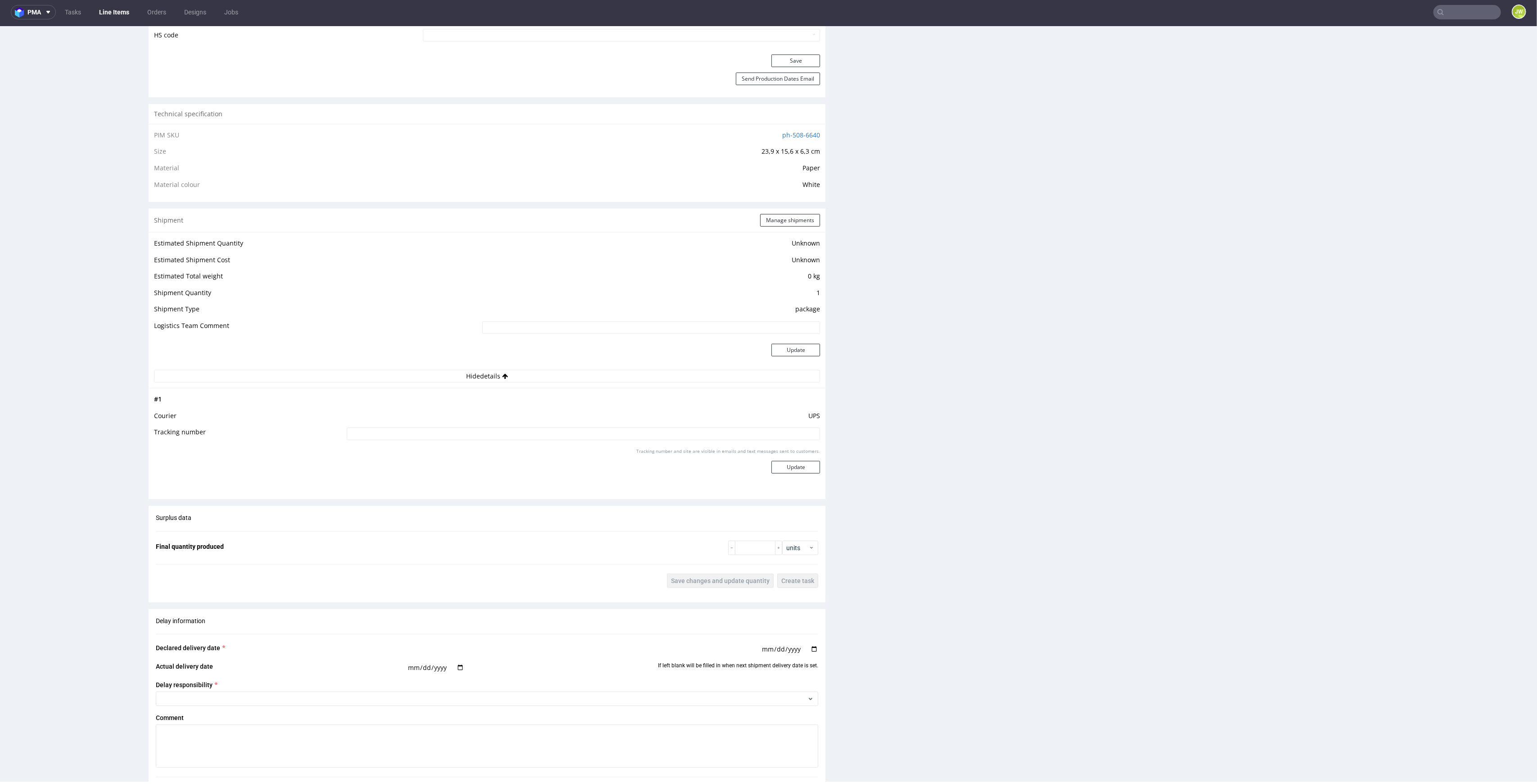
drag, startPoint x: 467, startPoint y: 425, endPoint x: 467, endPoint y: 440, distance: 15.0
click at [467, 426] on td "UPS" at bounding box center [583, 419] width 476 height 16
click at [467, 440] on input at bounding box center [583, 434] width 474 height 13
paste input "1Z5A15806898838745"
type input "1Z5A15806898838745"
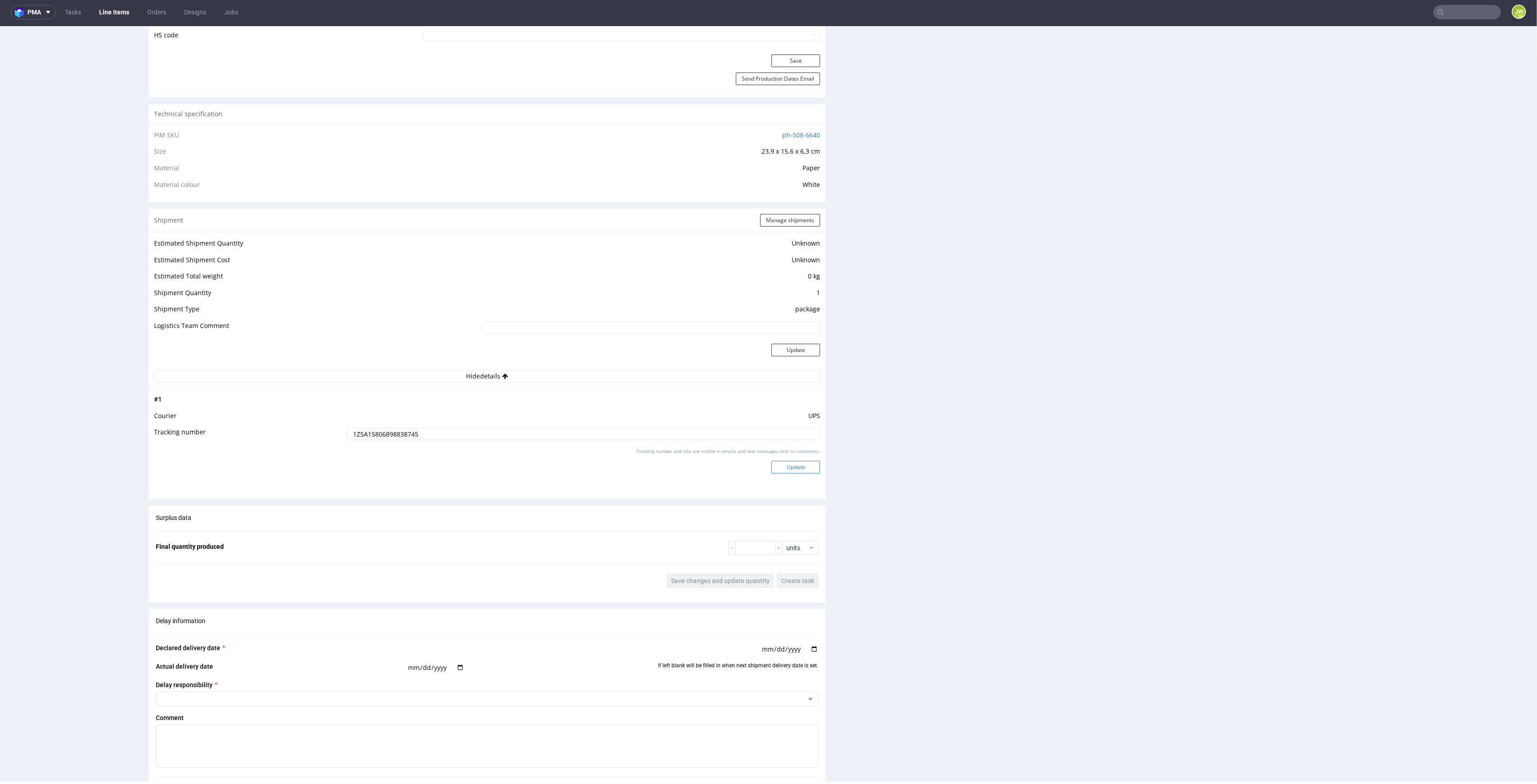
click at [801, 470] on button "Update" at bounding box center [795, 467] width 48 height 13
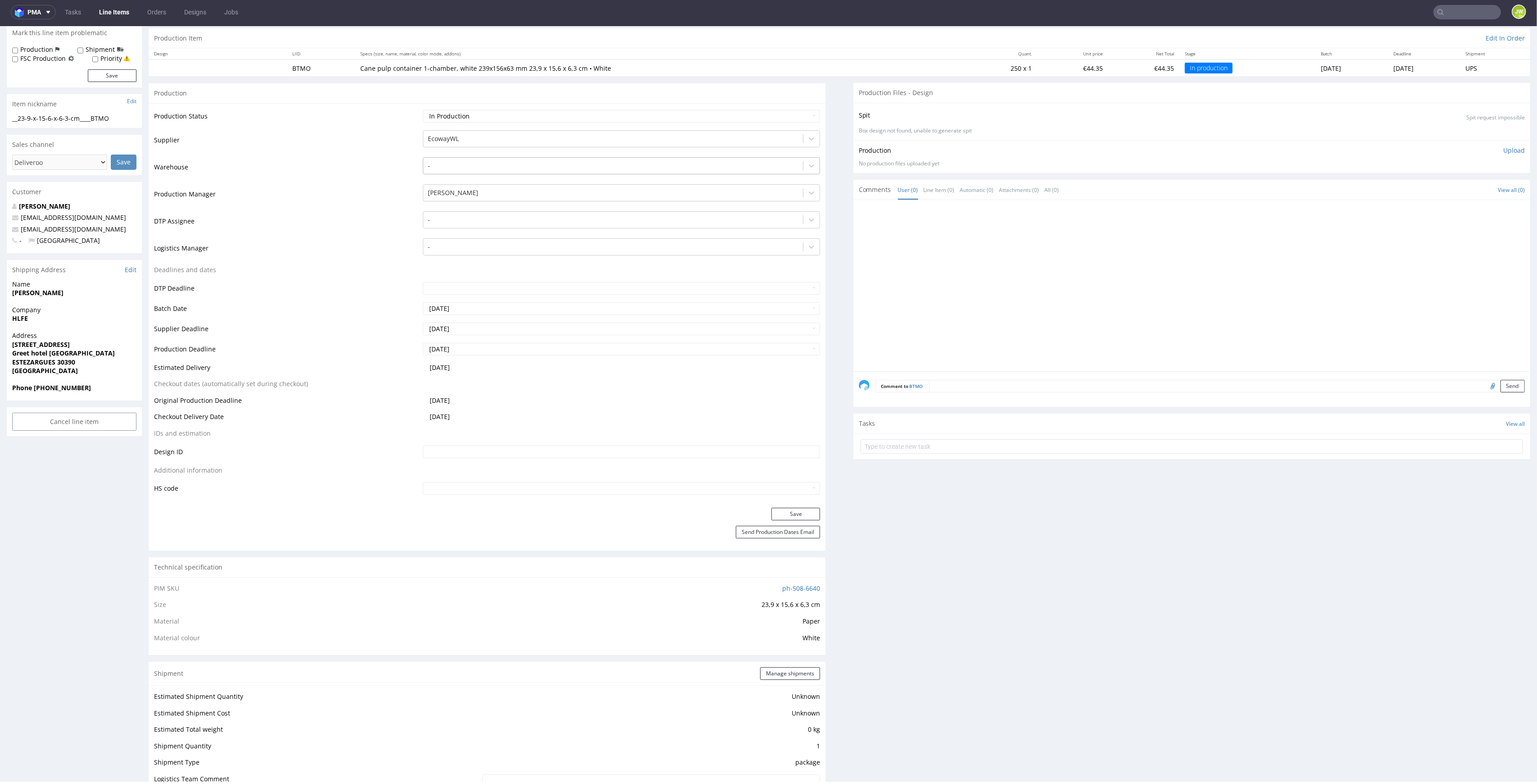
scroll to position [60, 0]
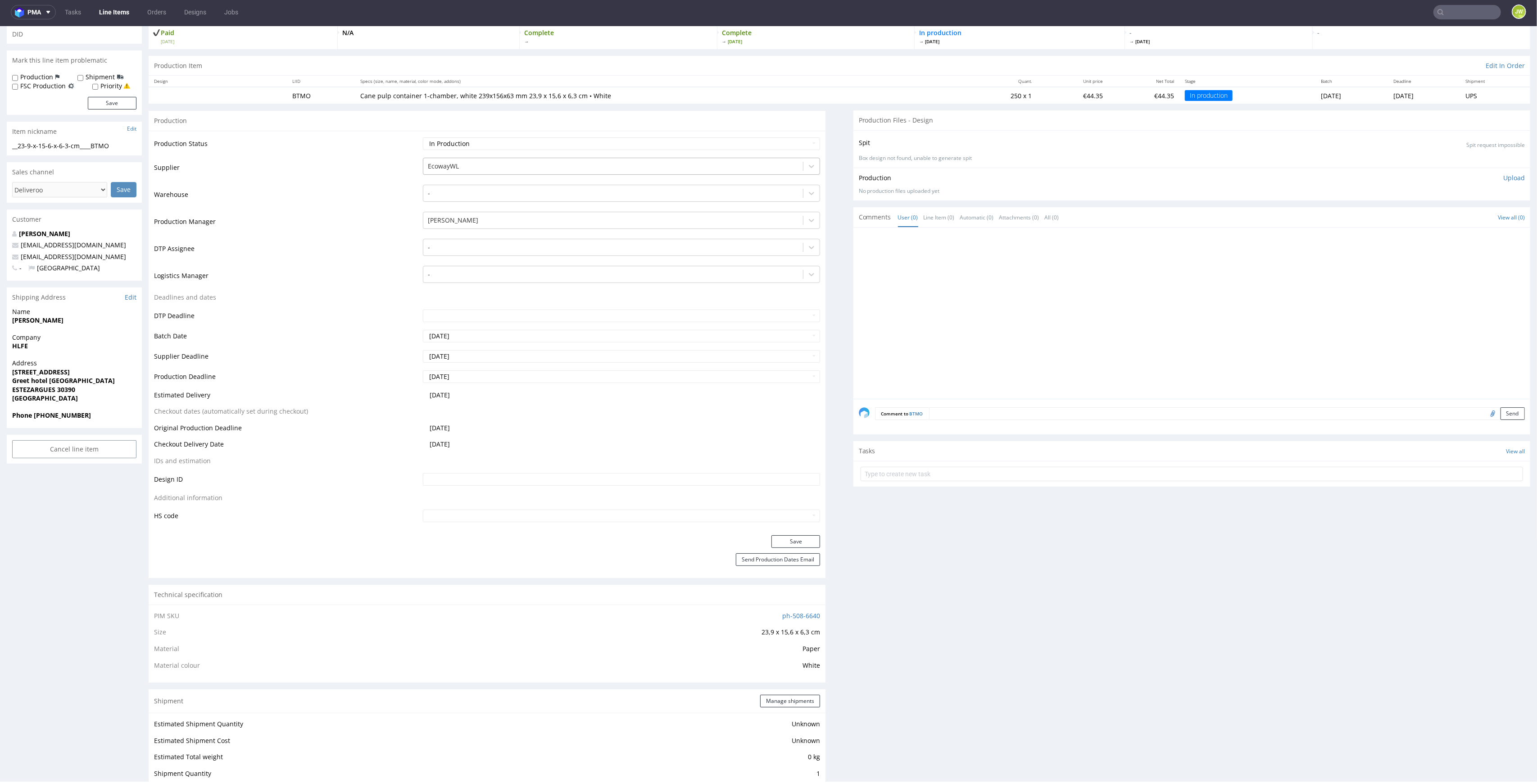
click at [435, 162] on div at bounding box center [613, 166] width 371 height 11
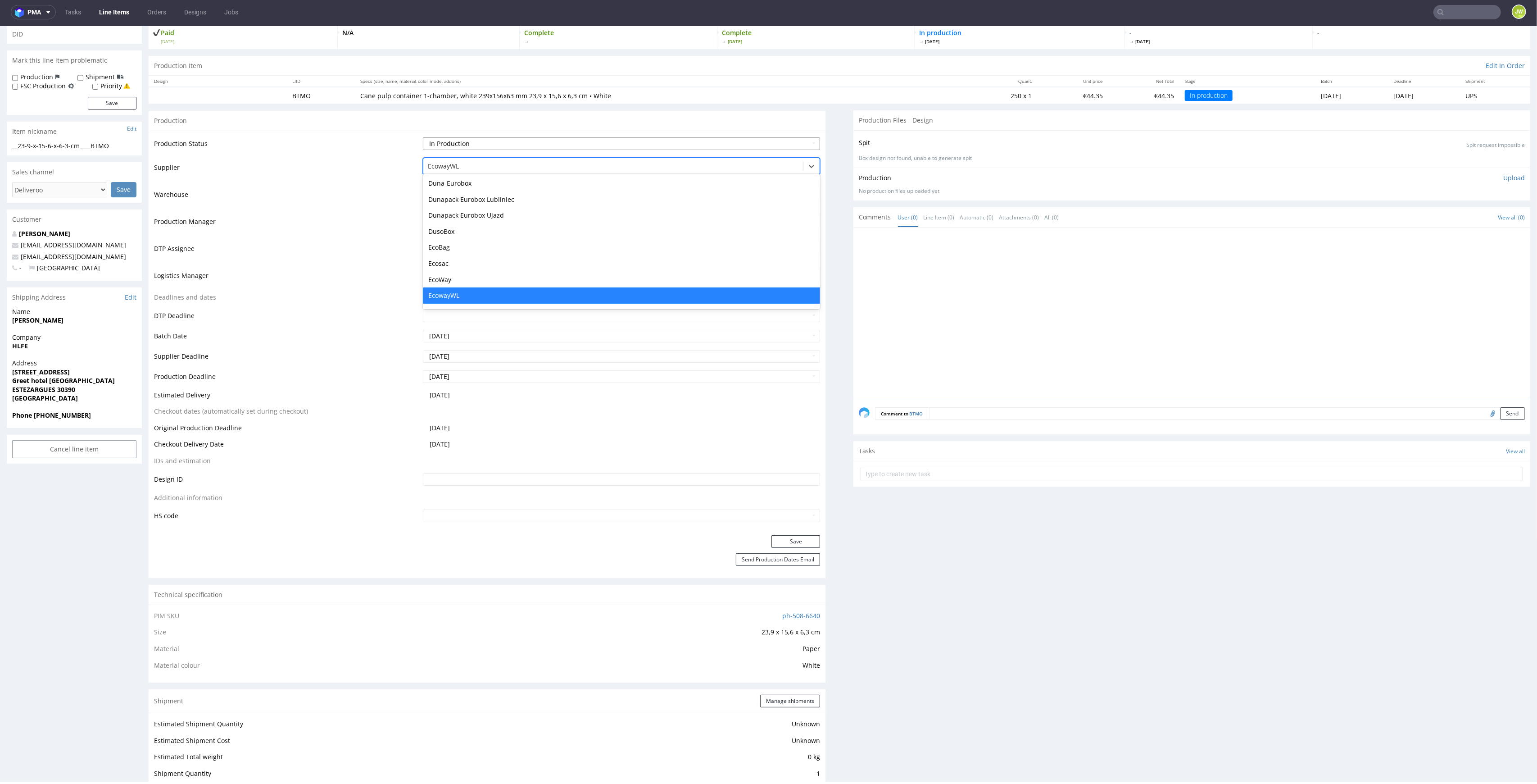
click at [434, 145] on select "Waiting for Artwork Waiting for Diecut Waiting for Mockup Waiting for DTP Waiti…" at bounding box center [622, 144] width 398 height 13
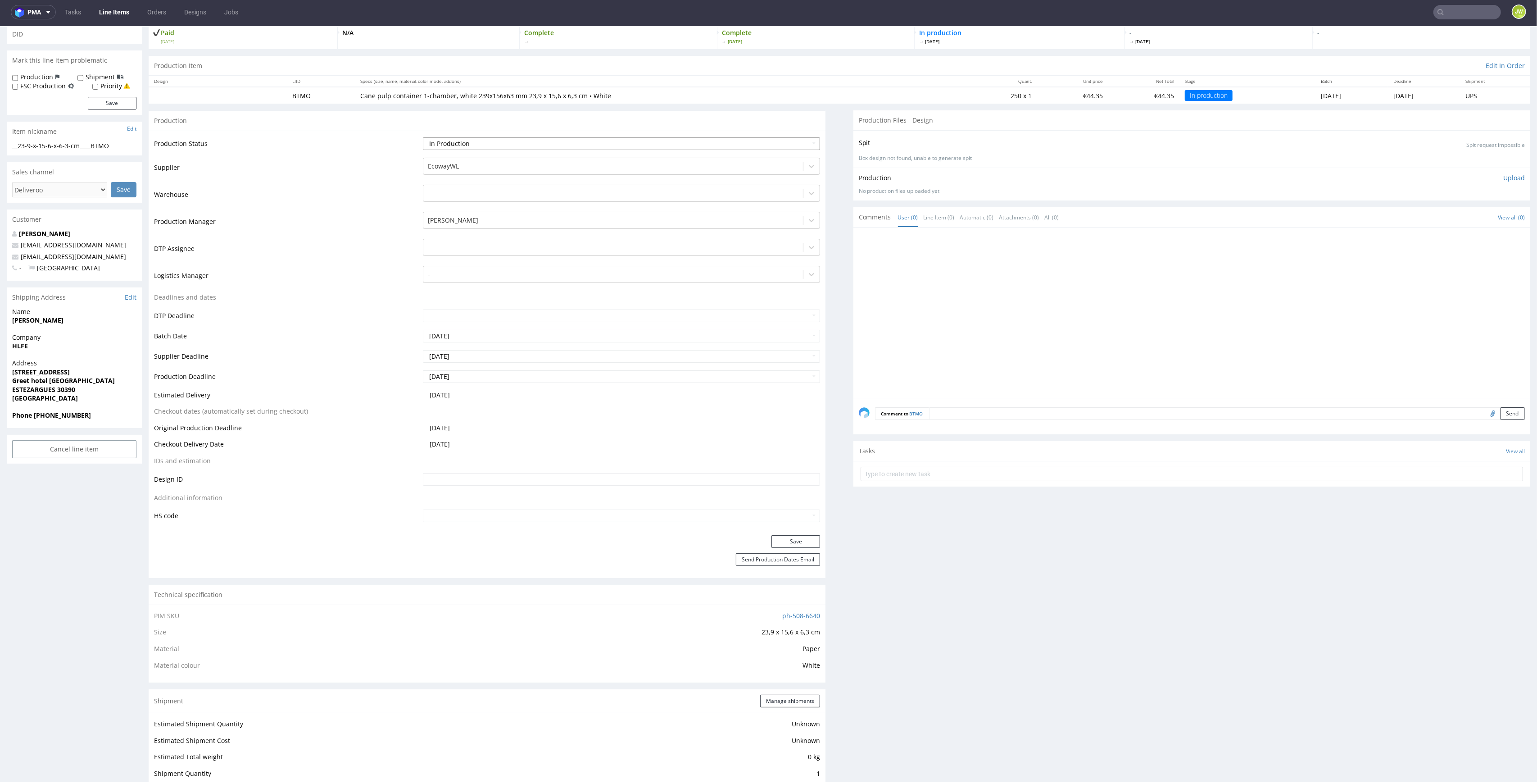
select select "production_complete"
click at [423, 138] on select "Waiting for Artwork Waiting for Diecut Waiting for Mockup Waiting for DTP Waiti…" at bounding box center [622, 144] width 398 height 13
click at [771, 538] on button "Save" at bounding box center [795, 541] width 48 height 13
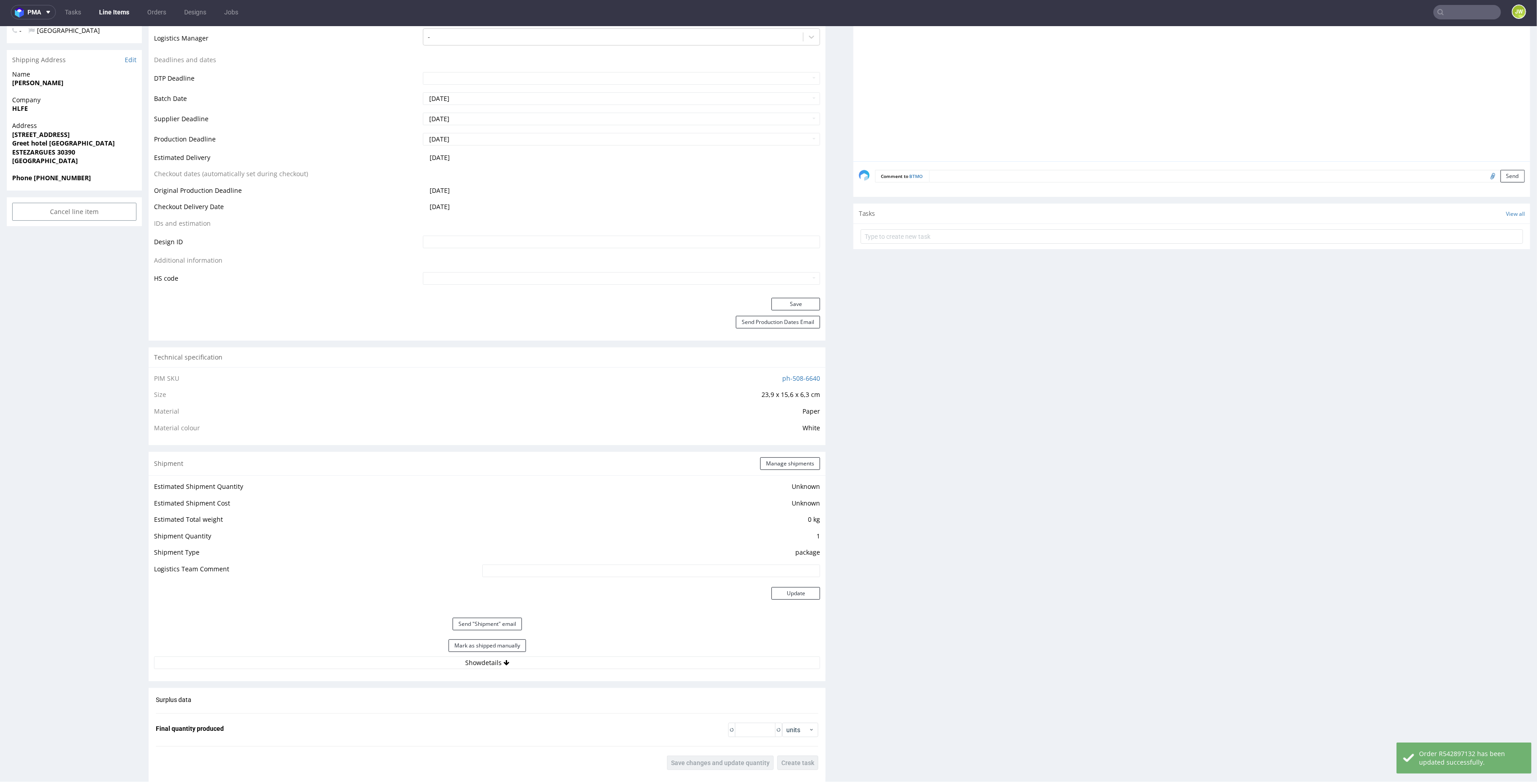
scroll to position [303, 0]
click at [467, 636] on button "Mark as shipped manually" at bounding box center [487, 640] width 78 height 13
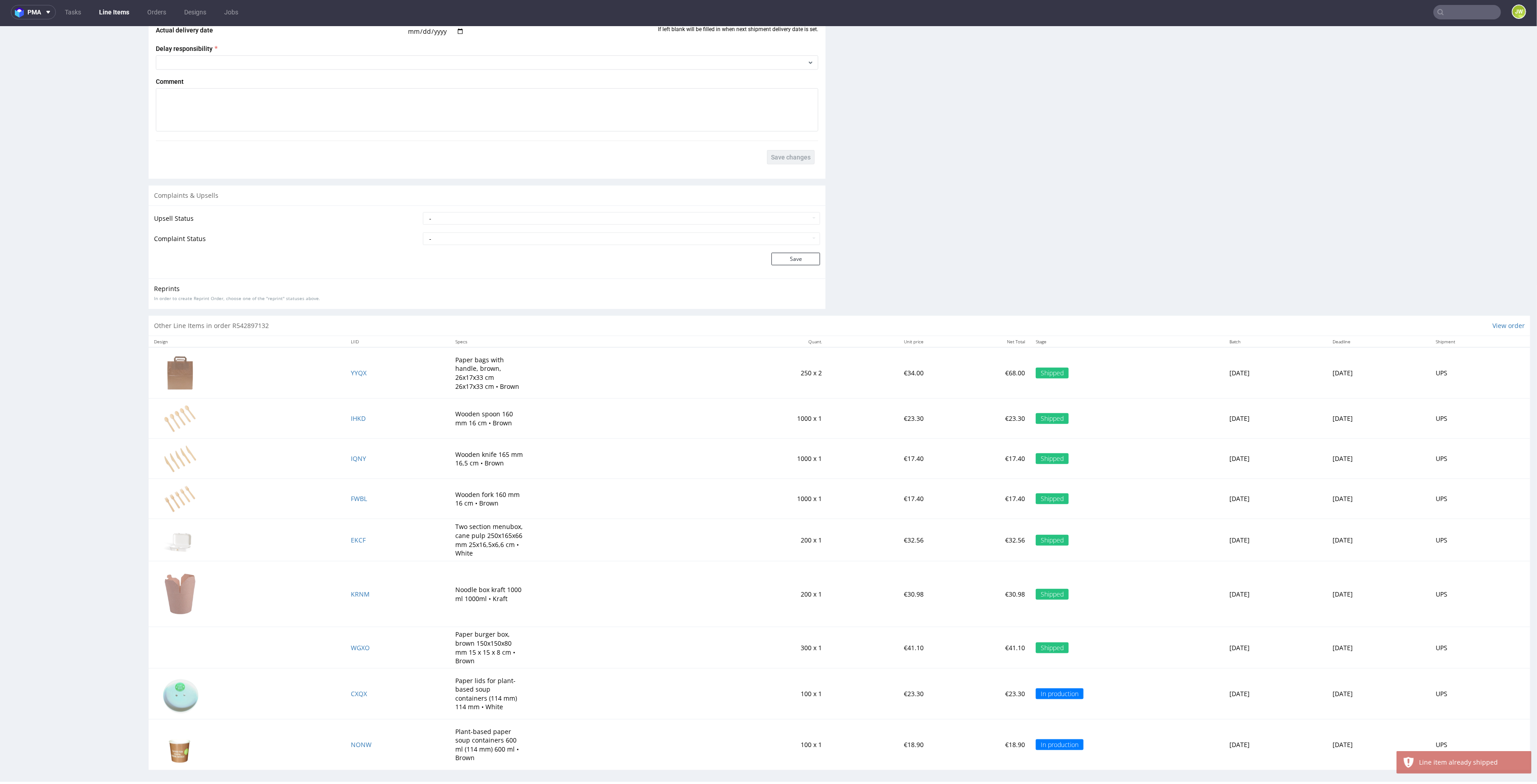
scroll to position [1133, 0]
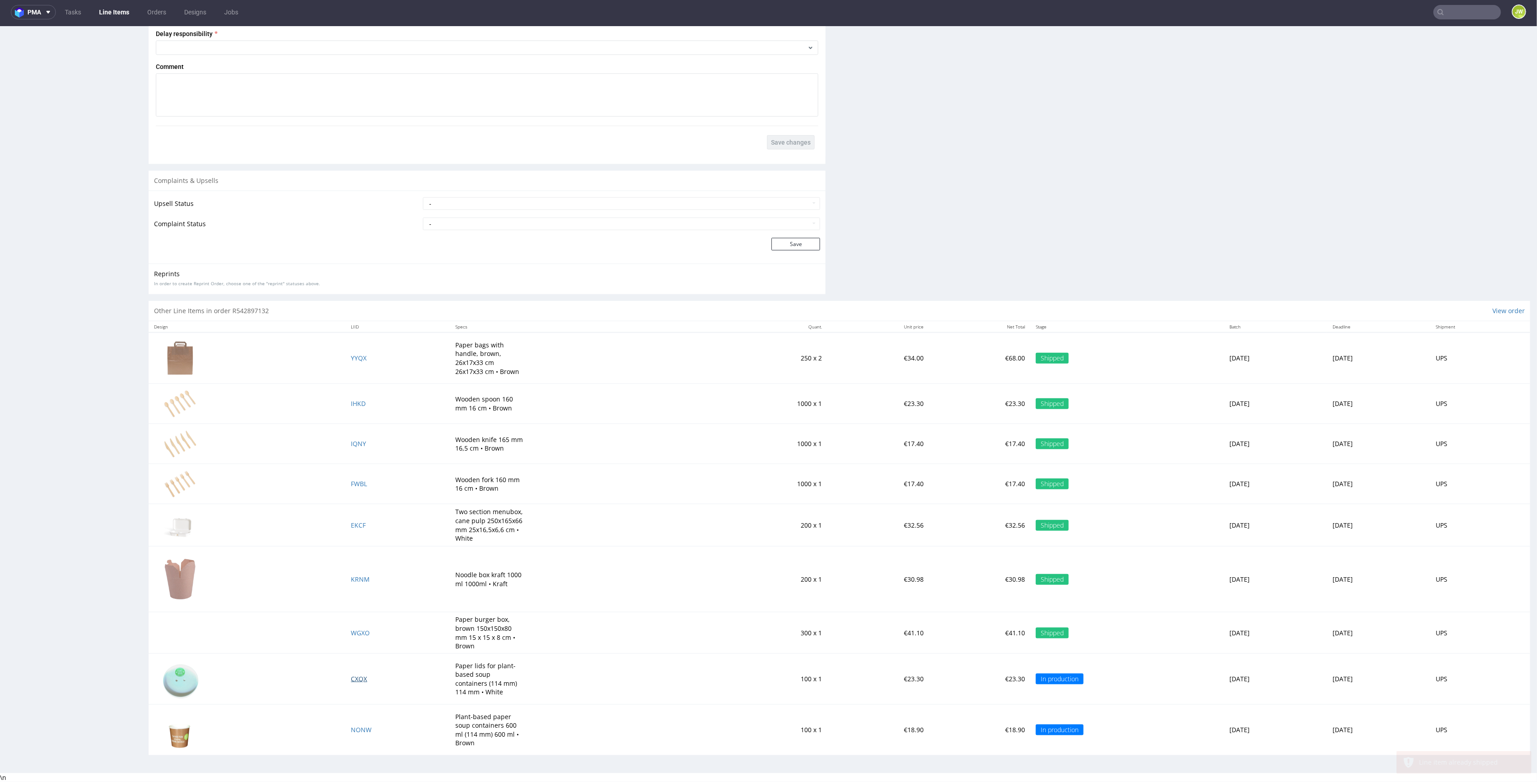
click at [350, 681] on span "CXQX" at bounding box center [359, 678] width 16 height 8
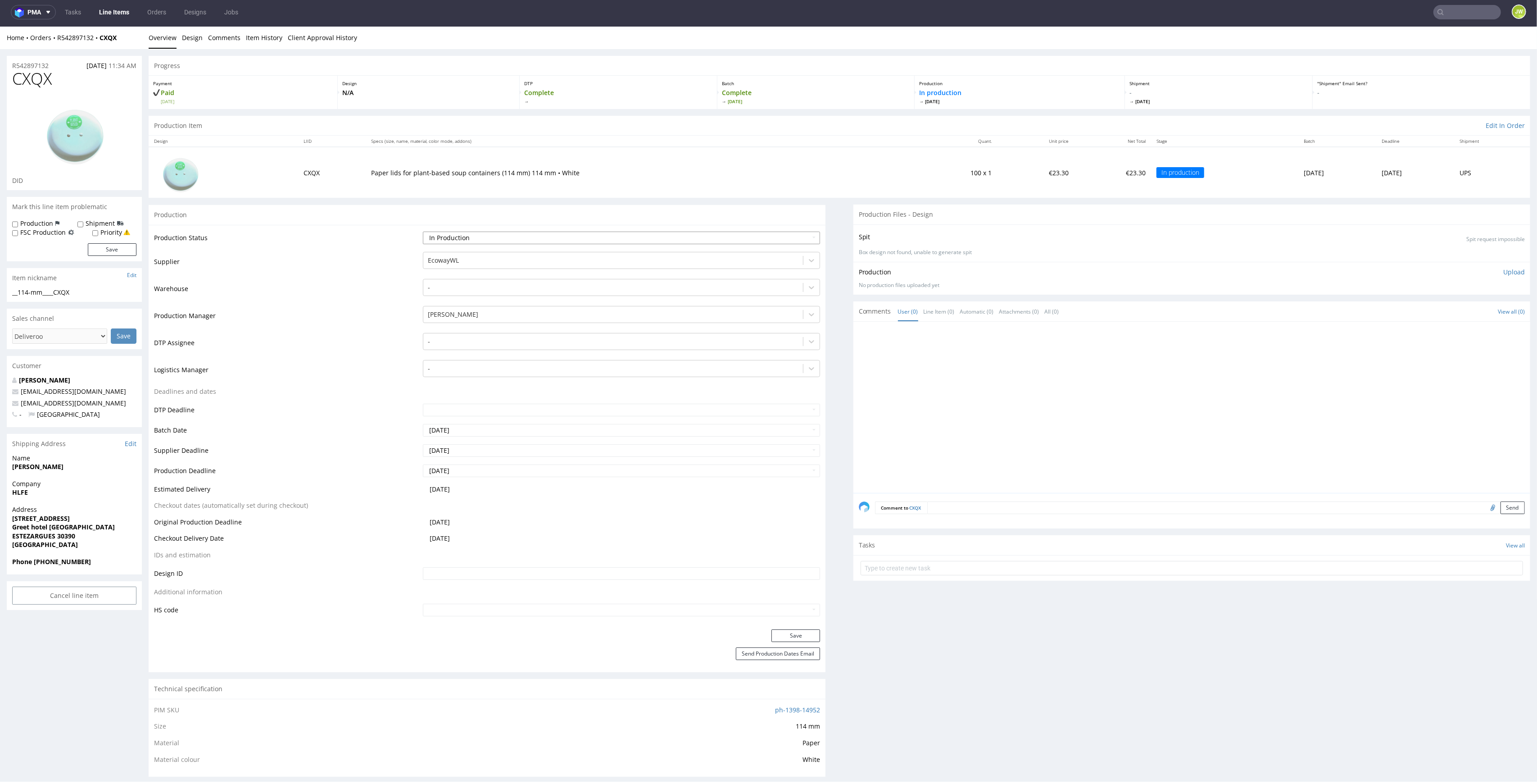
click at [438, 244] on select "Waiting for Artwork Waiting for Diecut Waiting for Mockup Waiting for DTP Waiti…" at bounding box center [622, 238] width 398 height 13
drag, startPoint x: 354, startPoint y: 325, endPoint x: 356, endPoint y: 331, distance: 6.3
click at [354, 325] on td "Production Manager" at bounding box center [288, 319] width 267 height 27
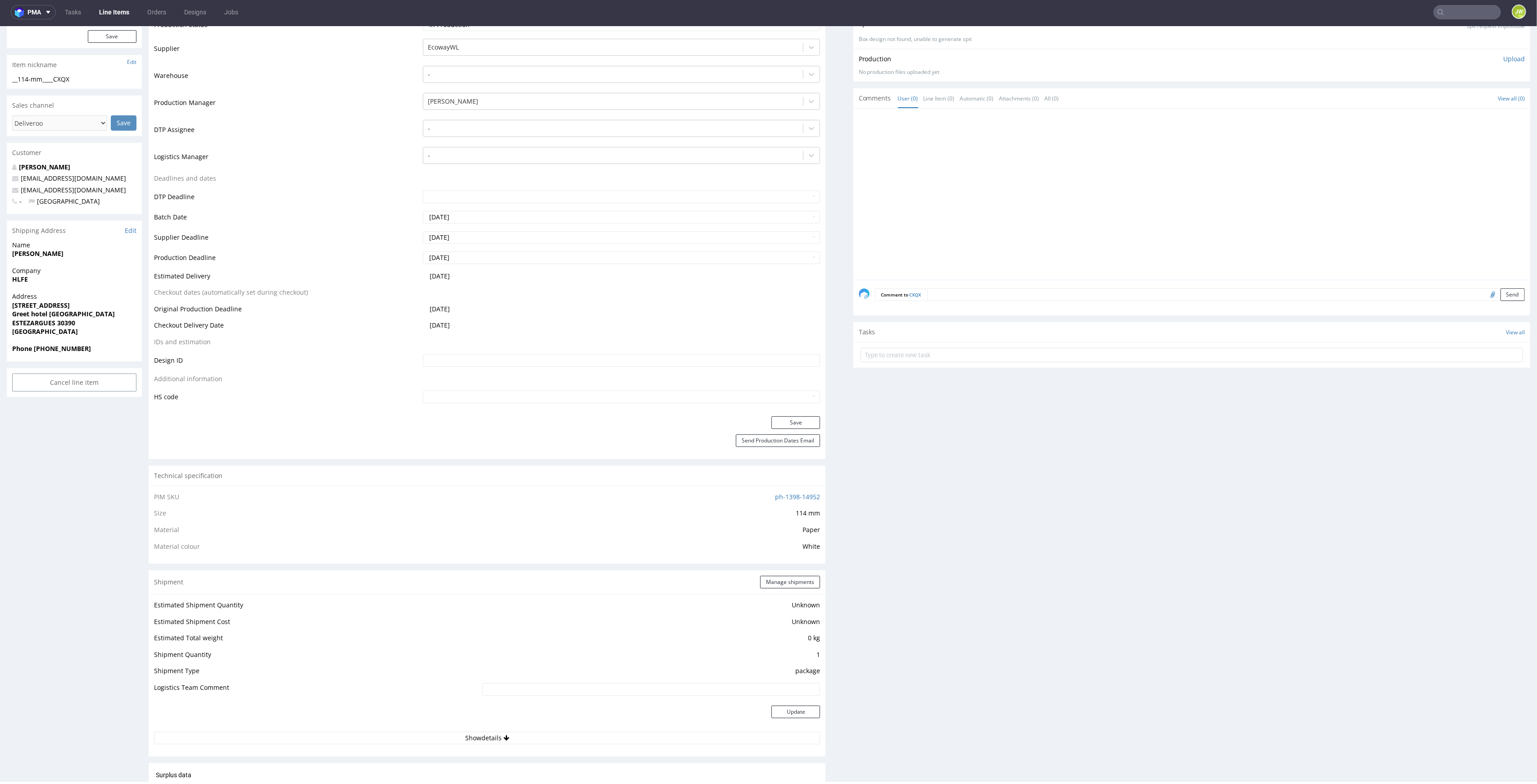
scroll to position [480, 0]
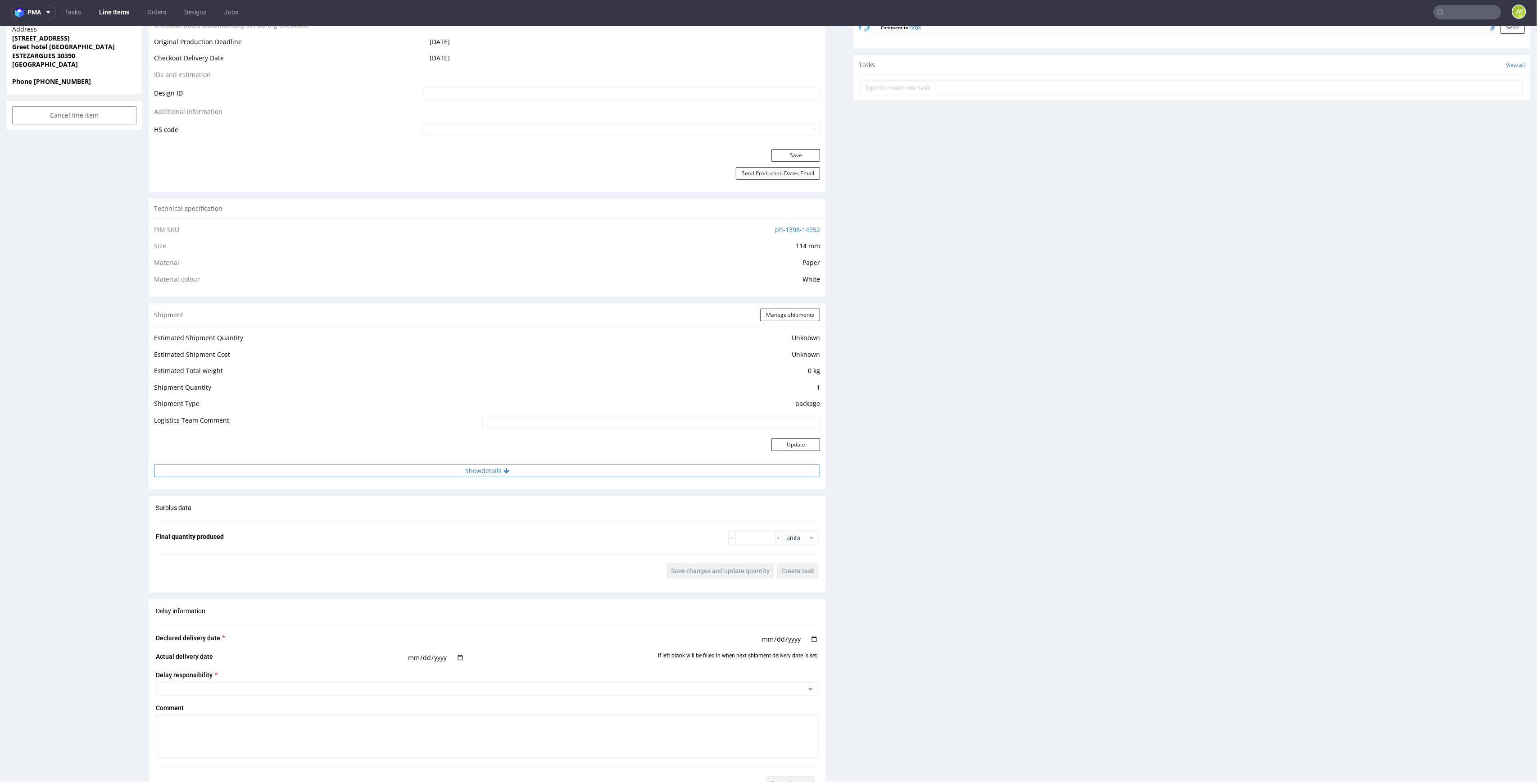
click at [463, 465] on button "Show details" at bounding box center [487, 471] width 666 height 13
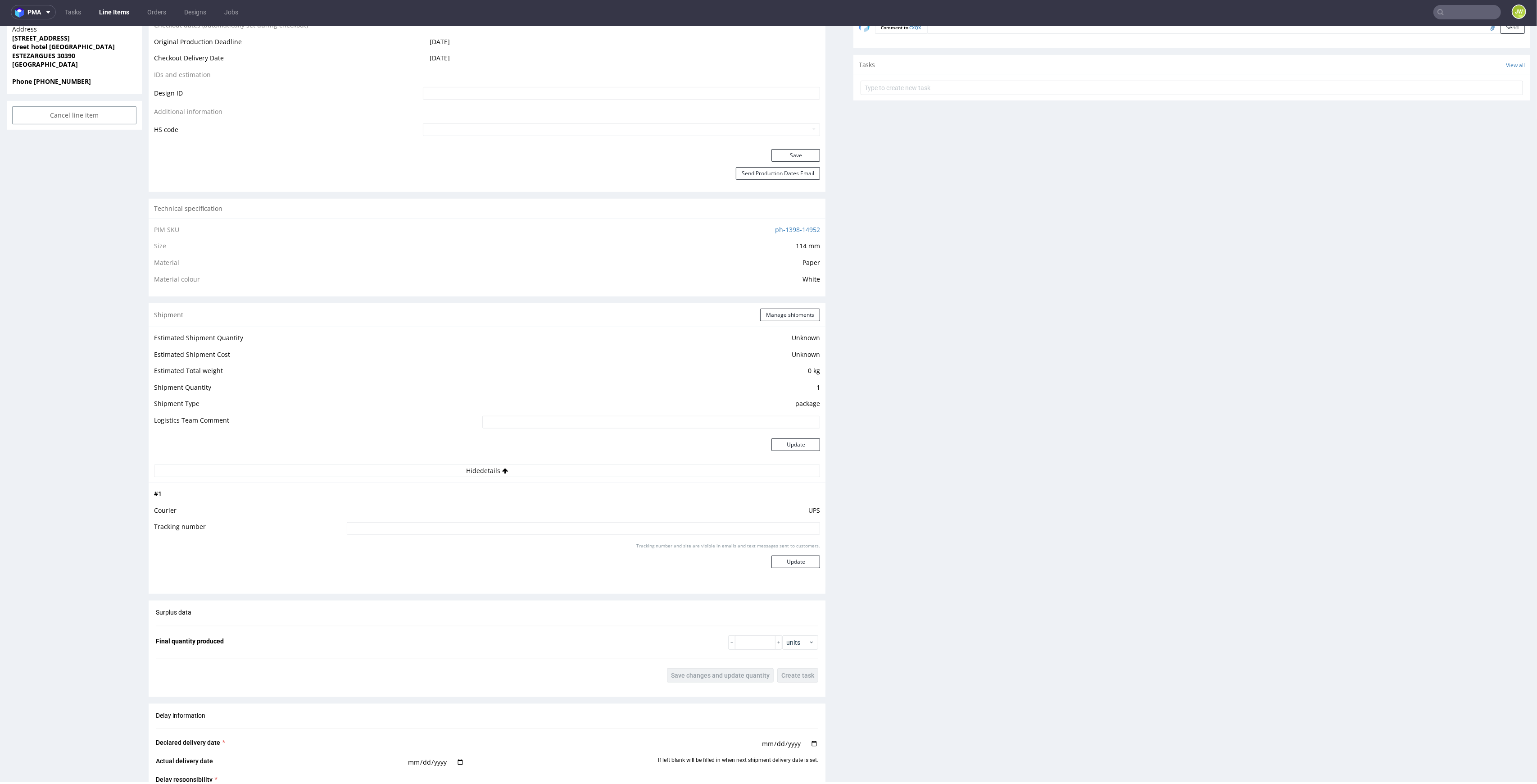
click at [434, 528] on input at bounding box center [583, 528] width 474 height 13
paste input "1Z5A15806898838745"
type input "1Z5A15806898838745"
click at [771, 567] on button "Update" at bounding box center [795, 562] width 48 height 13
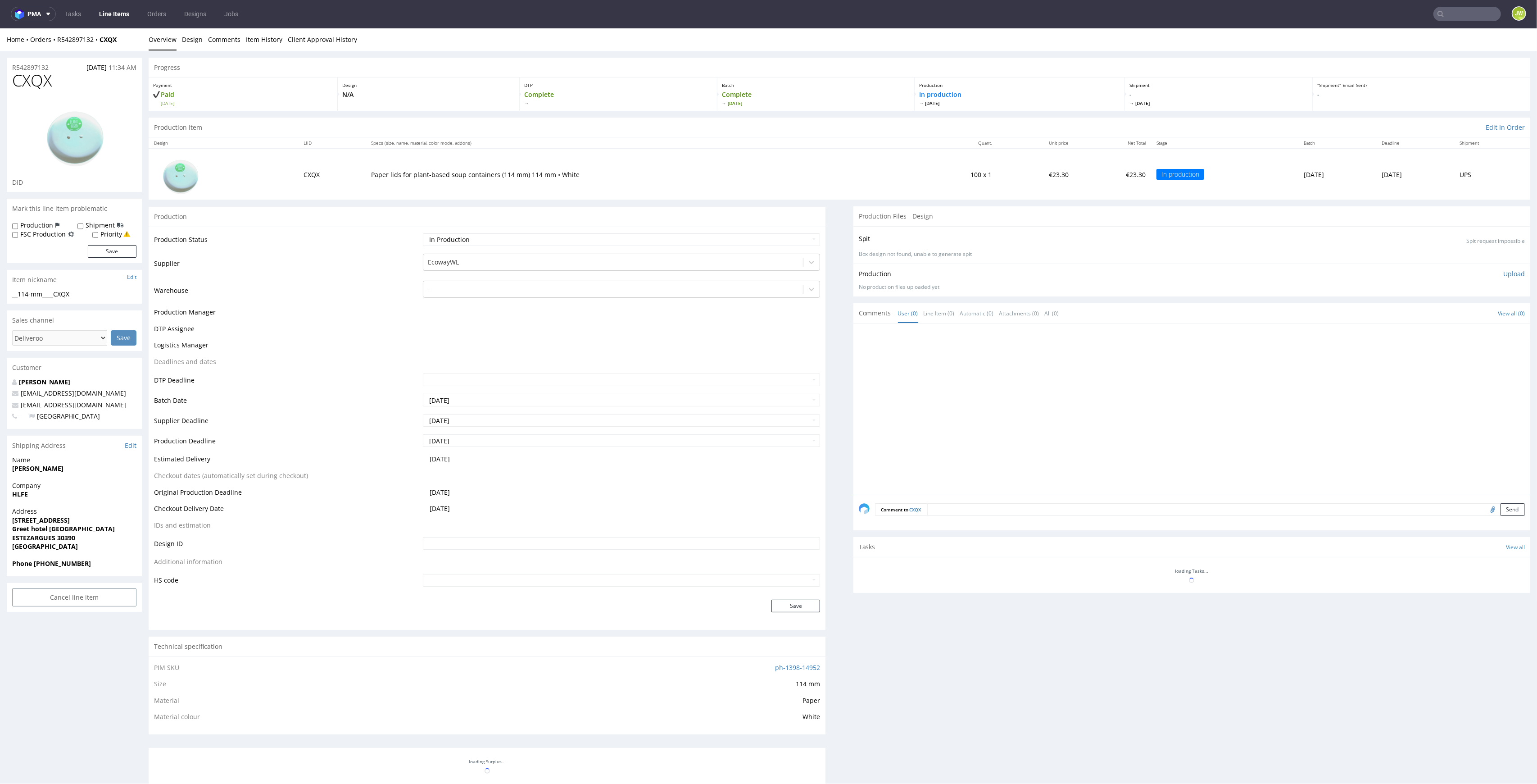
scroll to position [0, 0]
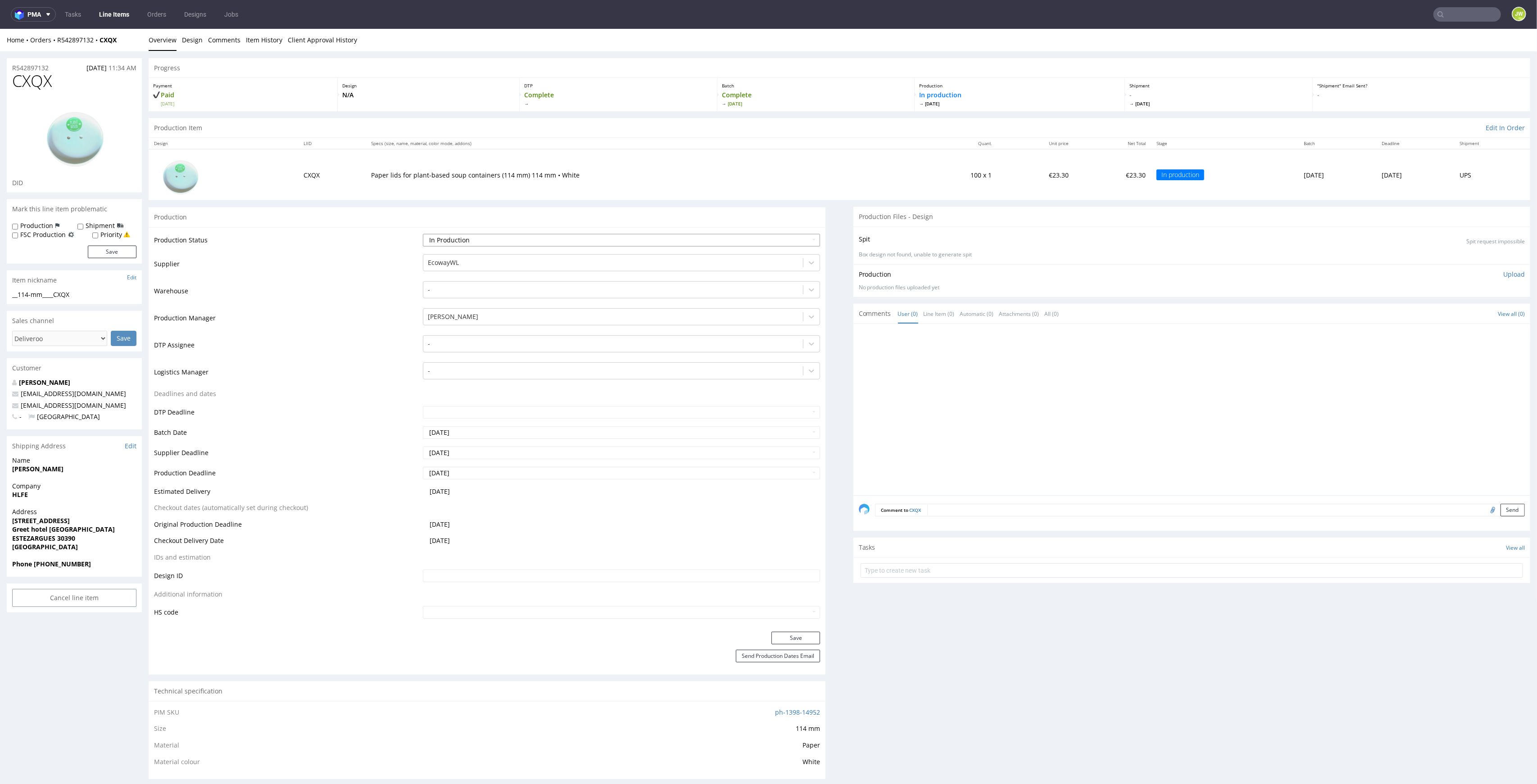
click at [434, 246] on select "Waiting for Artwork Waiting for Diecut Waiting for Mockup Waiting for DTP Waiti…" at bounding box center [622, 240] width 398 height 13
select select "production_complete"
click at [423, 234] on select "Waiting for Artwork Waiting for Diecut Waiting for Mockup Waiting for DTP Waiti…" at bounding box center [622, 240] width 398 height 13
click at [779, 644] on div "Save" at bounding box center [487, 641] width 677 height 18
click at [772, 636] on button "Save" at bounding box center [795, 638] width 48 height 13
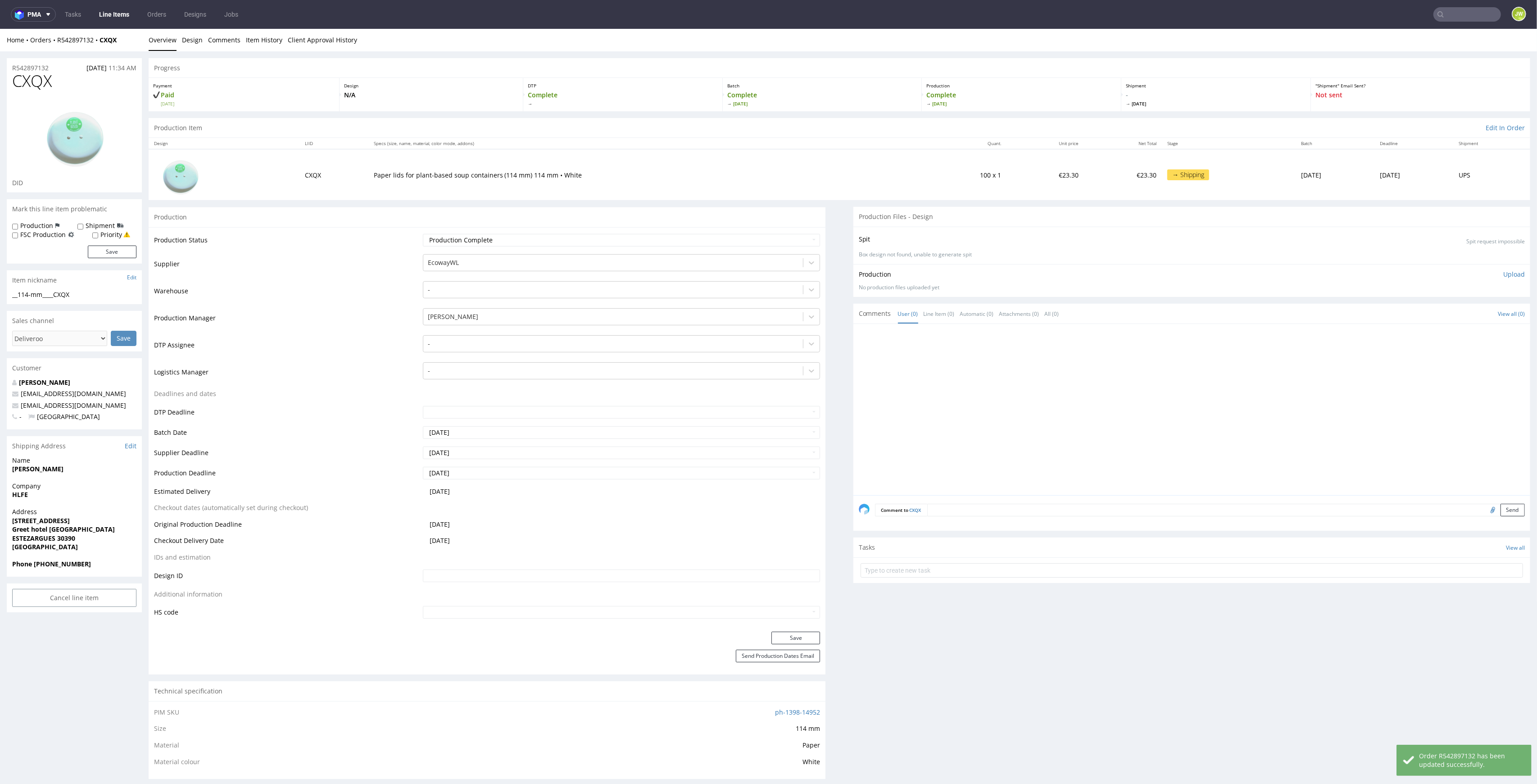
scroll to position [480, 0]
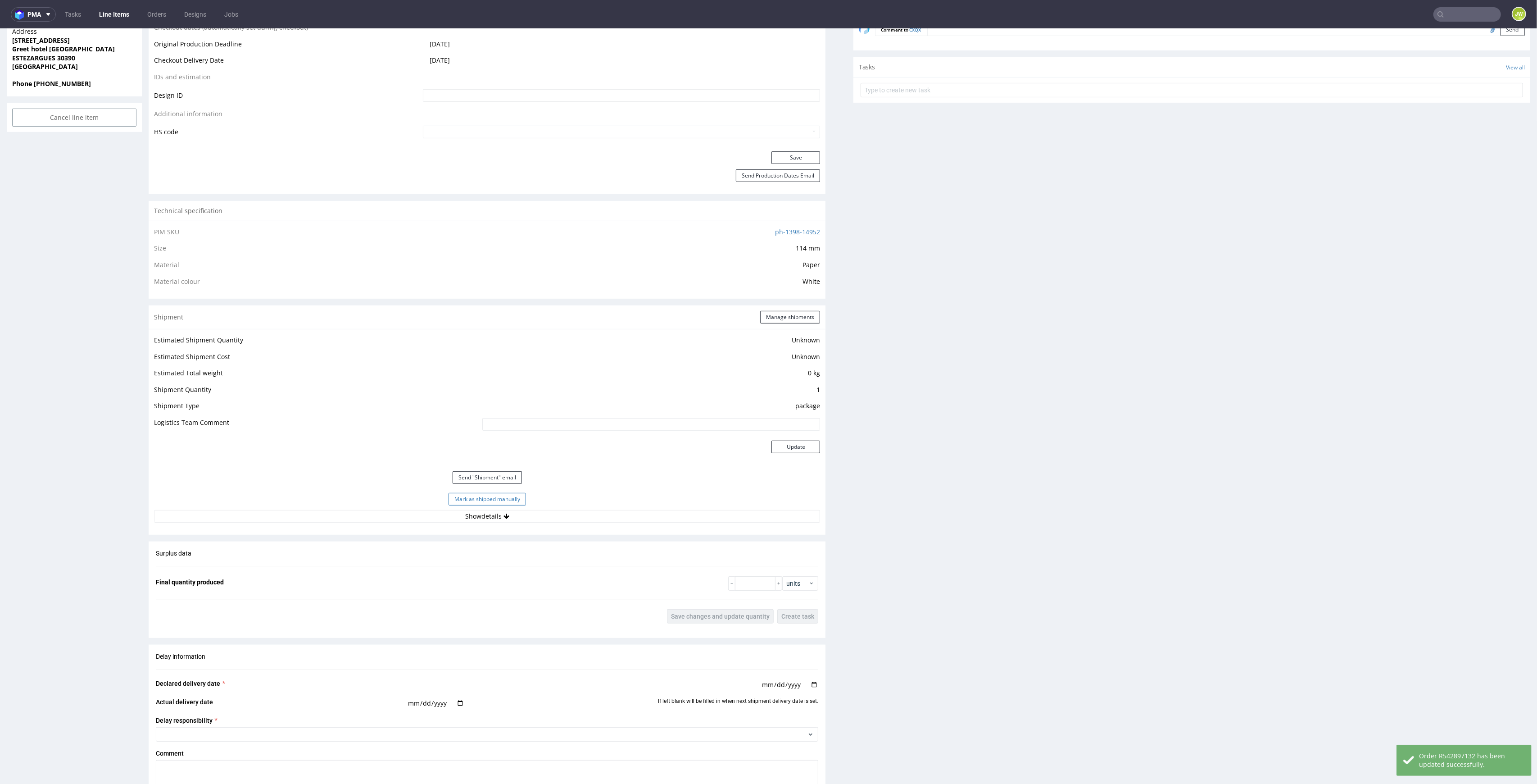
click at [460, 499] on button "Mark as shipped manually" at bounding box center [487, 499] width 78 height 13
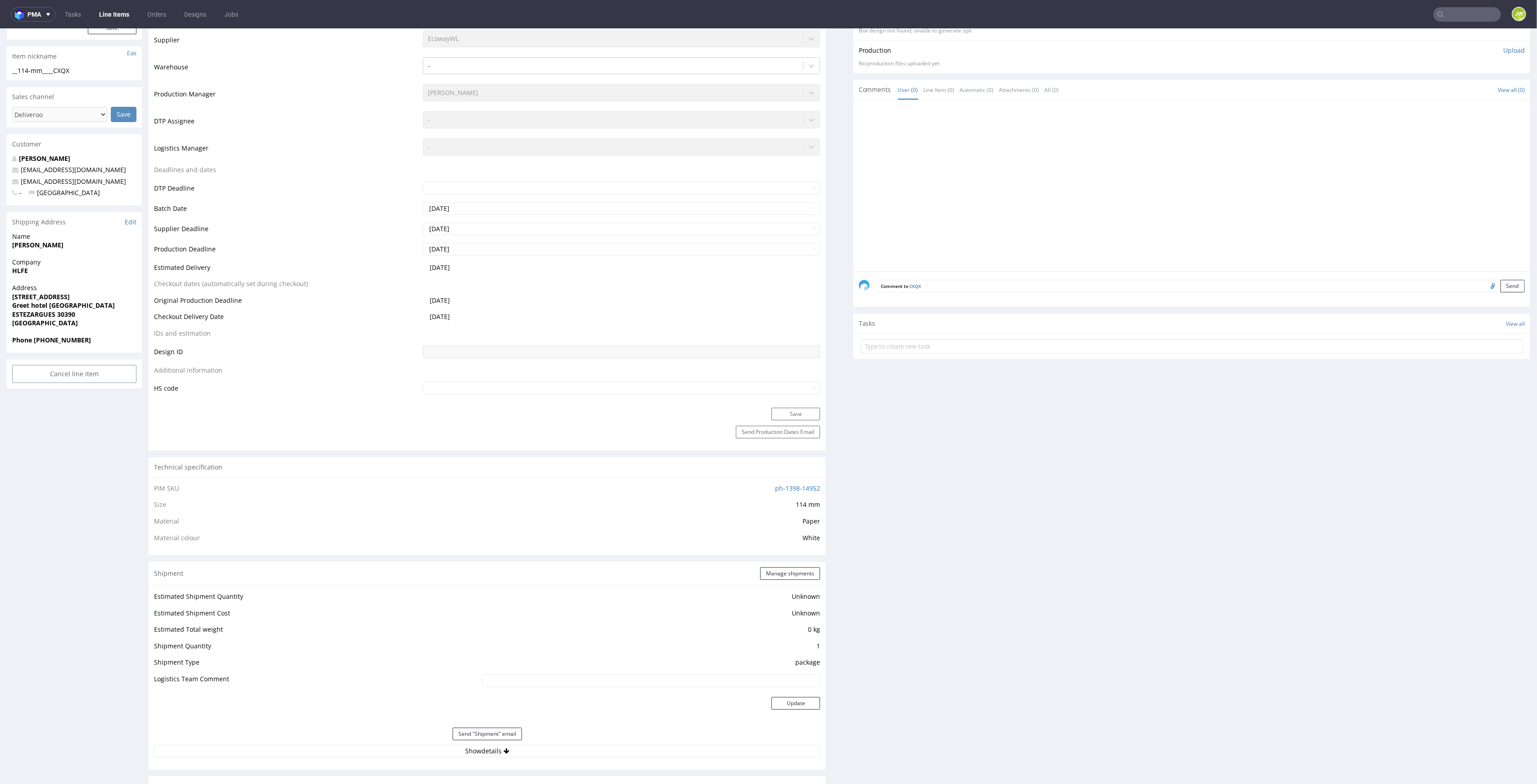
scroll to position [0, 0]
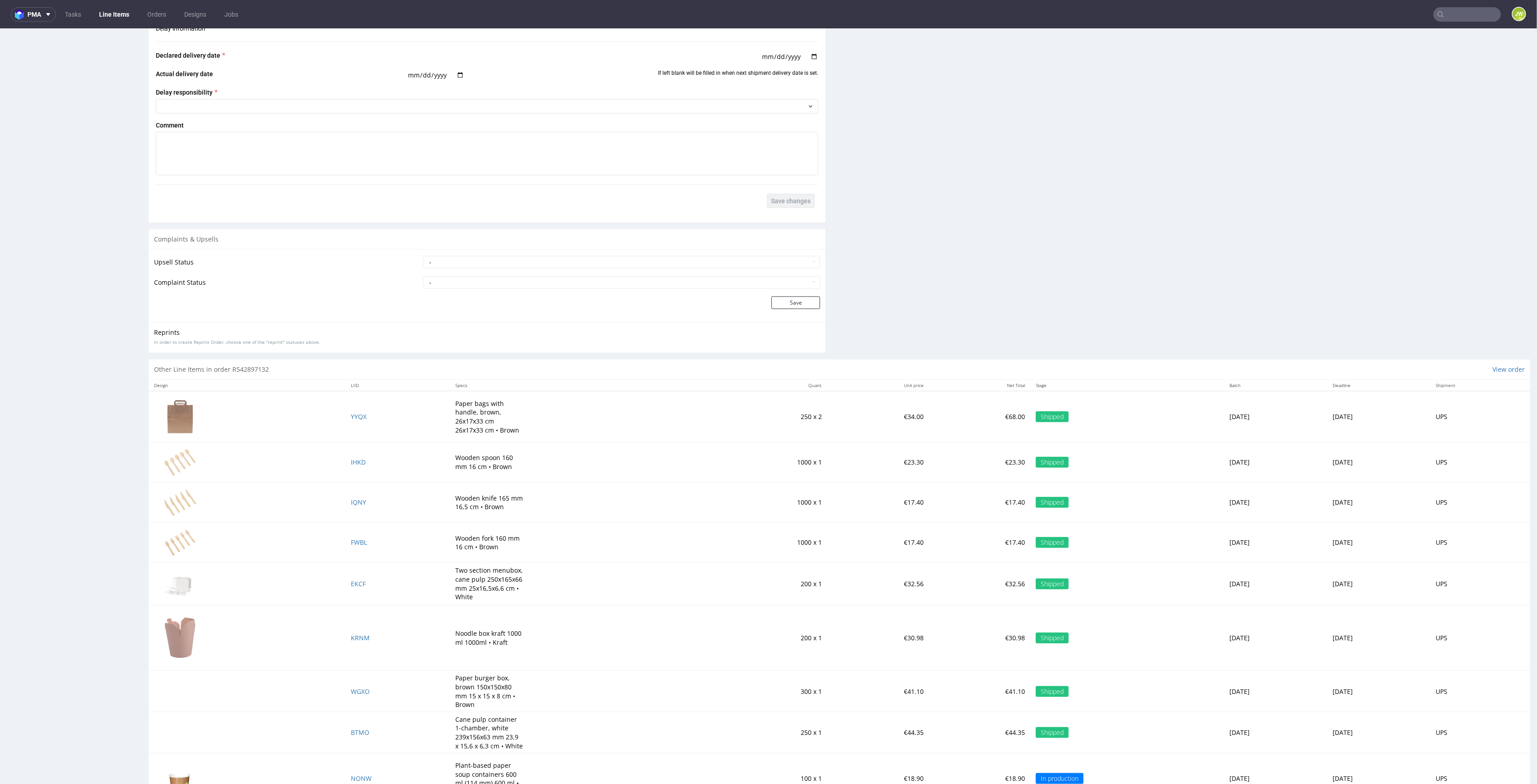
scroll to position [1126, 0]
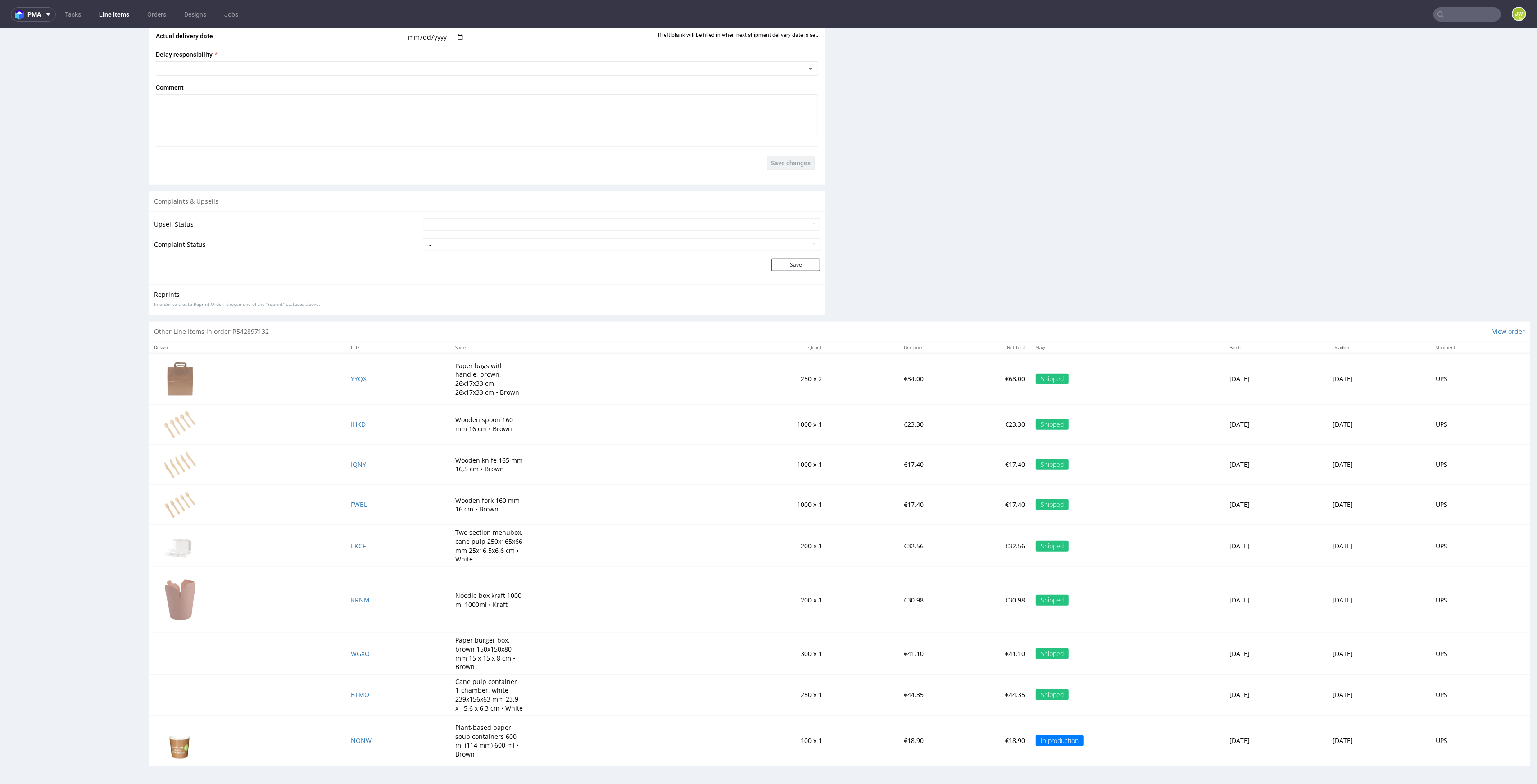
click at [353, 745] on td "NONW" at bounding box center [398, 741] width 105 height 51
click at [350, 739] on span "NONW" at bounding box center [361, 739] width 21 height 8
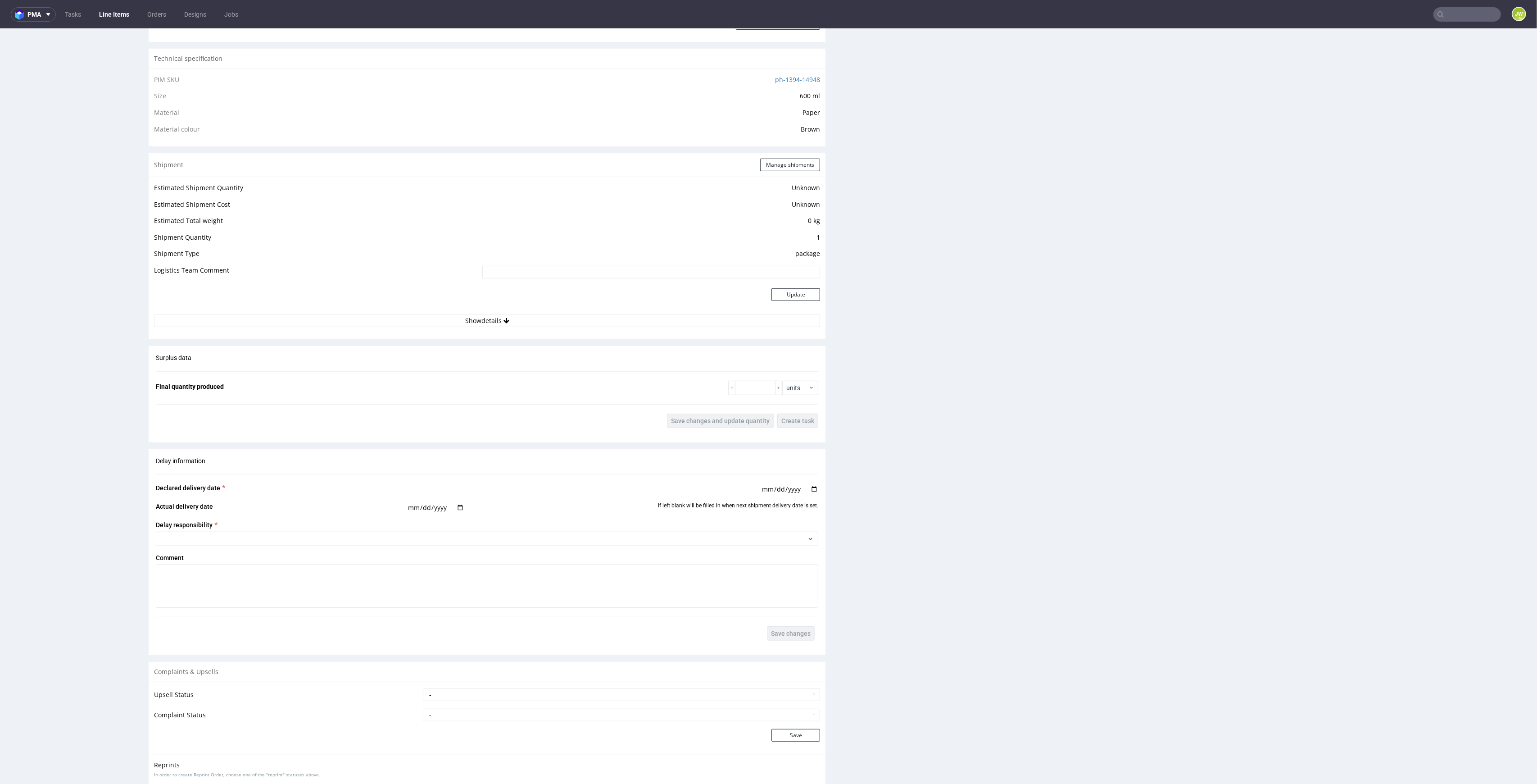
scroll to position [721, 0]
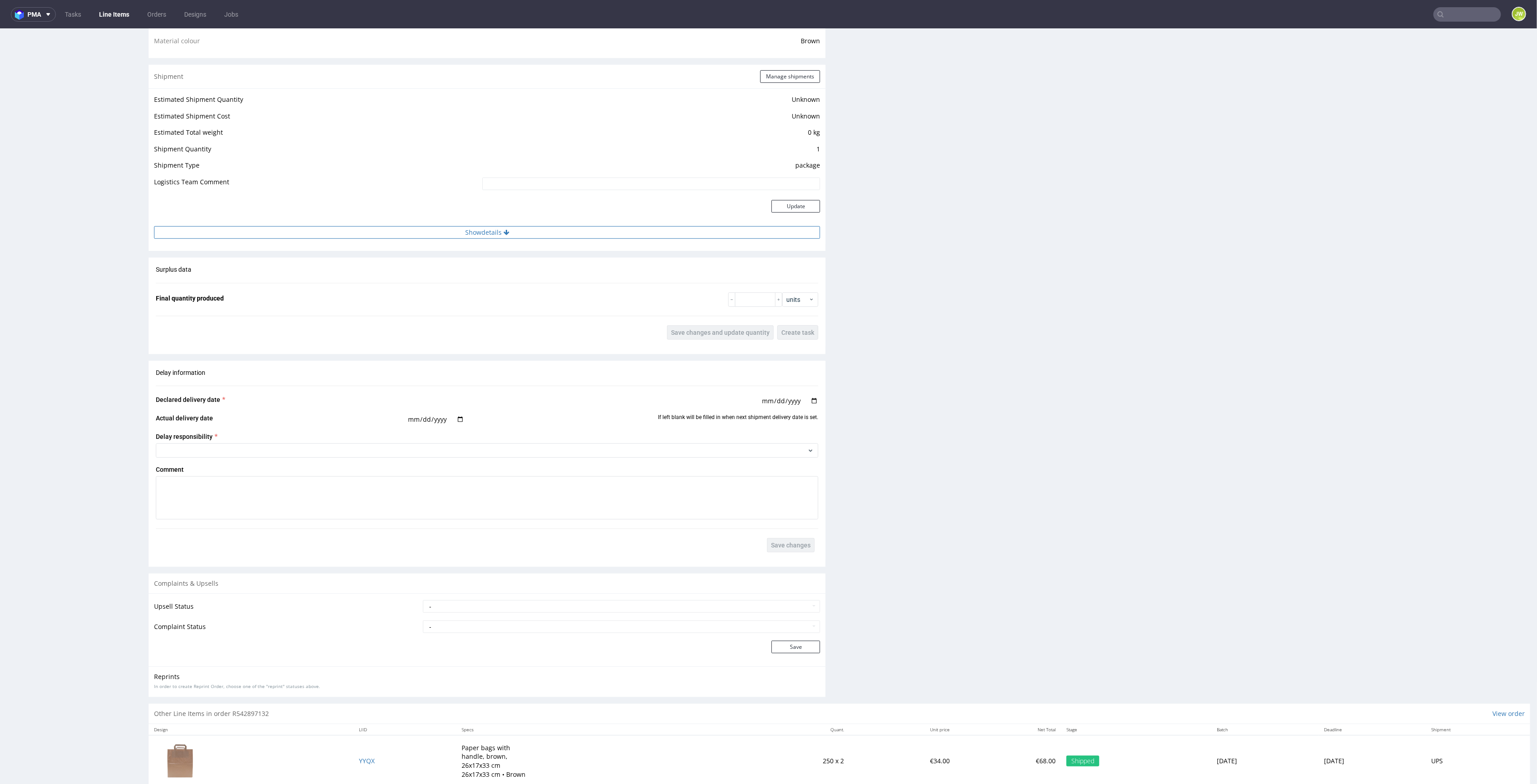
click at [455, 233] on button "Show details" at bounding box center [487, 233] width 666 height 13
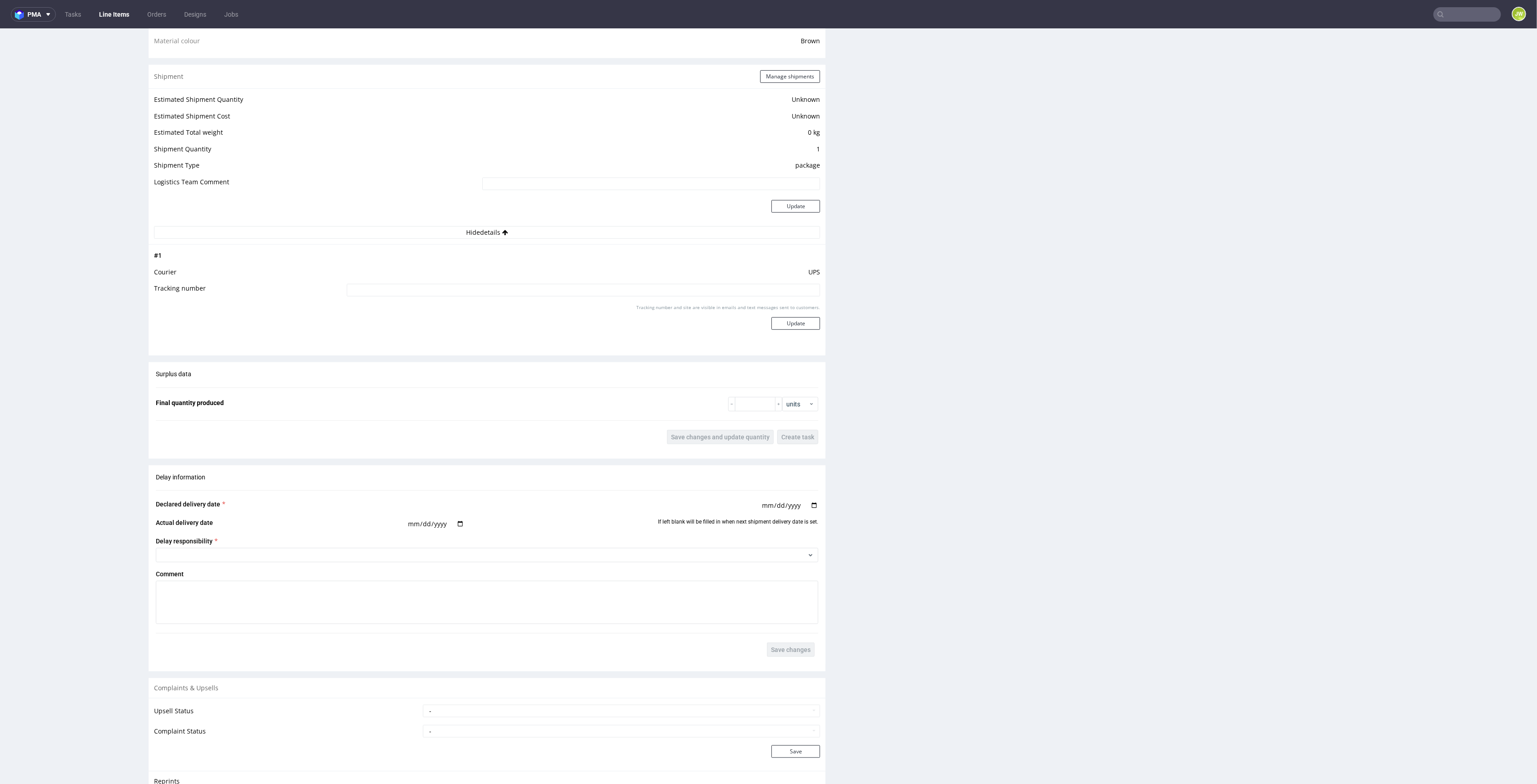
click at [465, 287] on input at bounding box center [583, 290] width 474 height 13
paste input "1Z5A15806898838745"
type input "1Z5A15806898838745"
click at [785, 331] on div "Tracking number and site are visible in emails and text messages sent to custom…" at bounding box center [583, 320] width 474 height 33
click at [779, 327] on button "Update" at bounding box center [795, 323] width 48 height 13
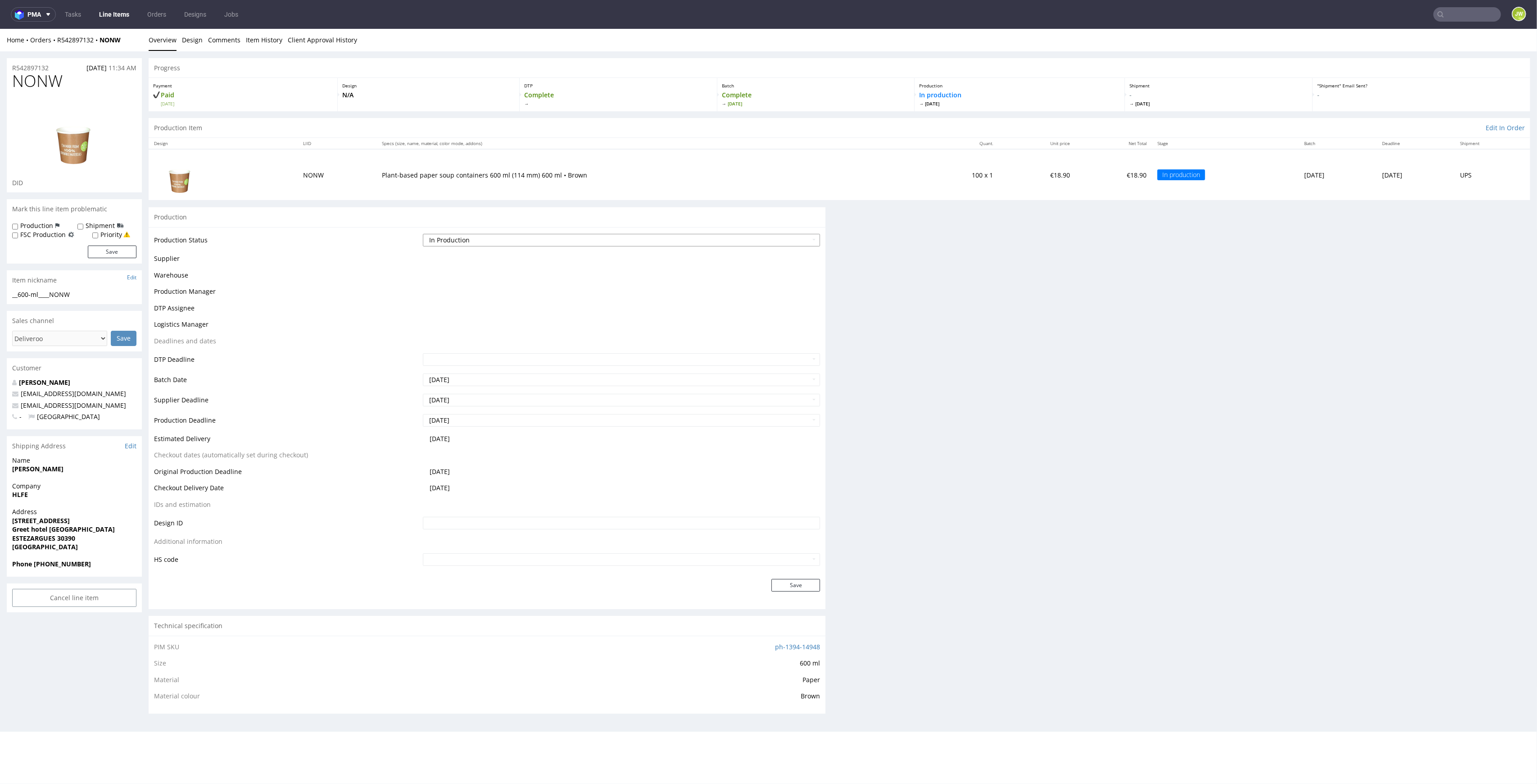
scroll to position [15, 0]
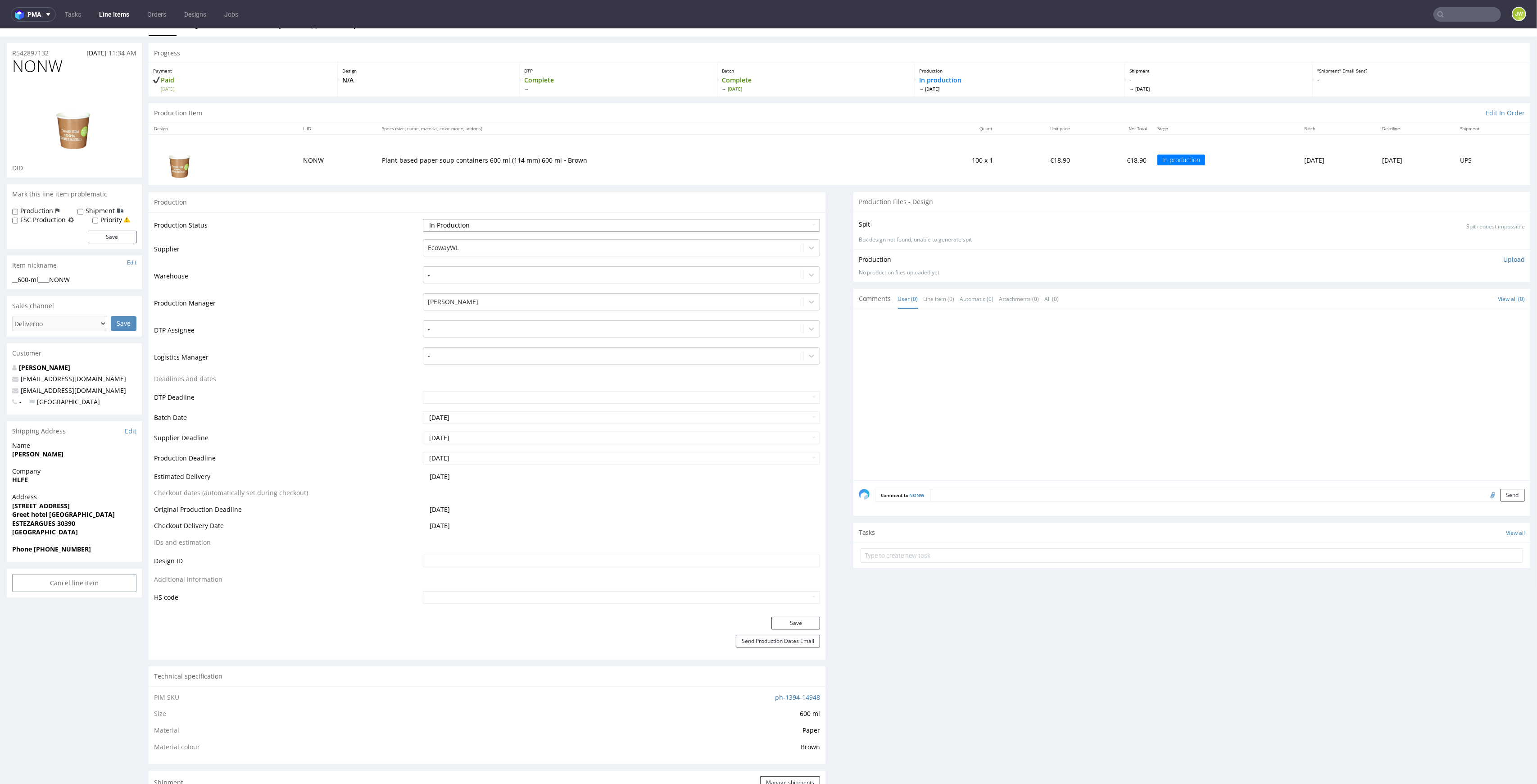
click at [434, 227] on select "Waiting for Artwork Waiting for Diecut Waiting for Mockup Waiting for DTP Waiti…" at bounding box center [622, 225] width 398 height 13
select select "production_complete"
click at [423, 219] on select "Waiting for Artwork Waiting for Diecut Waiting for Mockup Waiting for DTP Waiti…" at bounding box center [622, 225] width 398 height 13
click at [795, 618] on button "Save" at bounding box center [795, 623] width 48 height 13
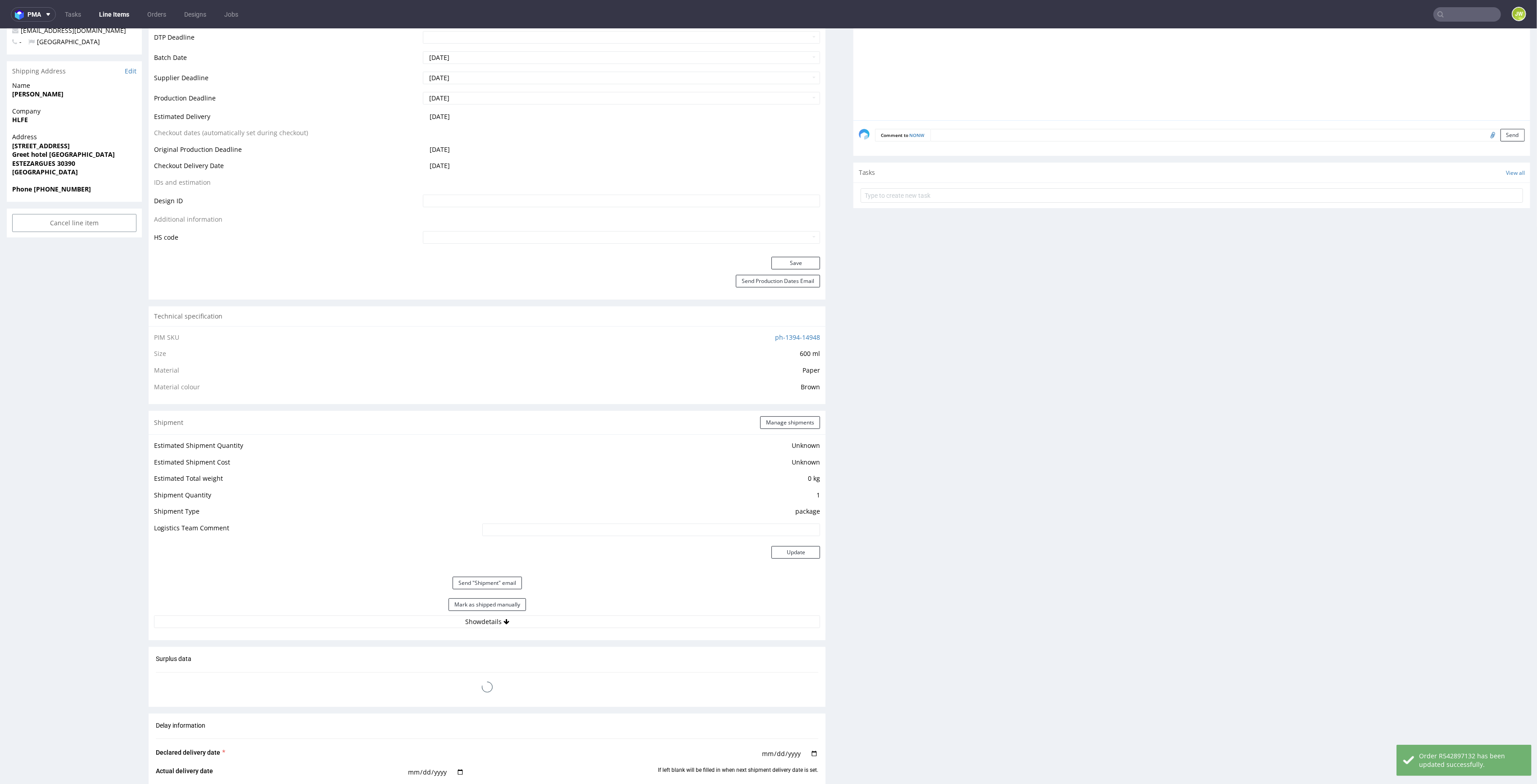
scroll to position [615, 0]
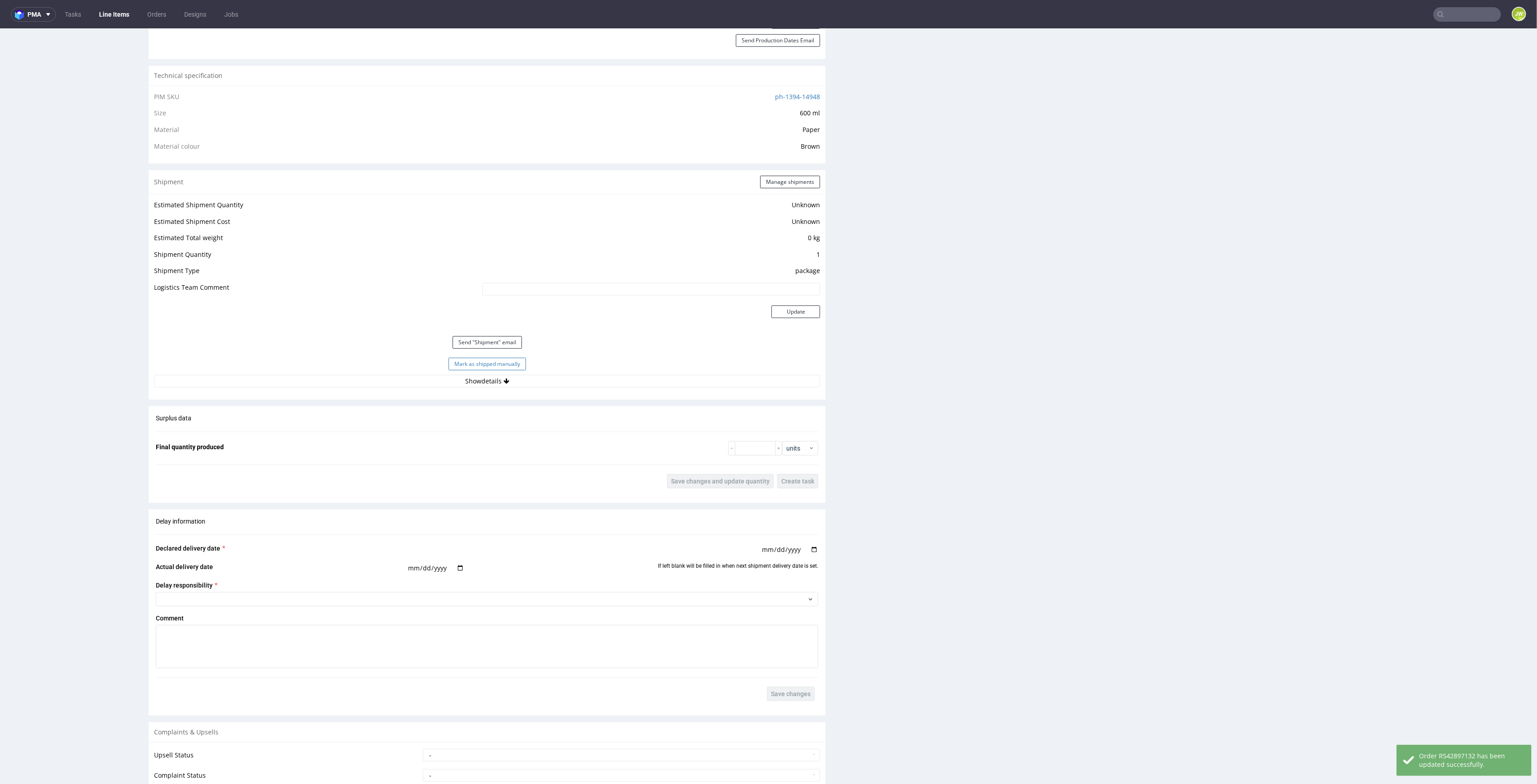
click at [457, 363] on button "Mark as shipped manually" at bounding box center [487, 364] width 78 height 13
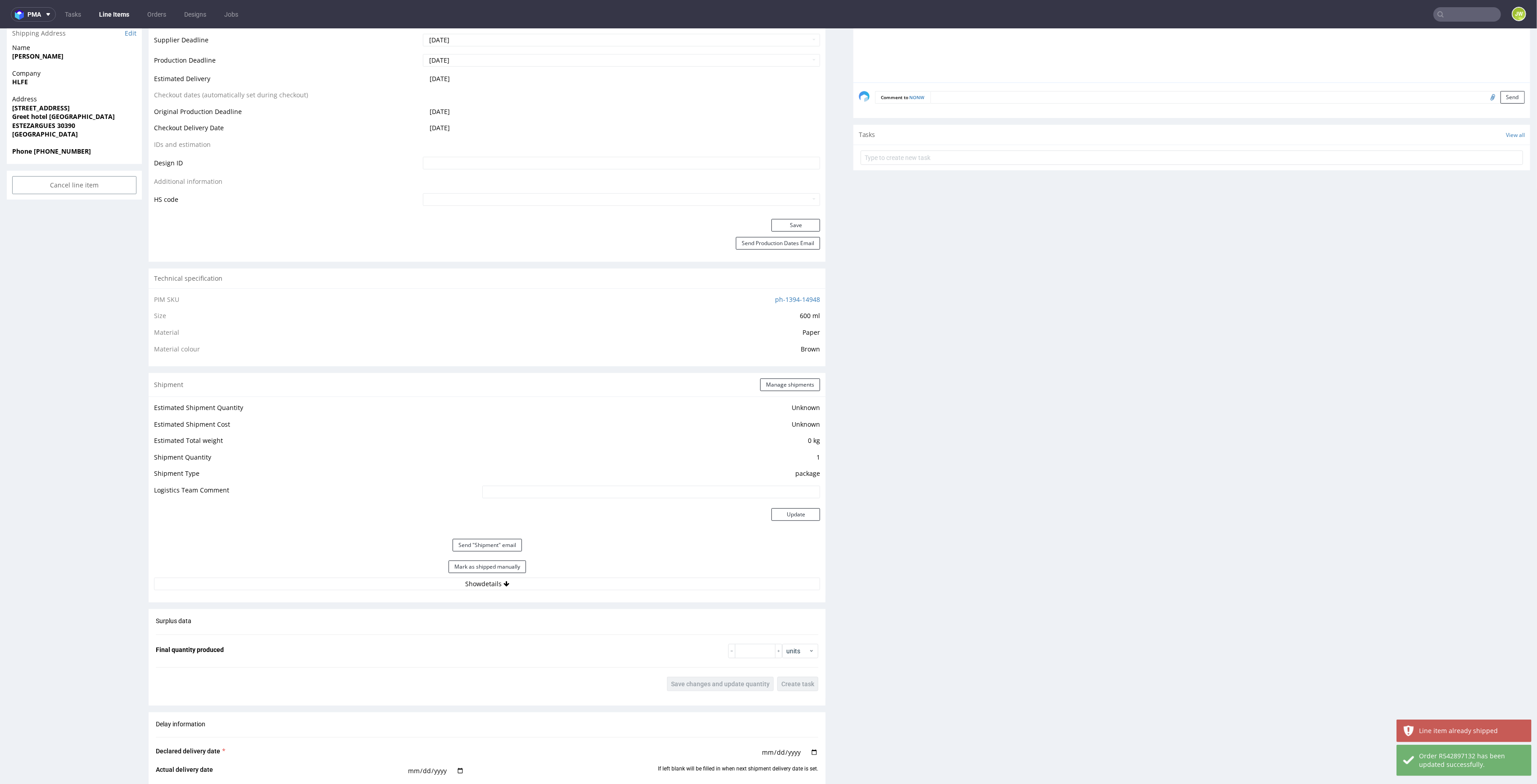
scroll to position [255, 0]
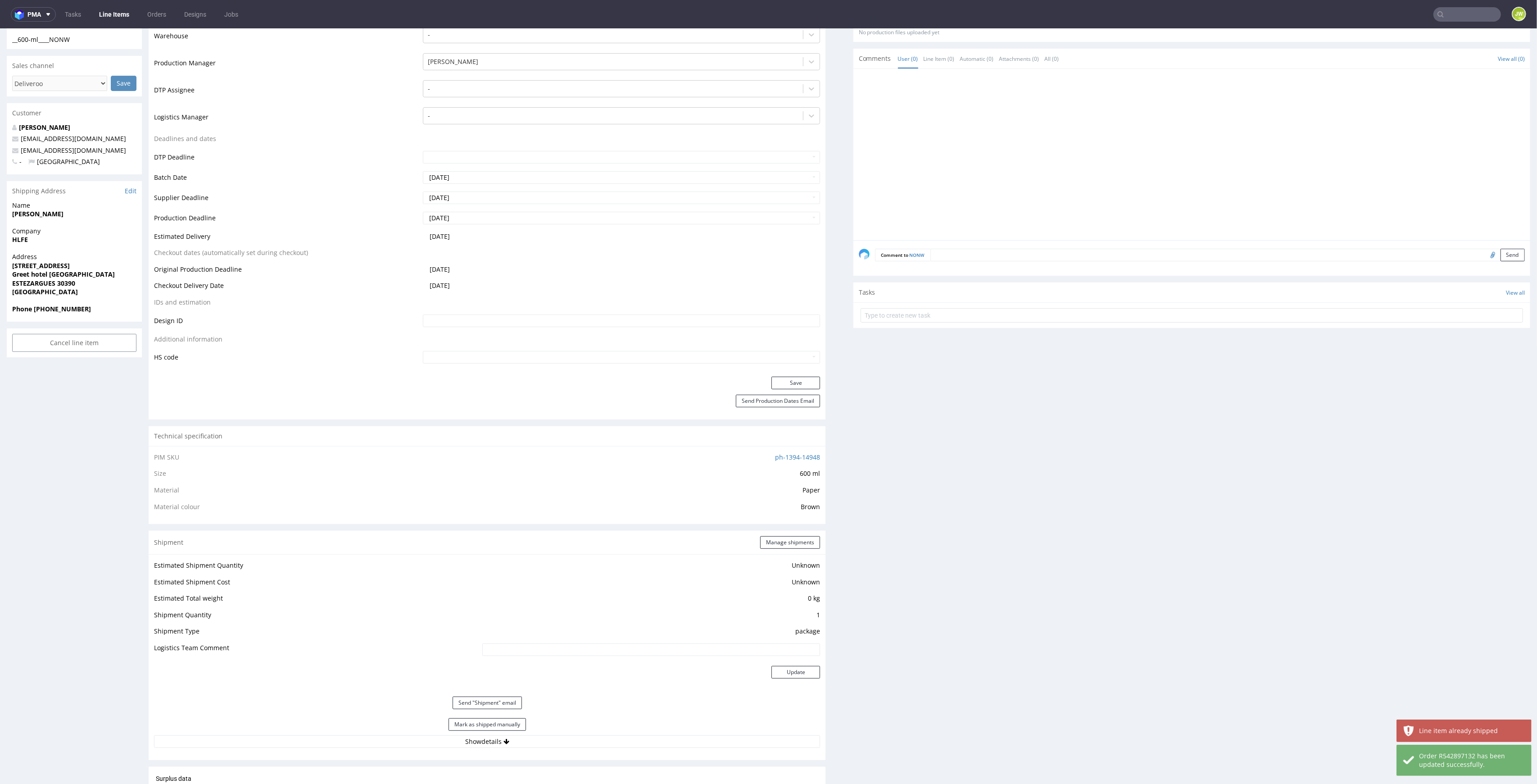
click at [116, 16] on link "Line Items" at bounding box center [114, 15] width 41 height 15
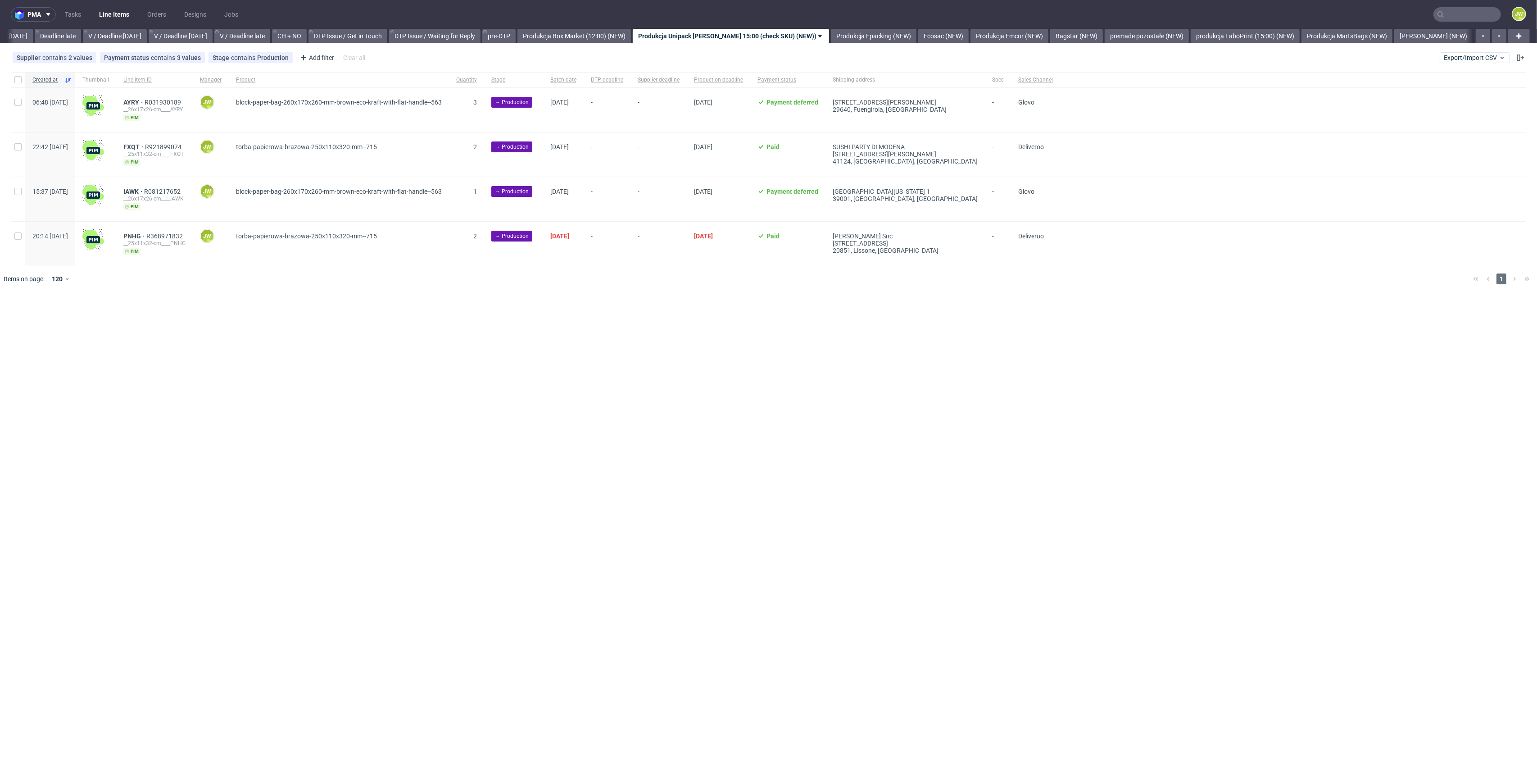
scroll to position [0, 1033]
click at [576, 399] on div "pma Tasks Line Items Orders Designs Jobs JW All DTP Late Shipped Shipments DTP …" at bounding box center [768, 392] width 1537 height 784
drag, startPoint x: 490, startPoint y: 302, endPoint x: 392, endPoint y: 255, distance: 108.7
click at [490, 302] on div "pma Tasks Line Items Orders Designs Jobs JW All DTP Late Shipped Shipments DTP …" at bounding box center [768, 392] width 1537 height 784
